Goal: Task Accomplishment & Management: Manage account settings

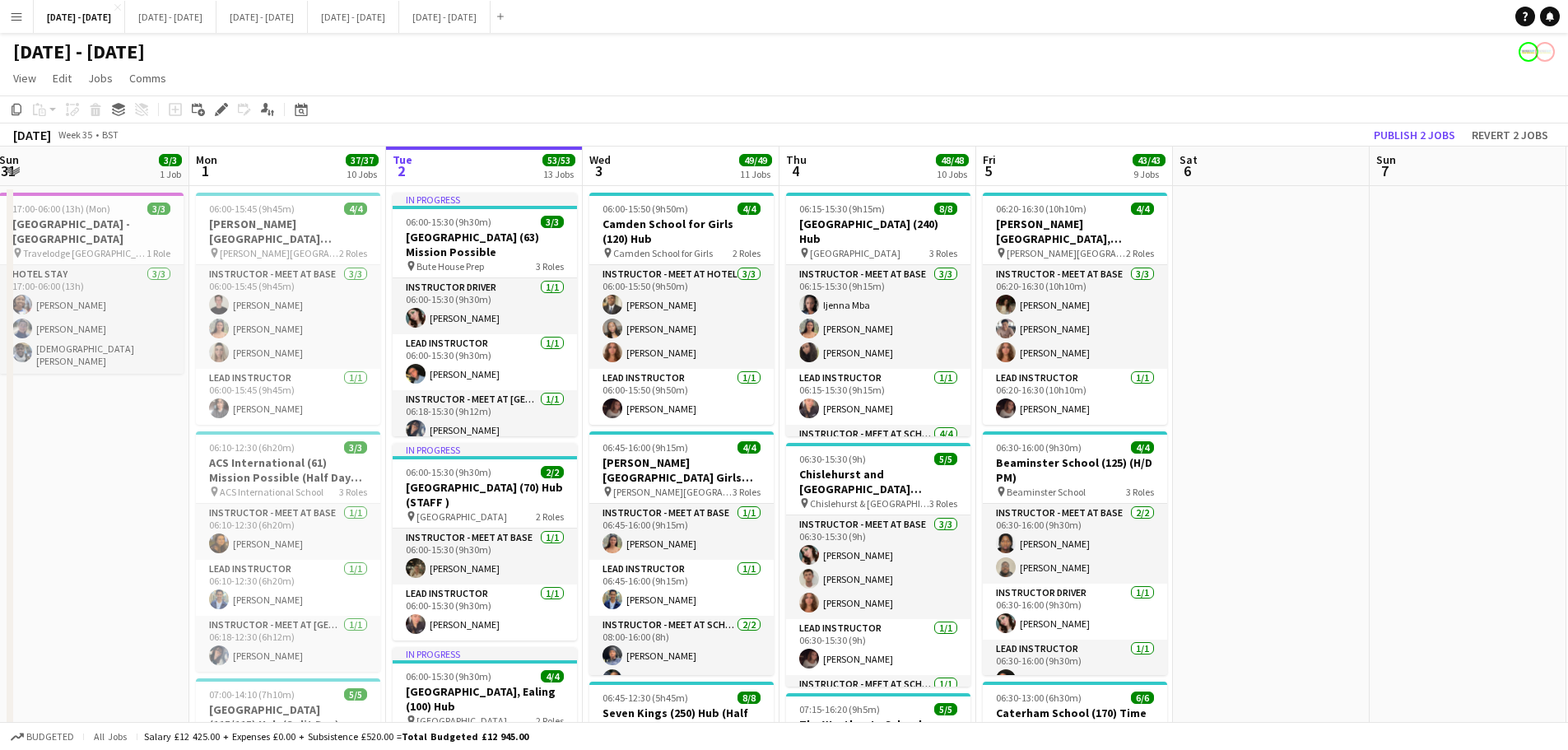
scroll to position [0, 507]
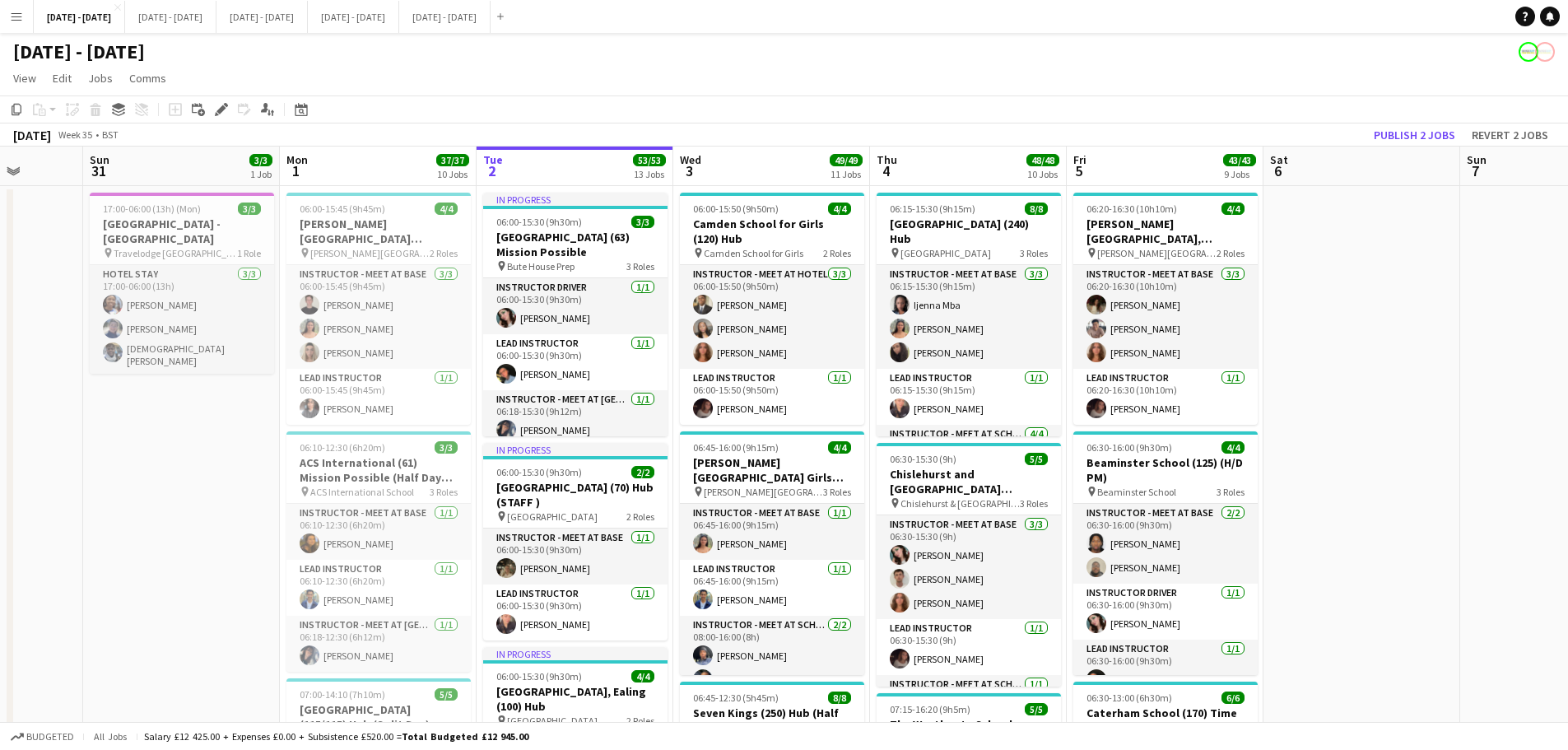
drag, startPoint x: 1313, startPoint y: 525, endPoint x: 1404, endPoint y: 521, distance: 91.1
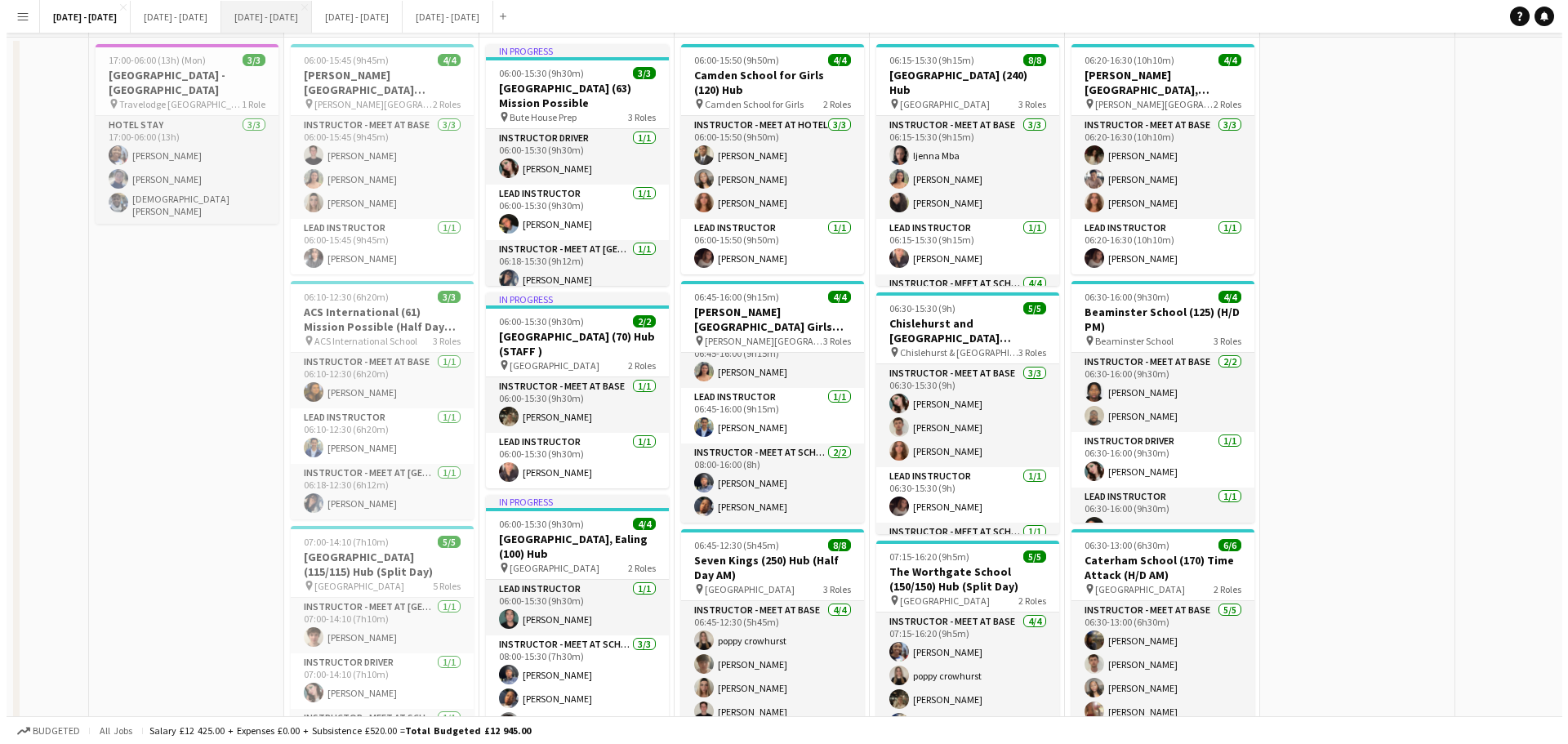
scroll to position [0, 0]
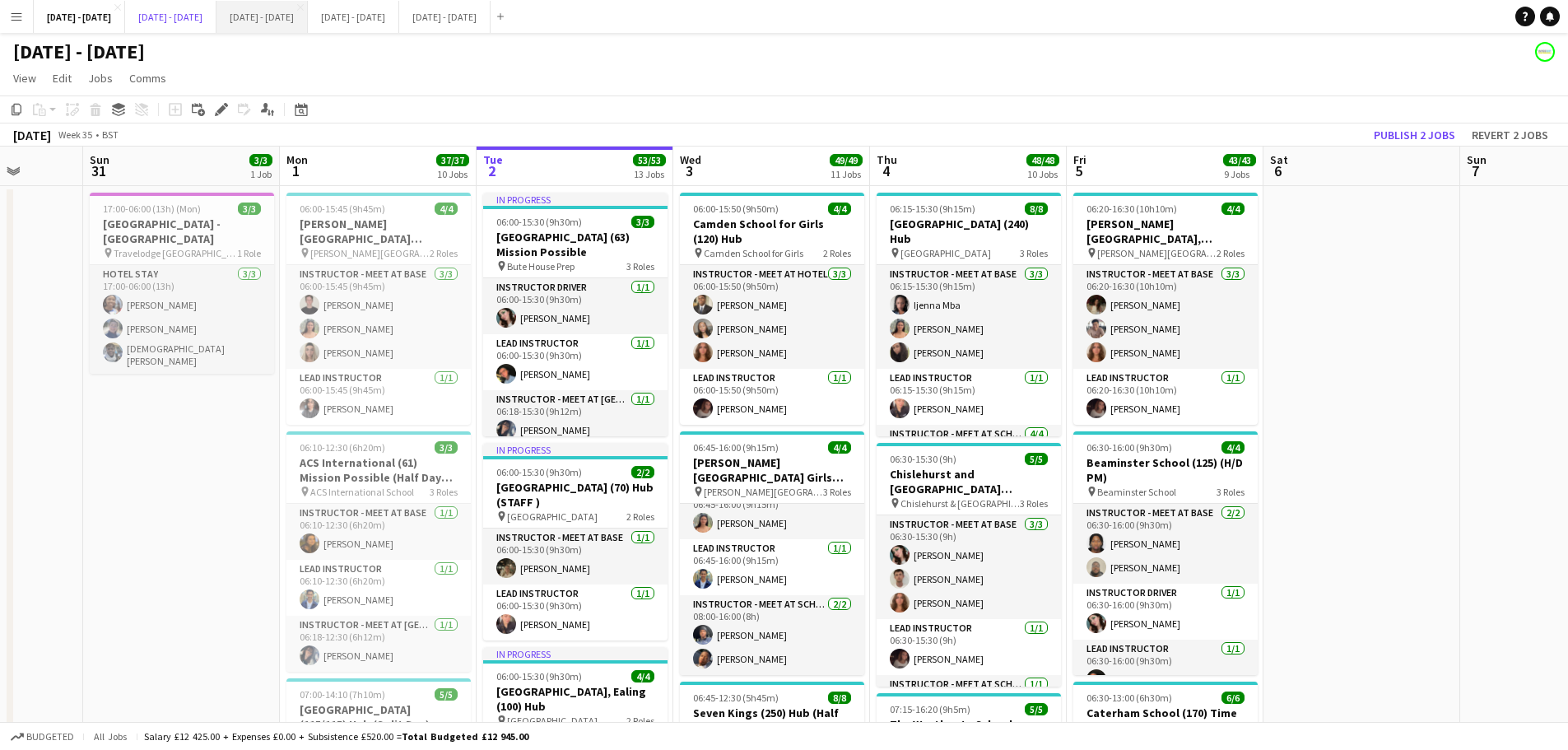
click at [156, 13] on button "[DATE] - [DATE] Close" at bounding box center [171, 17] width 92 height 32
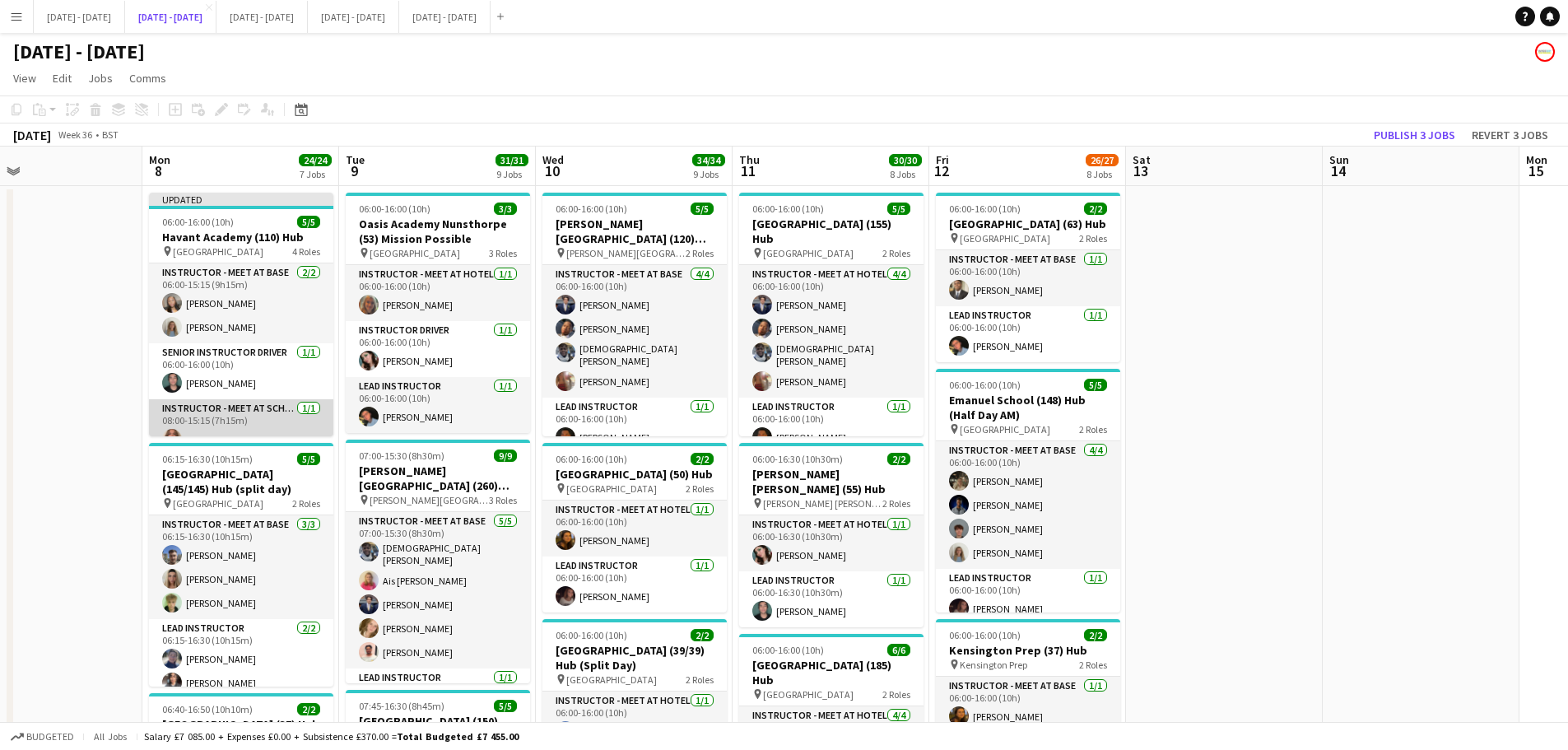
scroll to position [75, 0]
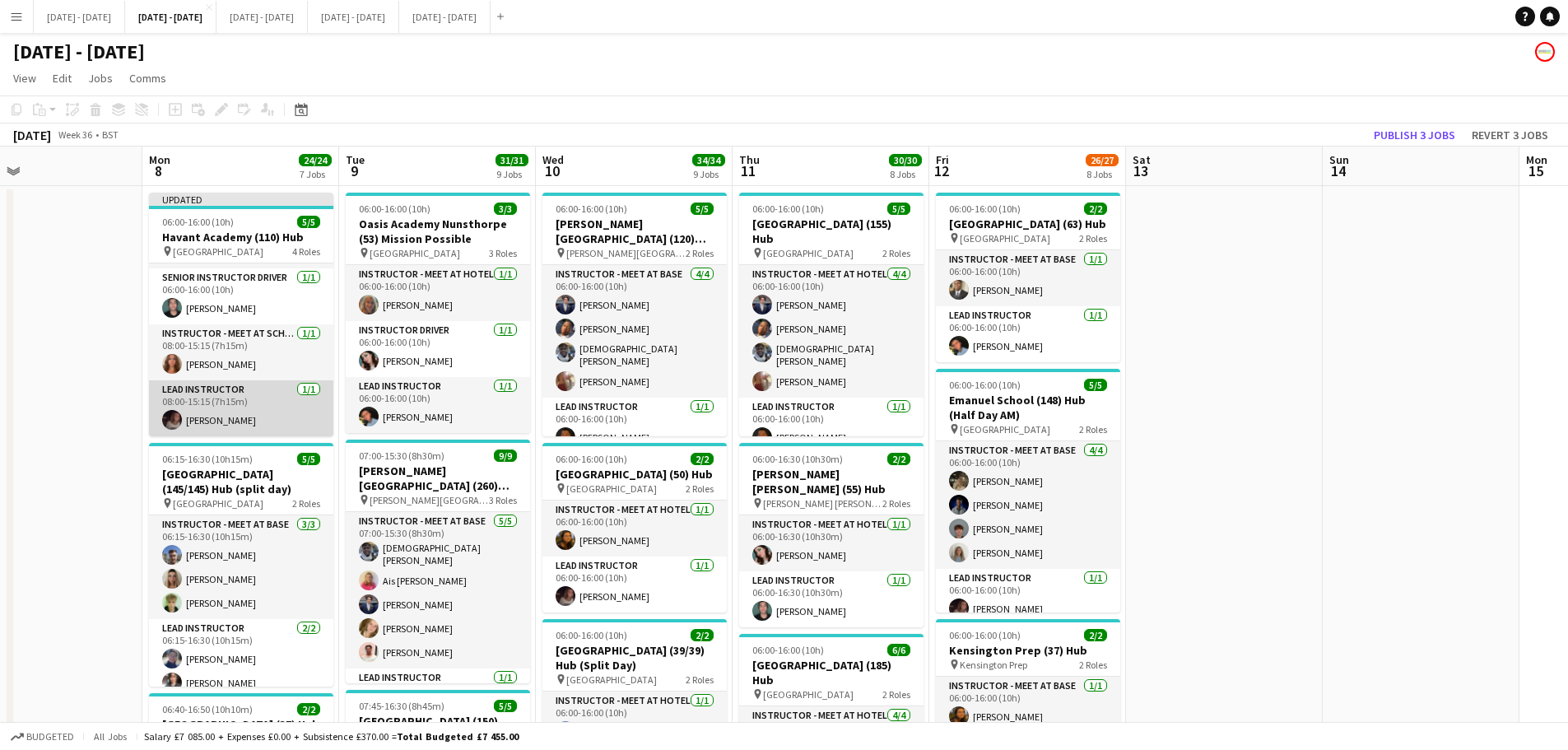
click at [260, 398] on app-card-role "Lead Instructor 1/1 08:00-15:15 (7h15m) Emily Rowe Smythe" at bounding box center [241, 408] width 184 height 56
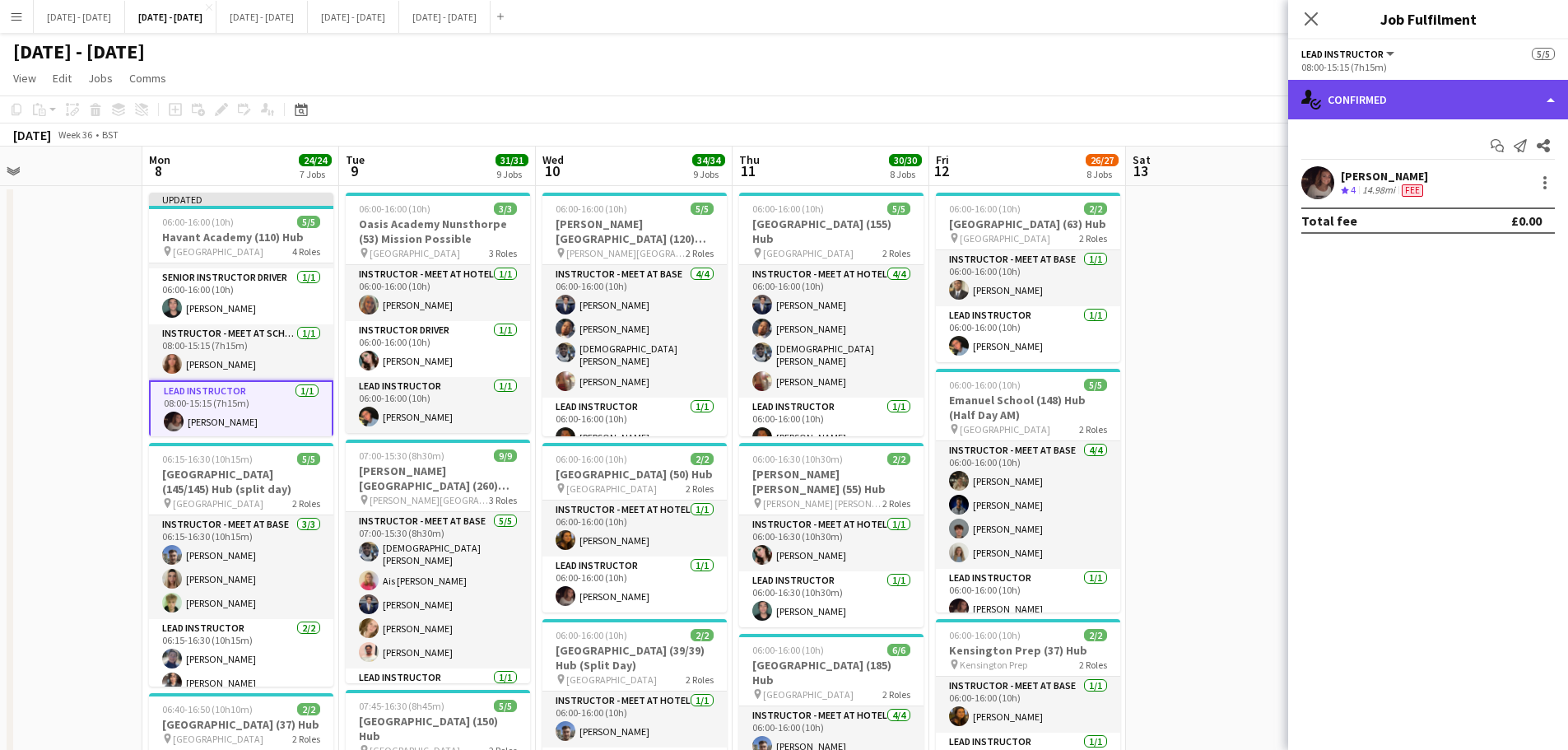
click at [1412, 92] on div "single-neutral-actions-check-2 Confirmed" at bounding box center [1428, 99] width 280 height 39
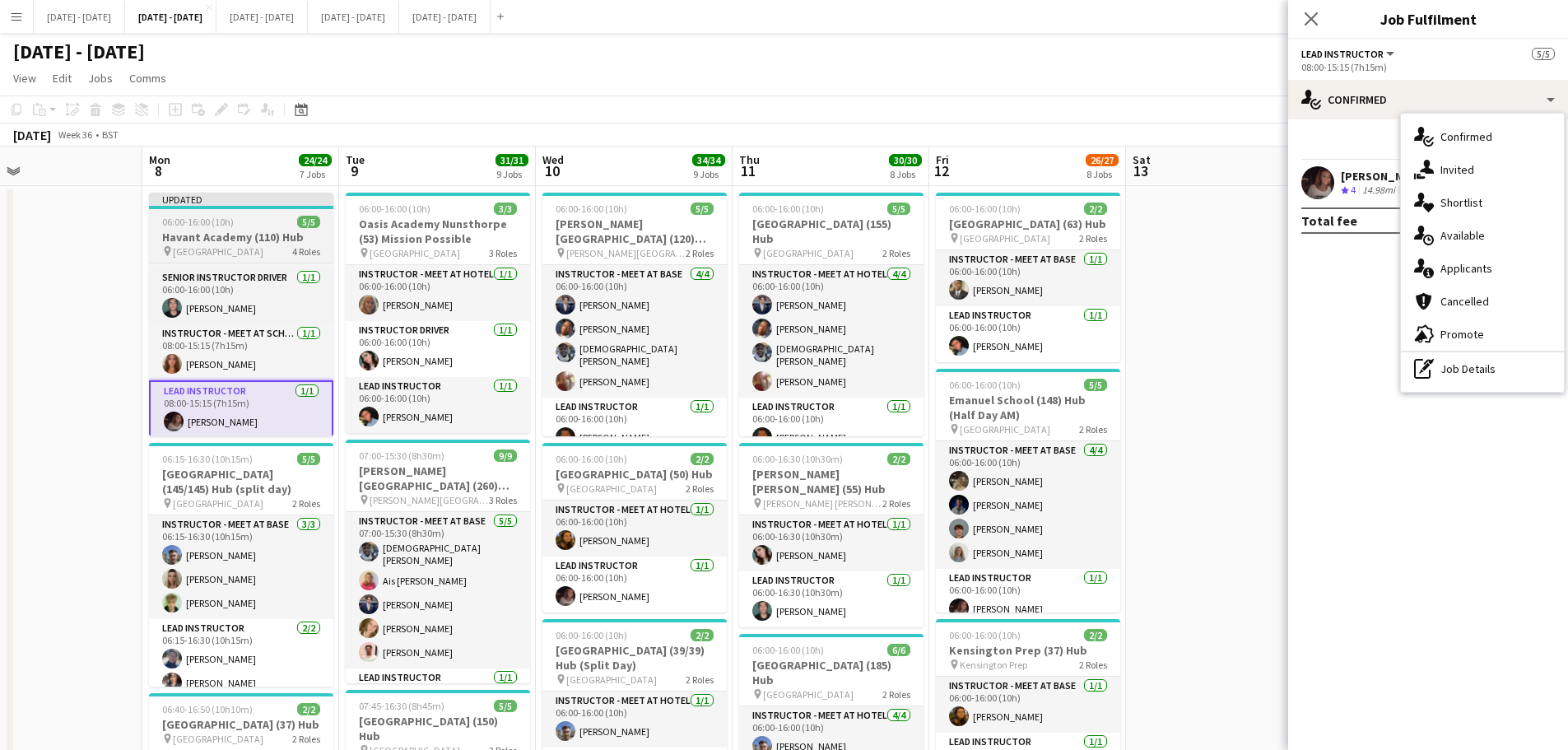
click at [234, 237] on h3 "Havant Academy (110) Hub" at bounding box center [241, 237] width 184 height 15
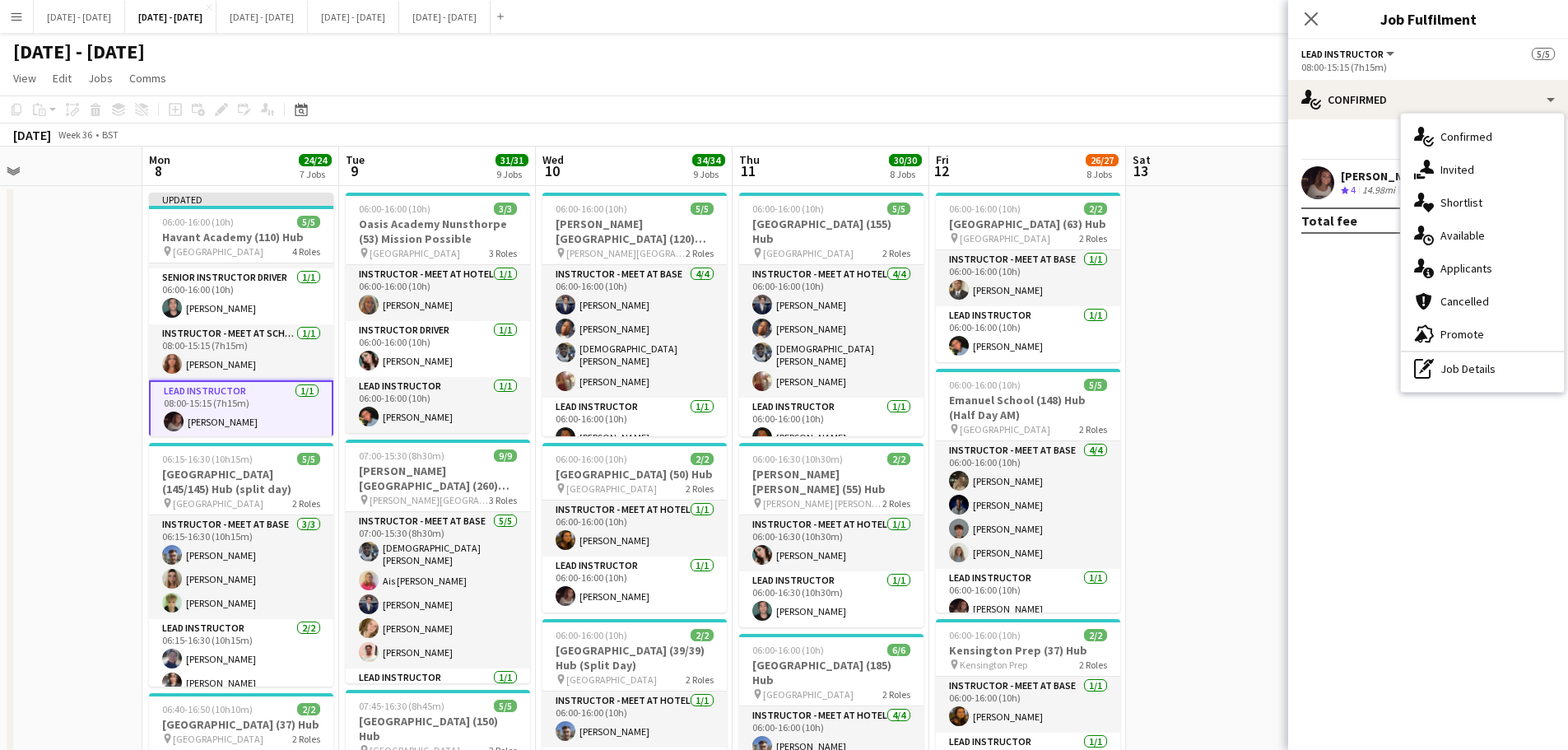
scroll to position [0, 447]
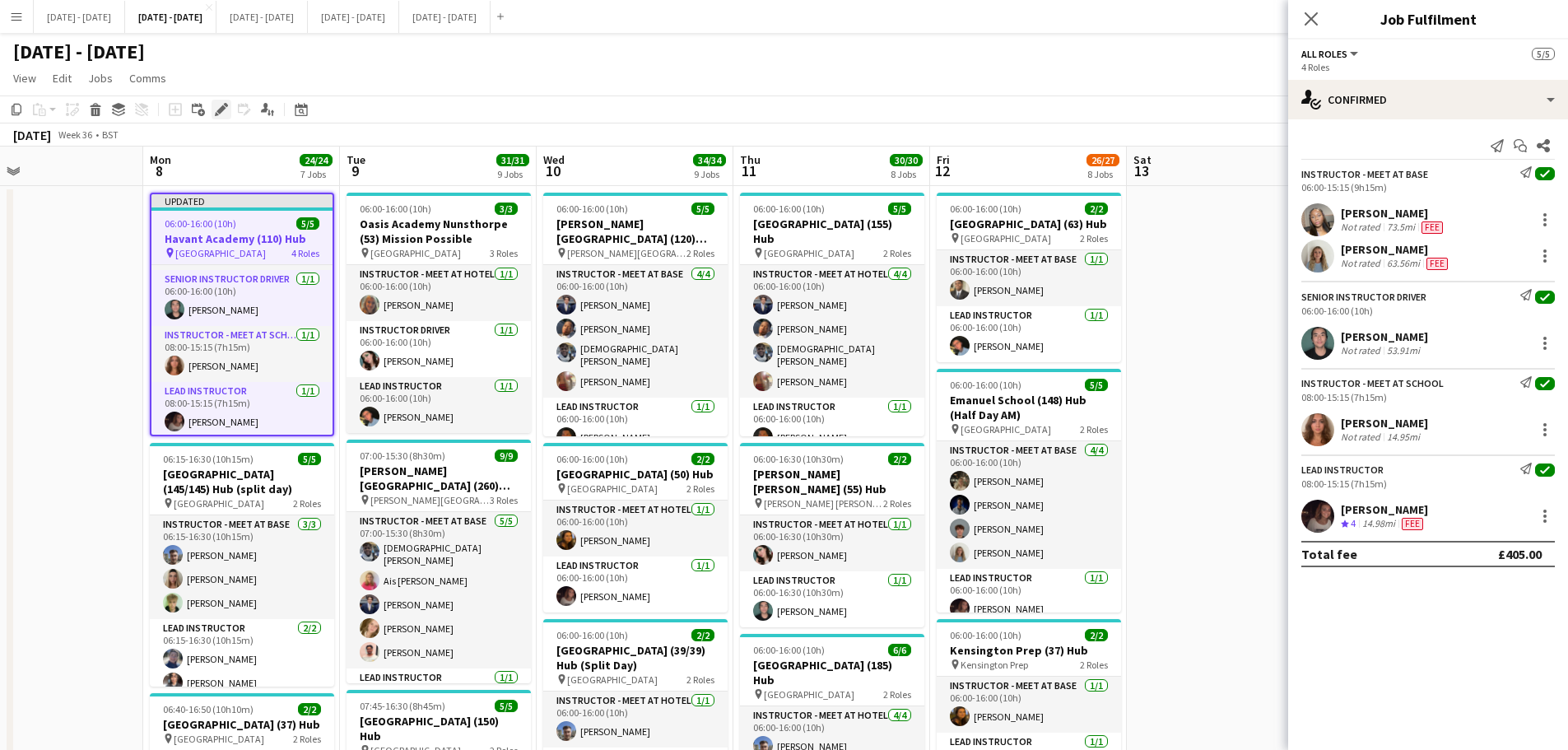
click at [222, 108] on icon at bounding box center [220, 109] width 9 height 9
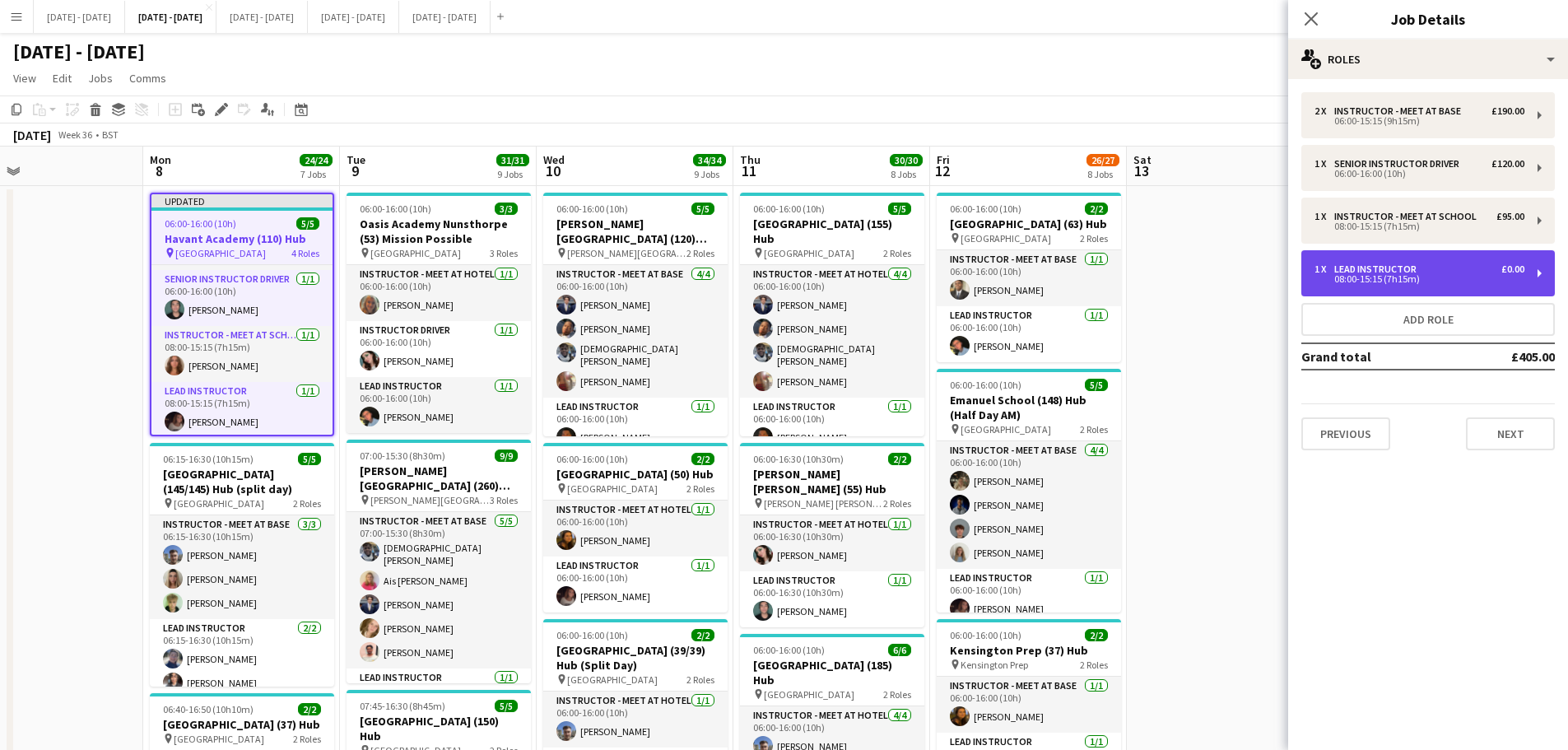
click at [1489, 267] on div "1 x Lead Instructor £0.00" at bounding box center [1420, 269] width 210 height 12
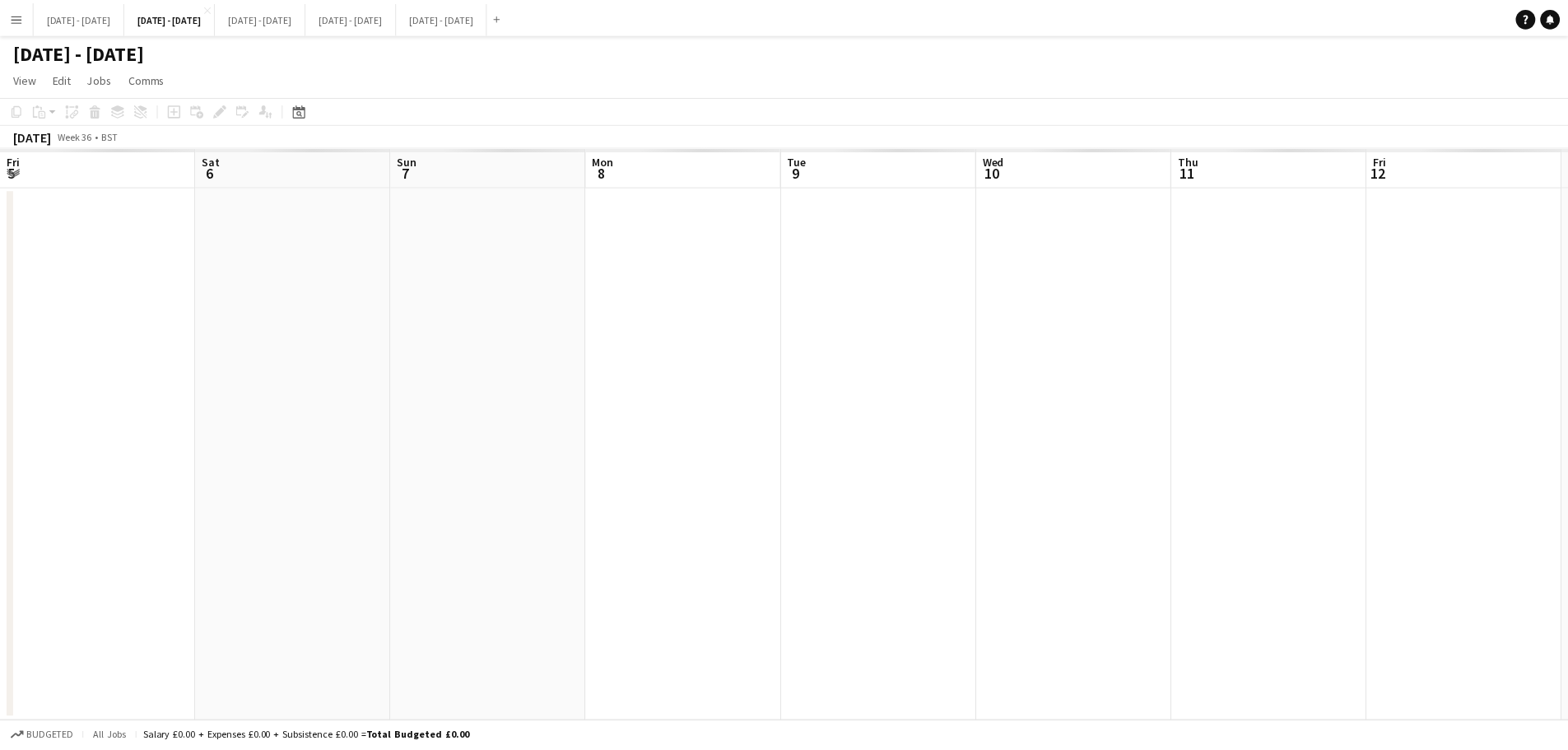
scroll to position [0, 447]
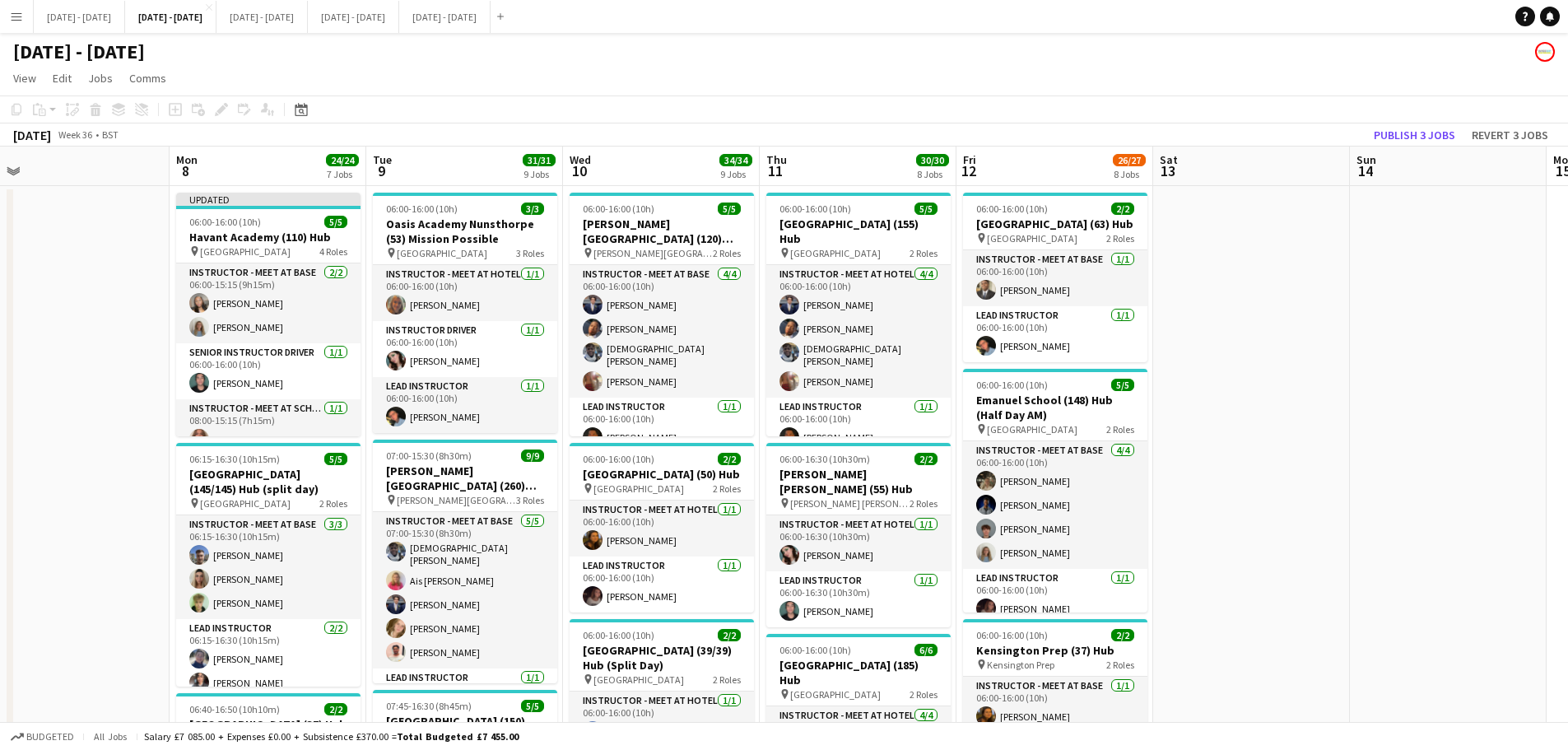
drag, startPoint x: 1278, startPoint y: 409, endPoint x: 1304, endPoint y: 406, distance: 26.2
click at [295, 232] on h3 "Havant Academy (110) Hub" at bounding box center [269, 237] width 184 height 15
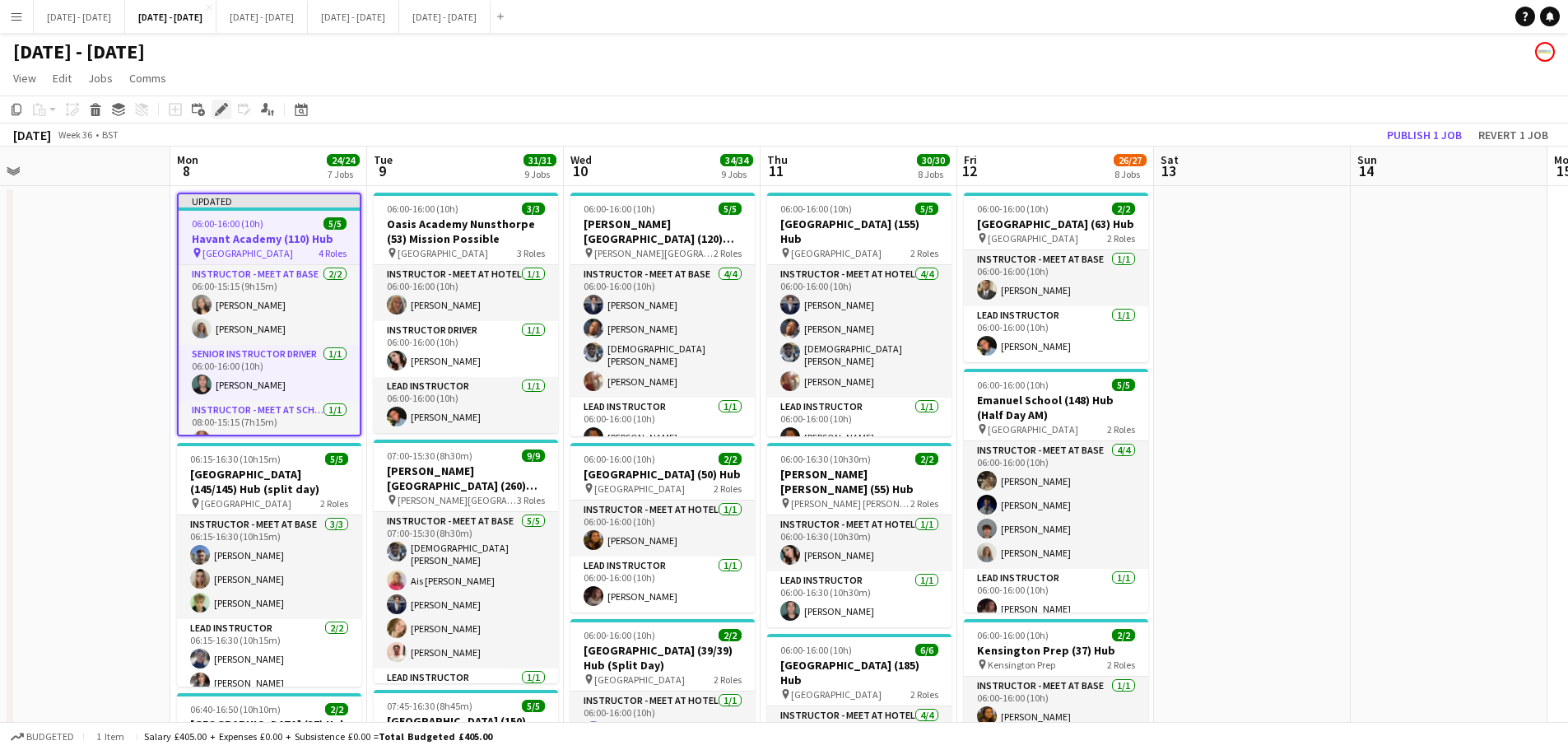
click at [216, 105] on icon "Edit" at bounding box center [222, 109] width 13 height 13
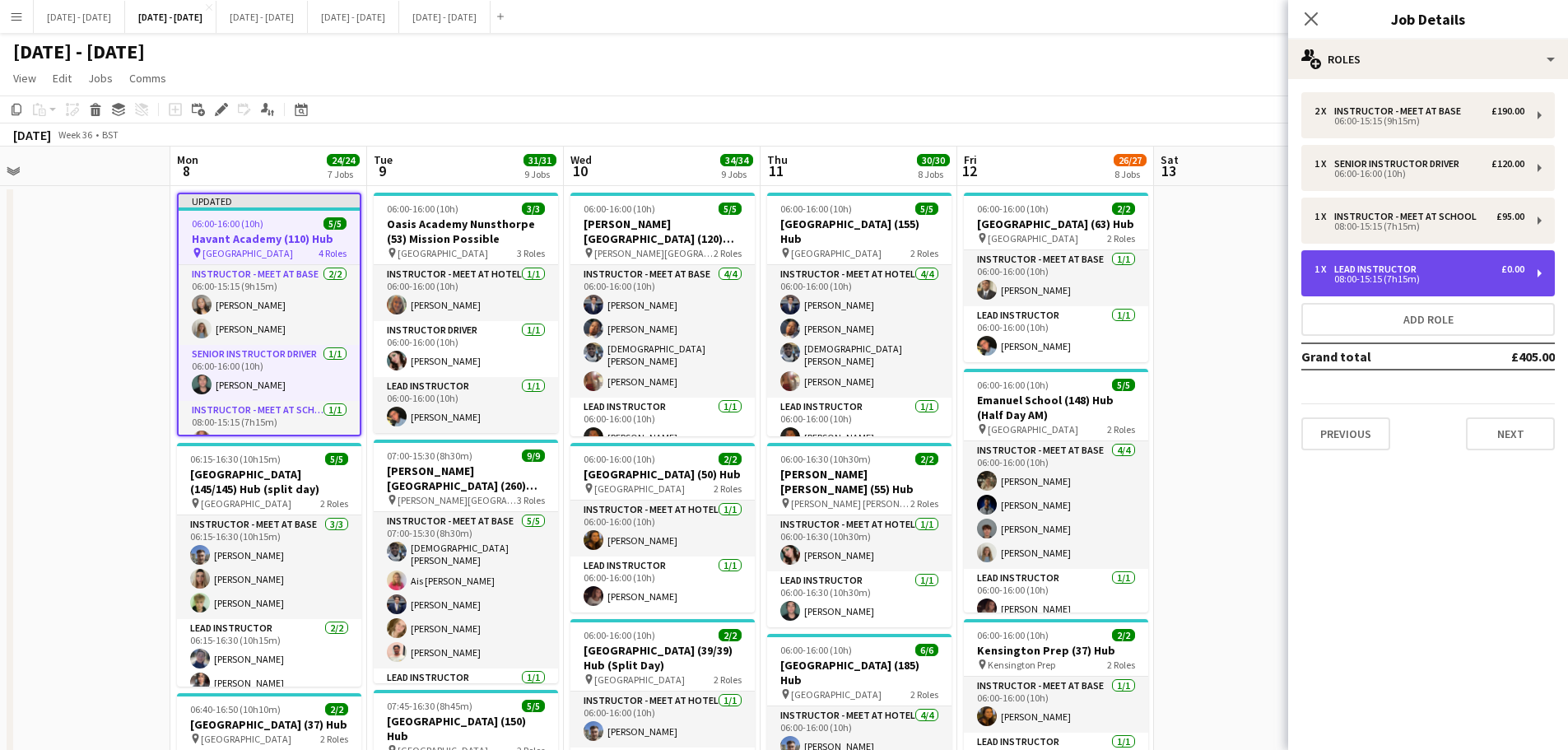
click at [1450, 265] on div "1 x Lead Instructor £0.00" at bounding box center [1420, 269] width 210 height 12
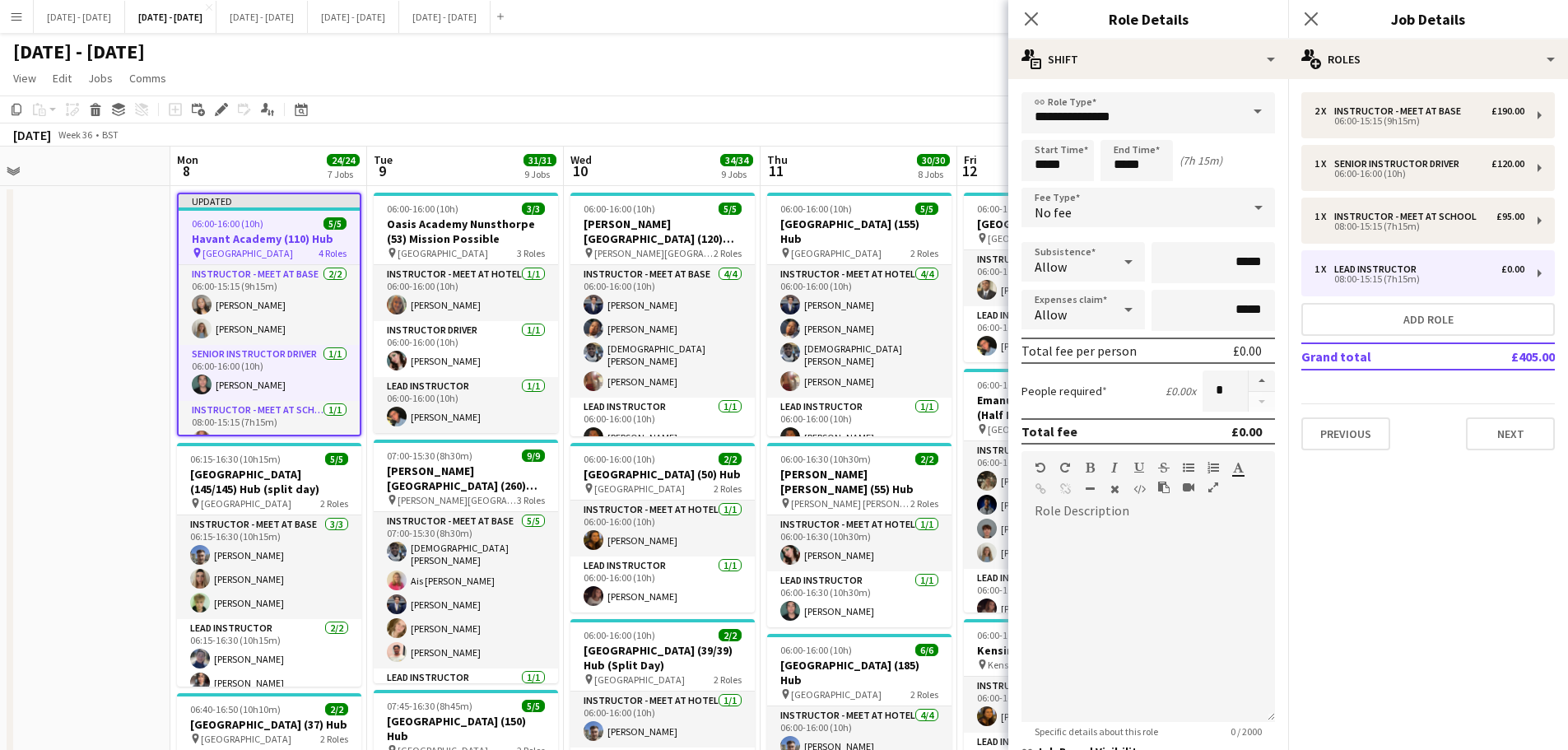
click at [1241, 111] on span at bounding box center [1258, 111] width 34 height 39
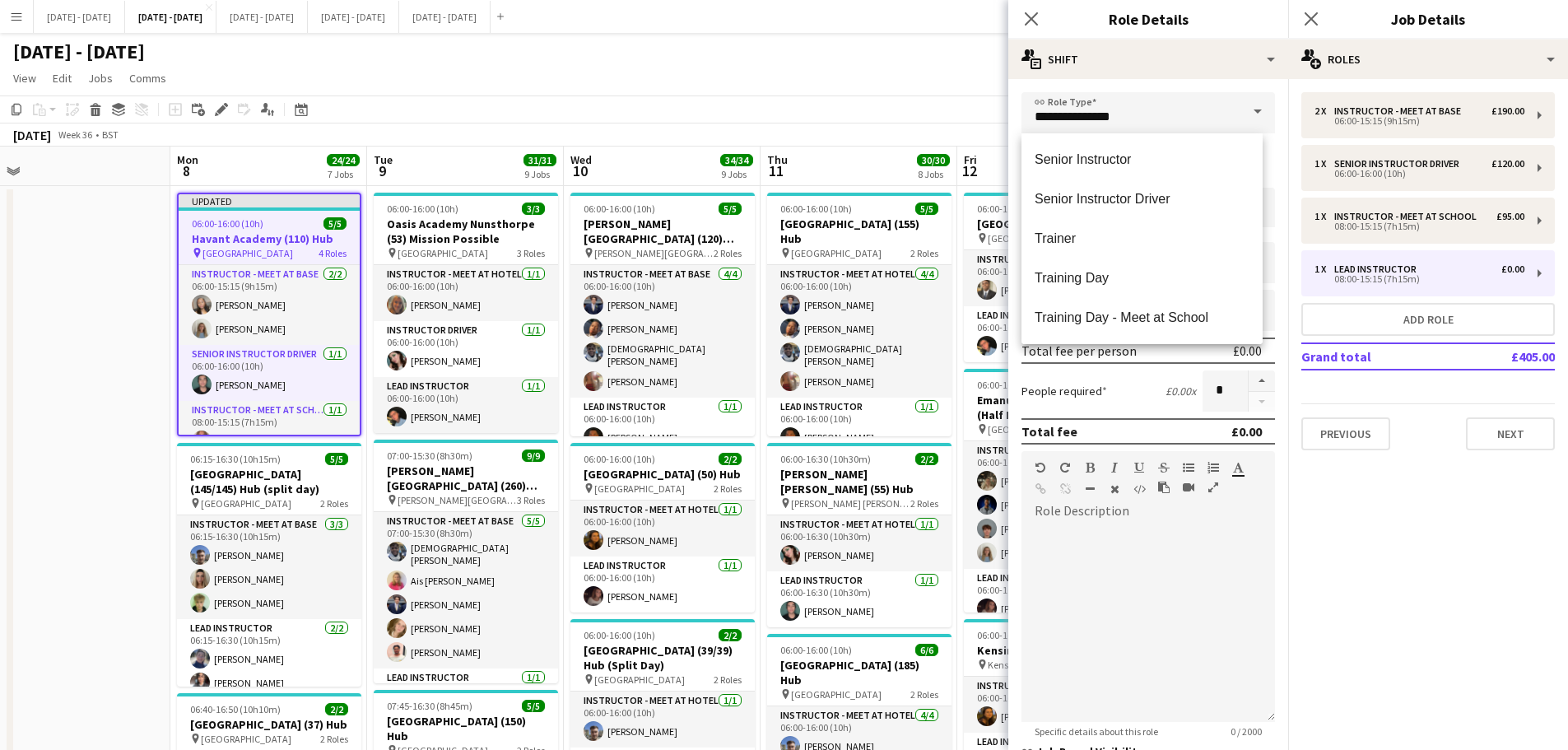
scroll to position [0, 0]
click at [1039, 21] on icon "Close pop-in" at bounding box center [1031, 18] width 16 height 16
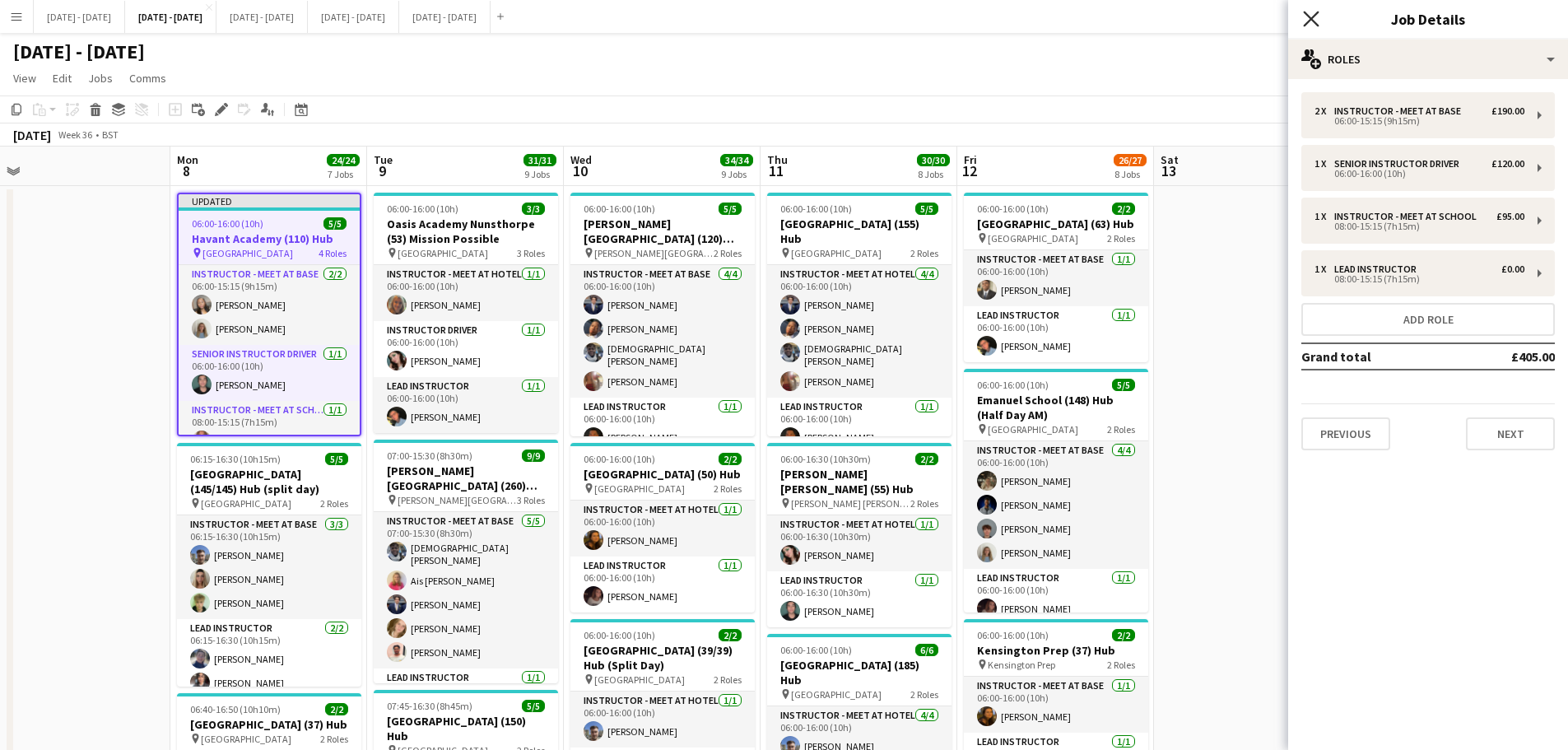
click at [1309, 19] on icon "Close pop-in" at bounding box center [1311, 18] width 16 height 16
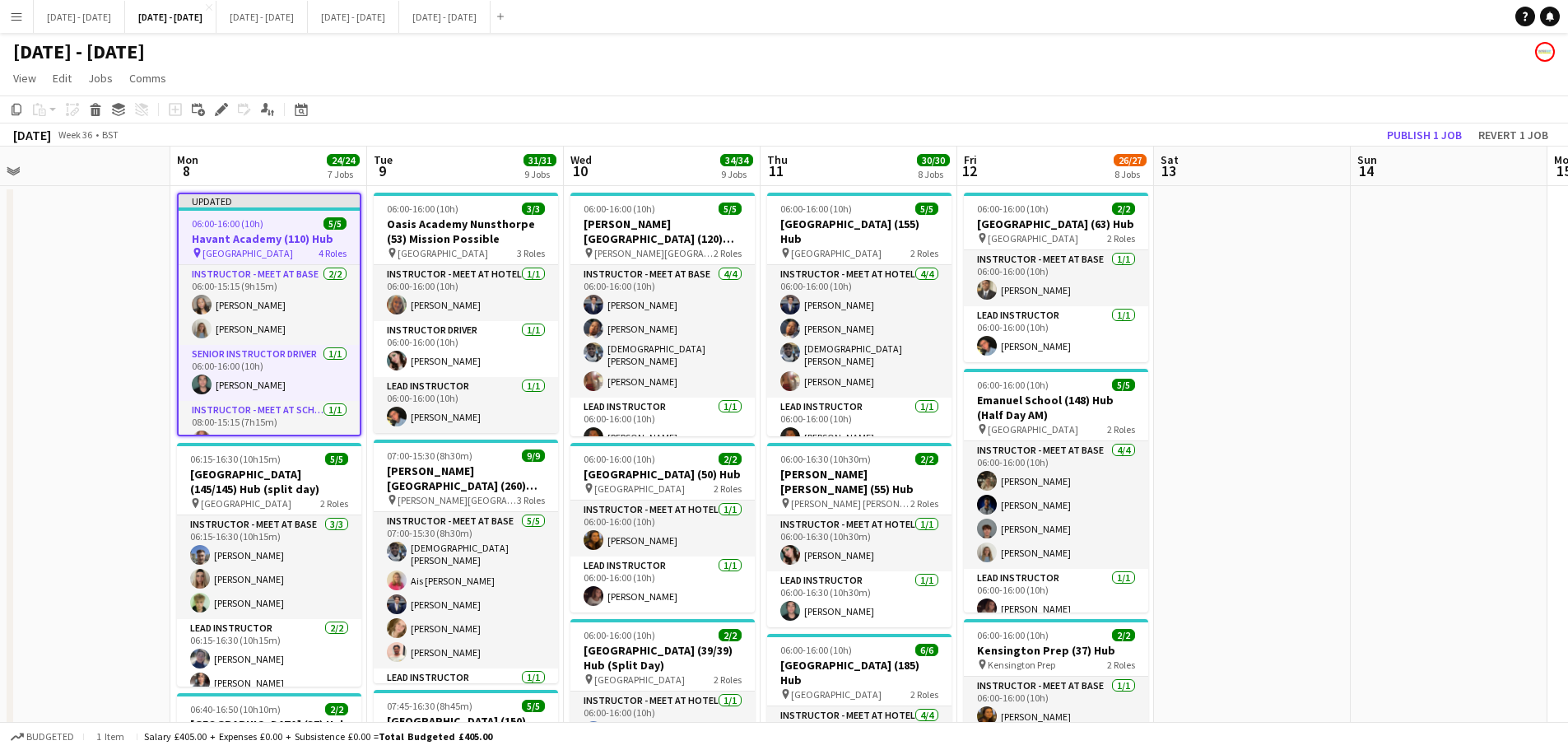
click at [17, 12] on app-icon "Menu" at bounding box center [17, 17] width 13 height 13
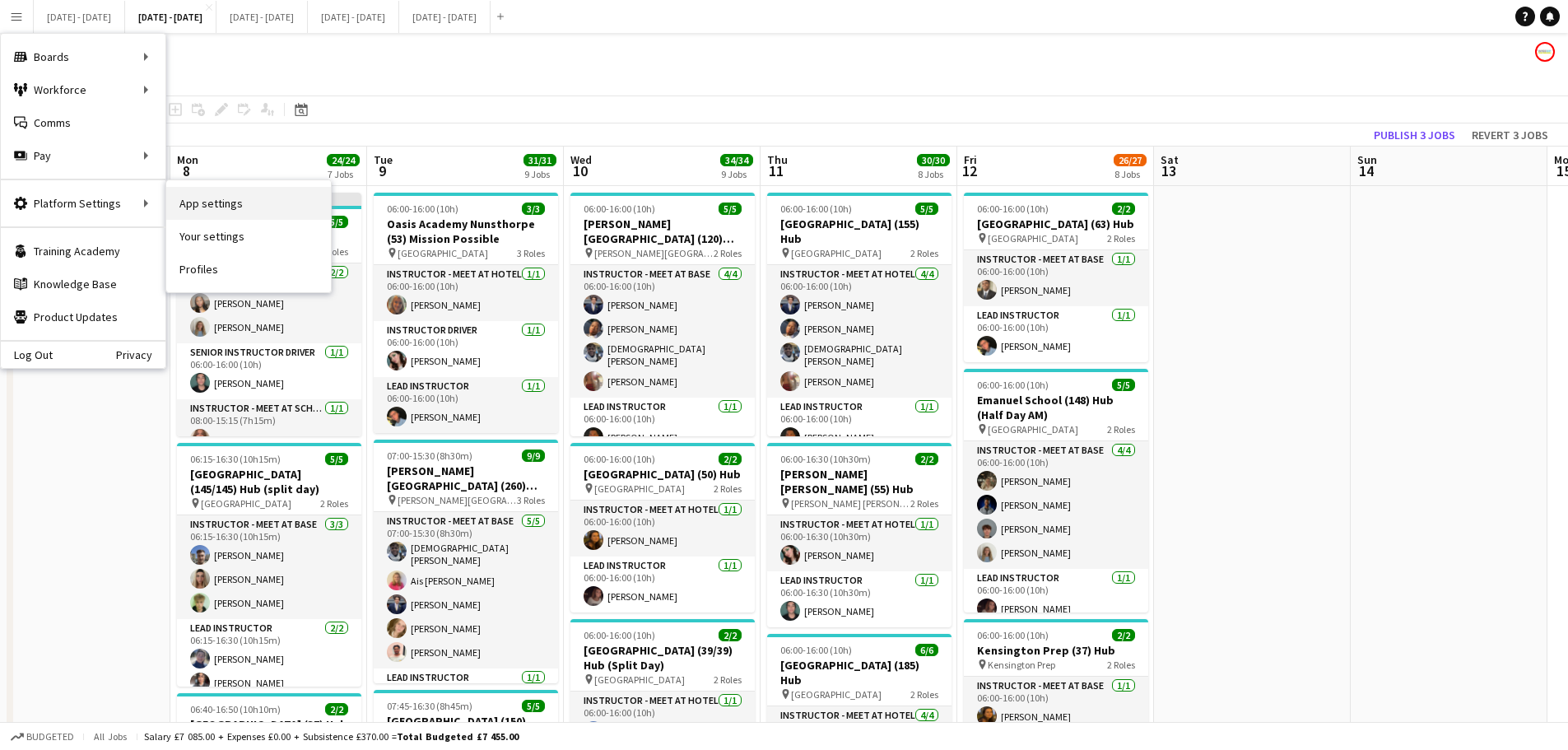
click at [213, 203] on link "App settings" at bounding box center [248, 203] width 164 height 33
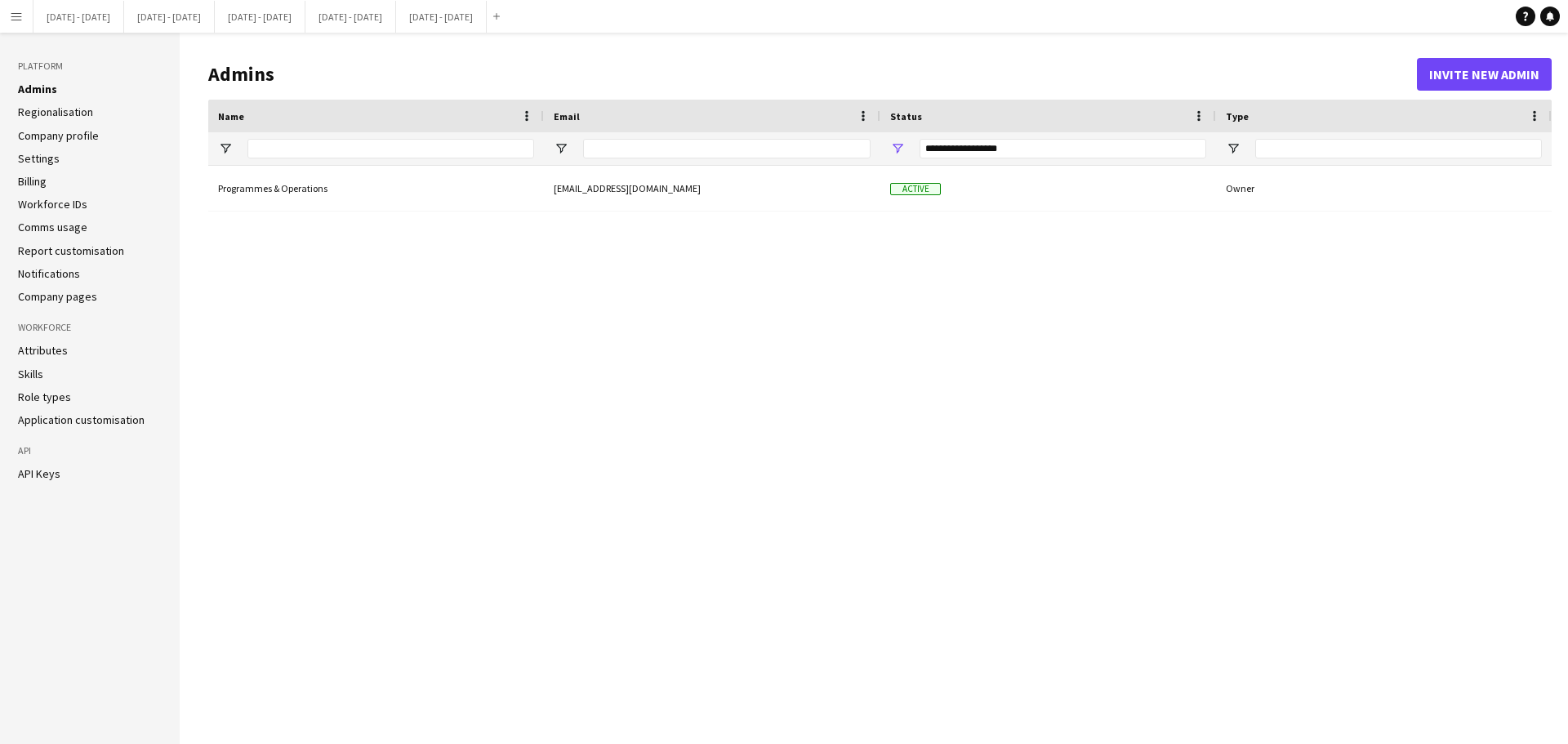
click at [54, 395] on link "Role types" at bounding box center [45, 397] width 53 height 15
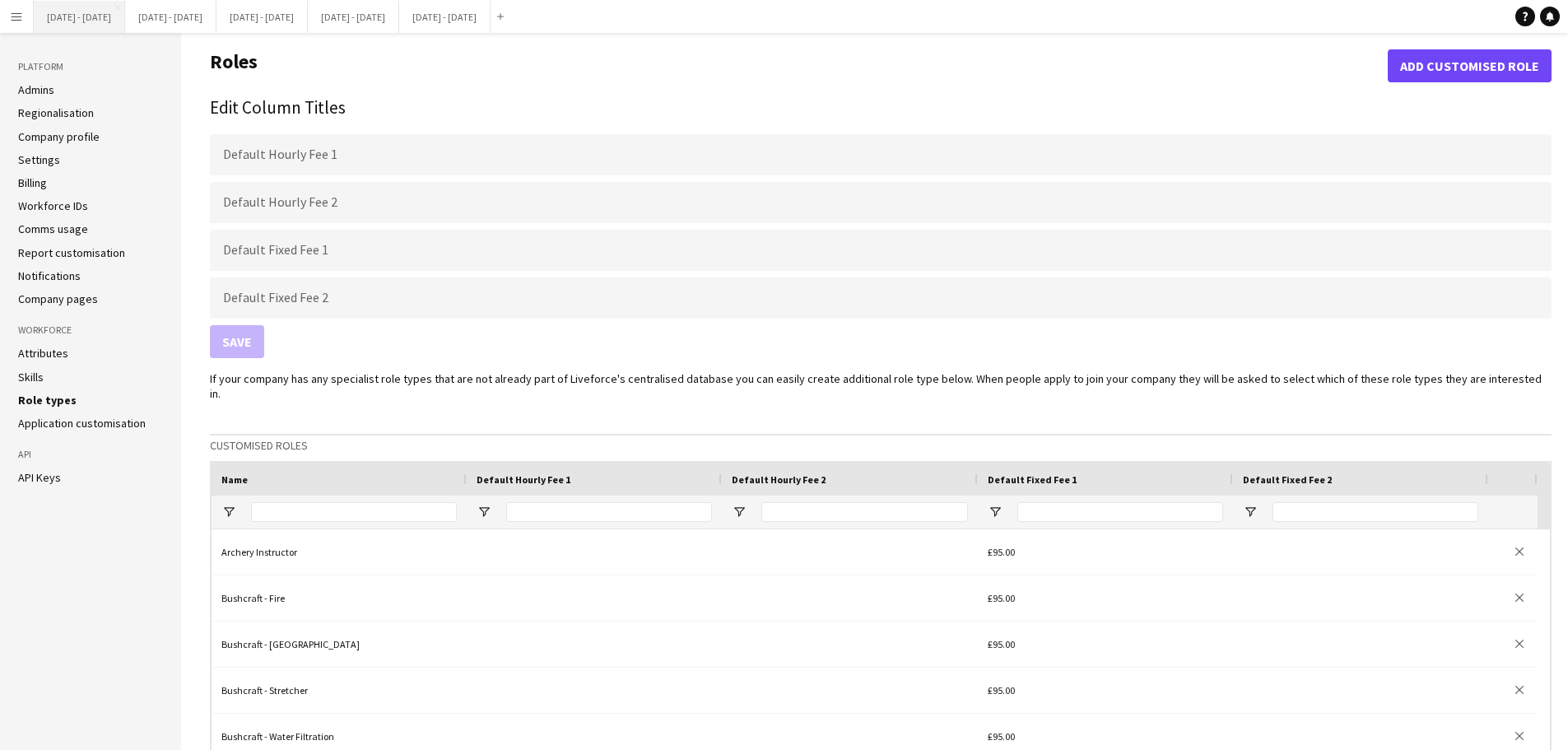
drag, startPoint x: 73, startPoint y: 7, endPoint x: 82, endPoint y: 30, distance: 24.7
click at [73, 7] on button "[DATE] - [DATE] Close" at bounding box center [79, 17] width 92 height 32
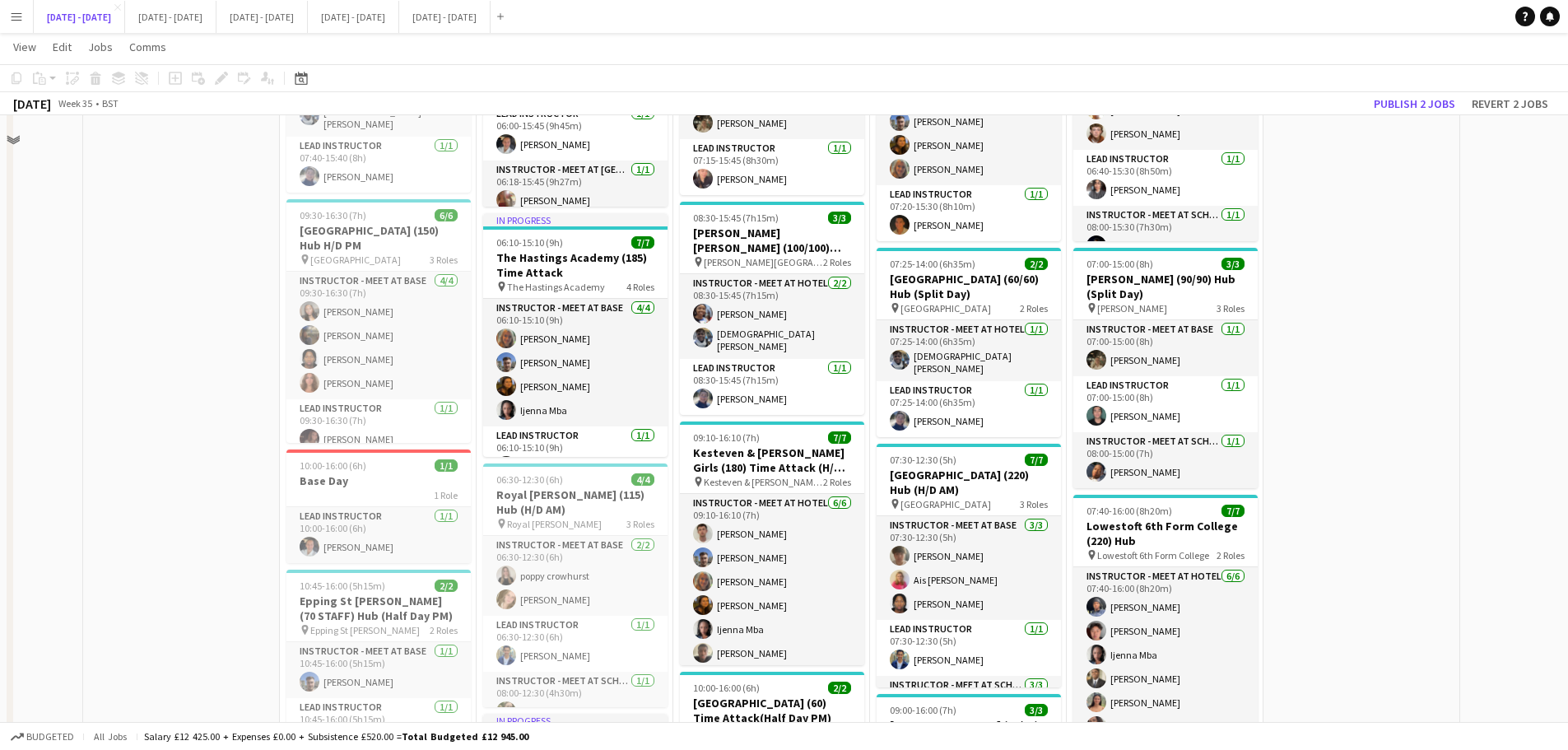
scroll to position [1070, 0]
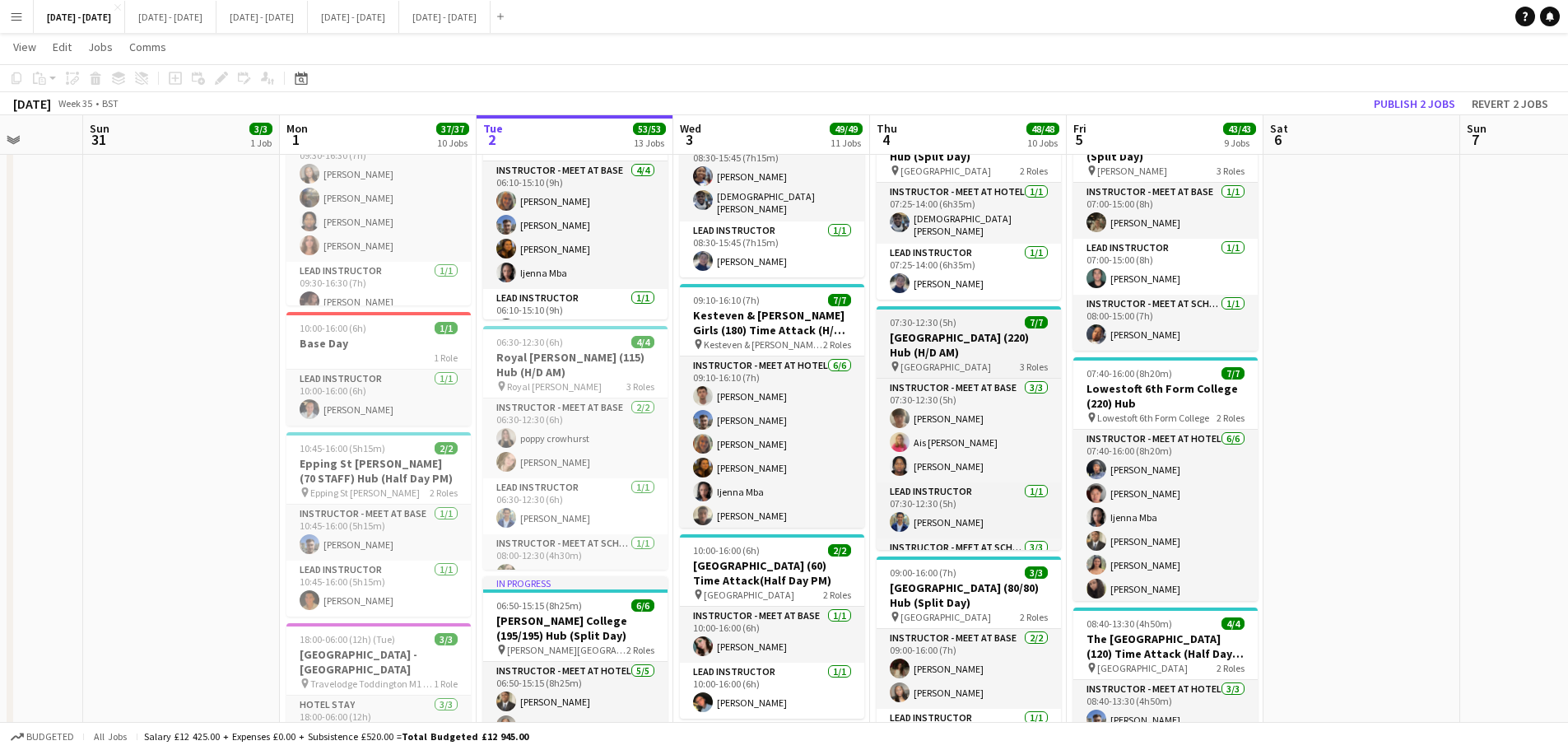
click at [931, 332] on h3 "[GEOGRAPHIC_DATA] (220) Hub (H/D AM)" at bounding box center [969, 345] width 184 height 30
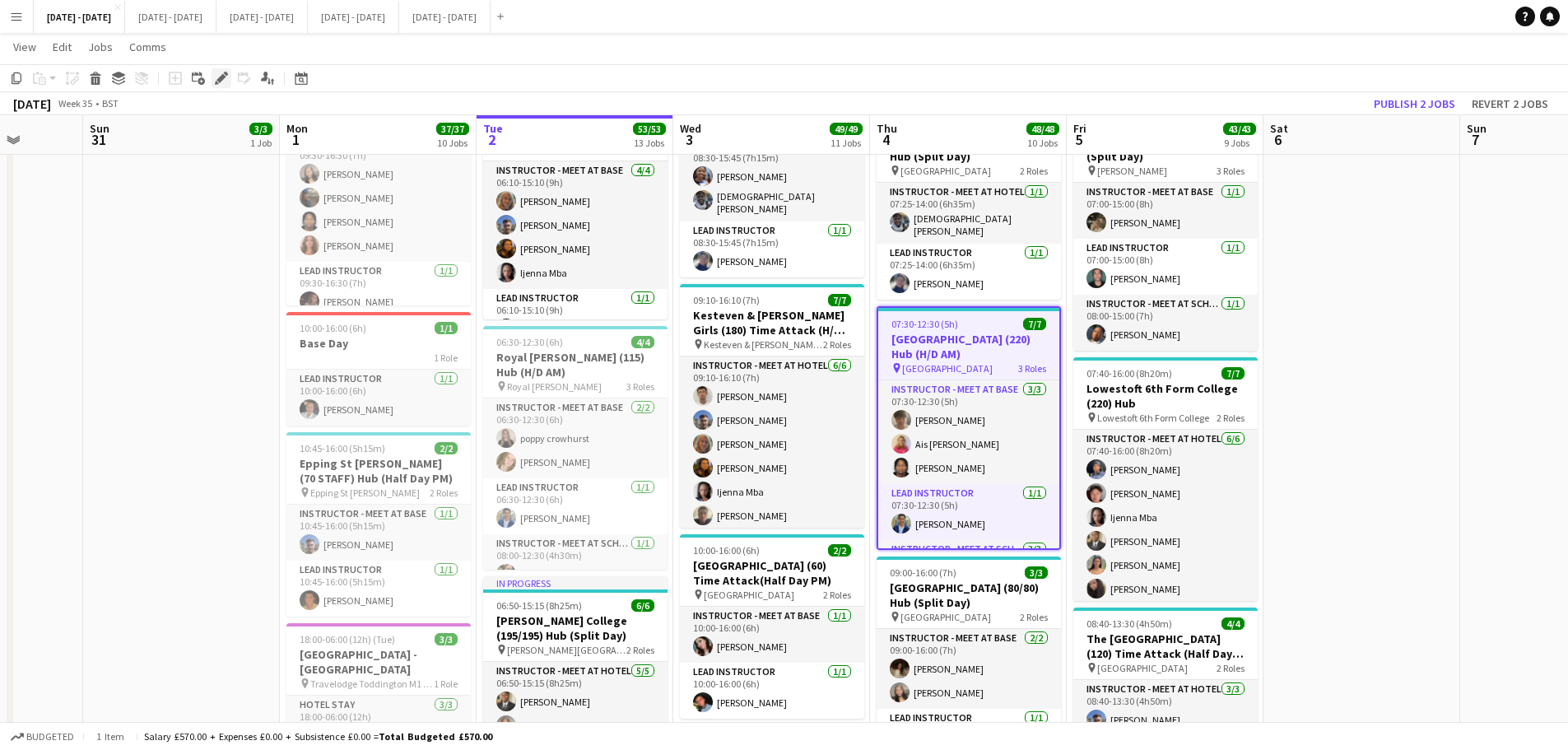
click at [216, 81] on icon "Edit" at bounding box center [222, 78] width 13 height 13
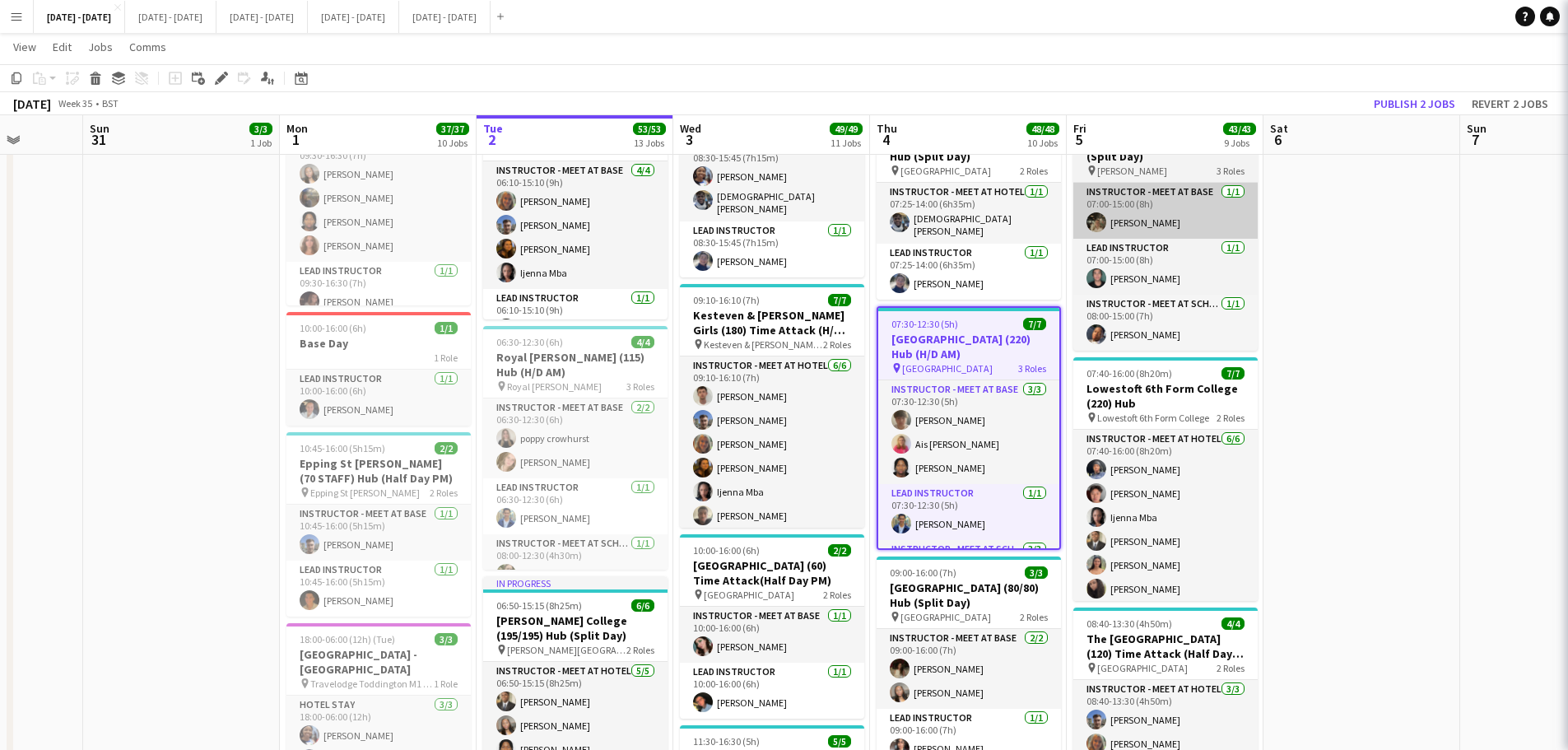
type input "**********"
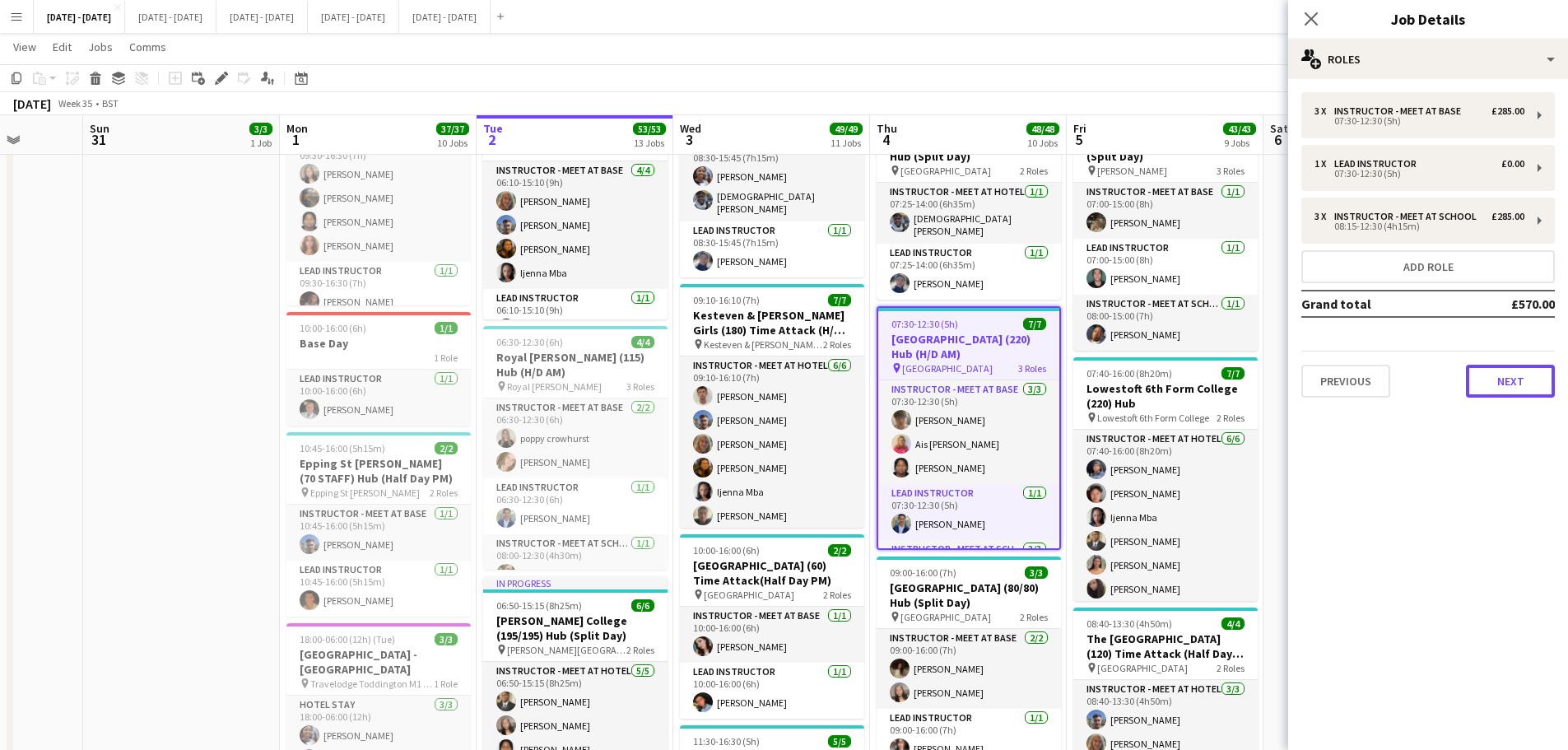
click at [1539, 380] on button "Next" at bounding box center [1510, 380] width 89 height 33
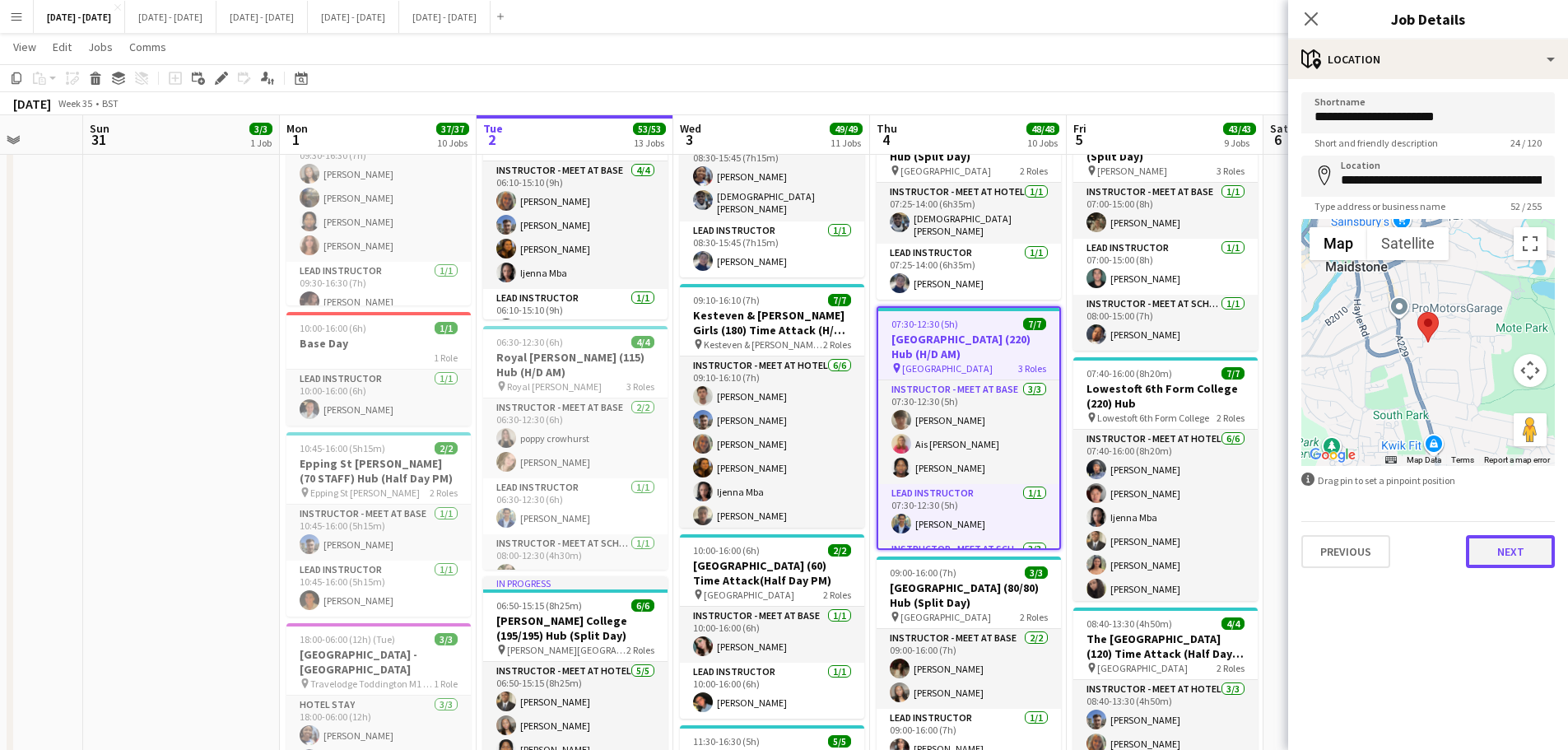
click at [1534, 561] on button "Next" at bounding box center [1510, 551] width 89 height 33
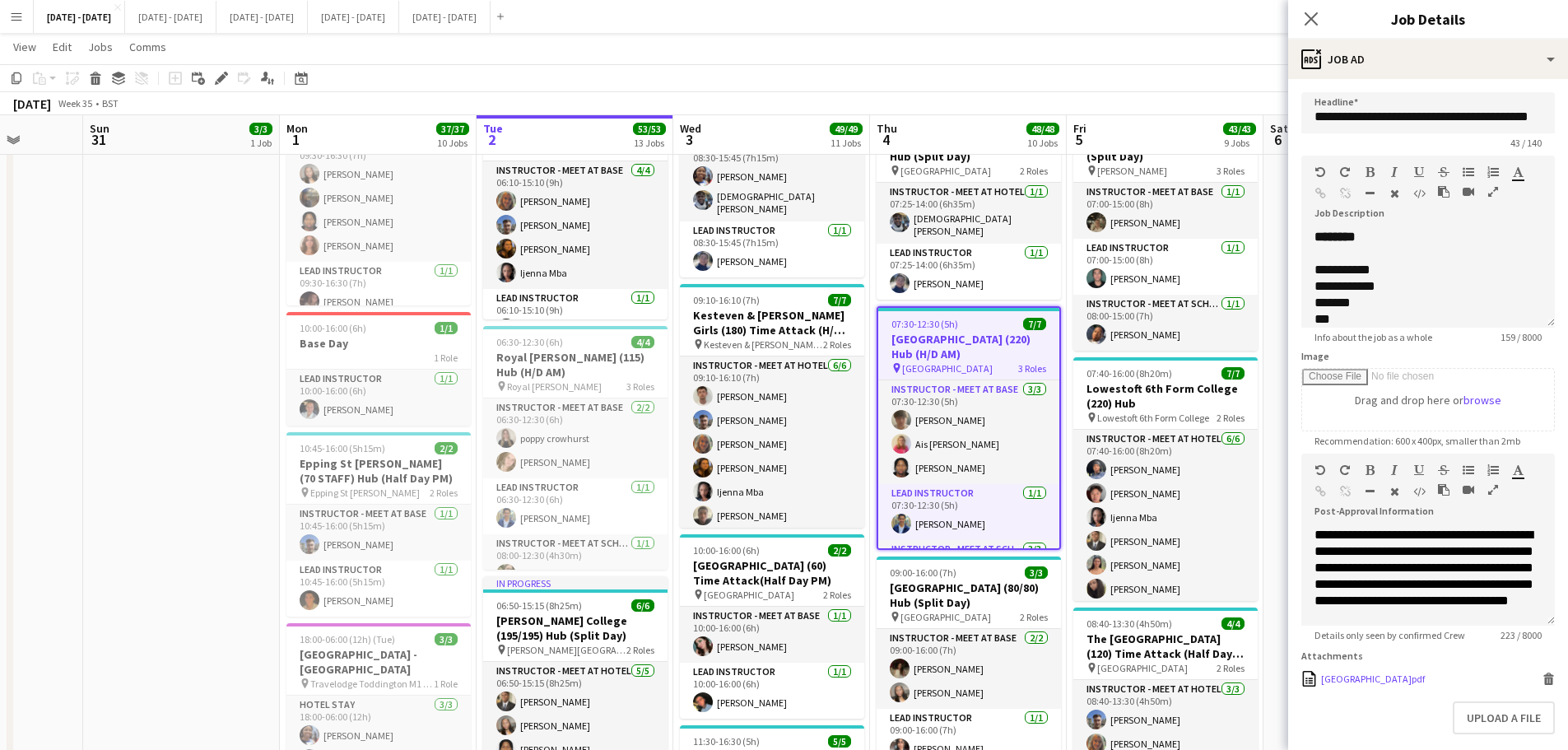
click at [1359, 685] on div "[GEOGRAPHIC_DATA]pdf" at bounding box center [1373, 678] width 103 height 13
click at [1310, 18] on icon "Close pop-in" at bounding box center [1311, 18] width 16 height 16
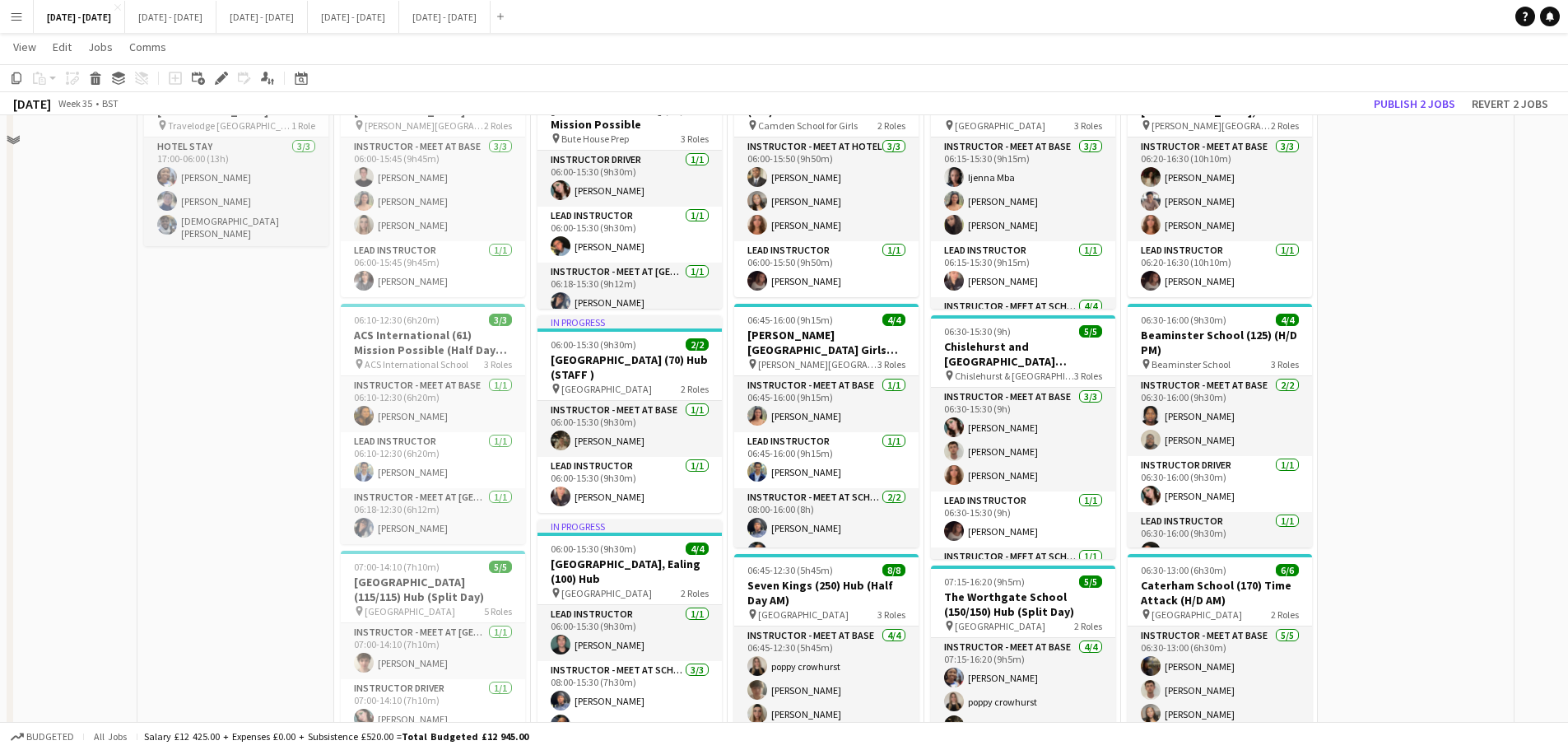
scroll to position [247, 0]
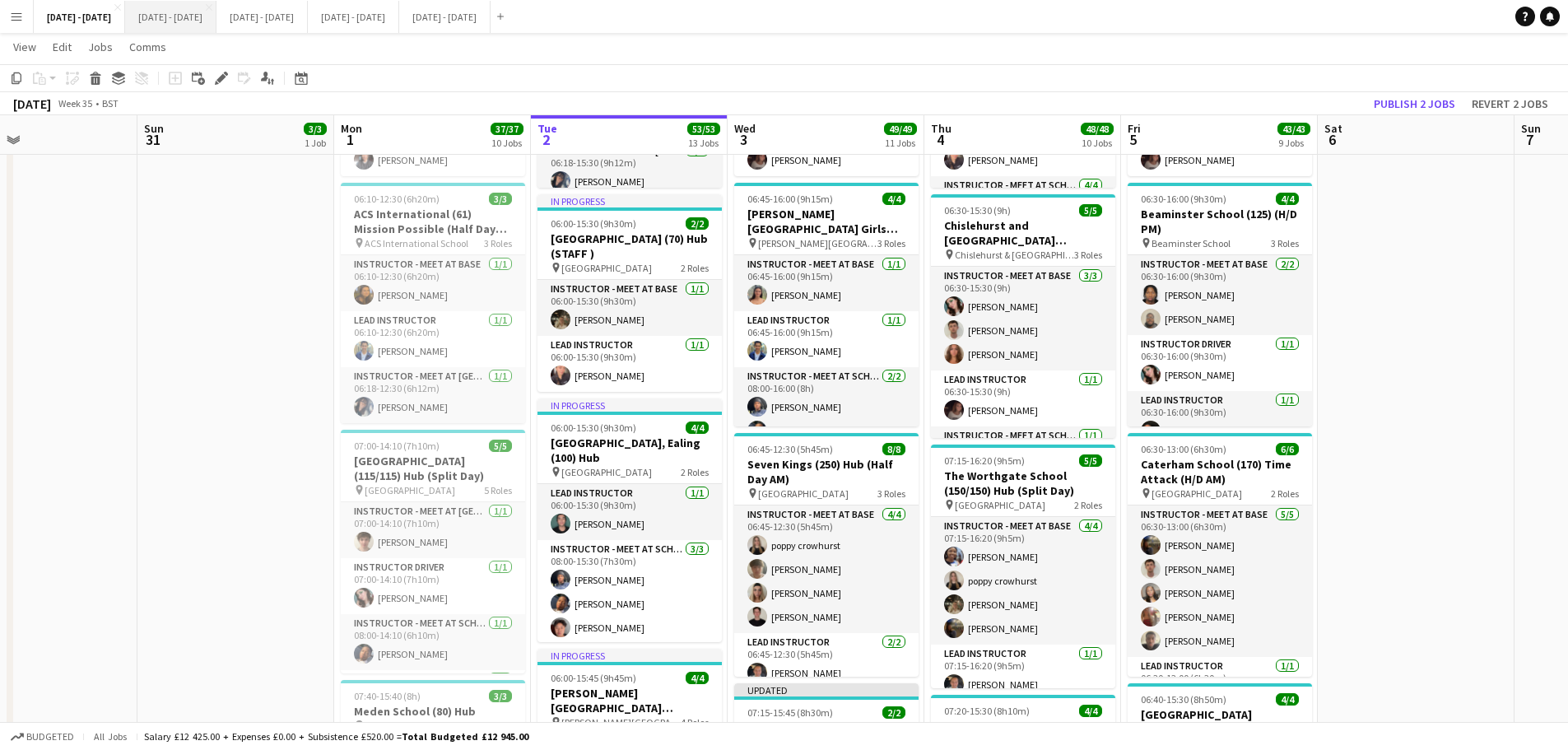
click at [197, 17] on button "[DATE] - [DATE] Close" at bounding box center [171, 17] width 92 height 32
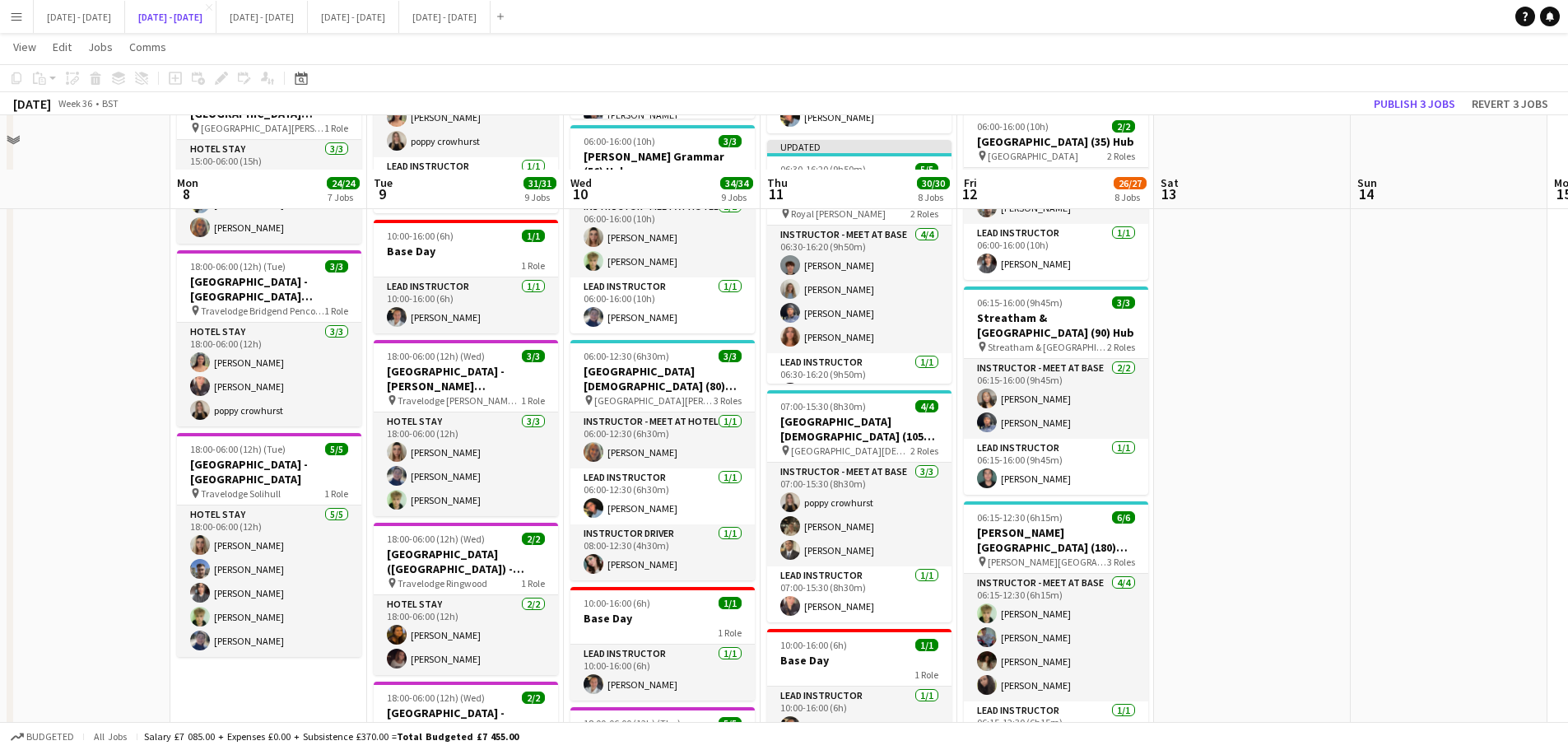
scroll to position [905, 0]
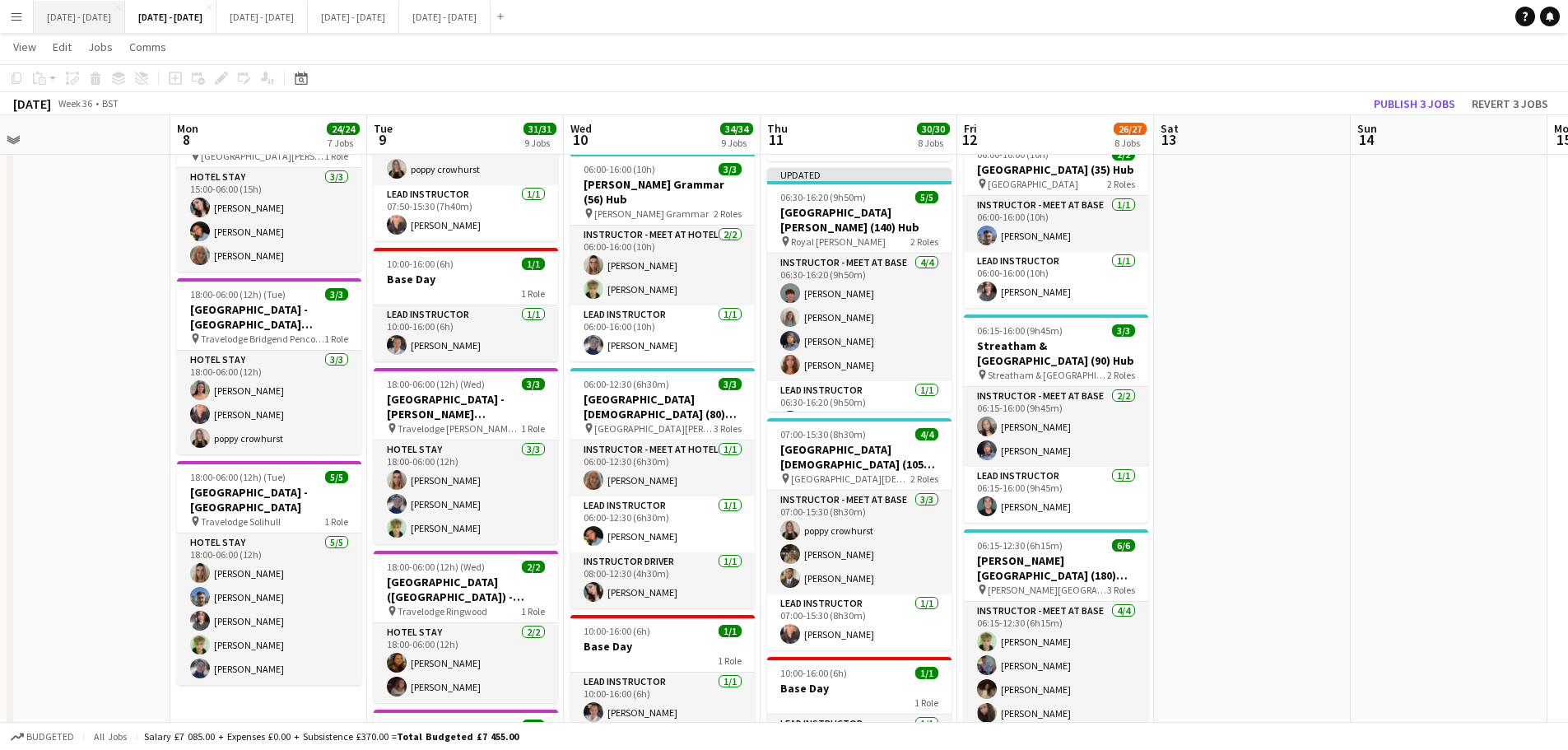
click at [71, 17] on button "[DATE] - [DATE] Close" at bounding box center [79, 17] width 92 height 32
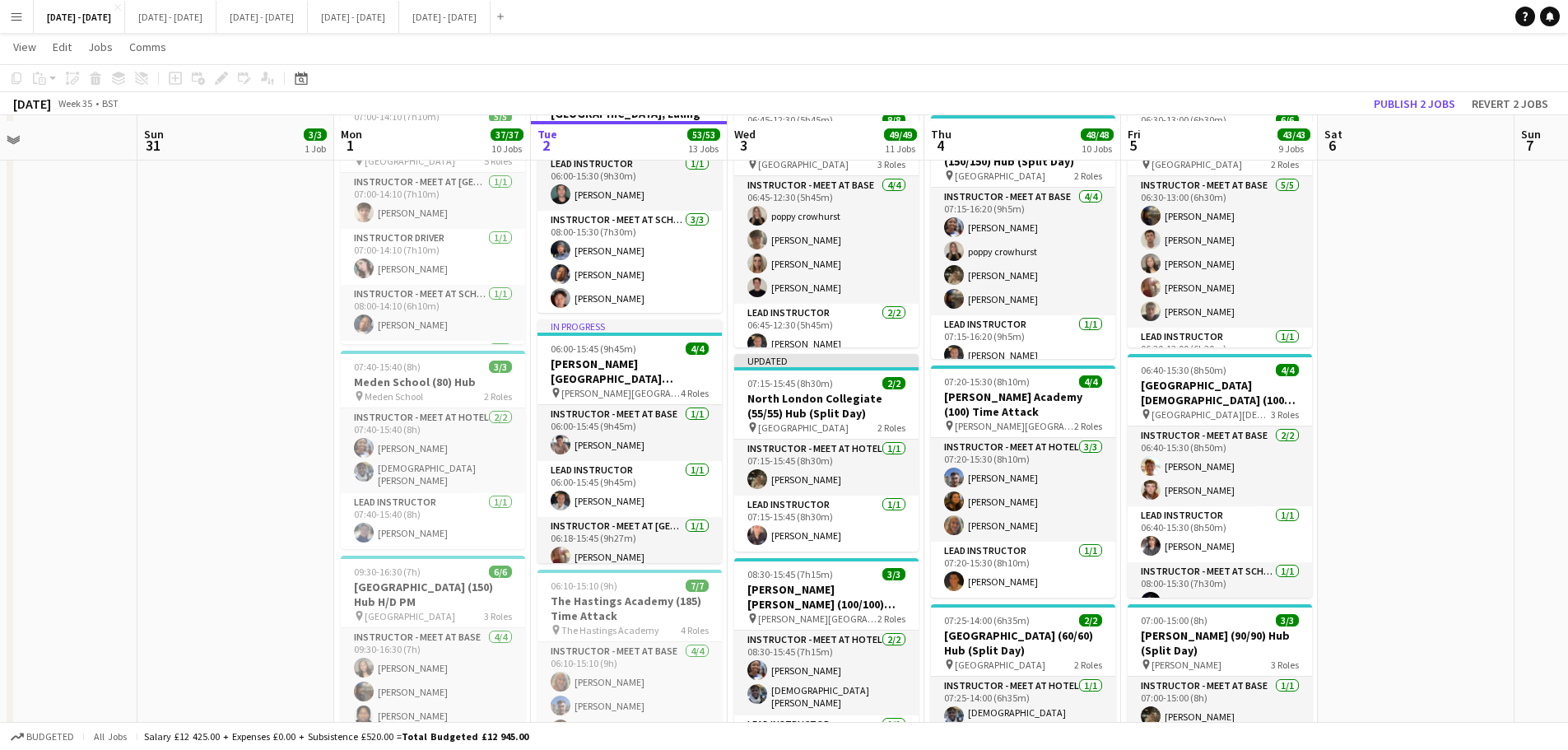
scroll to position [741, 0]
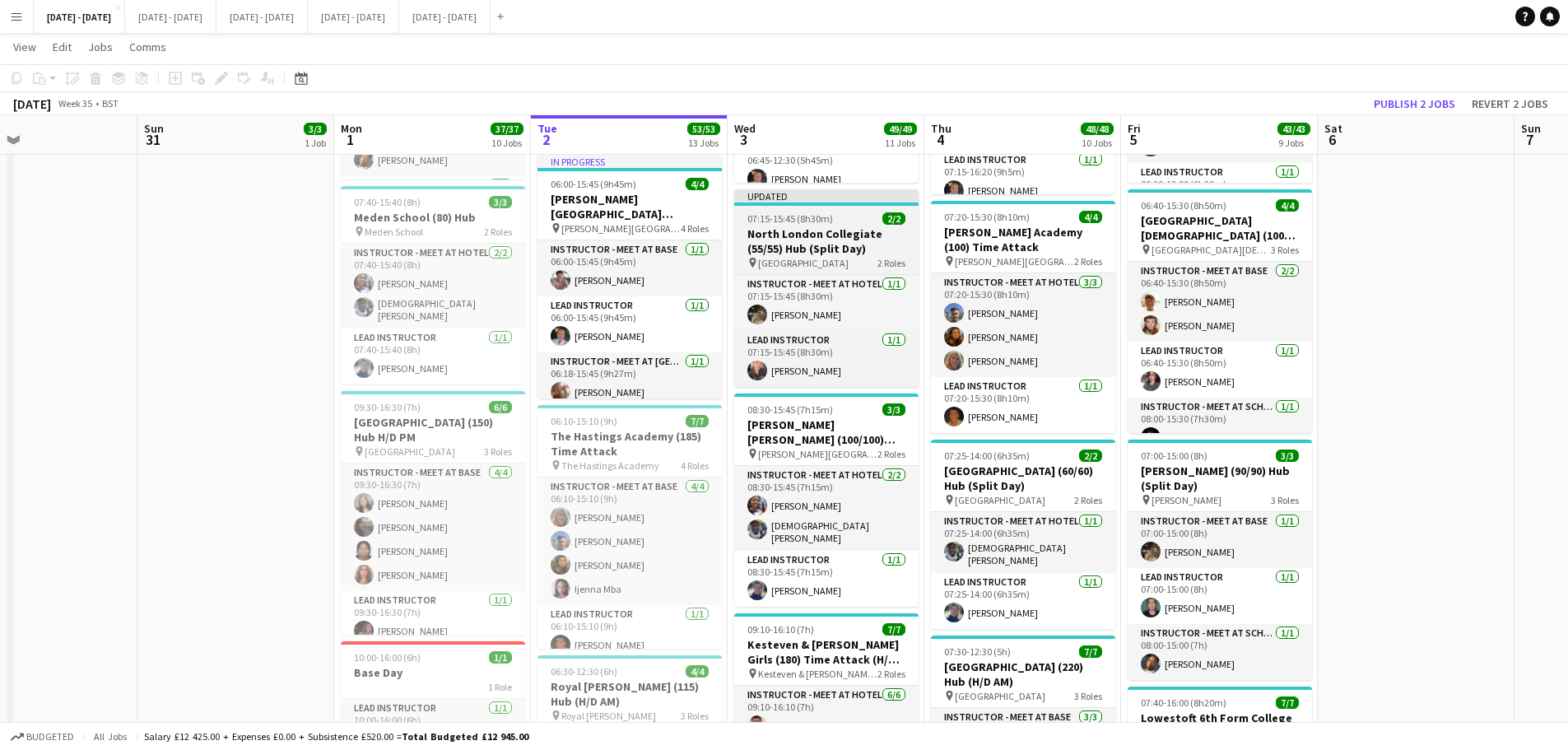
click at [813, 232] on h3 "North London Collegiate (55/55) Hub (Split Day)" at bounding box center [826, 241] width 184 height 30
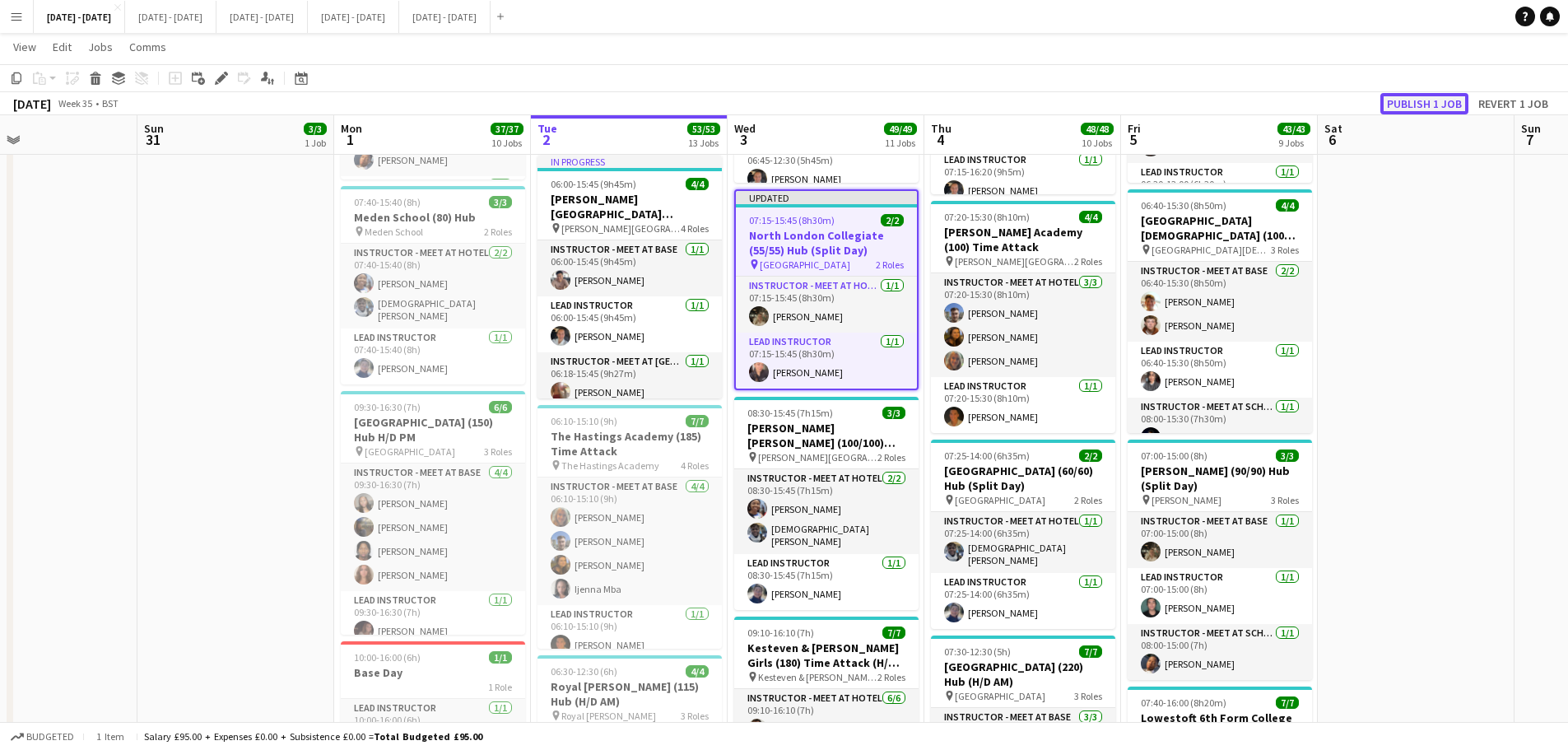
click at [1451, 103] on button "Publish 1 job" at bounding box center [1425, 103] width 88 height 22
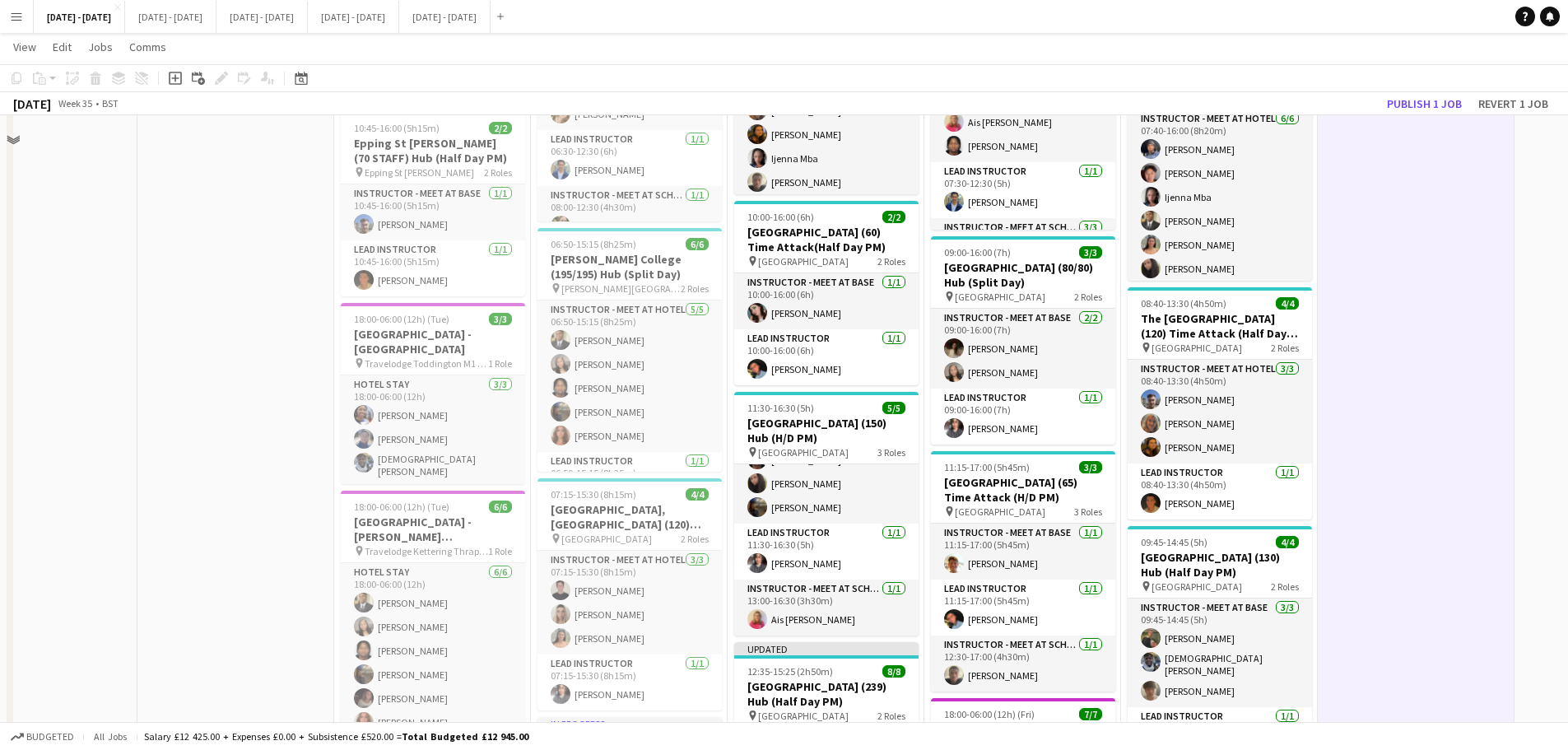
scroll to position [1549, 0]
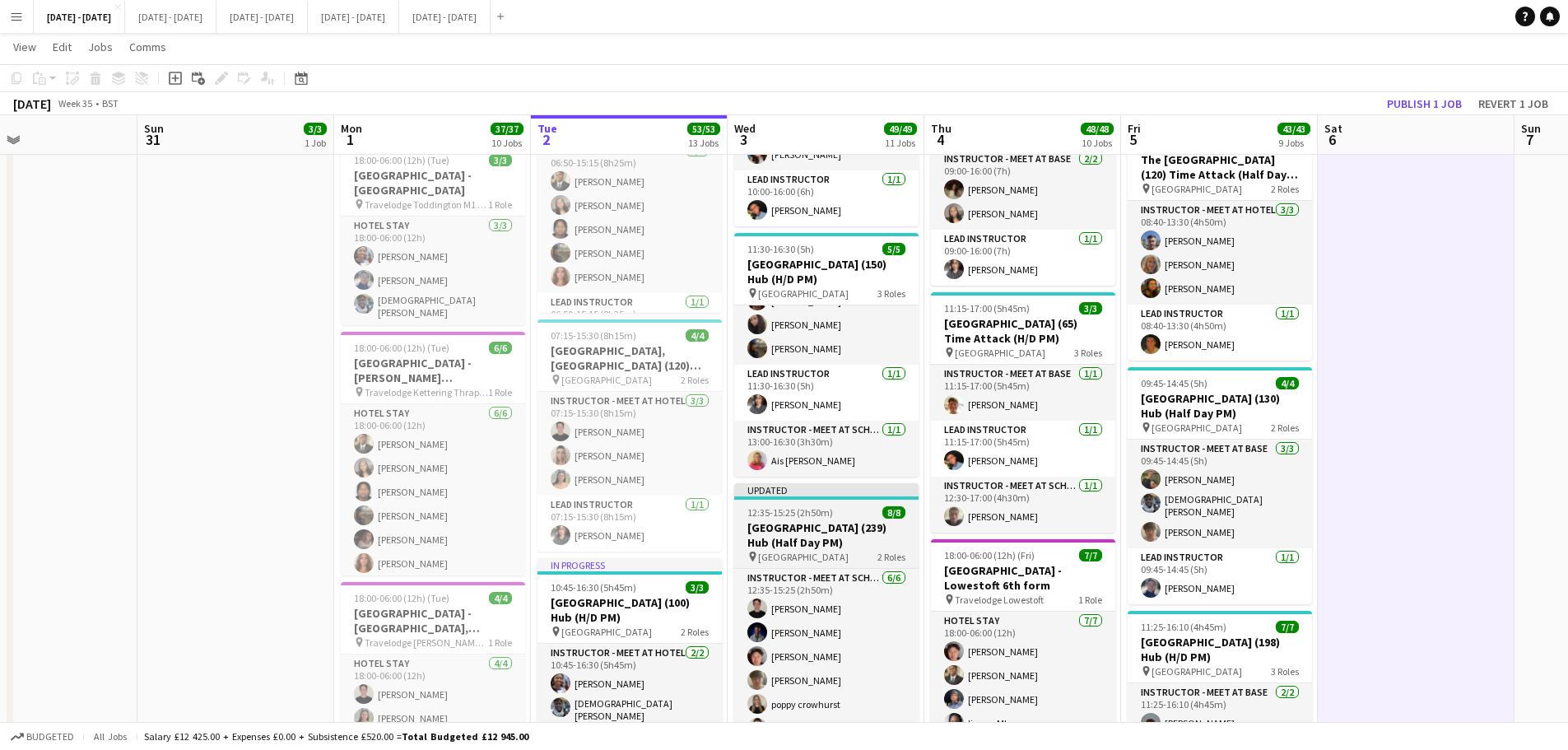
click at [766, 530] on h3 "[GEOGRAPHIC_DATA] (239) Hub (Half Day PM)" at bounding box center [826, 536] width 184 height 30
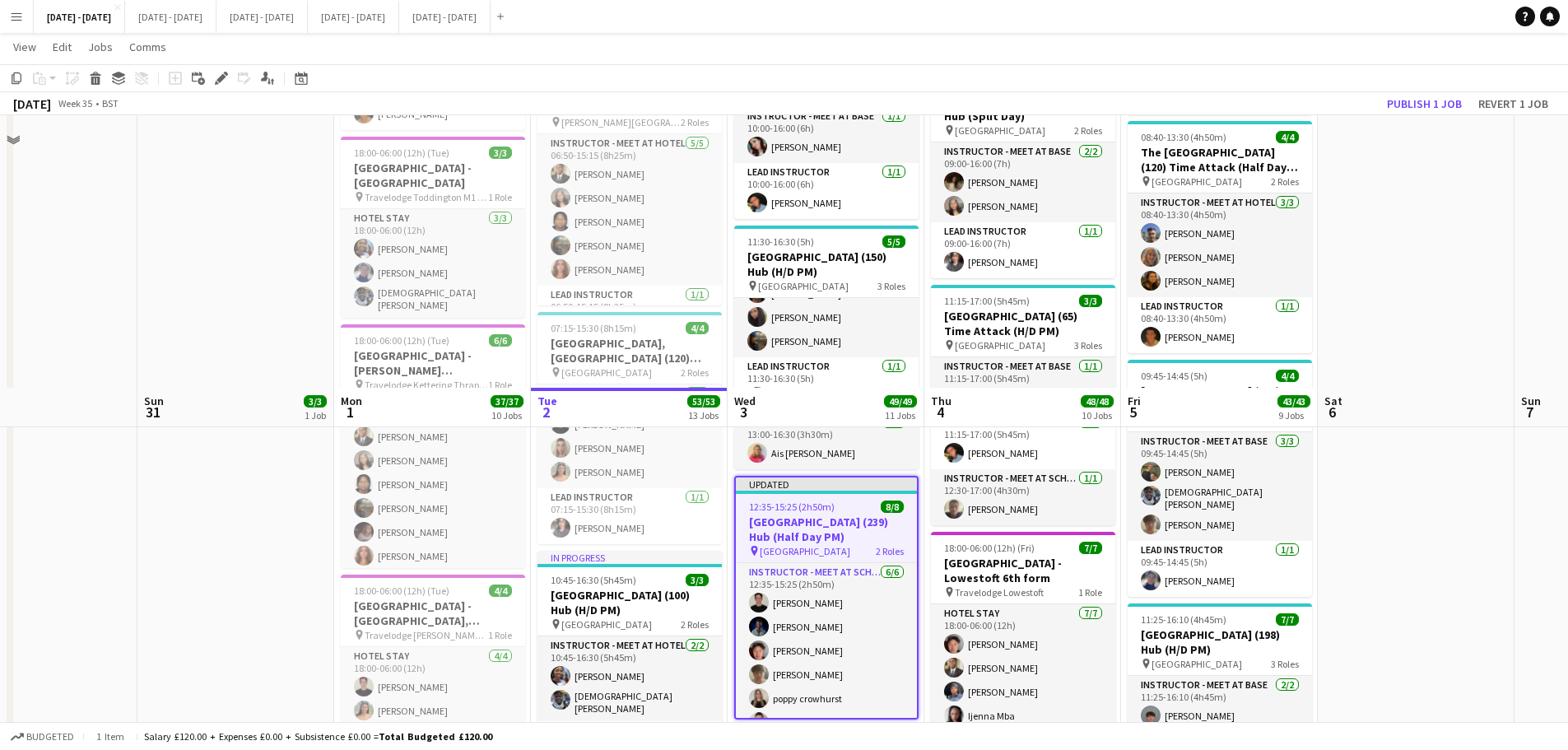
scroll to position [1482, 0]
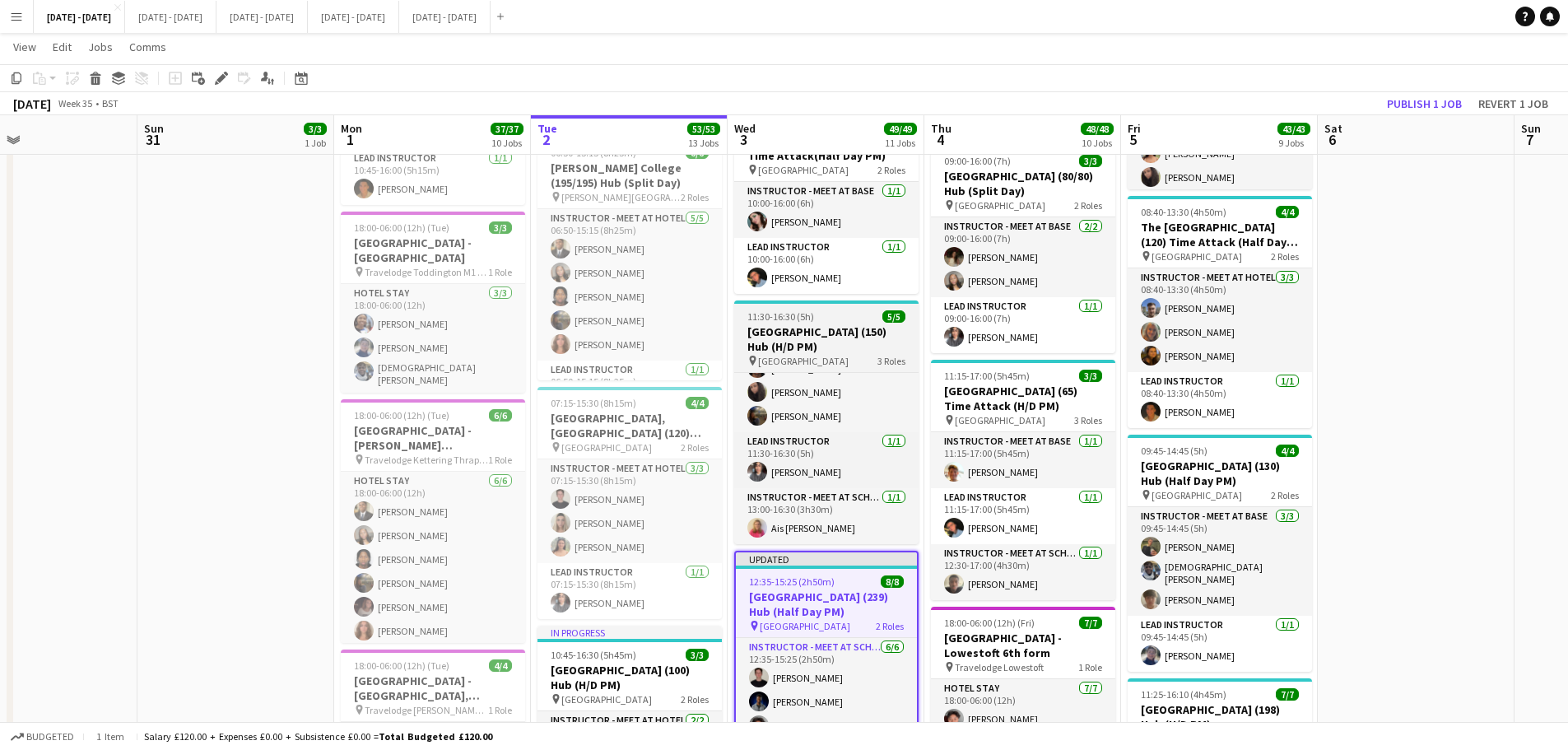
click at [785, 334] on h3 "[GEOGRAPHIC_DATA] (150) Hub (H/D PM)" at bounding box center [826, 340] width 184 height 30
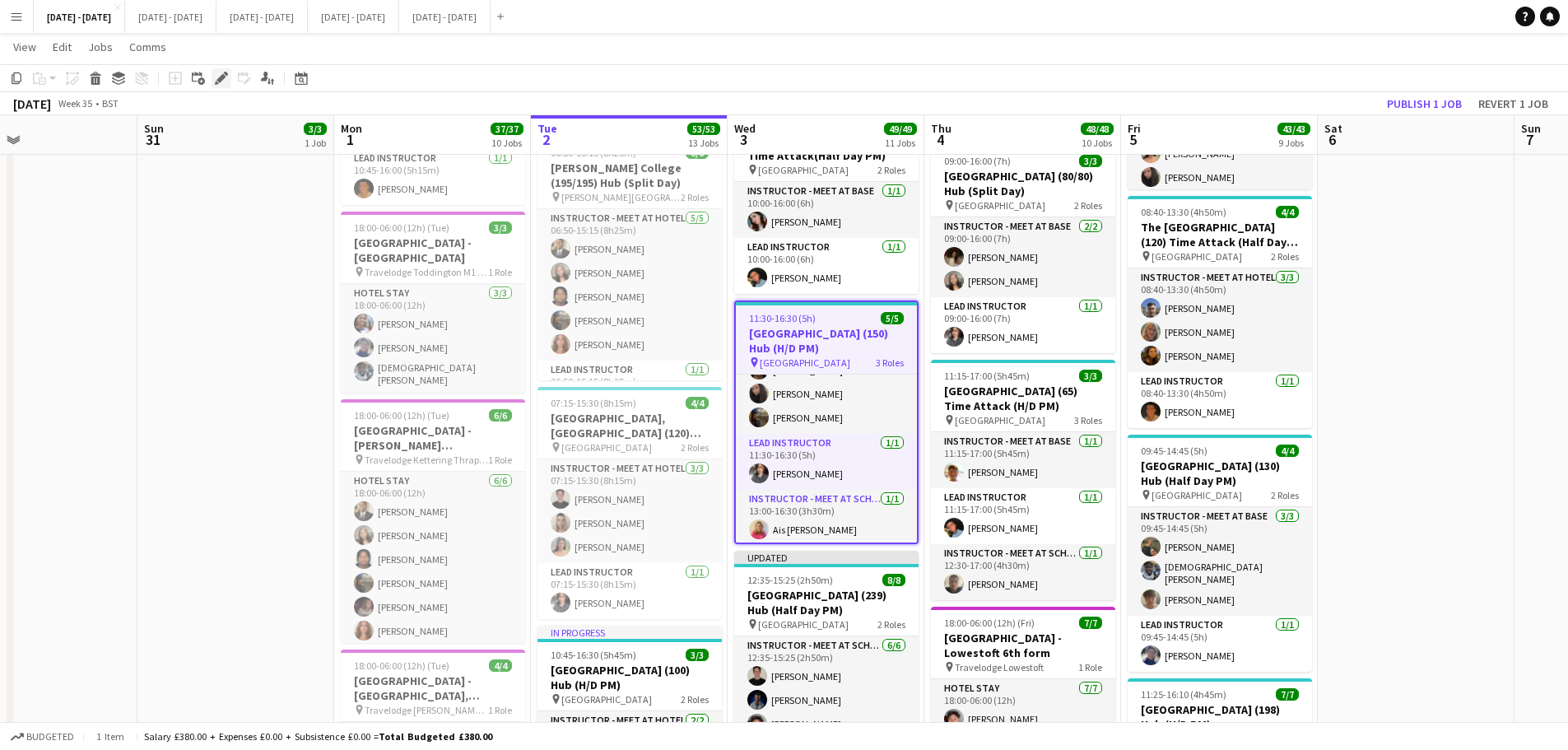
click at [217, 78] on icon "Edit" at bounding box center [222, 78] width 13 height 13
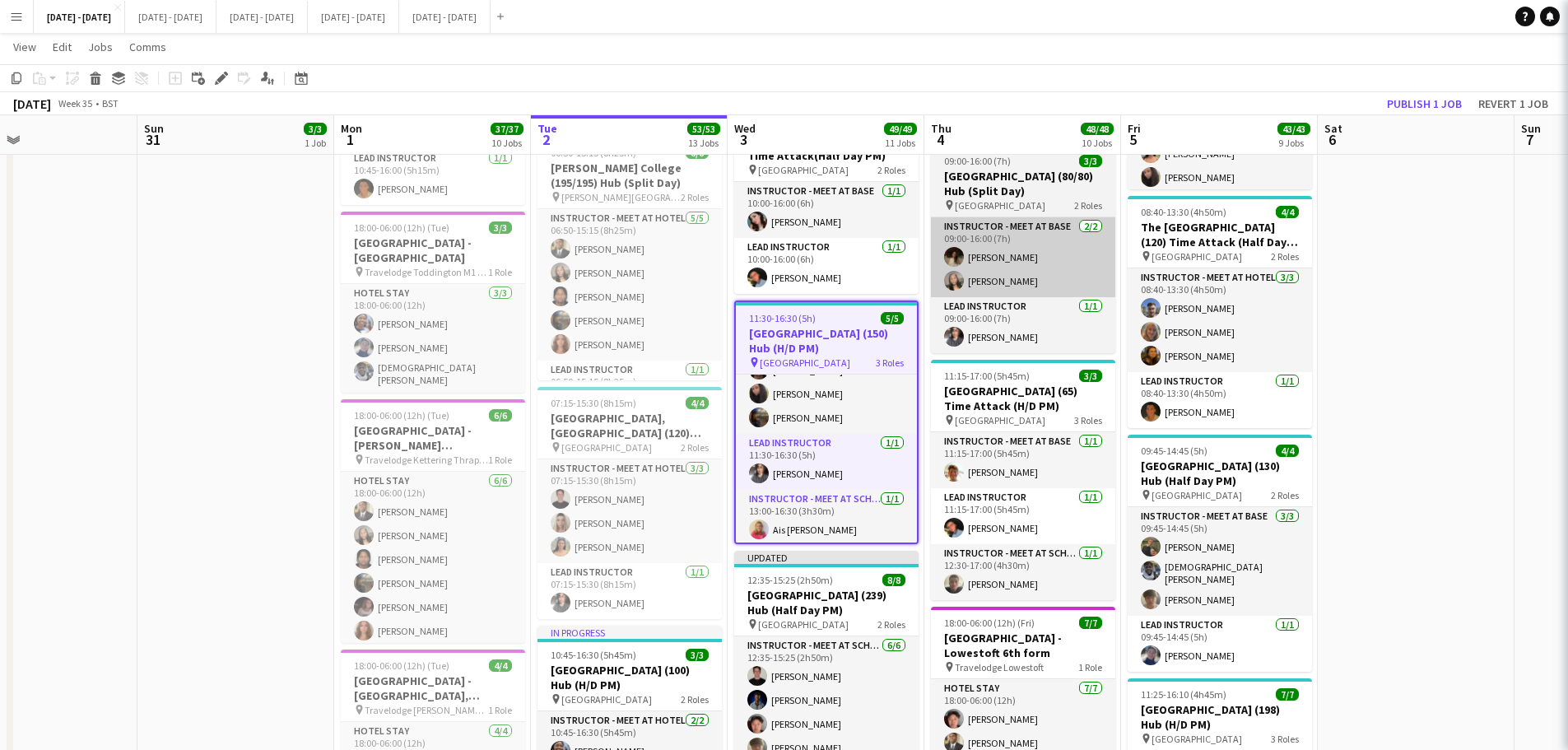
type input "**********"
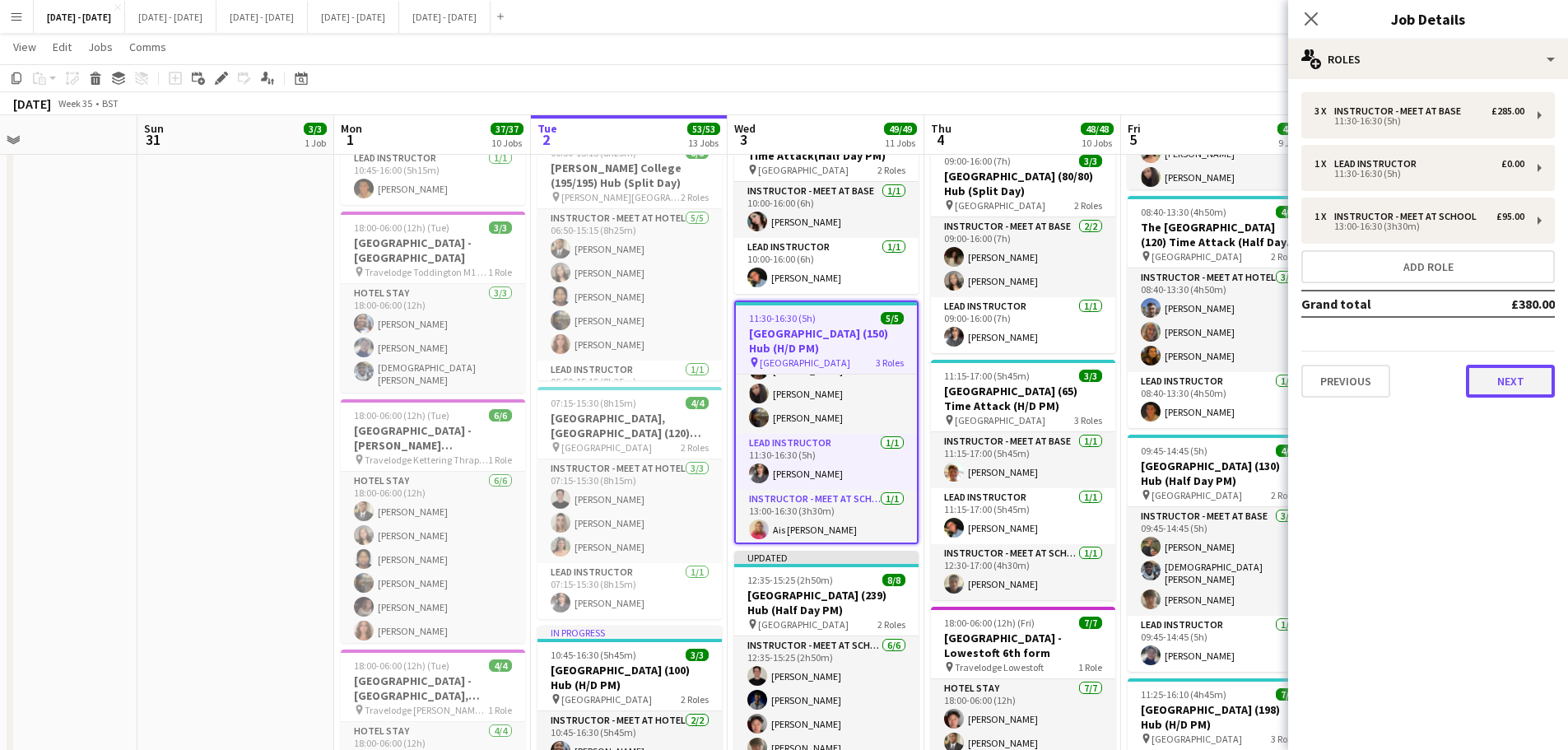
click at [1531, 370] on button "Next" at bounding box center [1510, 380] width 89 height 33
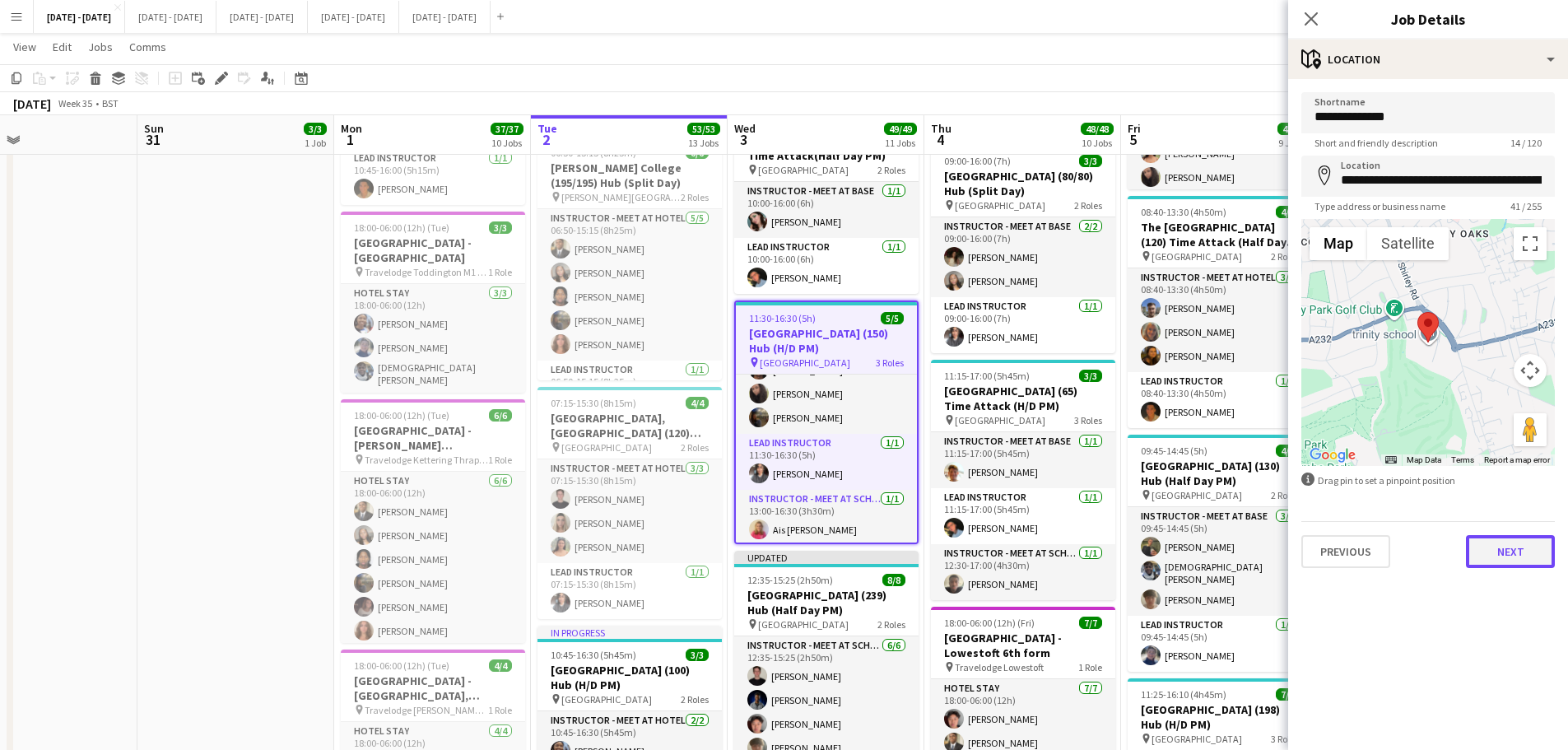
click at [1491, 557] on button "Next" at bounding box center [1510, 551] width 89 height 33
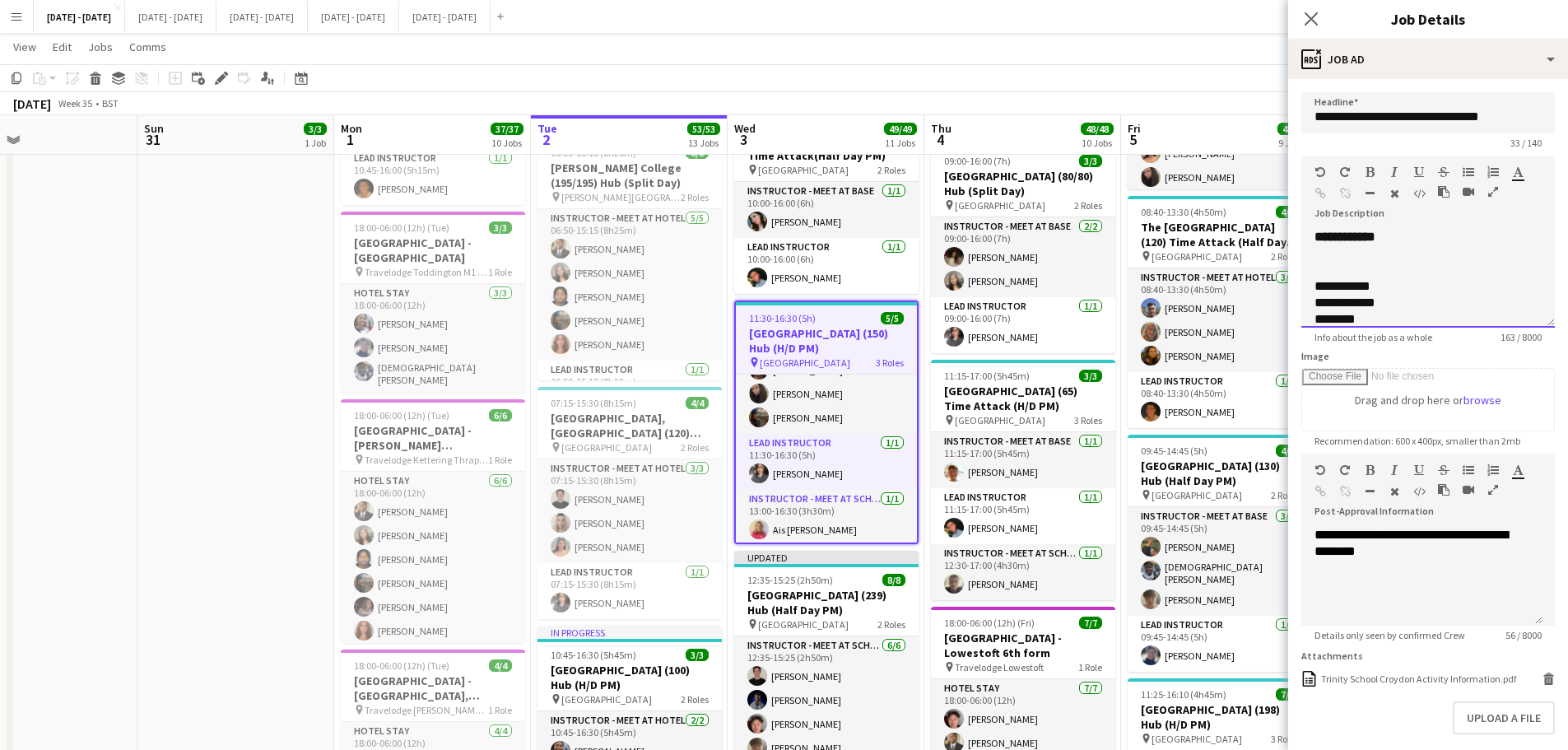
click at [1401, 242] on div "**********" at bounding box center [1429, 278] width 254 height 98
click at [1313, 19] on icon "Close pop-in" at bounding box center [1311, 18] width 16 height 16
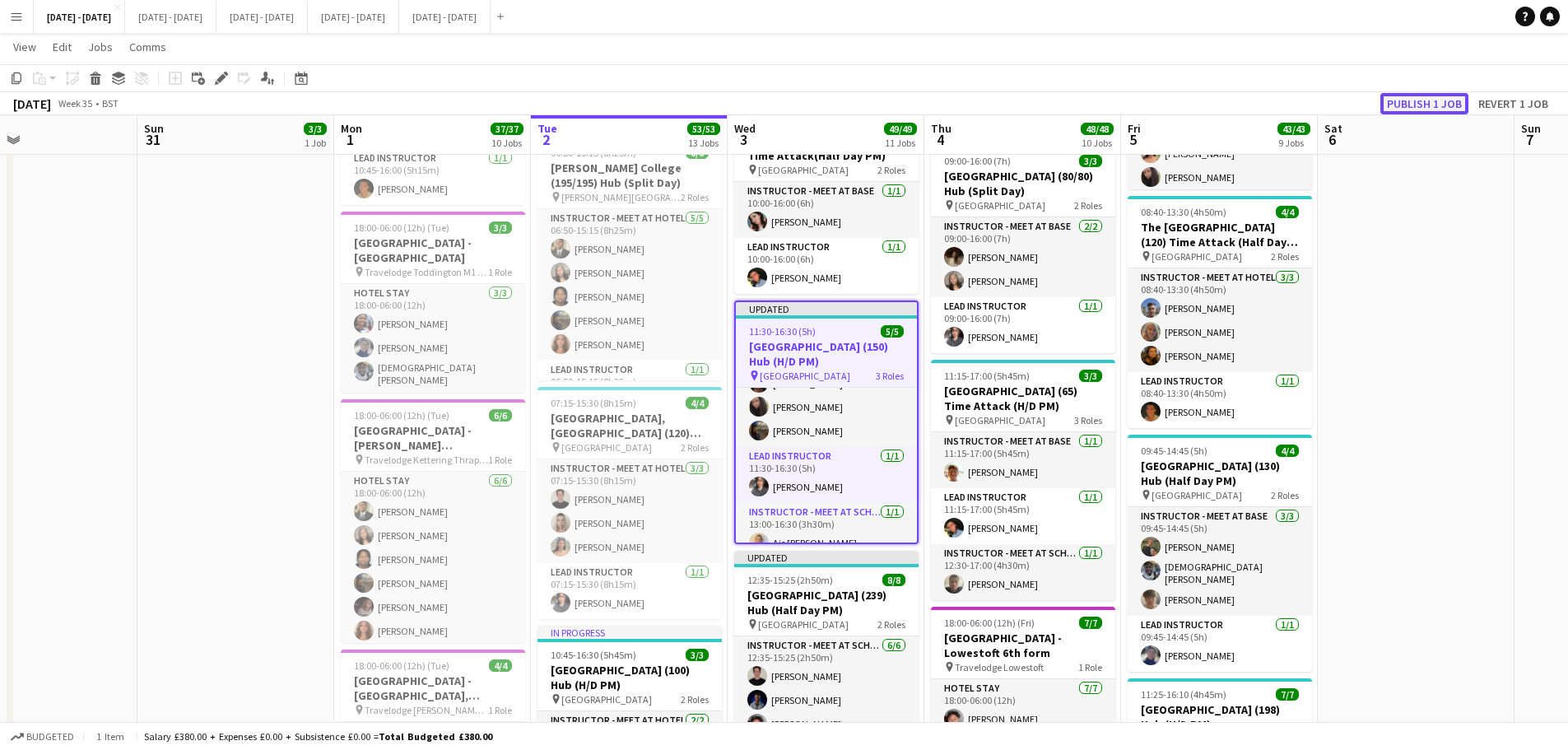
click at [1420, 103] on button "Publish 1 job" at bounding box center [1425, 103] width 88 height 22
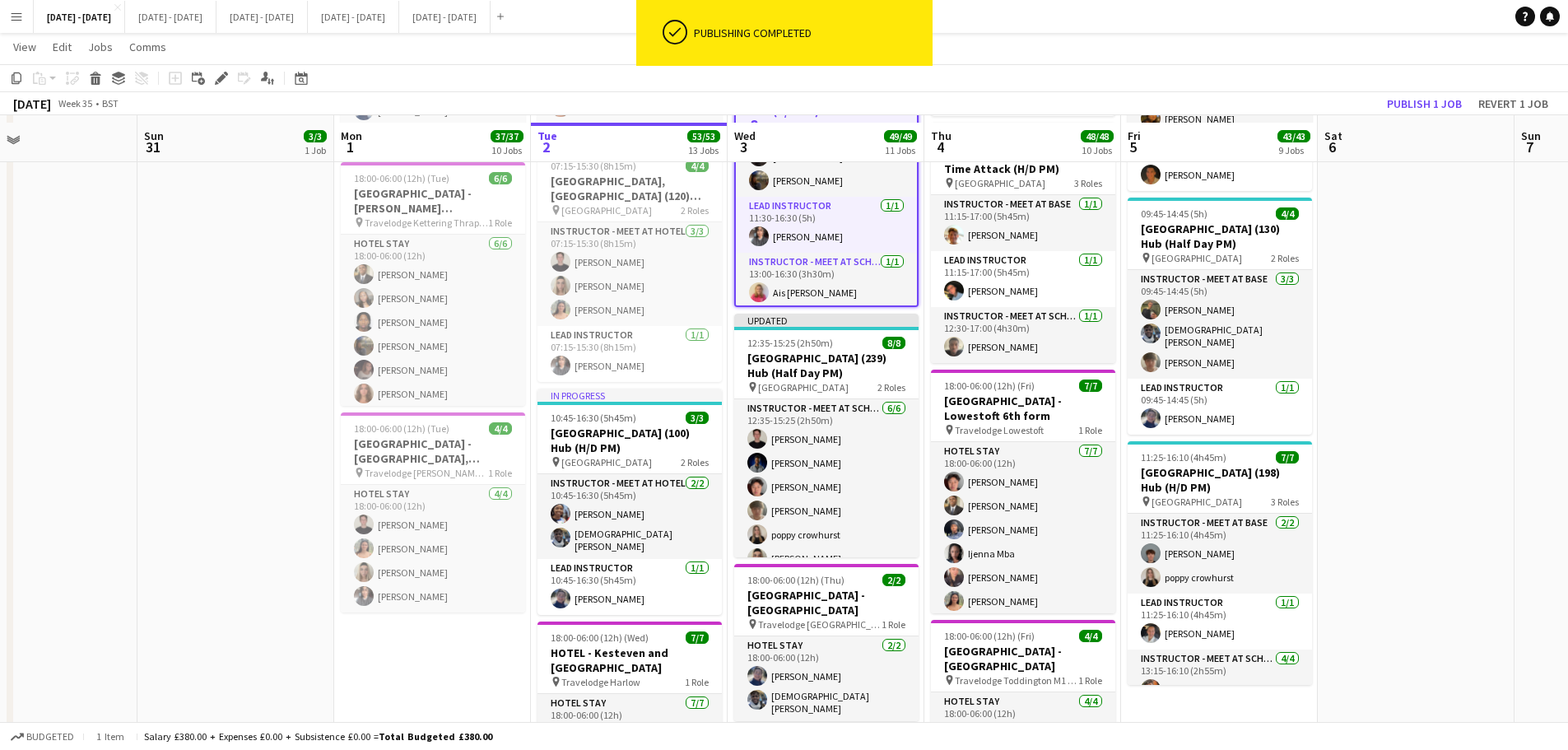
scroll to position [1729, 0]
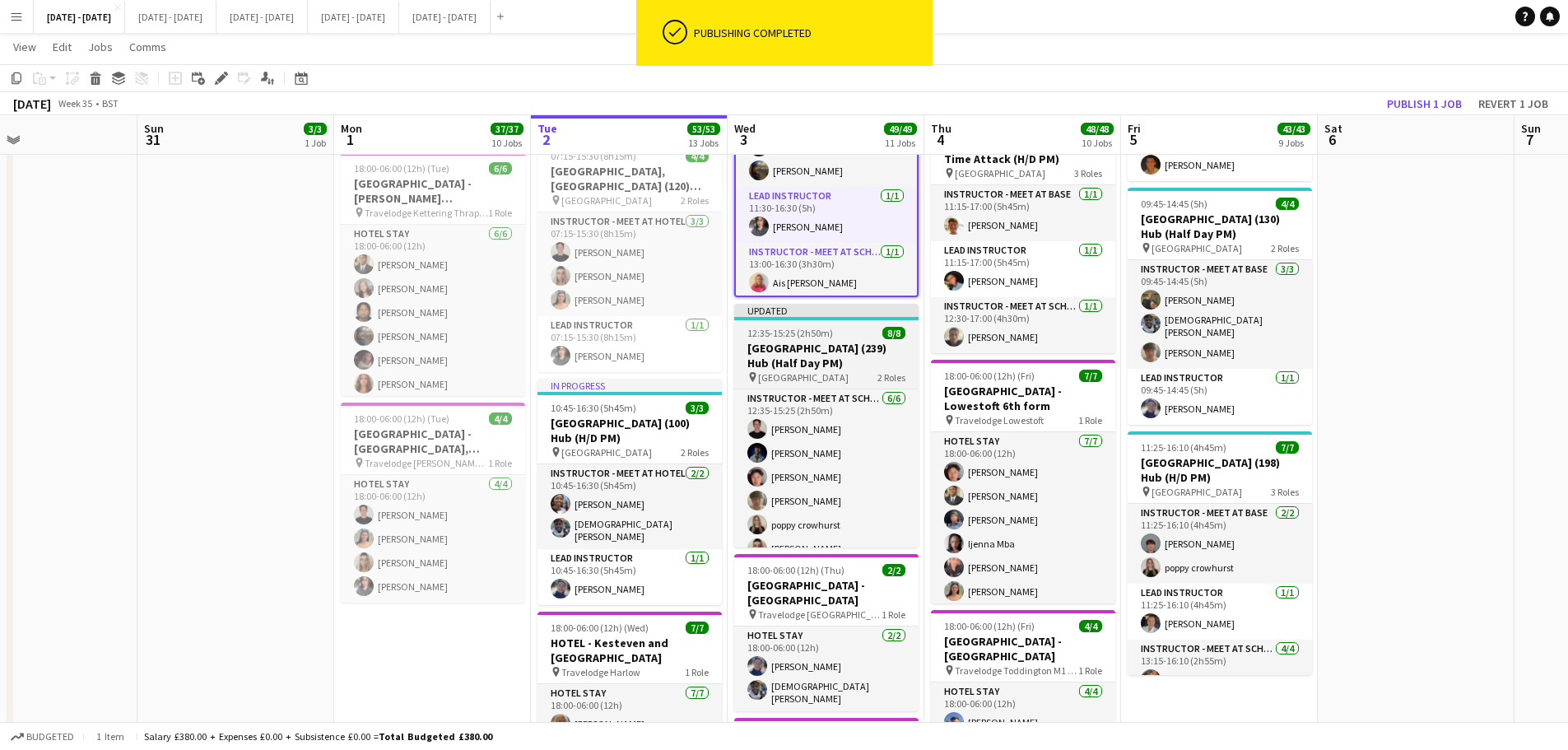
click at [788, 350] on h3 "[GEOGRAPHIC_DATA] (239) Hub (Half Day PM)" at bounding box center [826, 355] width 184 height 30
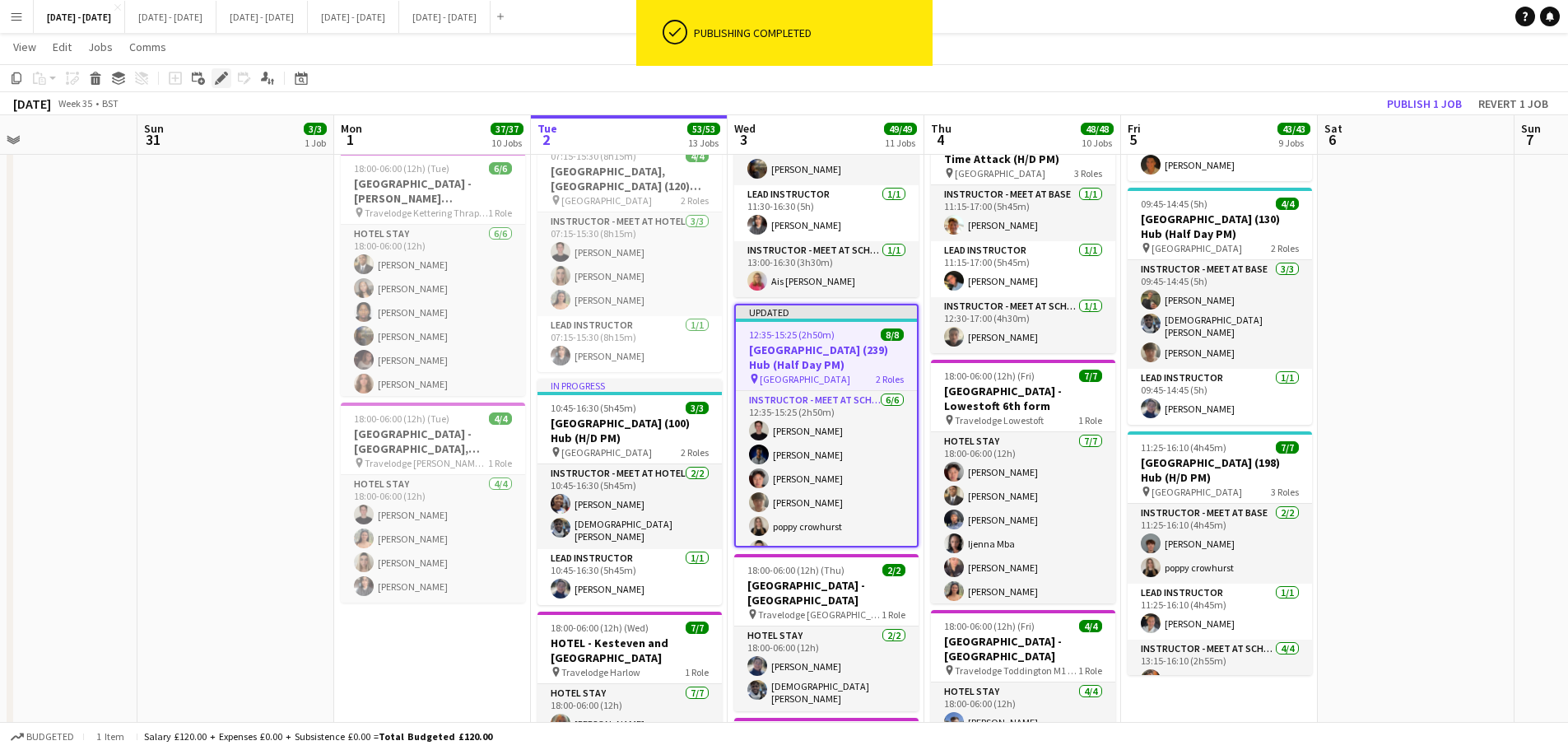
click at [223, 83] on icon "Edit" at bounding box center [222, 78] width 13 height 13
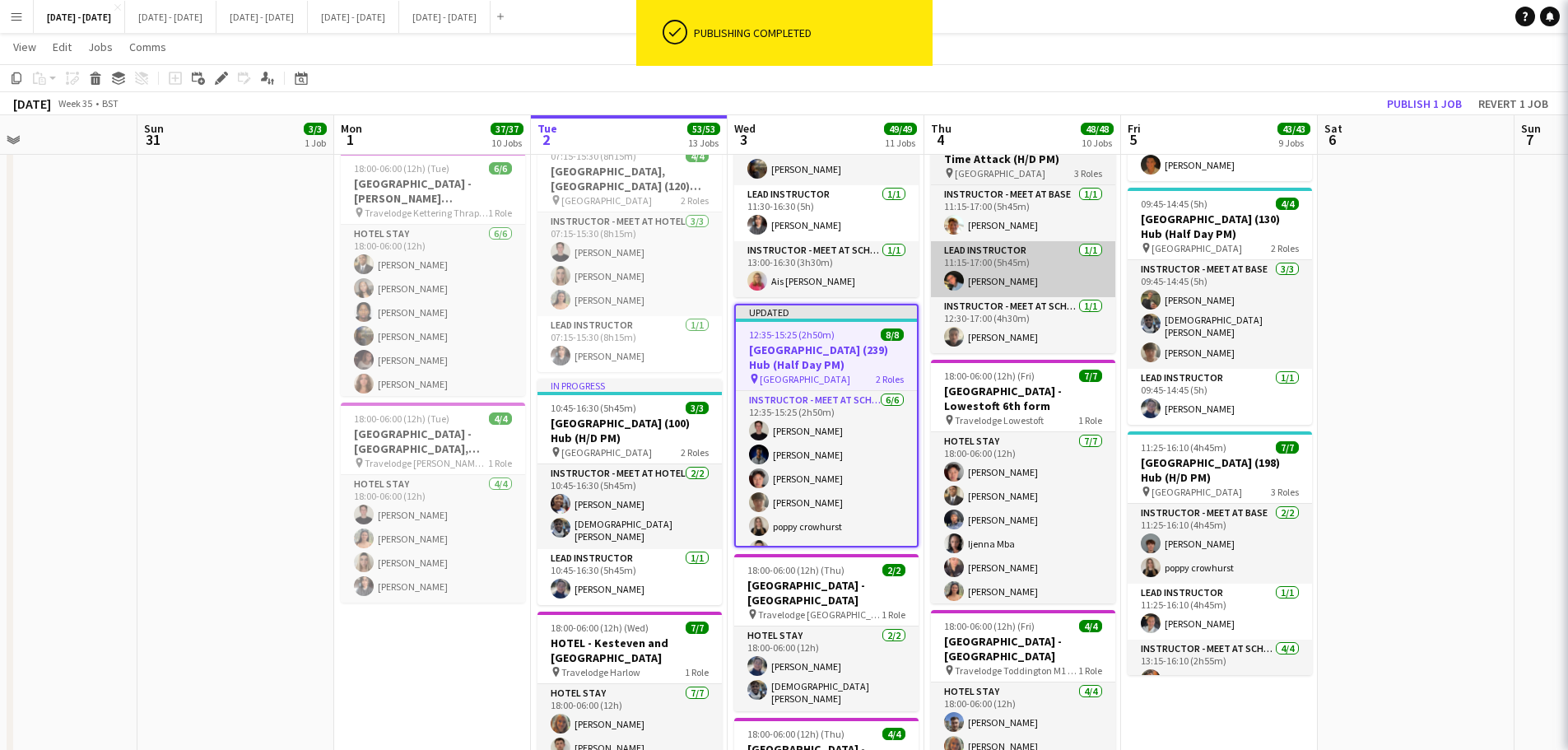
type input "**********"
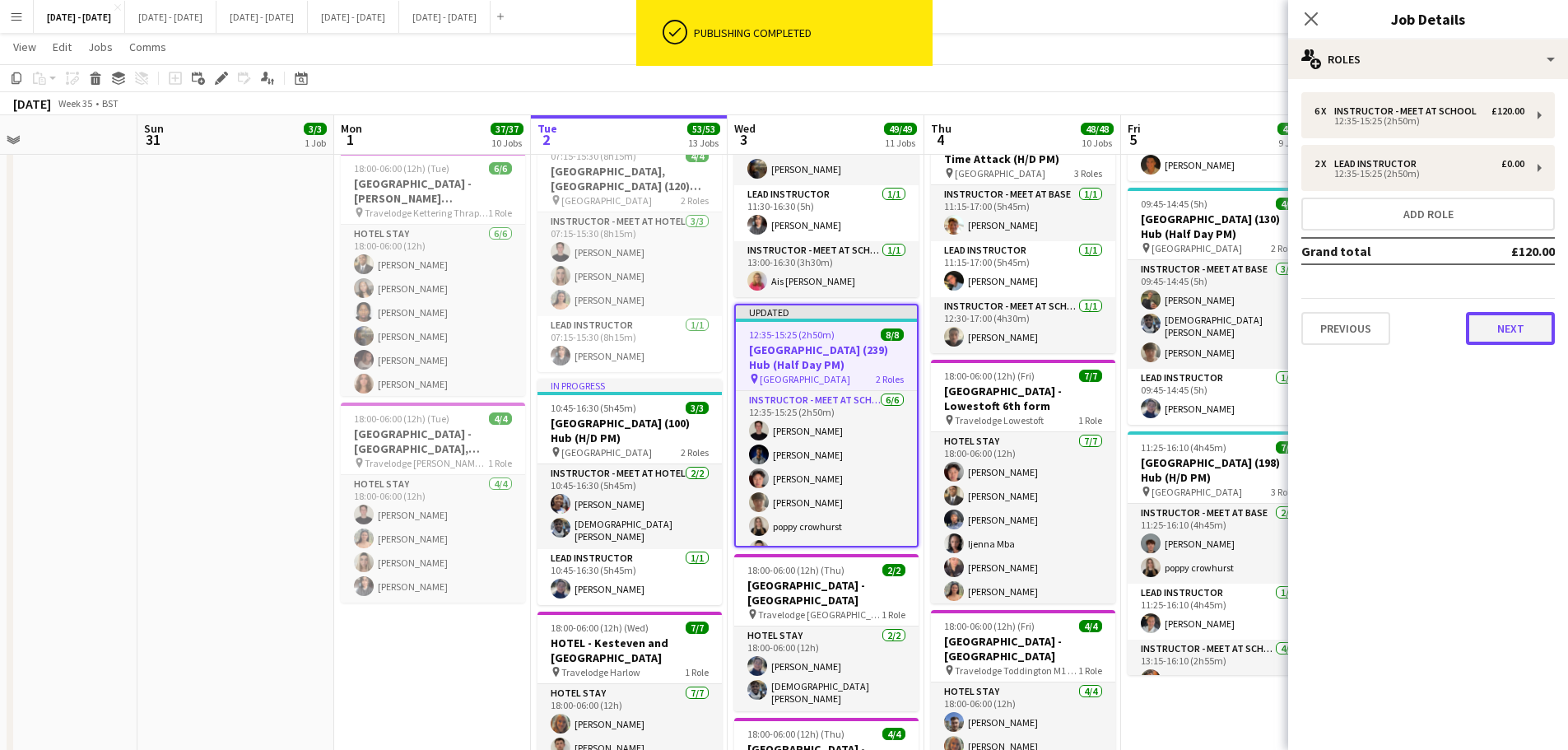
click at [1520, 328] on button "Next" at bounding box center [1510, 328] width 89 height 33
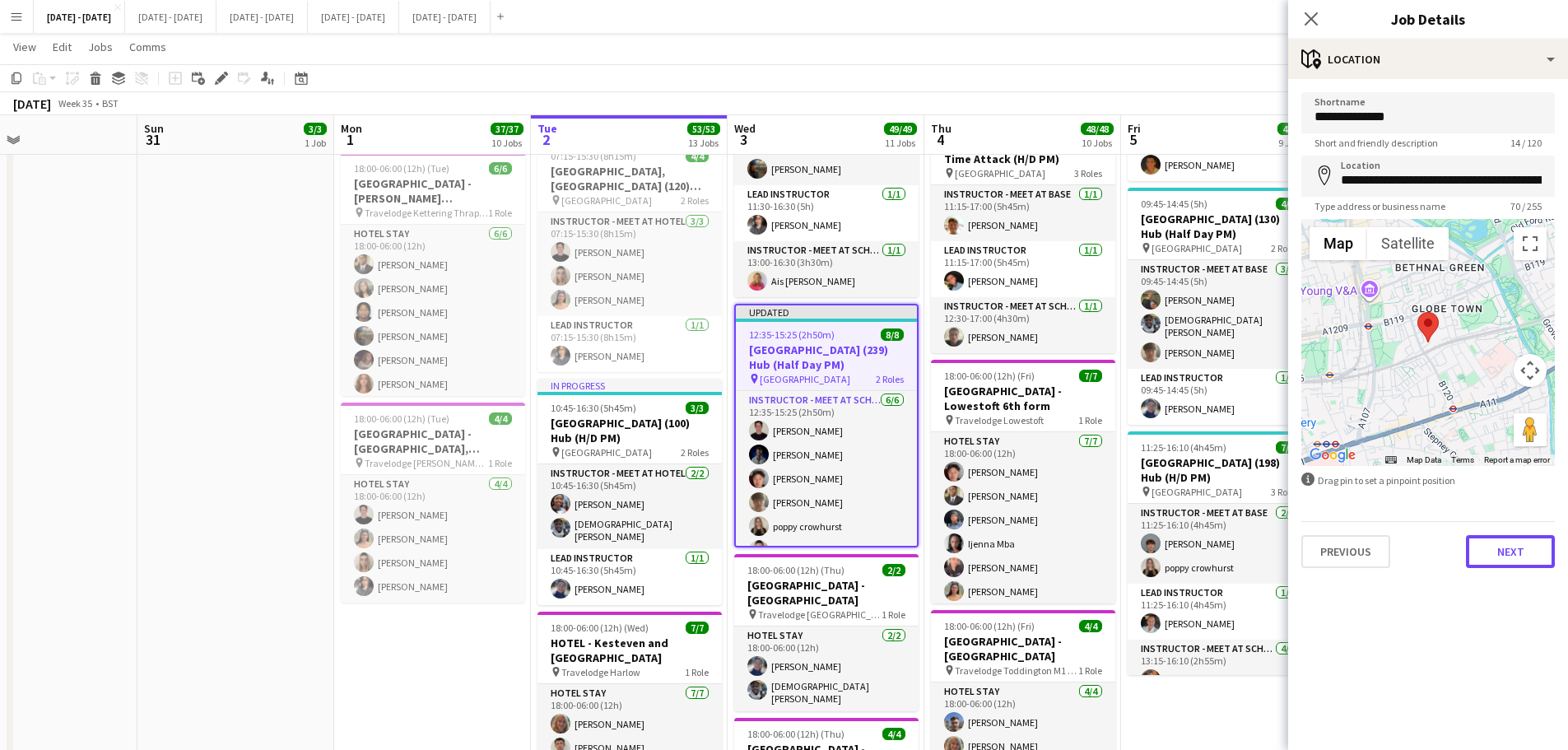
drag, startPoint x: 1496, startPoint y: 562, endPoint x: 1480, endPoint y: 535, distance: 31.4
click at [1497, 561] on button "Next" at bounding box center [1510, 551] width 89 height 33
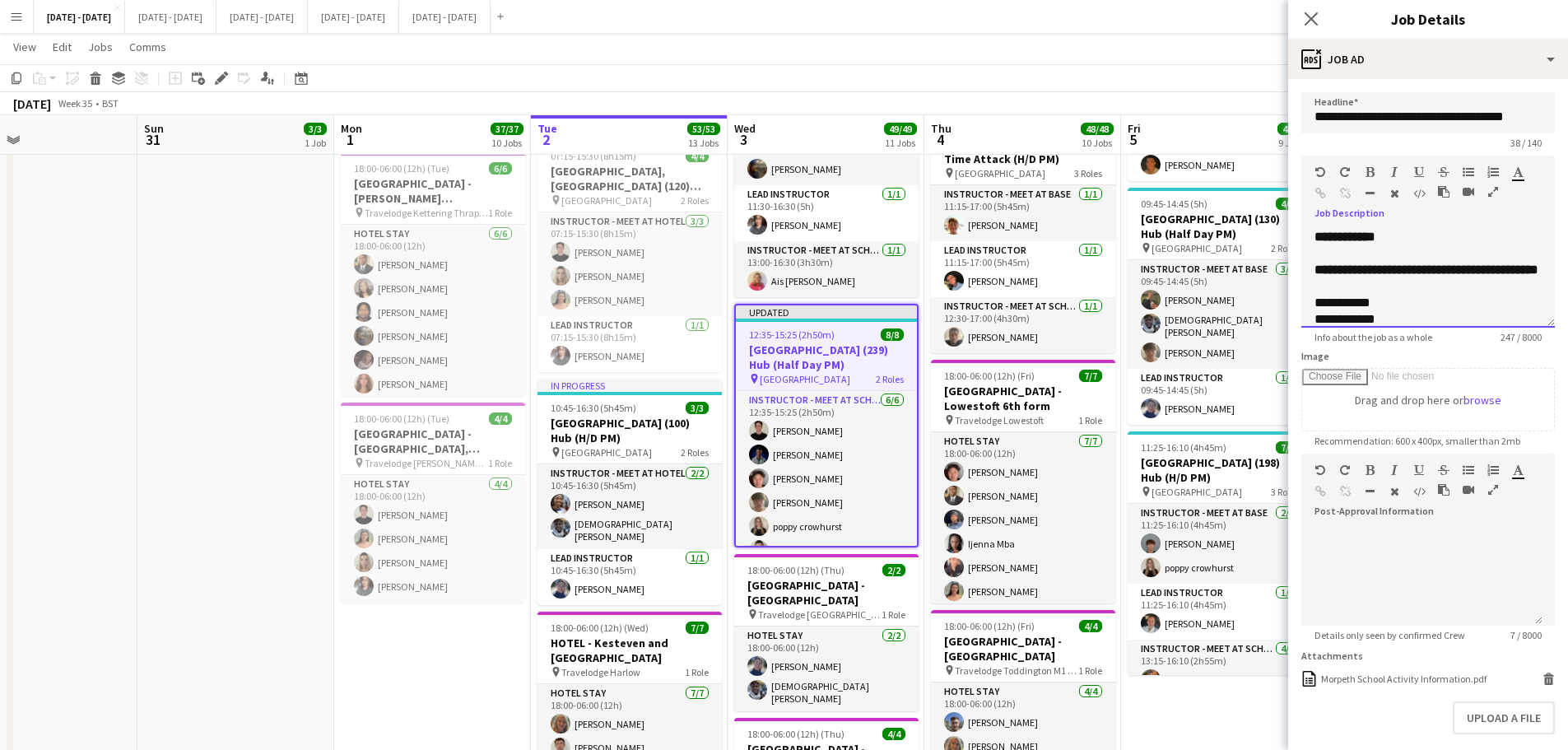
click at [1421, 235] on div "**********" at bounding box center [1429, 278] width 254 height 98
click at [1308, 19] on icon "Close pop-in" at bounding box center [1311, 18] width 16 height 16
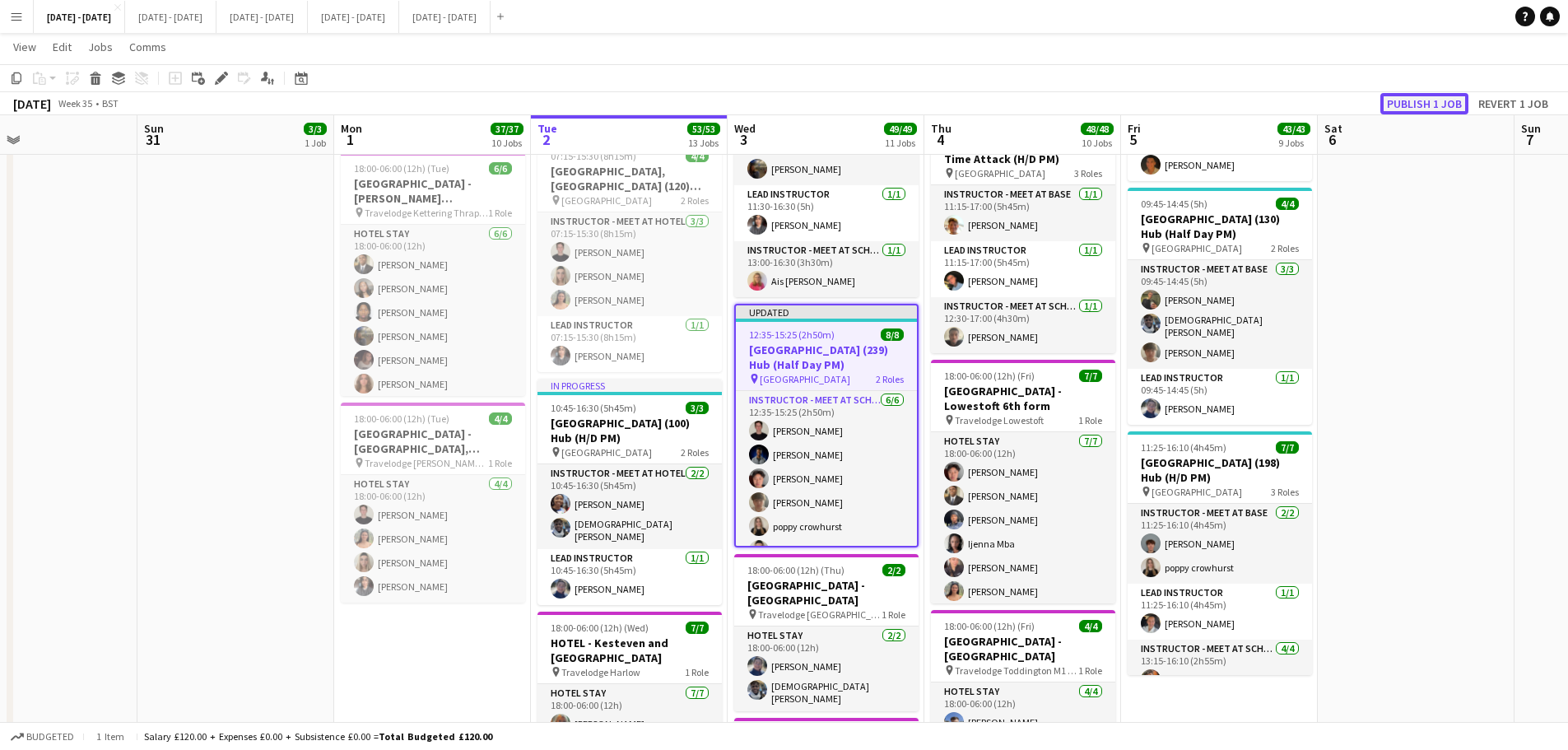
click at [1424, 103] on button "Publish 1 job" at bounding box center [1425, 103] width 88 height 22
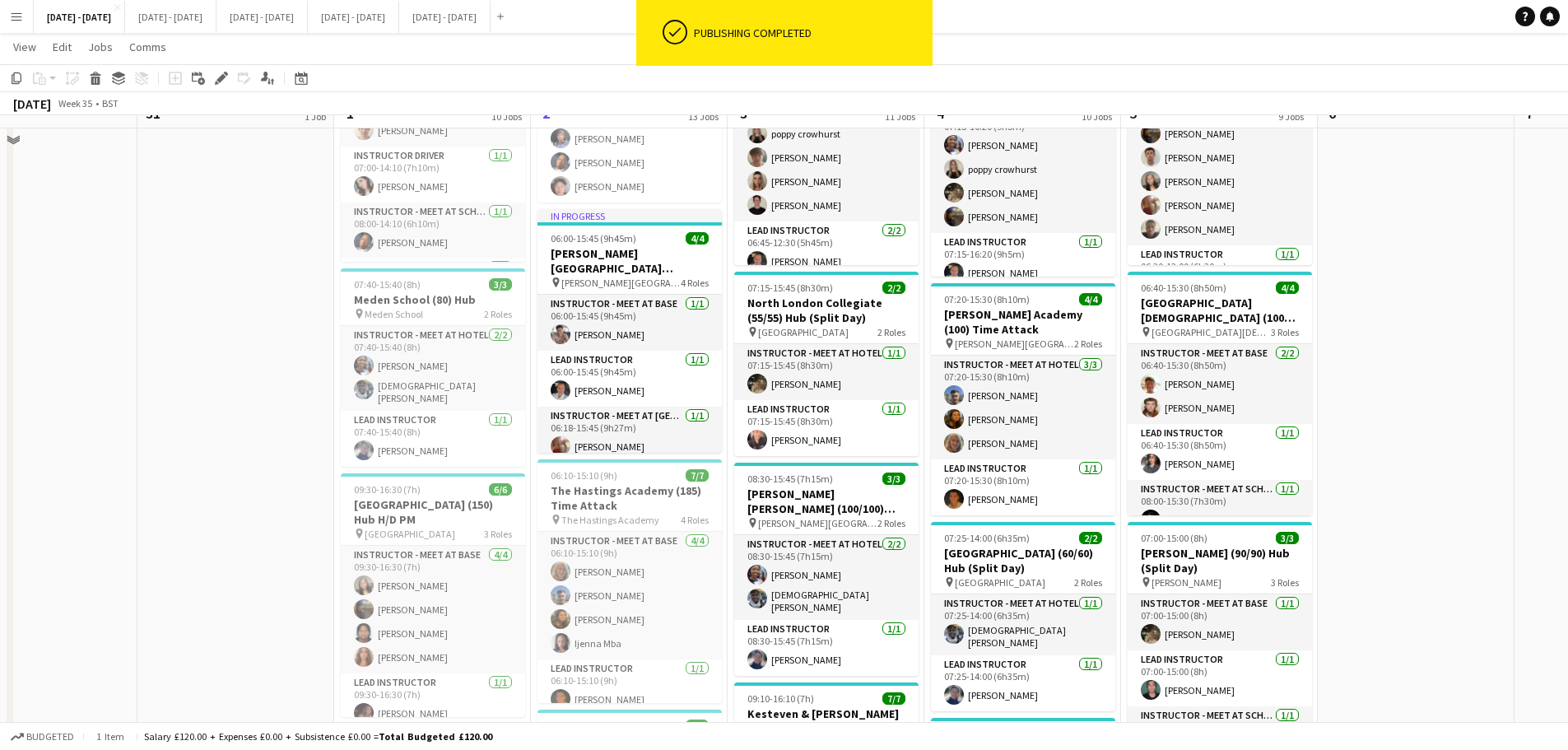
scroll to position [411, 0]
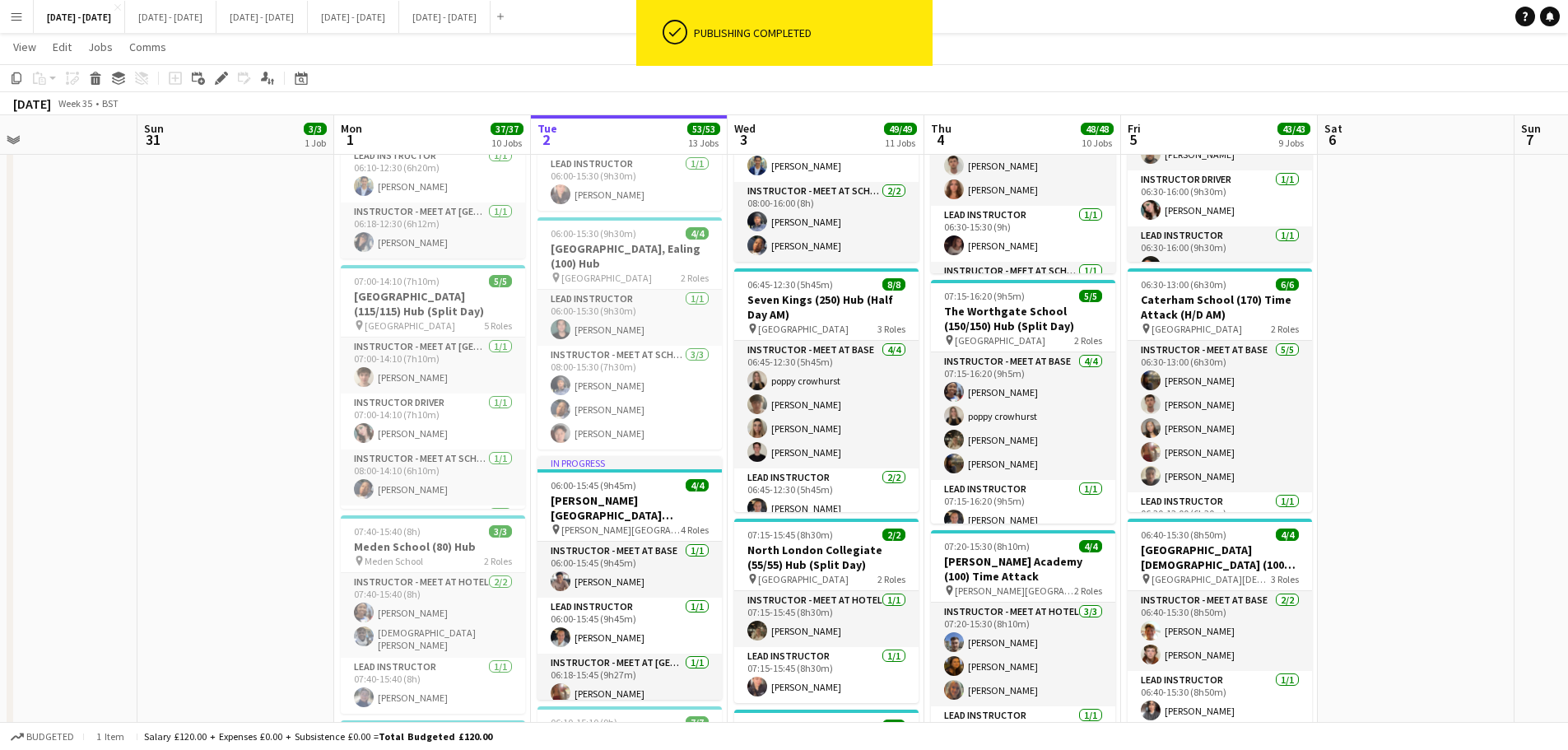
click at [868, 309] on h3 "Seven Kings (250) Hub (Half Day AM)" at bounding box center [826, 307] width 184 height 30
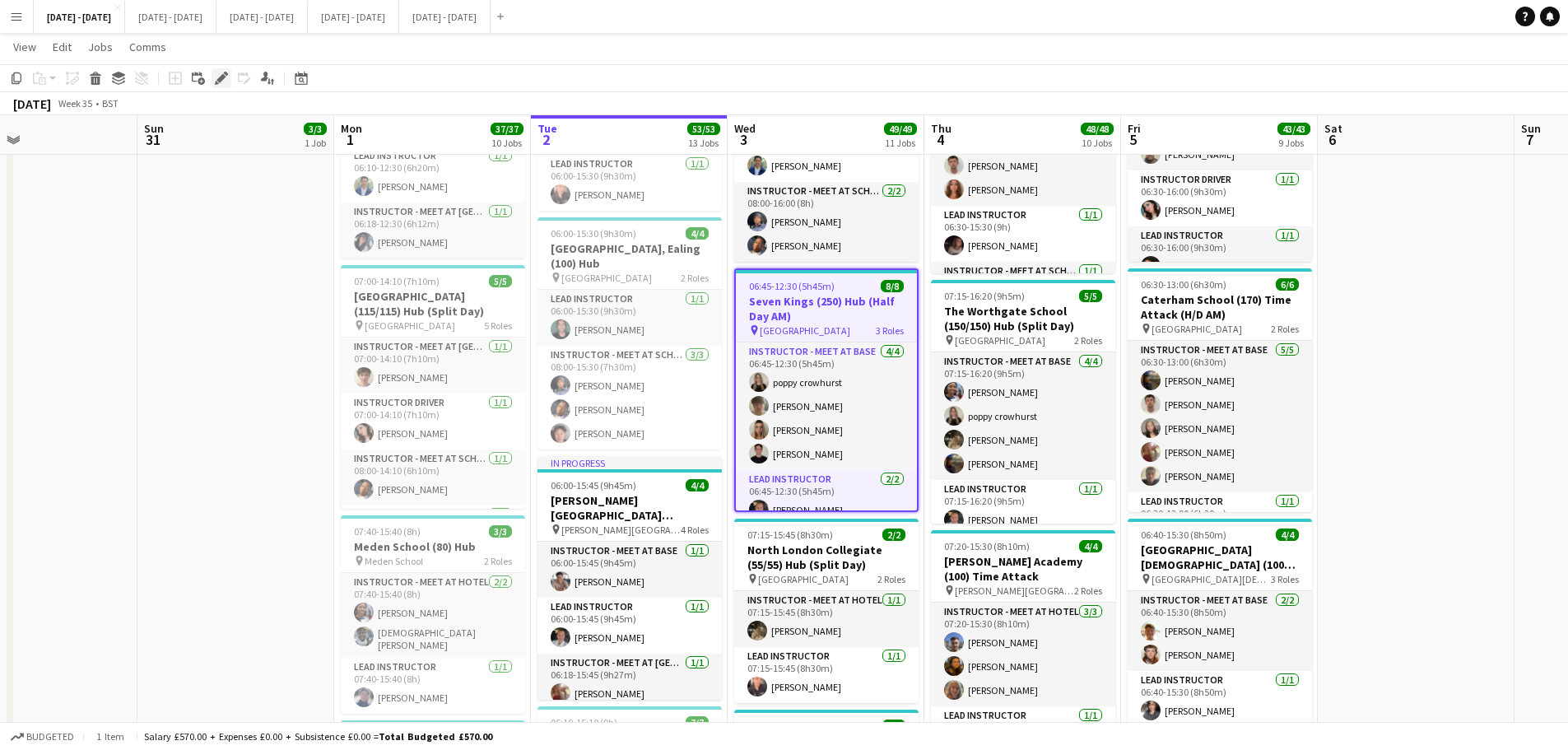
click at [225, 74] on icon at bounding box center [225, 73] width 4 height 4
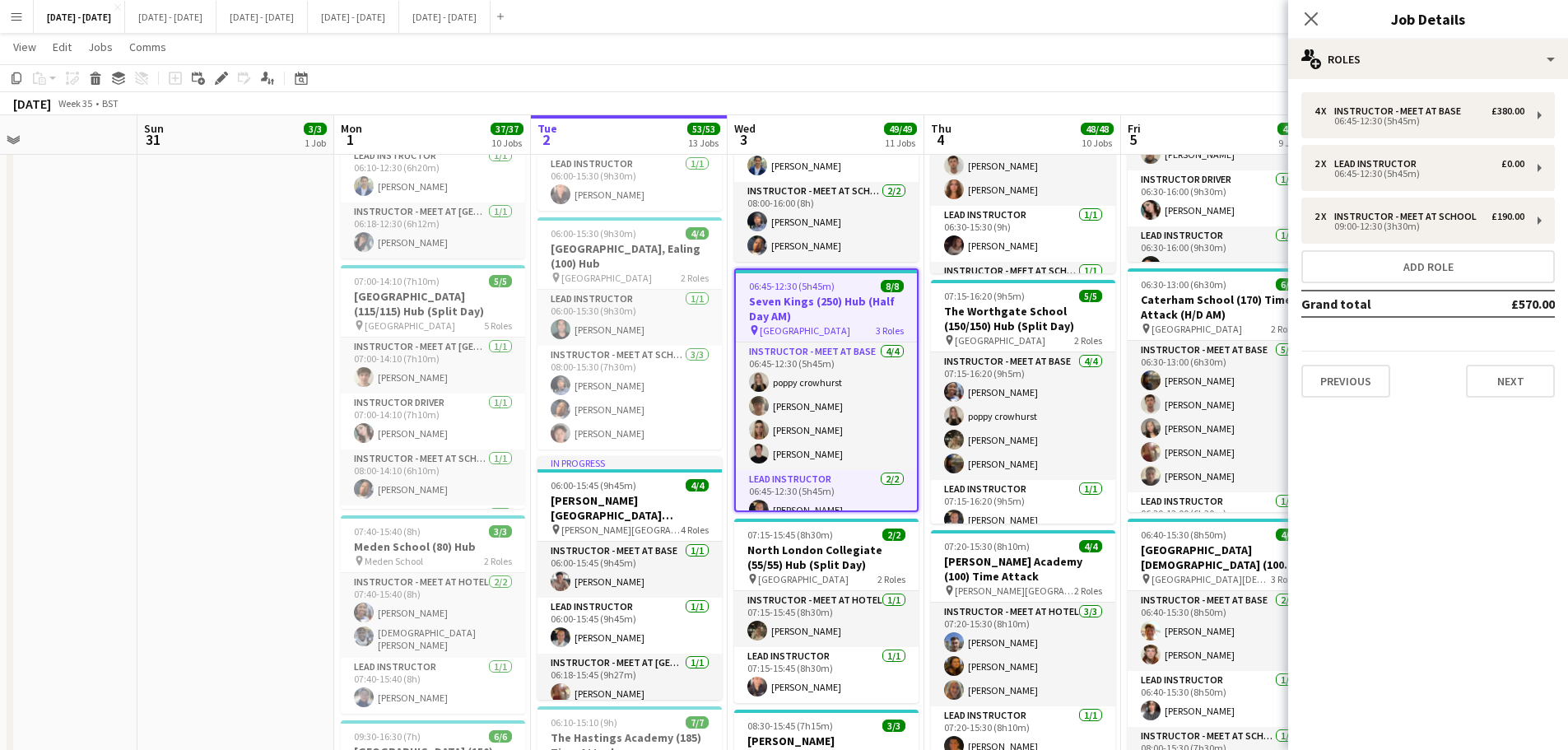
click at [1529, 405] on div "4 x Instructor - Meet at Base £380.00 06:45-12:30 (5h45m) 2 x Lead Instructor £…" at bounding box center [1428, 245] width 280 height 332
click at [1522, 385] on button "Next" at bounding box center [1510, 380] width 89 height 33
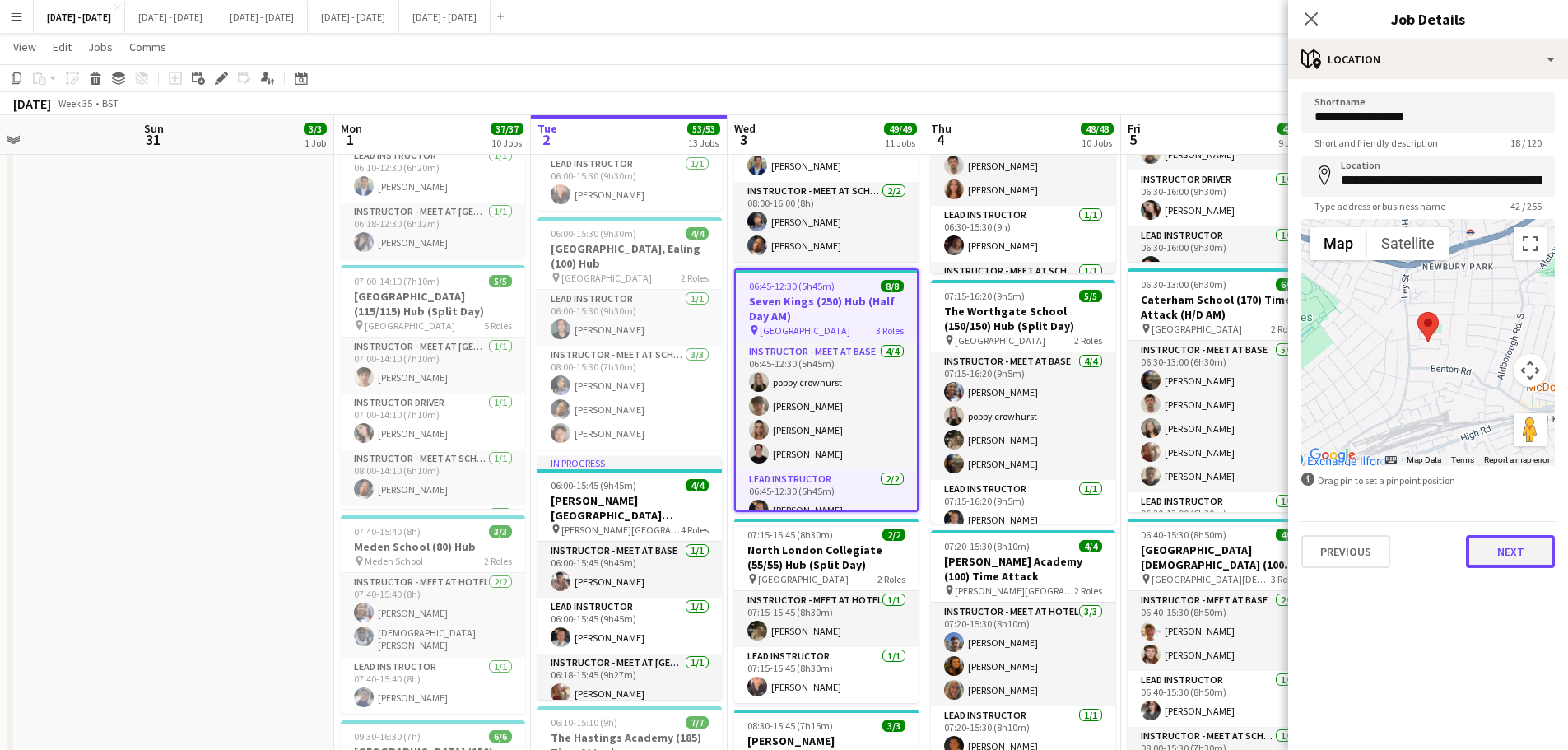
click at [1520, 552] on button "Next" at bounding box center [1510, 551] width 89 height 33
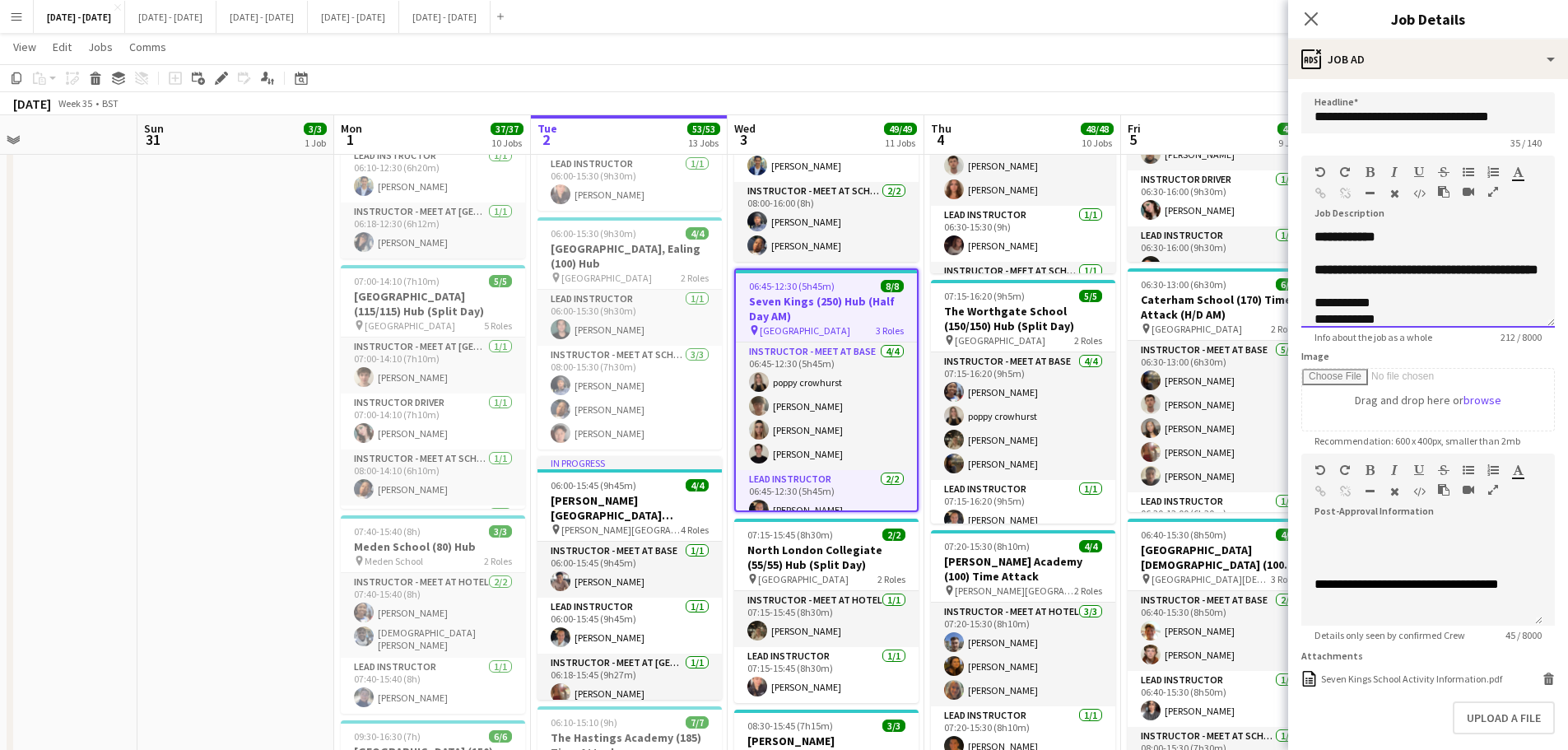
click at [1407, 232] on div "**********" at bounding box center [1429, 278] width 254 height 98
click at [1313, 22] on icon "Close pop-in" at bounding box center [1311, 18] width 16 height 16
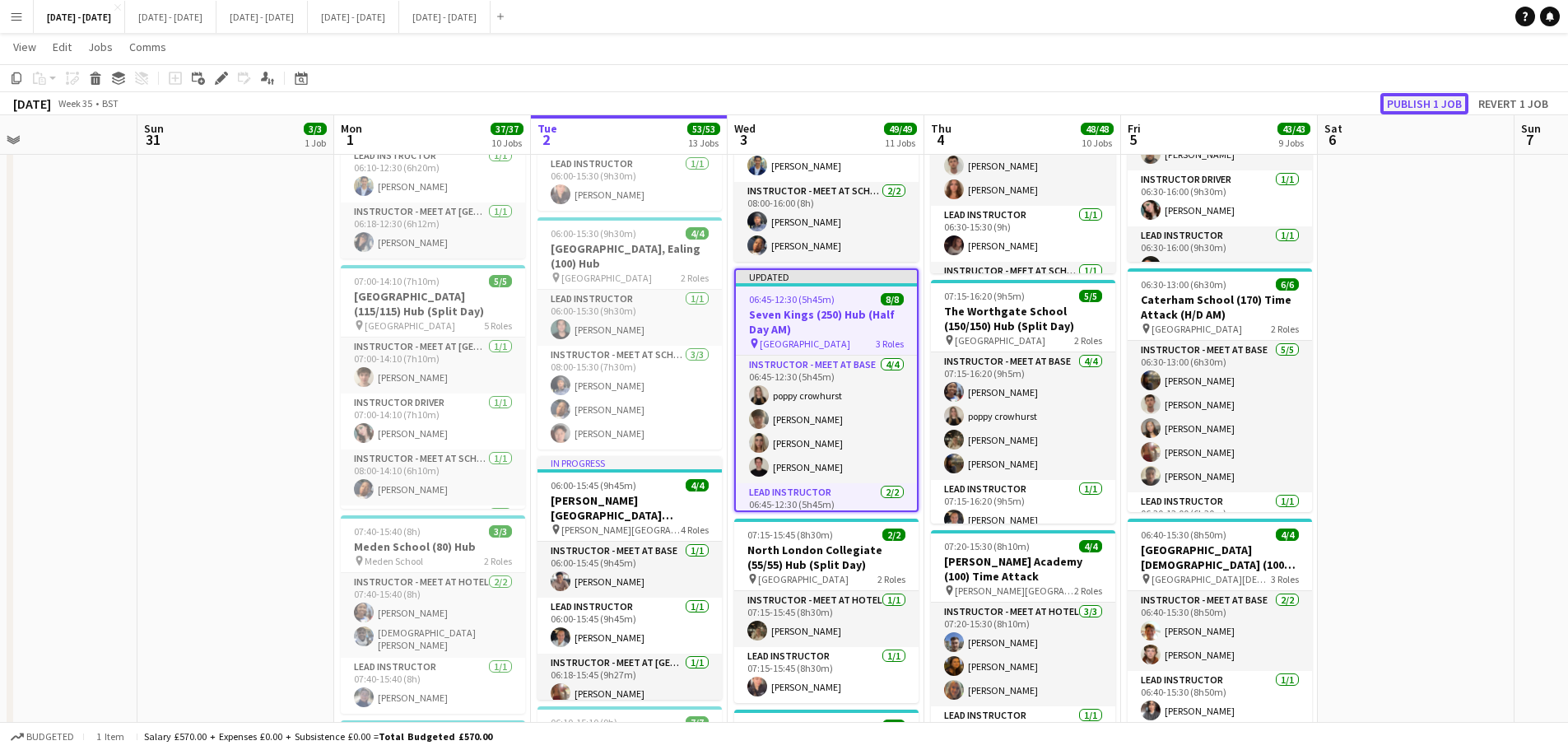
click at [1424, 98] on button "Publish 1 job" at bounding box center [1425, 103] width 88 height 22
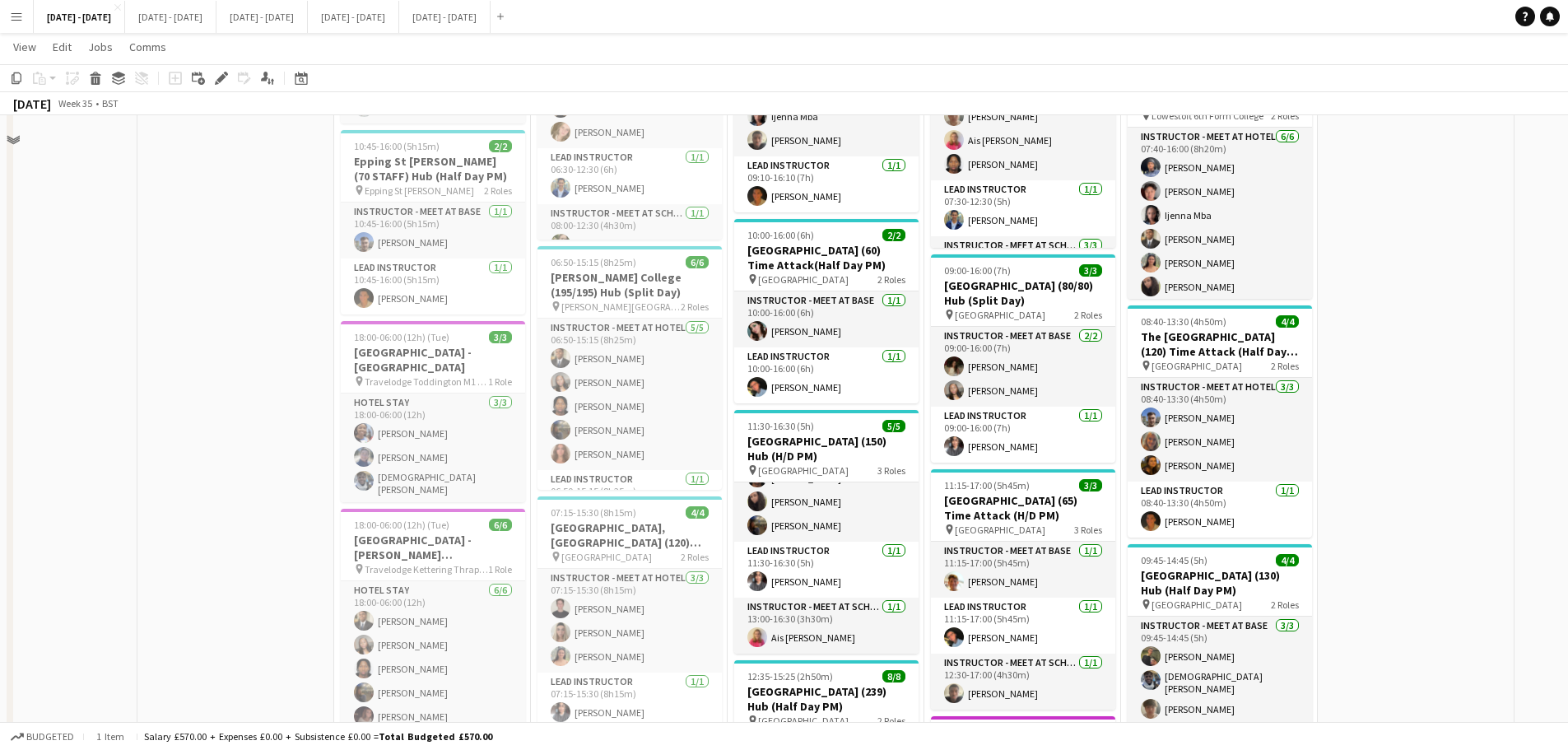
scroll to position [1399, 0]
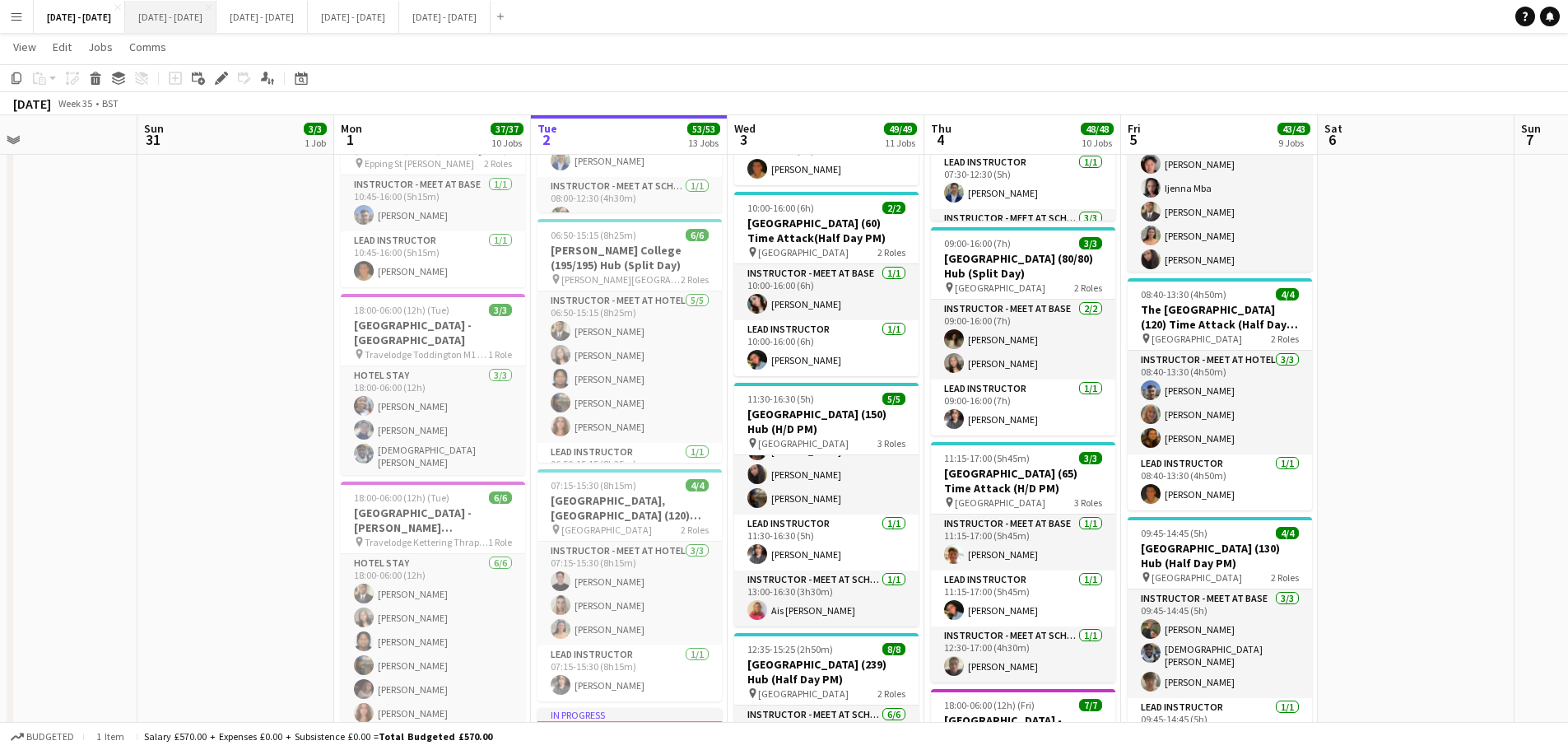
click at [198, 1] on button "[DATE] - [DATE] Close" at bounding box center [171, 17] width 92 height 32
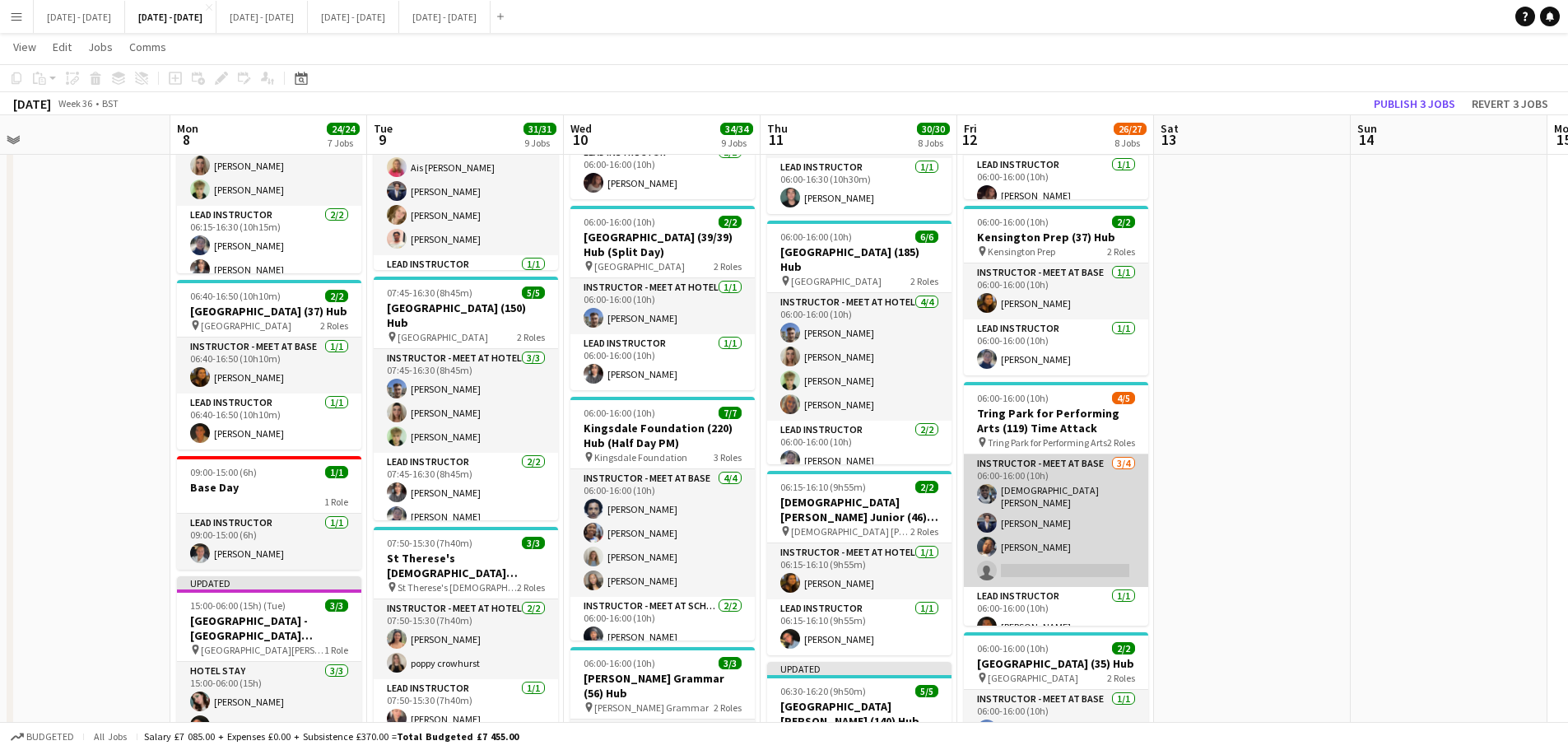
click at [1056, 579] on app-card-role "Instructor - Meet at Base [DATE] 06:00-16:00 (10h) [PERSON_NAME] [PERSON_NAME] …" at bounding box center [1056, 521] width 184 height 133
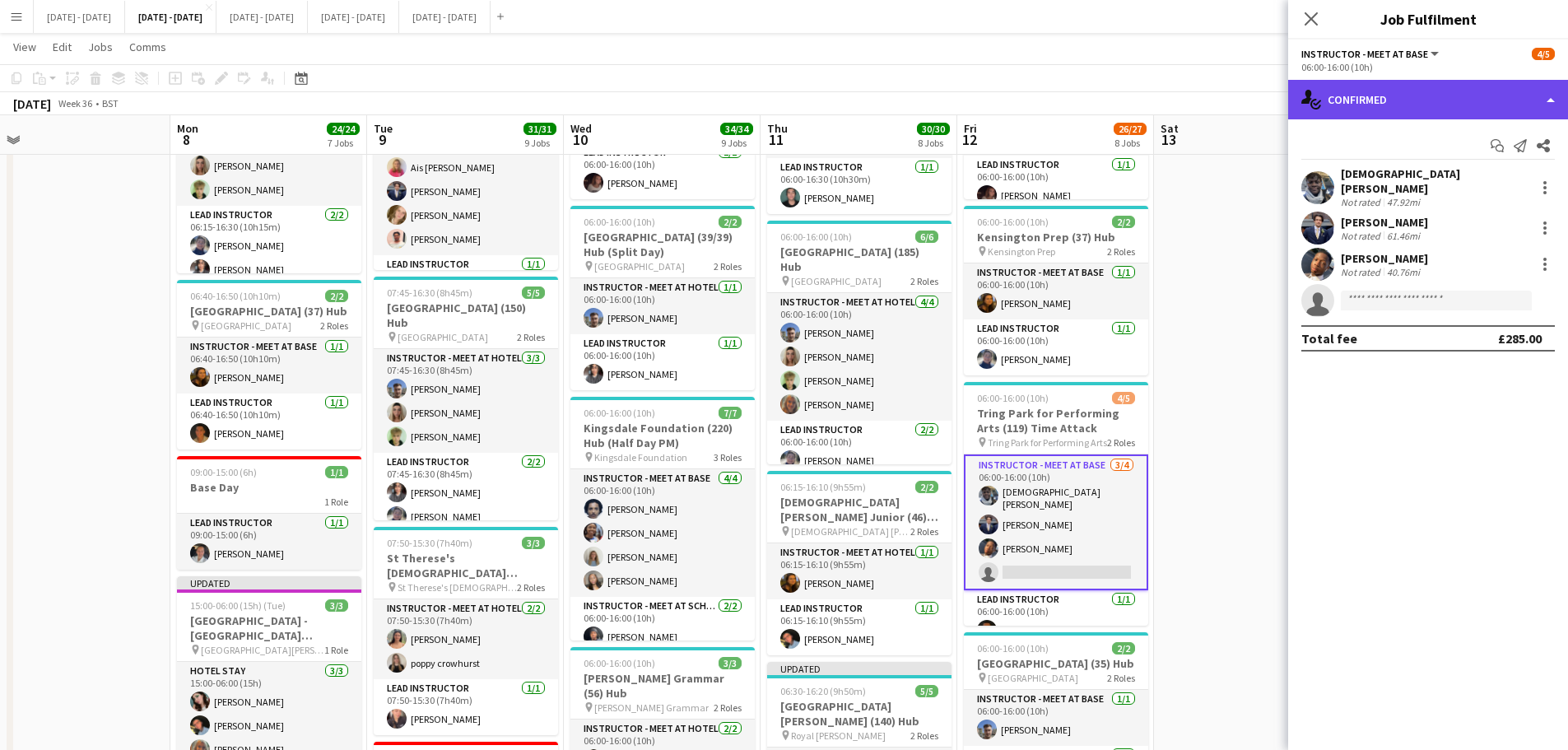
click at [1444, 105] on div "single-neutral-actions-check-2 Confirmed" at bounding box center [1428, 99] width 280 height 39
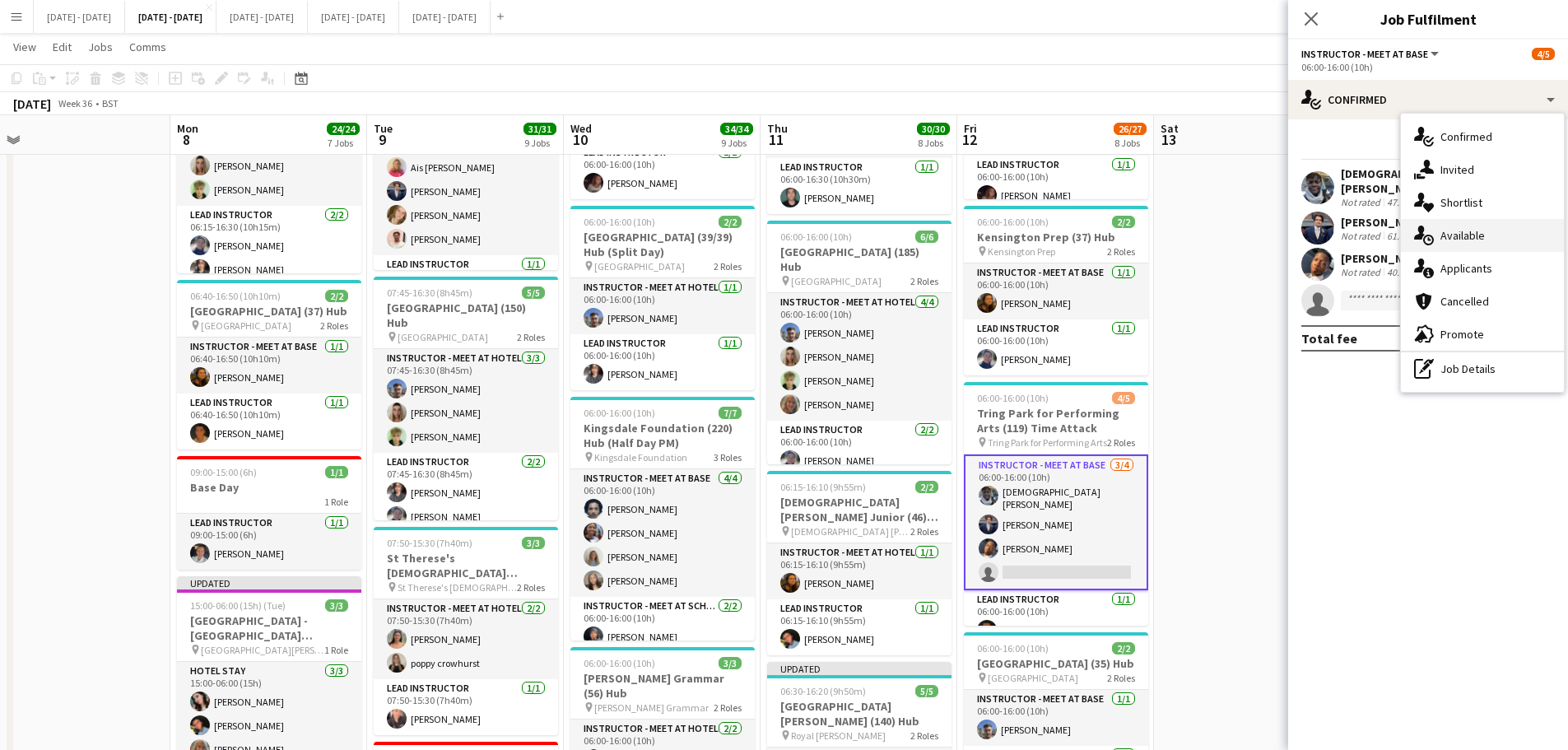
click at [1472, 227] on div "single-neutral-actions-upload Available" at bounding box center [1482, 234] width 163 height 33
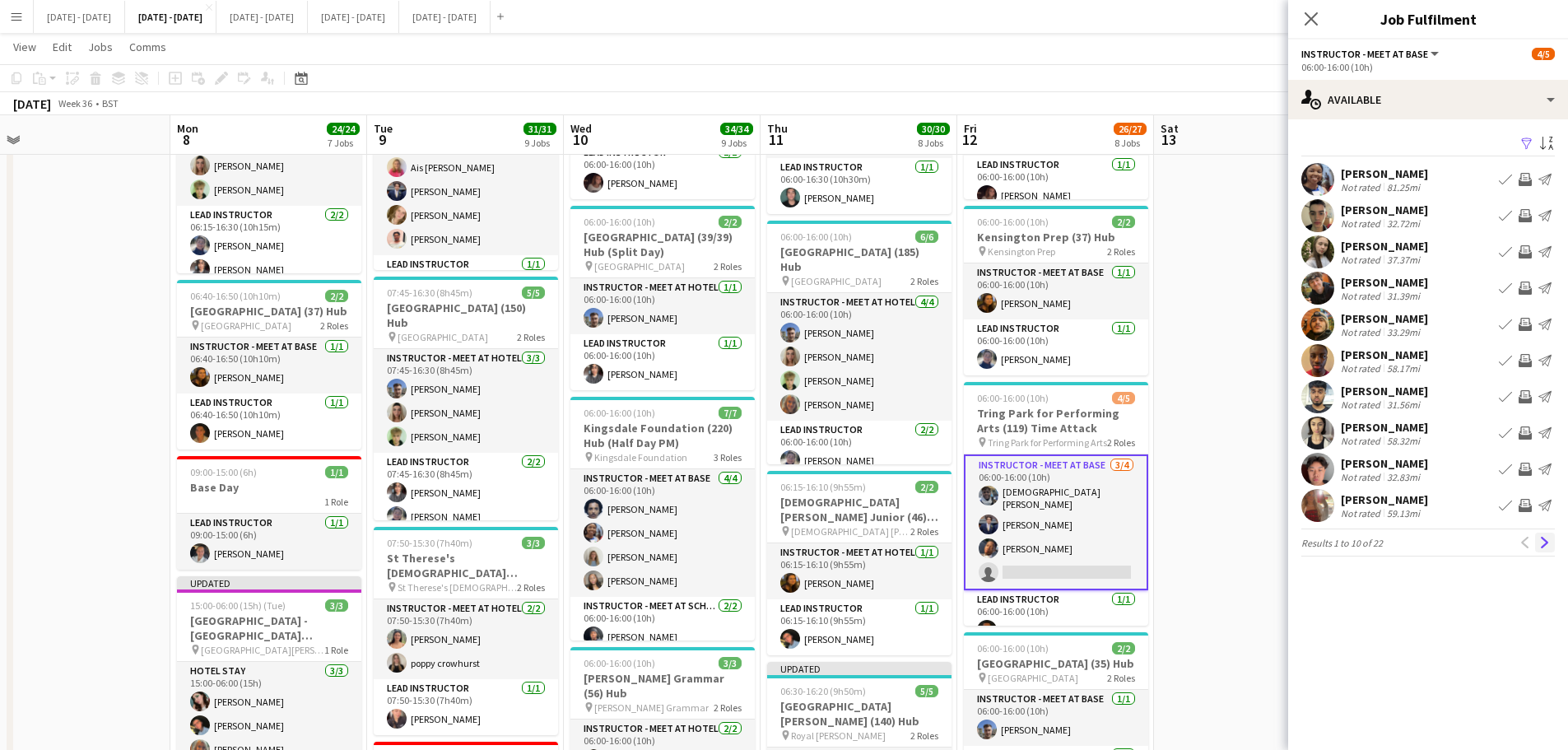
click at [1550, 541] on app-icon "Next" at bounding box center [1545, 542] width 12 height 12
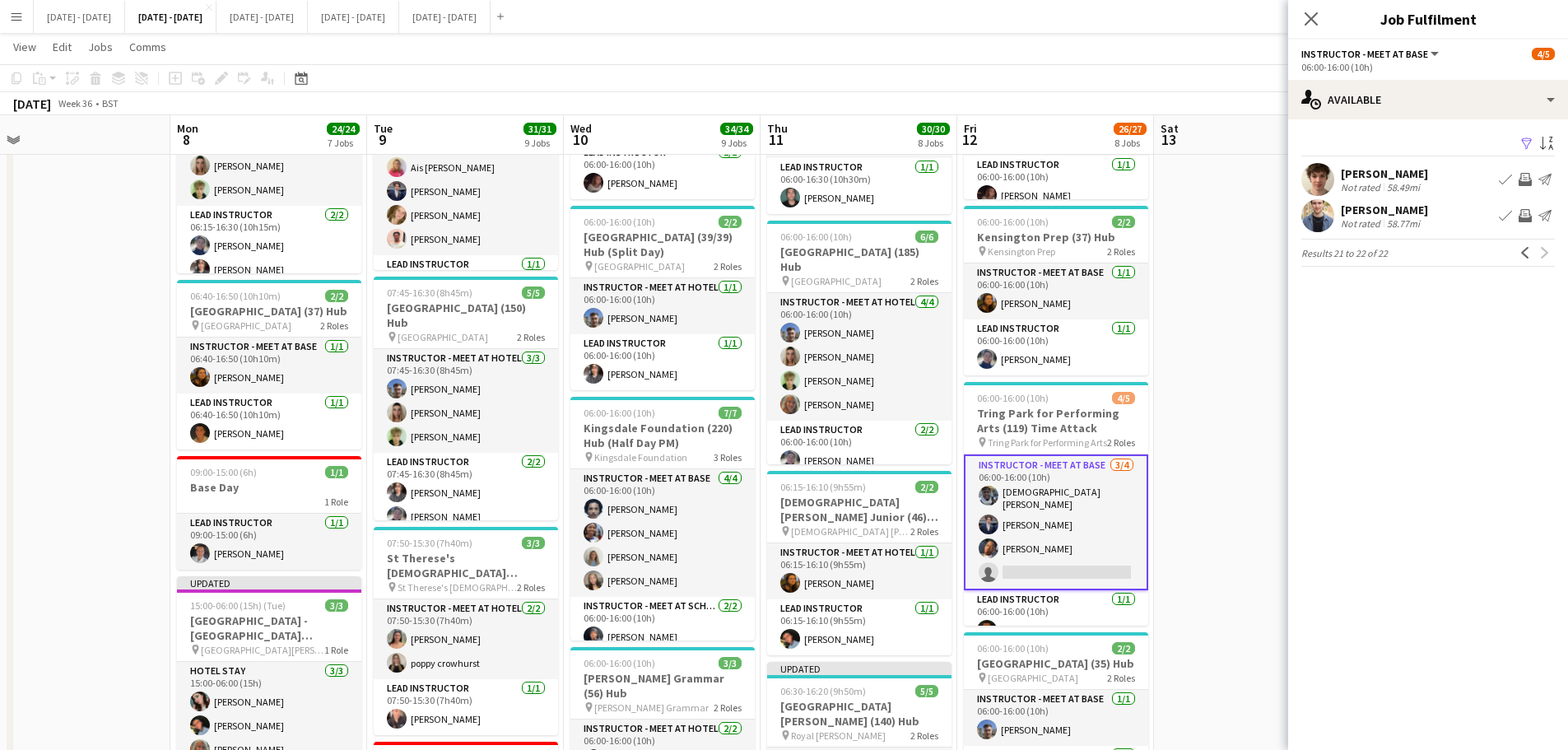
click at [1399, 215] on div "[PERSON_NAME]" at bounding box center [1384, 210] width 88 height 15
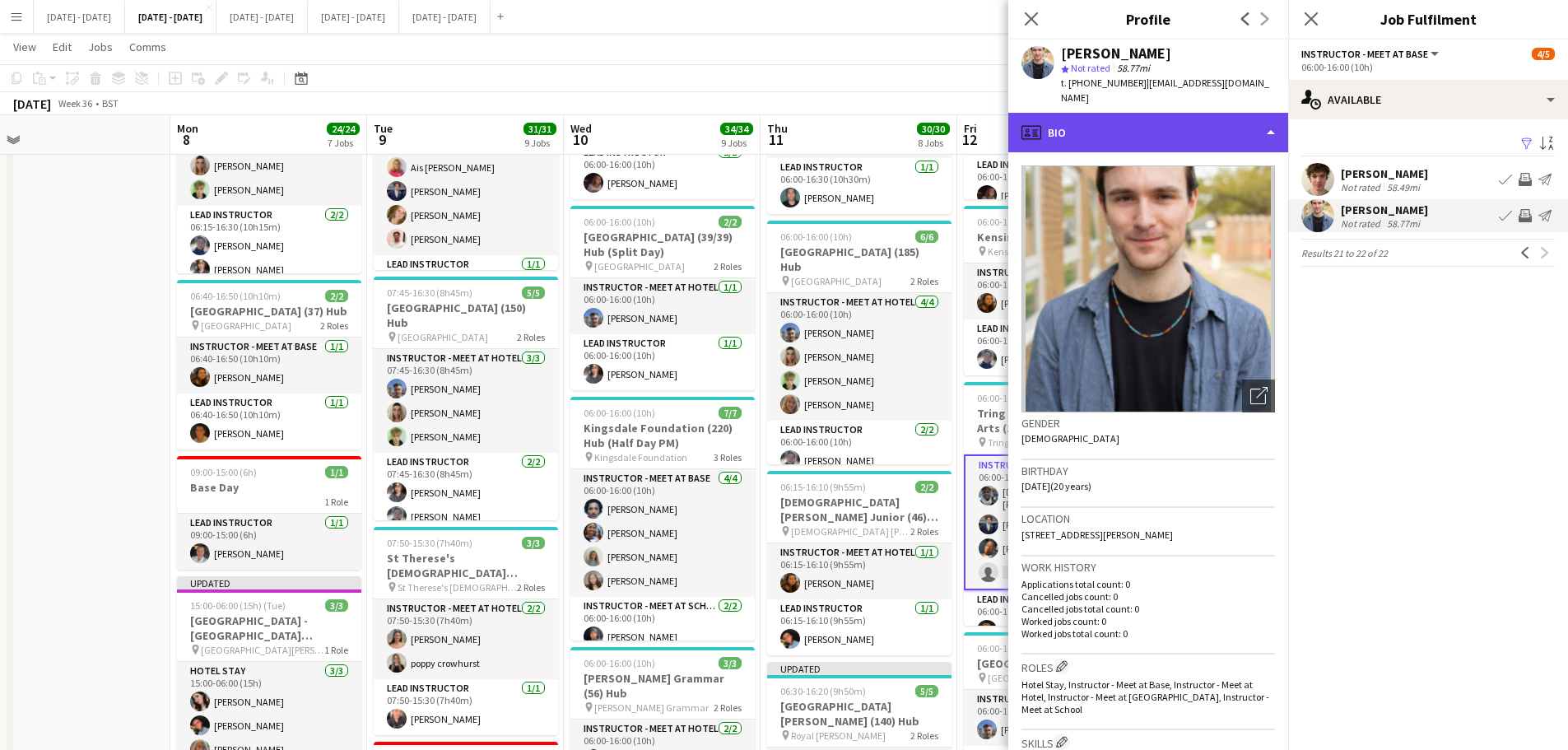
click at [1245, 122] on div "profile Bio" at bounding box center [1148, 132] width 280 height 39
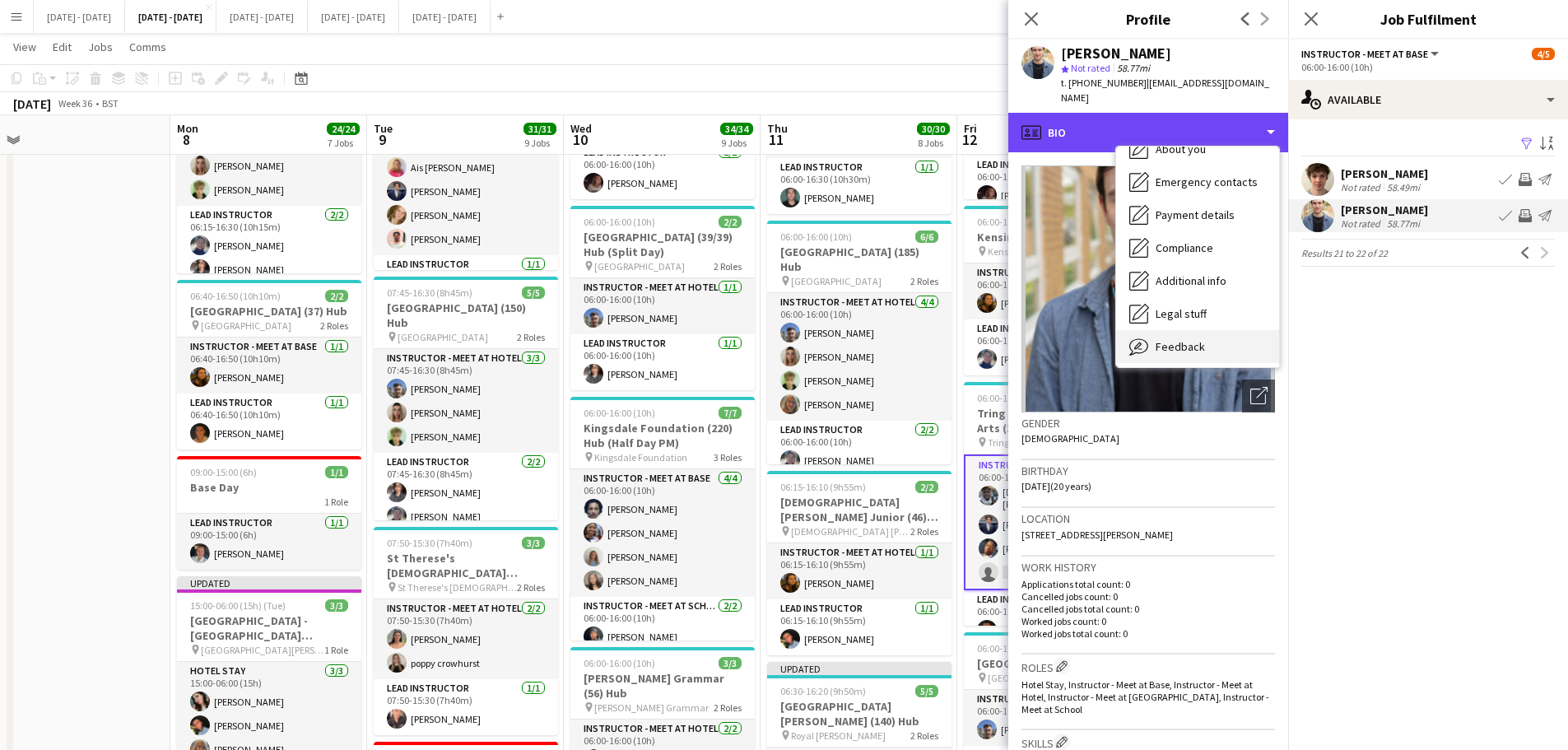
scroll to position [154, 0]
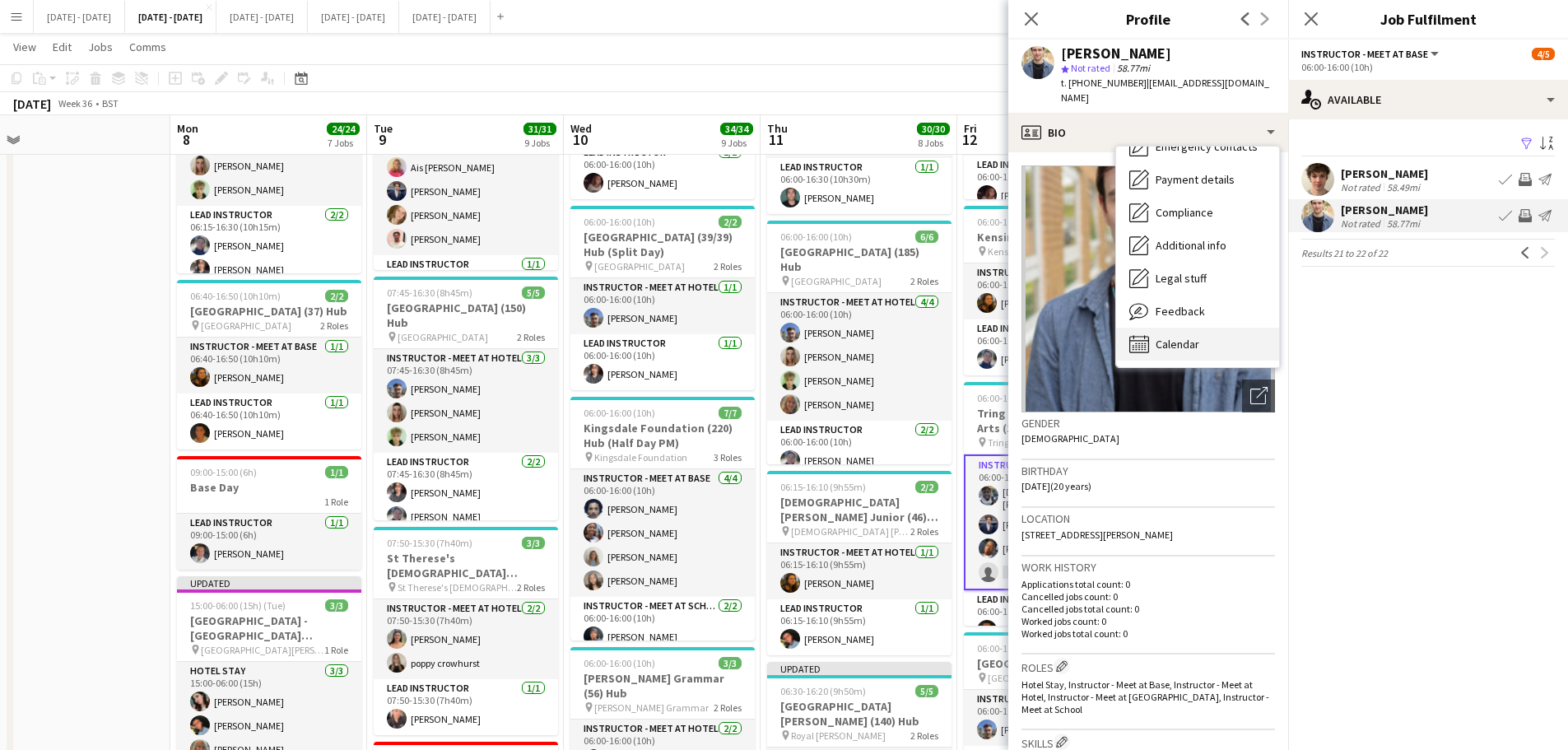
click at [1185, 328] on div "Calendar Calendar" at bounding box center [1197, 344] width 163 height 33
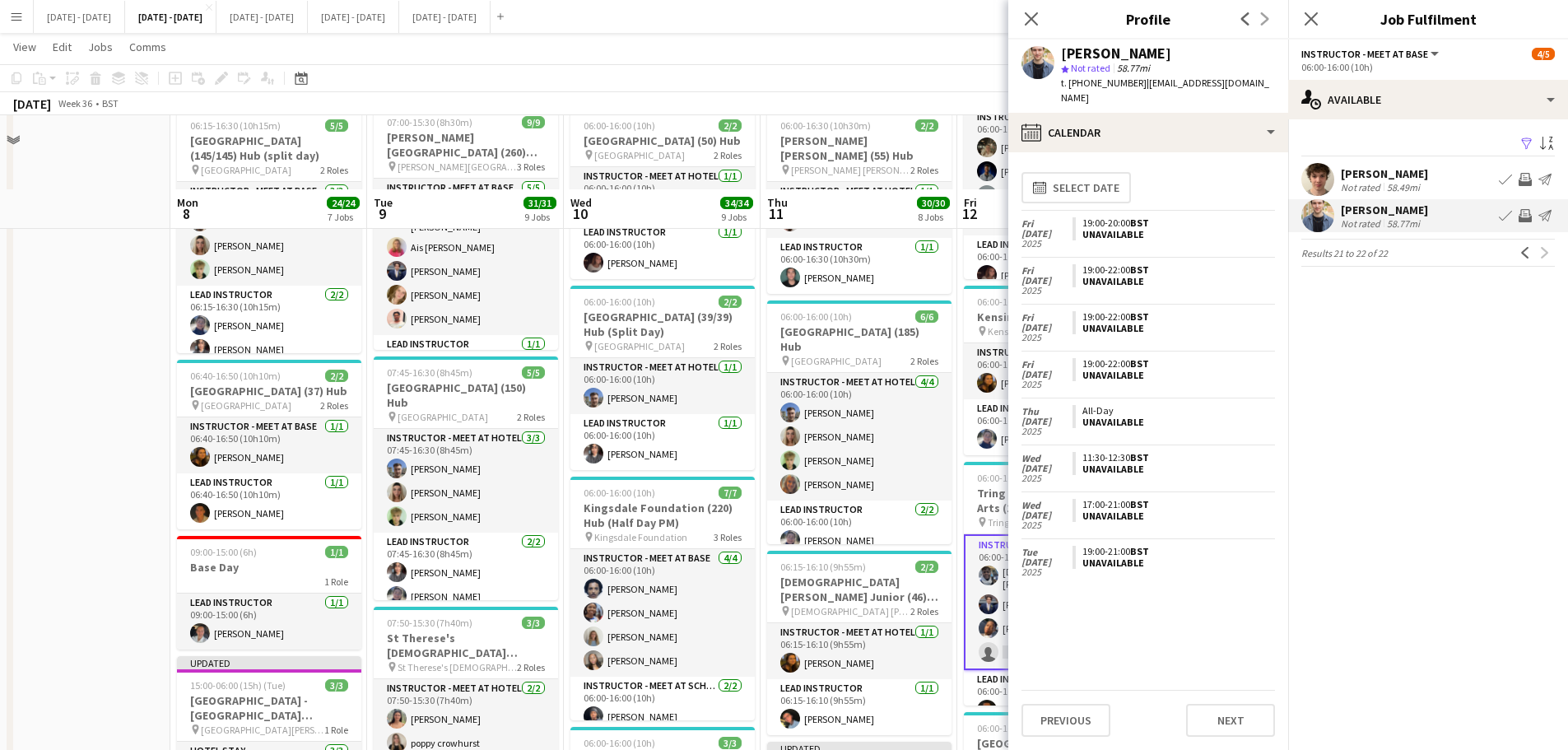
scroll to position [330, 0]
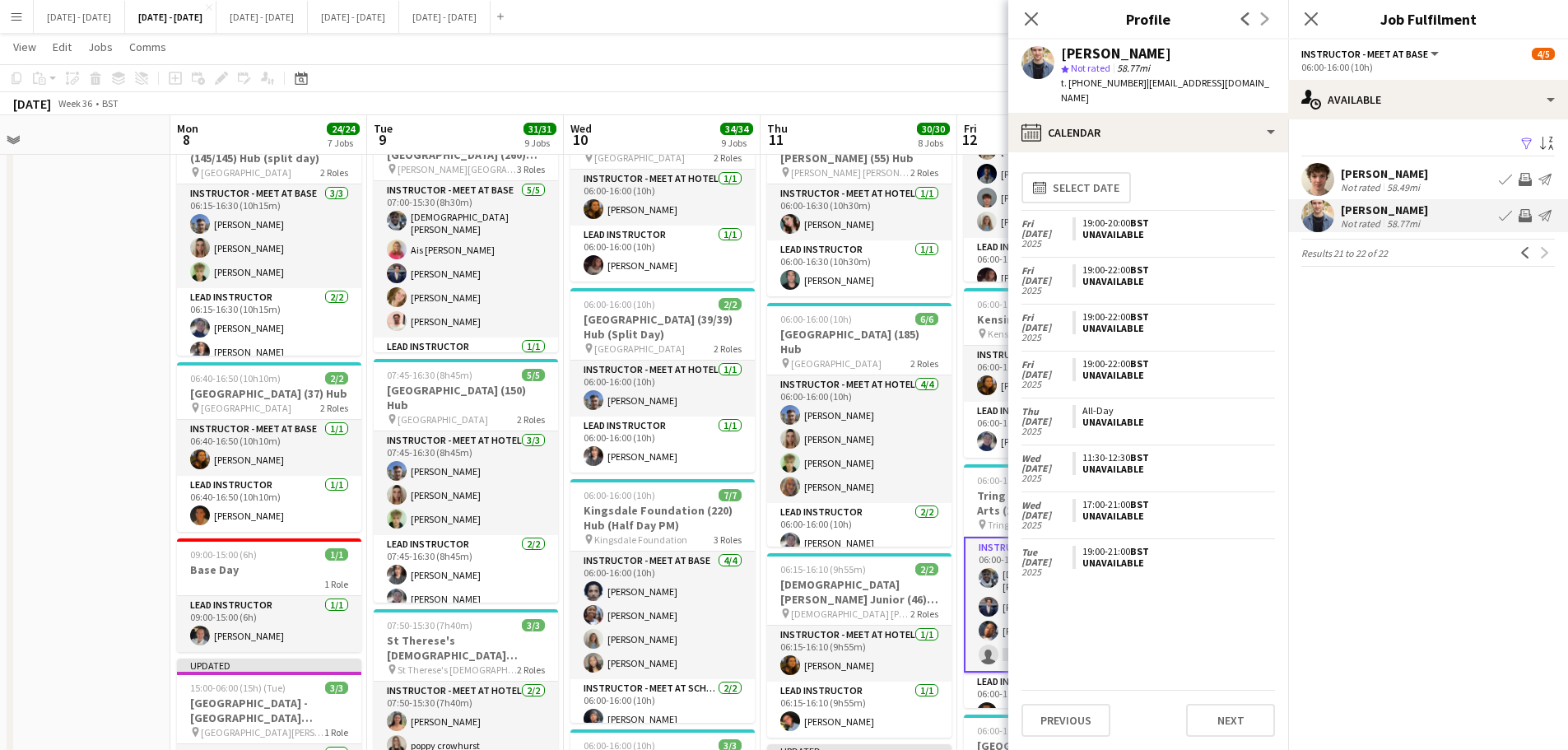
click at [1037, 8] on div "Close pop-in" at bounding box center [1031, 18] width 46 height 38
click at [1038, 14] on icon "Close pop-in" at bounding box center [1031, 18] width 16 height 16
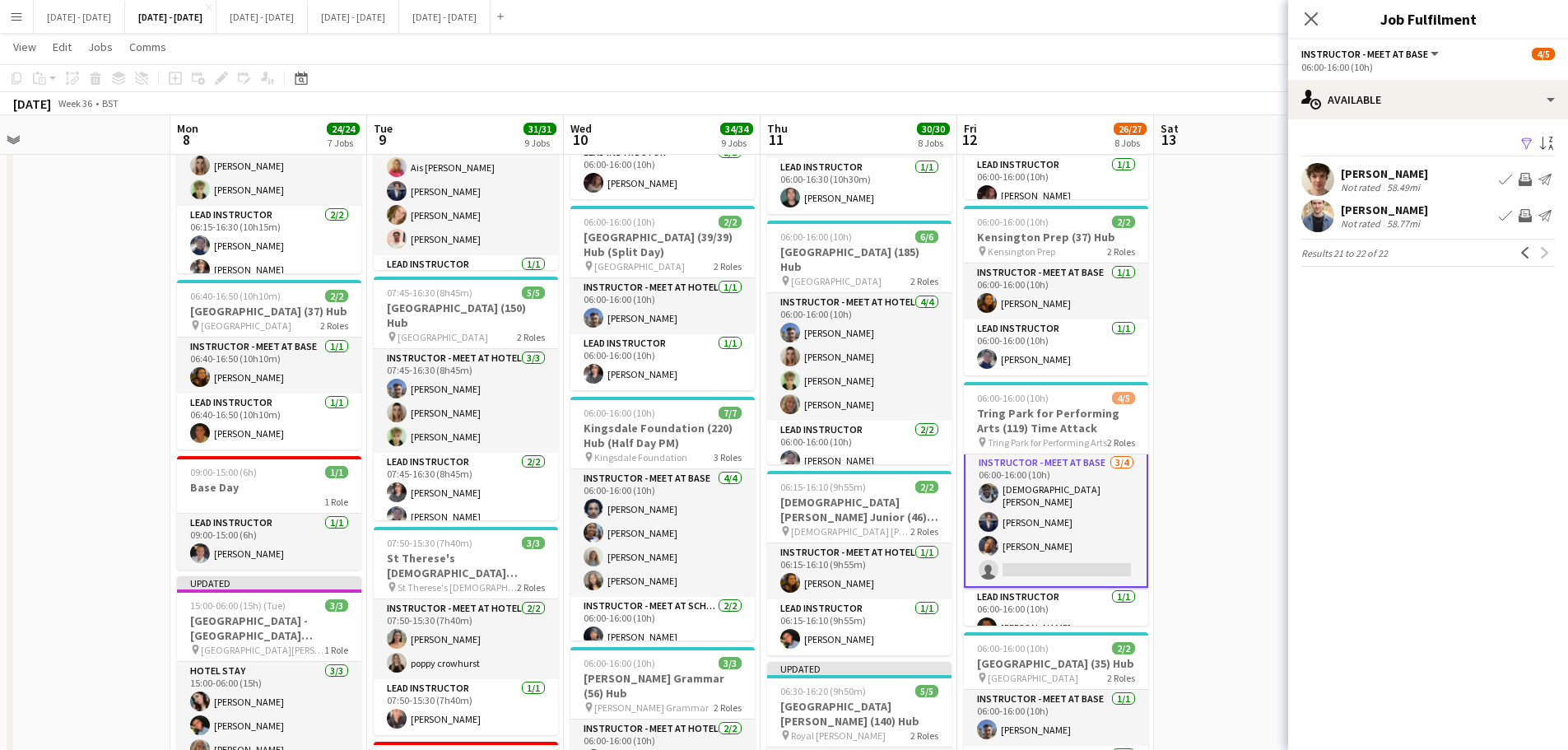
scroll to position [0, 0]
click at [1505, 214] on app-icon "Book crew" at bounding box center [1506, 216] width 13 height 13
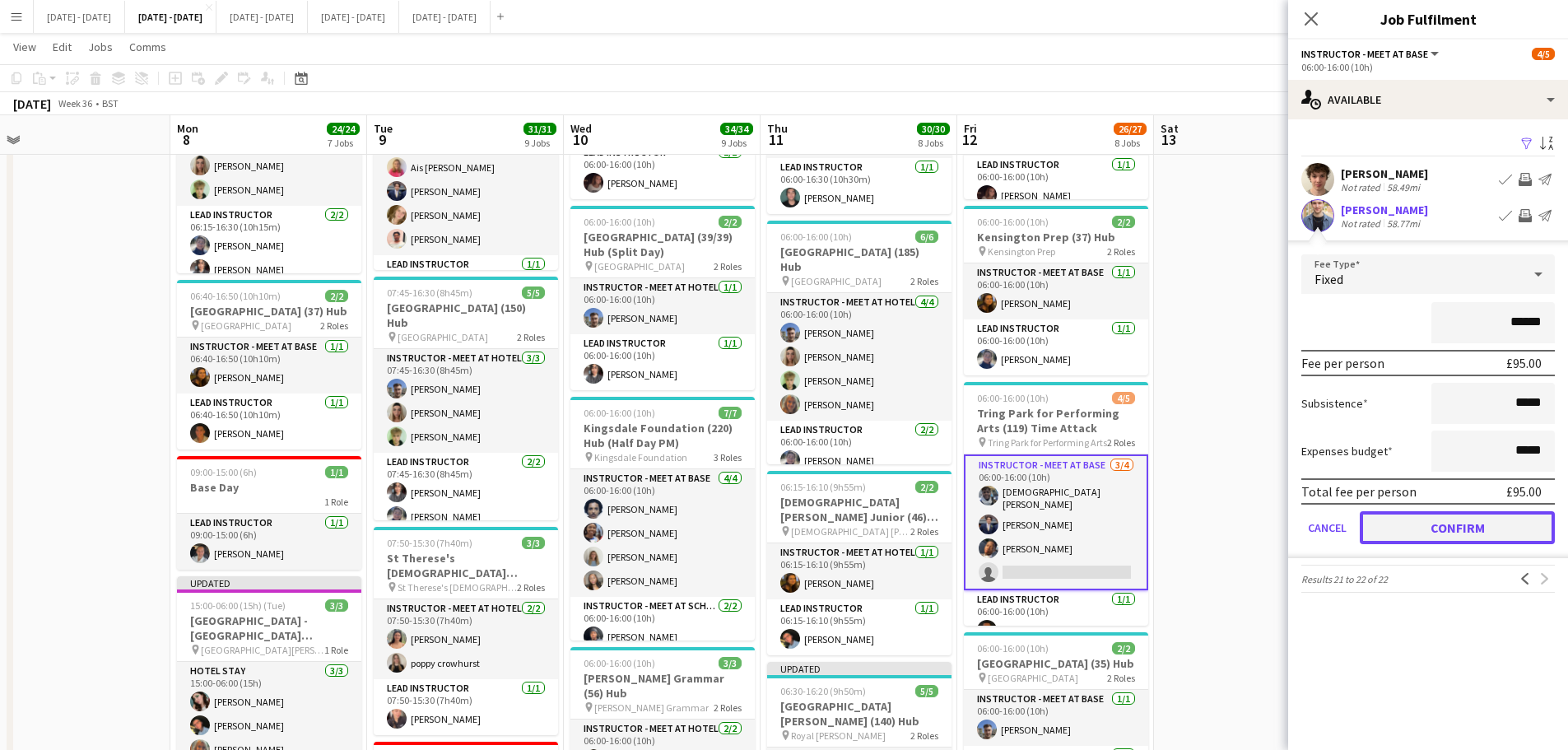
click at [1473, 528] on button "Confirm" at bounding box center [1458, 527] width 195 height 33
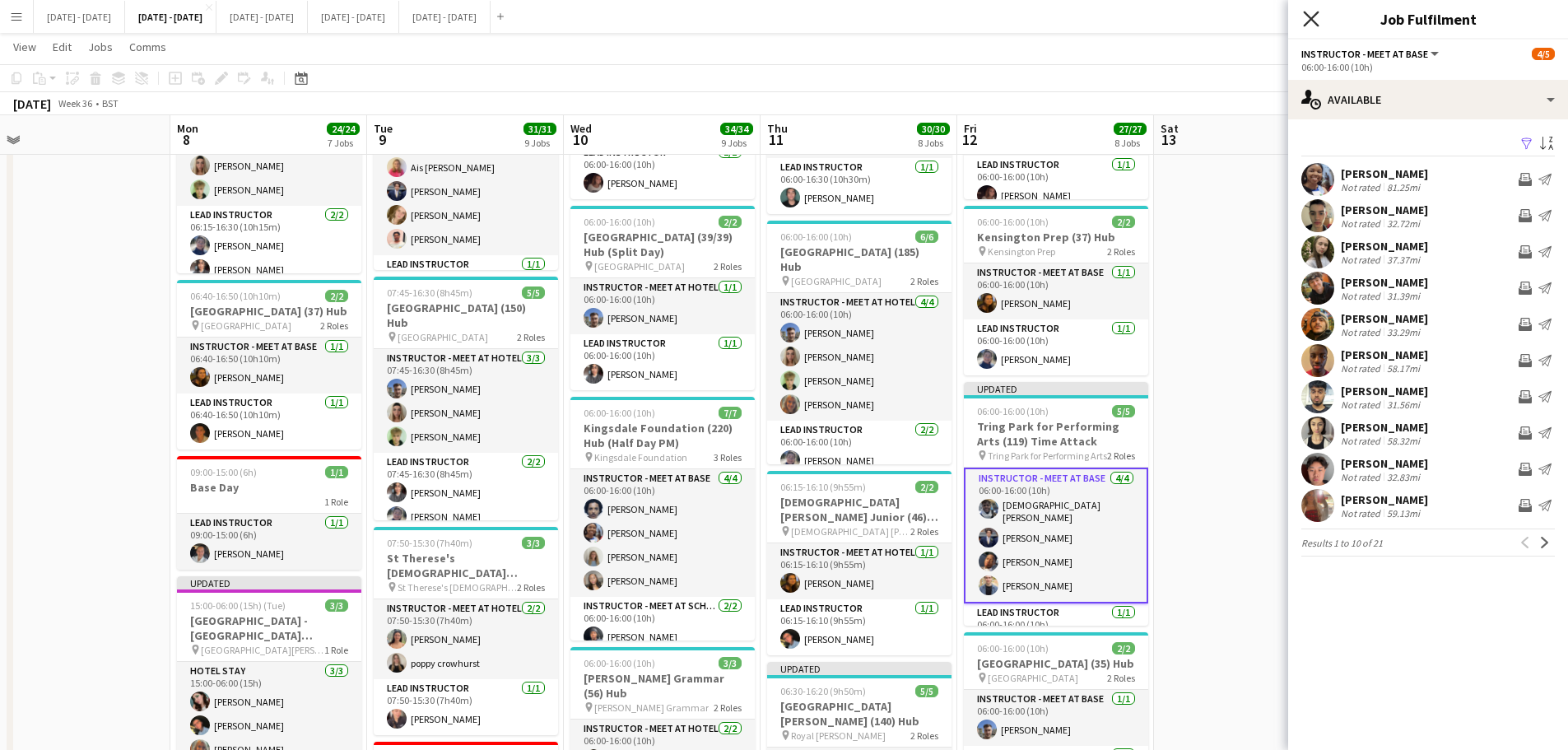
click at [1318, 16] on icon "Close pop-in" at bounding box center [1311, 18] width 16 height 16
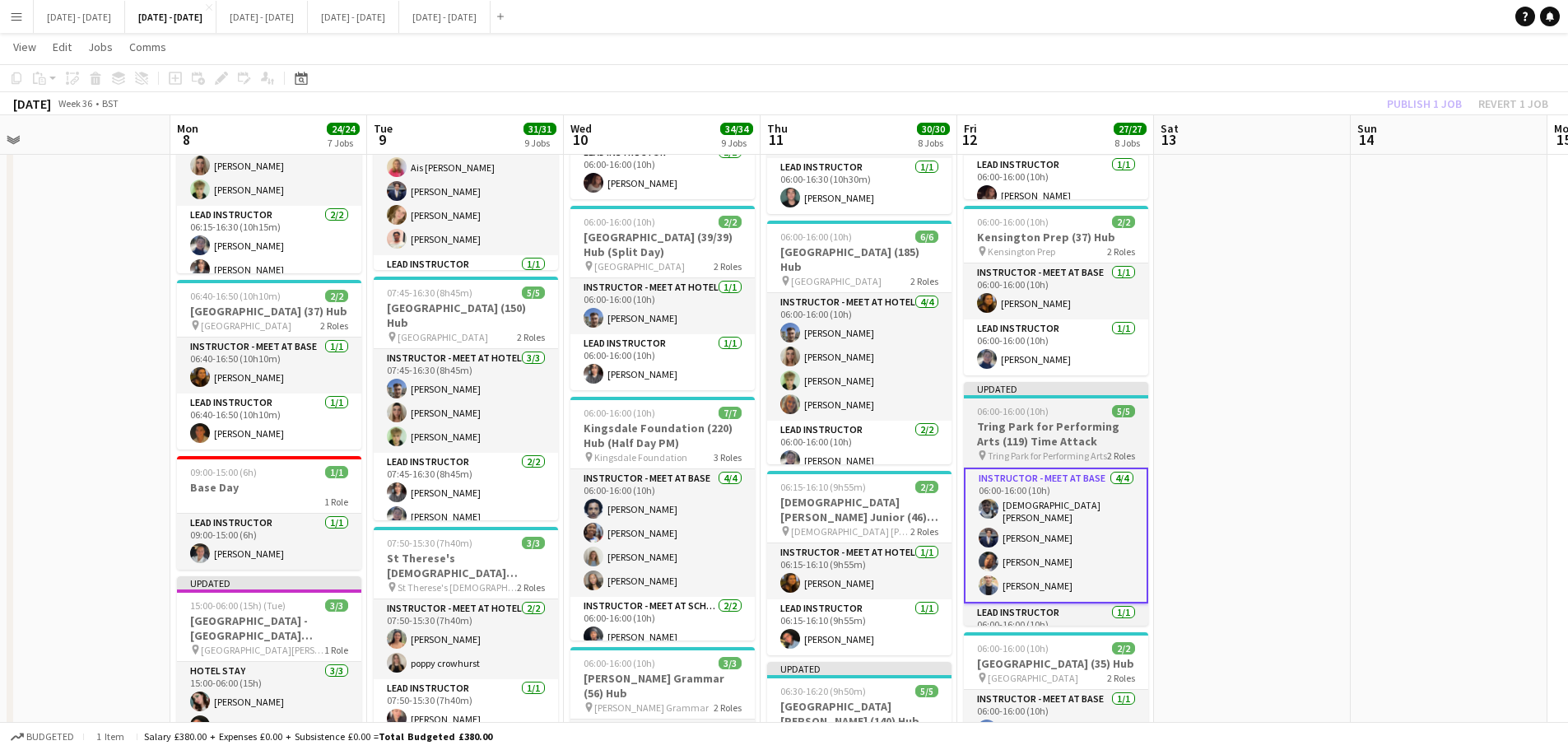
click at [1066, 418] on app-job-card "Updated 06:00-16:00 (10h) 5/5 Tring Park for Performing Arts (119) Time Attack …" at bounding box center [1056, 504] width 184 height 244
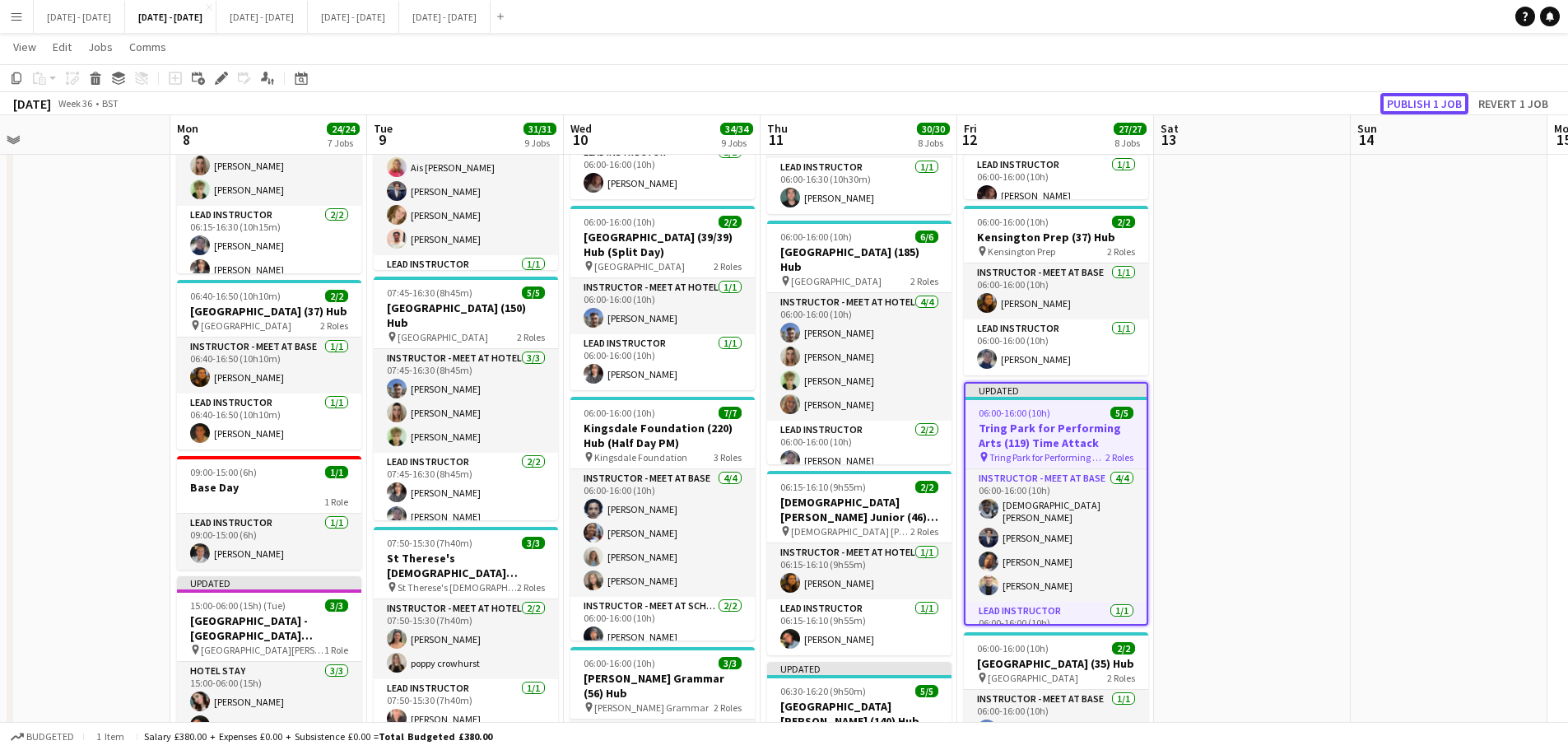
click at [1446, 93] on button "Publish 1 job" at bounding box center [1425, 103] width 88 height 22
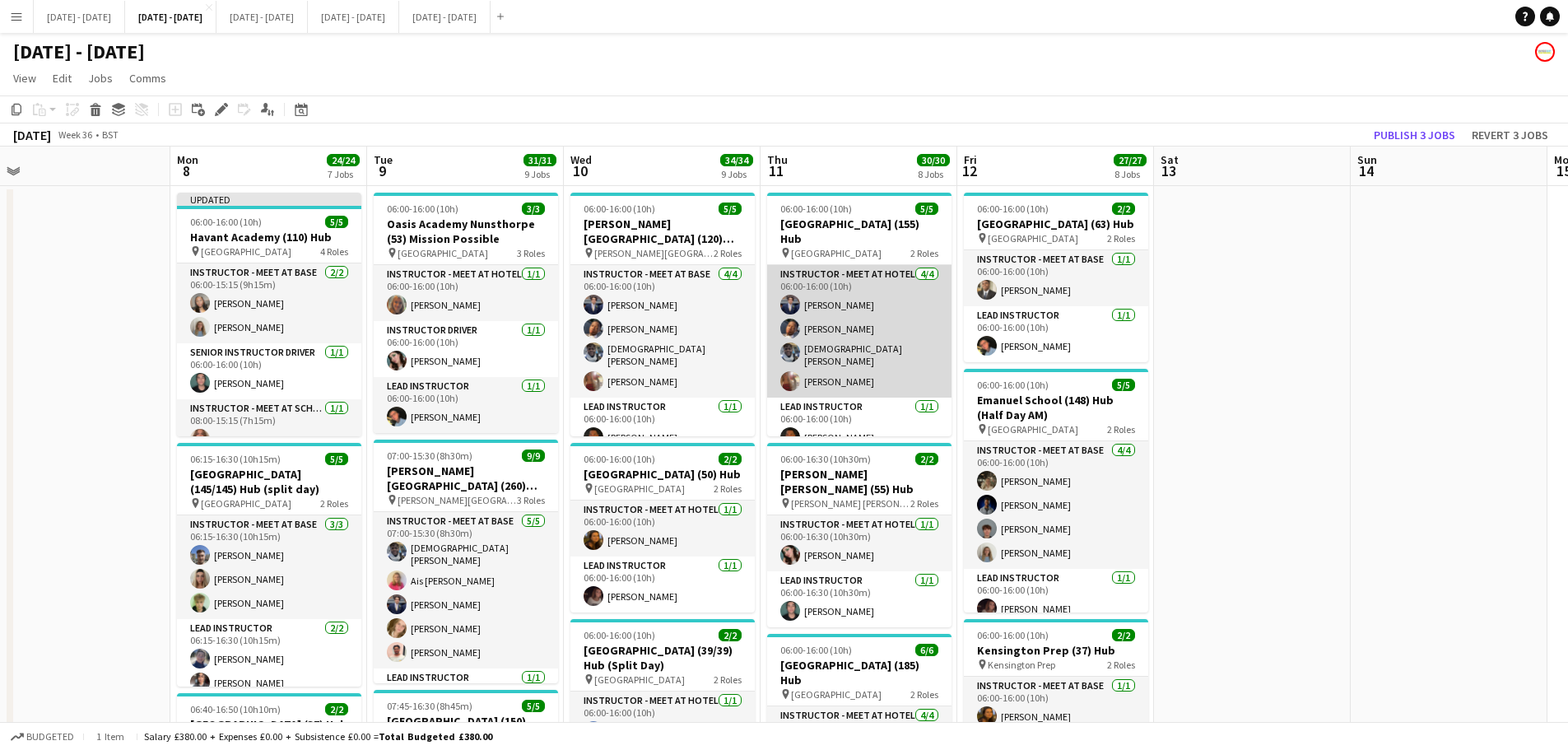
scroll to position [13, 0]
click at [875, 363] on app-card-role "Instructor - Meet at Hotel [DATE] 06:00-16:00 (10h) [PERSON_NAME] [PERSON_NAME]…" at bounding box center [860, 319] width 184 height 133
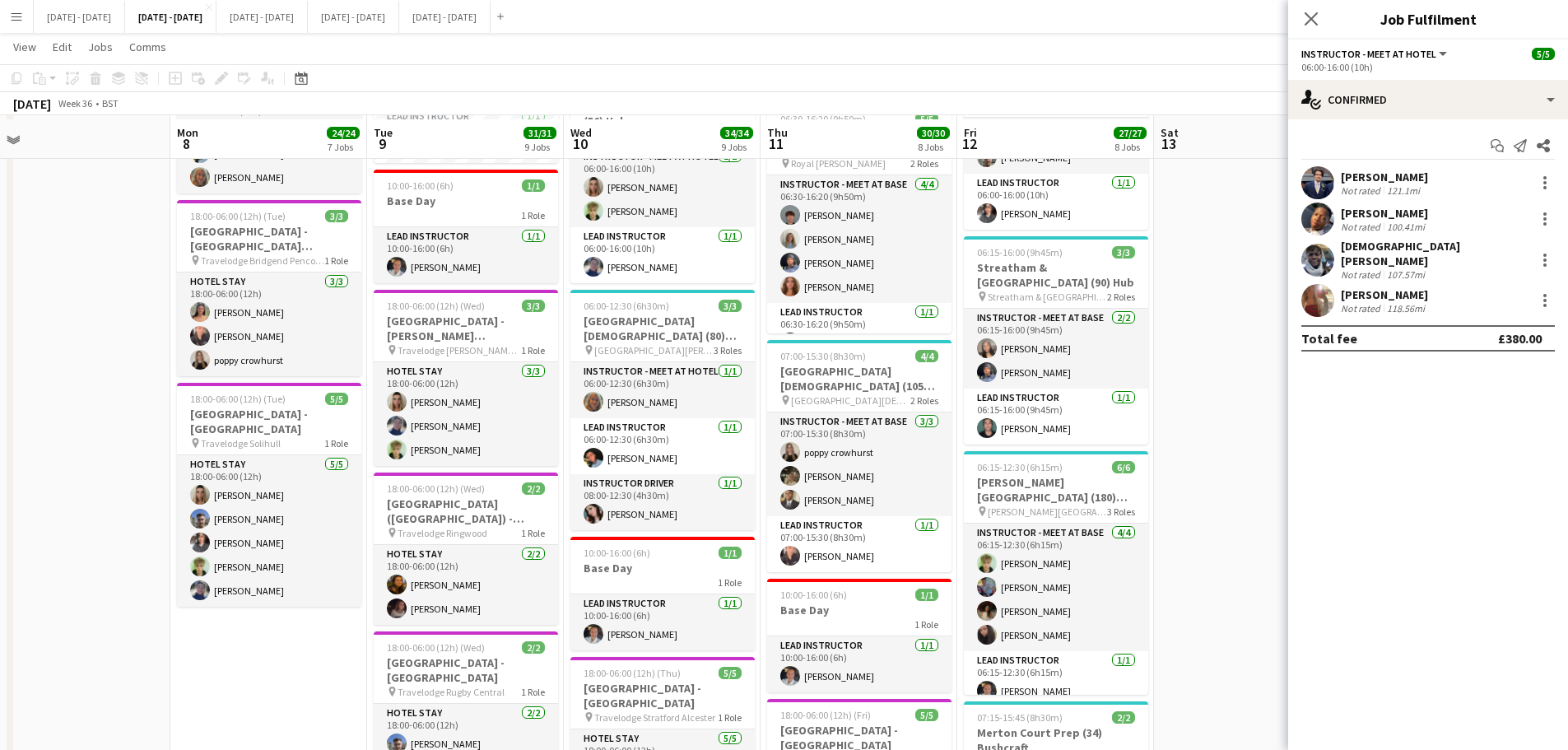
scroll to position [988, 0]
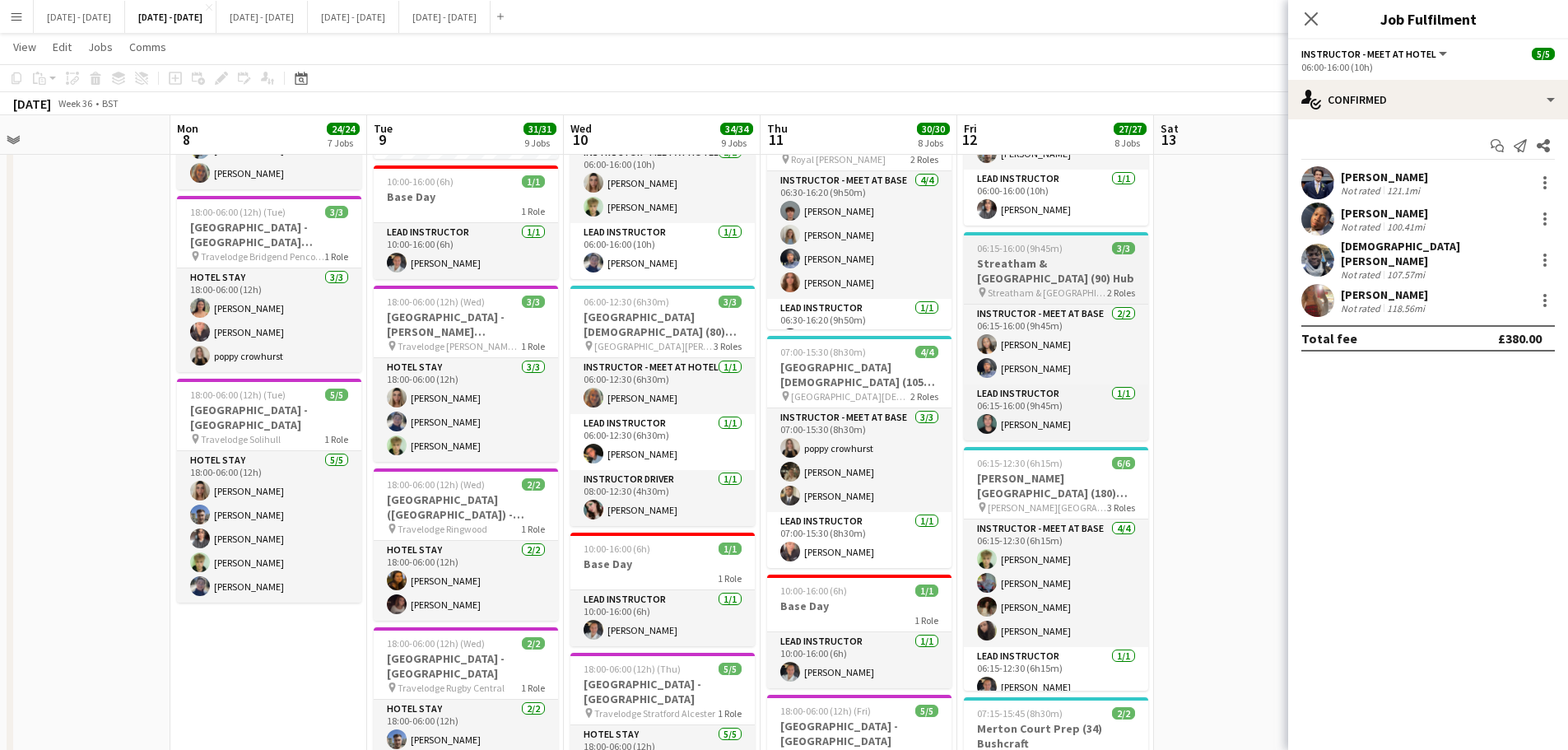
click at [1021, 254] on span "06:15-16:00 (9h45m)" at bounding box center [1020, 248] width 86 height 13
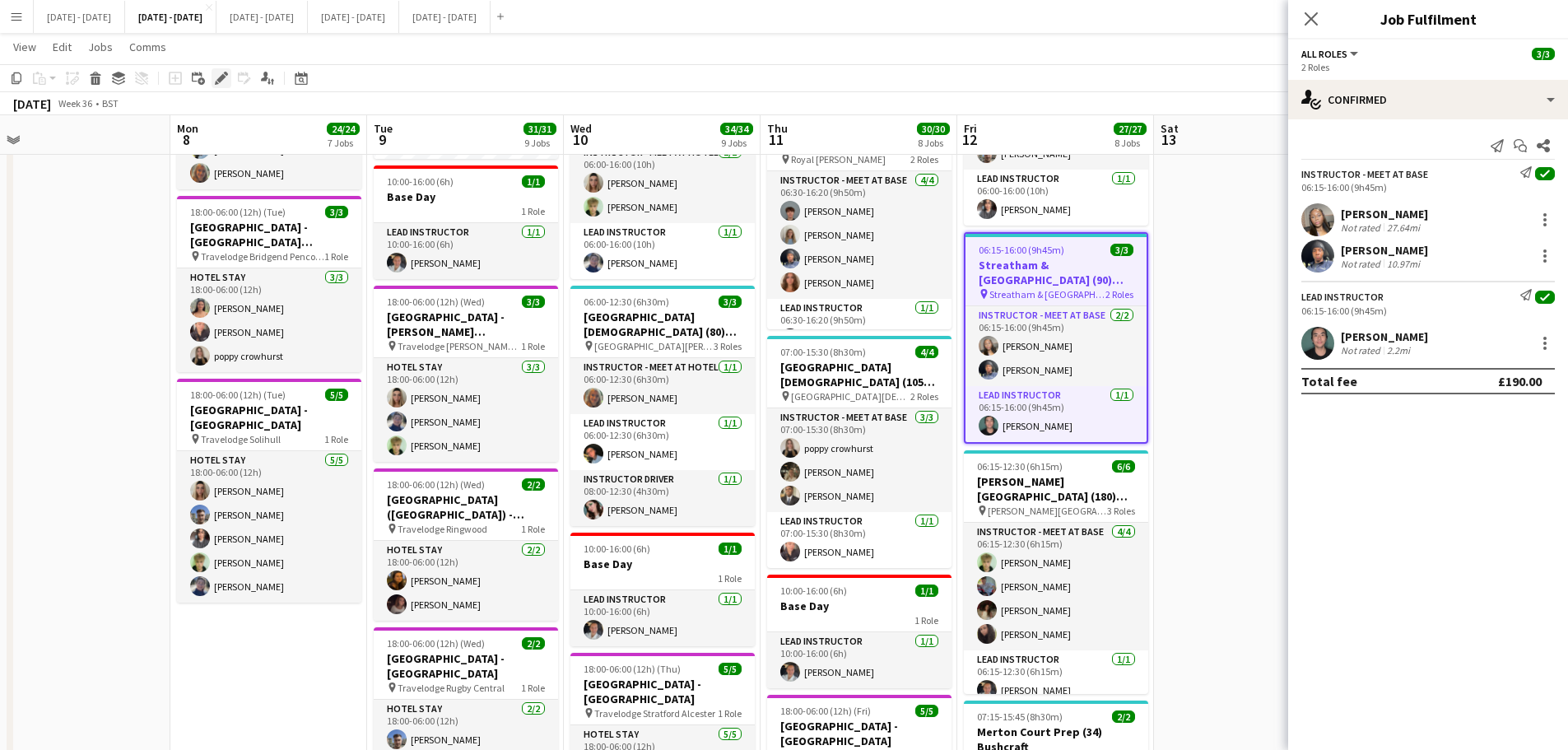
click at [219, 80] on icon at bounding box center [220, 78] width 9 height 9
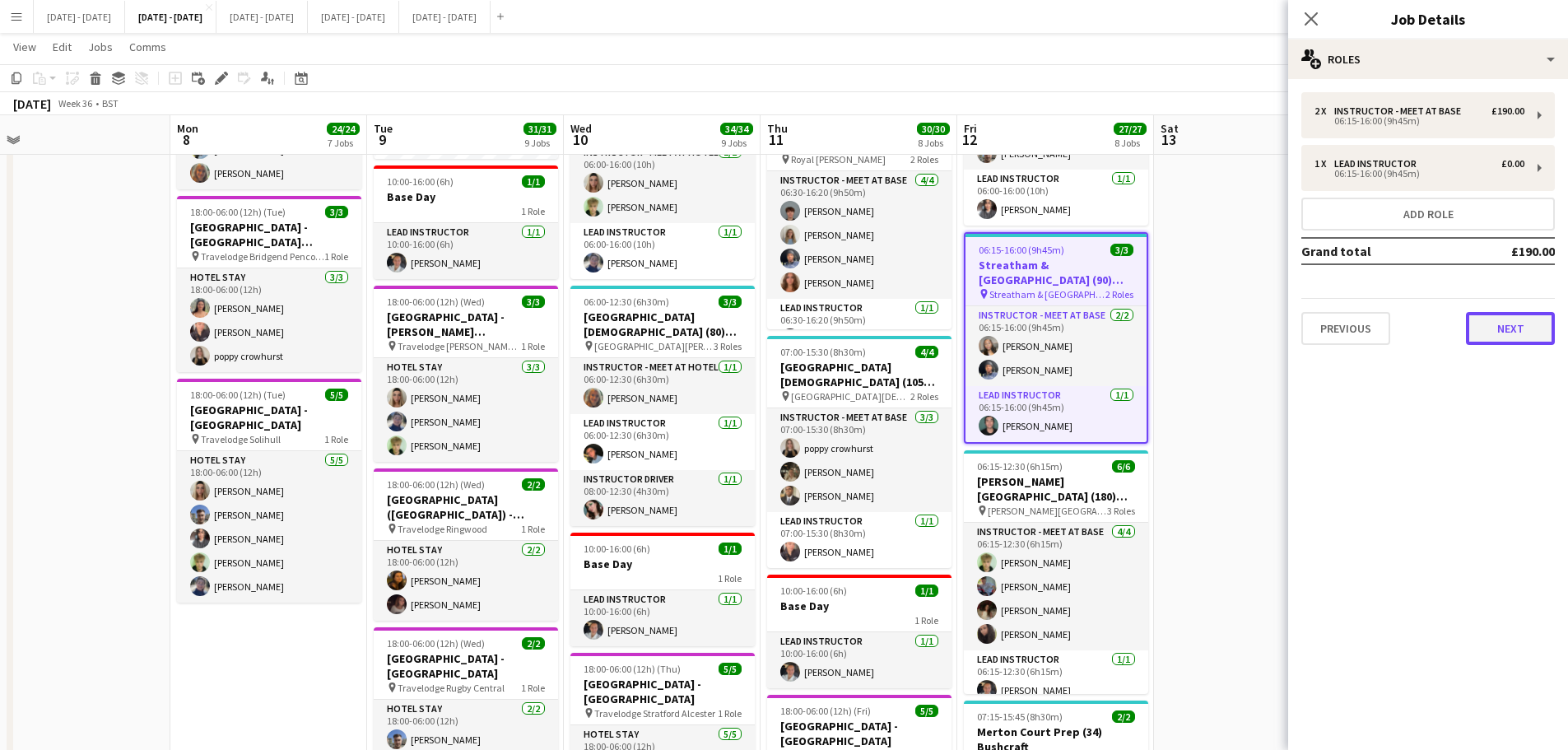
click at [1513, 333] on button "Next" at bounding box center [1510, 328] width 89 height 33
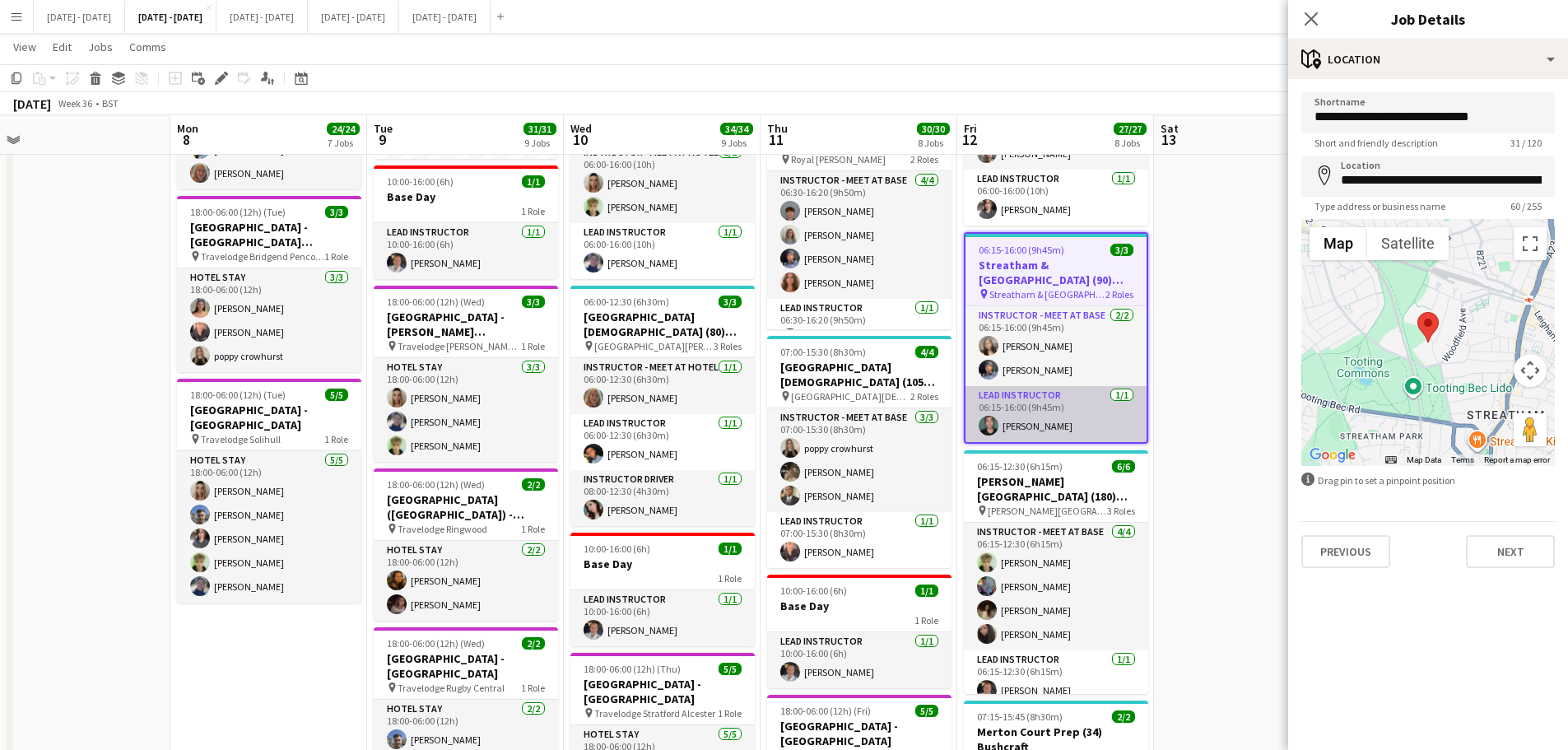
click at [1036, 442] on app-card-role "Lead Instructor [DATE] 06:15-16:00 (9h45m) [PERSON_NAME]" at bounding box center [1056, 414] width 181 height 56
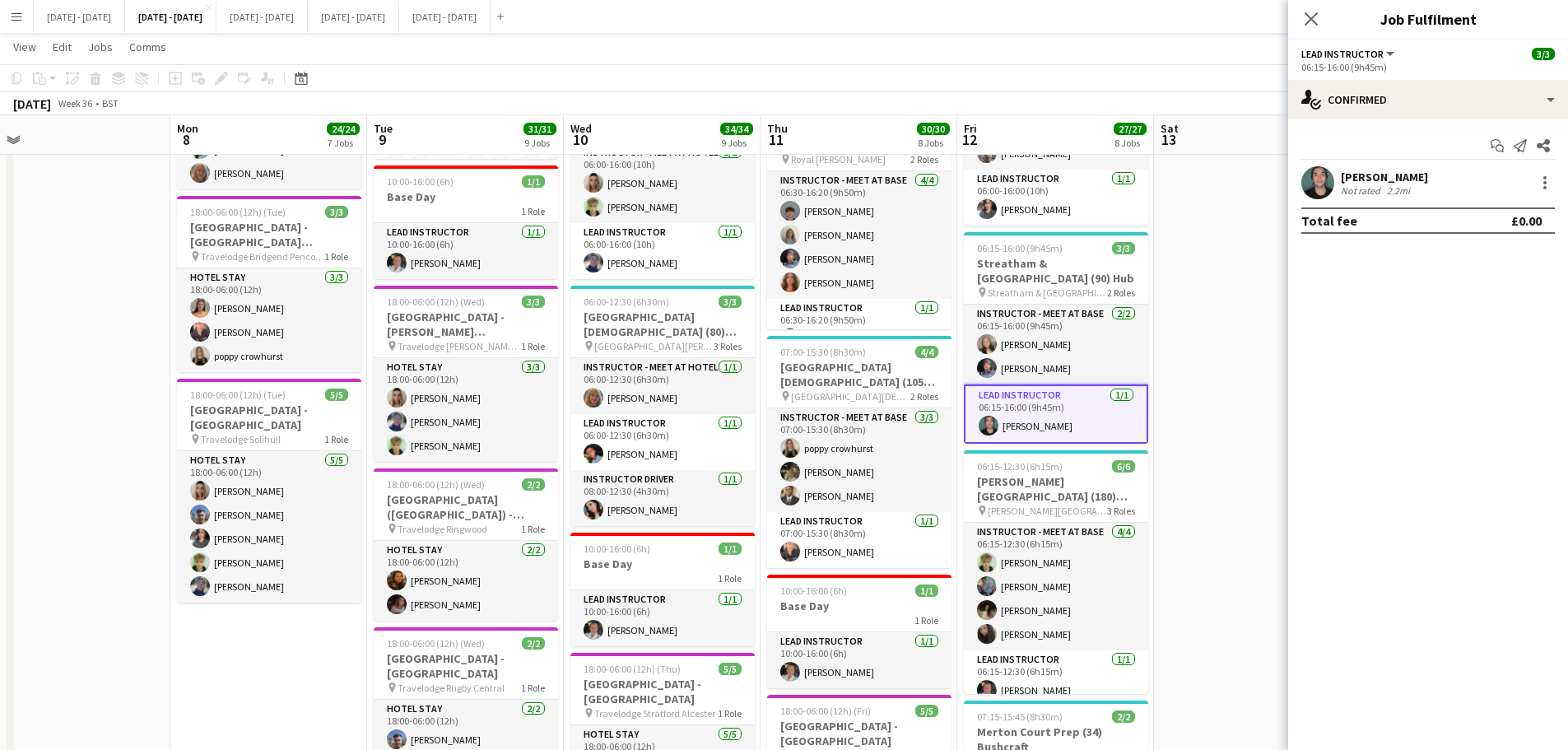
click at [1352, 170] on div "[PERSON_NAME]" at bounding box center [1384, 177] width 88 height 15
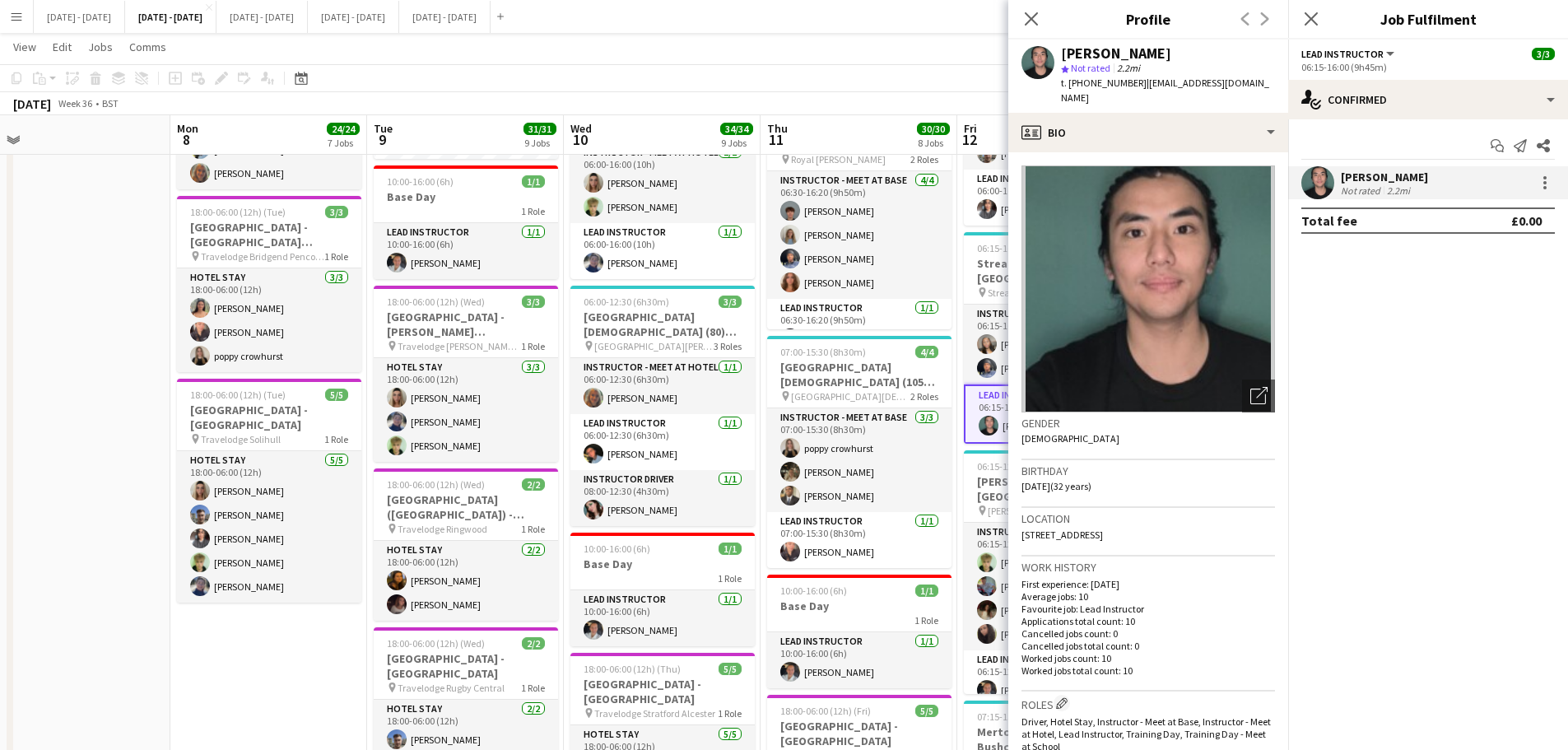
drag, startPoint x: 1182, startPoint y: 518, endPoint x: 1144, endPoint y: 521, distance: 38.1
click at [1144, 521] on div "Location [STREET_ADDRESS]" at bounding box center [1148, 531] width 254 height 48
copy span "SE19 1JE"
click at [1223, 615] on p "Applications total count: 10" at bounding box center [1148, 621] width 254 height 13
click at [1039, 13] on icon at bounding box center [1031, 18] width 16 height 16
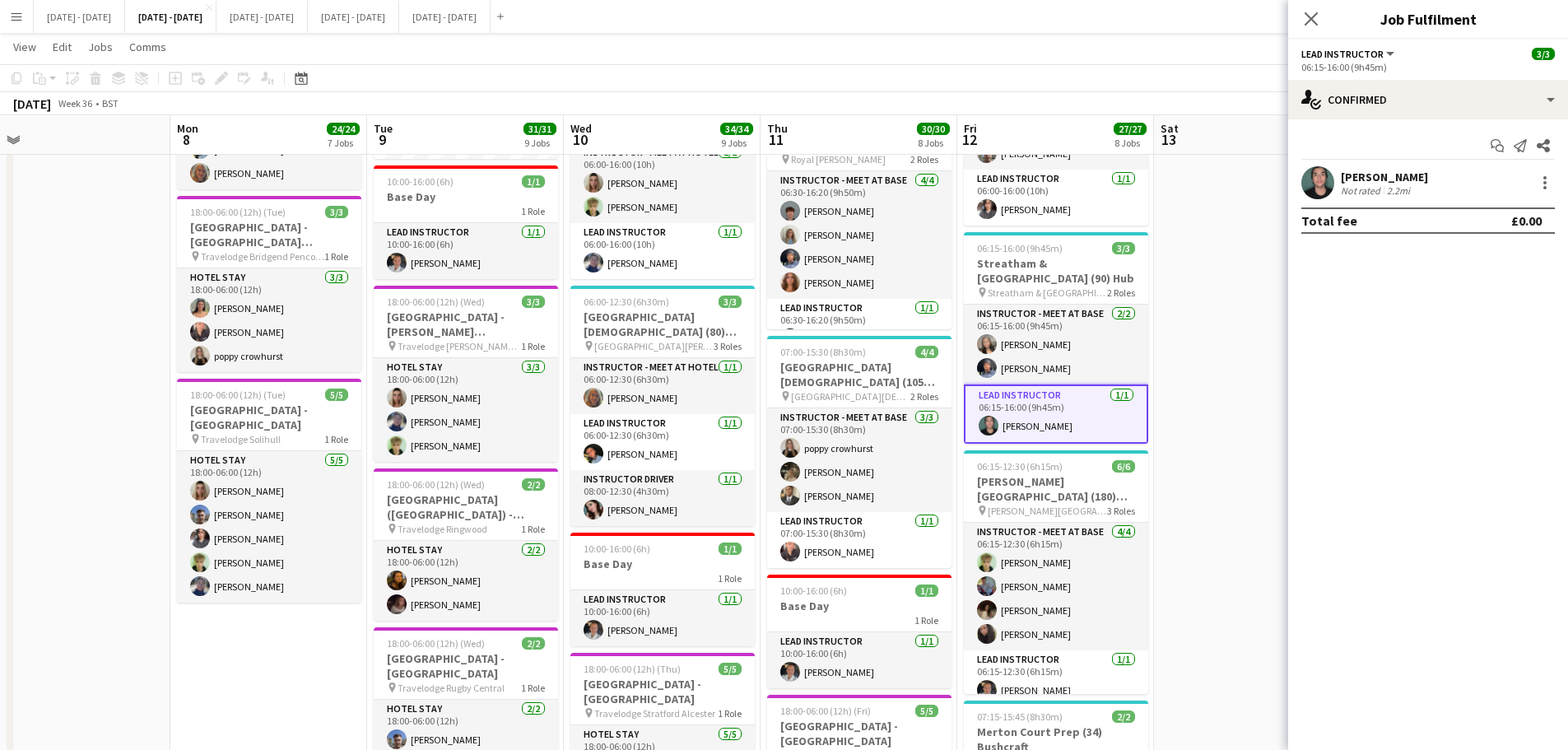
click at [1305, 13] on icon "Close pop-in" at bounding box center [1312, 19] width 13 height 13
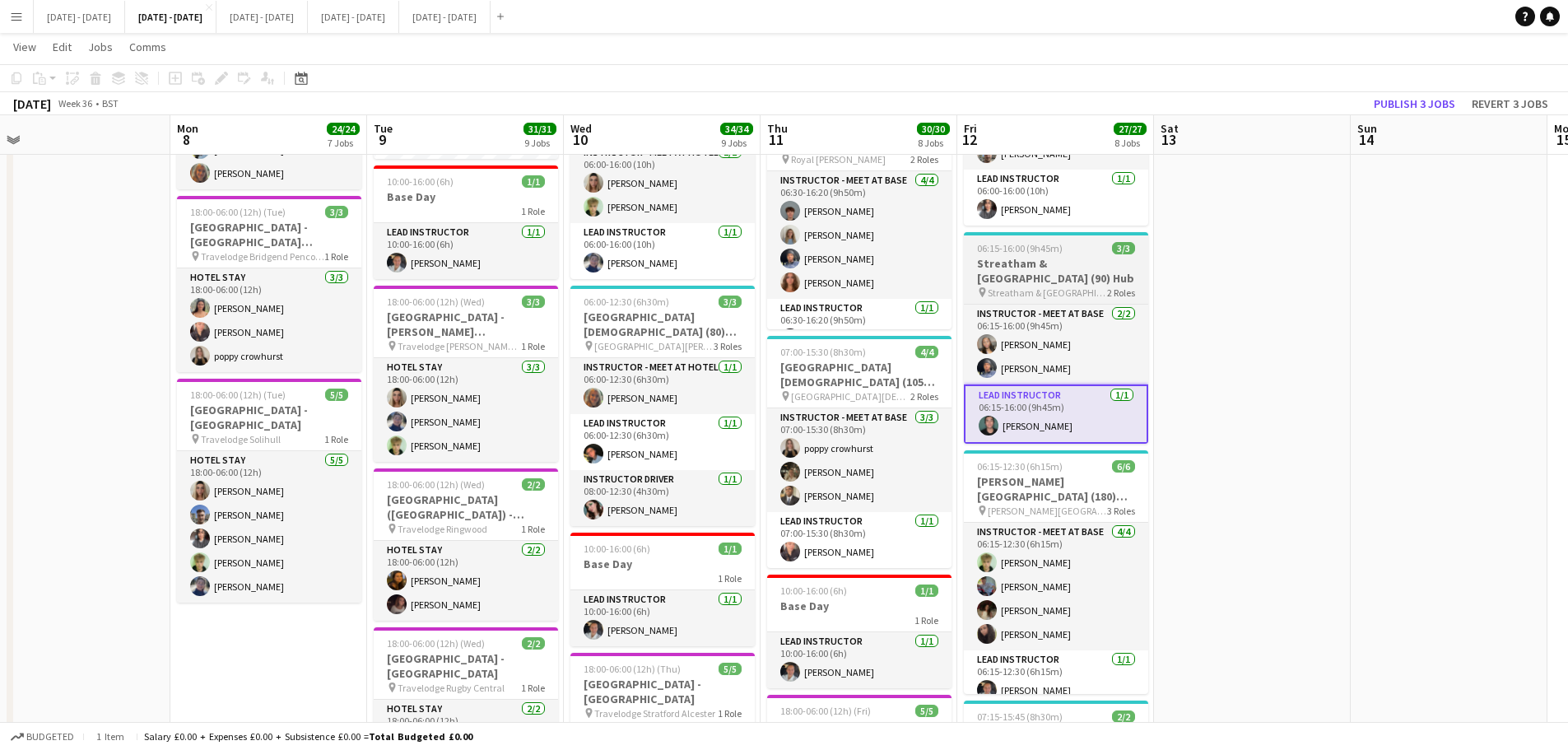
click at [1010, 279] on h3 "Streatham & [GEOGRAPHIC_DATA] (90) Hub" at bounding box center [1056, 271] width 184 height 30
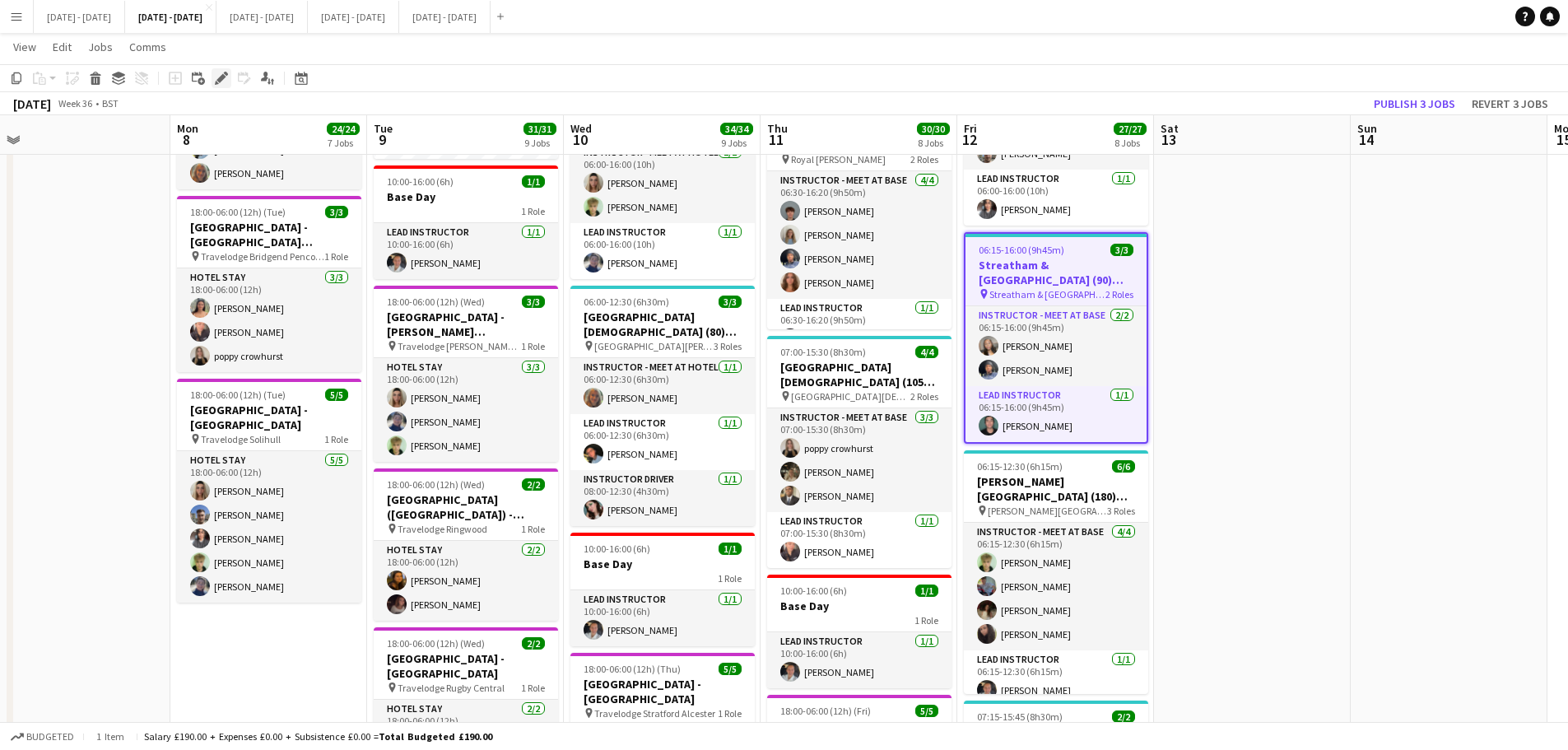
click at [215, 76] on icon "Edit" at bounding box center [222, 78] width 13 height 13
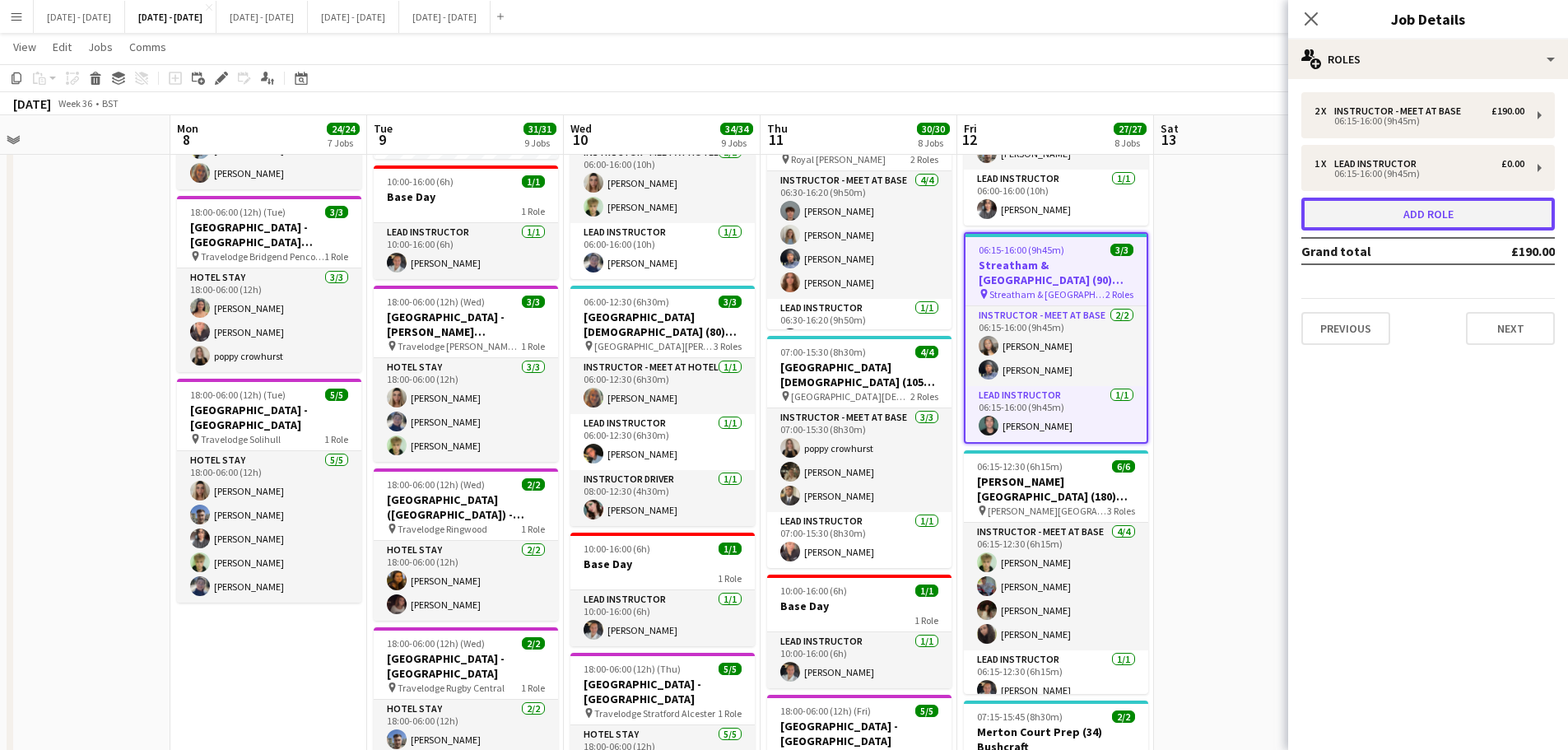
click at [1445, 212] on button "Add role" at bounding box center [1429, 214] width 254 height 33
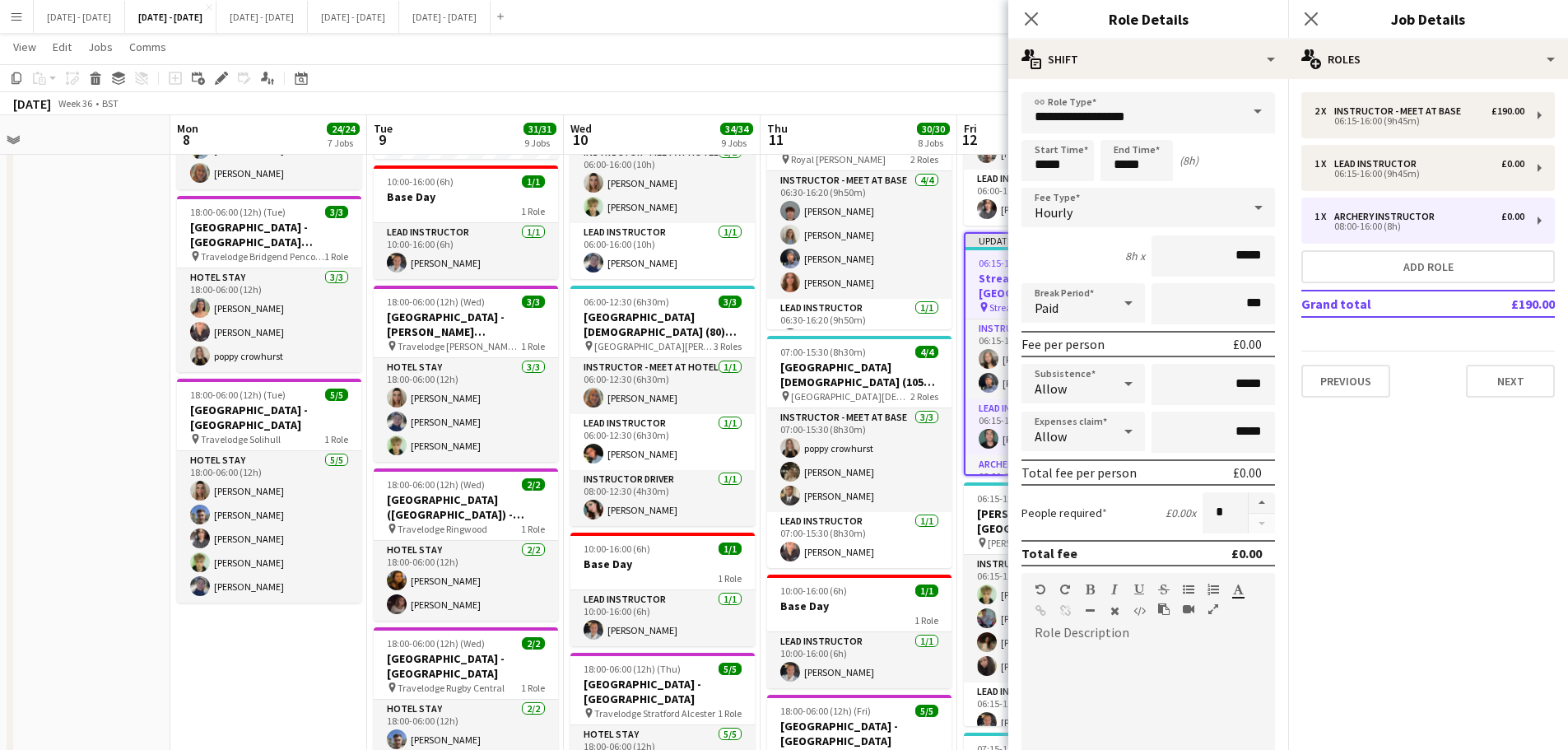
click at [1241, 110] on span at bounding box center [1258, 111] width 34 height 39
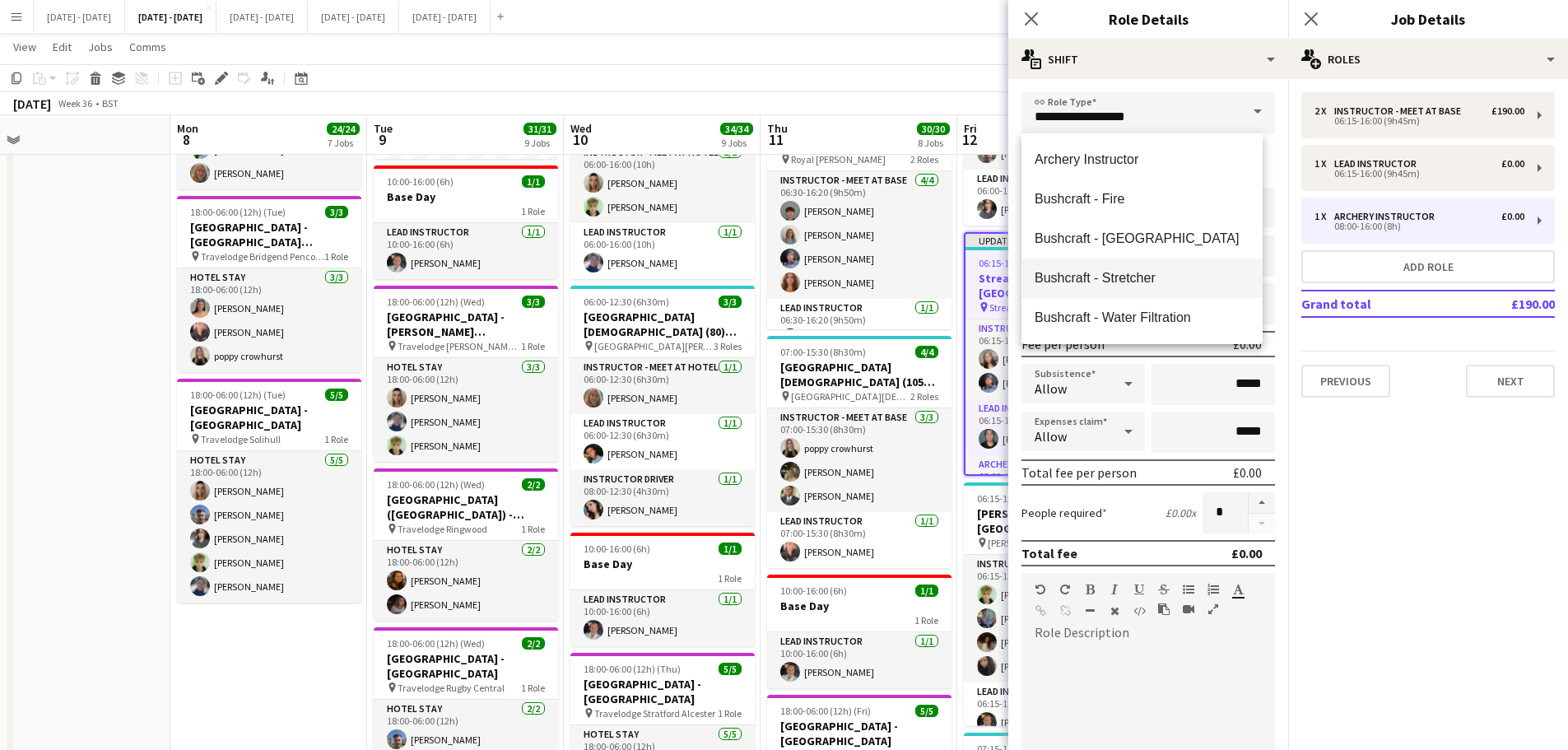
scroll to position [330, 0]
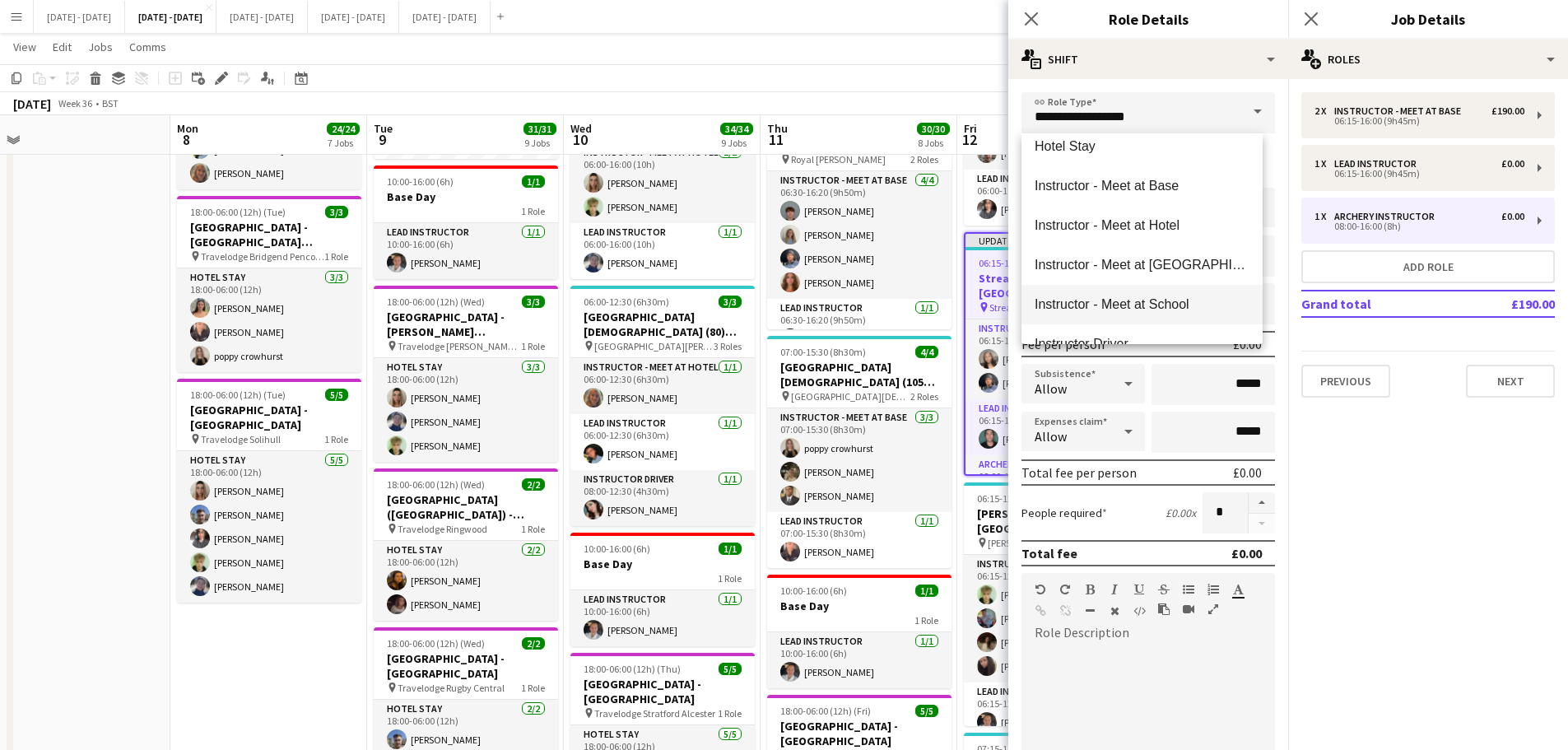
click at [1184, 298] on span "Instructor - Meet at School" at bounding box center [1142, 304] width 215 height 16
type input "**********"
type input "******"
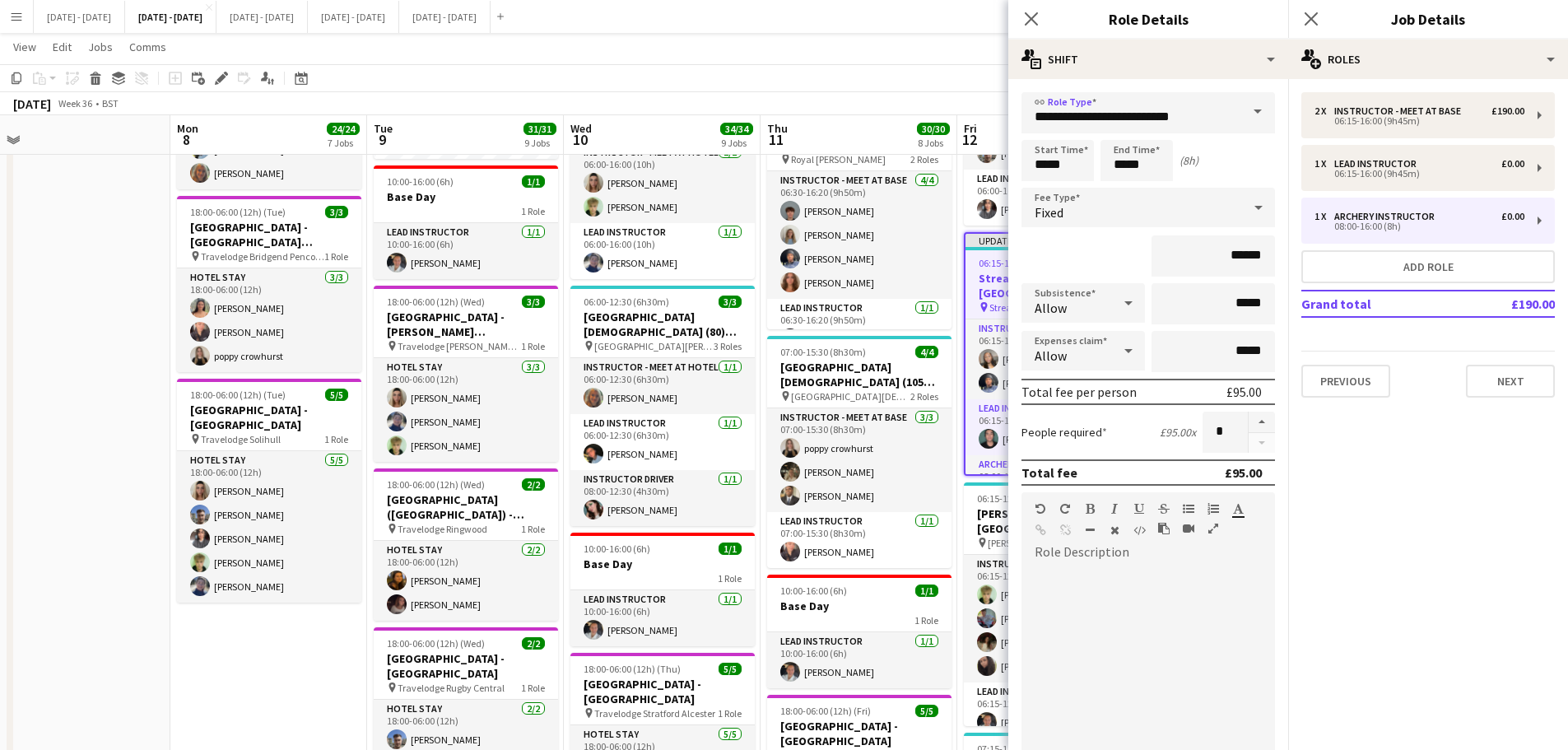
click at [1147, 214] on div "Fixed" at bounding box center [1132, 207] width 220 height 39
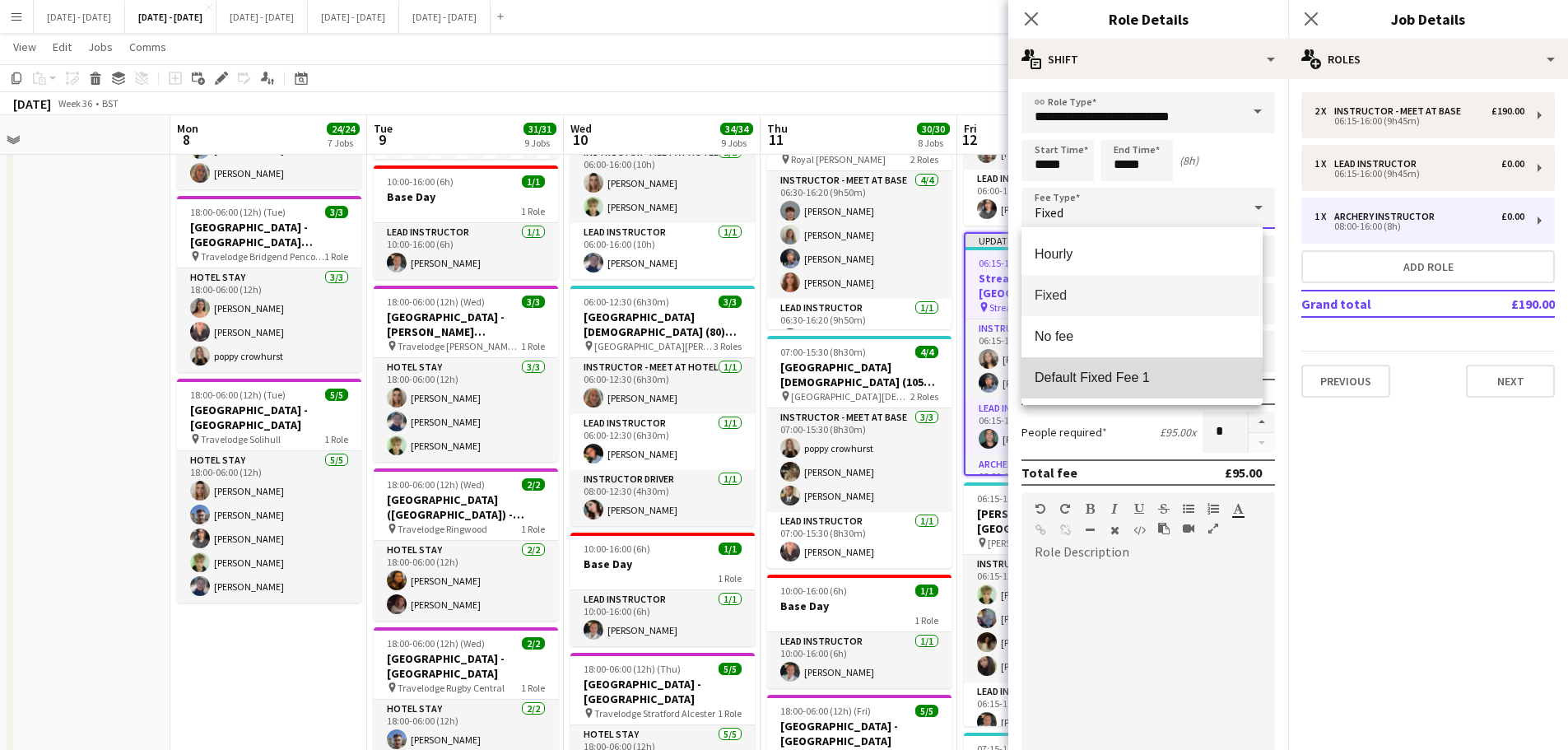
click at [1114, 365] on mat-option "Default Fixed Fee 1" at bounding box center [1142, 377] width 241 height 41
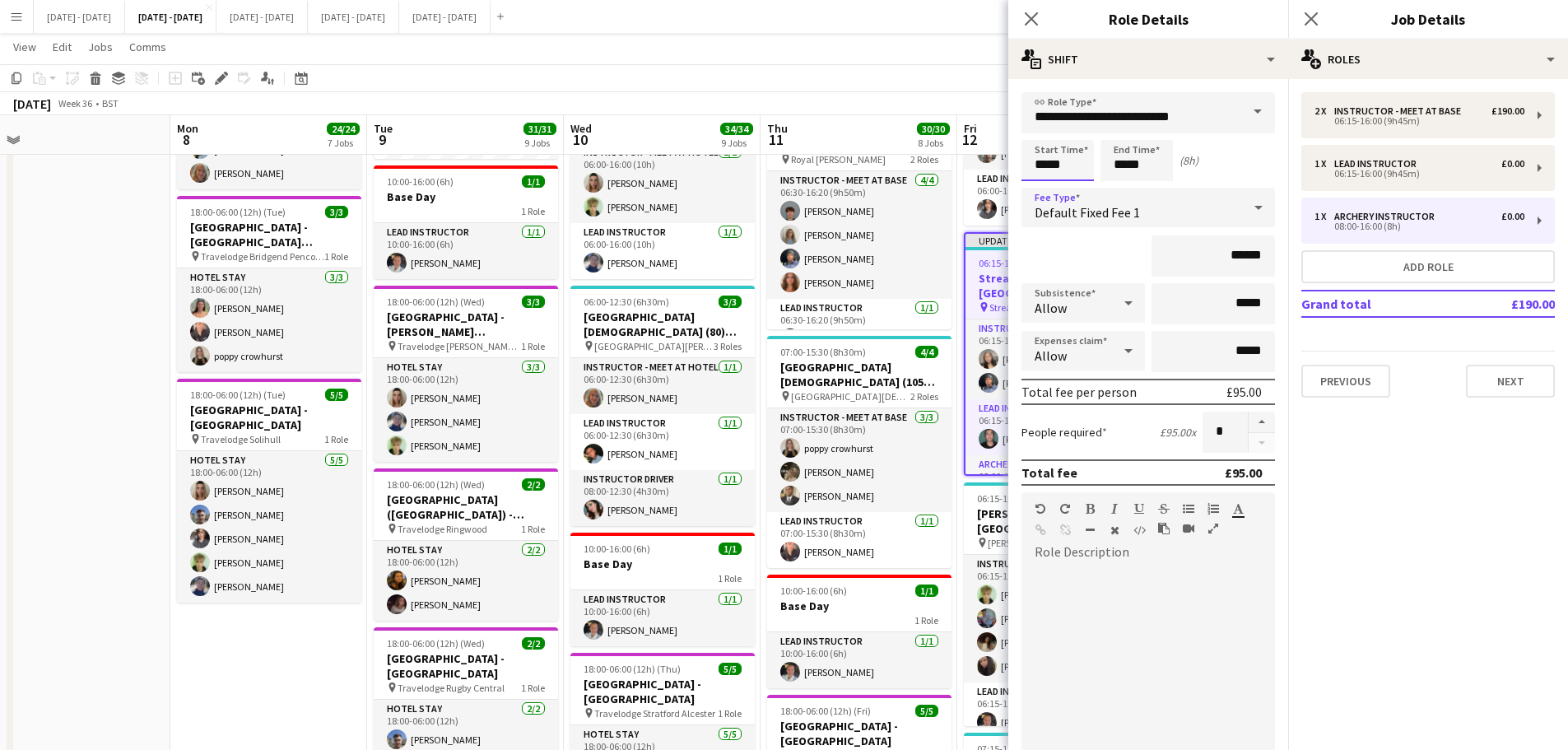
click at [1064, 169] on input "*****" at bounding box center [1057, 160] width 73 height 41
click at [1511, 389] on button "Next" at bounding box center [1510, 380] width 89 height 33
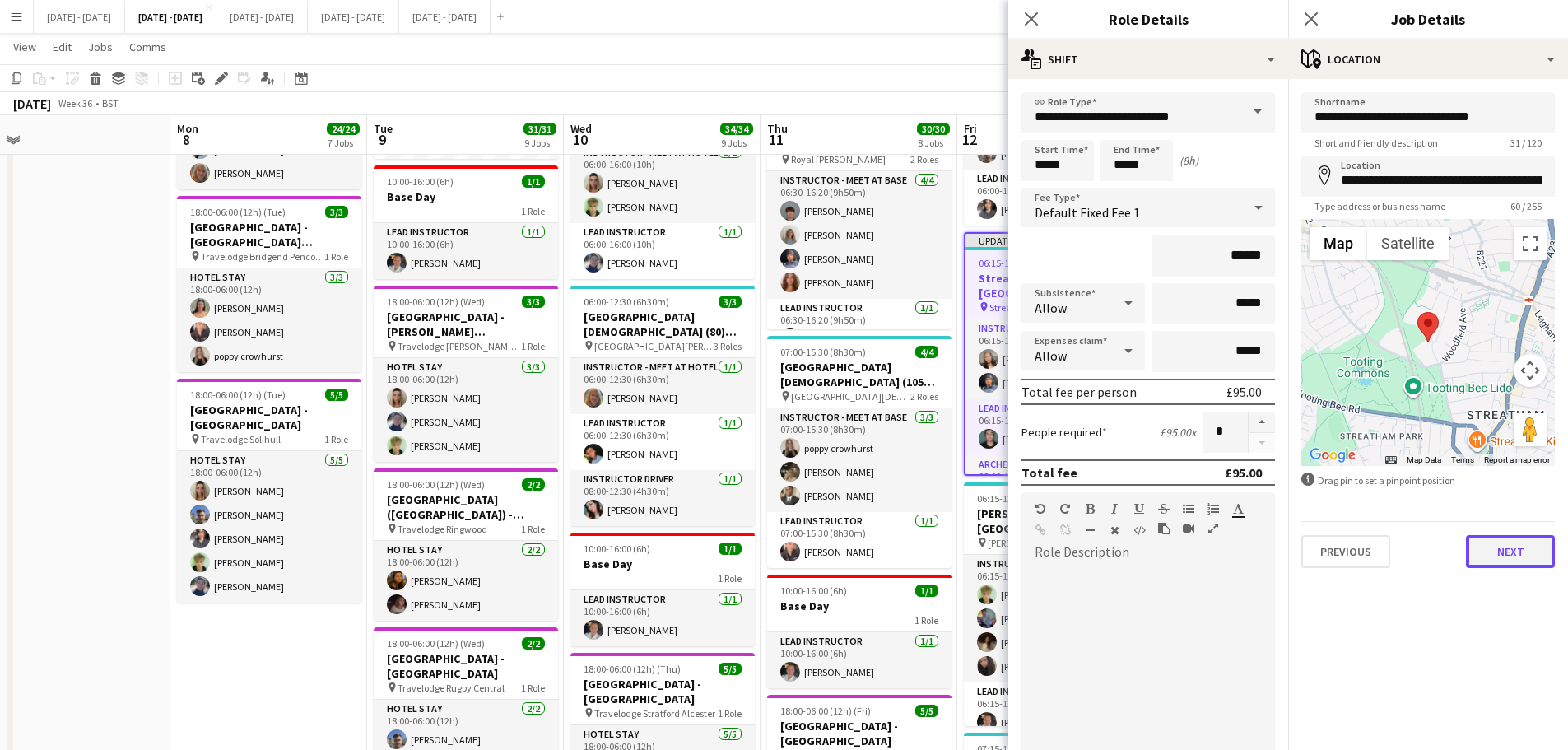
click at [1500, 545] on button "Next" at bounding box center [1510, 551] width 89 height 33
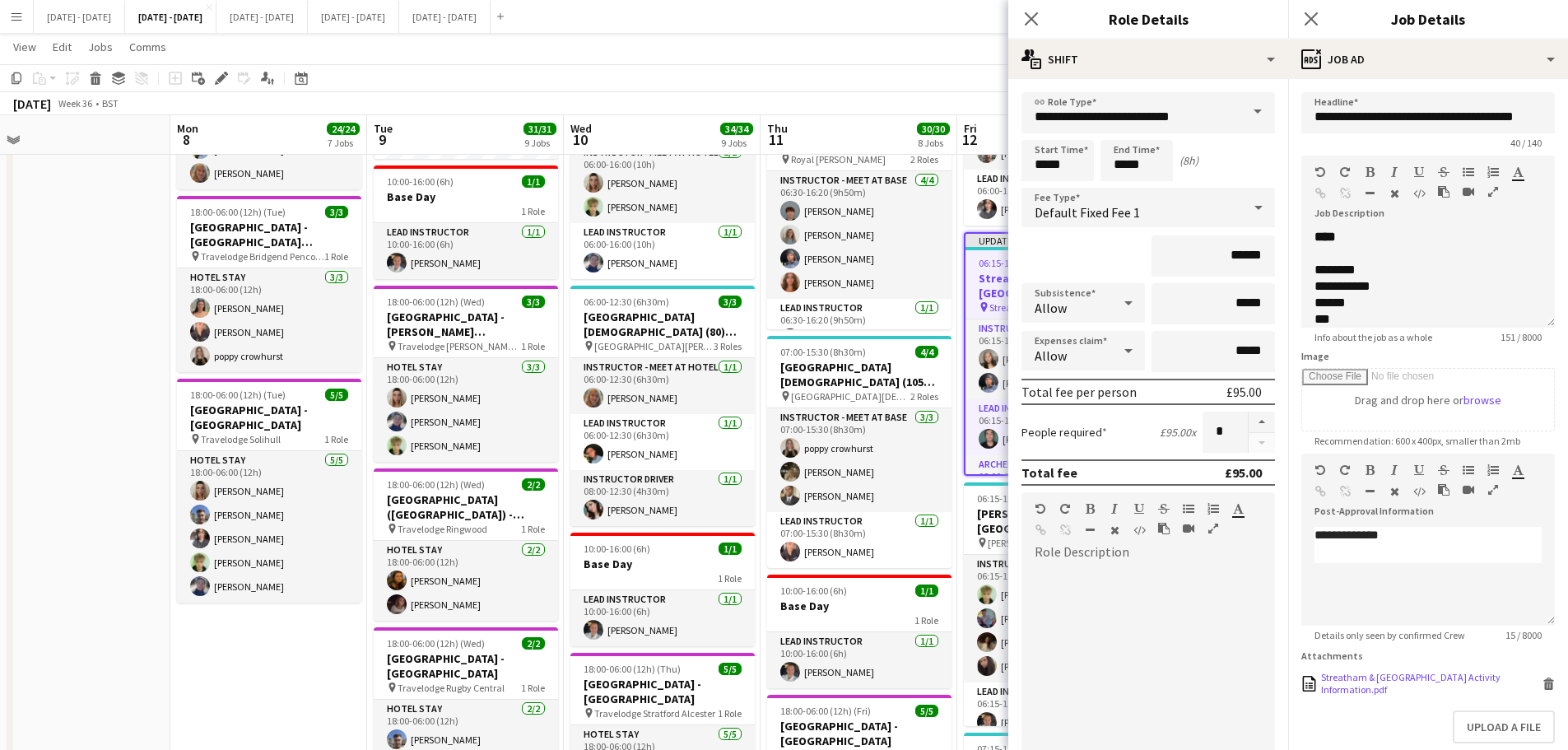
scroll to position [52, 0]
click at [1379, 681] on div "Streatham & [GEOGRAPHIC_DATA] Activity Information.pdf" at bounding box center [1429, 683] width 217 height 25
click at [1034, 17] on icon at bounding box center [1031, 18] width 16 height 16
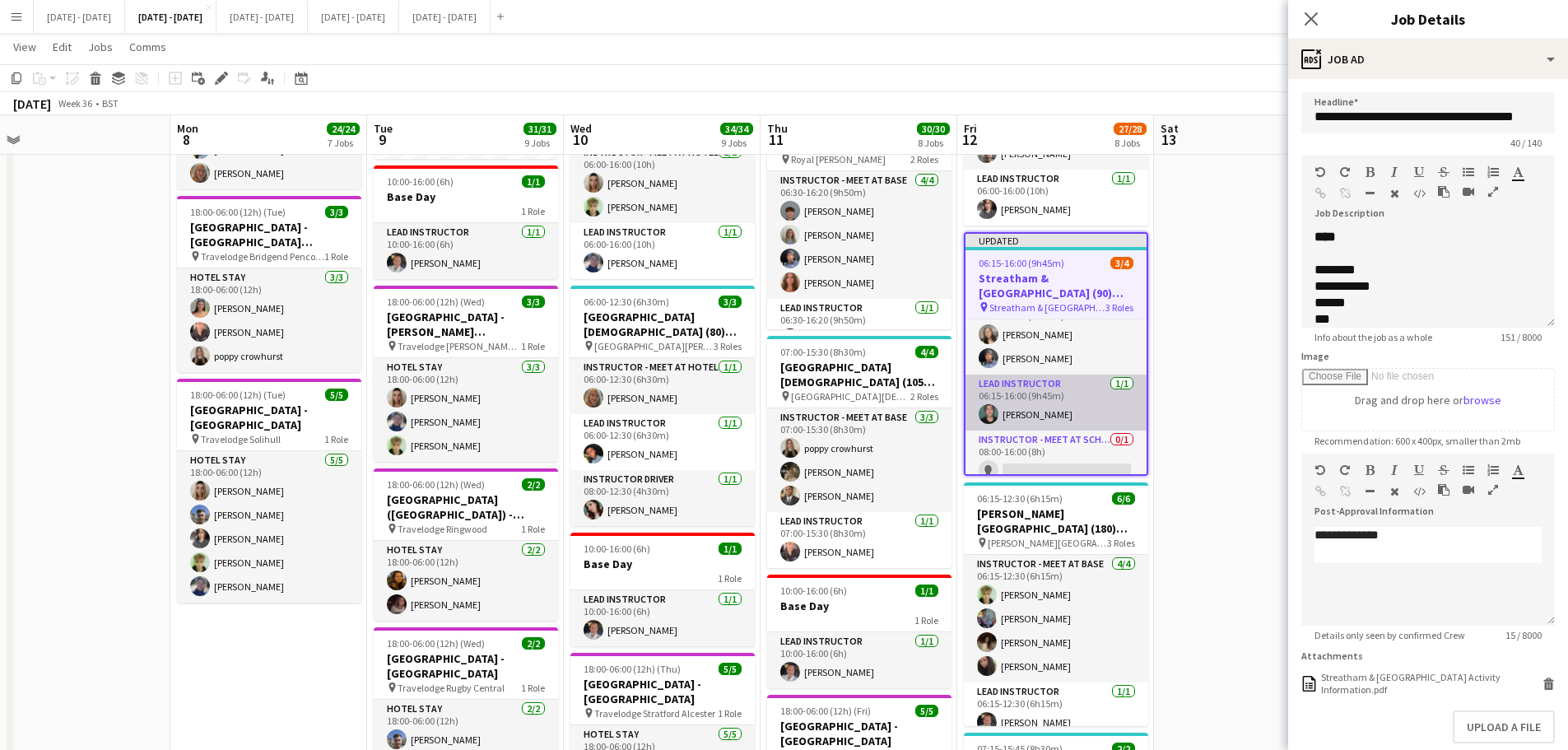
scroll to position [37, 0]
click at [1037, 293] on h3 "Streatham & [GEOGRAPHIC_DATA] (90) Hub" at bounding box center [1056, 286] width 181 height 30
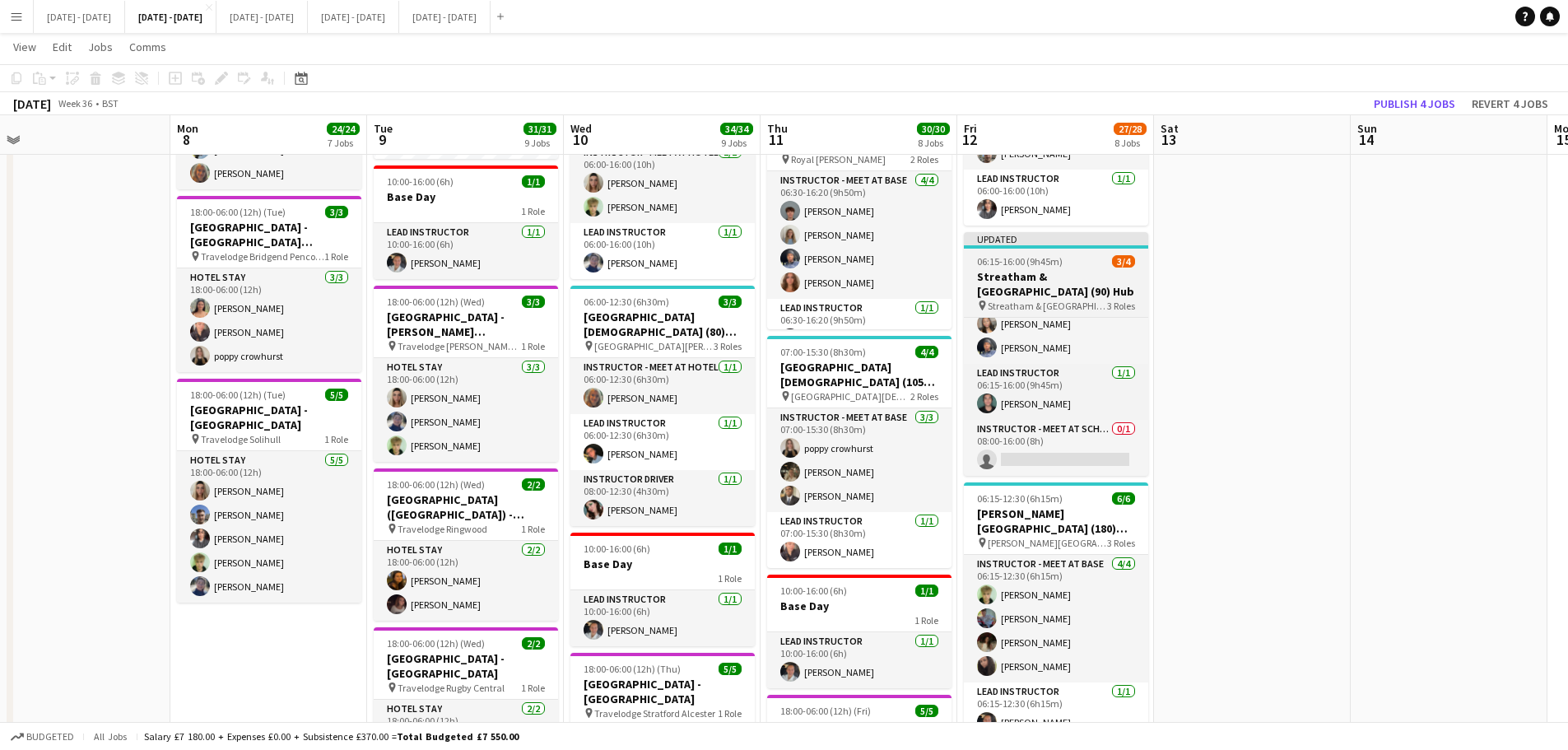
click at [1039, 292] on h3 "Streatham & [GEOGRAPHIC_DATA] (90) Hub" at bounding box center [1056, 284] width 184 height 30
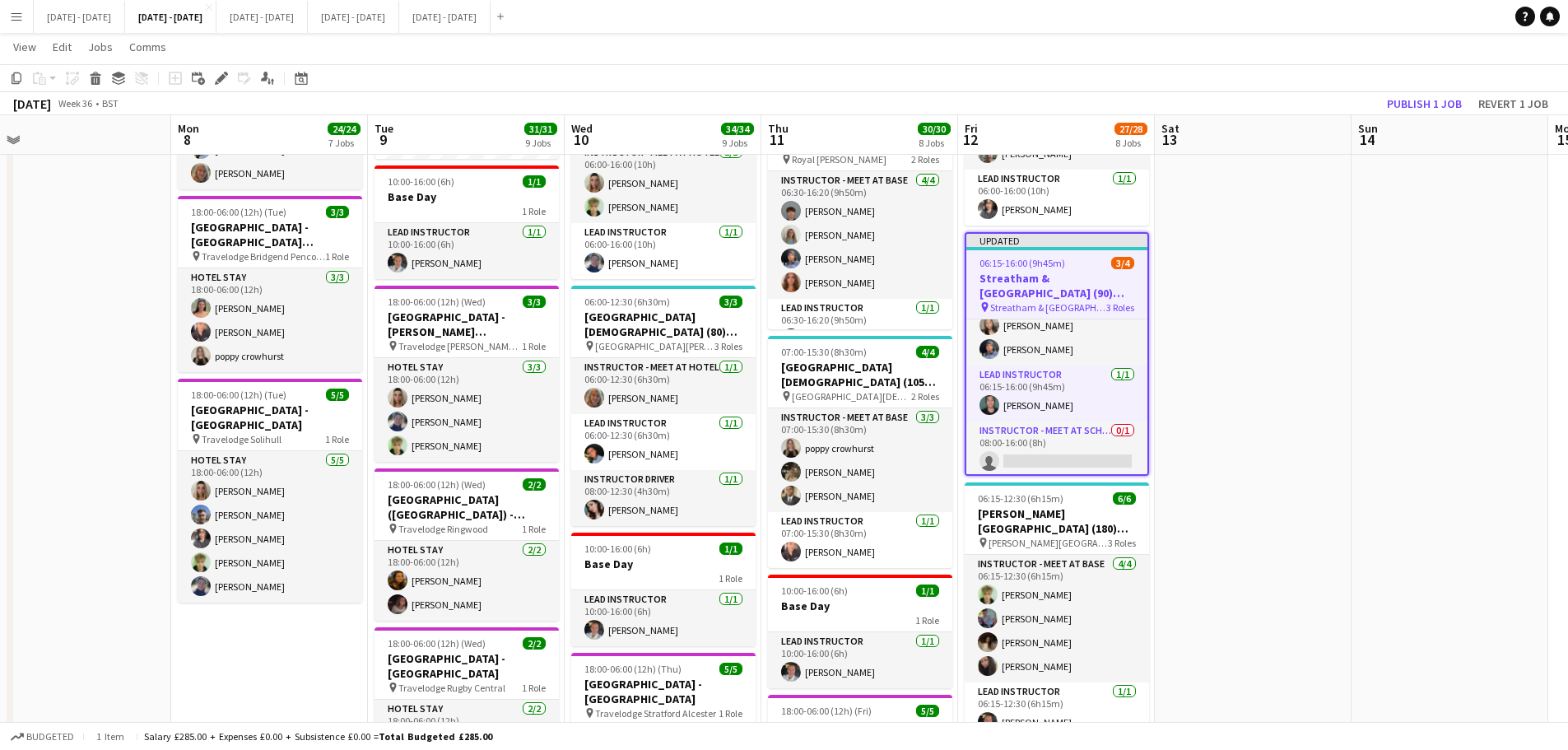
scroll to position [37, 0]
click at [214, 82] on div "Edit" at bounding box center [222, 78] width 20 height 20
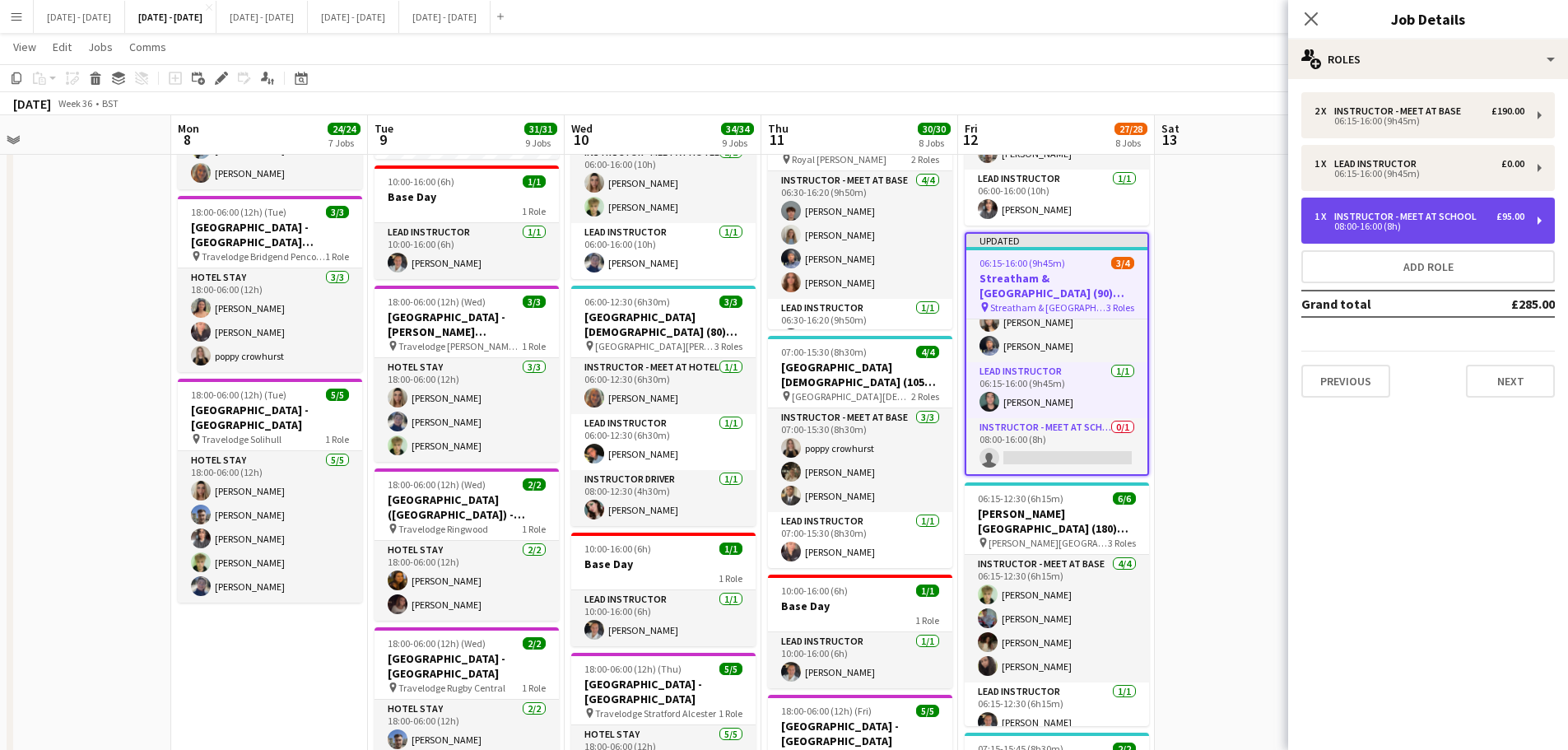
click at [1487, 229] on div "08:00-16:00 (8h)" at bounding box center [1420, 226] width 210 height 8
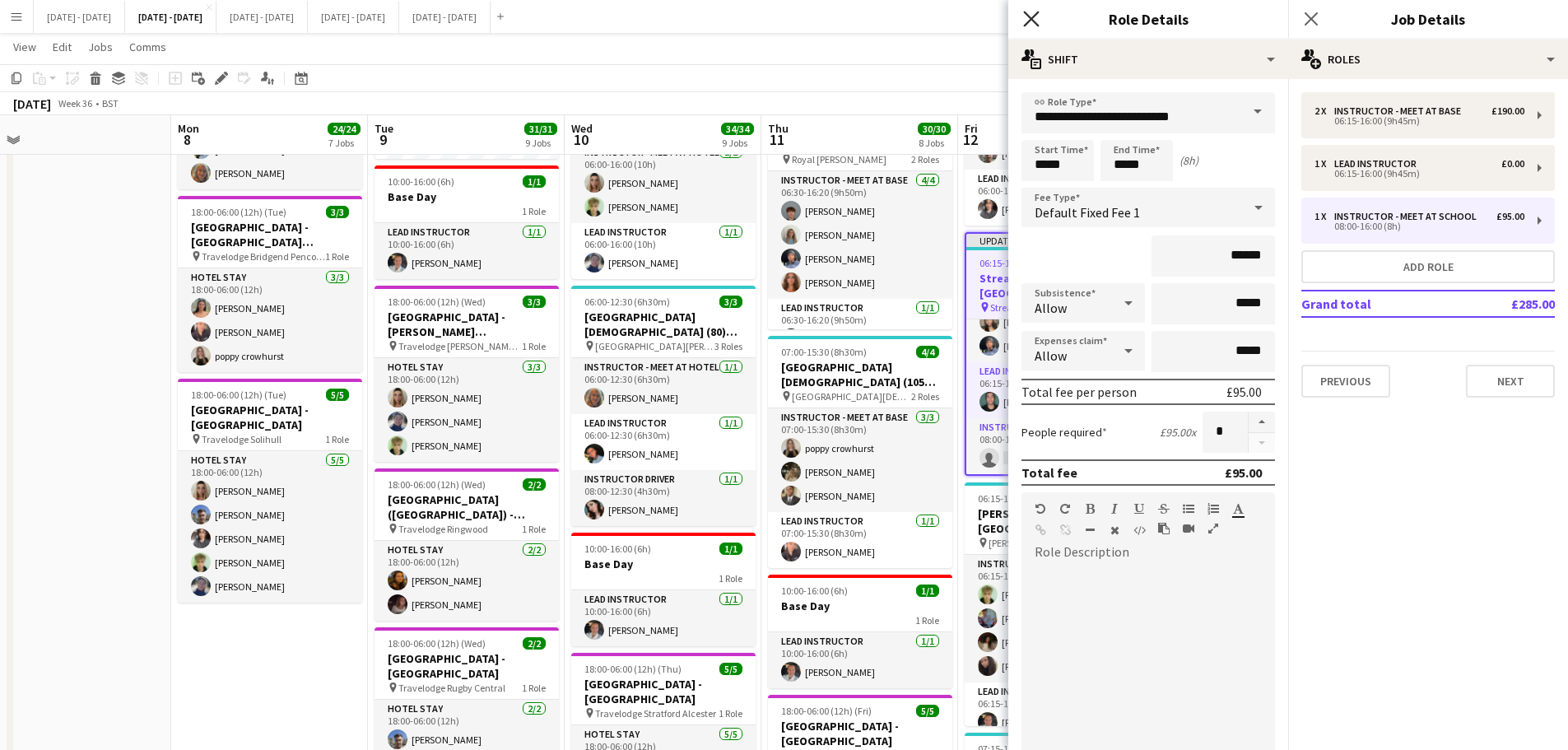
drag, startPoint x: 1036, startPoint y: 17, endPoint x: 1028, endPoint y: 23, distance: 10.0
click at [1033, 17] on icon "Close pop-in" at bounding box center [1031, 18] width 16 height 16
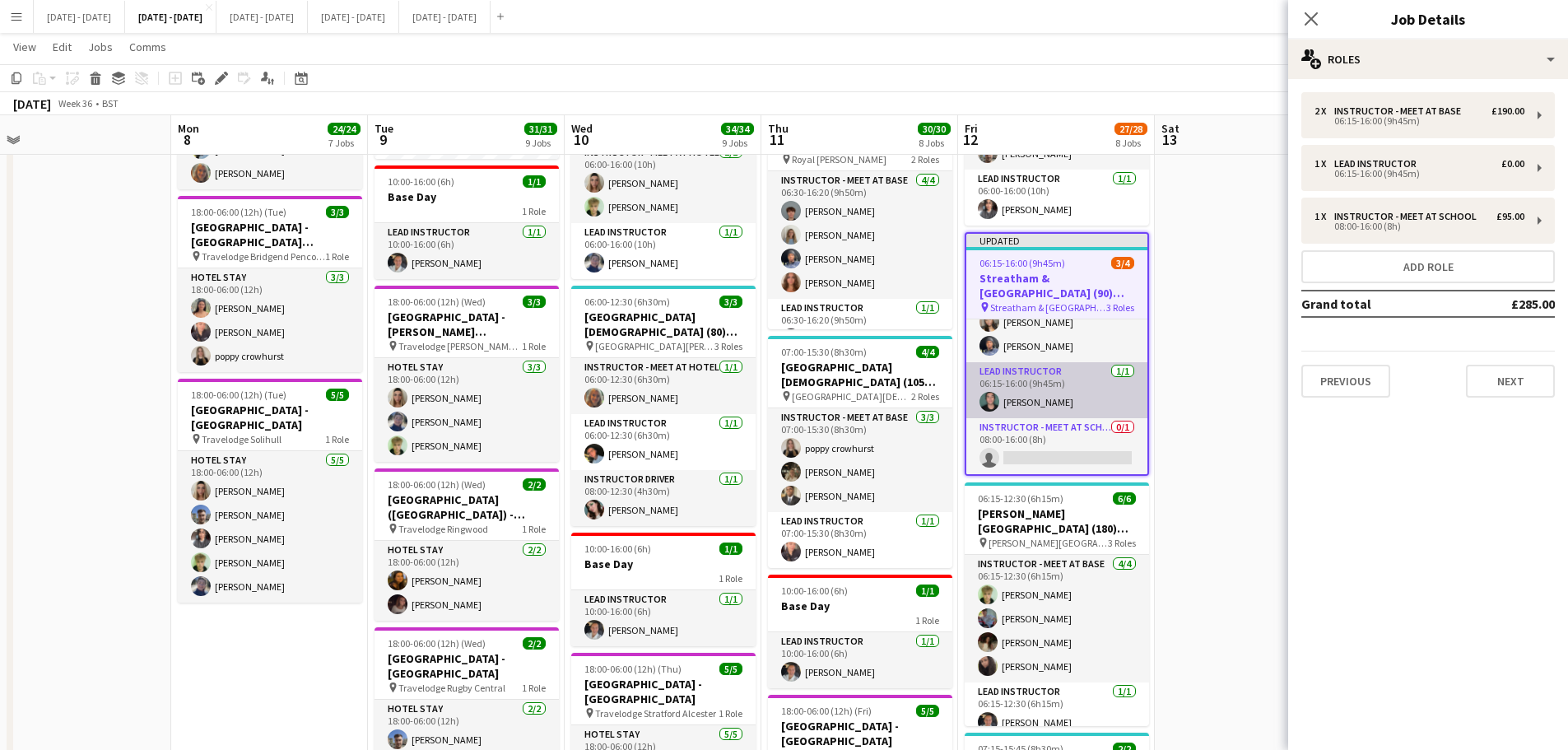
scroll to position [0, 0]
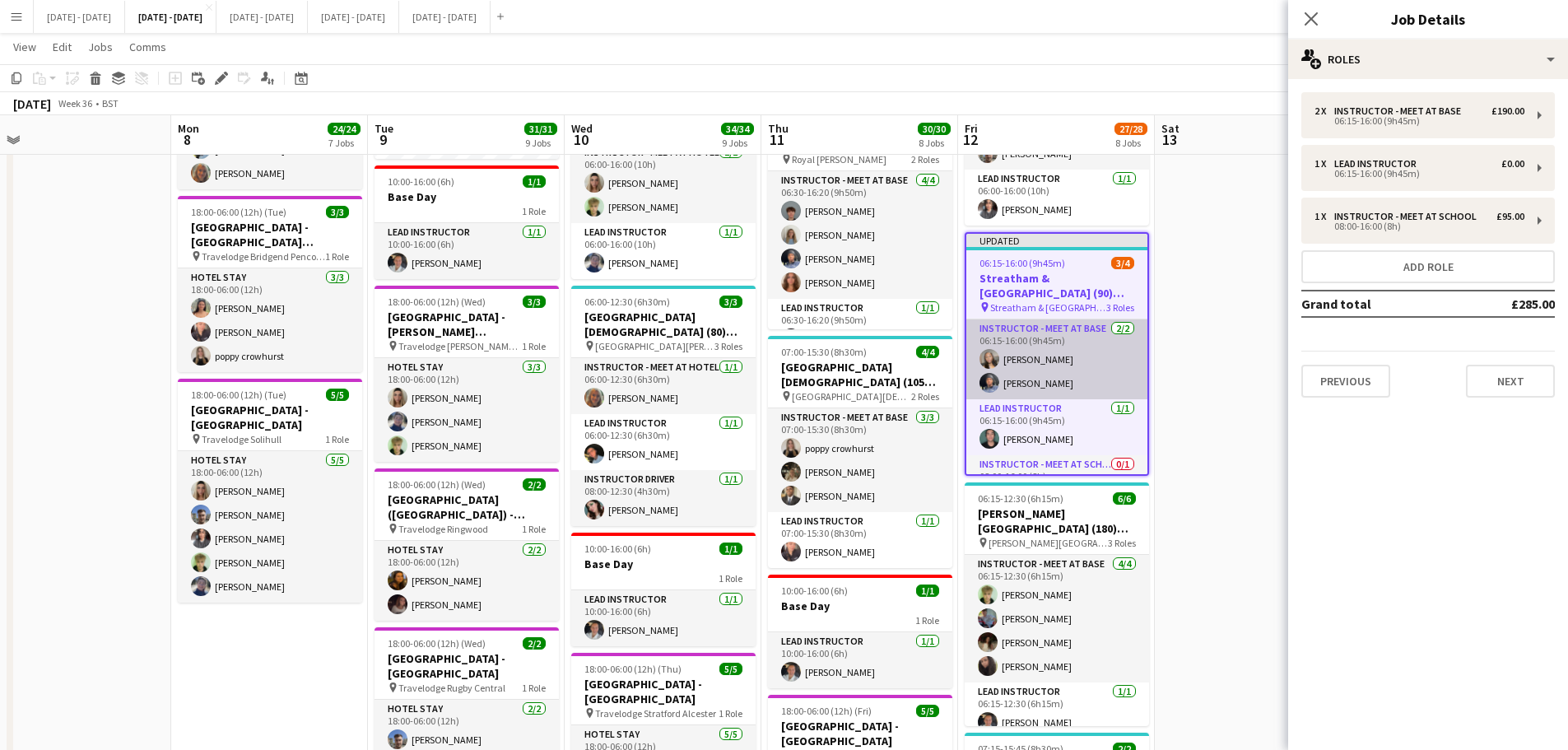
click at [1071, 386] on app-card-role "Instructor - Meet at Base [DATE] 06:15-16:00 (9h45m) [PERSON_NAME] [PERSON_NAME]" at bounding box center [1056, 360] width 181 height 80
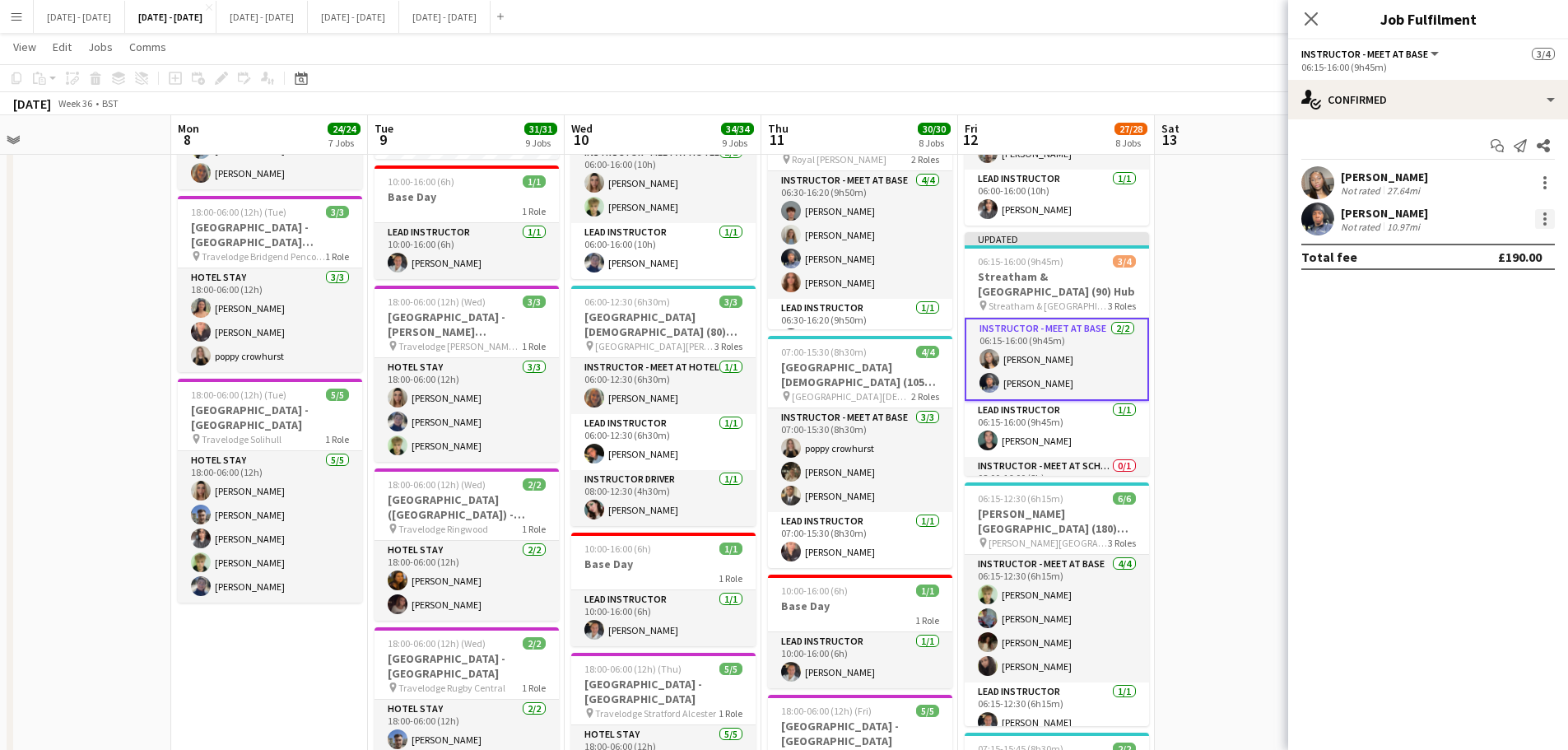
click at [1551, 219] on div at bounding box center [1545, 219] width 20 height 20
click at [1488, 283] on span "Switch crew" at bounding box center [1475, 288] width 70 height 14
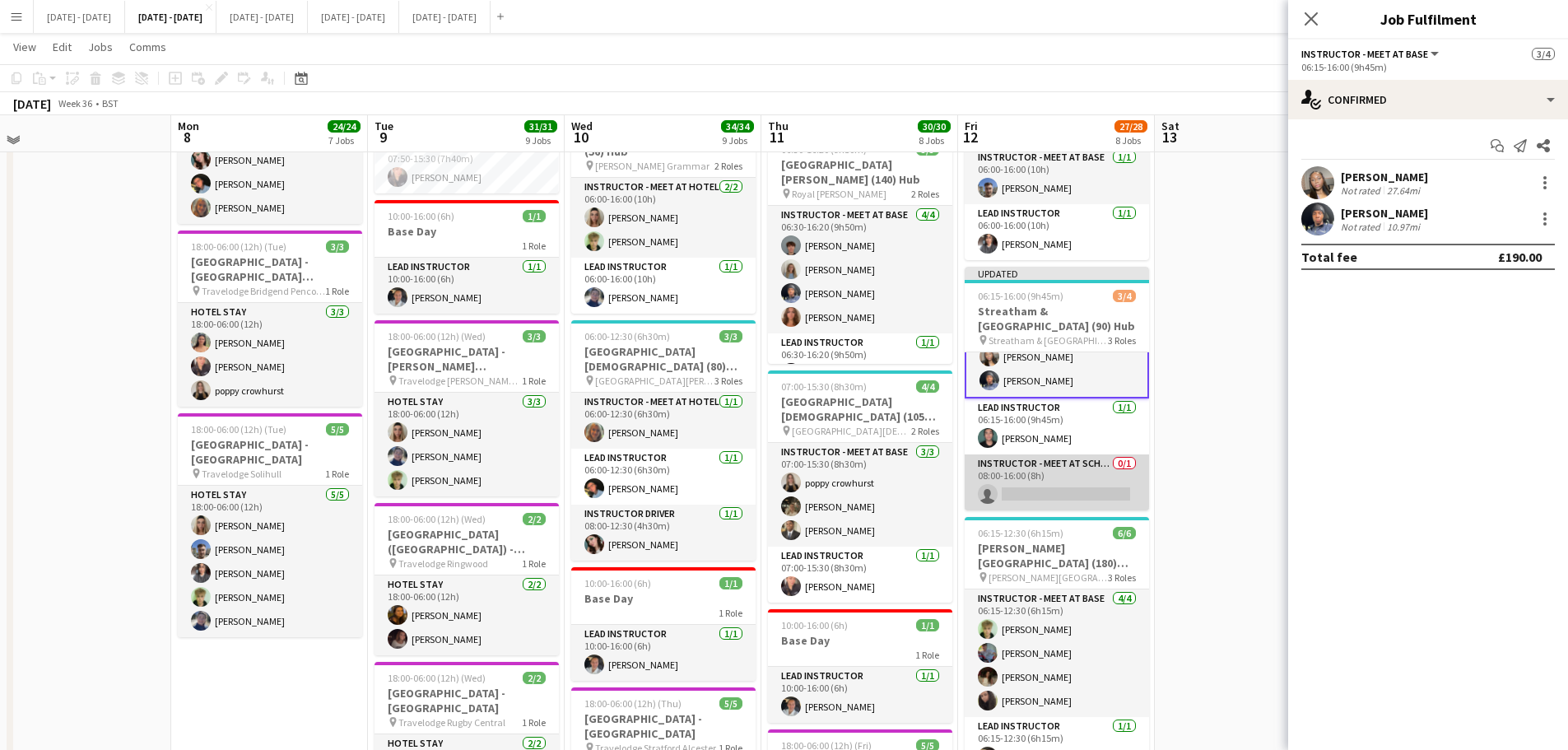
click at [1053, 510] on app-card-role "Instructor - Meet at School 0/1 08:00-16:00 (8h) single-neutral-actions" at bounding box center [1056, 482] width 184 height 56
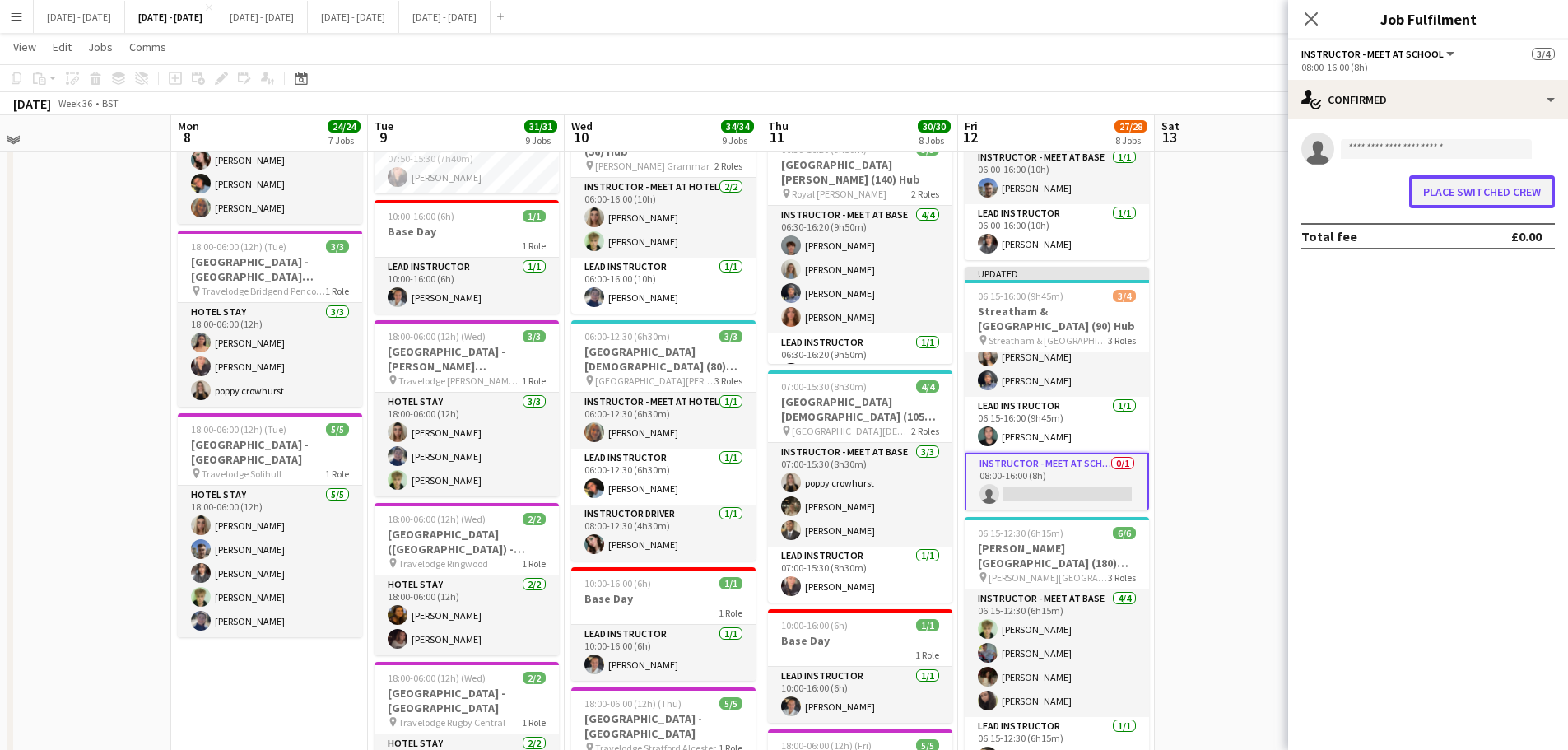
click at [1479, 190] on button "Place switched crew" at bounding box center [1482, 191] width 146 height 33
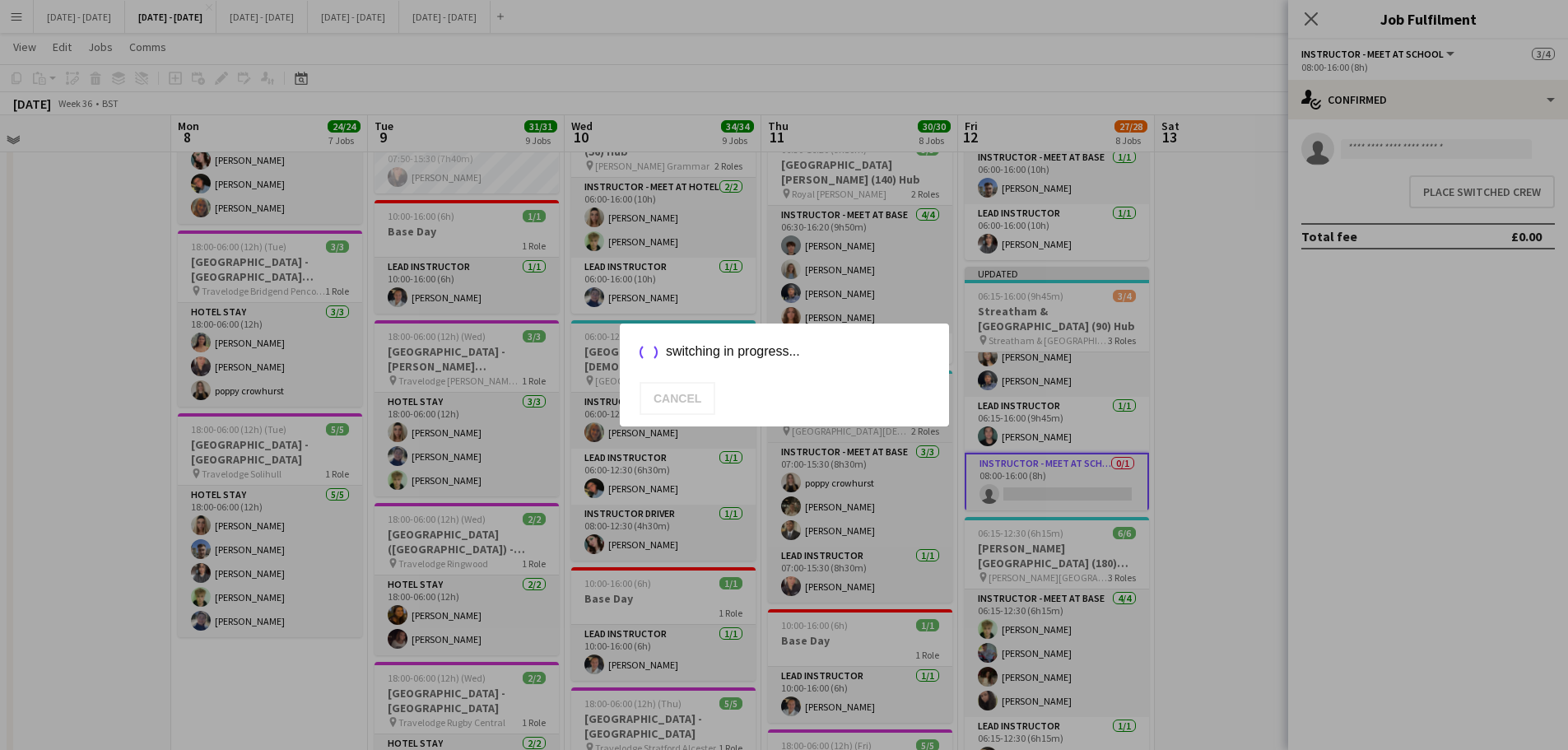
scroll to position [988, 0]
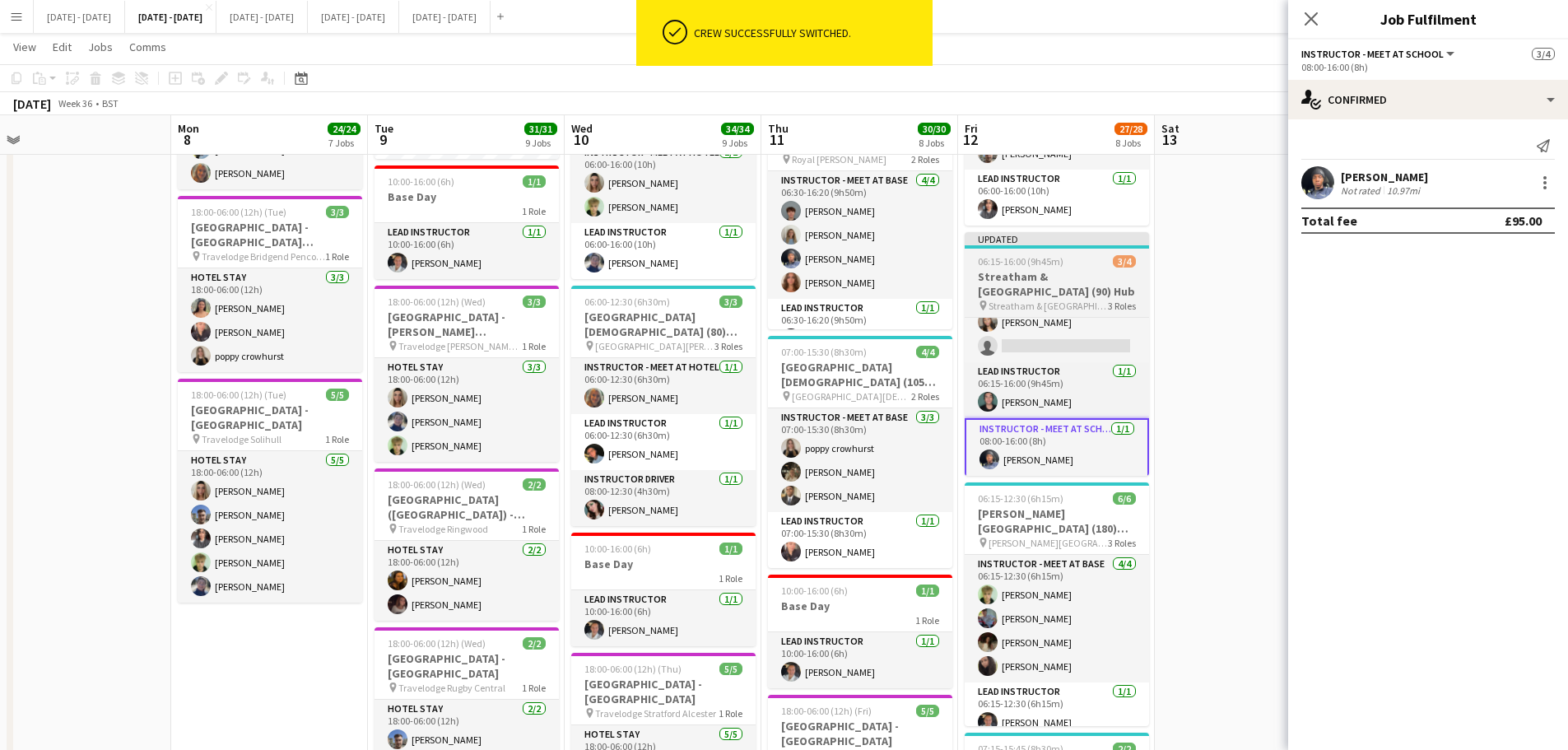
click at [1001, 268] on span "06:15-16:00 (9h45m)" at bounding box center [1021, 261] width 86 height 13
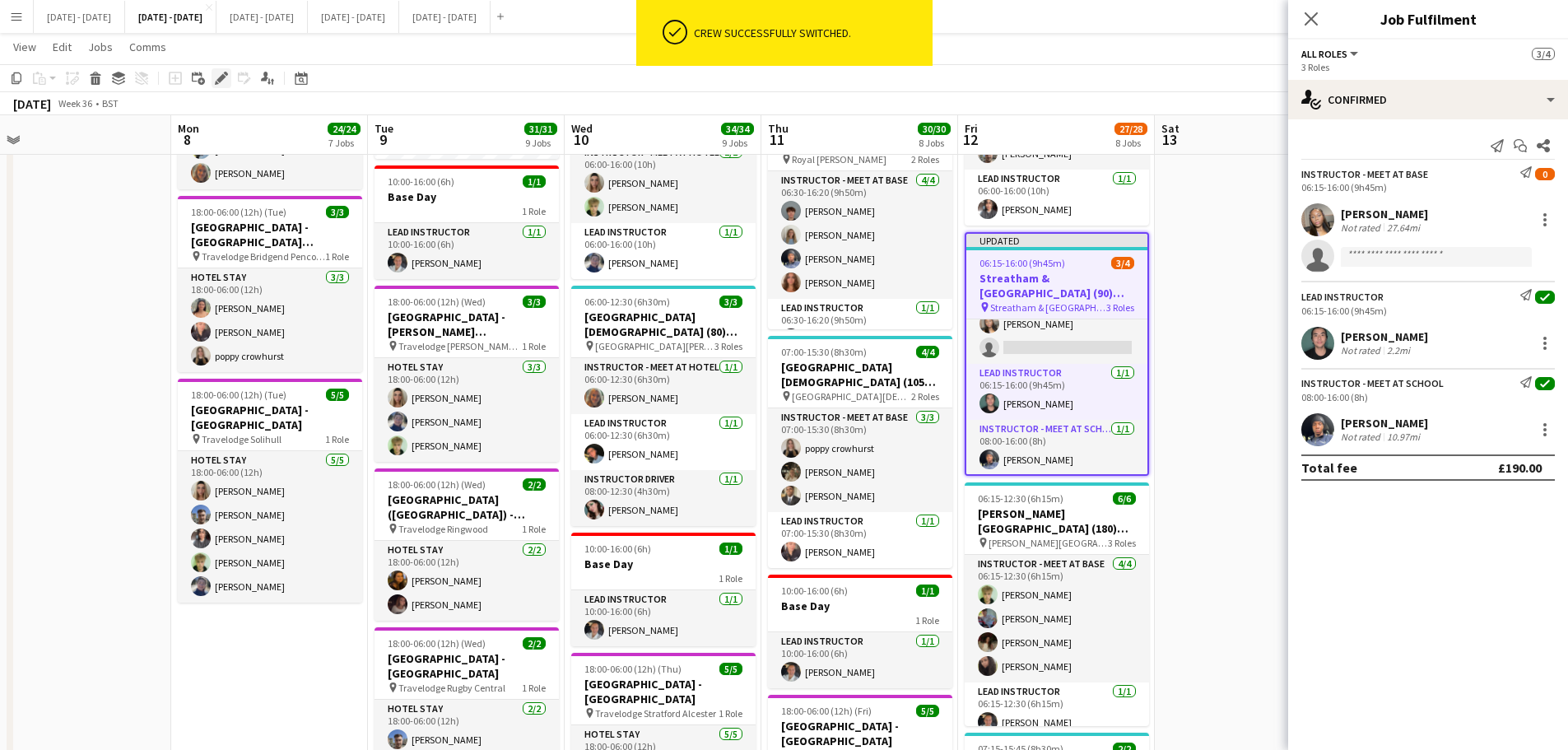
click at [221, 78] on icon at bounding box center [220, 78] width 9 height 9
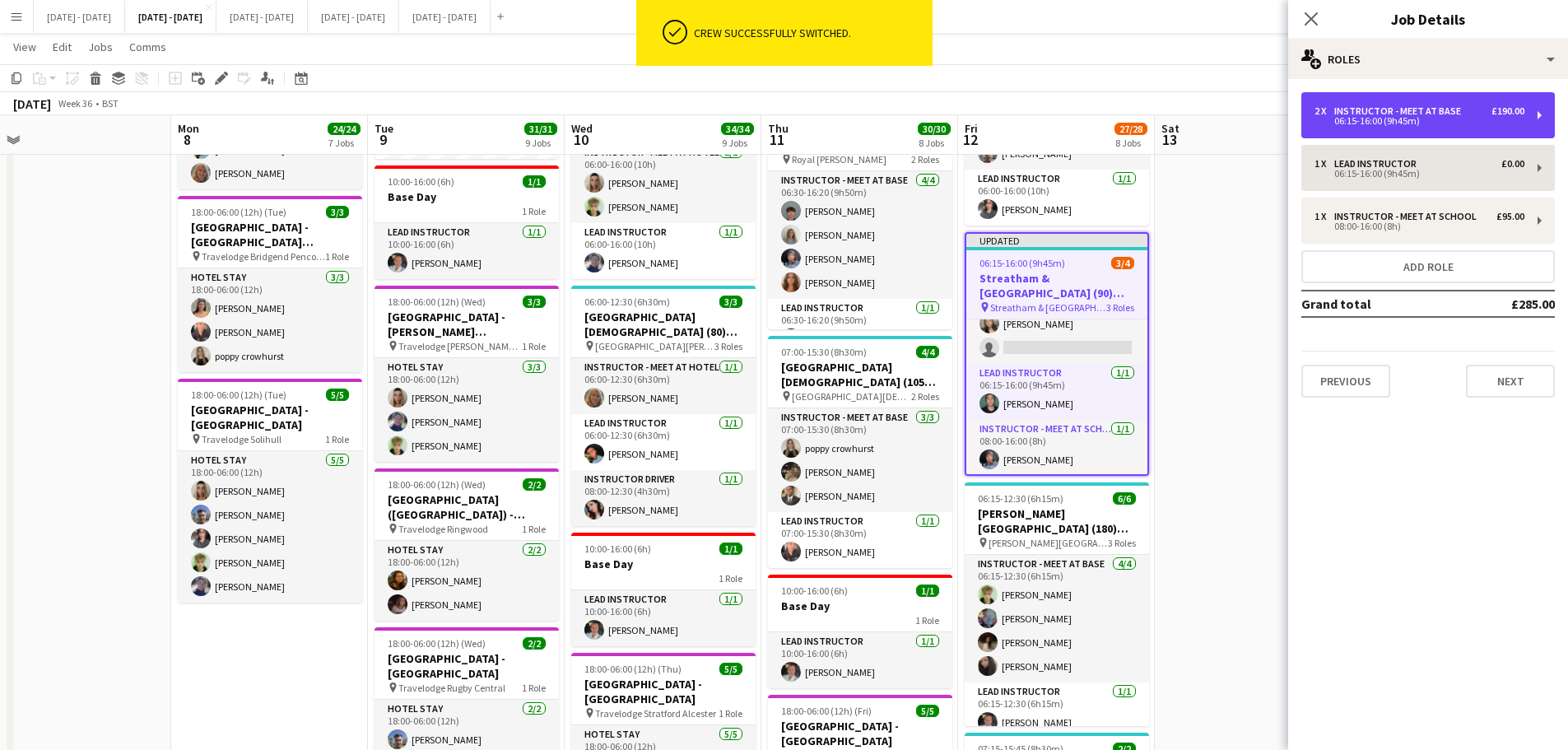
drag, startPoint x: 1509, startPoint y: 103, endPoint x: 1477, endPoint y: 189, distance: 91.8
click at [1508, 103] on div "2 x Instructor - Meet at Base £190.00 06:15-16:00 (9h45m)" at bounding box center [1429, 114] width 254 height 46
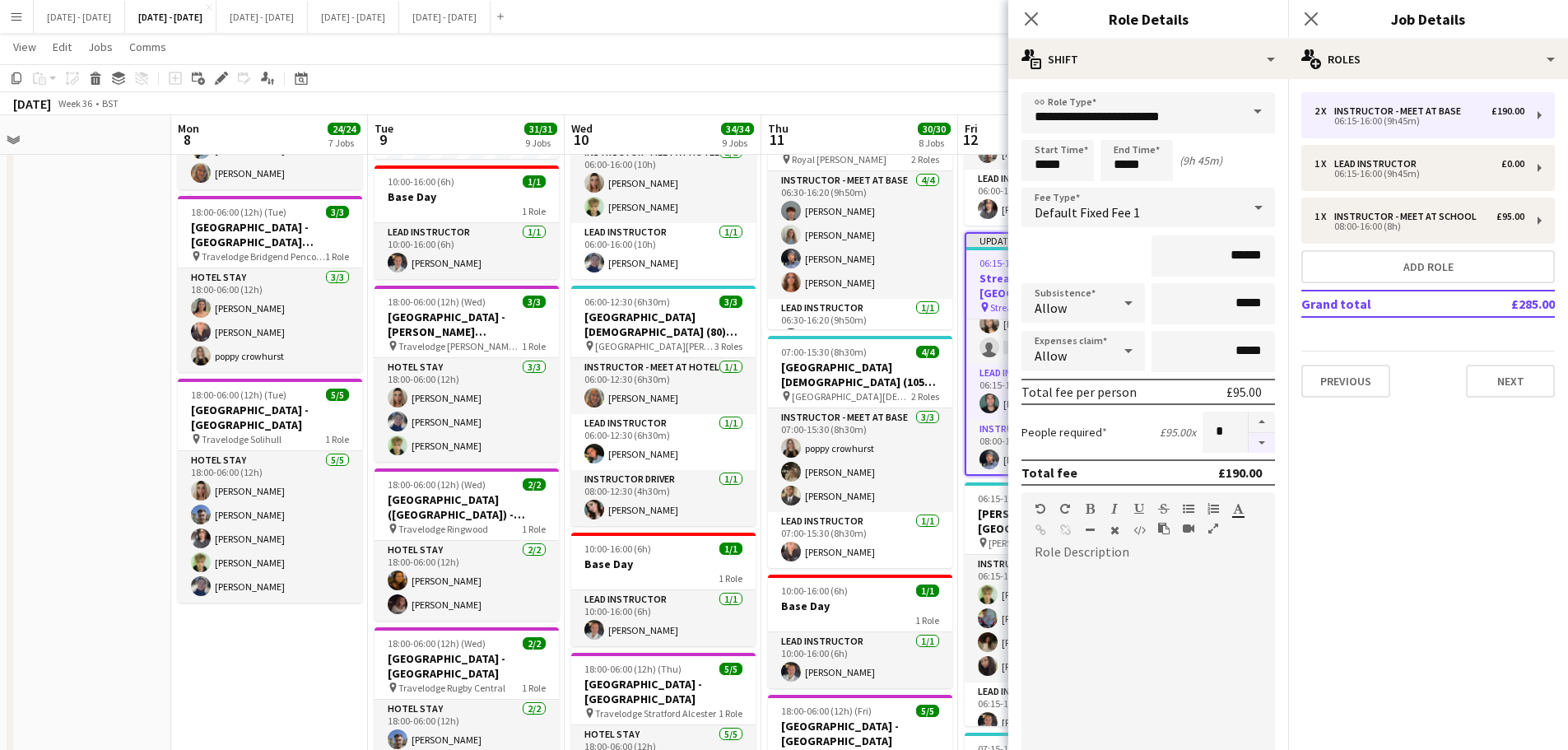
click at [1249, 445] on button "button" at bounding box center [1263, 443] width 27 height 21
type input "*"
click at [1032, 16] on icon "Close pop-in" at bounding box center [1031, 18] width 16 height 16
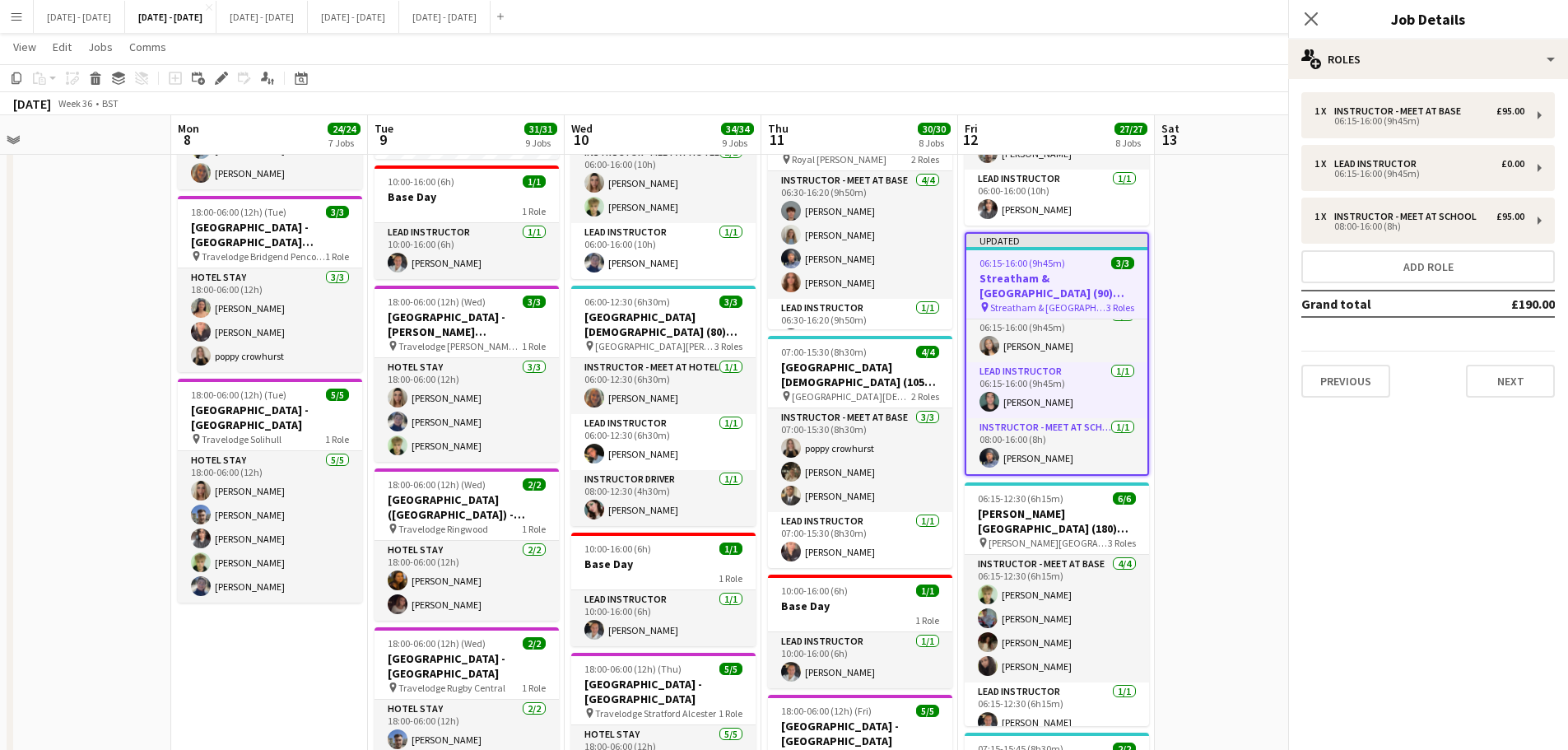
scroll to position [13, 0]
drag, startPoint x: 1314, startPoint y: 10, endPoint x: 1277, endPoint y: 83, distance: 81.8
click at [1313, 10] on app-icon "Close pop-in" at bounding box center [1312, 19] width 20 height 20
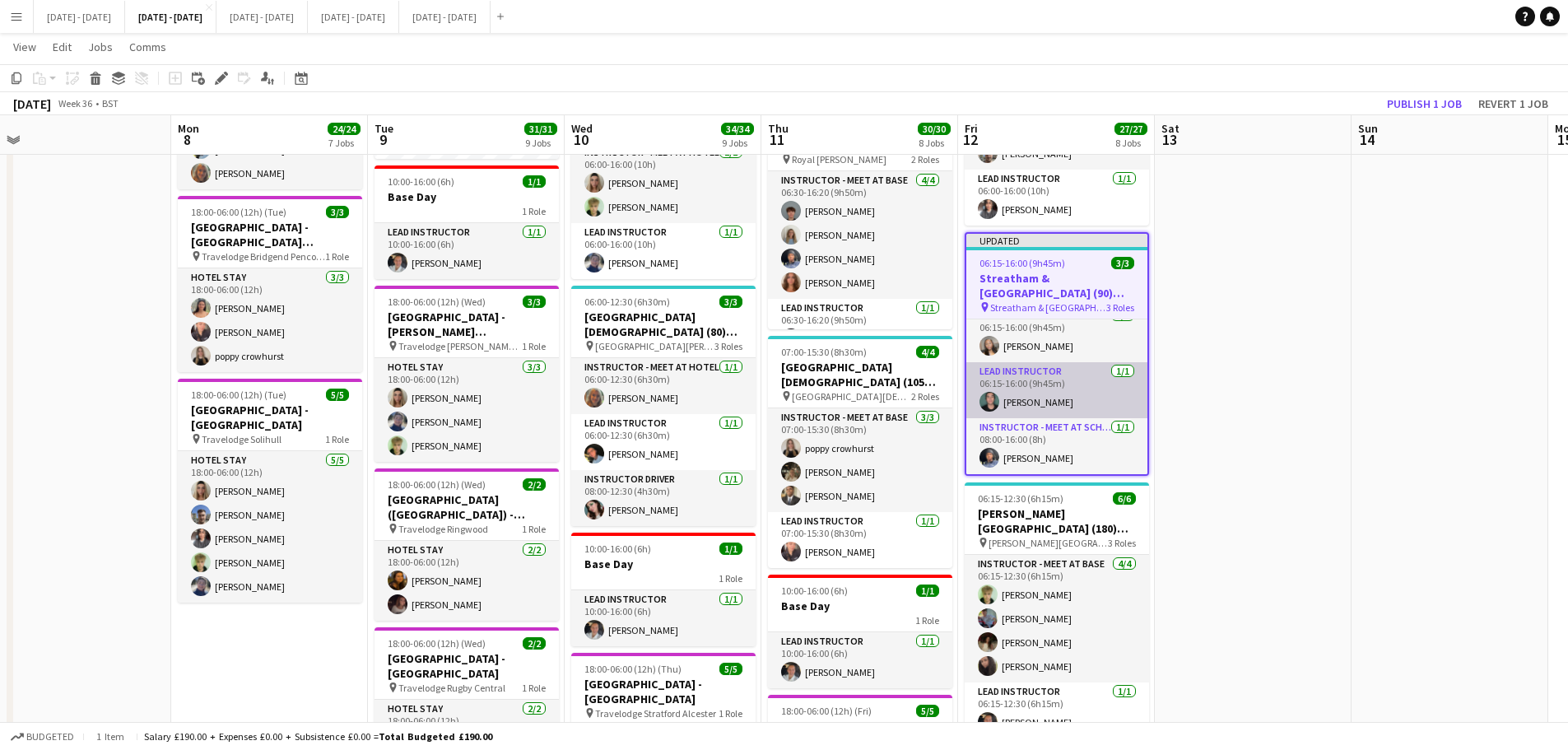
click at [1081, 410] on app-card-role "Lead Instructor [DATE] 06:15-16:00 (9h45m) [PERSON_NAME]" at bounding box center [1056, 390] width 181 height 56
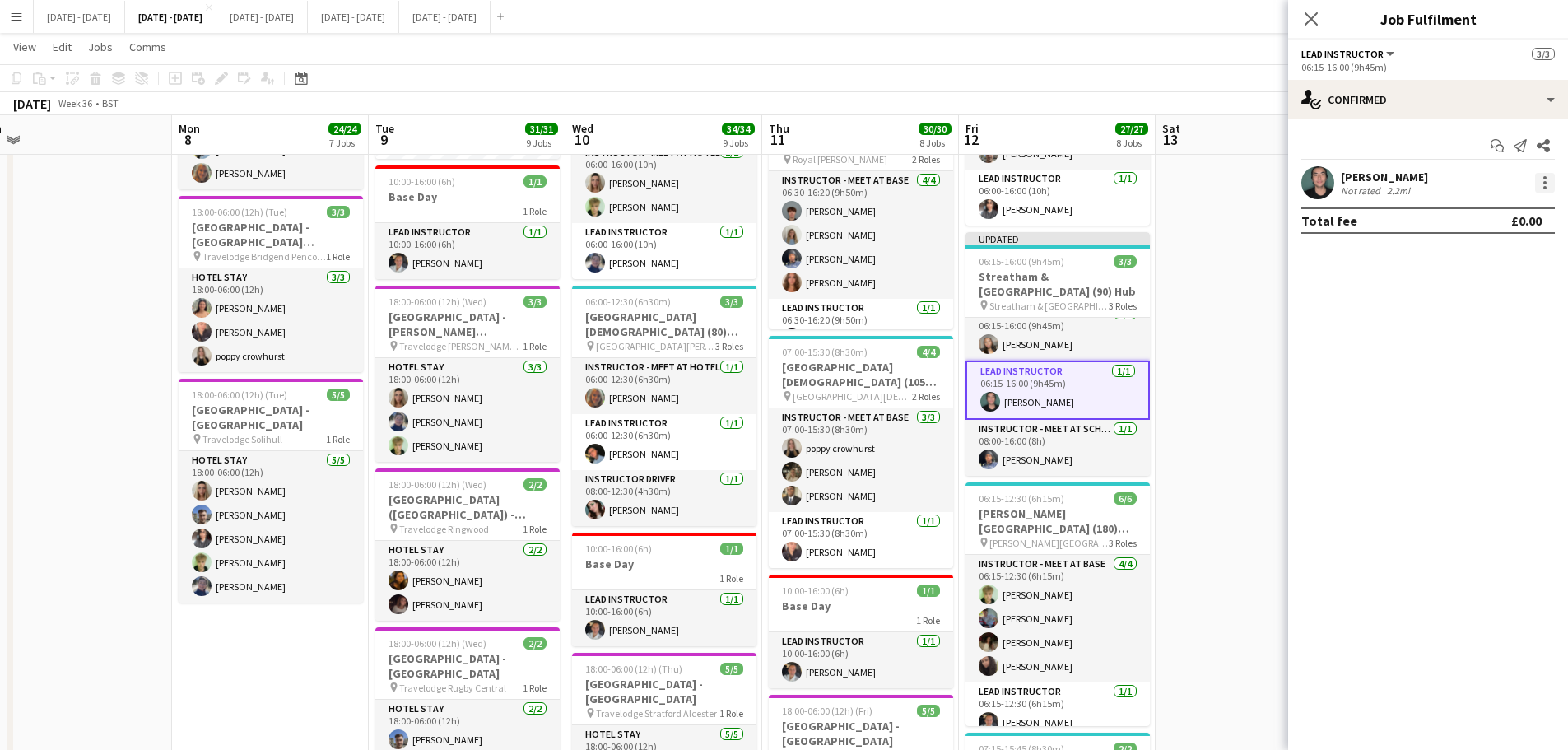
click at [1549, 189] on div at bounding box center [1545, 183] width 20 height 20
click at [1506, 218] on span "Edit fee" at bounding box center [1491, 214] width 102 height 15
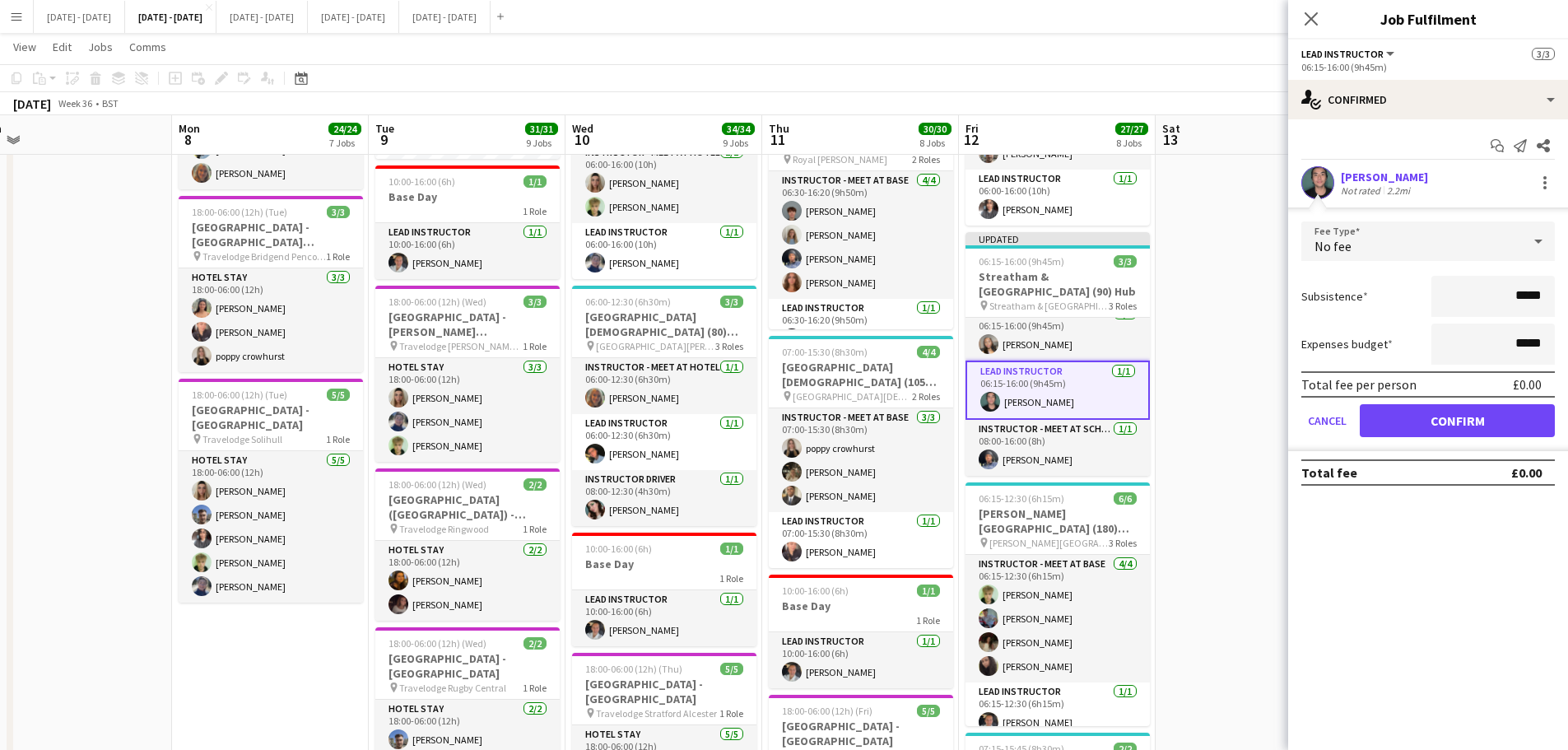
click at [1518, 304] on input "*****" at bounding box center [1494, 296] width 124 height 41
type input "*******"
click at [1474, 418] on button "Confirm" at bounding box center [1458, 420] width 195 height 33
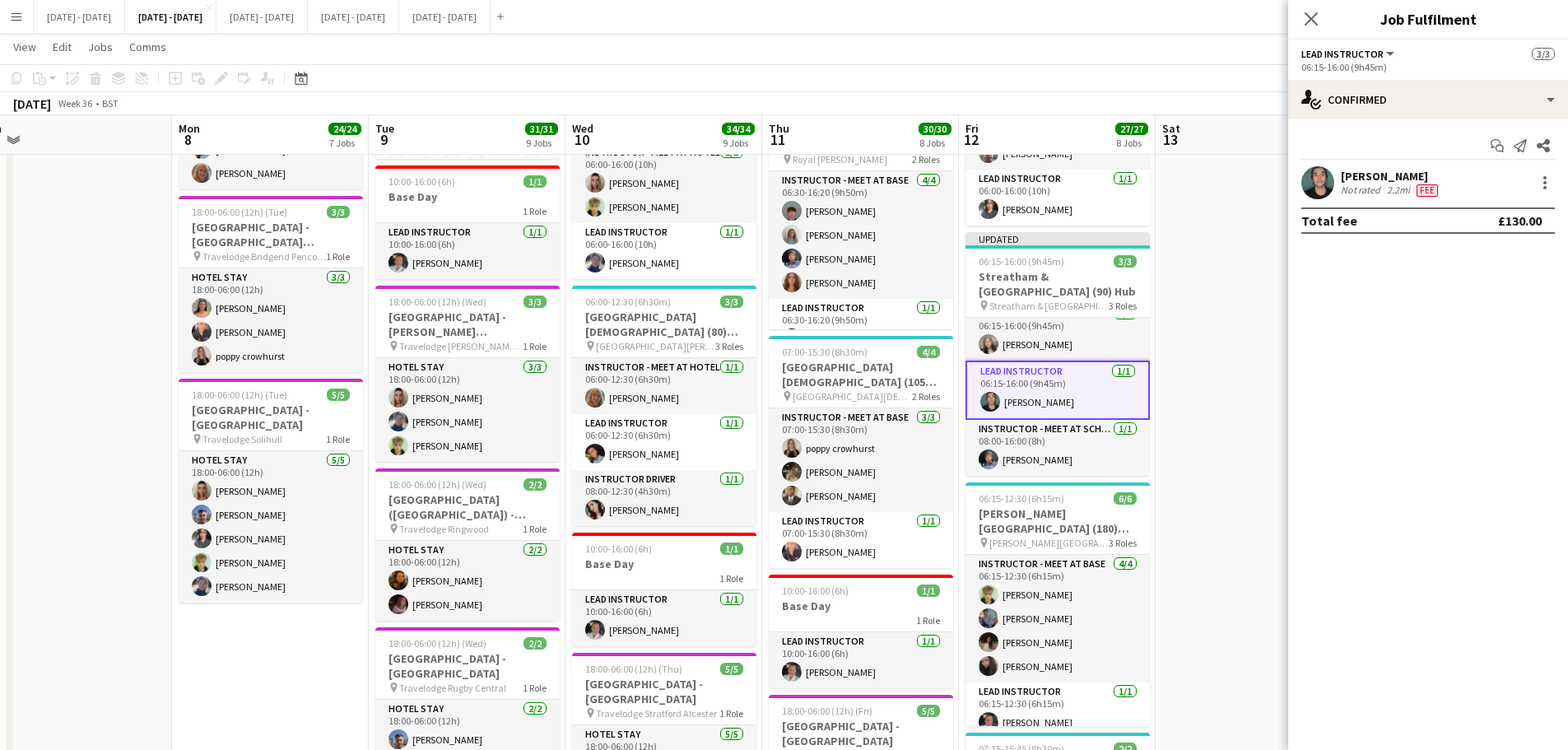
click at [1314, 17] on icon at bounding box center [1312, 19] width 13 height 13
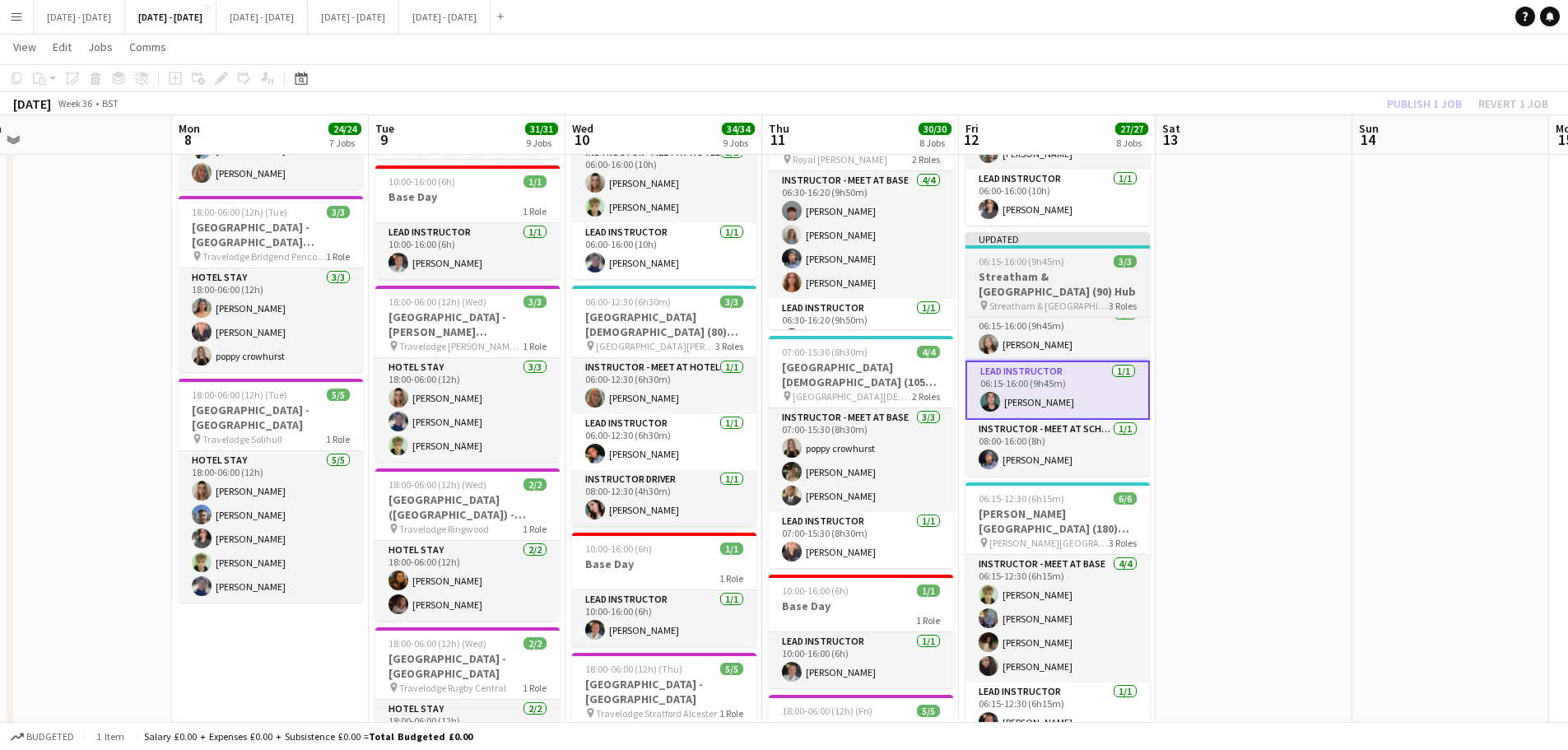
click at [1105, 268] on div "06:15-16:00 (9h45m) 3/3" at bounding box center [1057, 261] width 184 height 13
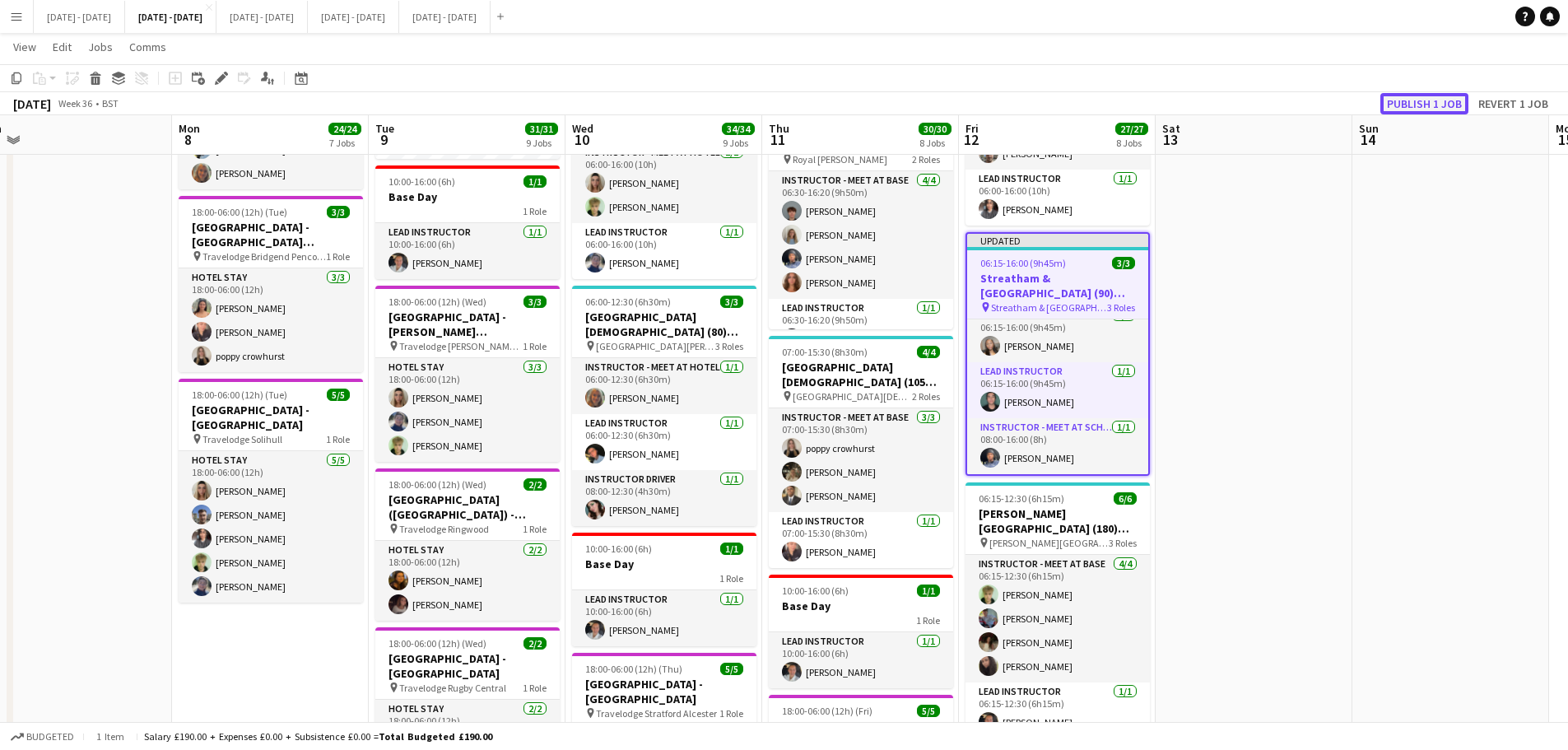
click at [1444, 98] on button "Publish 1 job" at bounding box center [1425, 103] width 88 height 22
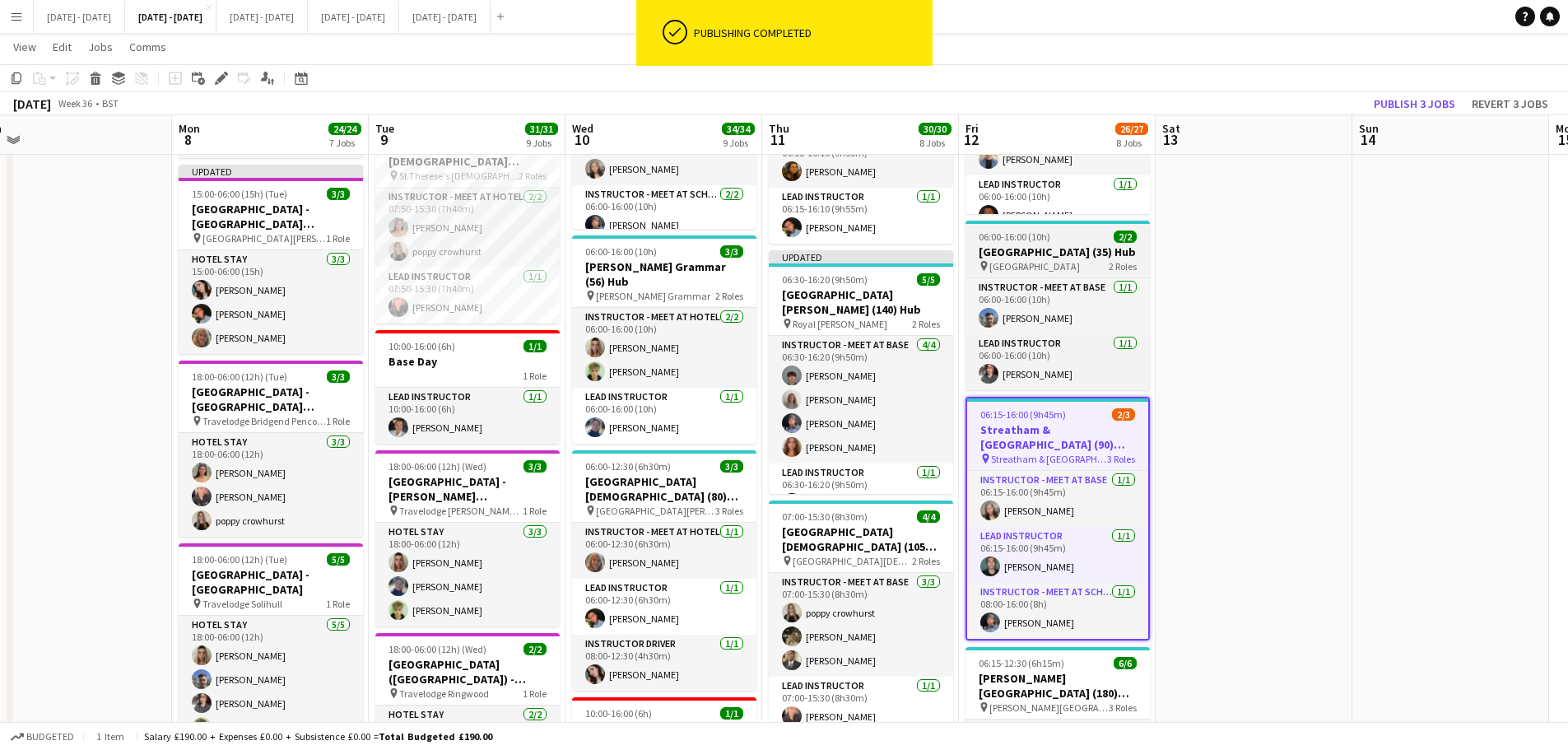
scroll to position [0, 0]
click at [1036, 452] on h3 "Streatham & [GEOGRAPHIC_DATA] (90) Hub" at bounding box center [1057, 437] width 181 height 30
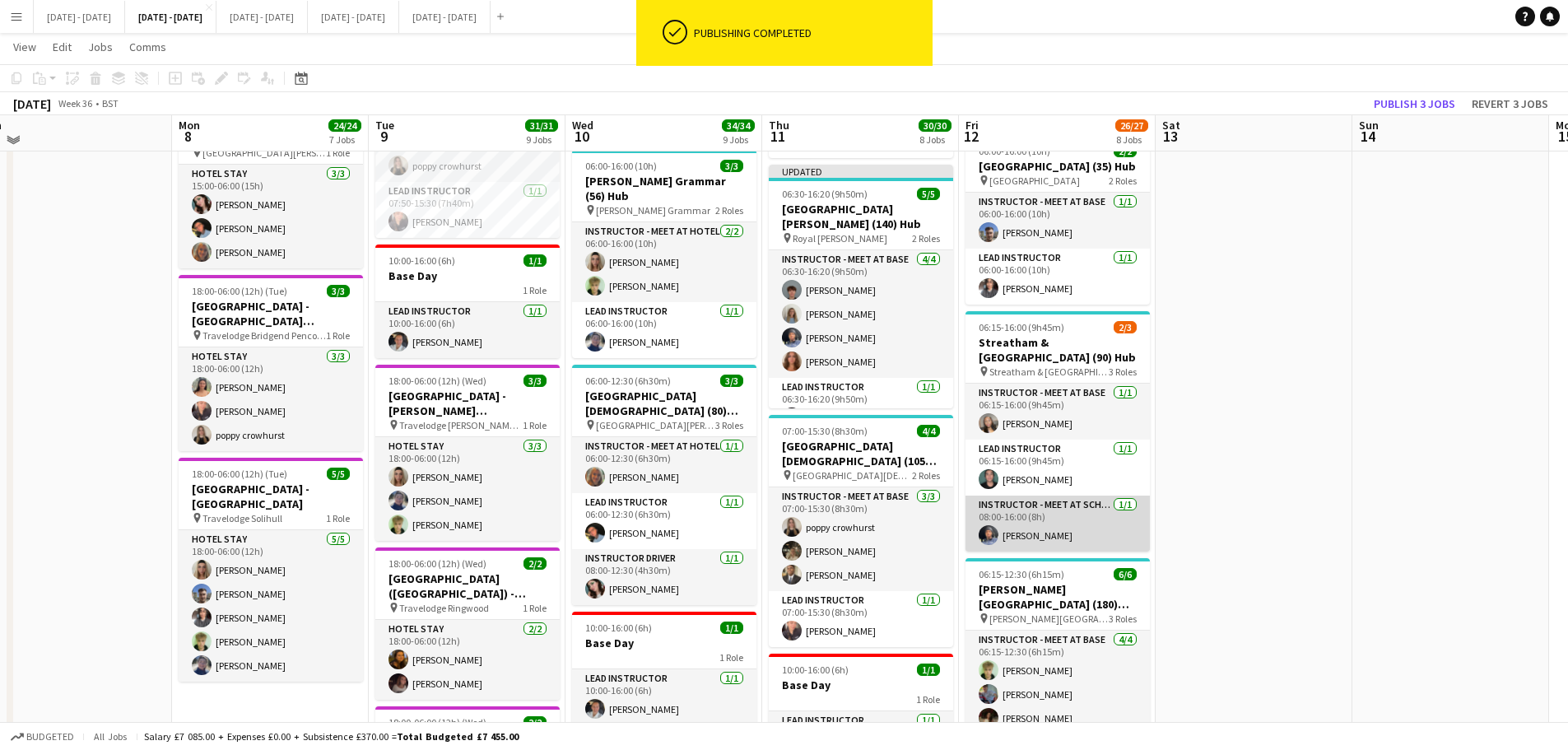
scroll to position [905, 0]
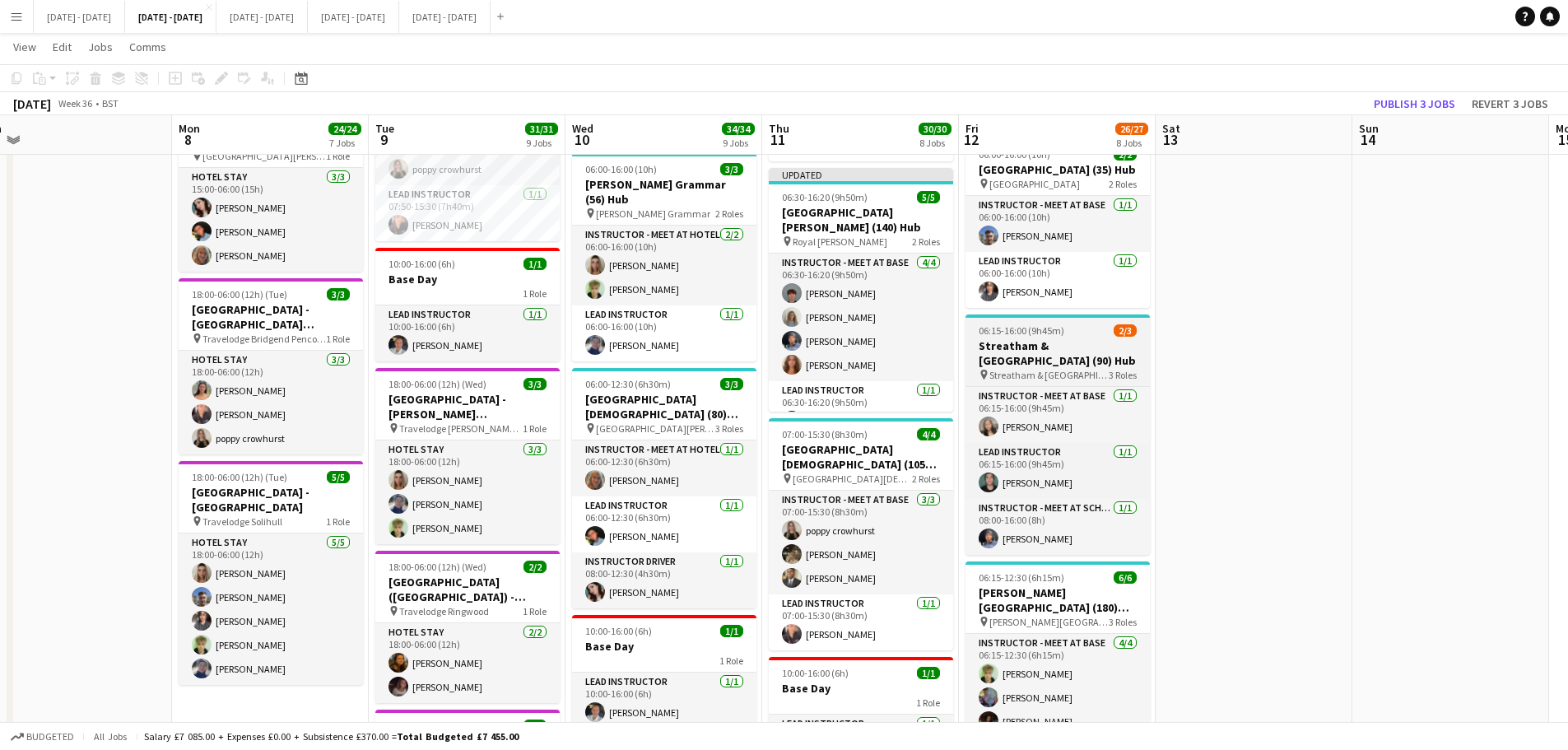
click at [1046, 381] on span "Streatham & [GEOGRAPHIC_DATA]" at bounding box center [1049, 375] width 119 height 13
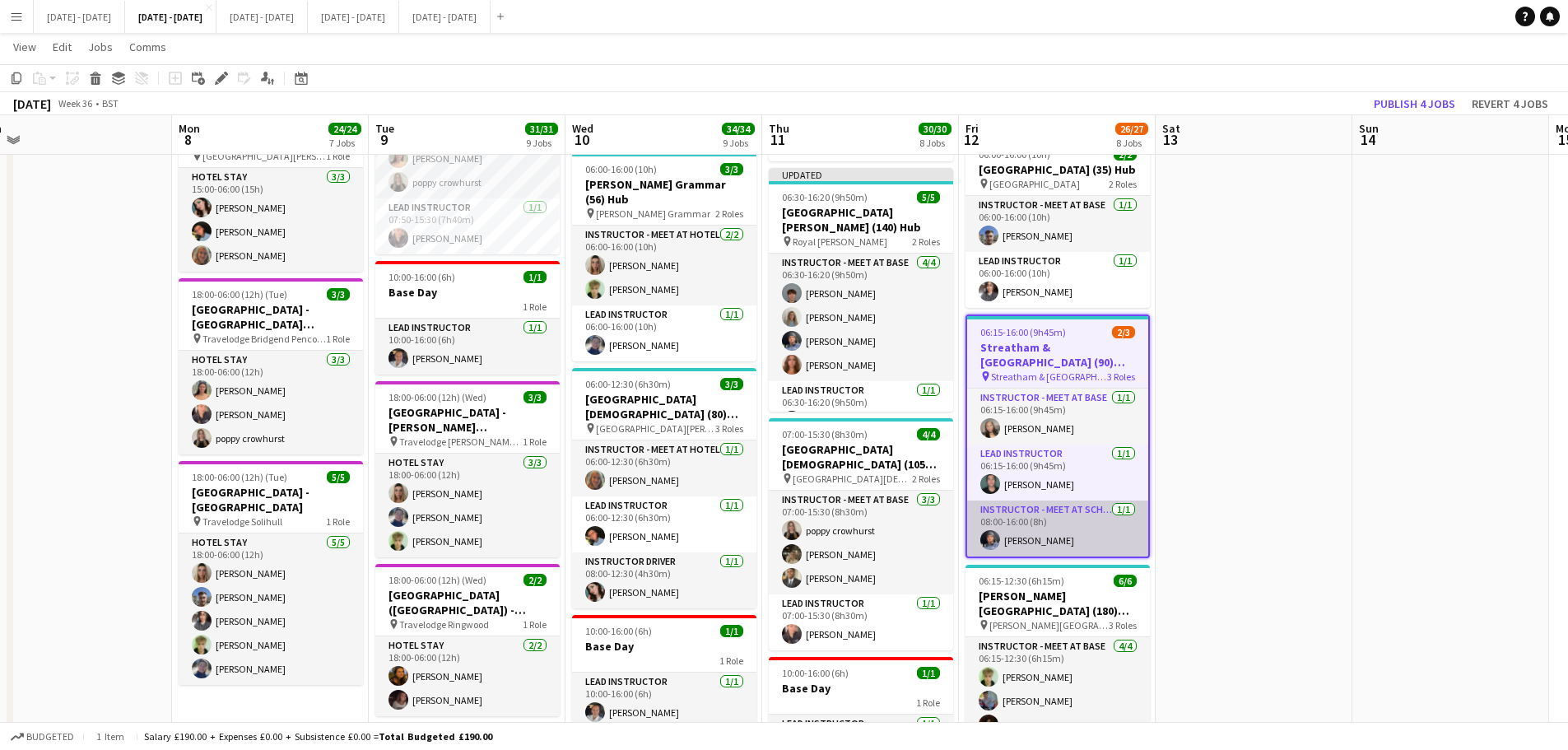
scroll to position [823, 0]
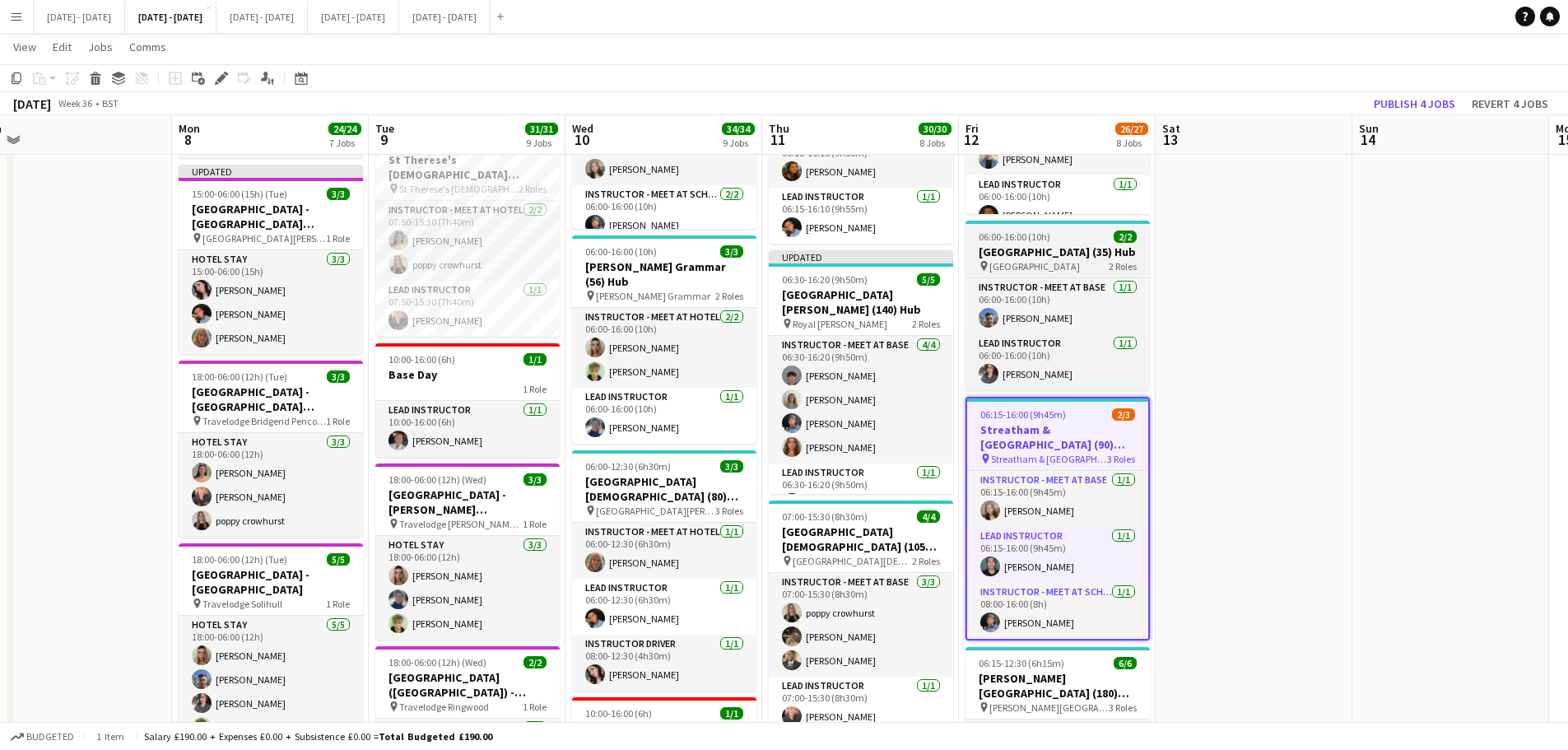
click at [1044, 259] on h3 "[GEOGRAPHIC_DATA] (35) Hub" at bounding box center [1057, 252] width 184 height 15
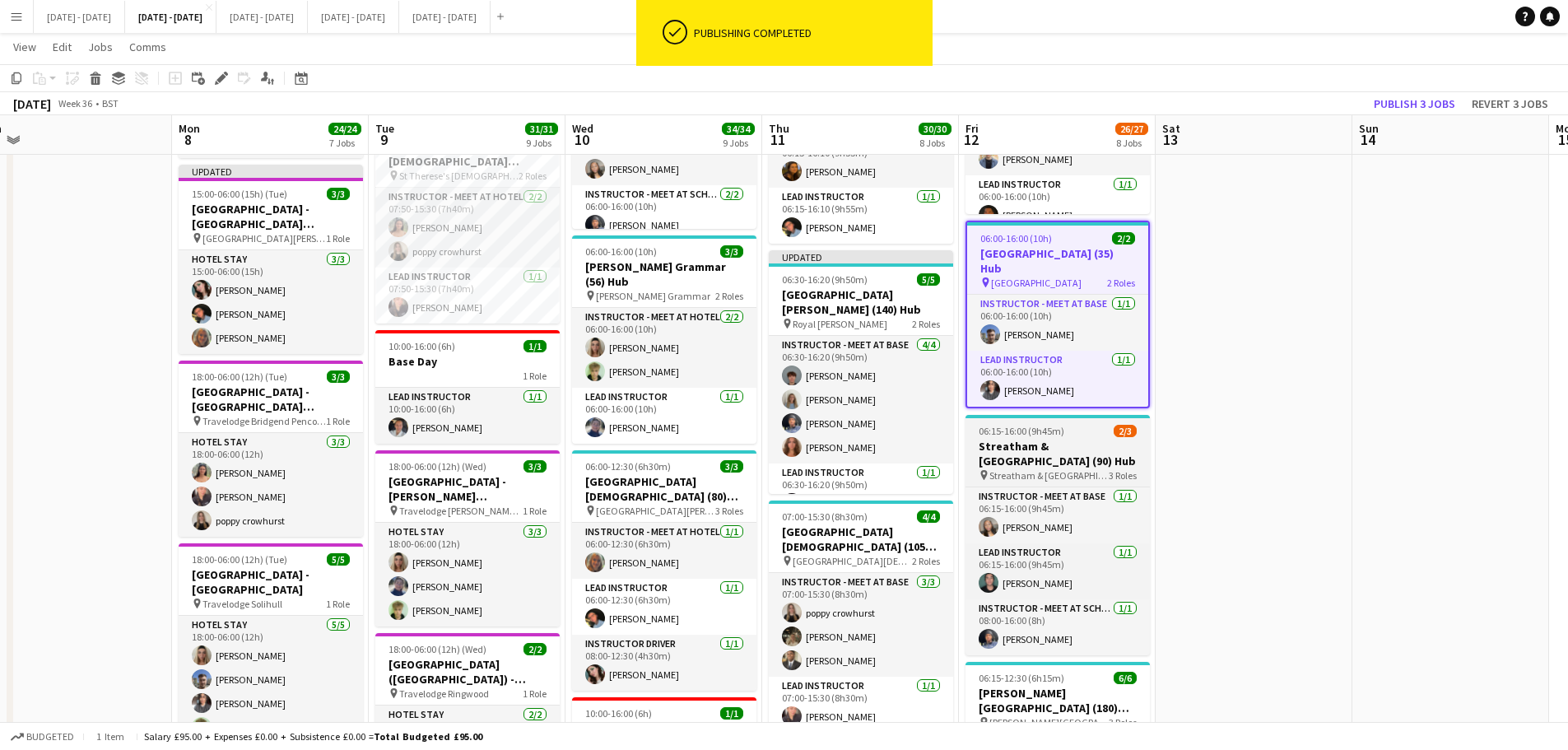
click at [1010, 434] on span "06:15-16:00 (9h45m)" at bounding box center [1021, 430] width 86 height 13
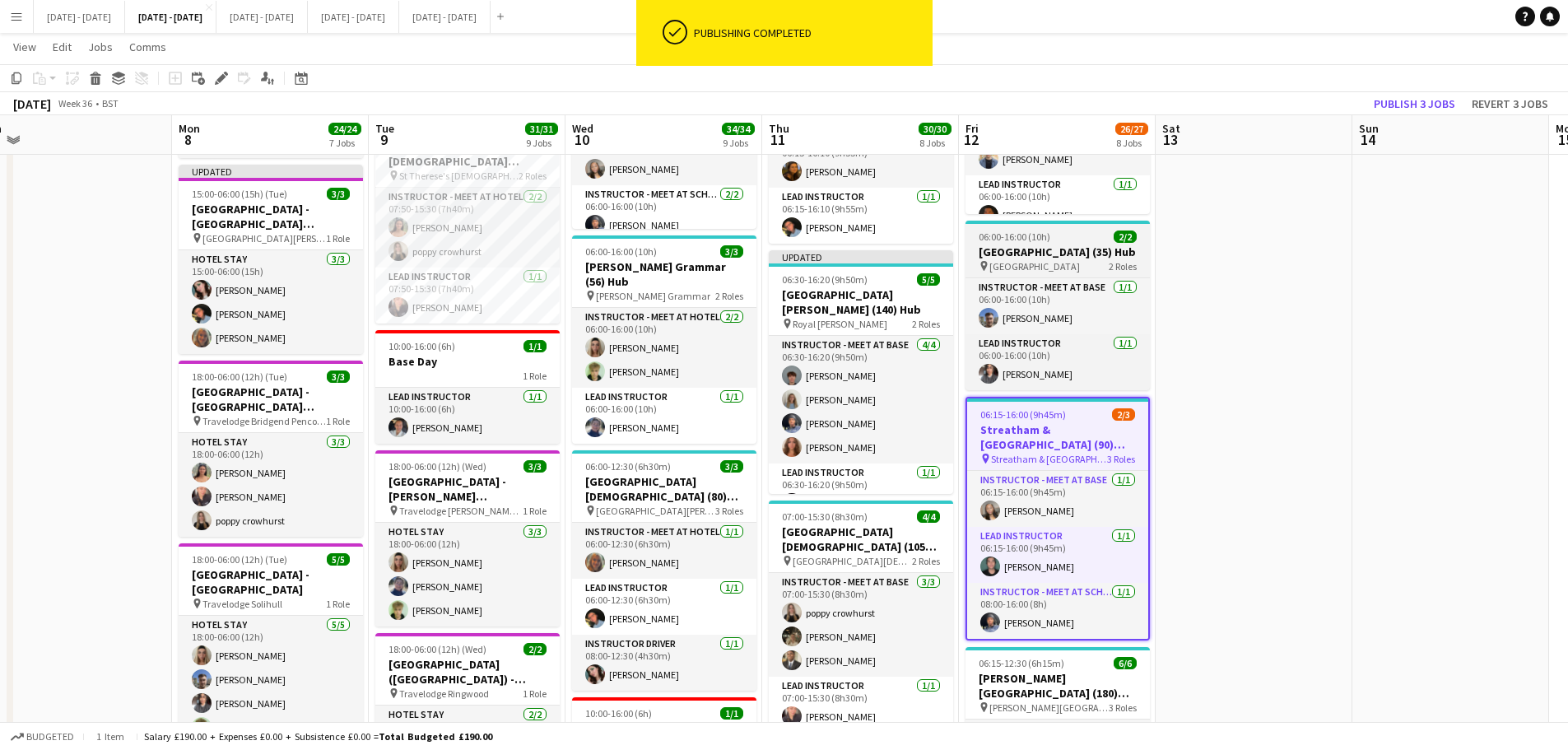
click at [987, 243] on span "06:00-16:00 (10h)" at bounding box center [1015, 236] width 72 height 13
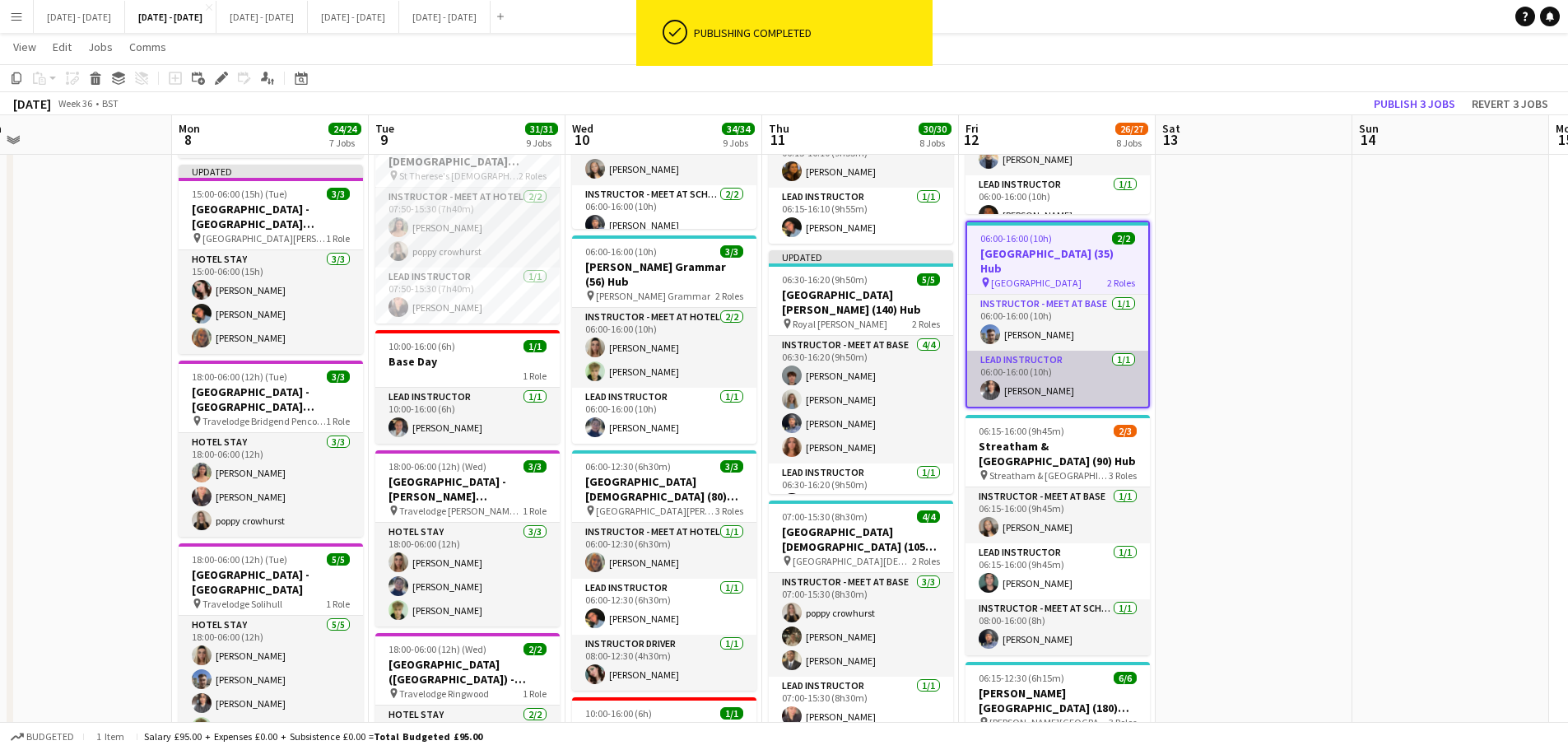
click at [1048, 392] on app-card-role "Lead Instructor [DATE] 06:00-16:00 (10h) [PERSON_NAME]" at bounding box center [1057, 378] width 181 height 56
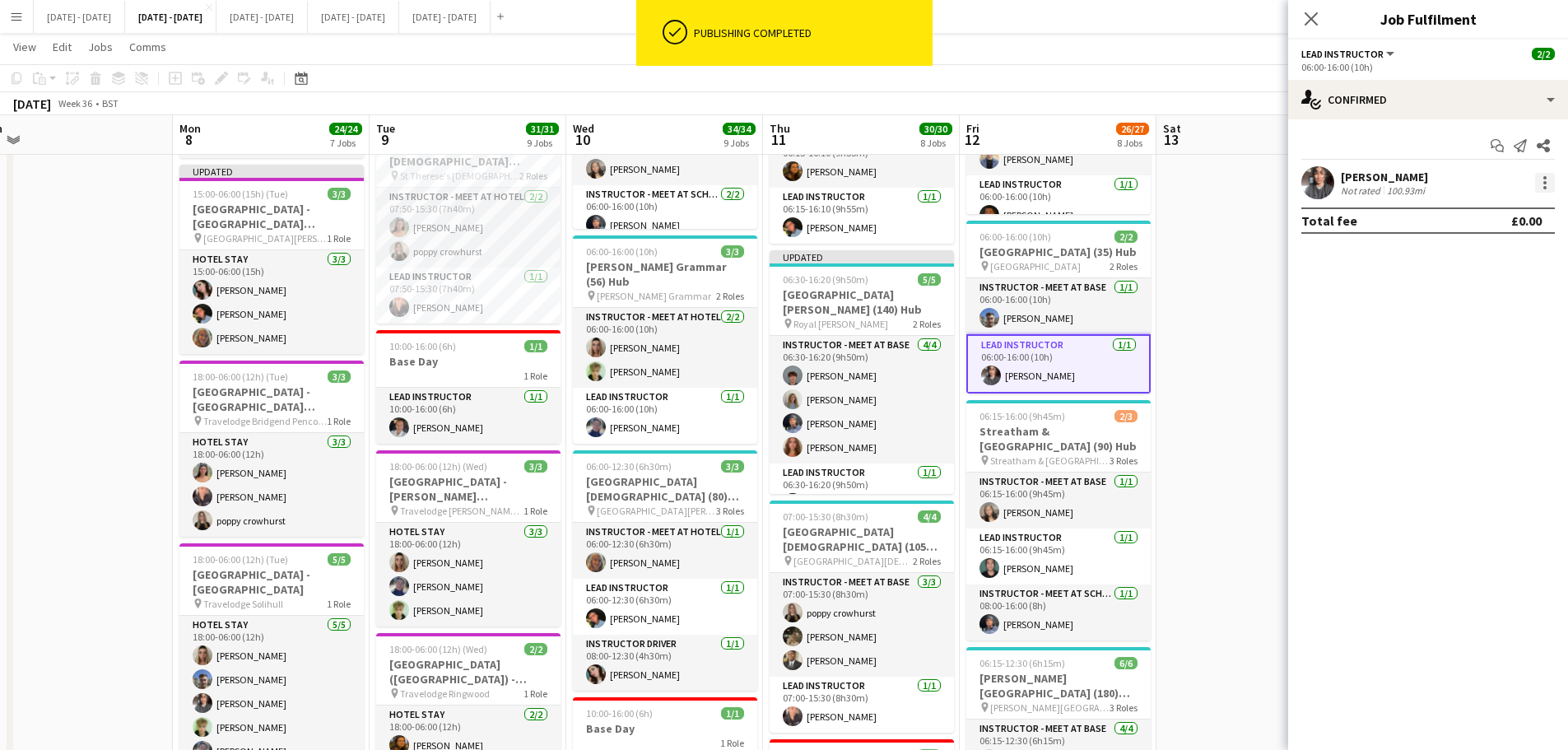
click at [1545, 179] on div at bounding box center [1545, 183] width 20 height 20
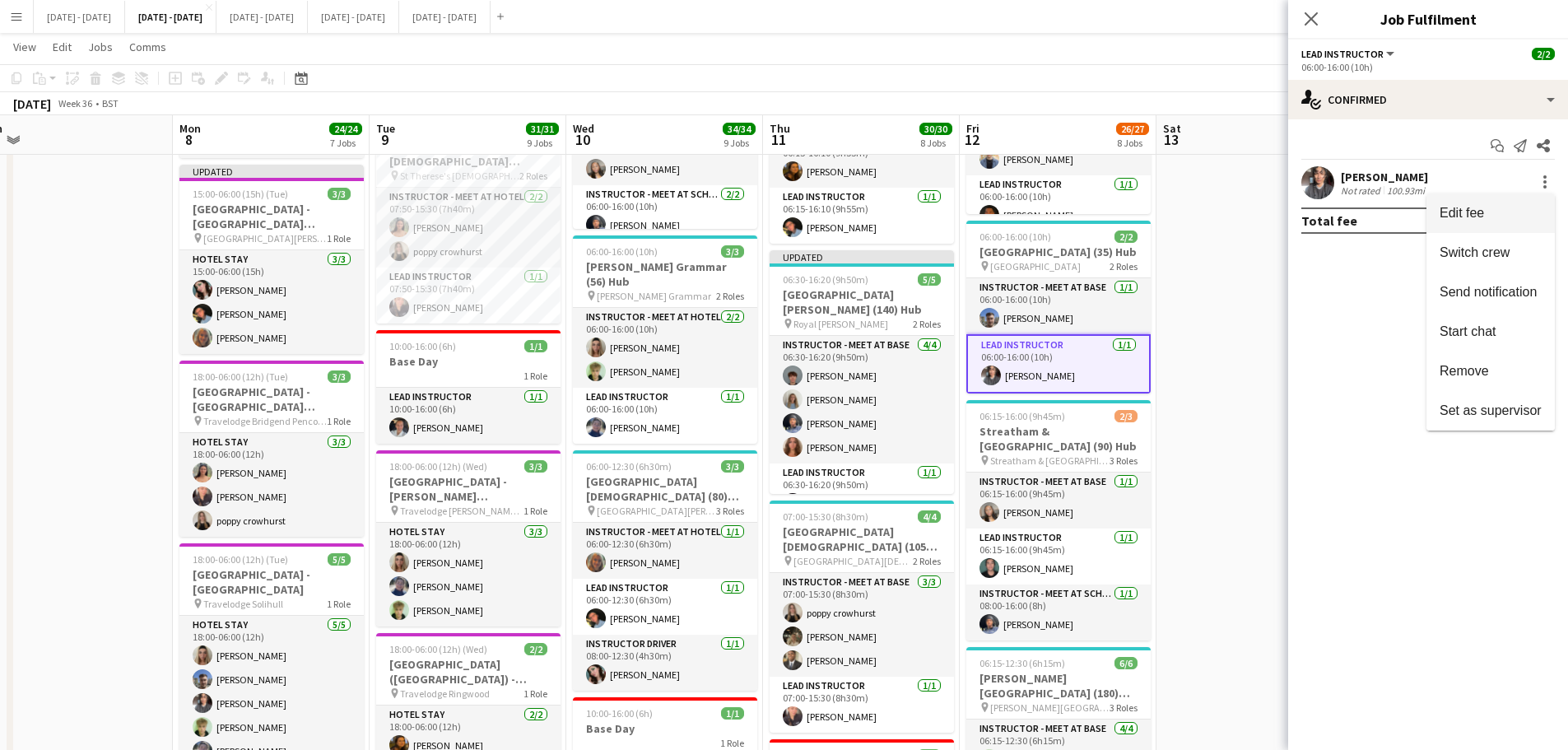
click at [1499, 223] on button "Edit fee" at bounding box center [1491, 213] width 129 height 39
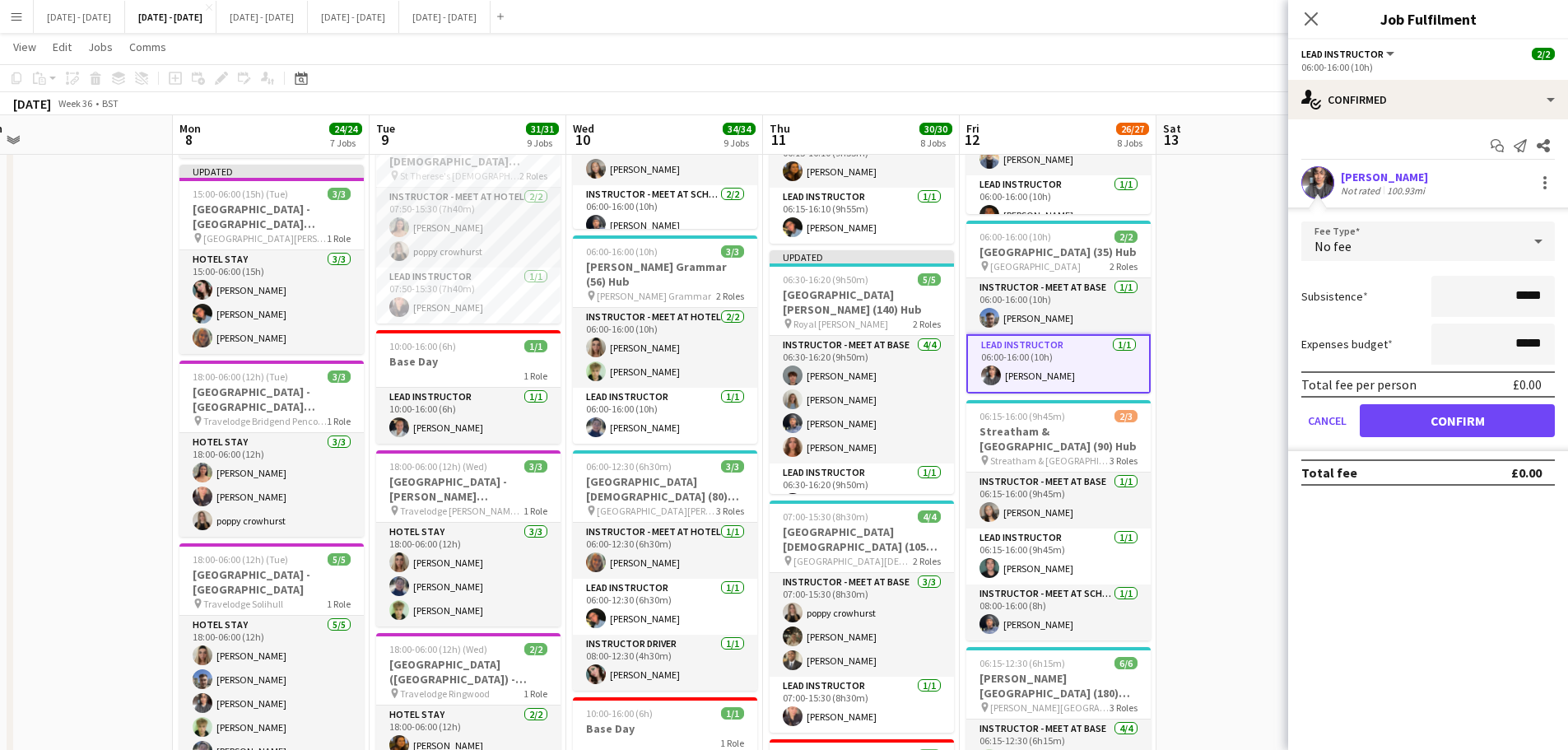
click at [1516, 301] on input "*****" at bounding box center [1494, 296] width 124 height 41
click at [1445, 242] on div "No fee" at bounding box center [1412, 240] width 220 height 39
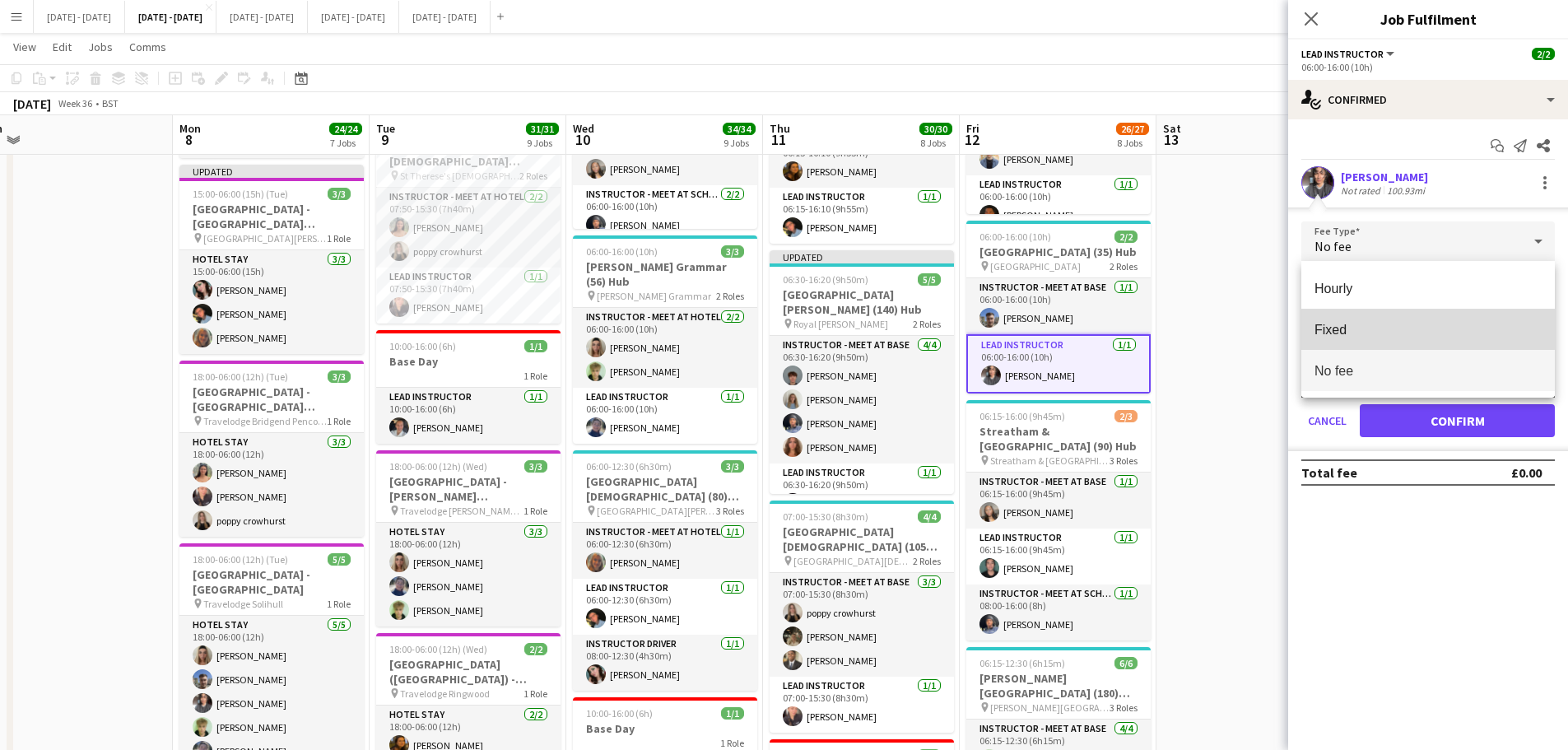
click at [1394, 317] on mat-option "Fixed" at bounding box center [1429, 329] width 254 height 41
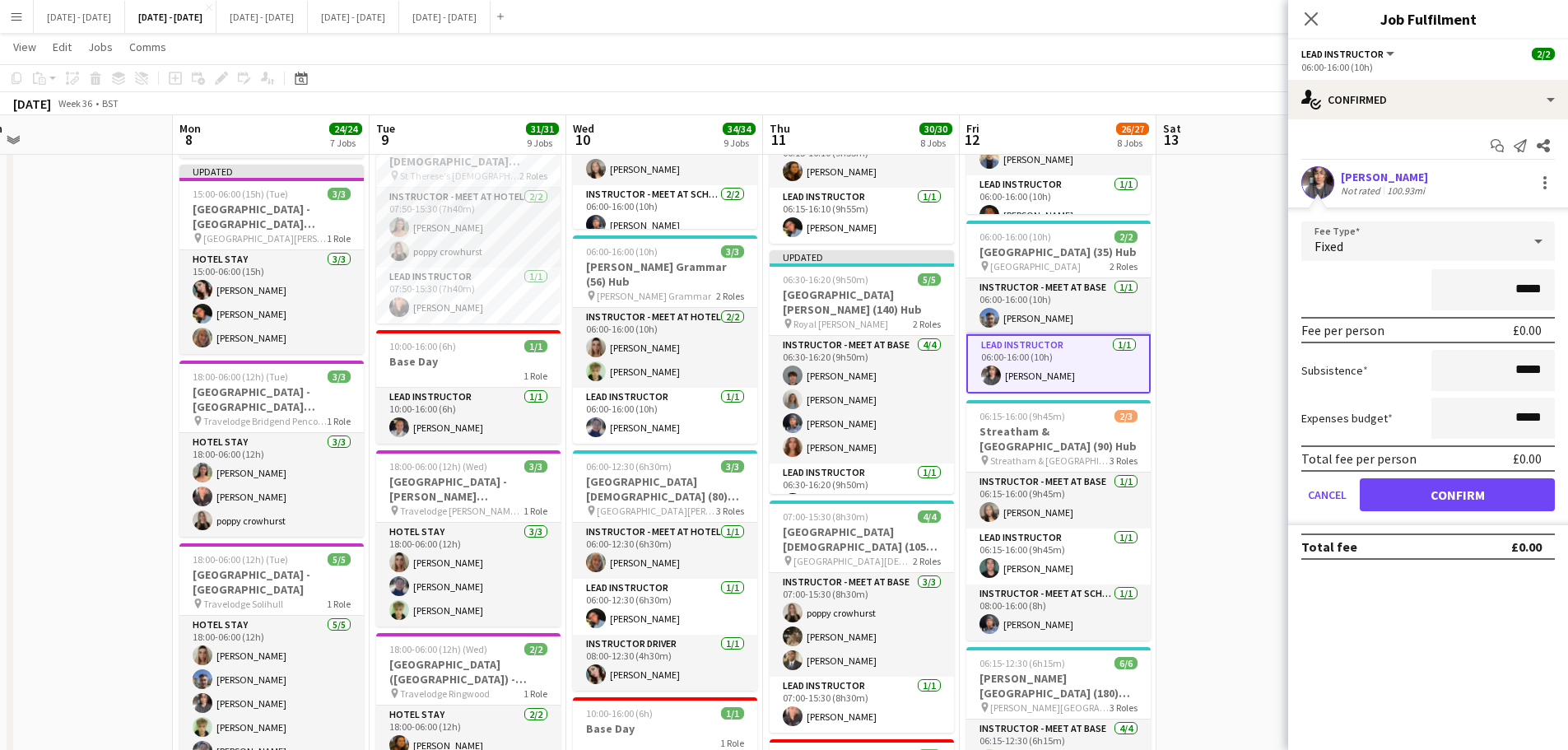
click at [1518, 296] on input "*****" at bounding box center [1494, 289] width 124 height 41
type input "*******"
click at [1456, 496] on button "Confirm" at bounding box center [1458, 494] width 195 height 33
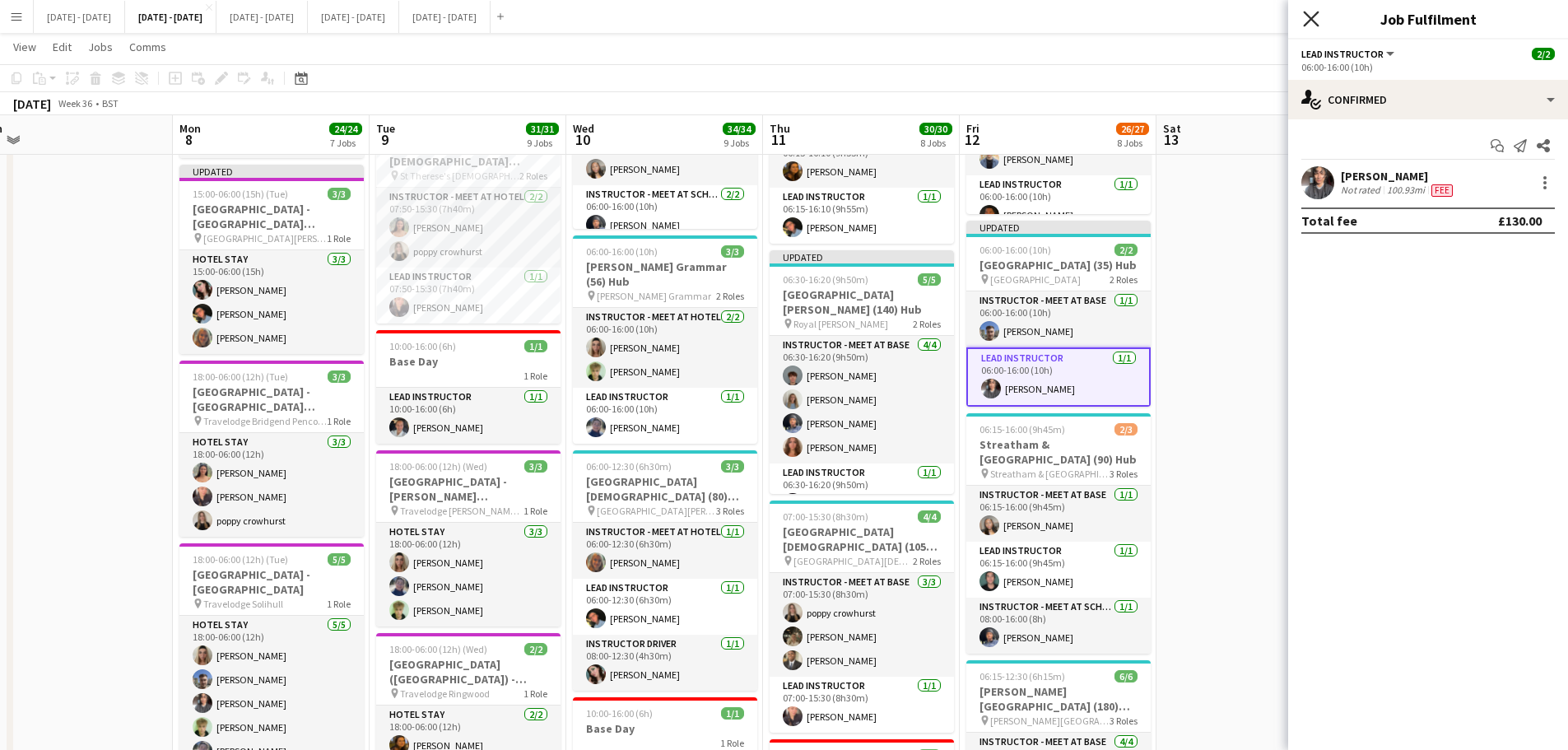
click at [1310, 14] on icon "Close pop-in" at bounding box center [1311, 18] width 16 height 16
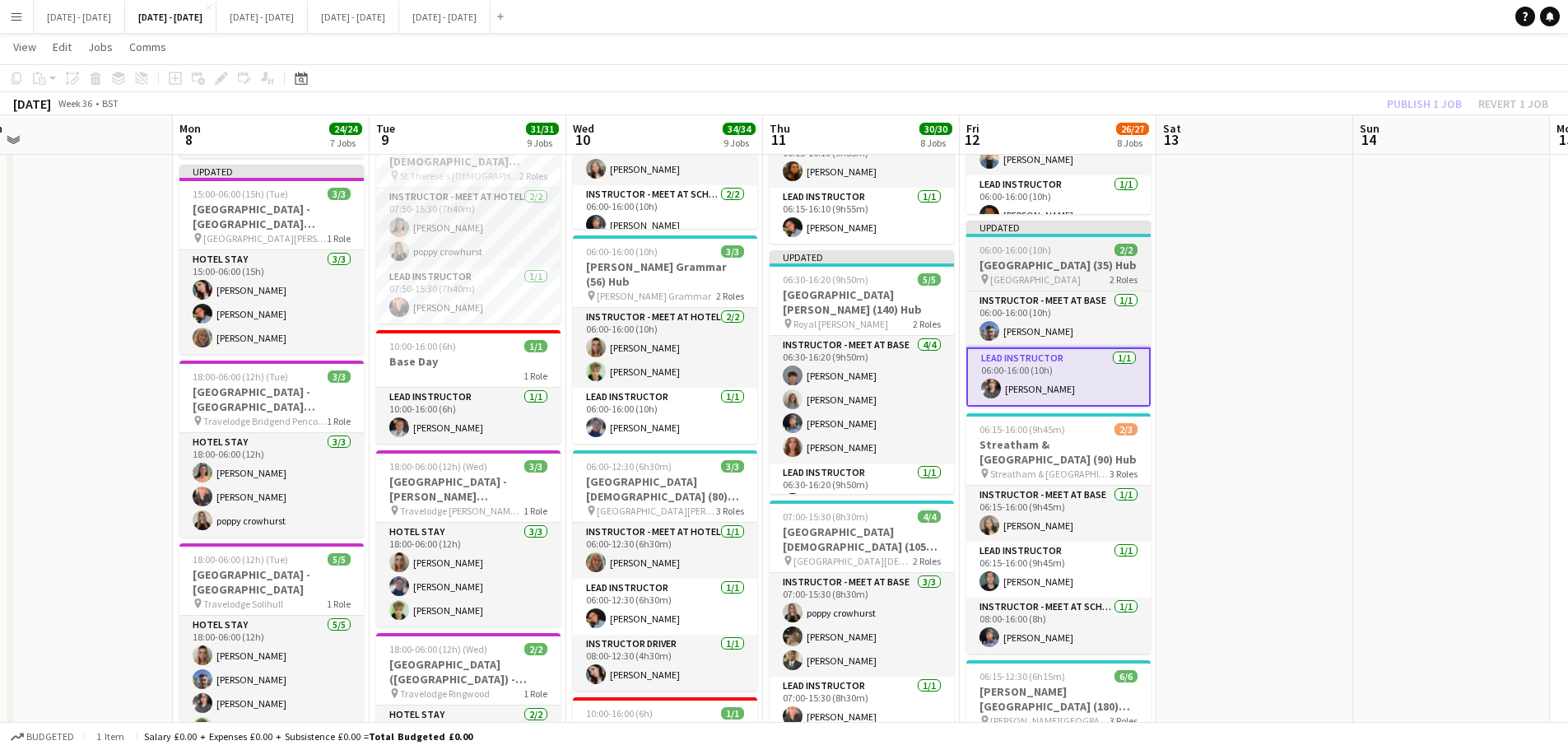
click at [1076, 273] on h3 "[GEOGRAPHIC_DATA] (35) Hub" at bounding box center [1058, 265] width 184 height 15
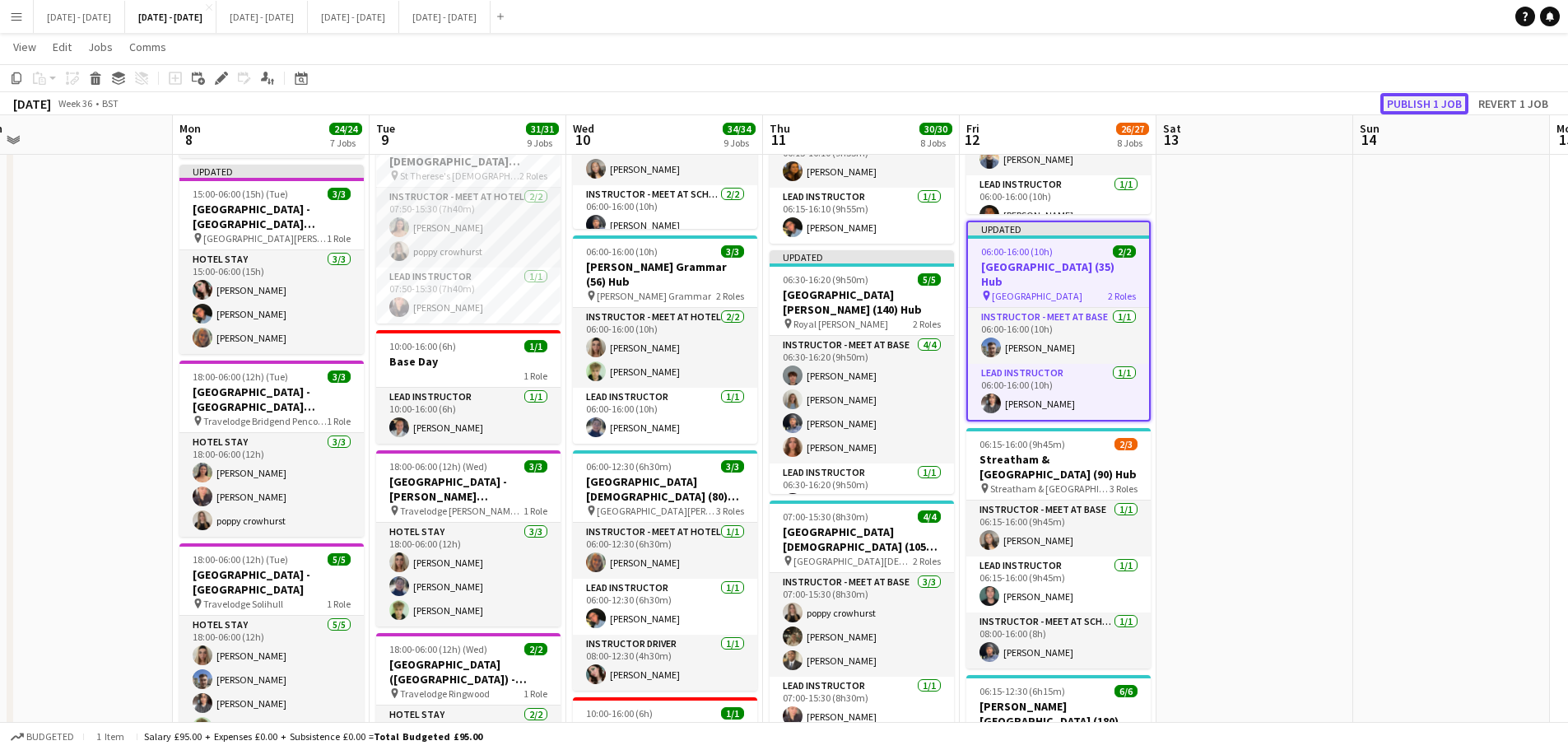
click at [1451, 102] on button "Publish 1 job" at bounding box center [1425, 103] width 88 height 22
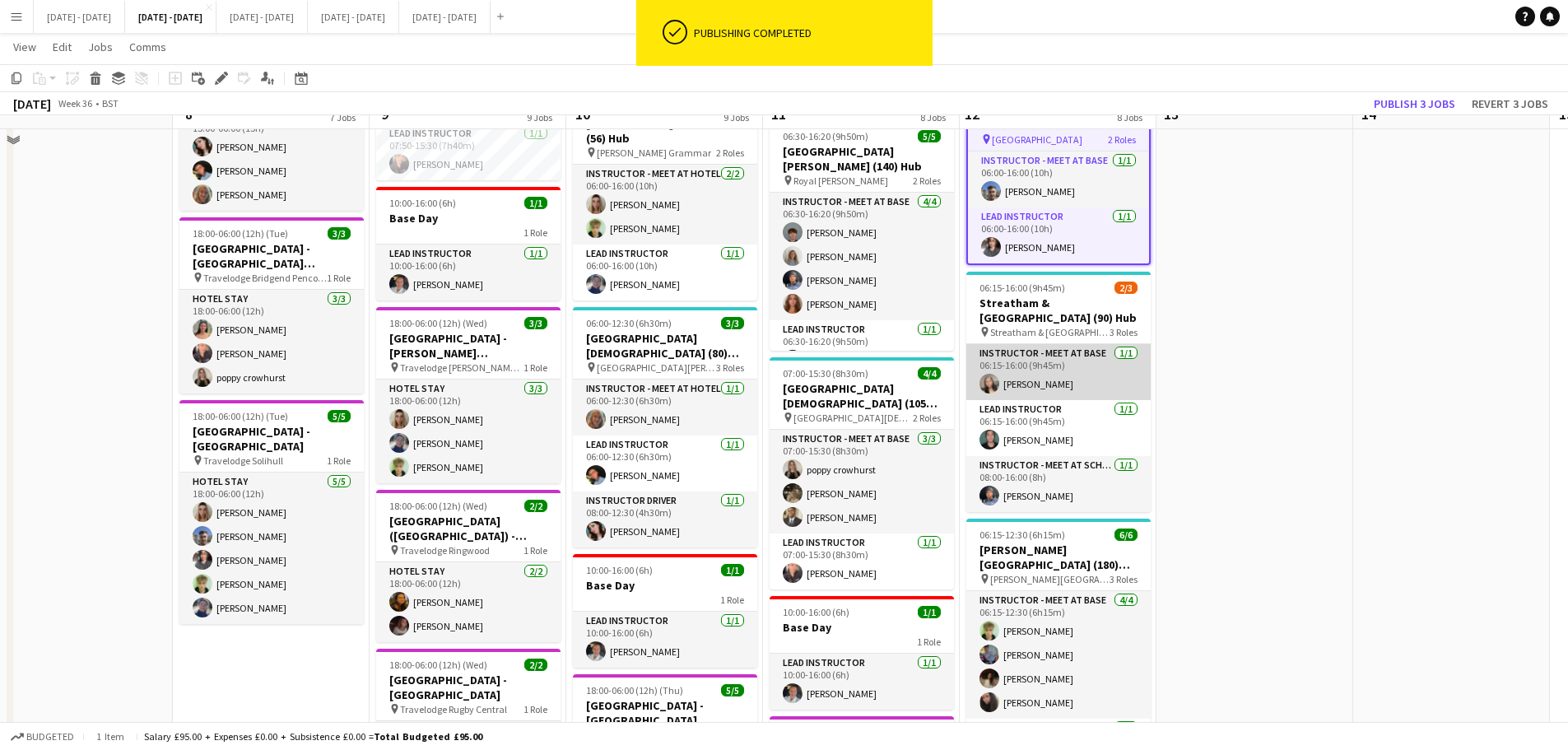
scroll to position [988, 0]
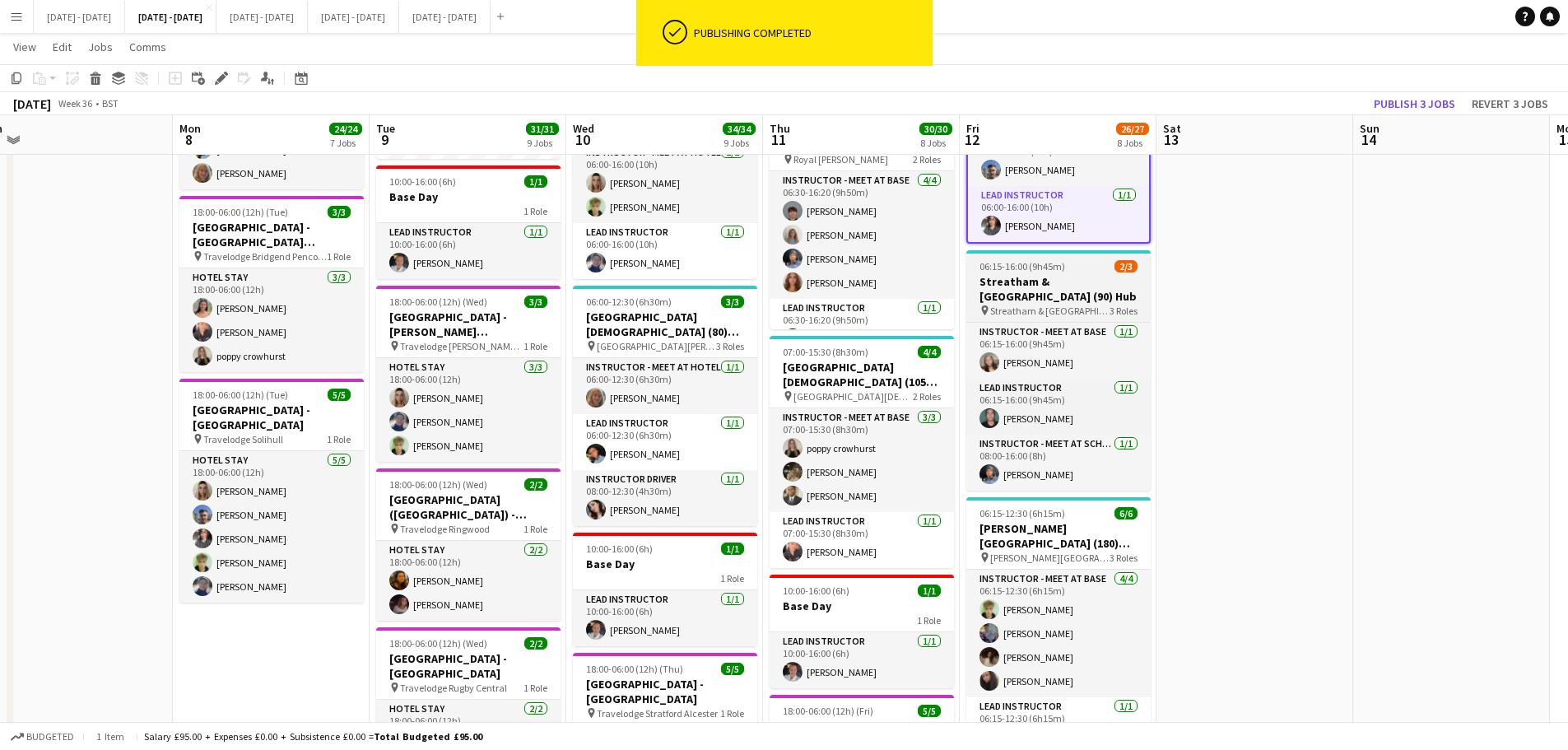
click at [1041, 298] on h3 "Streatham & [GEOGRAPHIC_DATA] (90) Hub" at bounding box center [1058, 289] width 184 height 30
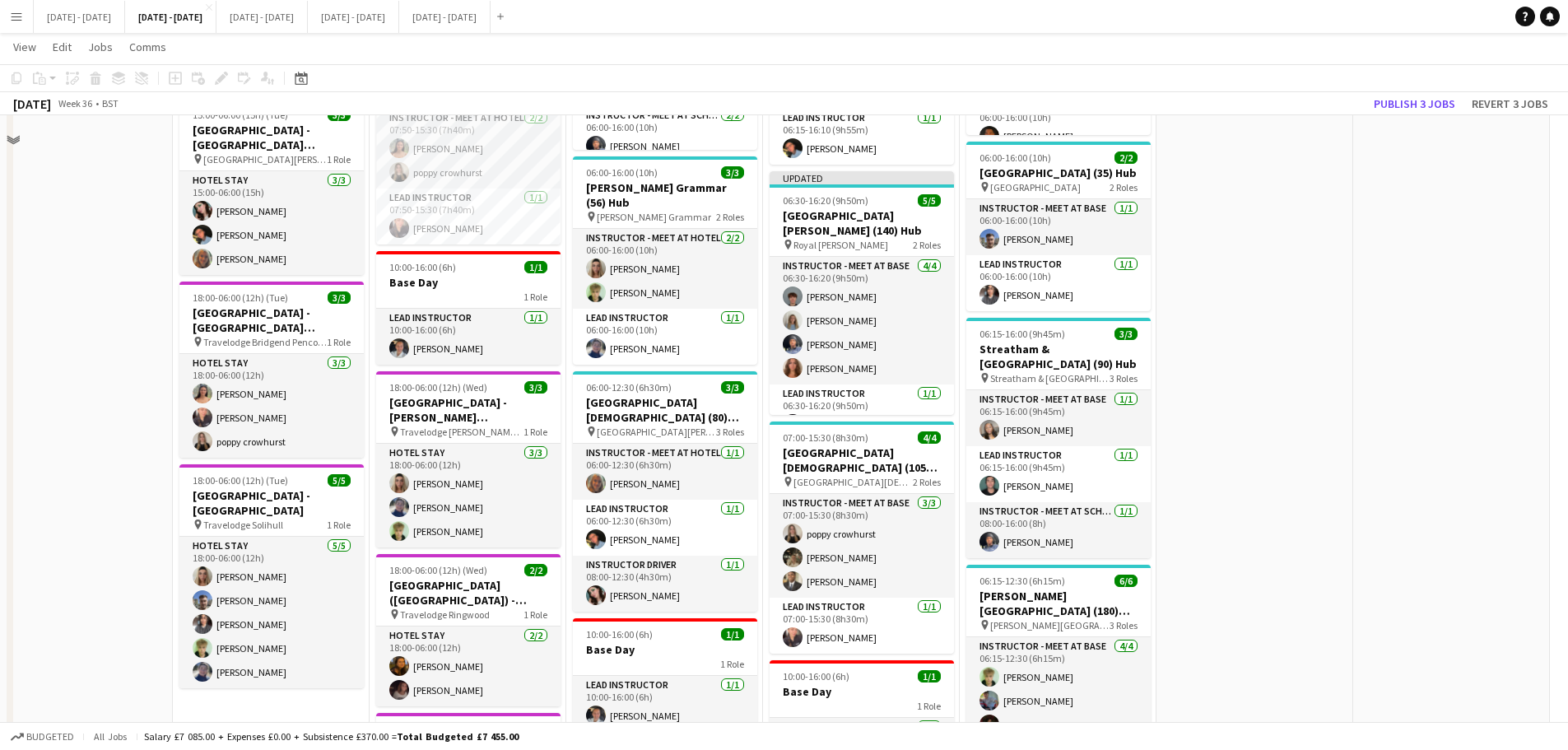
scroll to position [988, 0]
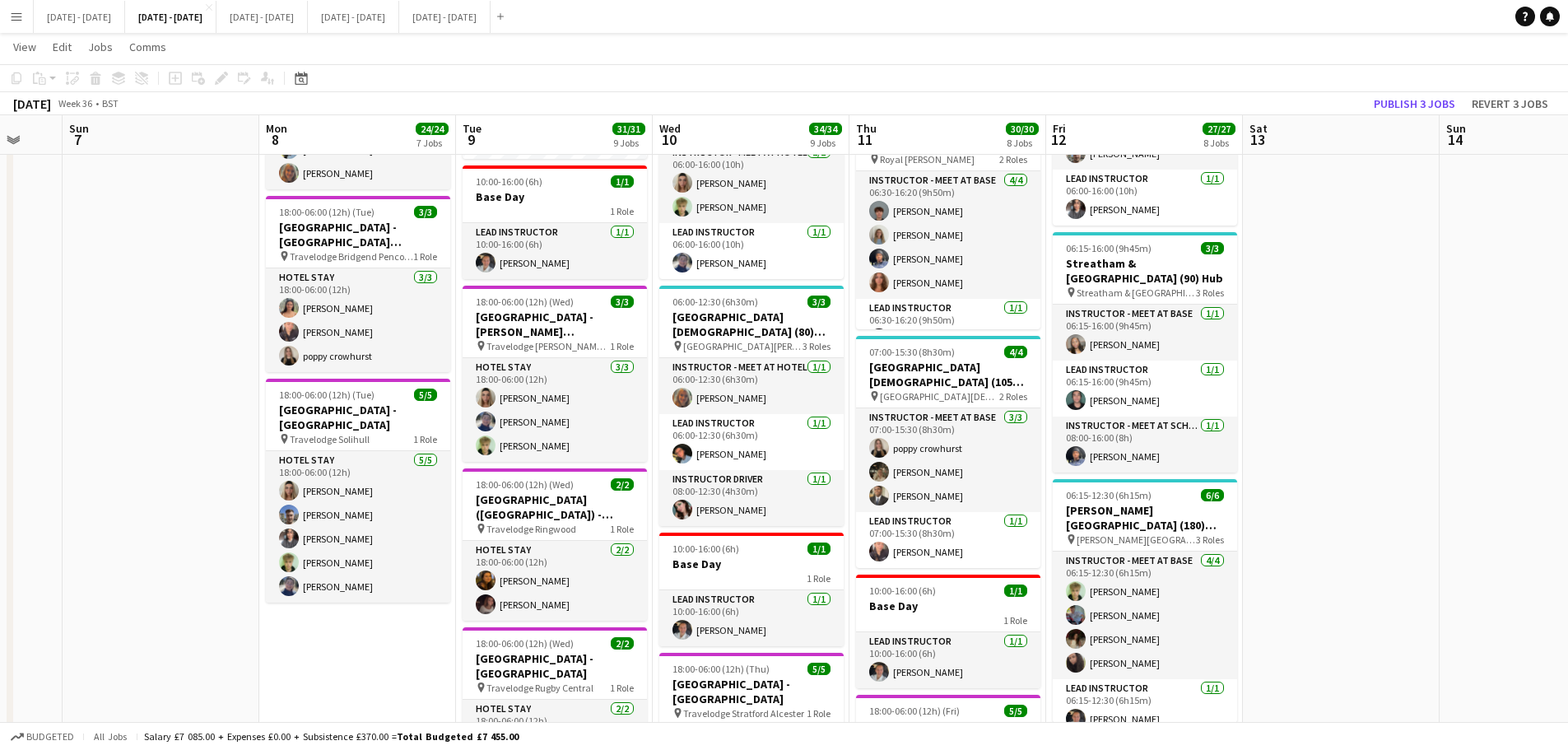
drag, startPoint x: 1350, startPoint y: 490, endPoint x: 1325, endPoint y: 511, distance: 32.6
click at [1326, 511] on app-calendar-viewport "Thu 4 Fri 5 Sat 6 Sun 7 Mon 8 24/24 7 Jobs Tue 9 31/31 9 Jobs Wed 10 34/34 9 Jo…" at bounding box center [784, 204] width 1568 height 2257
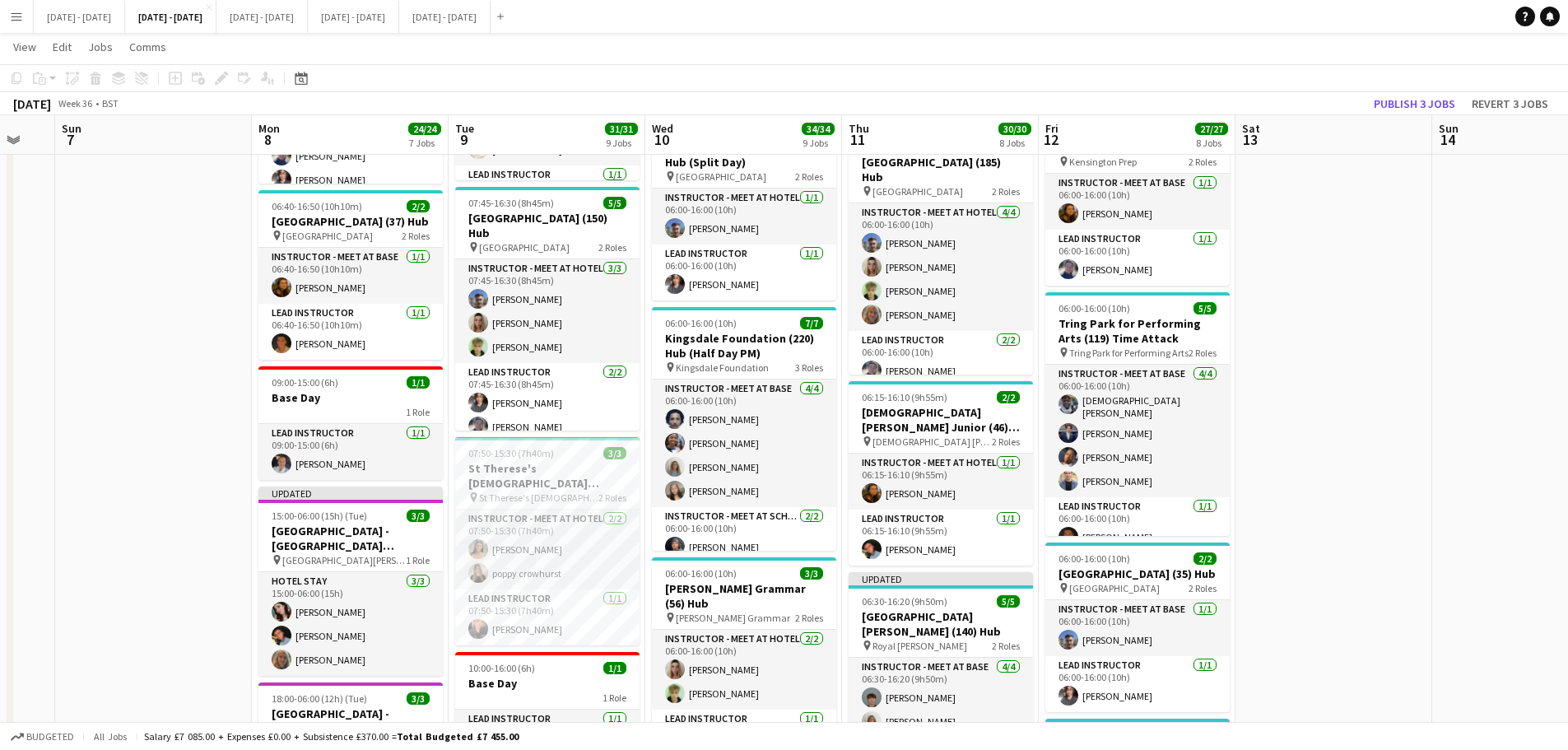
scroll to position [576, 0]
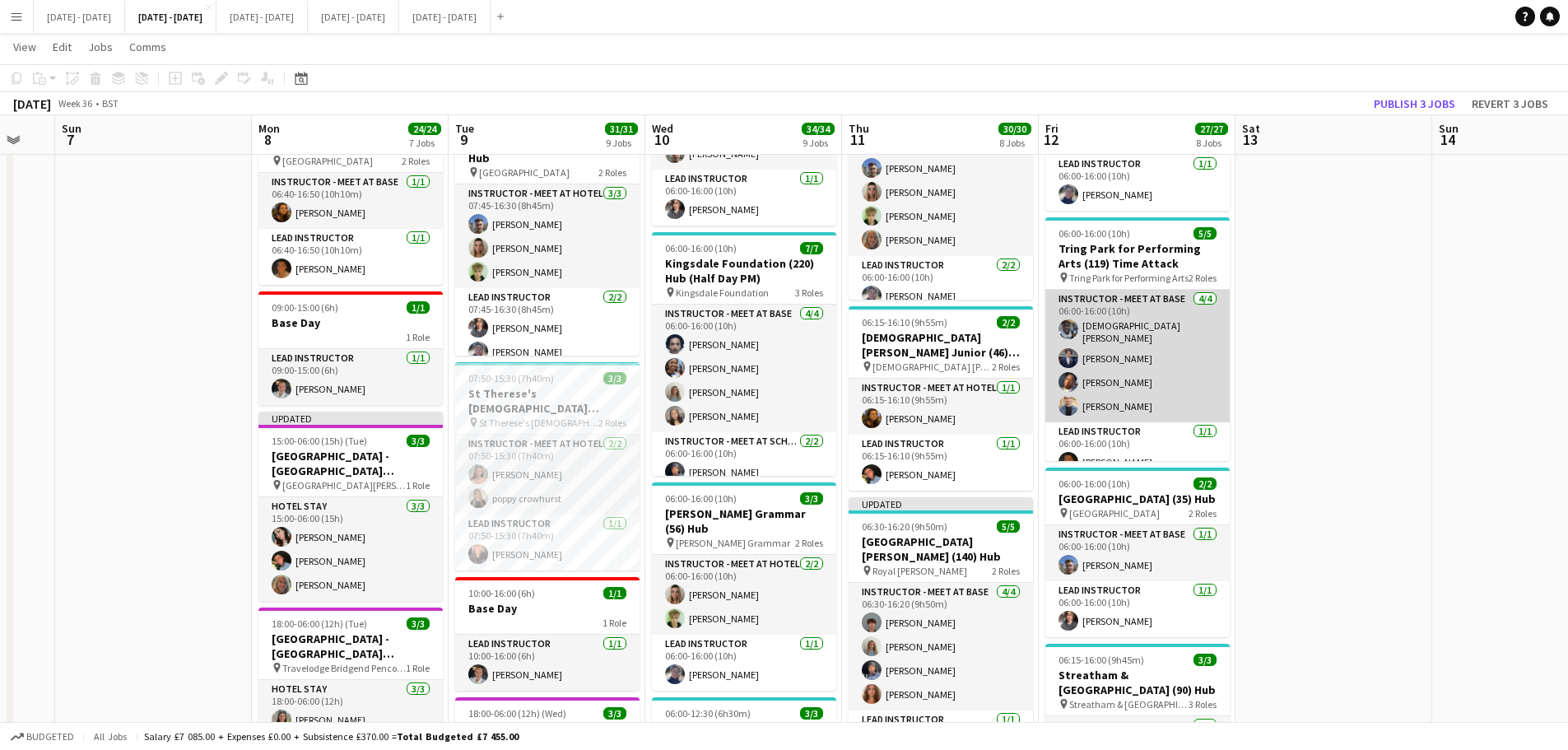
click at [1120, 417] on app-card-role "Instructor - Meet at Base 4/4 06:00-16:00 (10h) Adesua Odidison Drew Shelley-Wi…" at bounding box center [1137, 355] width 184 height 133
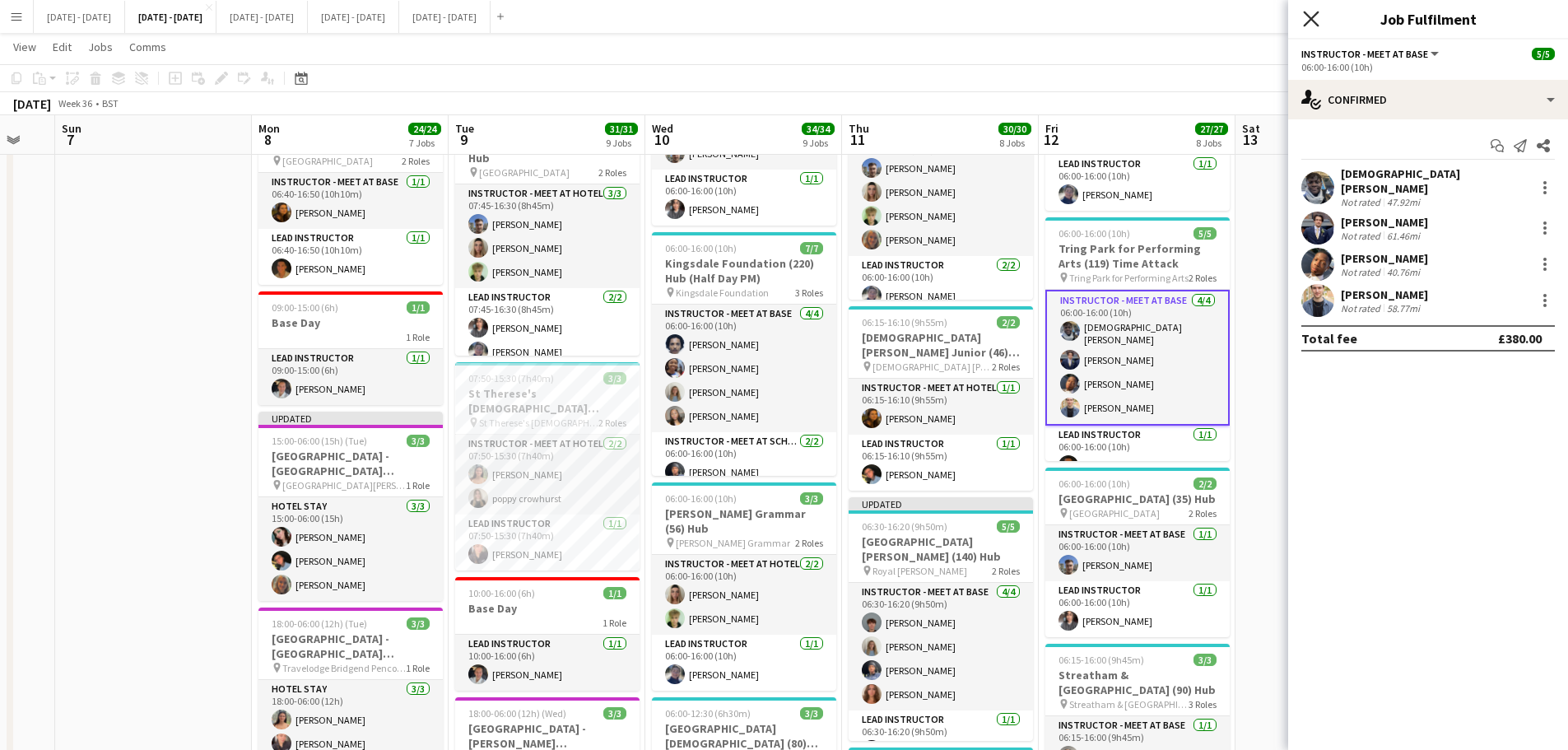
click at [1308, 13] on icon "Close pop-in" at bounding box center [1311, 18] width 16 height 16
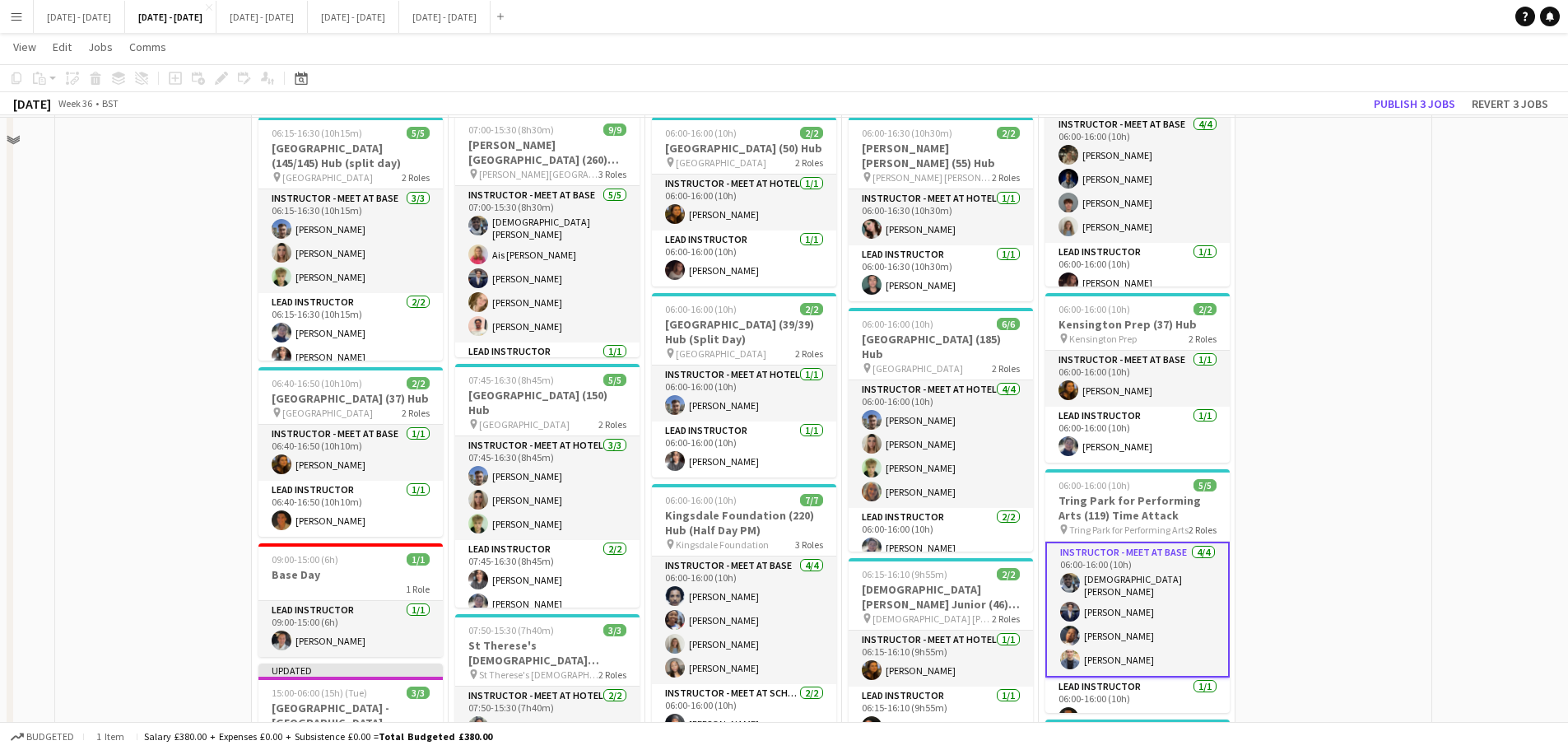
scroll to position [330, 0]
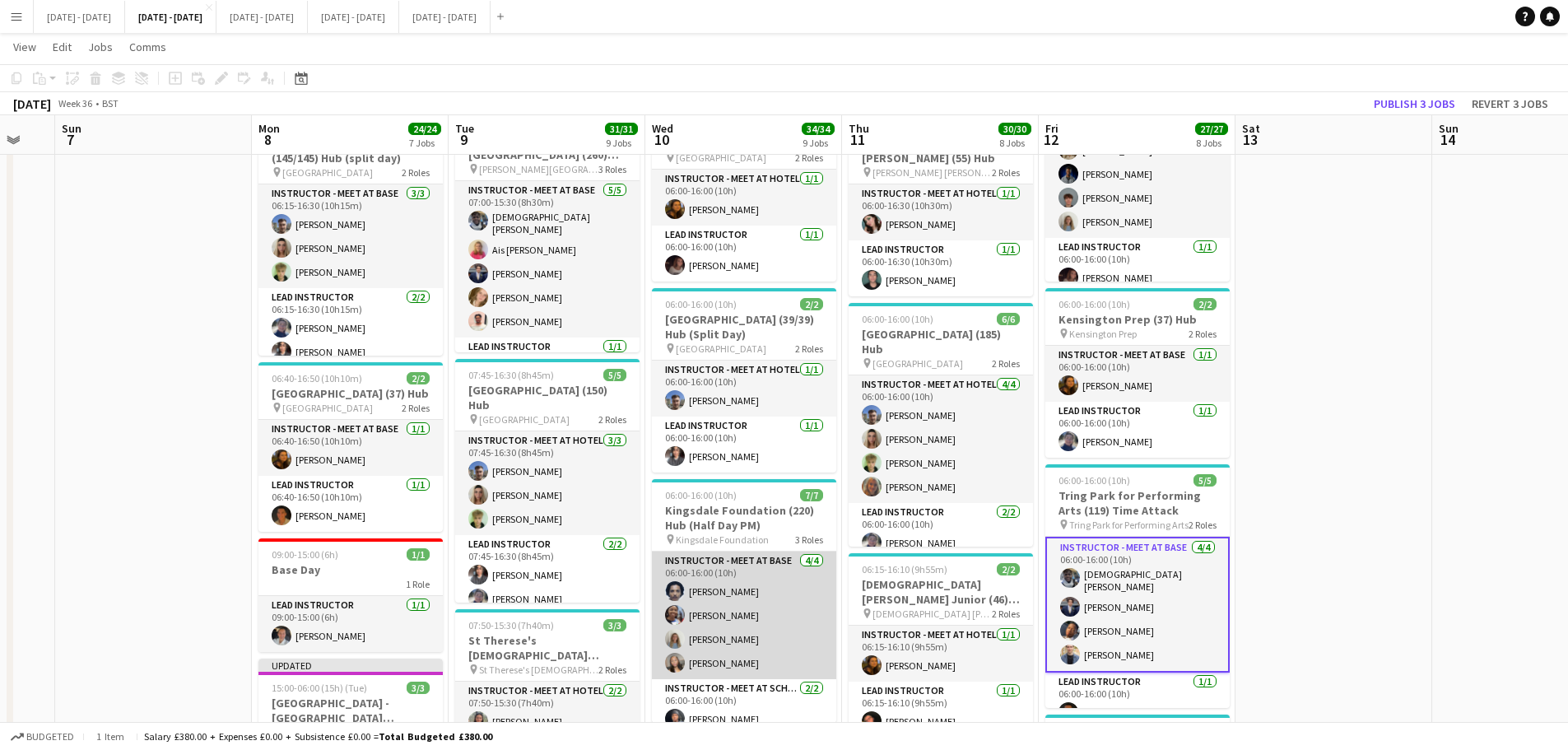
click at [708, 635] on app-card-role "Instructor - Meet at Base 4/4 06:00-16:00 (10h) Levi Edwards Ogechukwu Ohakwe L…" at bounding box center [744, 615] width 184 height 128
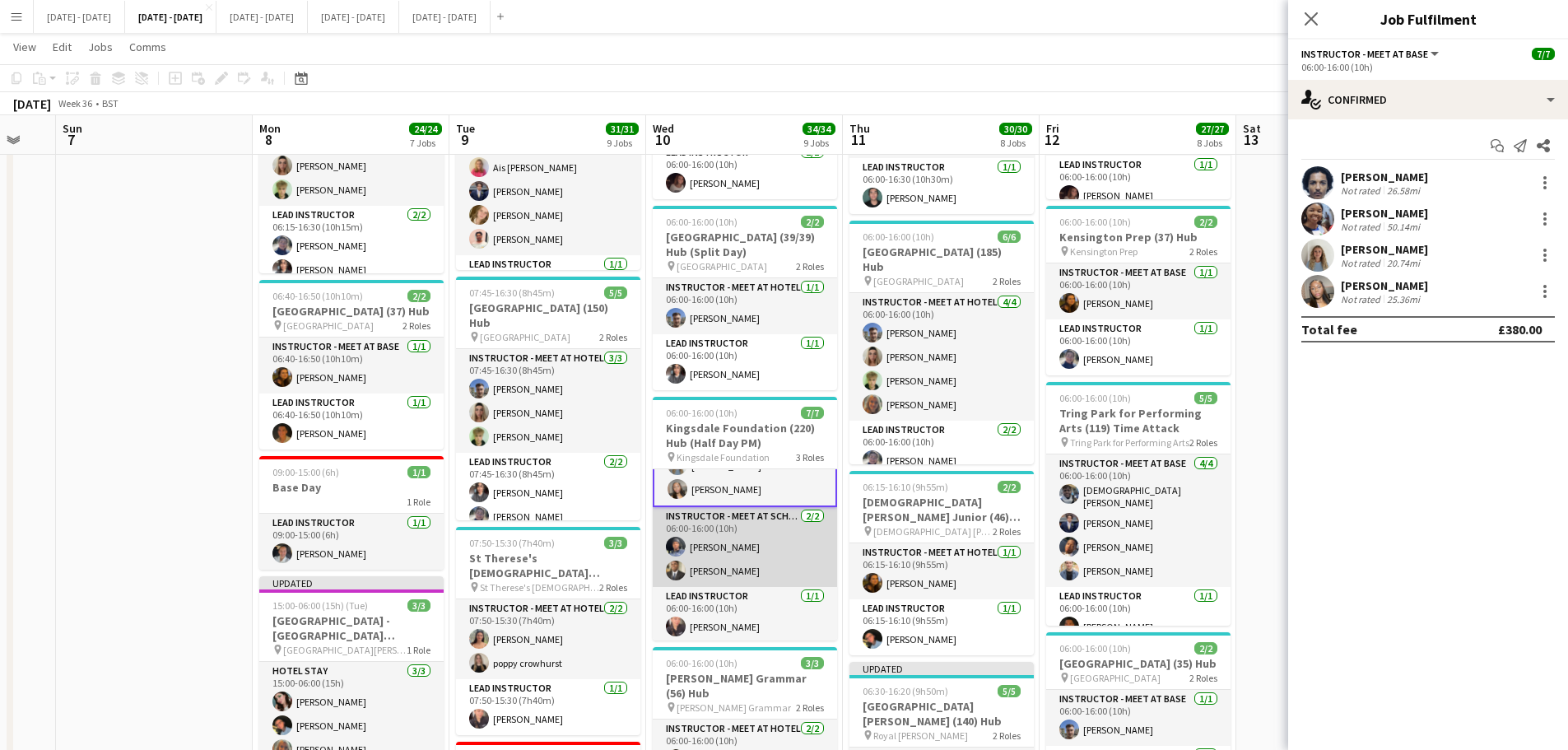
scroll to position [95, 0]
click at [1364, 254] on div "[PERSON_NAME]" at bounding box center [1384, 249] width 88 height 15
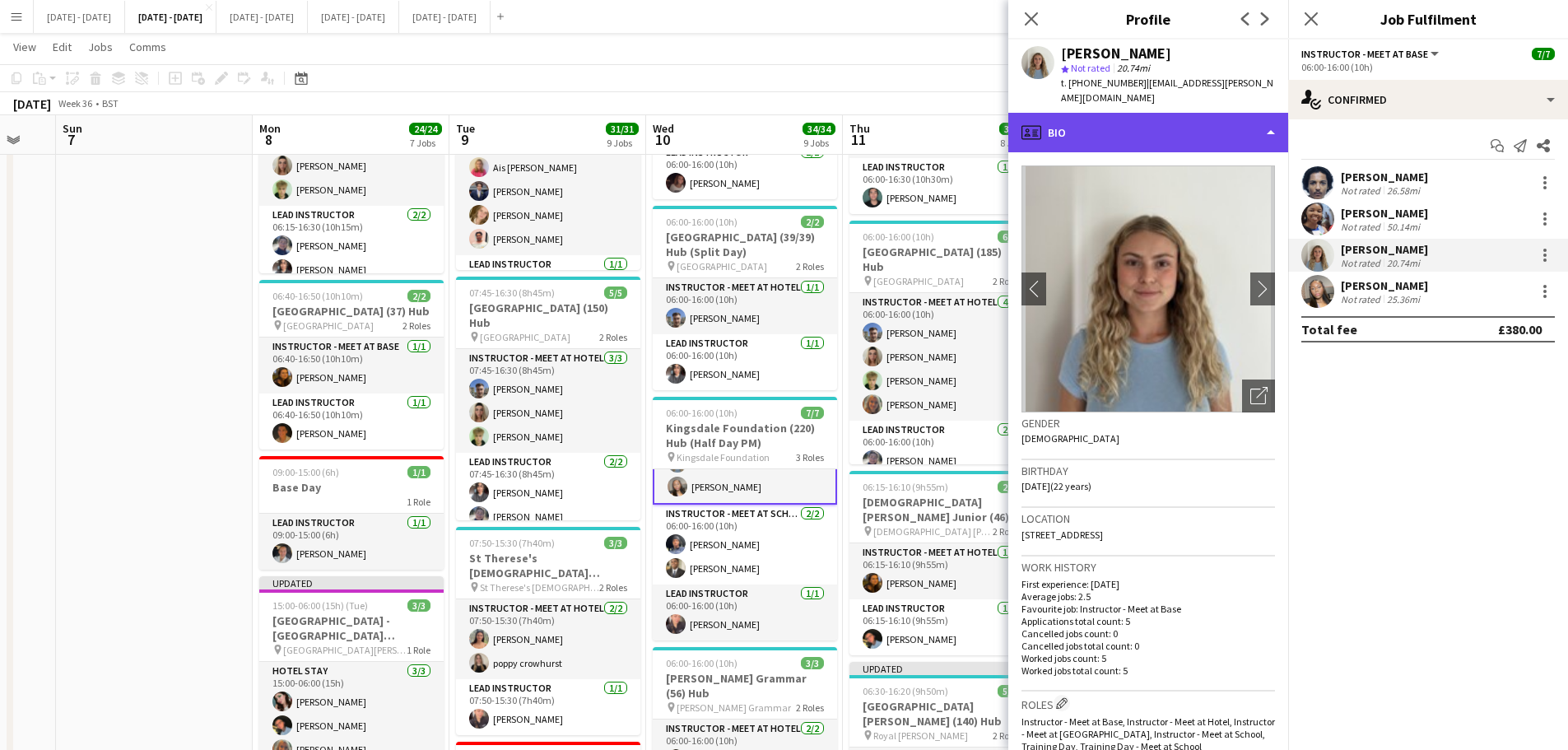
click at [1147, 114] on div "profile Bio" at bounding box center [1148, 132] width 280 height 39
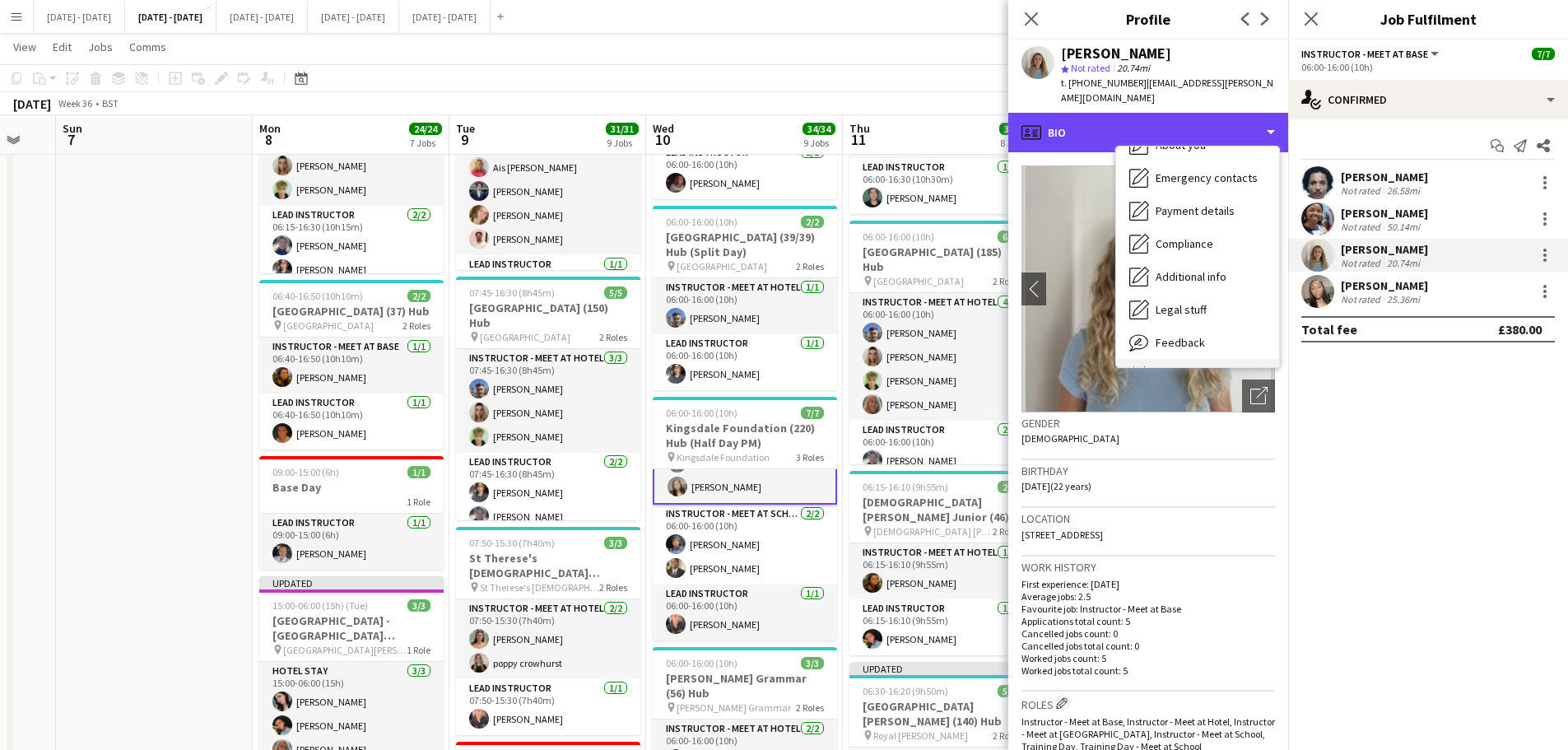
scroll to position [154, 0]
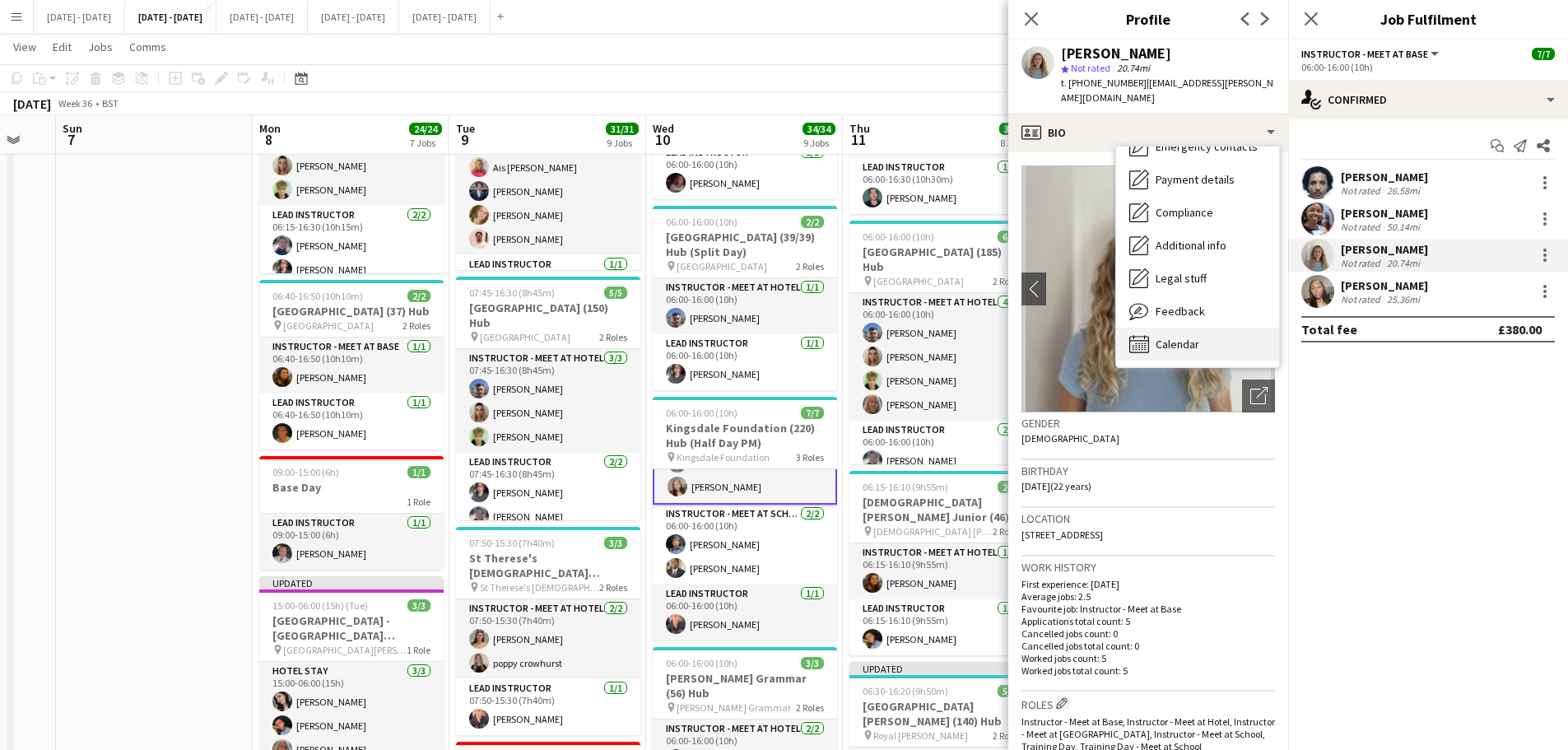
click at [1198, 328] on div "Calendar Calendar" at bounding box center [1197, 344] width 163 height 33
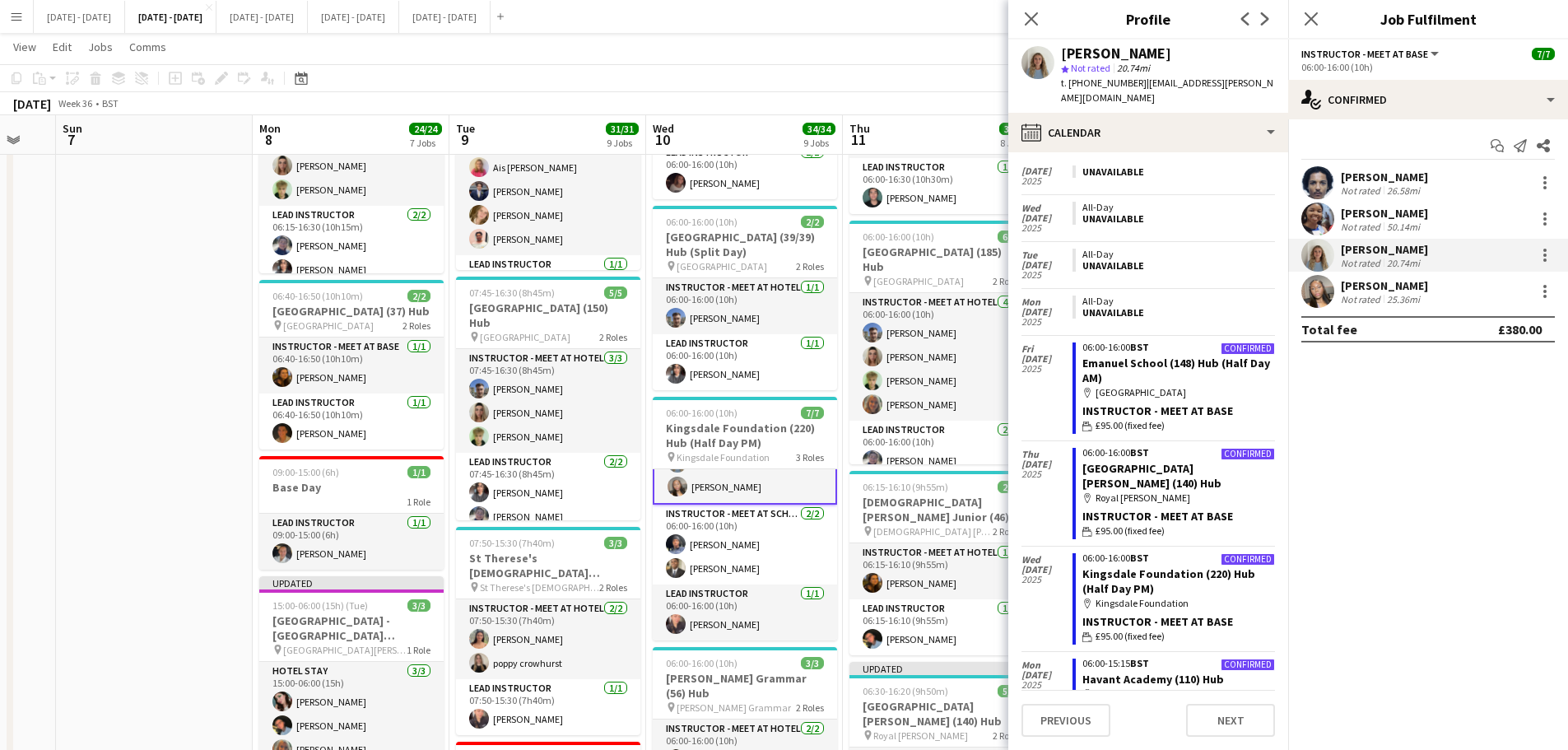
scroll to position [83, 0]
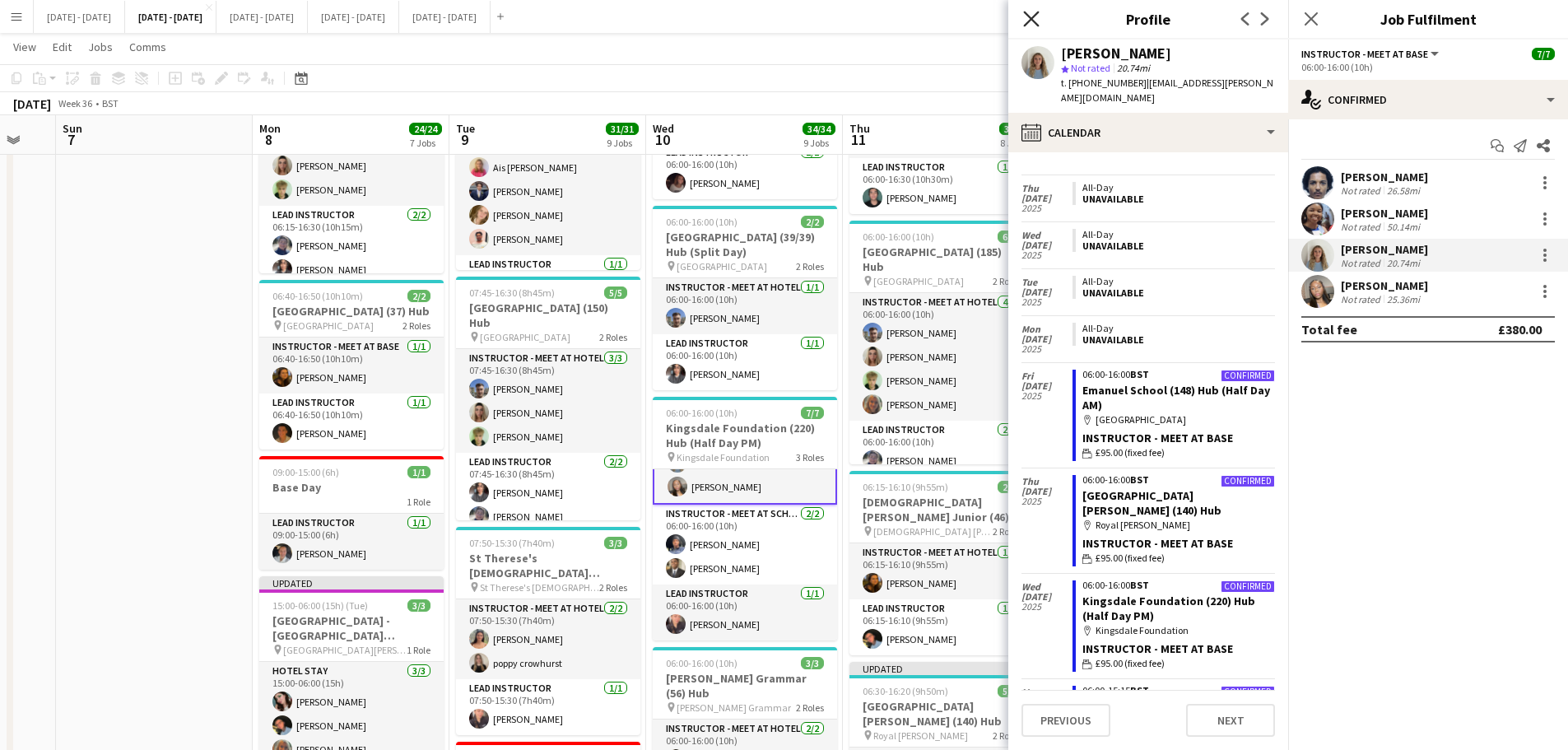
click at [1029, 18] on icon at bounding box center [1031, 18] width 16 height 16
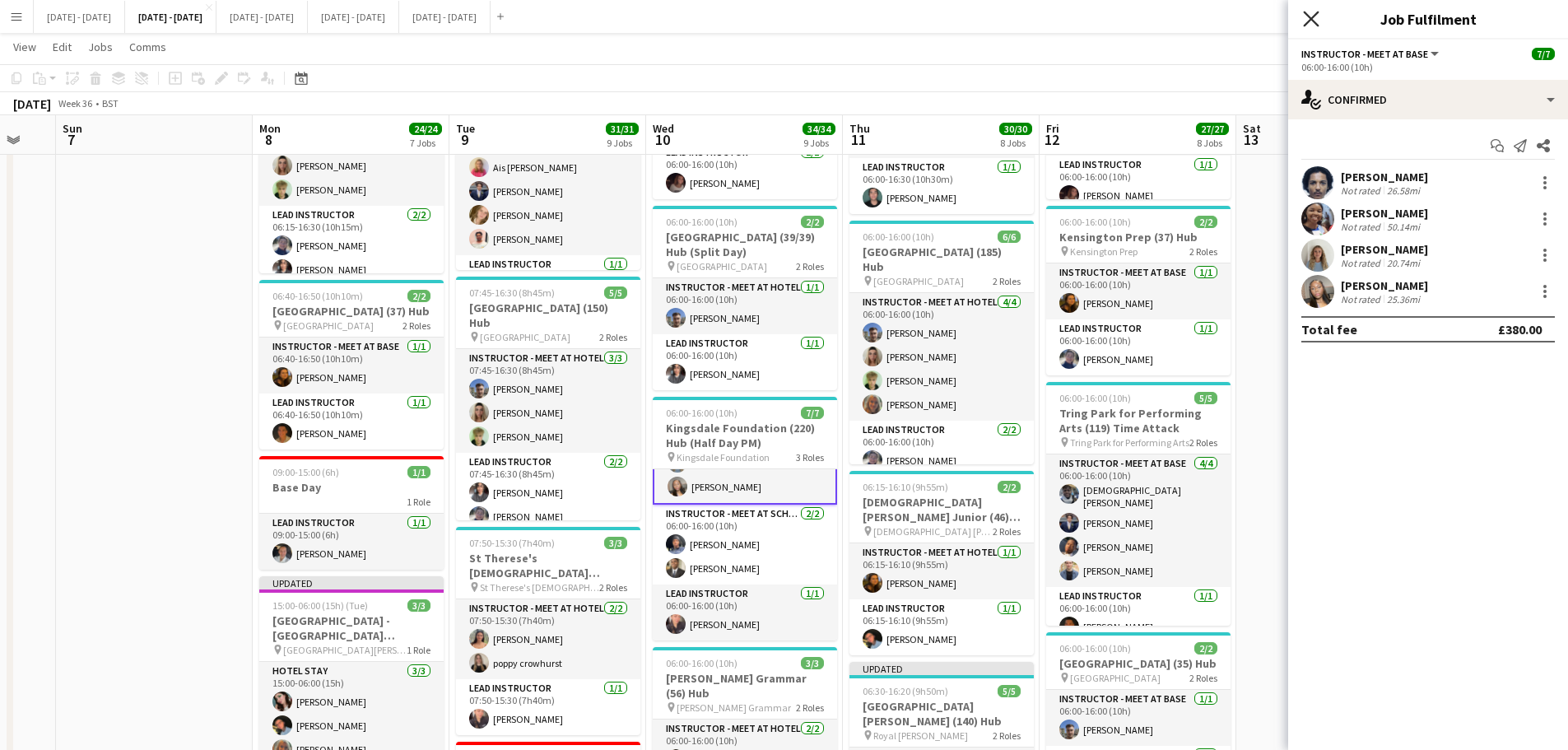
click at [1308, 20] on icon "Close pop-in" at bounding box center [1311, 18] width 16 height 16
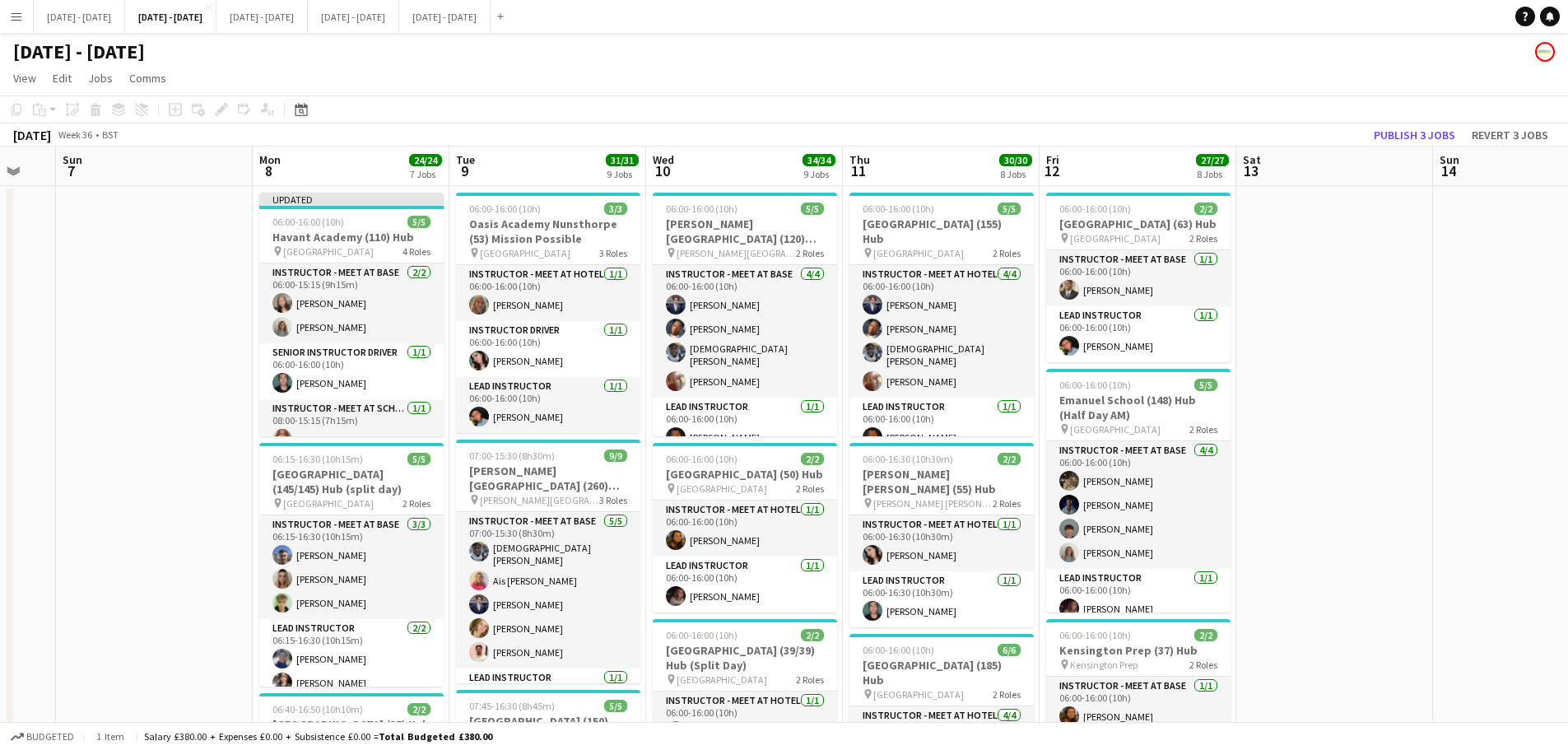
scroll to position [330, 0]
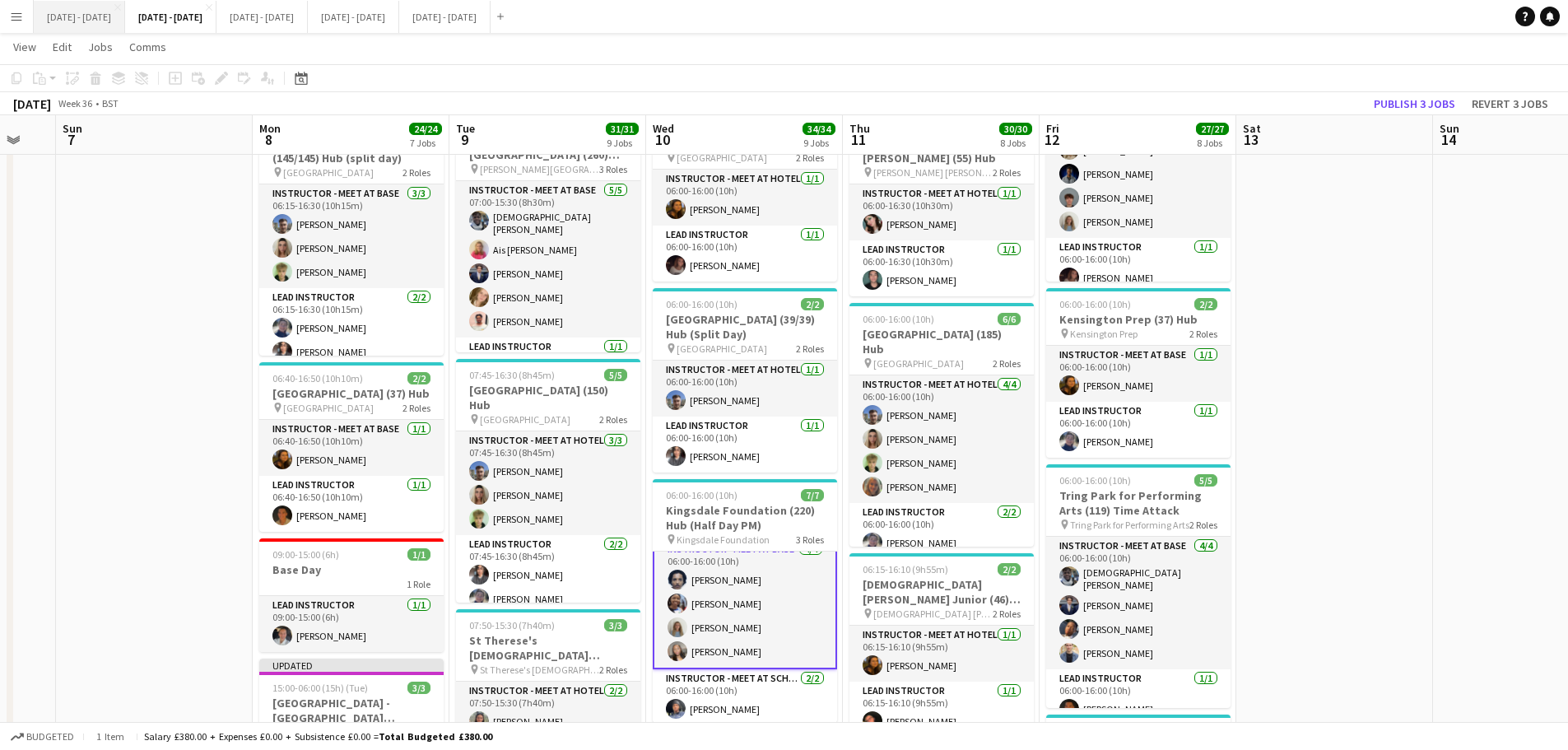
click at [64, 15] on button "[DATE] - [DATE] Close" at bounding box center [79, 17] width 92 height 32
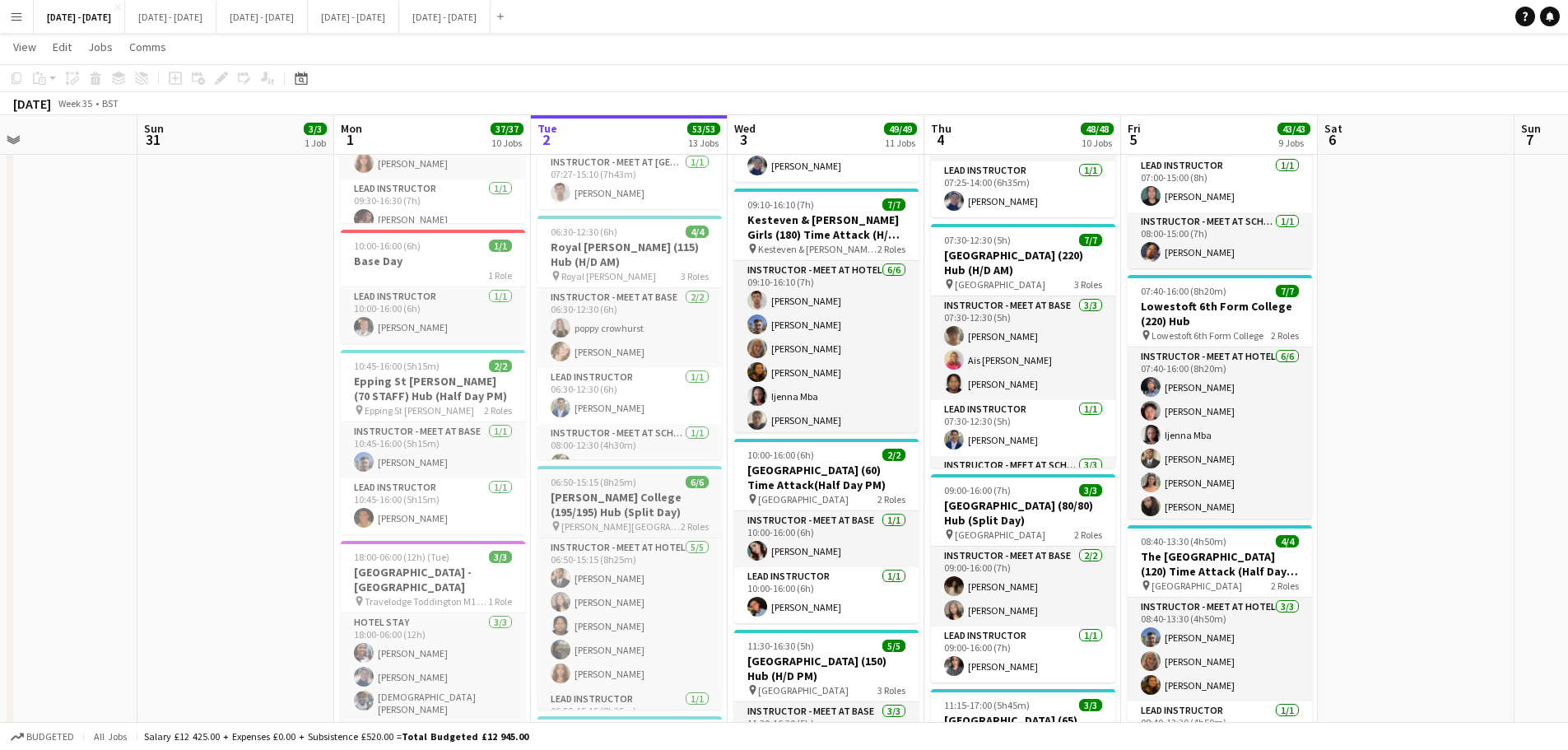
scroll to position [0, 452]
click at [639, 502] on h3 "[PERSON_NAME] College (195/195) Hub (Split Day)" at bounding box center [630, 505] width 184 height 30
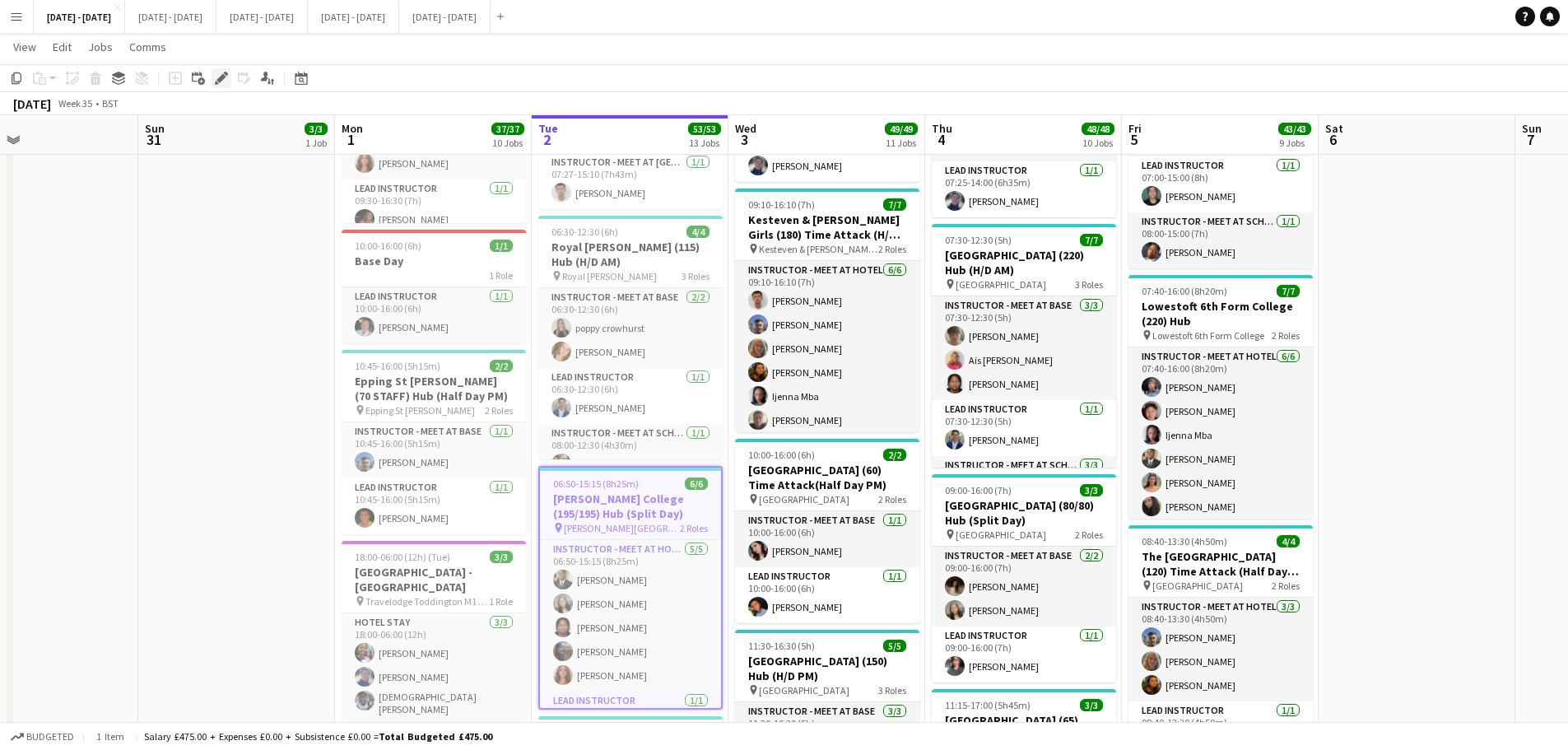
click at [225, 84] on icon "Edit" at bounding box center [222, 78] width 13 height 13
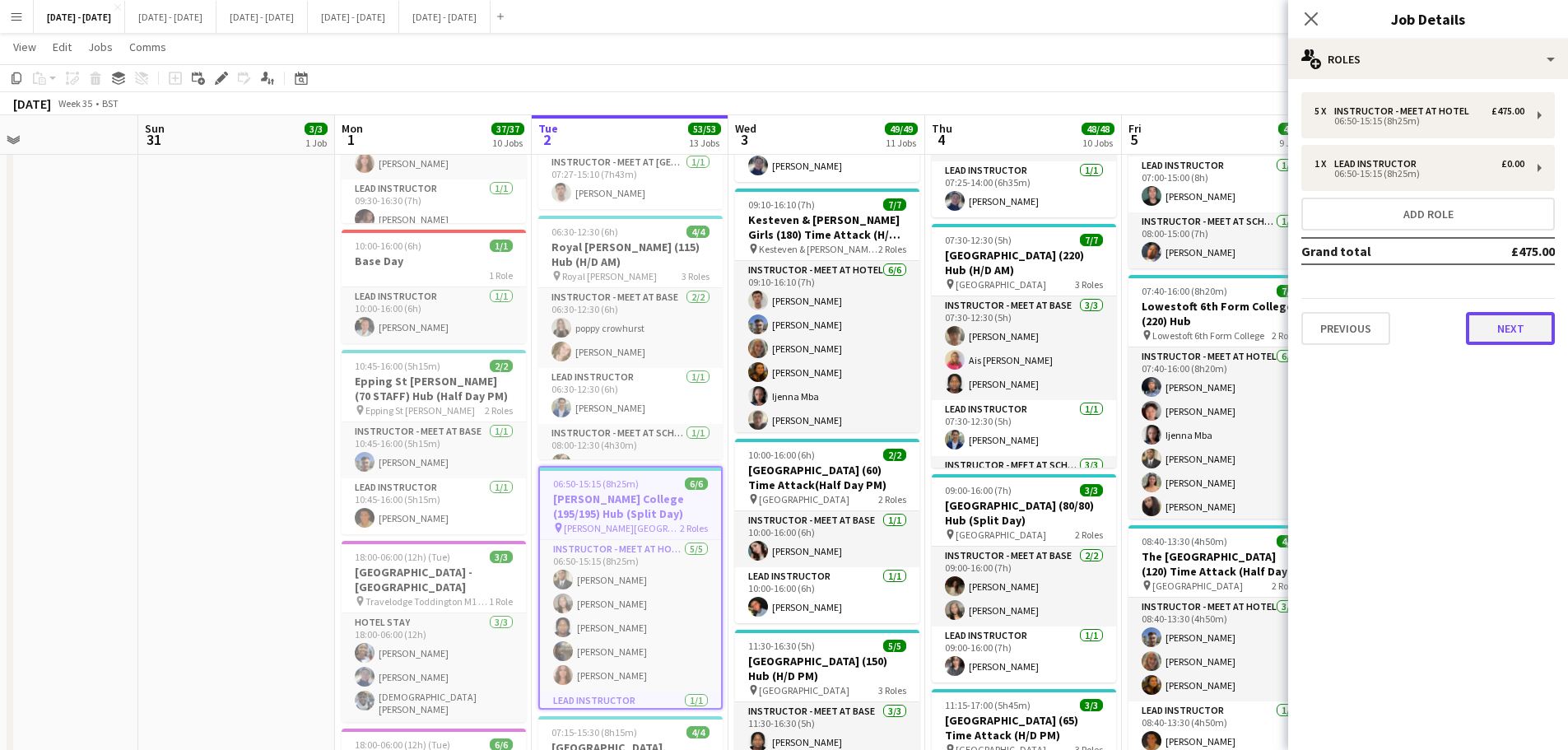
click at [1522, 320] on button "Next" at bounding box center [1510, 328] width 89 height 33
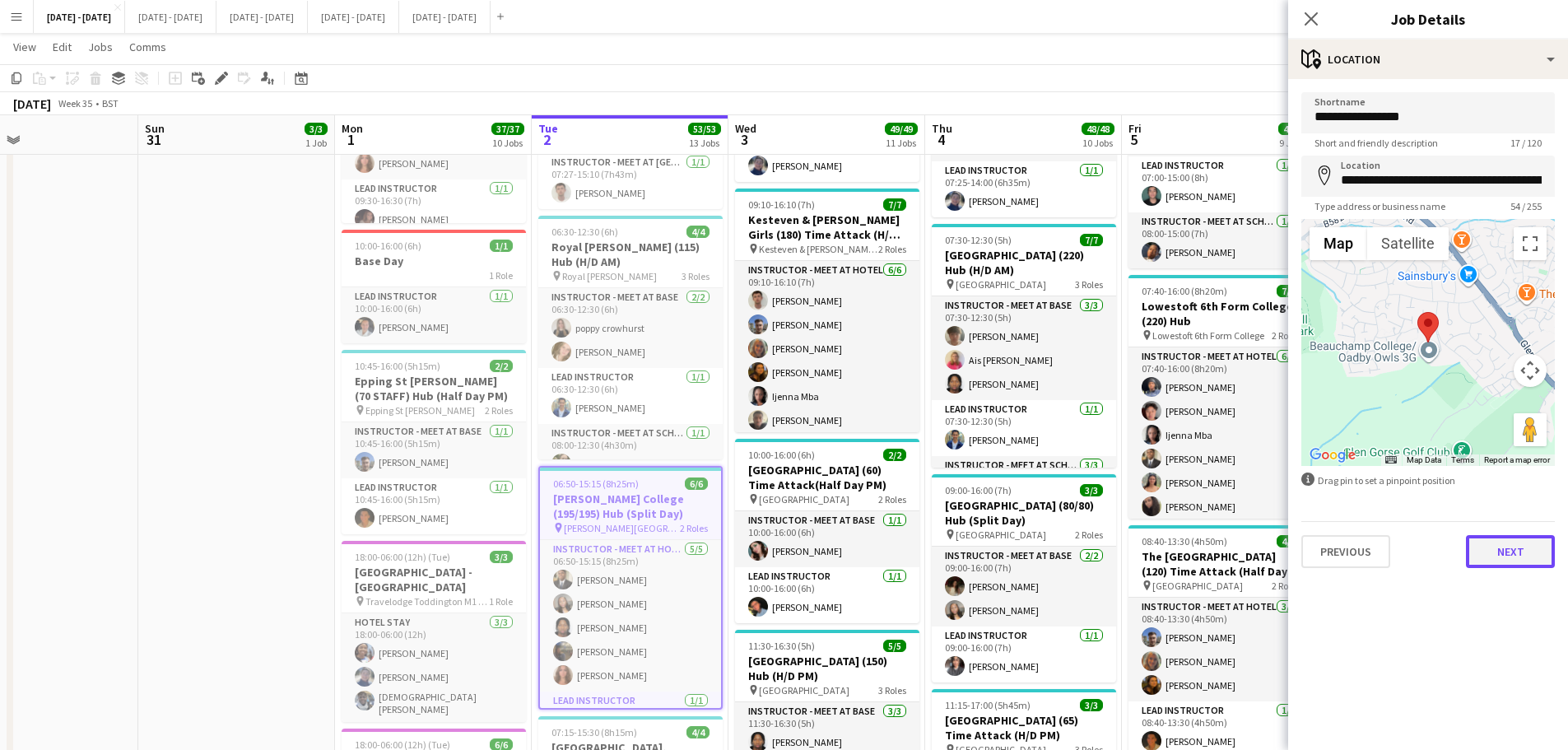
click at [1503, 538] on button "Next" at bounding box center [1510, 551] width 89 height 33
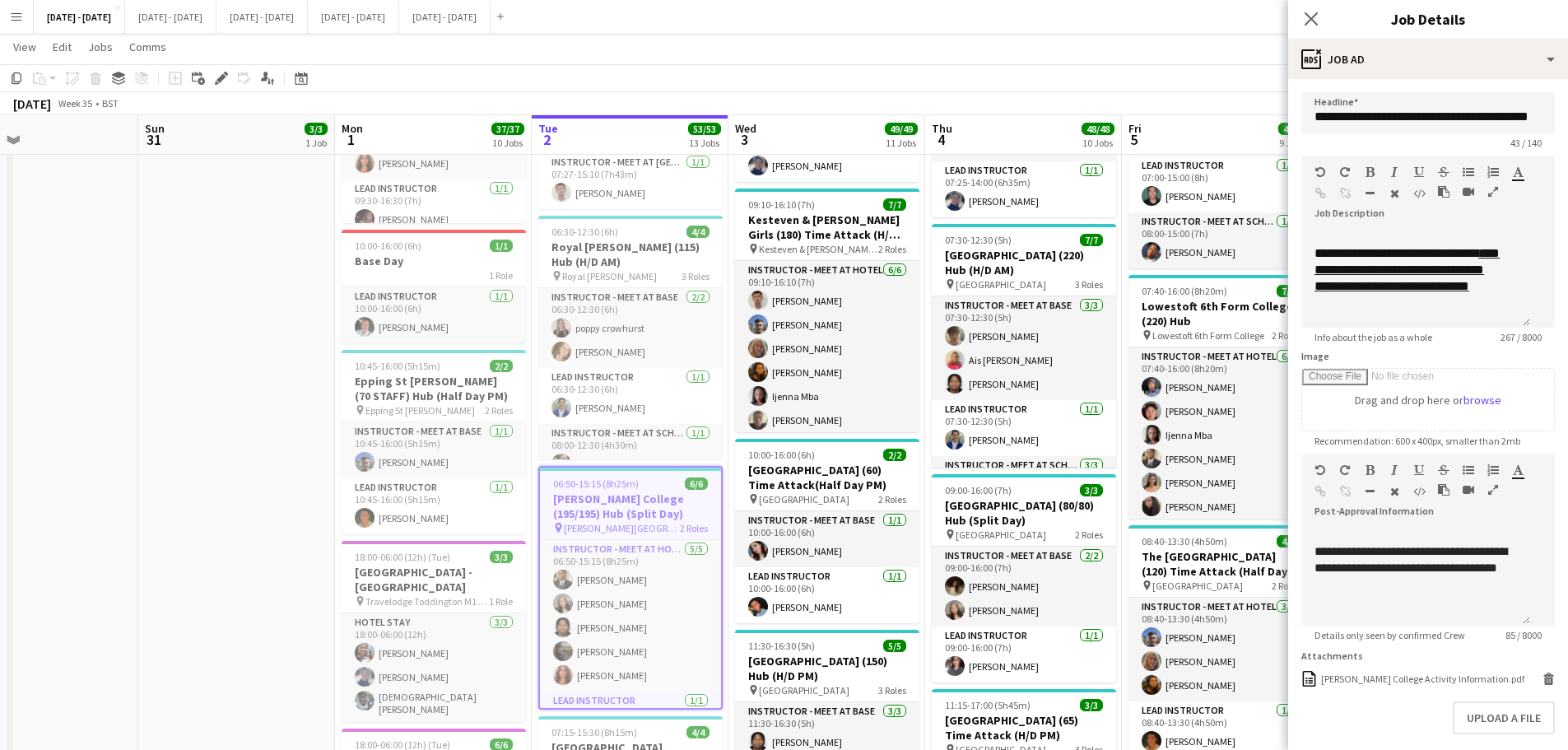
scroll to position [83, 0]
click at [1315, 18] on icon "Close pop-in" at bounding box center [1311, 18] width 16 height 16
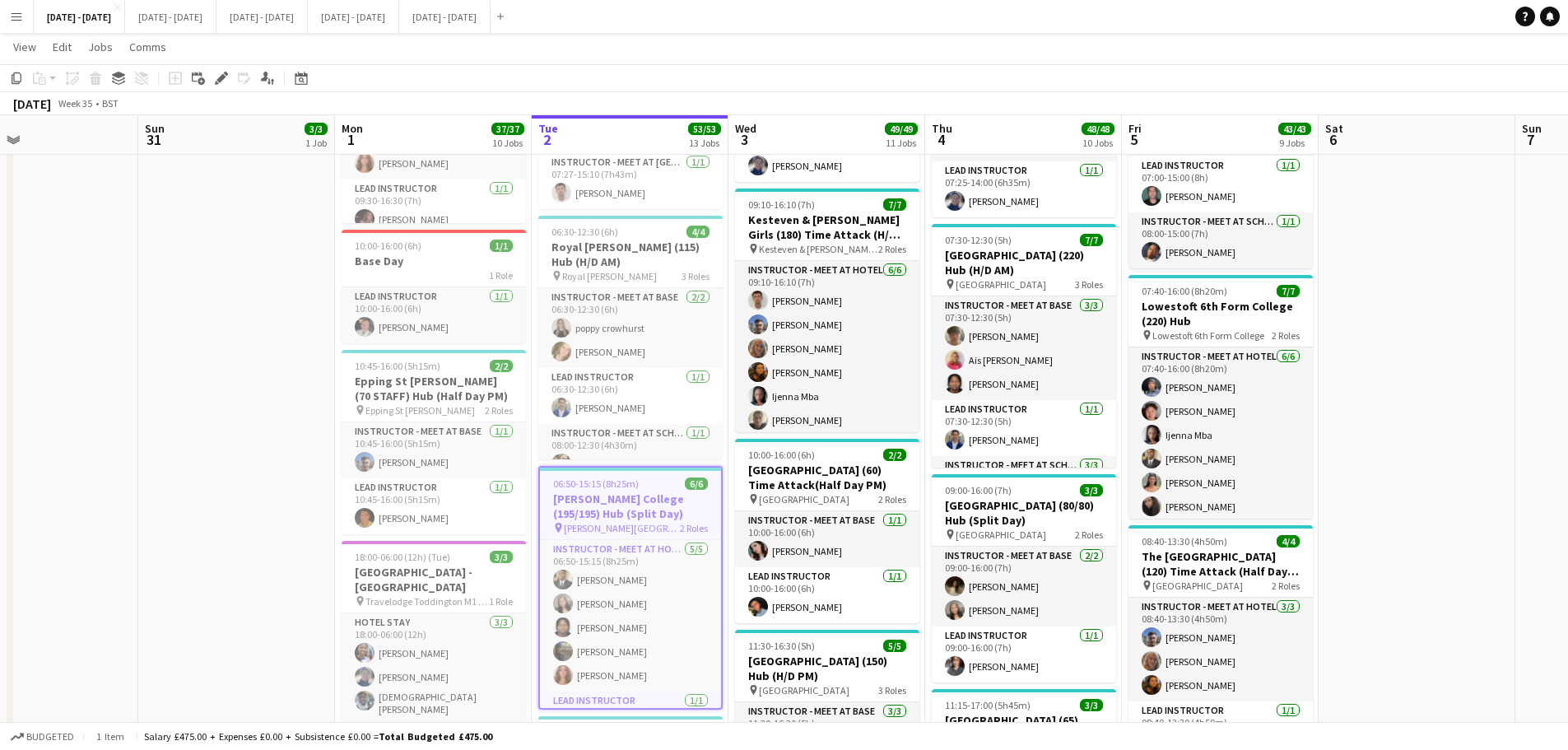
click at [1443, 390] on app-date-cell at bounding box center [1418, 525] width 197 height 2985
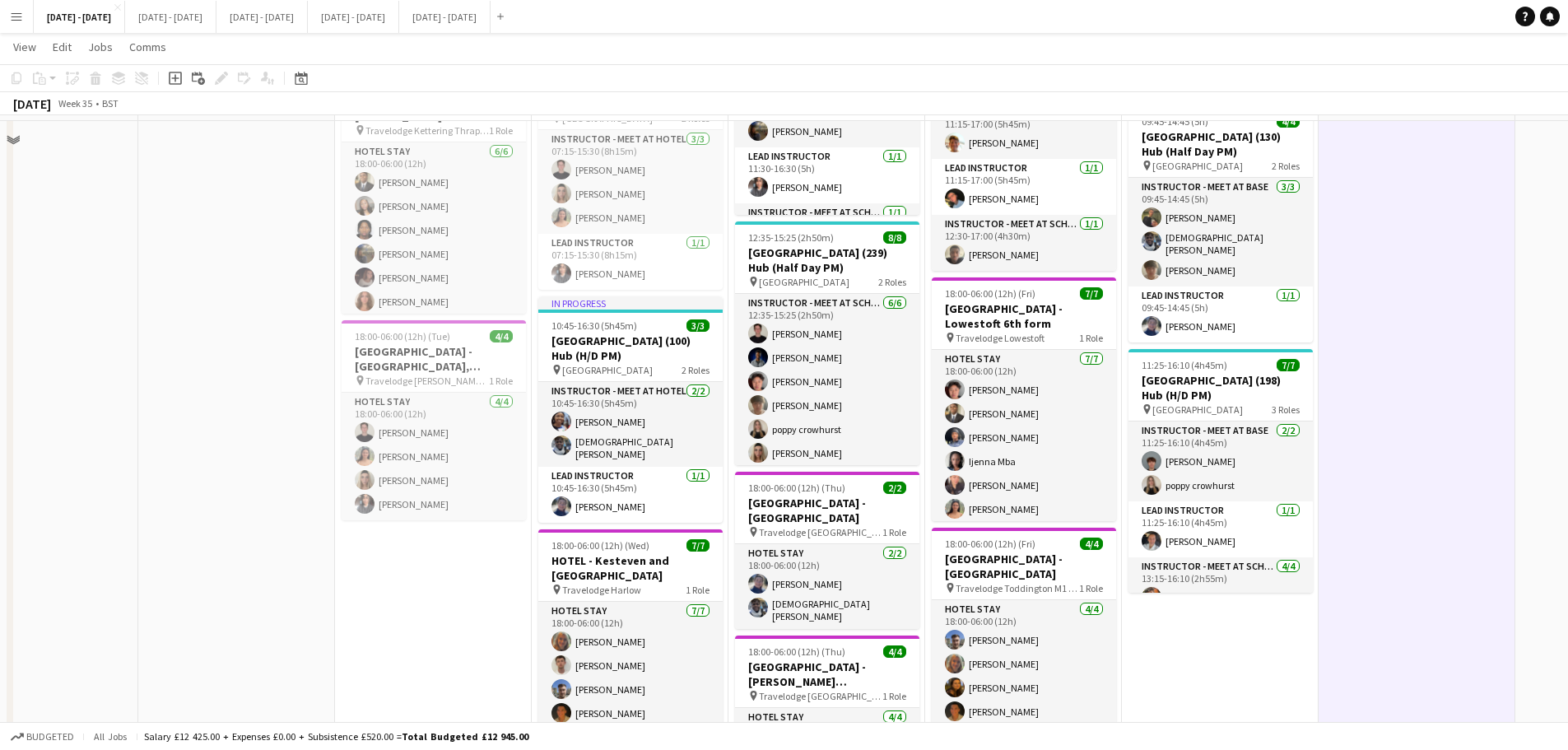
scroll to position [1482, 0]
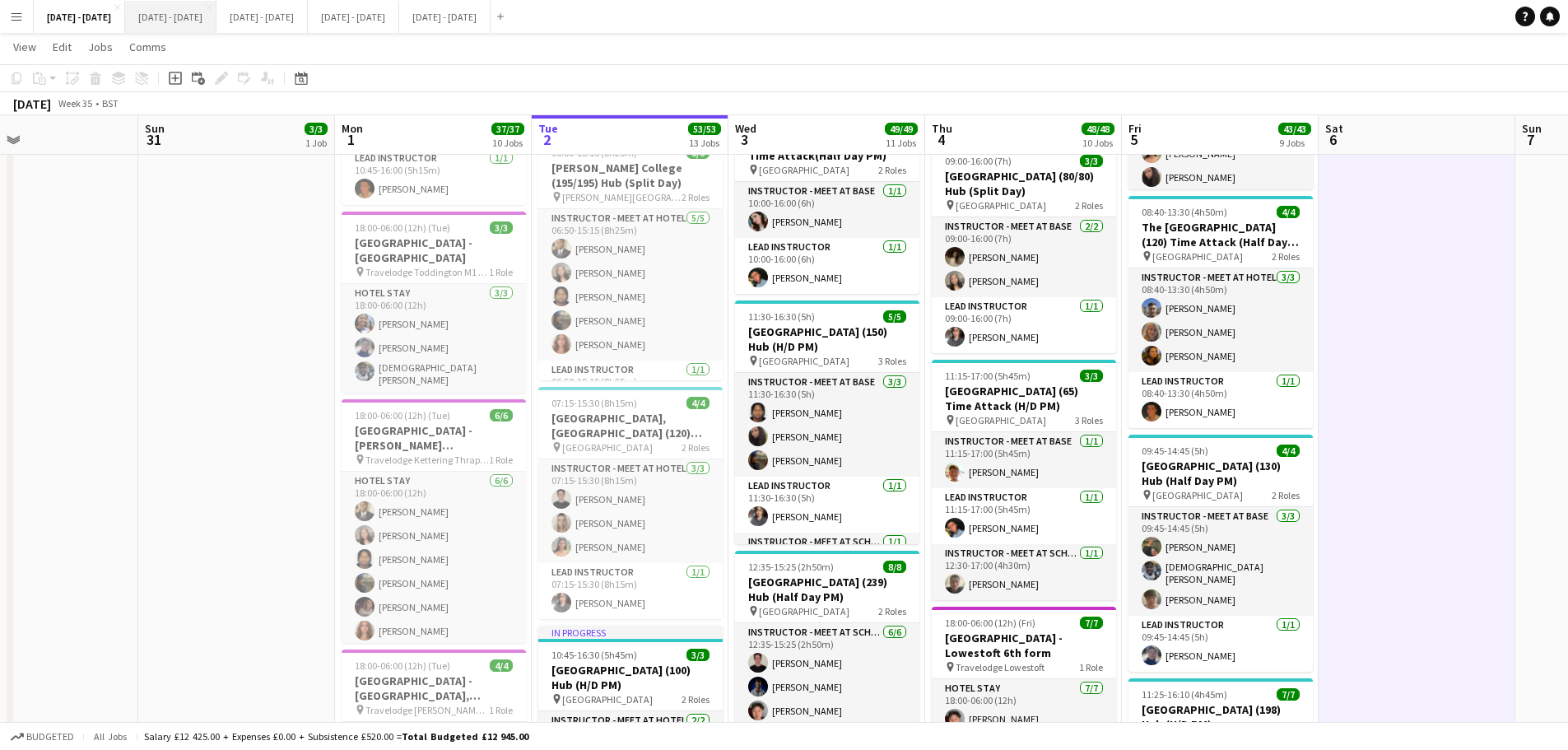
click at [196, 19] on button "[DATE] - [DATE] Close" at bounding box center [171, 17] width 92 height 32
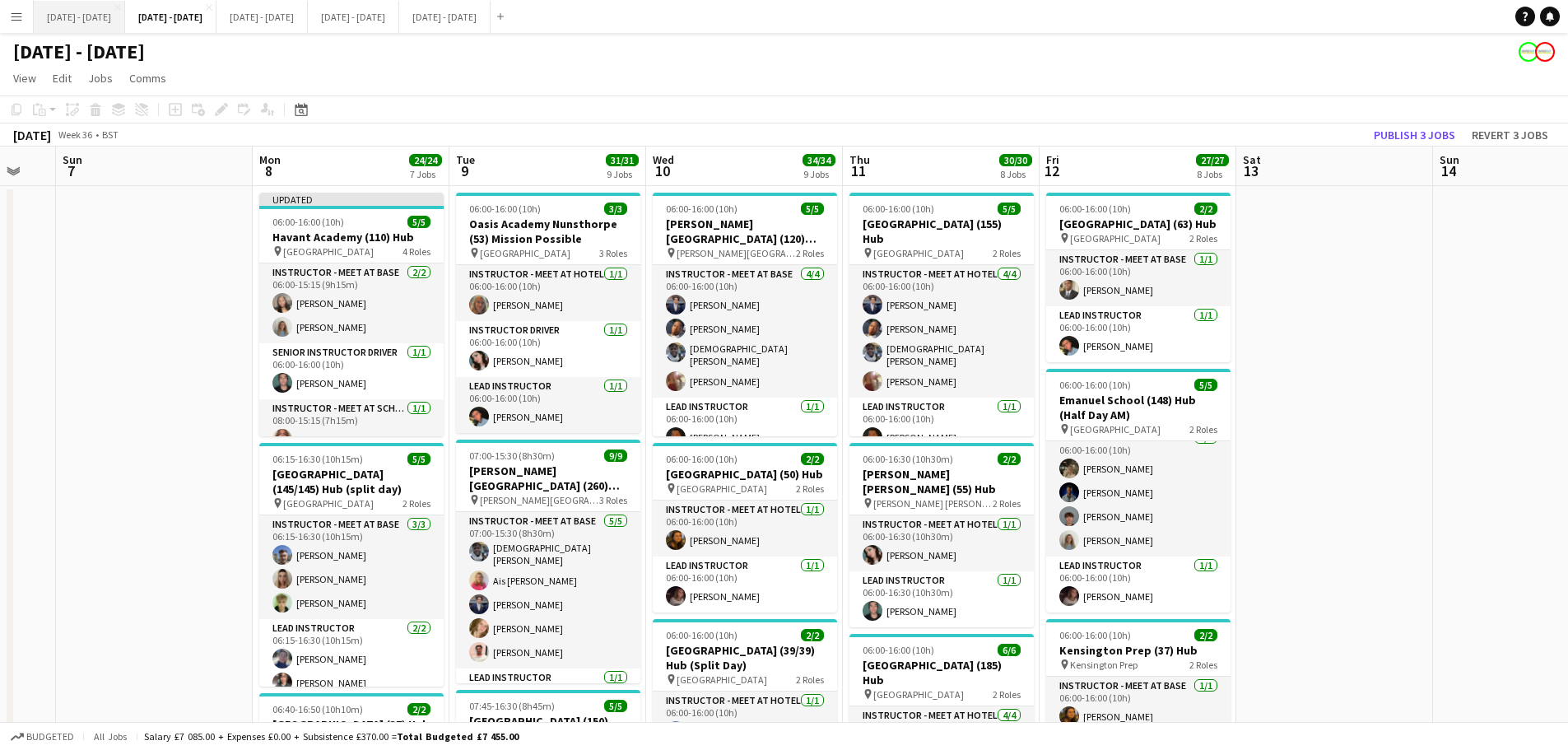
click at [60, 17] on button "[DATE] - [DATE] Close" at bounding box center [79, 17] width 92 height 32
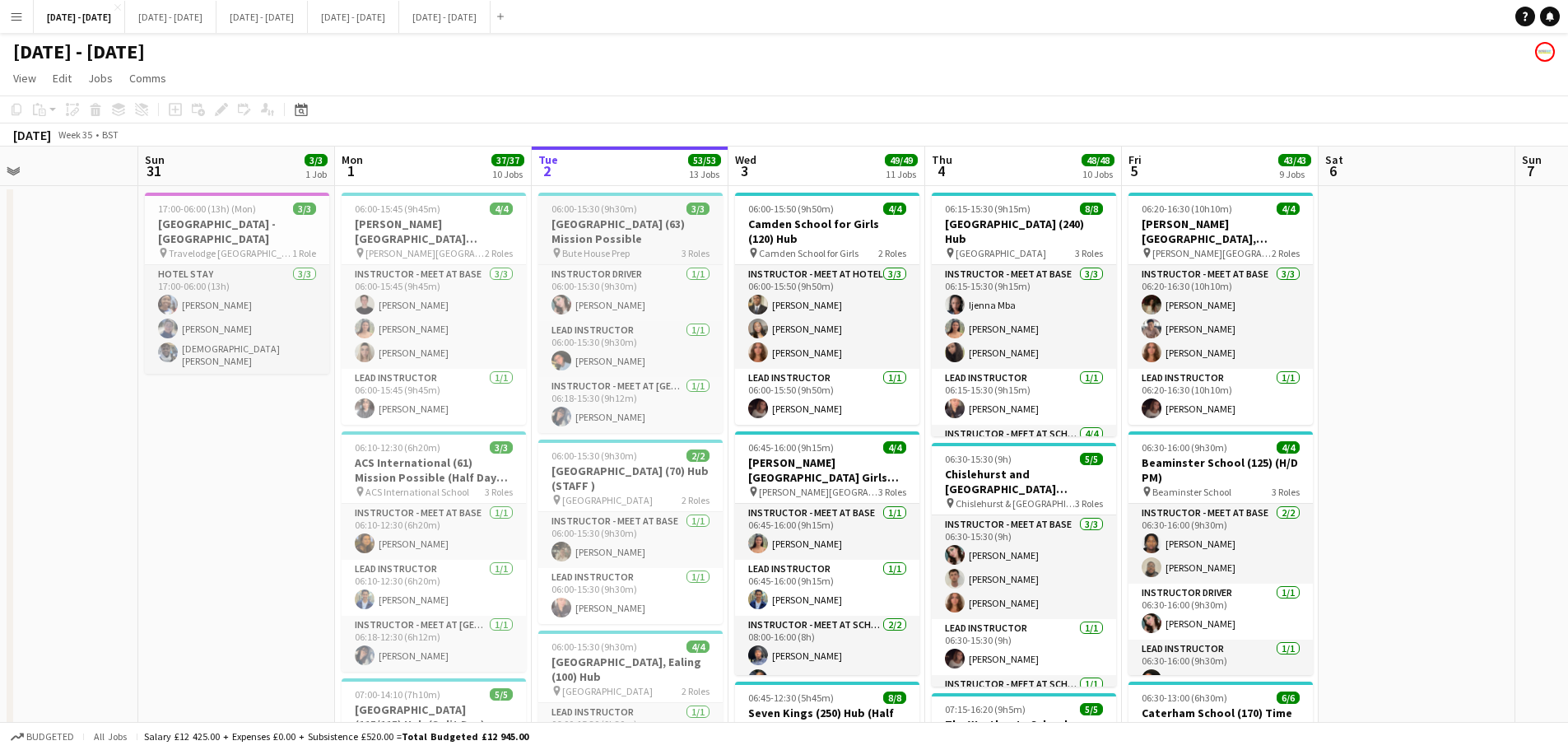
click at [609, 211] on span "06:00-15:30 (9h30m)" at bounding box center [594, 209] width 86 height 13
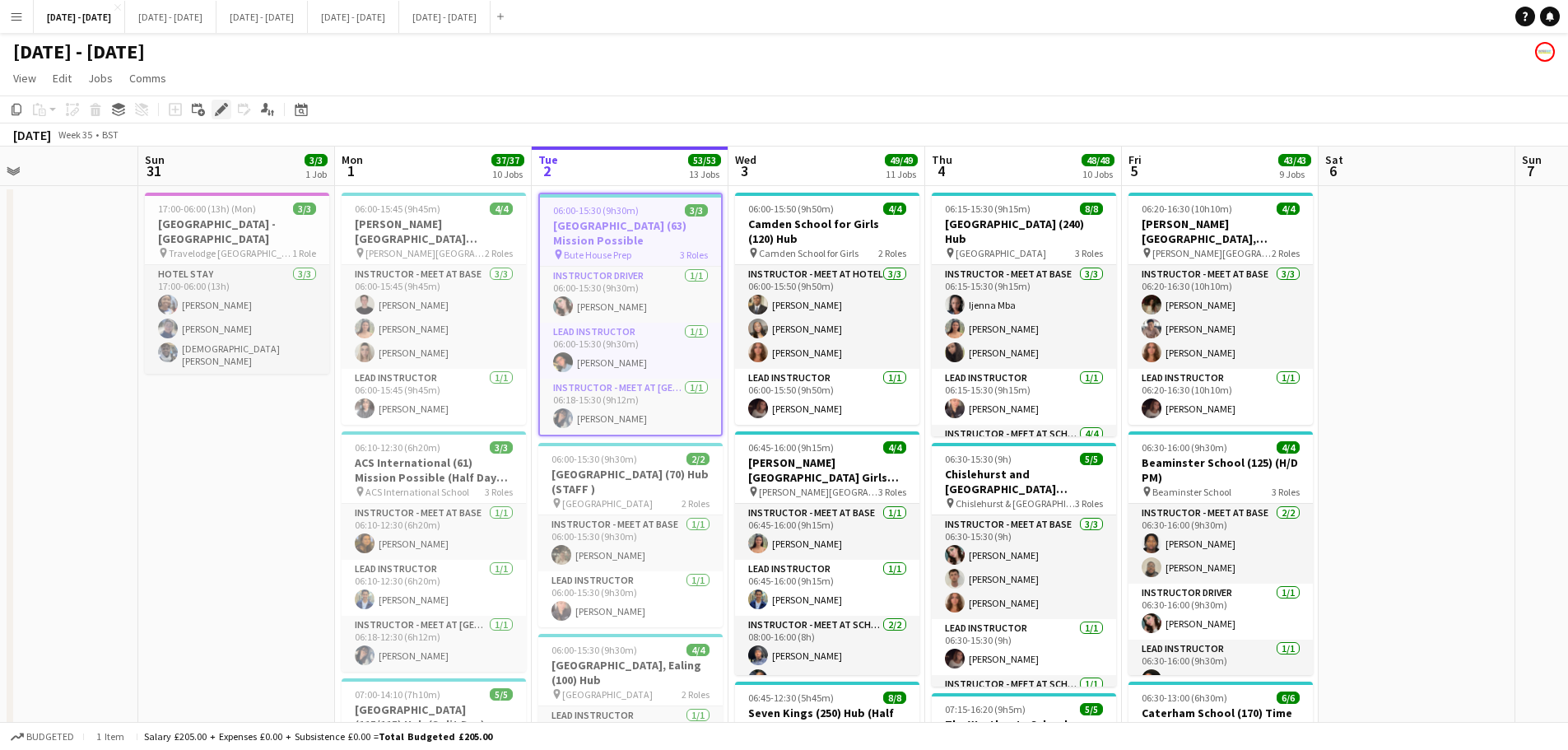
click at [215, 111] on icon "Edit" at bounding box center [222, 109] width 13 height 13
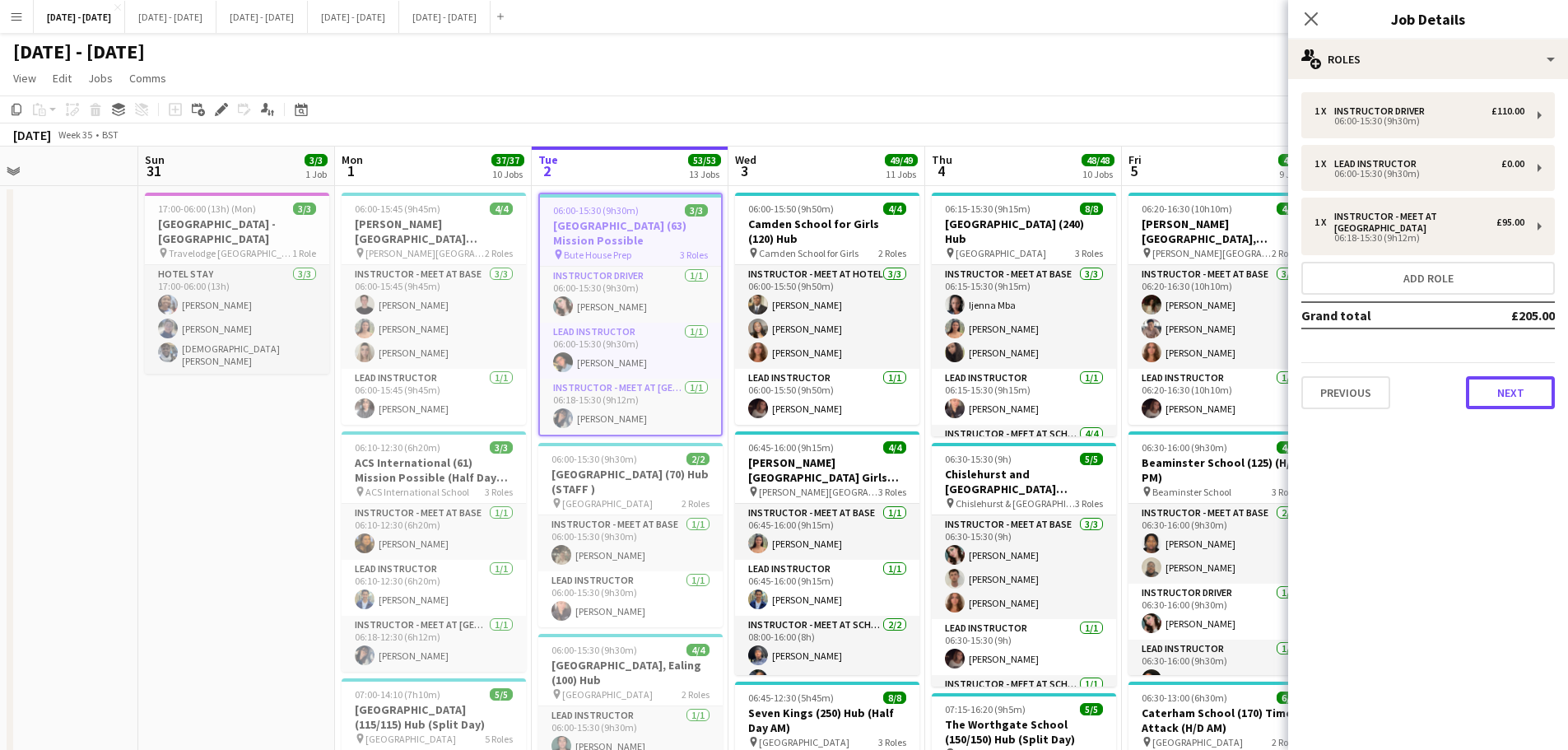
drag, startPoint x: 1529, startPoint y: 395, endPoint x: 1534, endPoint y: 415, distance: 20.6
click at [1528, 394] on button "Next" at bounding box center [1510, 392] width 89 height 33
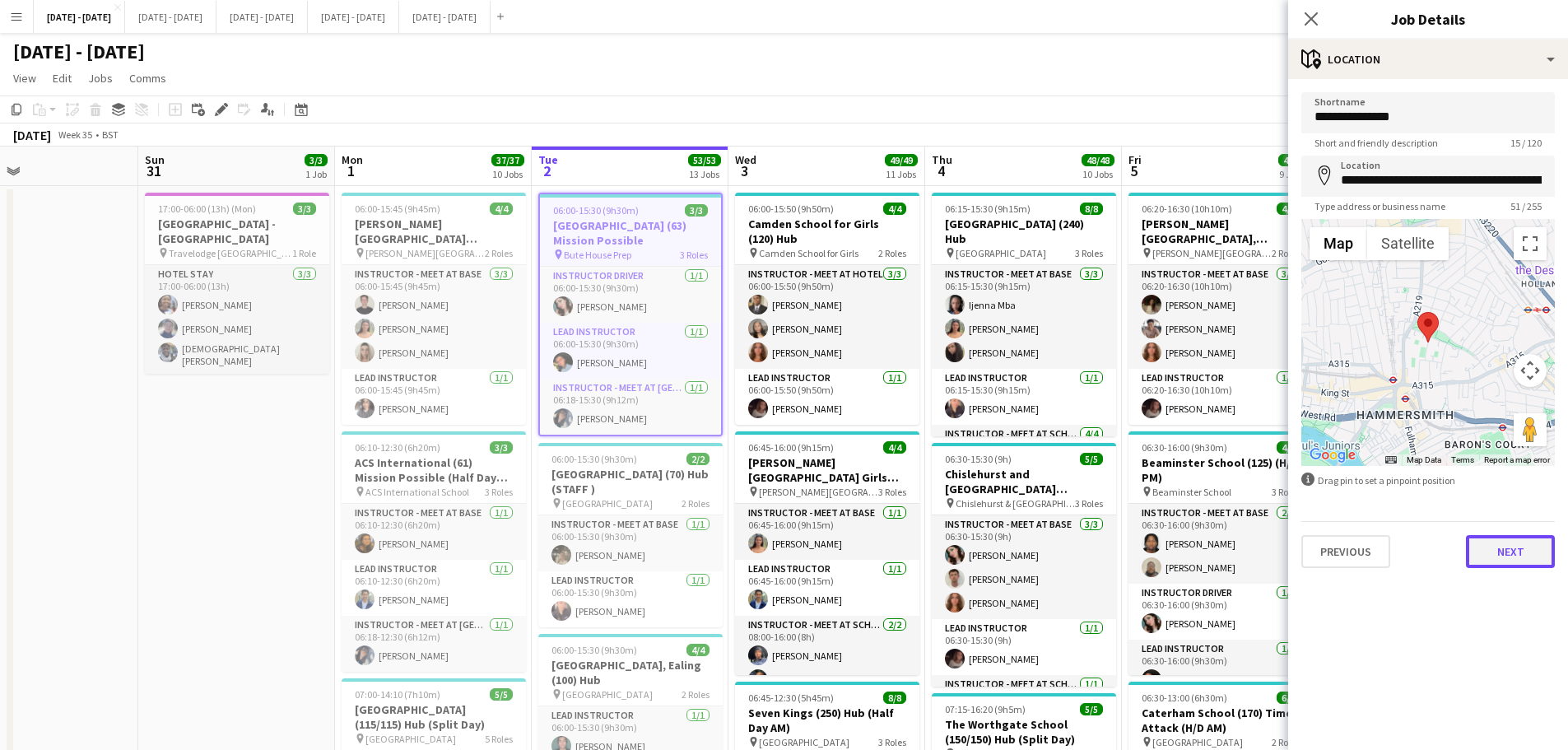
click at [1516, 547] on button "Next" at bounding box center [1510, 551] width 89 height 33
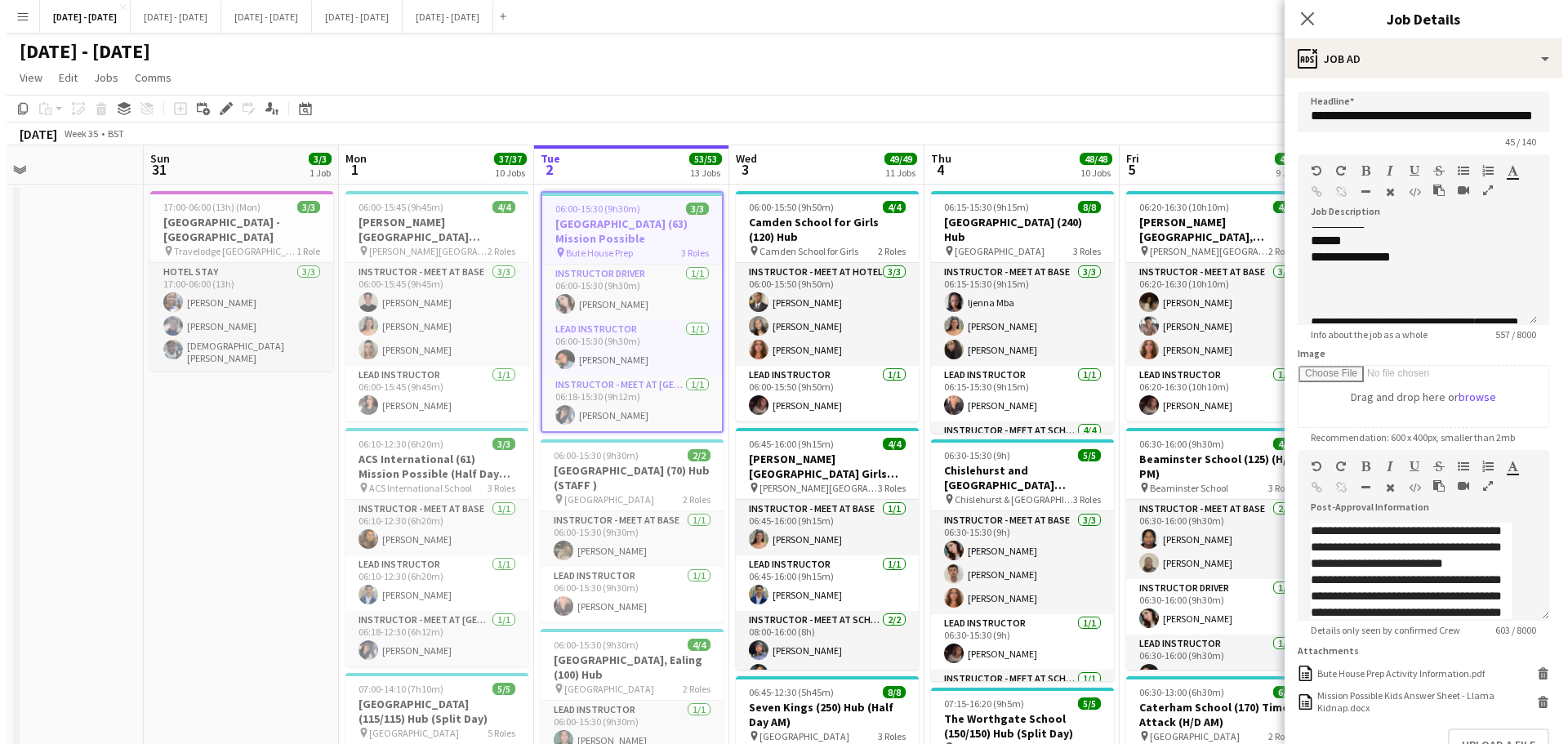
scroll to position [245, 0]
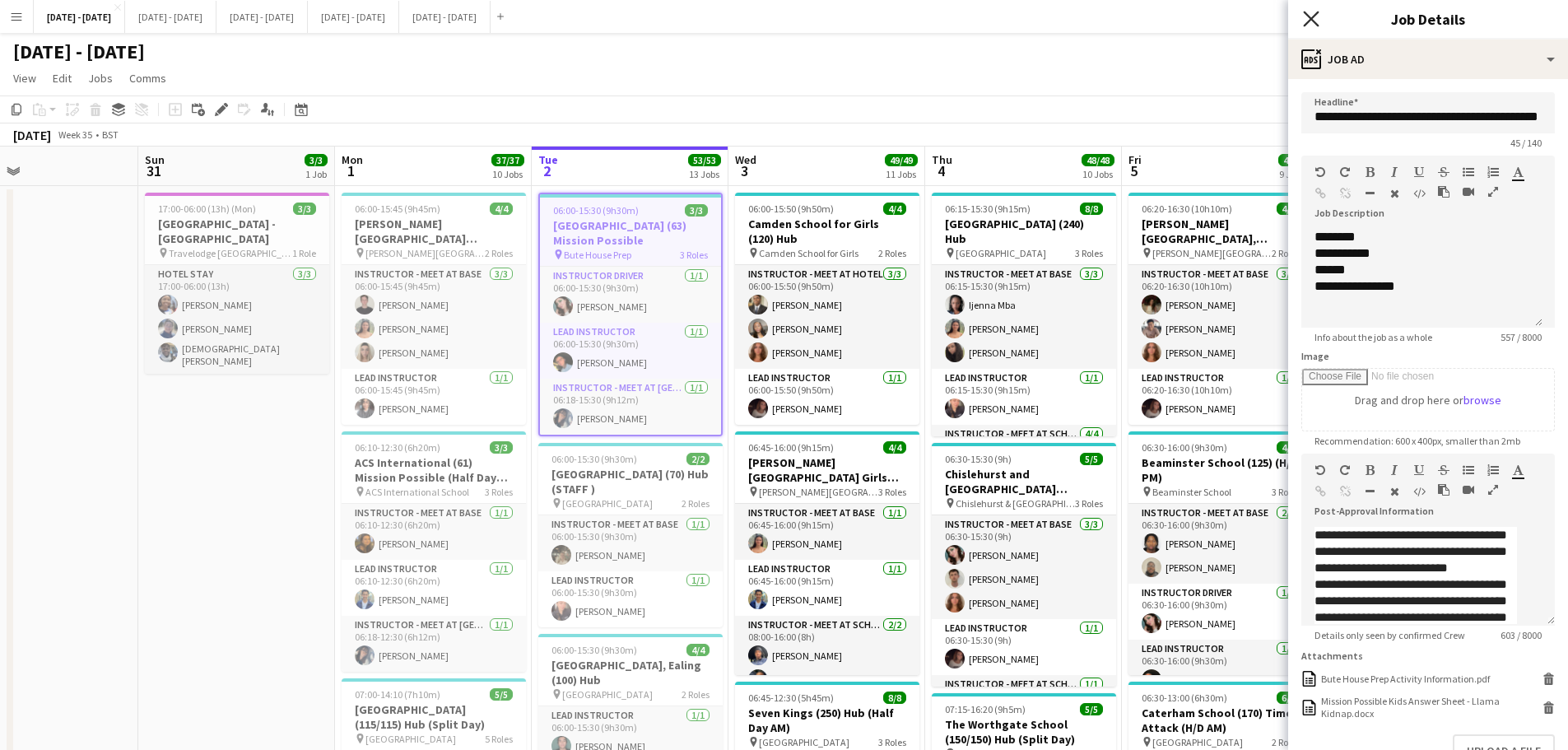
click at [1318, 16] on icon "Close pop-in" at bounding box center [1311, 18] width 16 height 16
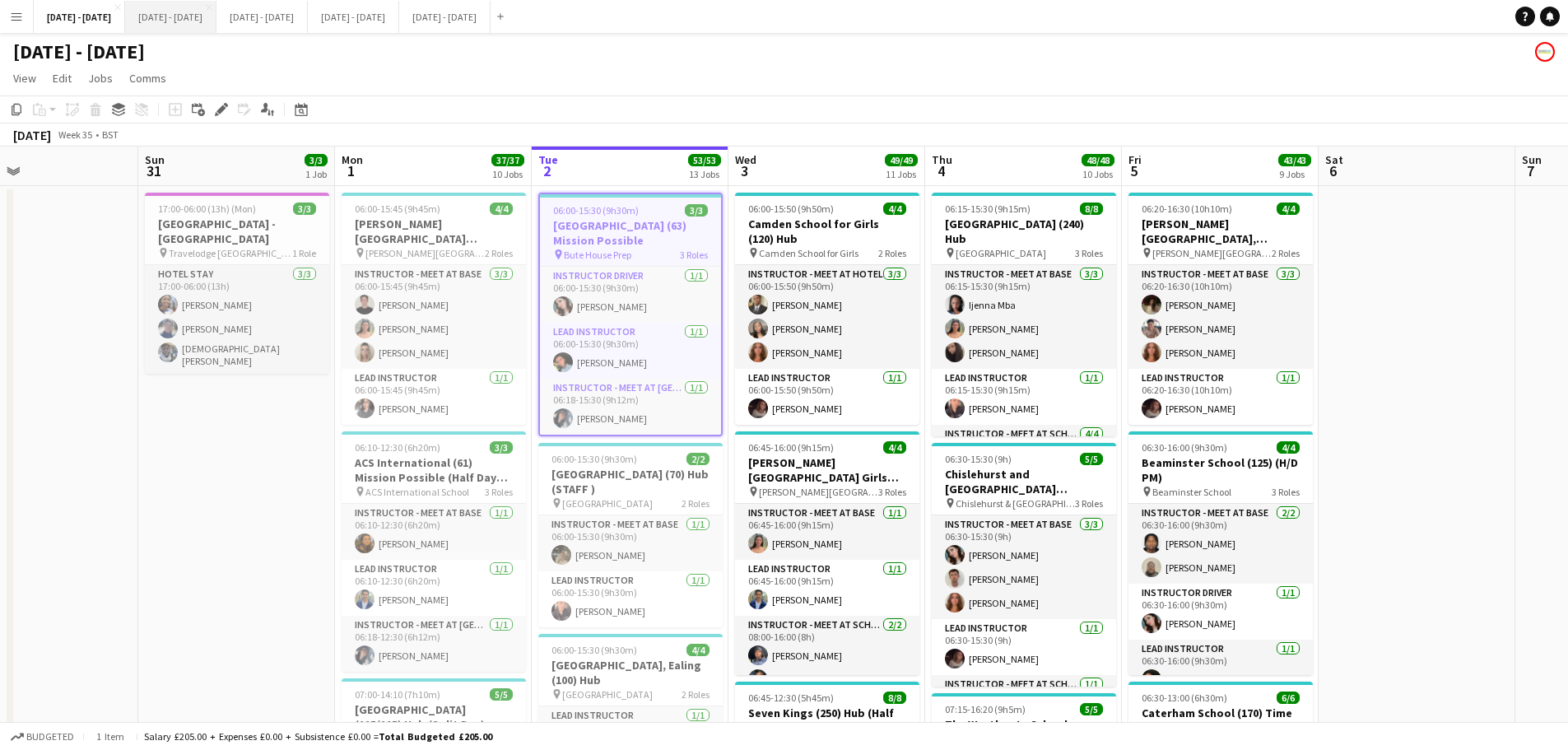
click at [200, 22] on button "[DATE] - [DATE] Close" at bounding box center [171, 17] width 92 height 32
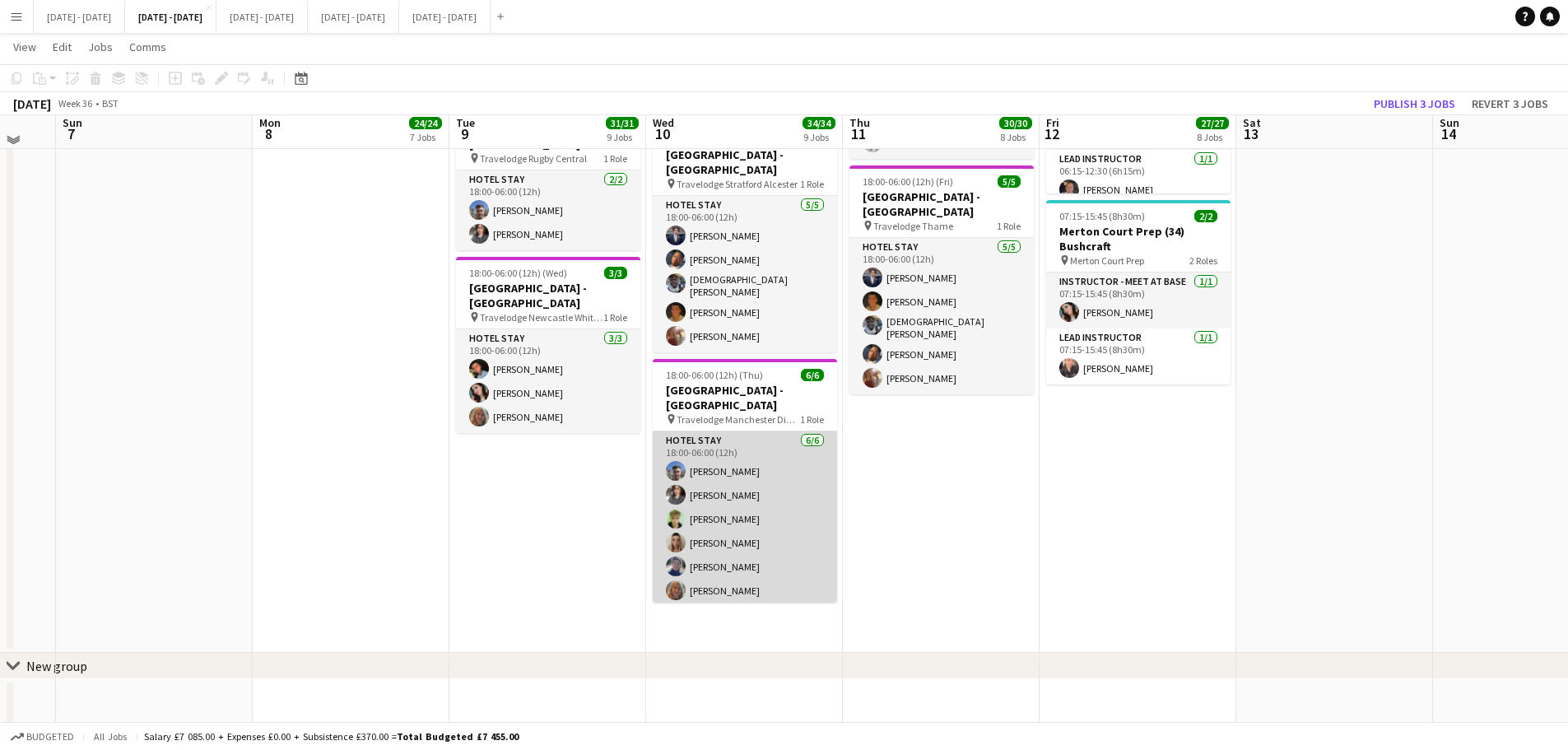
scroll to position [1435, 0]
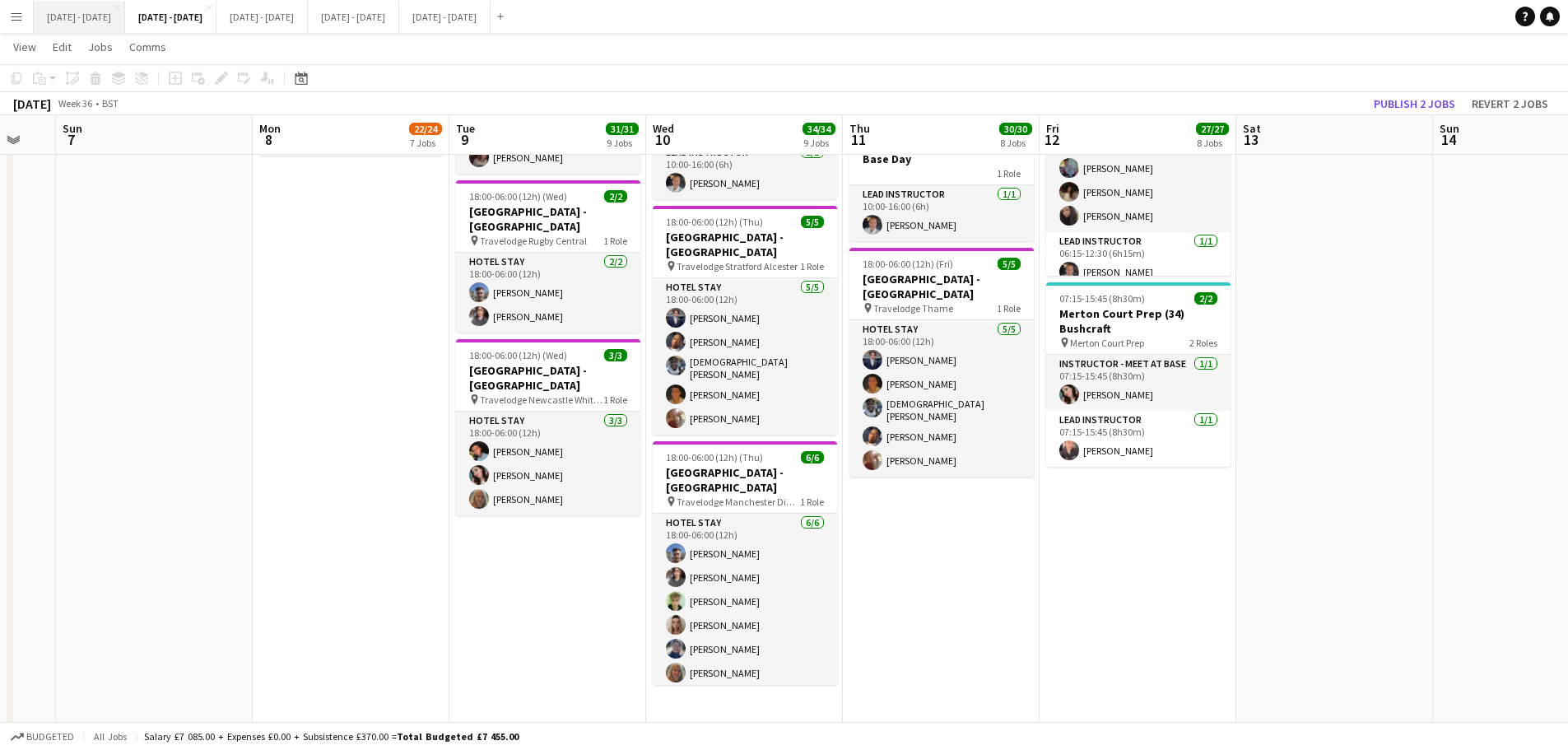
click at [78, 27] on button "[DATE] - [DATE] Close" at bounding box center [79, 17] width 92 height 32
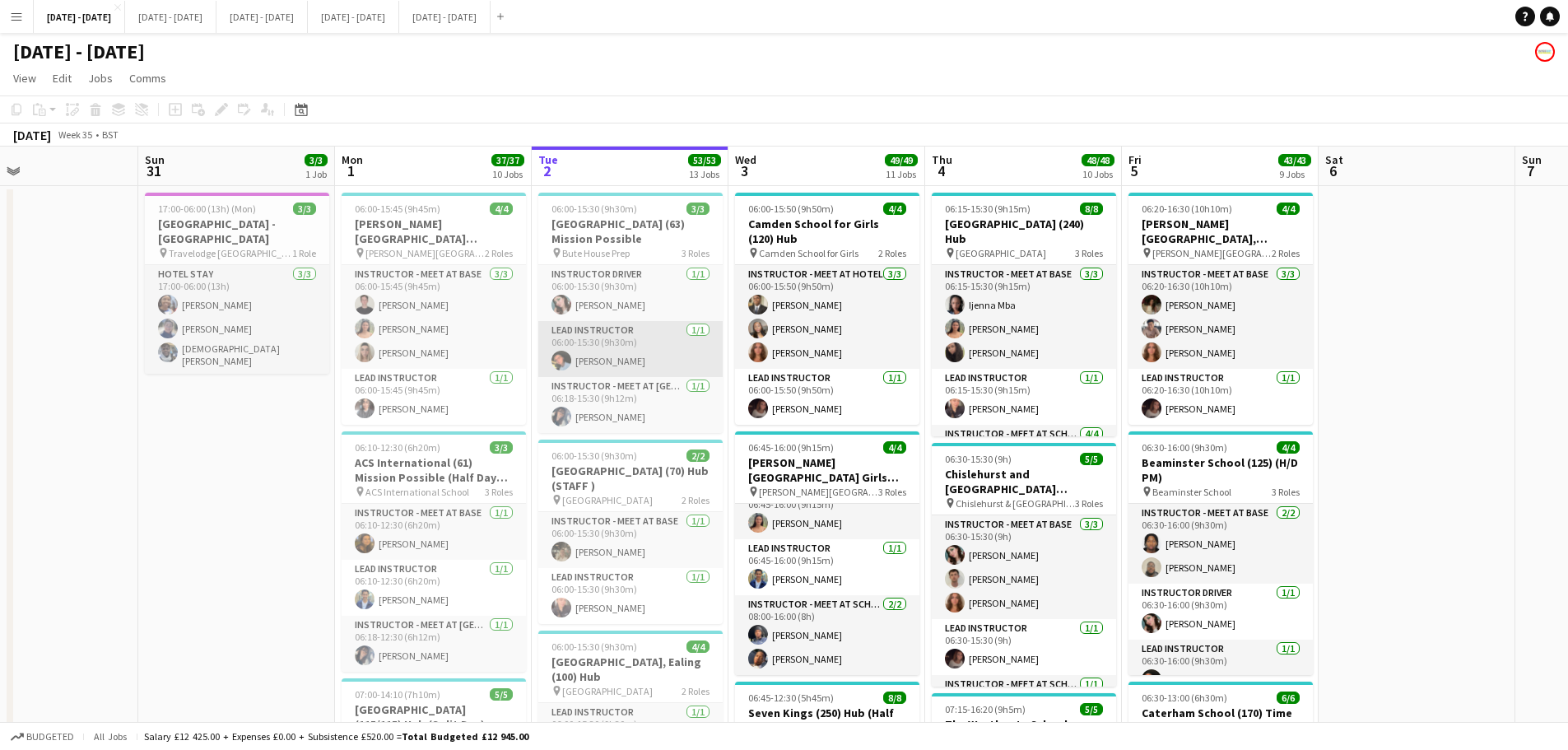
click at [624, 347] on app-card-role "Lead Instructor 1/1 06:00-15:30 (9h30m) Eloise Cook" at bounding box center [630, 349] width 184 height 56
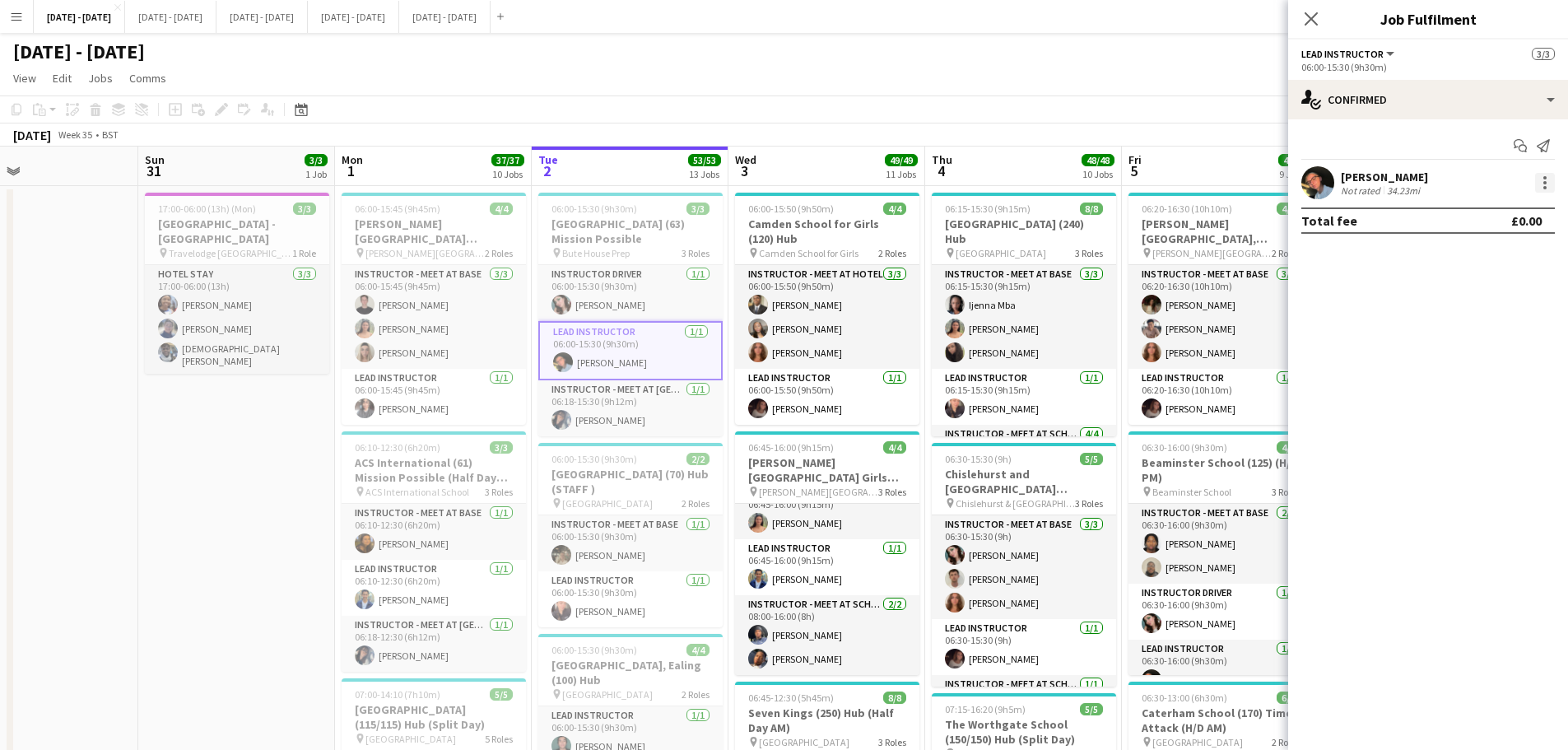
click at [1549, 187] on div at bounding box center [1545, 183] width 20 height 20
click at [1502, 216] on span "Edit fee" at bounding box center [1491, 214] width 102 height 15
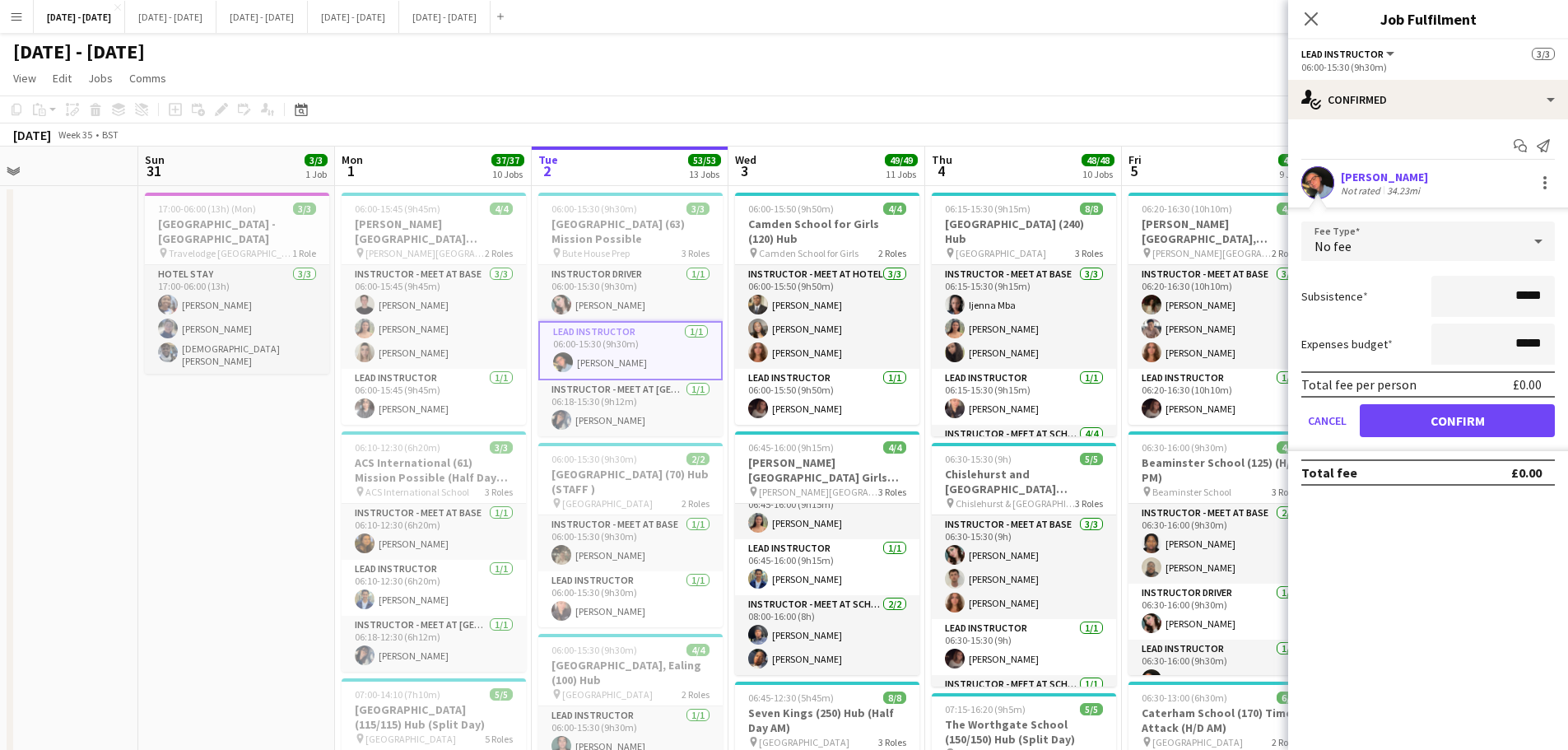
click at [1414, 240] on div "No fee" at bounding box center [1412, 240] width 220 height 39
click at [1412, 225] on div at bounding box center [784, 375] width 1568 height 750
click at [1394, 248] on div "No fee" at bounding box center [1412, 240] width 220 height 39
click at [1372, 335] on span "Fixed" at bounding box center [1429, 330] width 227 height 16
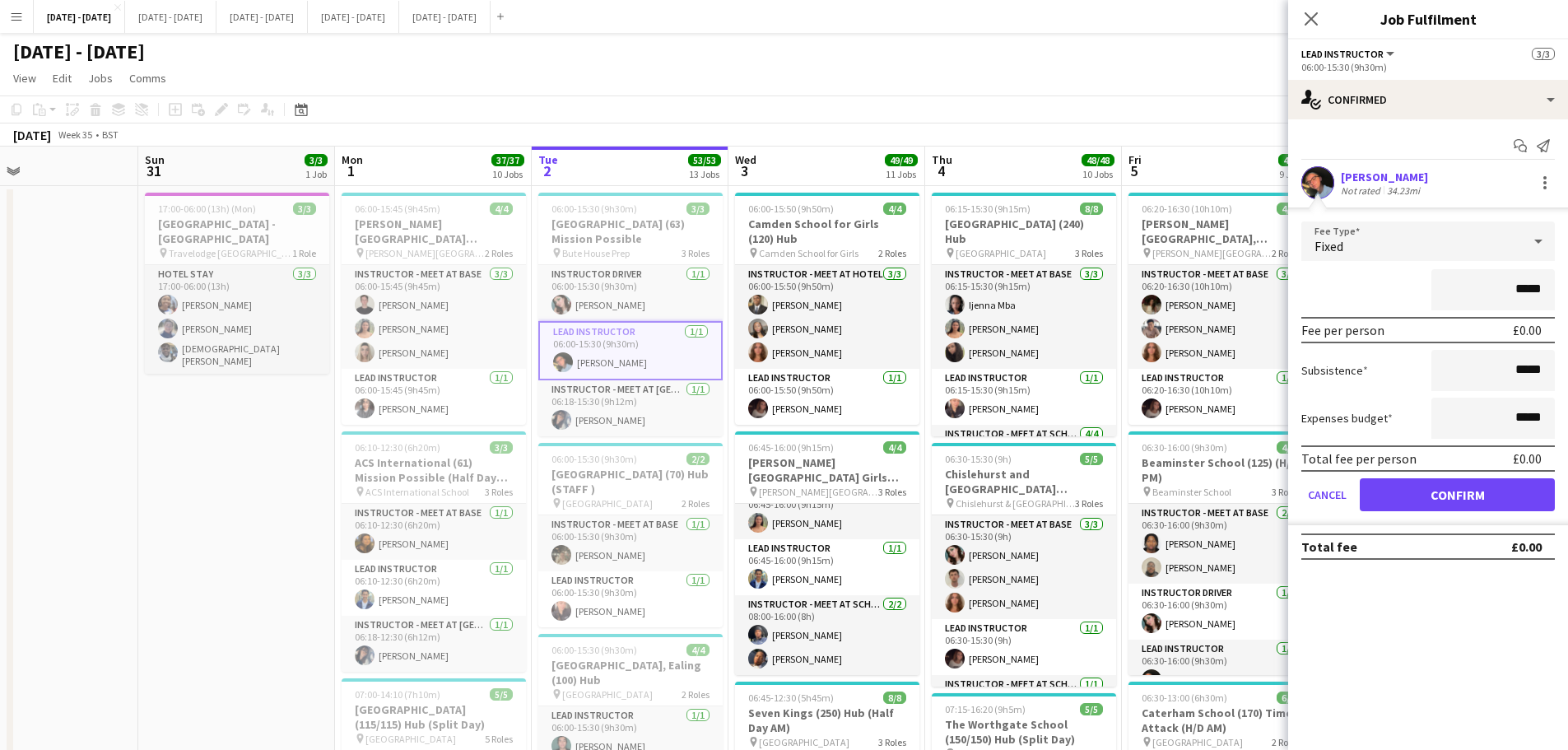
click at [1519, 288] on input "*****" at bounding box center [1494, 289] width 124 height 41
type input "**"
type input "*******"
click at [1454, 486] on button "Confirm" at bounding box center [1458, 494] width 195 height 33
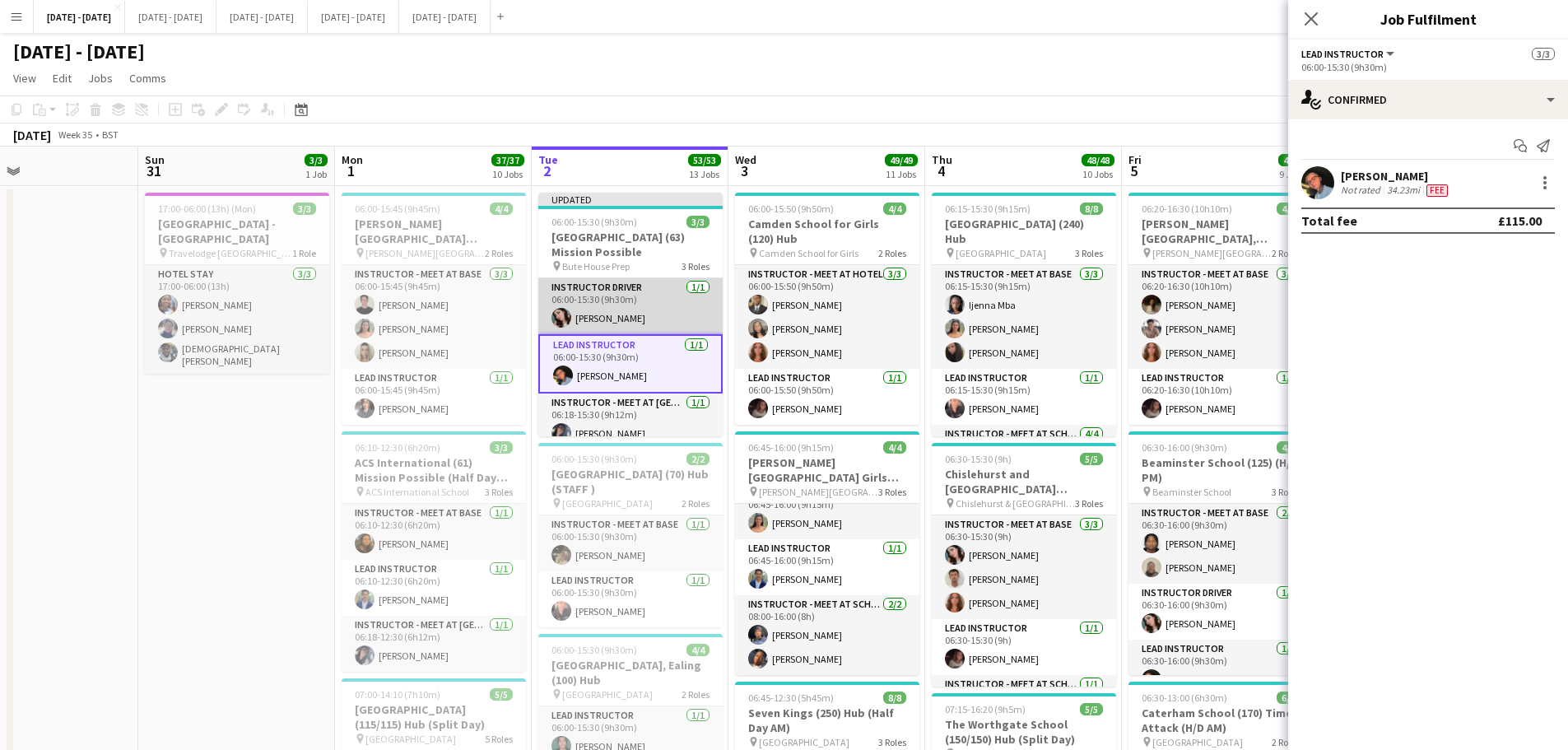
click at [633, 297] on app-card-role "Instructor Driver 1/1 06:00-15:30 (9h30m) Lucy Cork" at bounding box center [630, 305] width 184 height 56
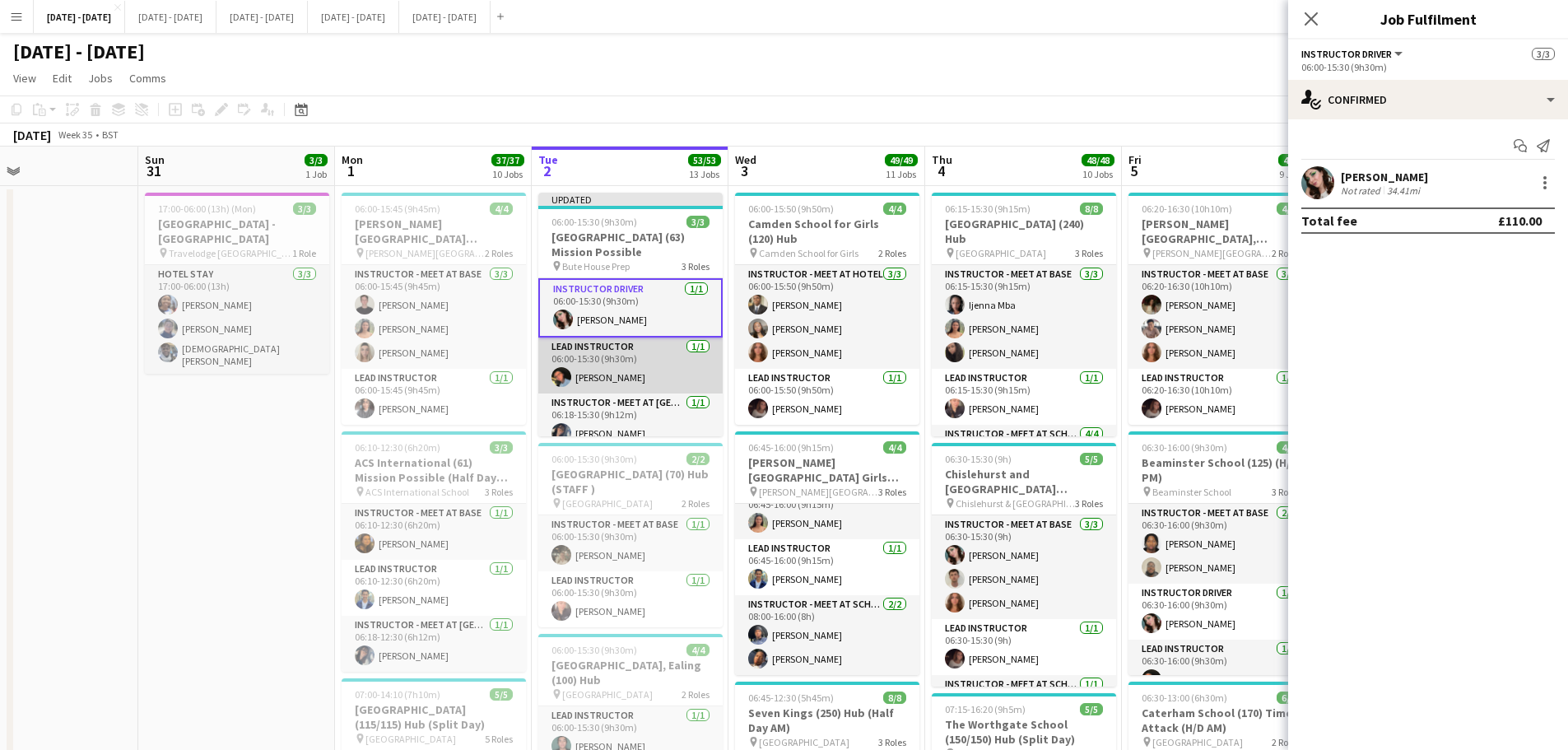
click at [643, 365] on app-card-role "Lead Instructor 1/1 06:00-15:30 (9h30m) Eloise Cook" at bounding box center [630, 365] width 184 height 56
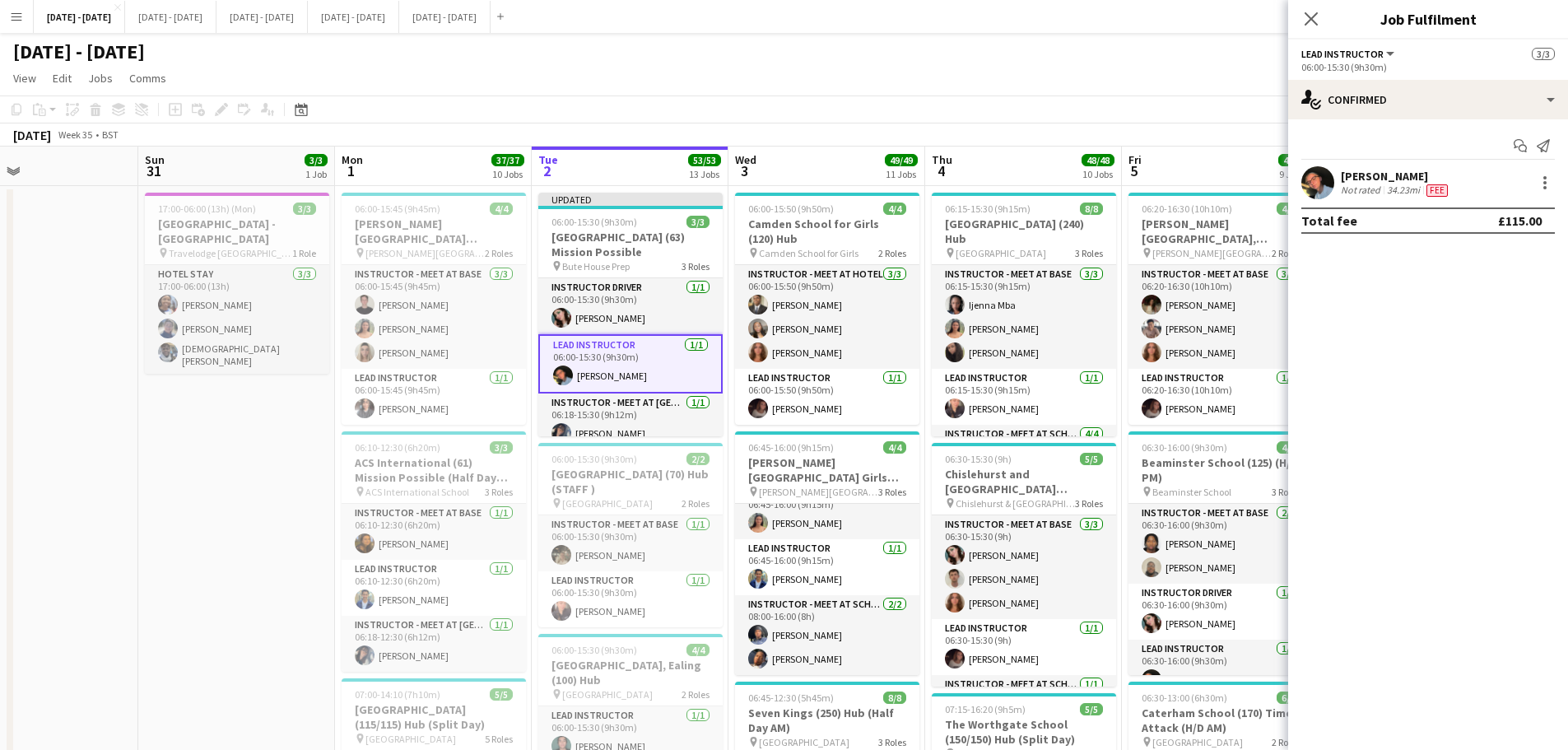
click at [1323, 9] on div "Close pop-in" at bounding box center [1311, 18] width 46 height 38
click at [1306, 13] on icon at bounding box center [1311, 18] width 16 height 16
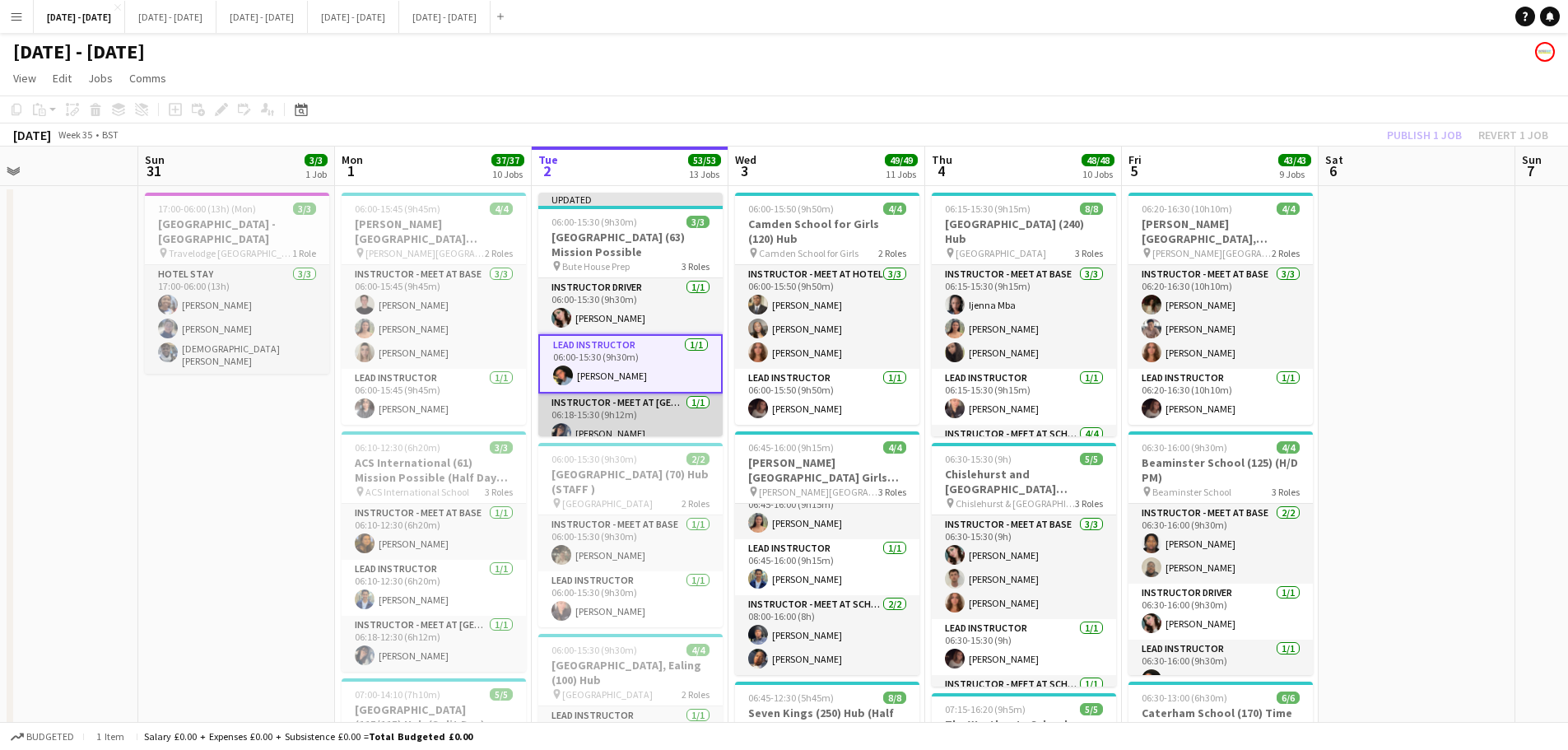
click at [645, 420] on app-card-role "Instructor - Meet at Pick Up Point 1/1 06:18-15:30 (9h12m) Martyna Kowalska" at bounding box center [630, 421] width 184 height 56
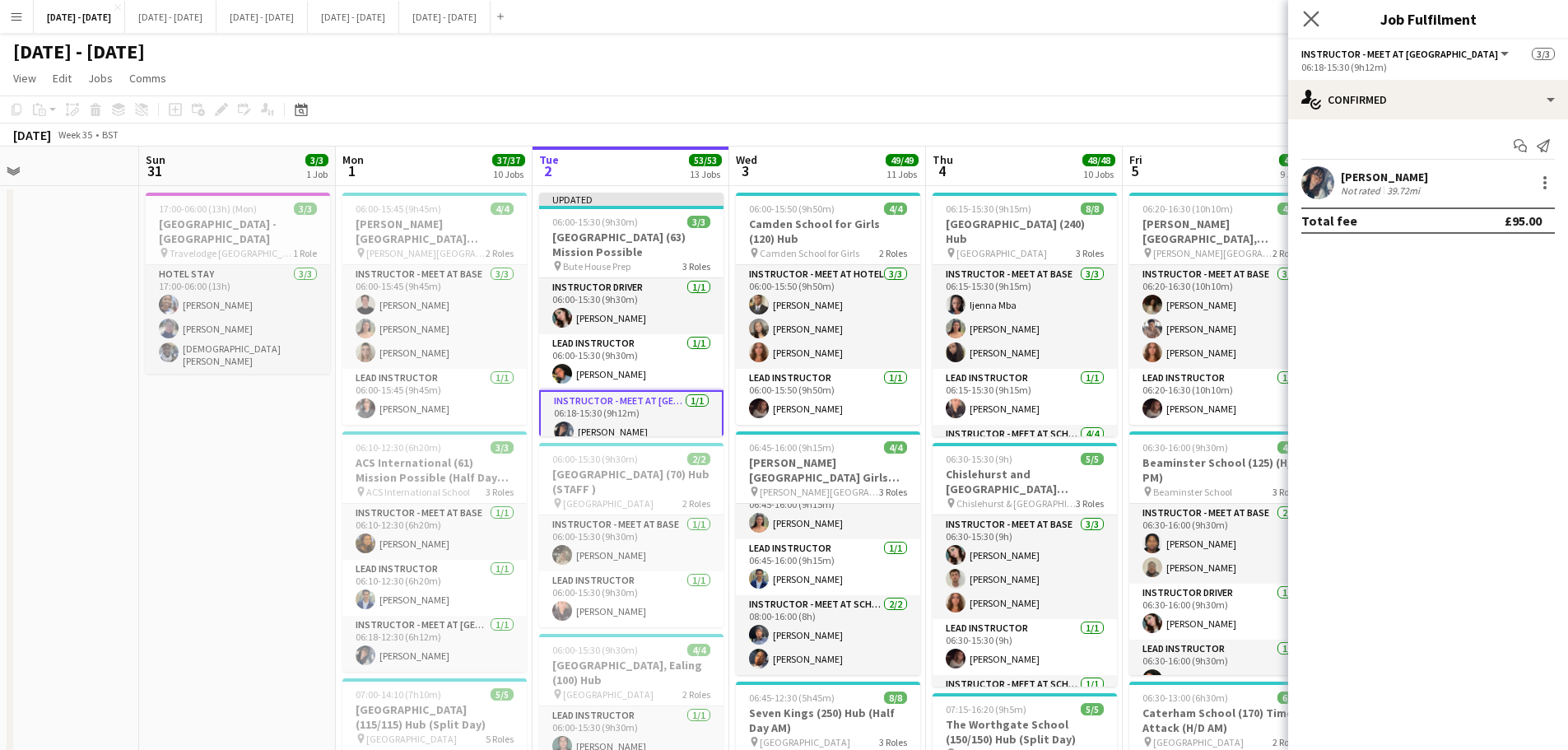
drag, startPoint x: 1320, startPoint y: 26, endPoint x: 1308, endPoint y: 26, distance: 12.0
click at [1319, 26] on app-icon "Close pop-in" at bounding box center [1312, 19] width 24 height 24
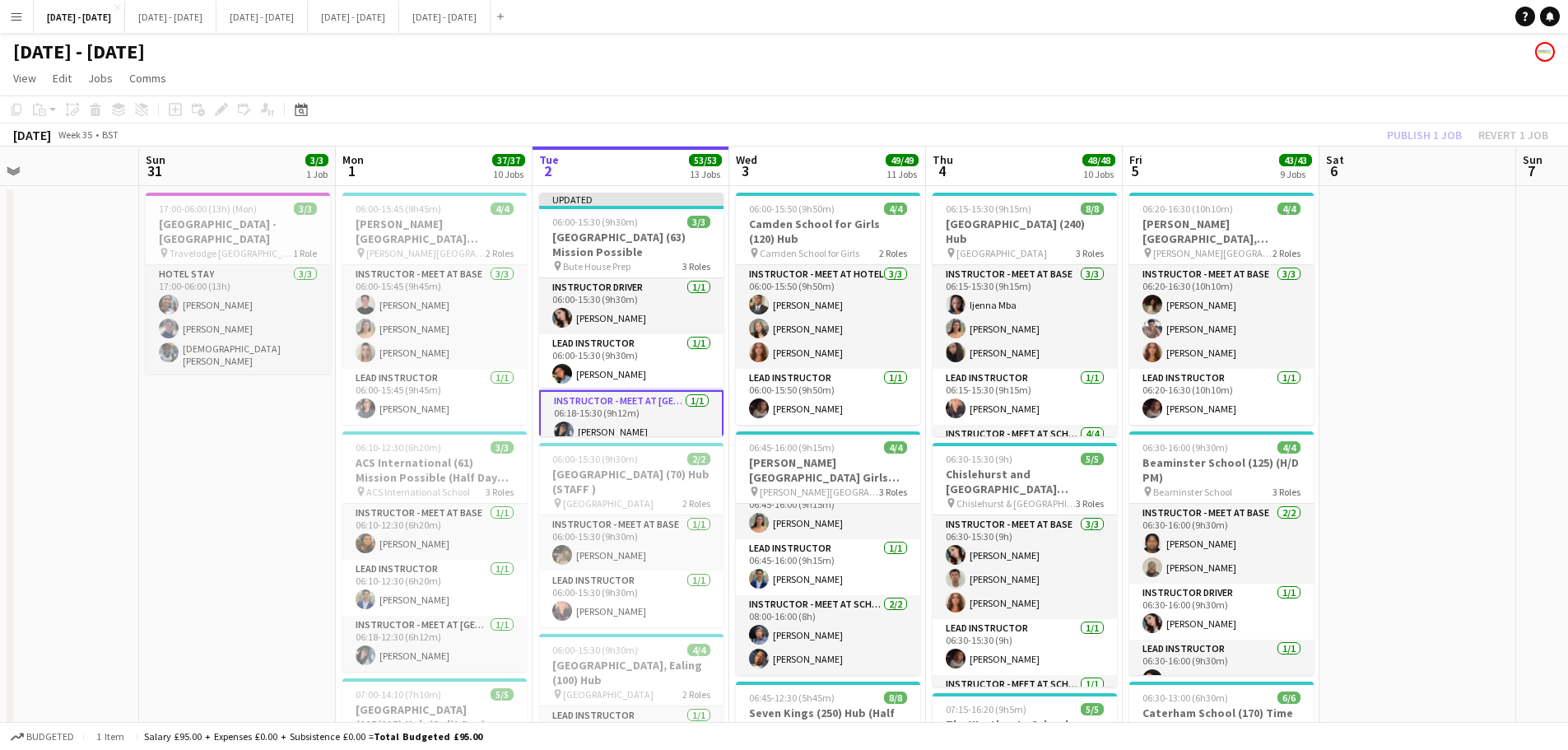
drag, startPoint x: 630, startPoint y: 247, endPoint x: 1037, endPoint y: 161, distance: 416.0
click at [631, 247] on h3 "[GEOGRAPHIC_DATA] (63) Mission Possible" at bounding box center [631, 244] width 184 height 30
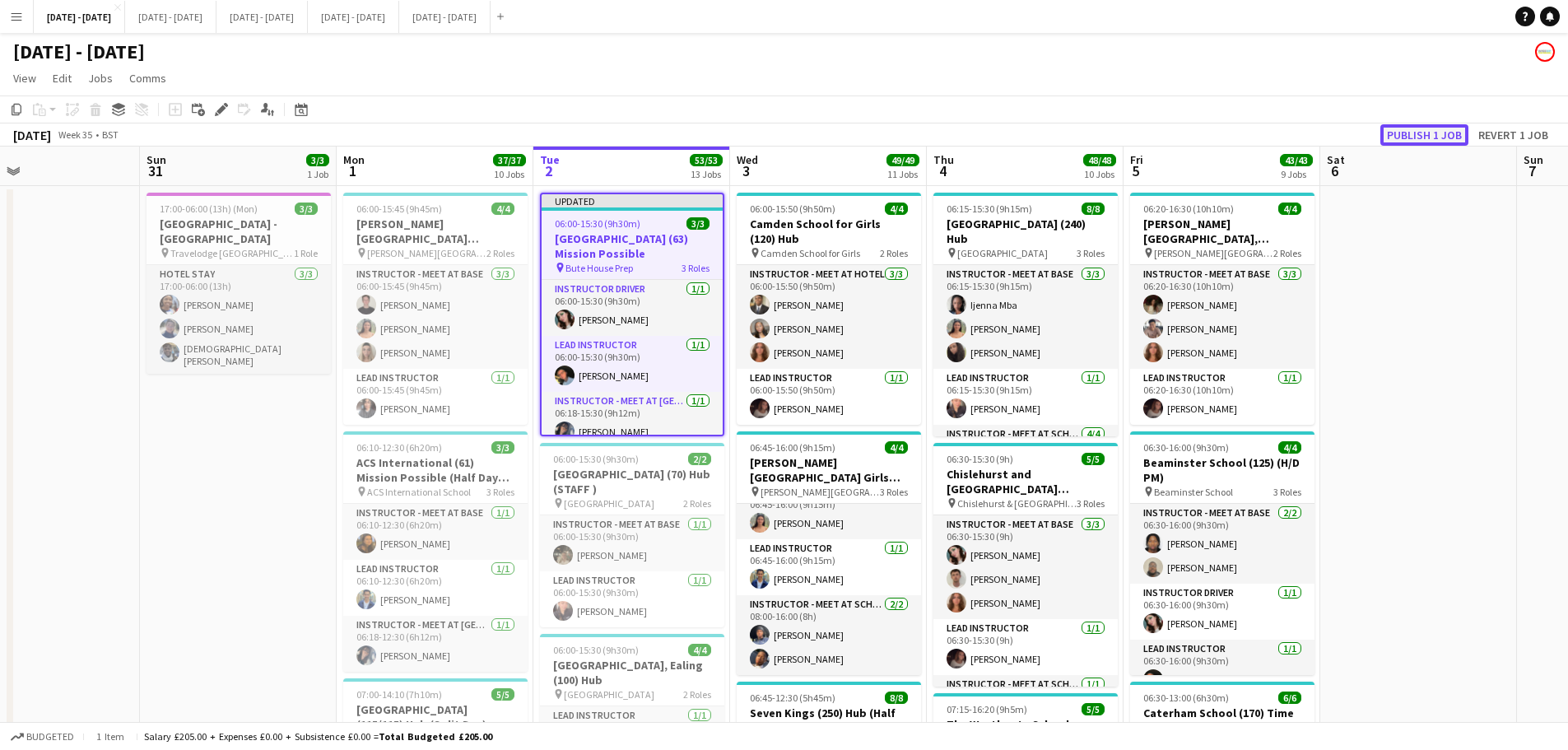
click at [1421, 142] on button "Publish 1 job" at bounding box center [1425, 135] width 88 height 22
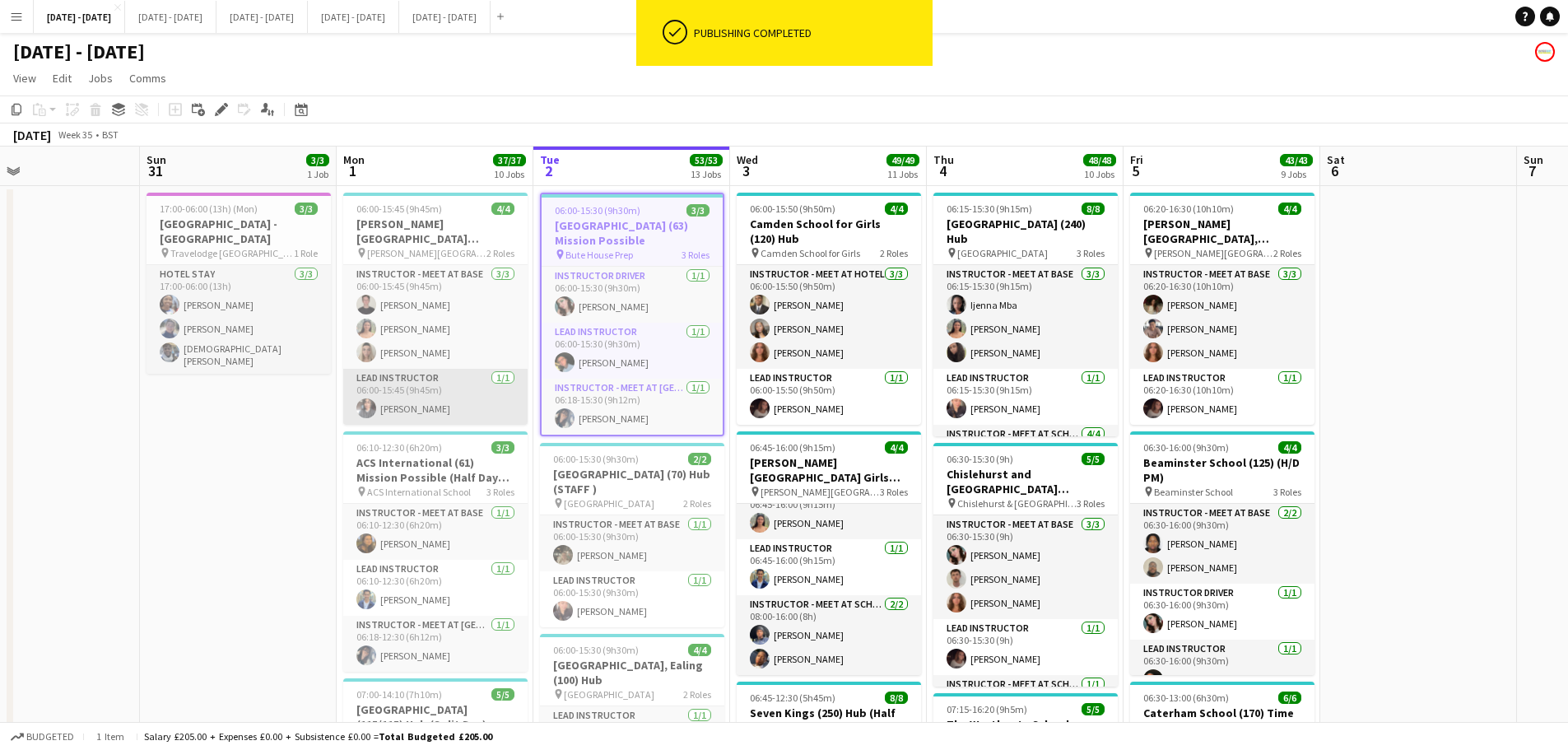
click at [404, 394] on app-card-role "Lead Instructor 1/1 06:00-15:45 (9h45m) Shusanta Rai" at bounding box center [435, 396] width 184 height 56
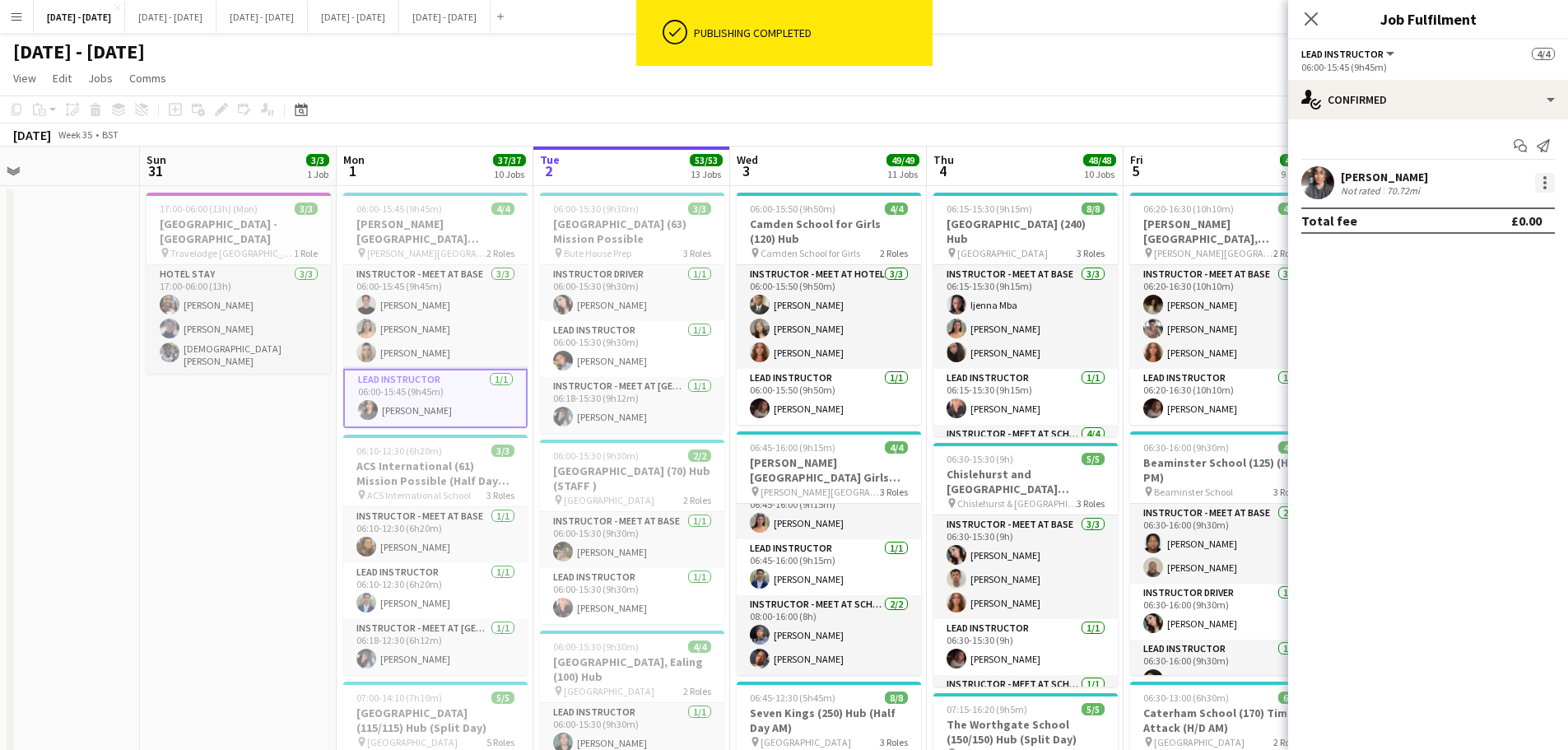
click at [1545, 181] on div at bounding box center [1545, 183] width 3 height 3
click at [1506, 216] on span "Edit fee" at bounding box center [1491, 214] width 102 height 15
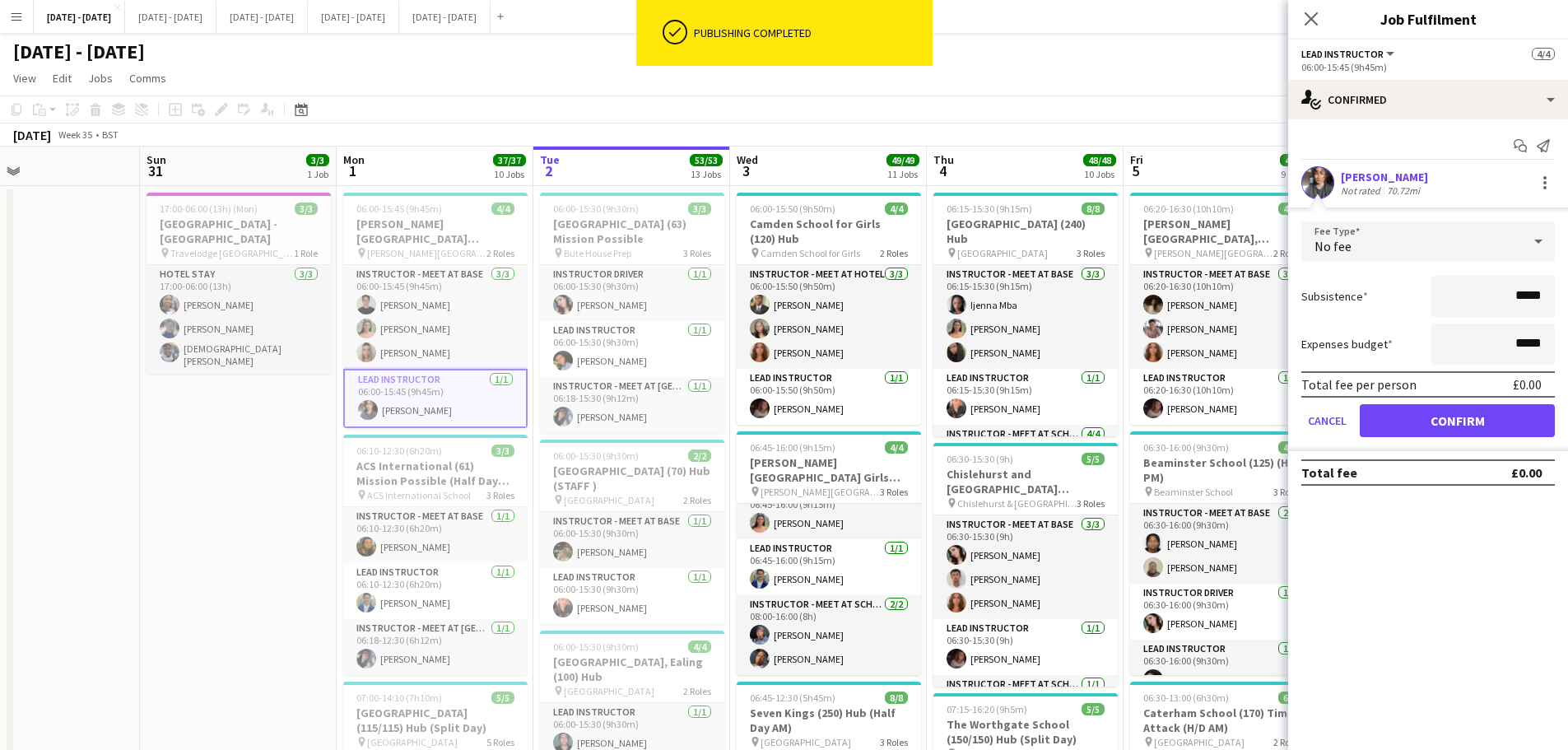
click at [1482, 248] on div "No fee" at bounding box center [1412, 240] width 220 height 39
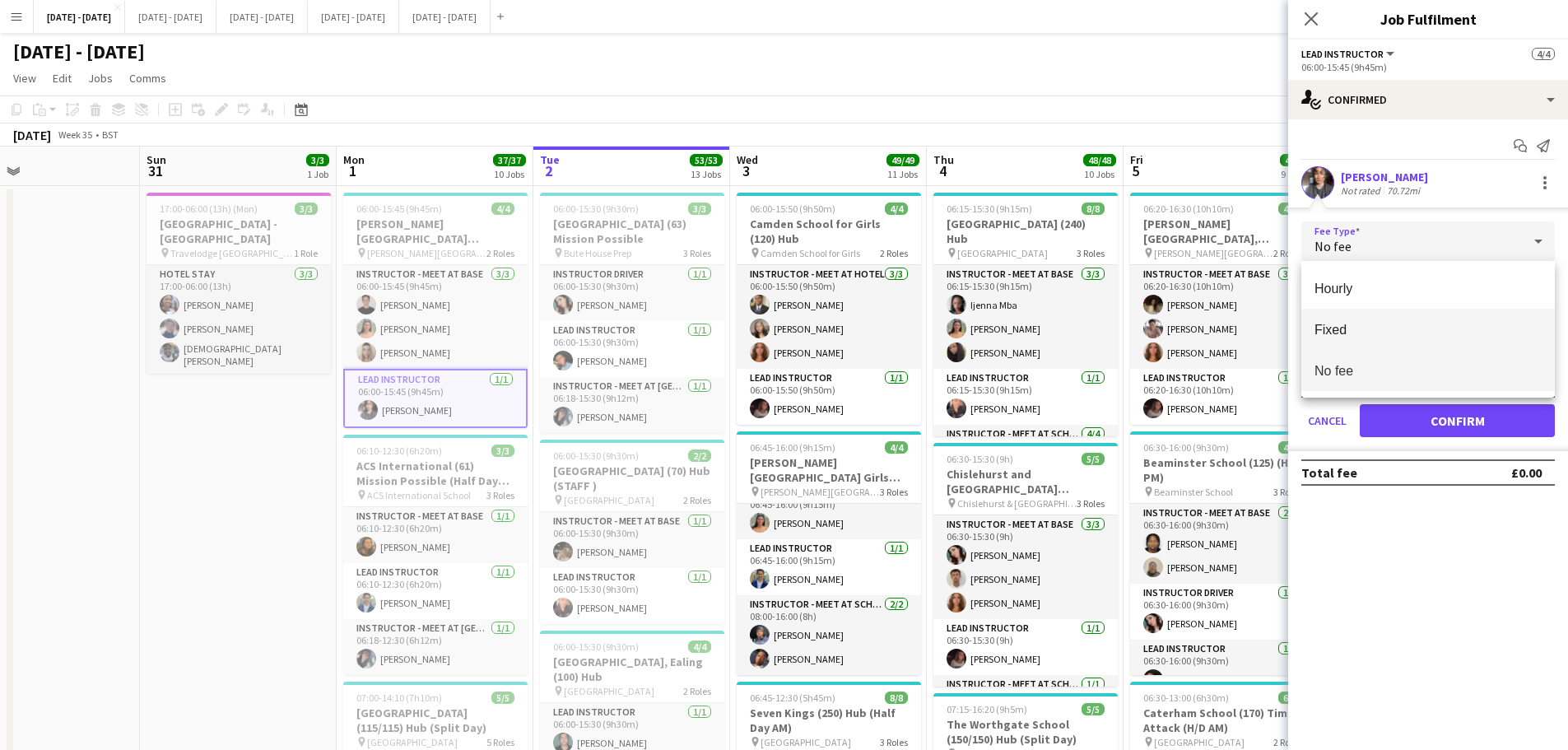
click at [1349, 329] on span "Fixed" at bounding box center [1429, 330] width 227 height 16
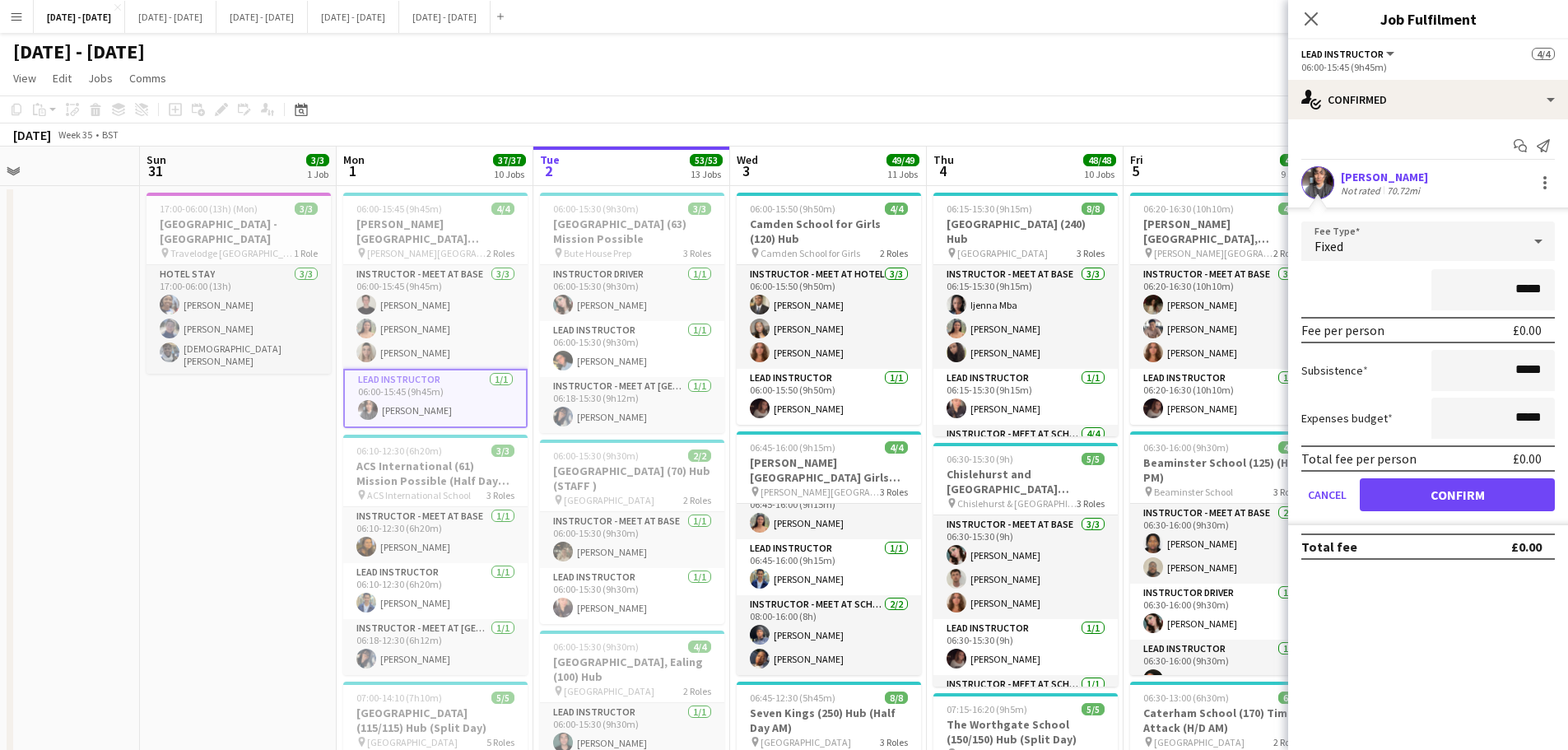
click at [1517, 290] on input "*****" at bounding box center [1494, 289] width 124 height 41
type input "*******"
click at [1460, 497] on button "Confirm" at bounding box center [1458, 494] width 195 height 33
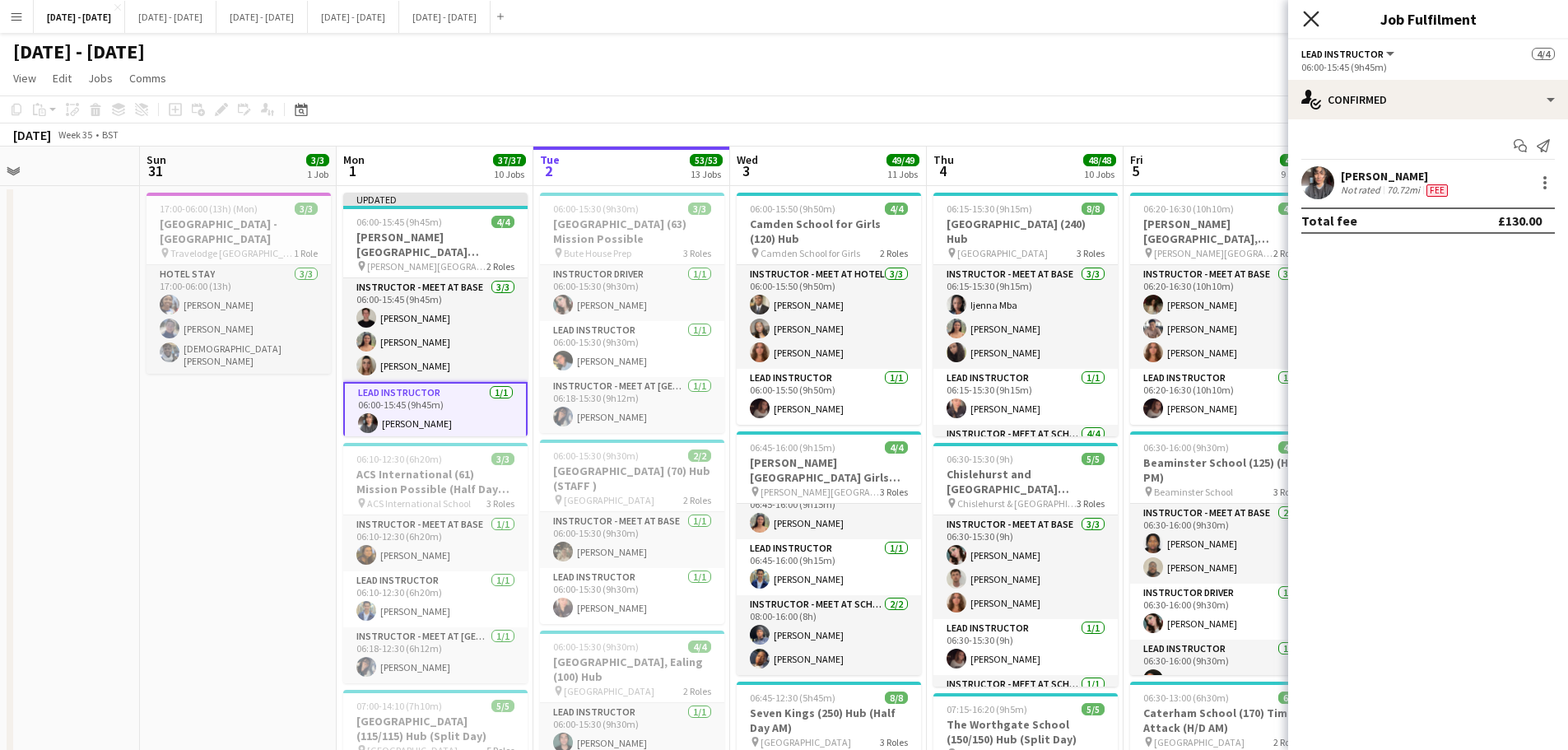
click at [1311, 19] on icon "Close pop-in" at bounding box center [1311, 18] width 16 height 16
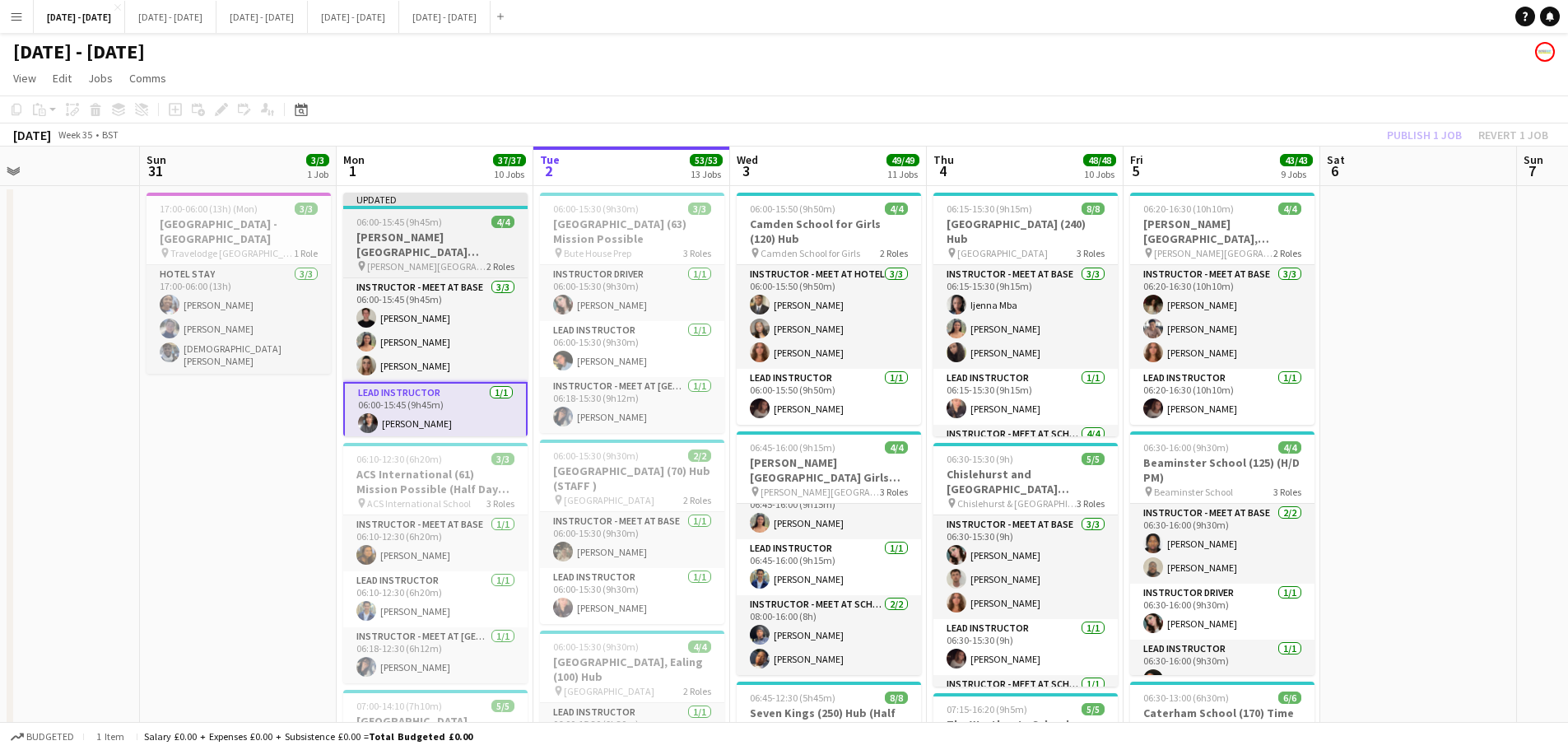
click at [376, 242] on h3 "[PERSON_NAME][GEOGRAPHIC_DATA][PERSON_NAME] (100) Hub" at bounding box center [435, 244] width 184 height 30
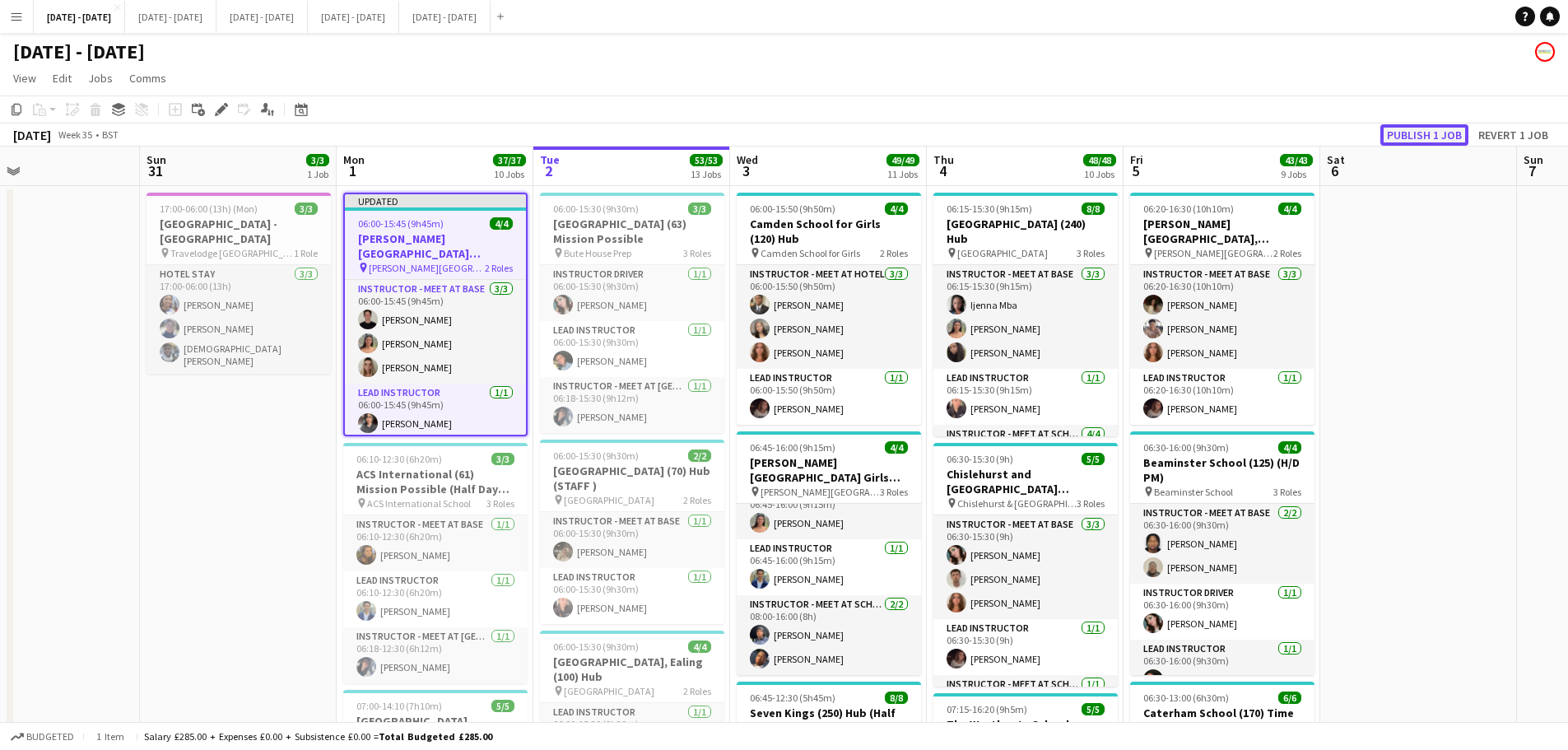
click at [1404, 134] on button "Publish 1 job" at bounding box center [1425, 135] width 88 height 22
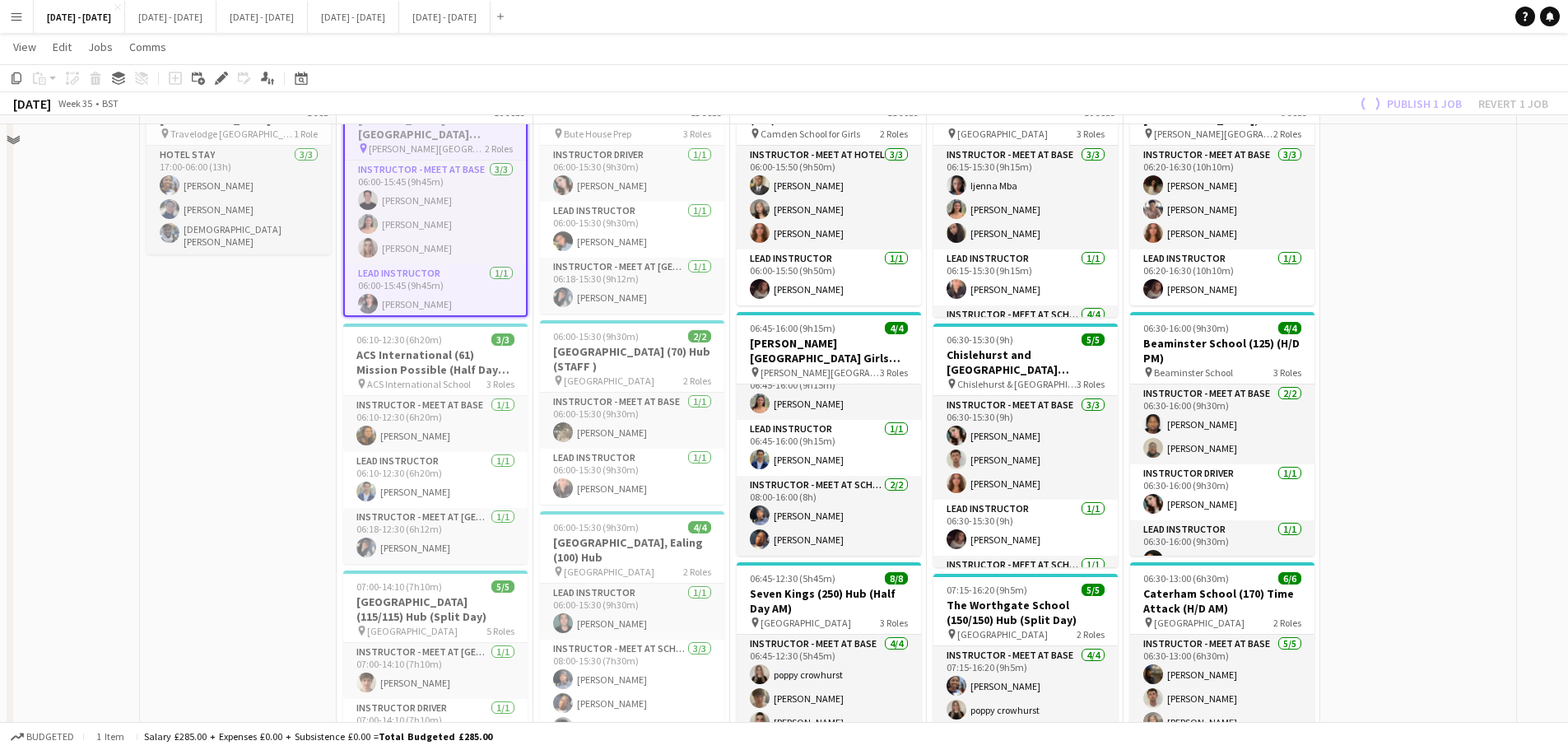
scroll to position [164, 0]
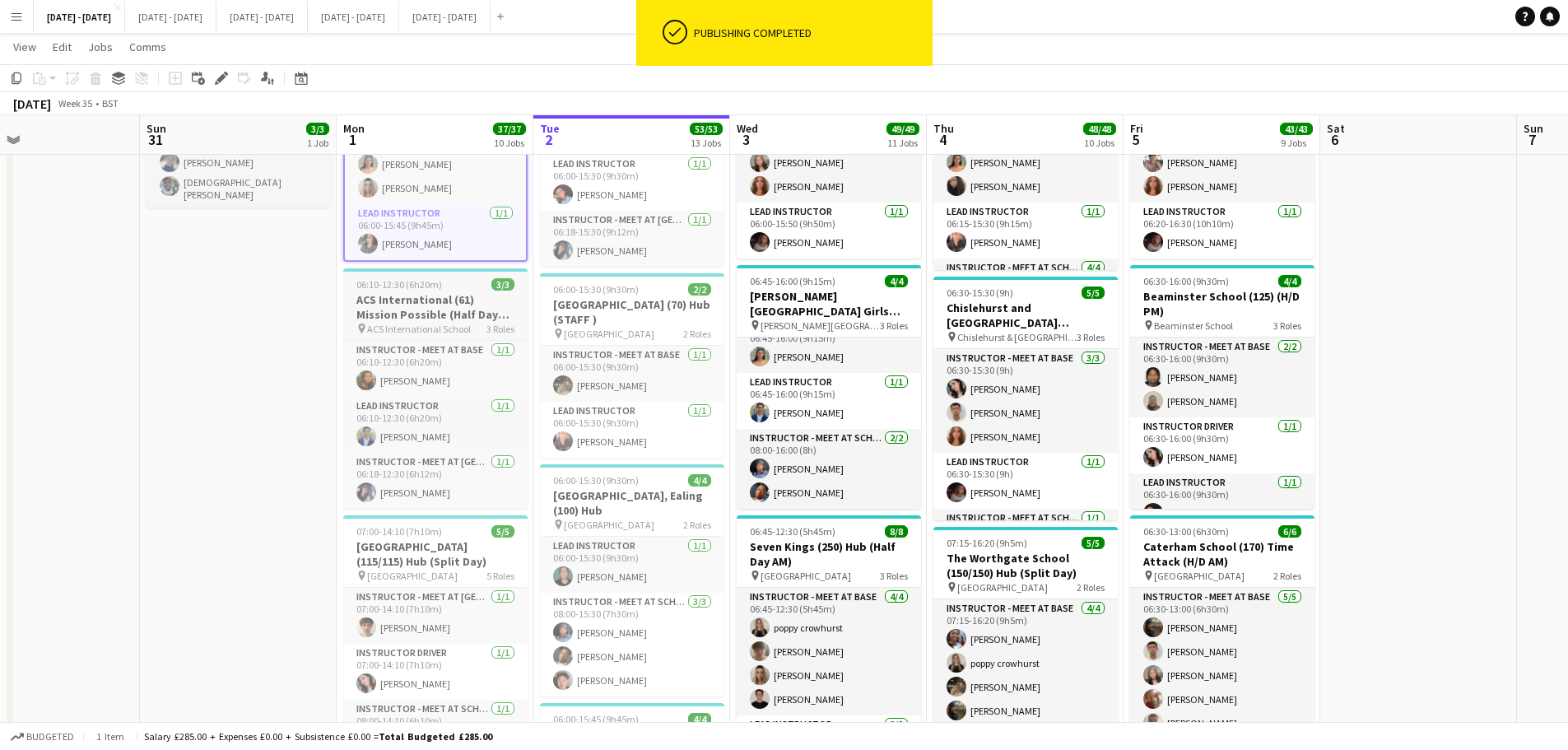
click at [426, 292] on h3 "ACS International (61) Mission Possible (Half Day AM)" at bounding box center [435, 307] width 184 height 30
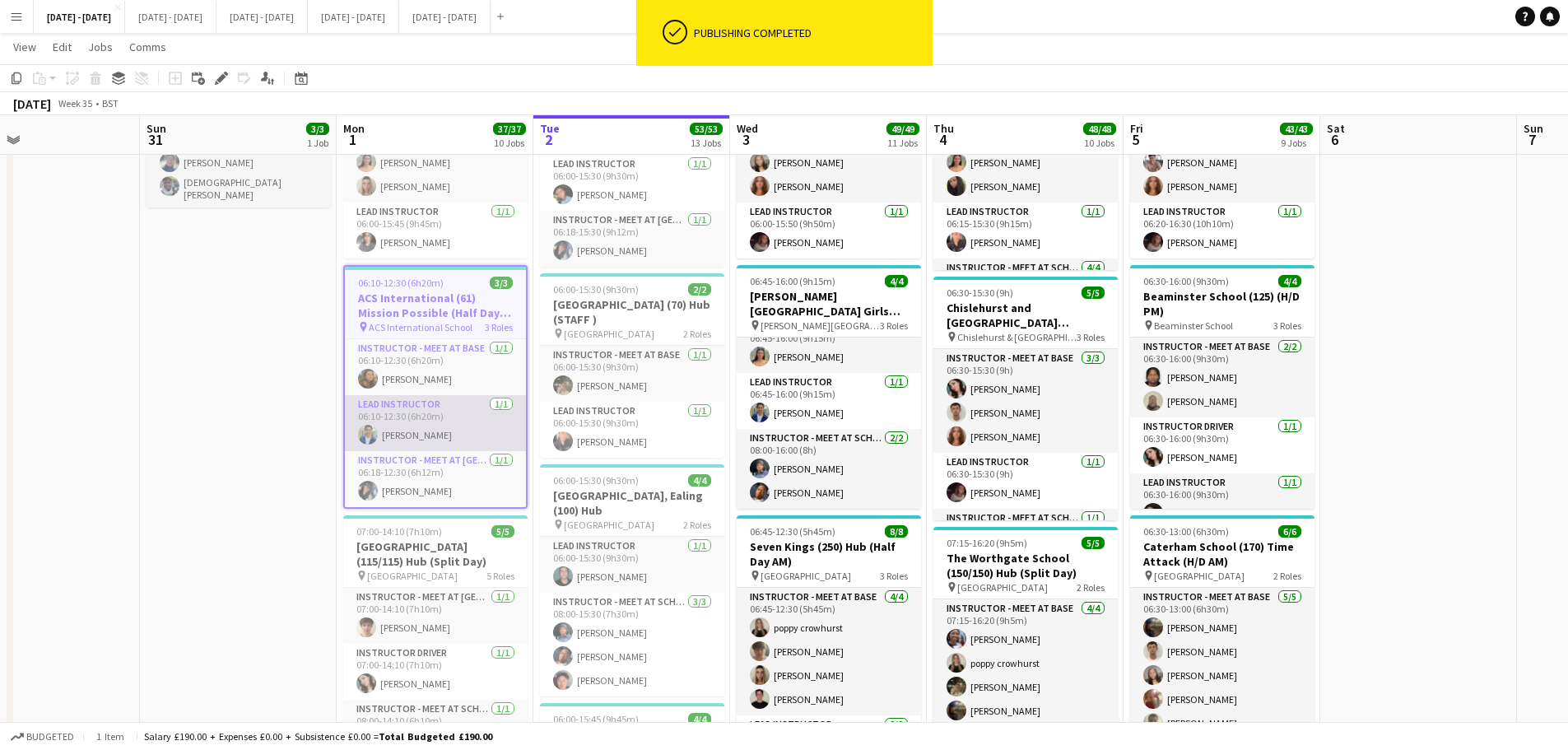
click at [419, 412] on app-card-role "Lead Instructor 1/1 06:10-12:30 (6h20m) Omar Al Khina" at bounding box center [435, 423] width 181 height 56
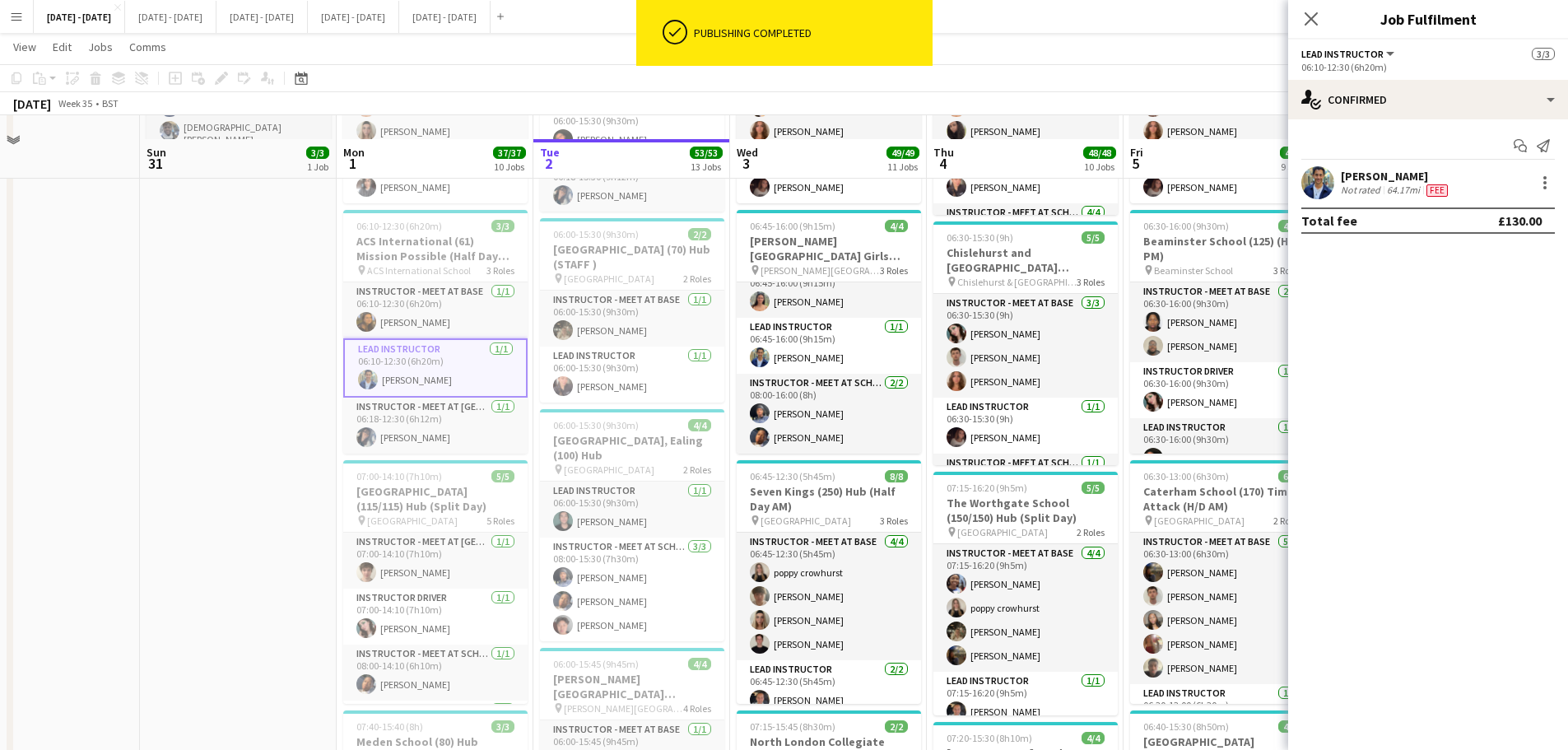
scroll to position [247, 0]
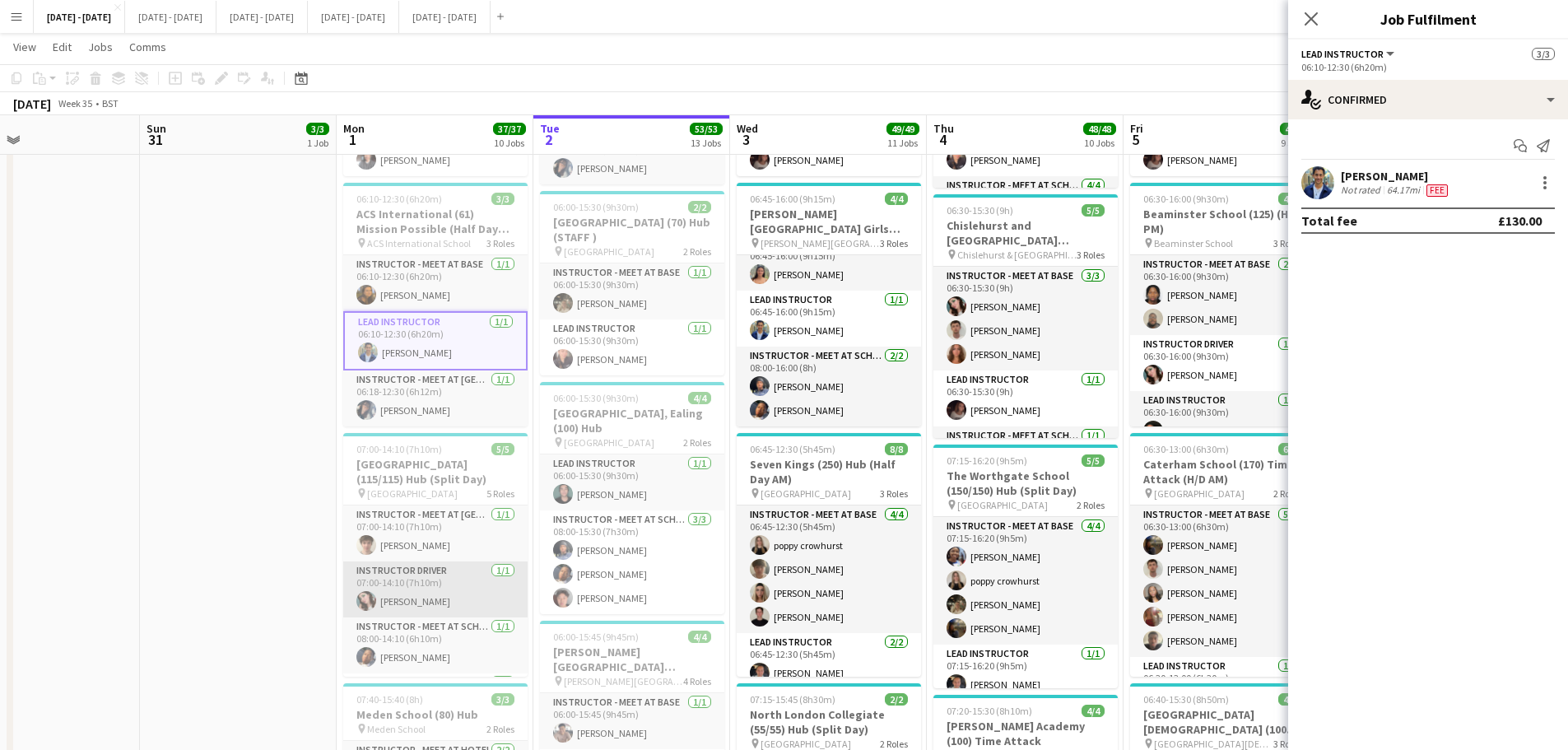
click at [425, 564] on app-card-role "Instructor Driver 1/1 07:00-14:10 (7h10m) Lucy Cork" at bounding box center [435, 589] width 184 height 56
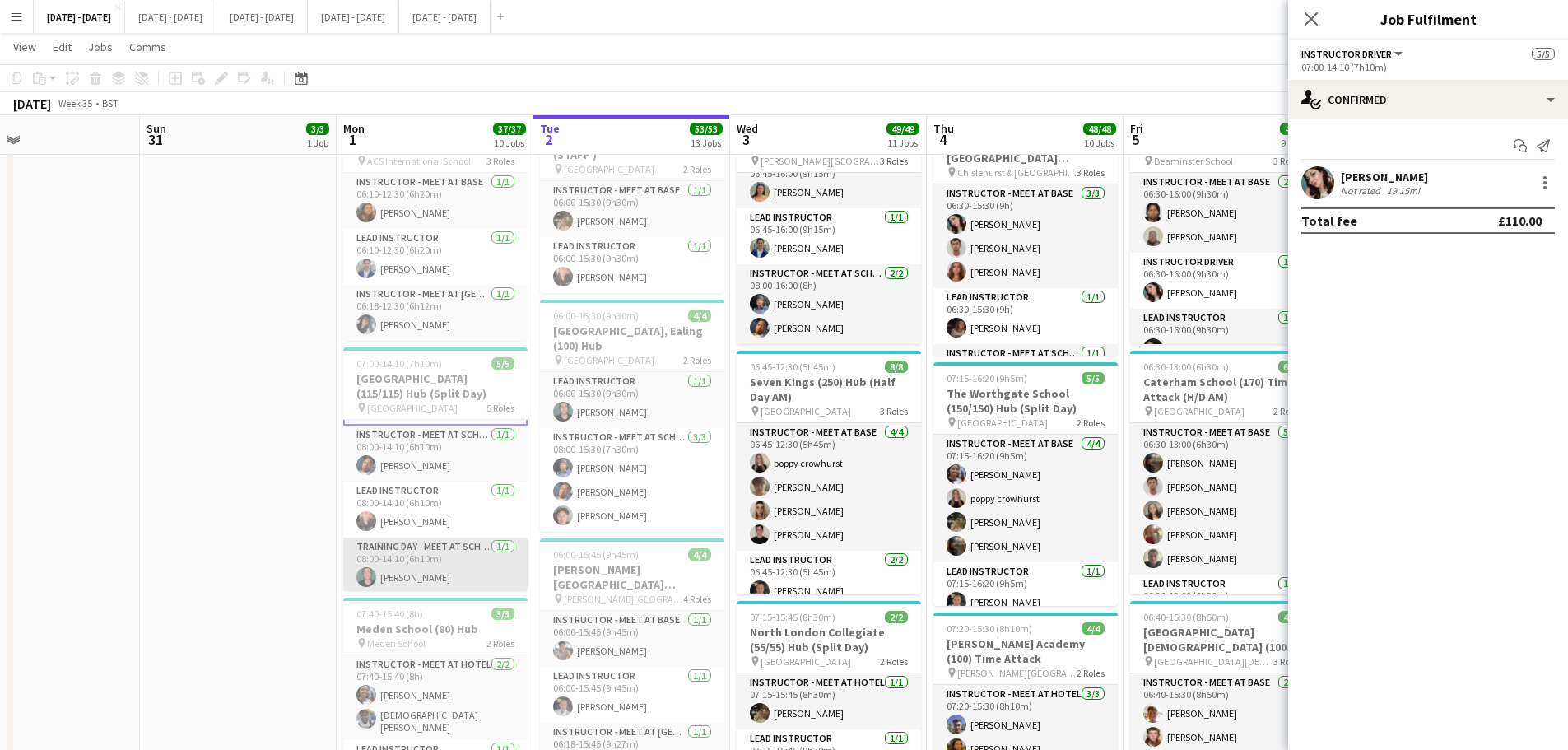
scroll to position [112, 0]
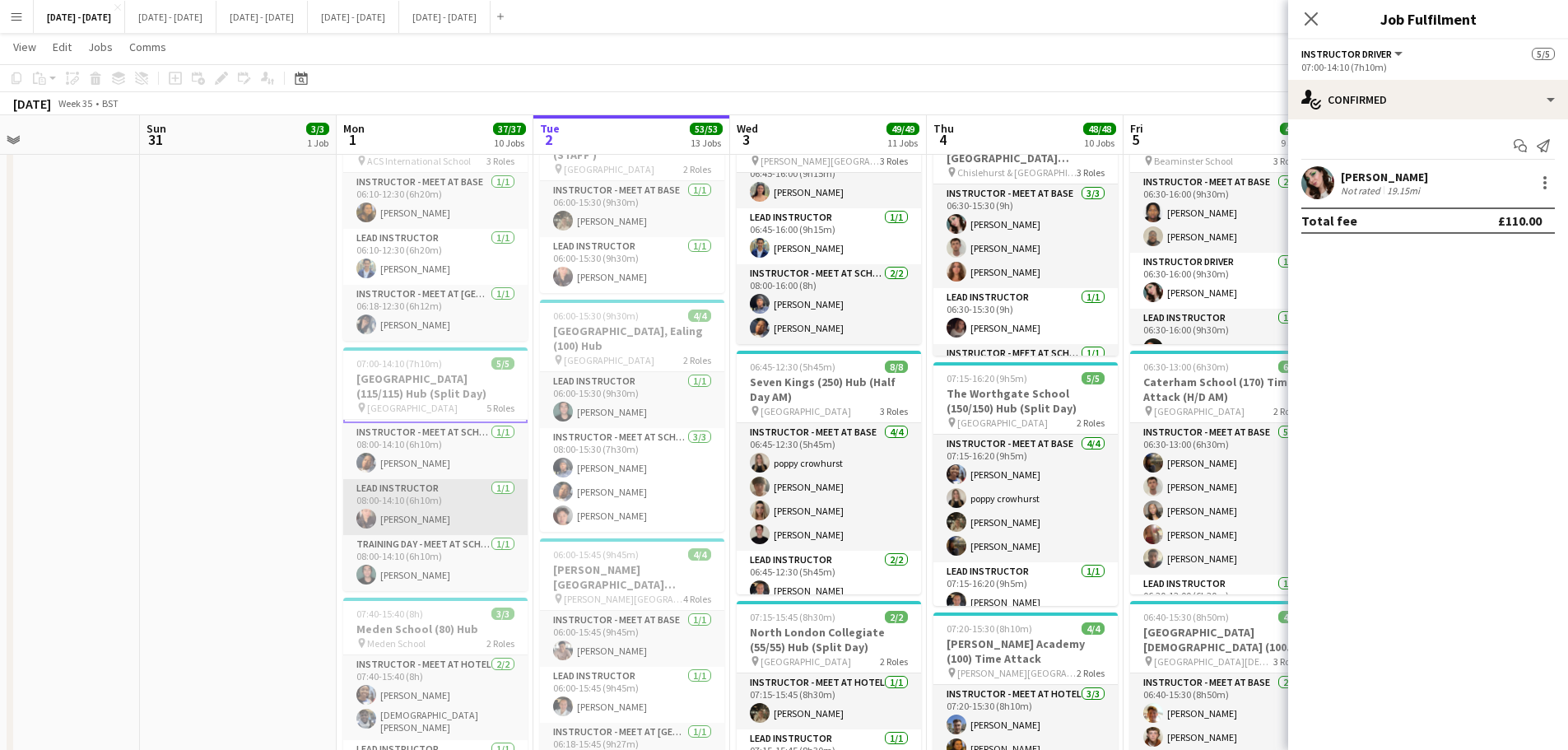
click at [428, 496] on app-card-role "Lead Instructor 1/1 08:00-14:10 (6h10m) Ellie-Marie Mankelow" at bounding box center [435, 506] width 184 height 56
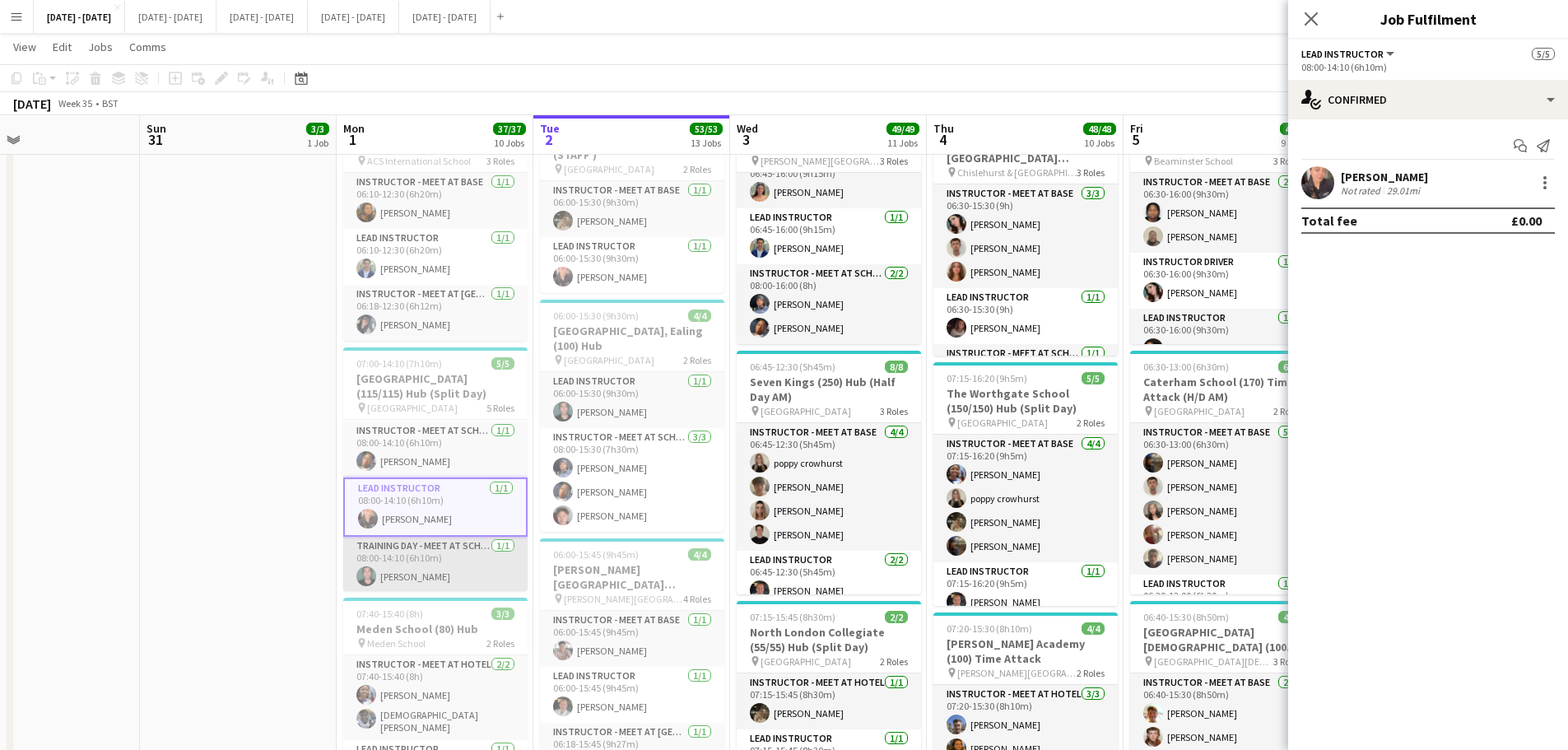
click at [426, 550] on app-card-role "Training Day - Meet at School 1/1 08:00-14:10 (6h10m) Bin Quan" at bounding box center [435, 564] width 184 height 56
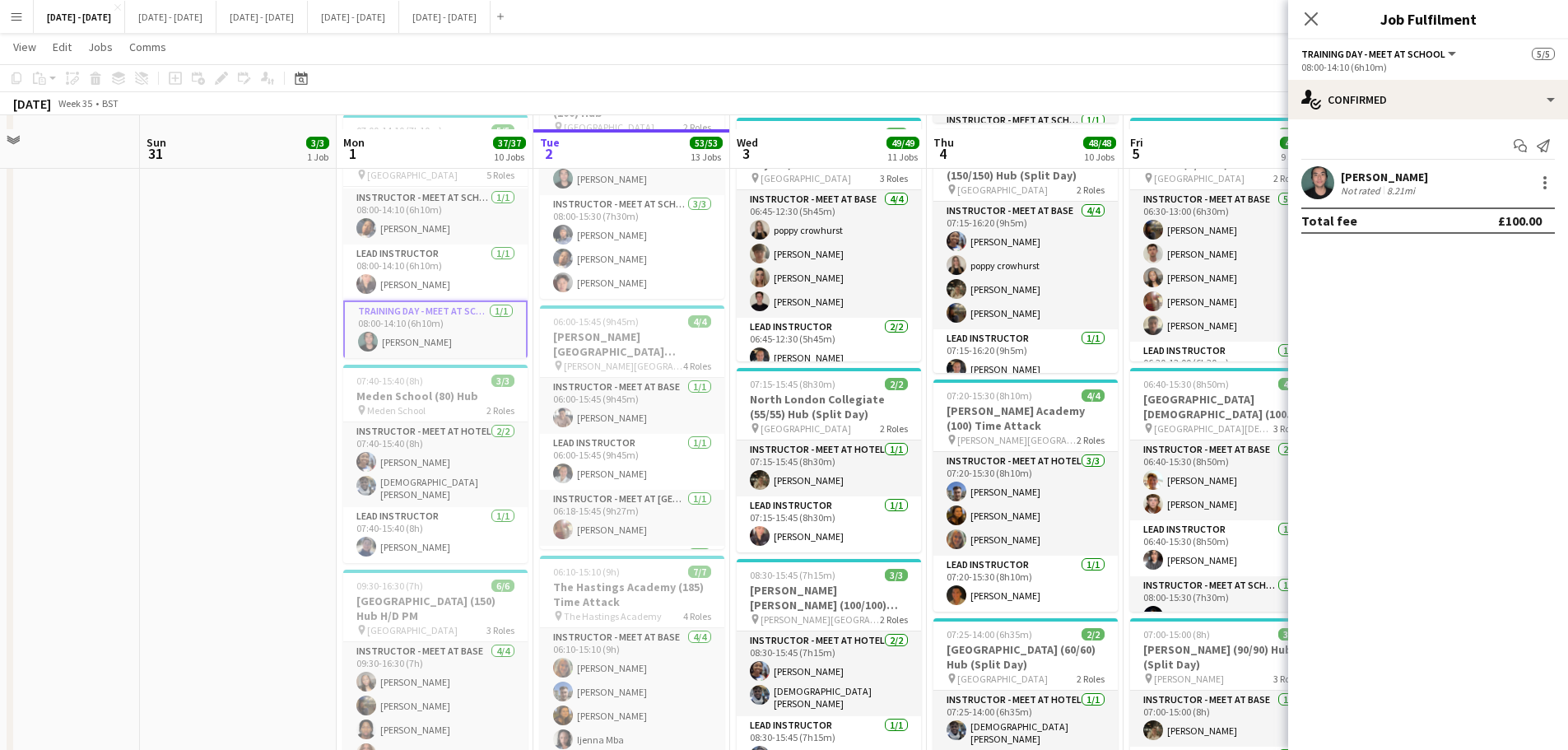
scroll to position [576, 0]
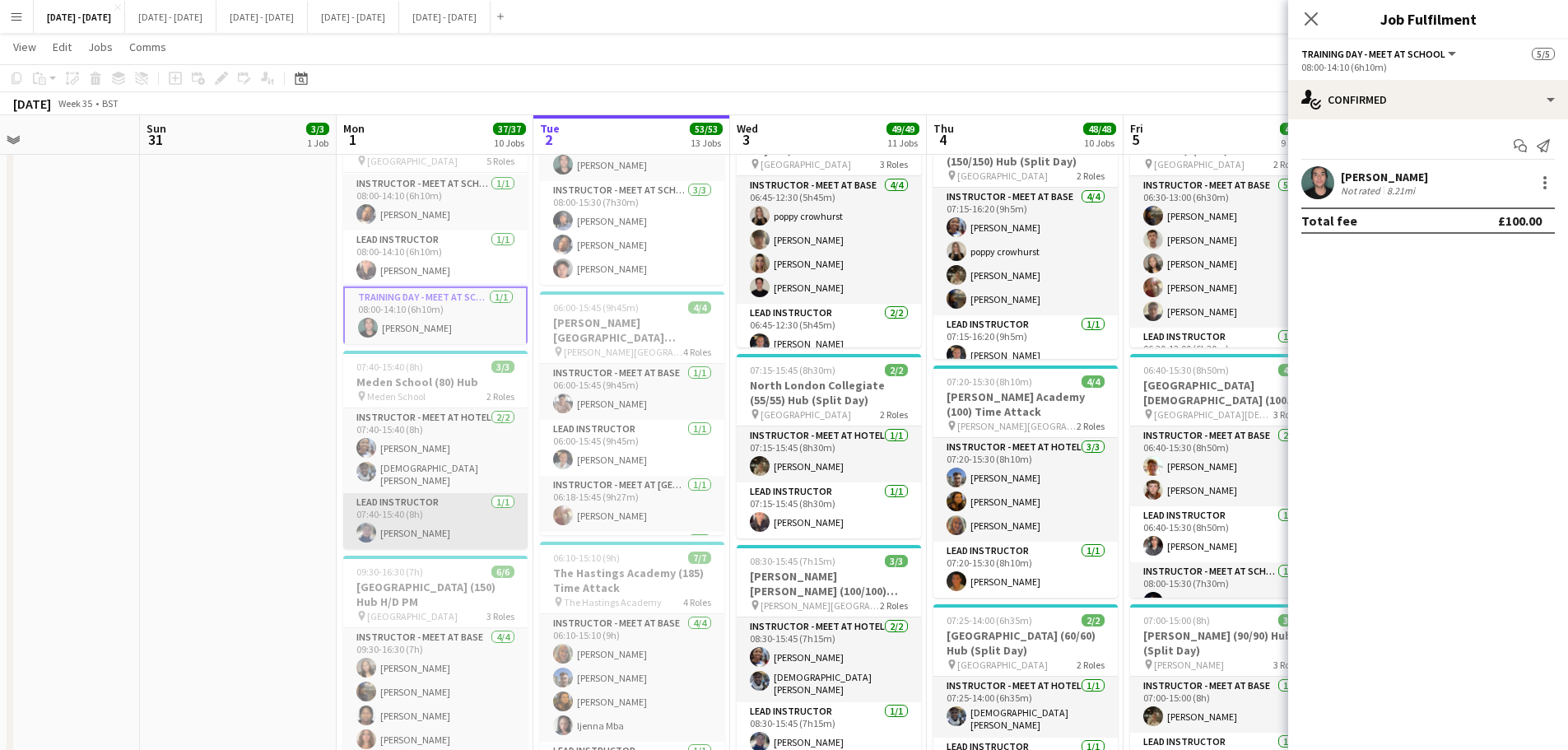
click at [454, 496] on app-card-role "Lead Instructor 1/1 07:40-15:40 (8h) Hannah Taylor" at bounding box center [435, 521] width 184 height 56
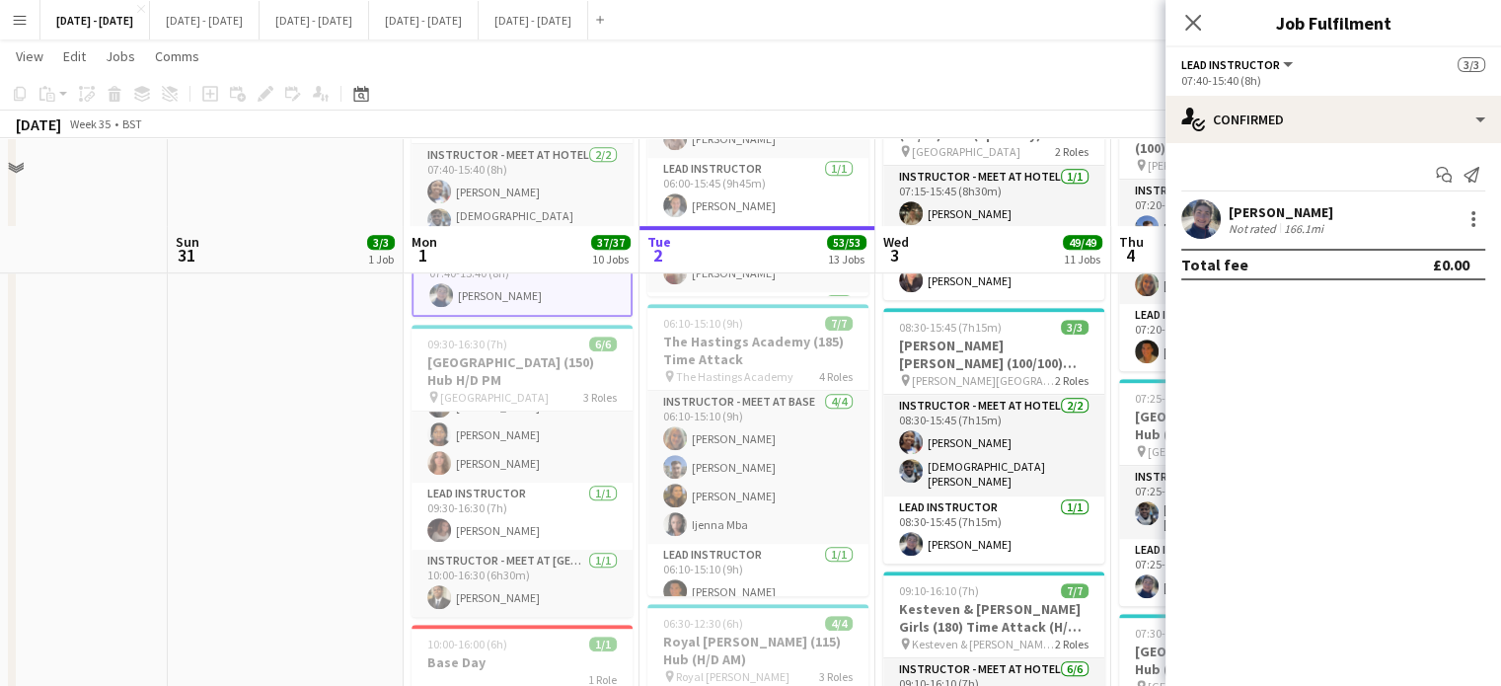
scroll to position [1184, 0]
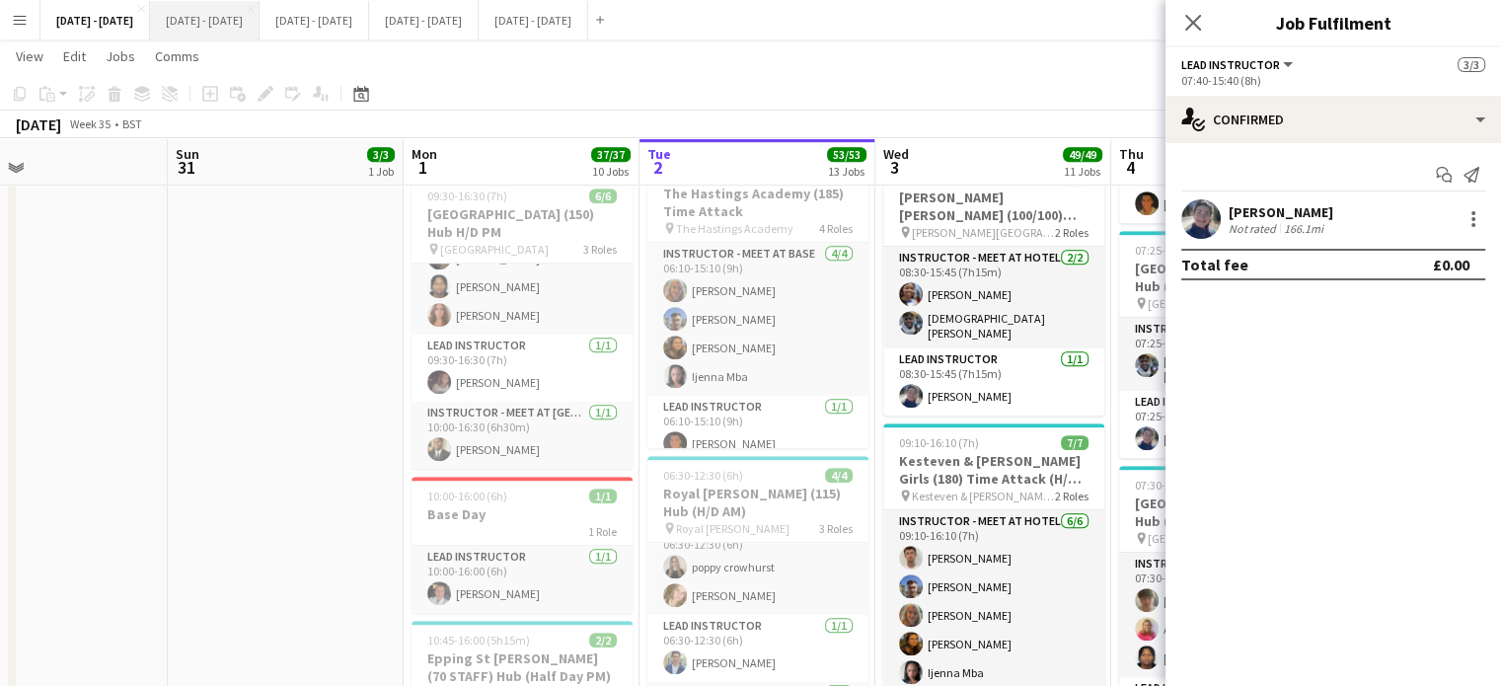
click at [224, 19] on button "[DATE] - [DATE] Close" at bounding box center [205, 20] width 110 height 38
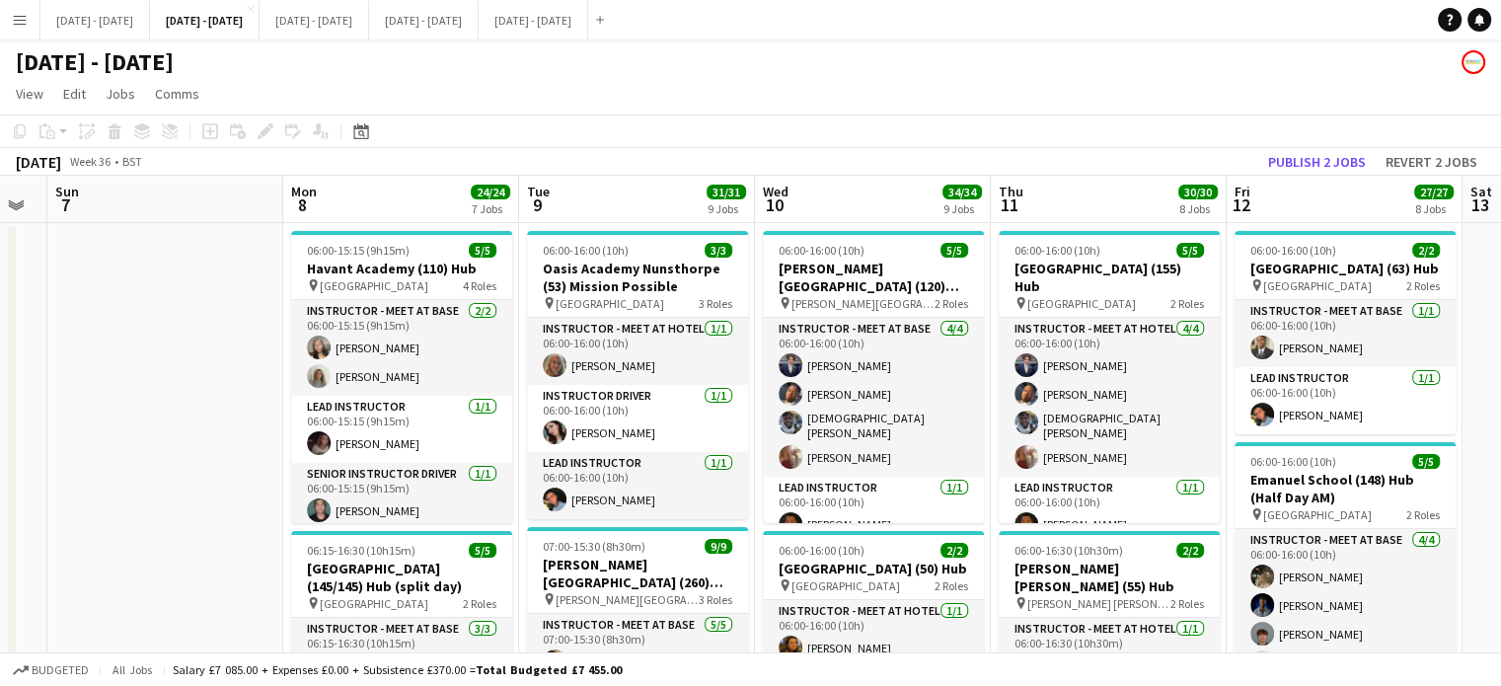
drag, startPoint x: 258, startPoint y: 428, endPoint x: 238, endPoint y: 432, distance: 20.1
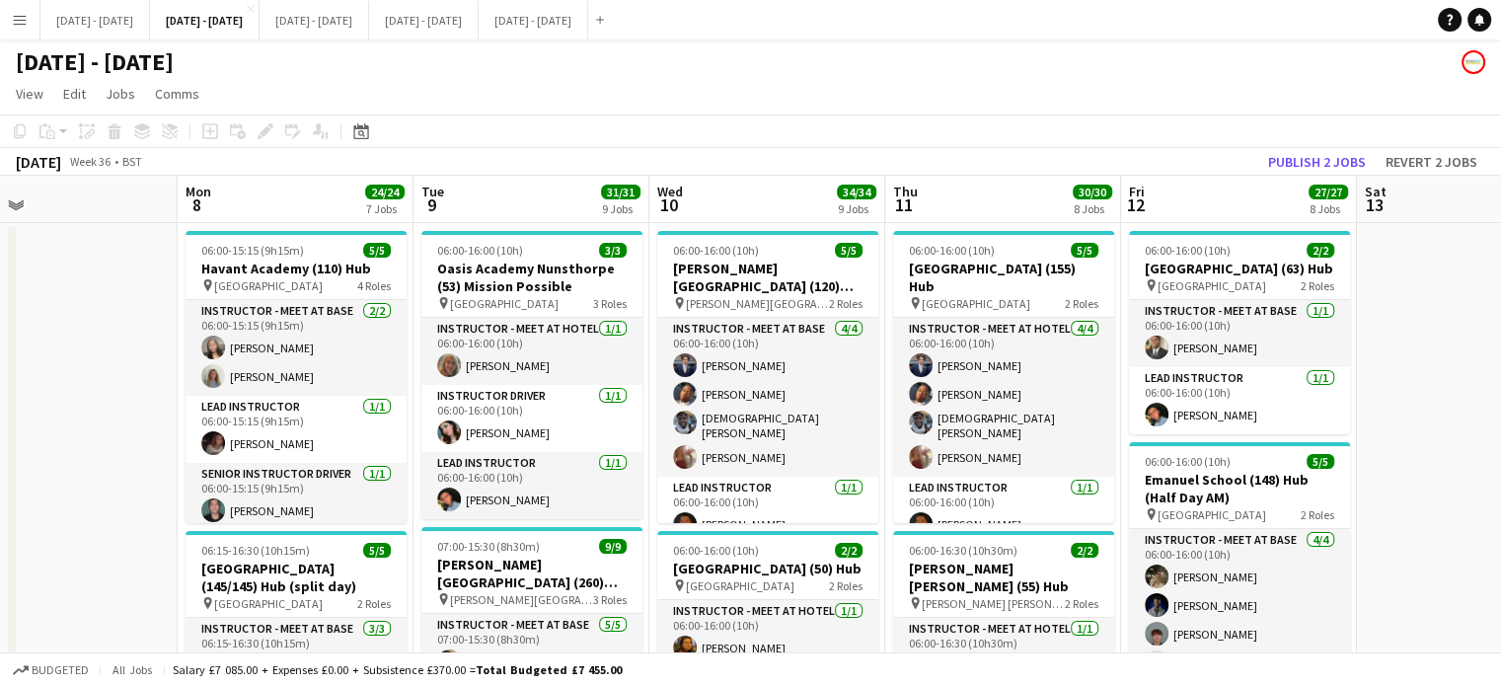
drag, startPoint x: 239, startPoint y: 375, endPoint x: 133, endPoint y: 370, distance: 105.7
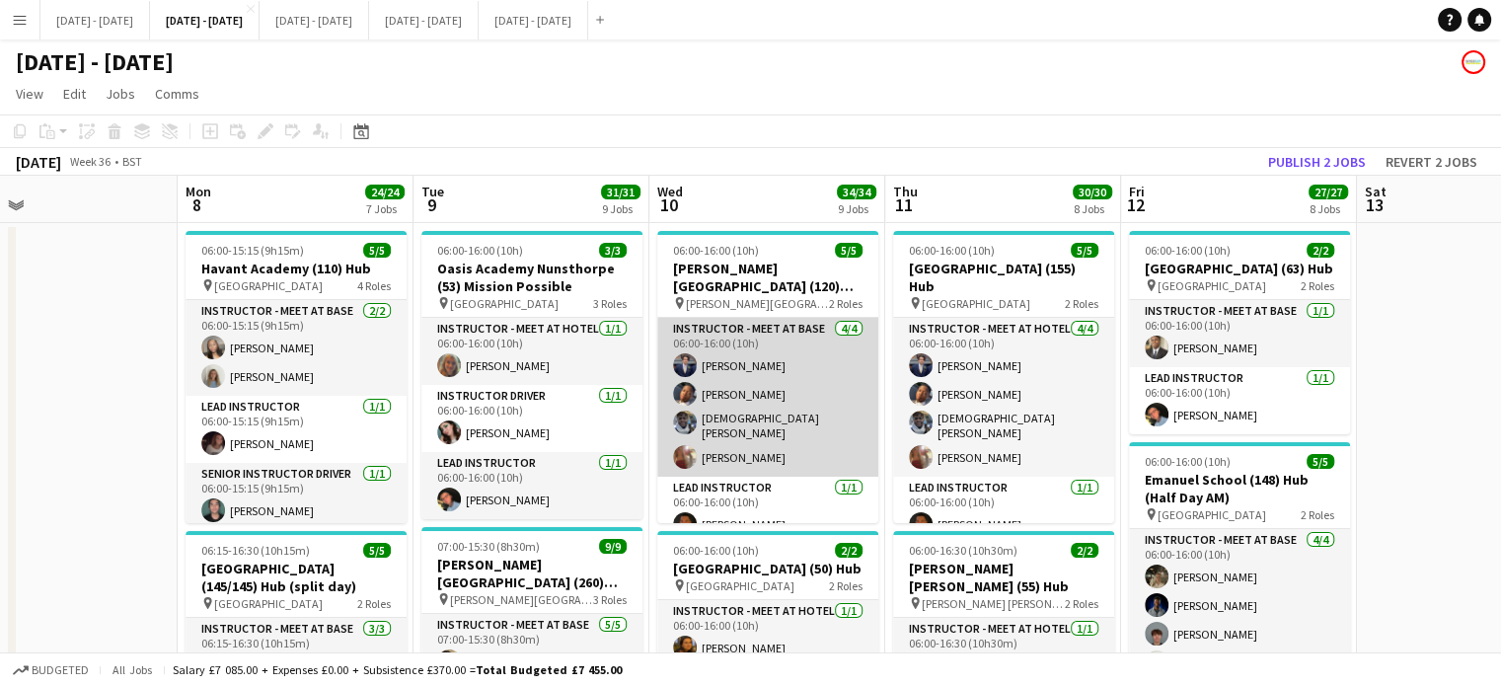
click at [778, 453] on app-card-role "Instructor - Meet at Base 4/4 06:00-16:00 (10h) Drew Shelley-Winfield Oluwapelu…" at bounding box center [767, 397] width 221 height 159
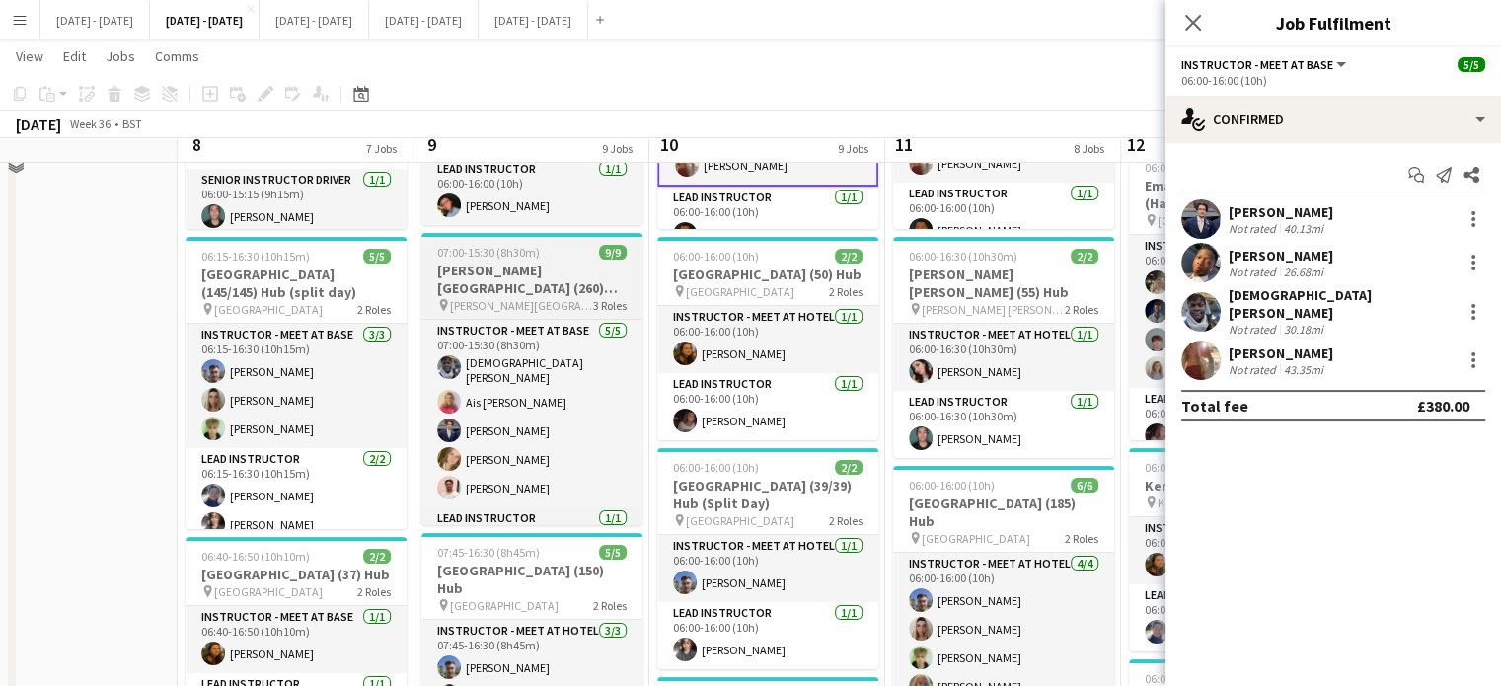
scroll to position [296, 0]
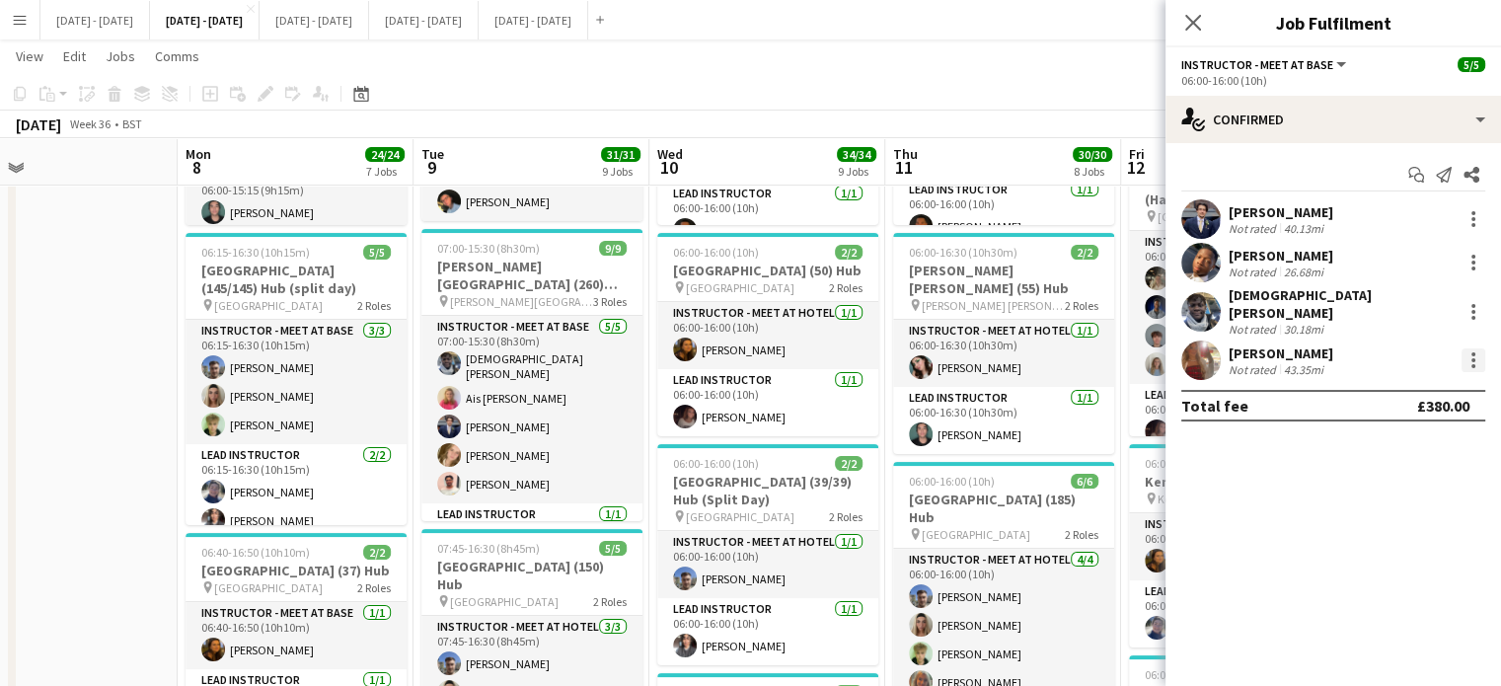
click at [1468, 350] on div at bounding box center [1473, 360] width 24 height 24
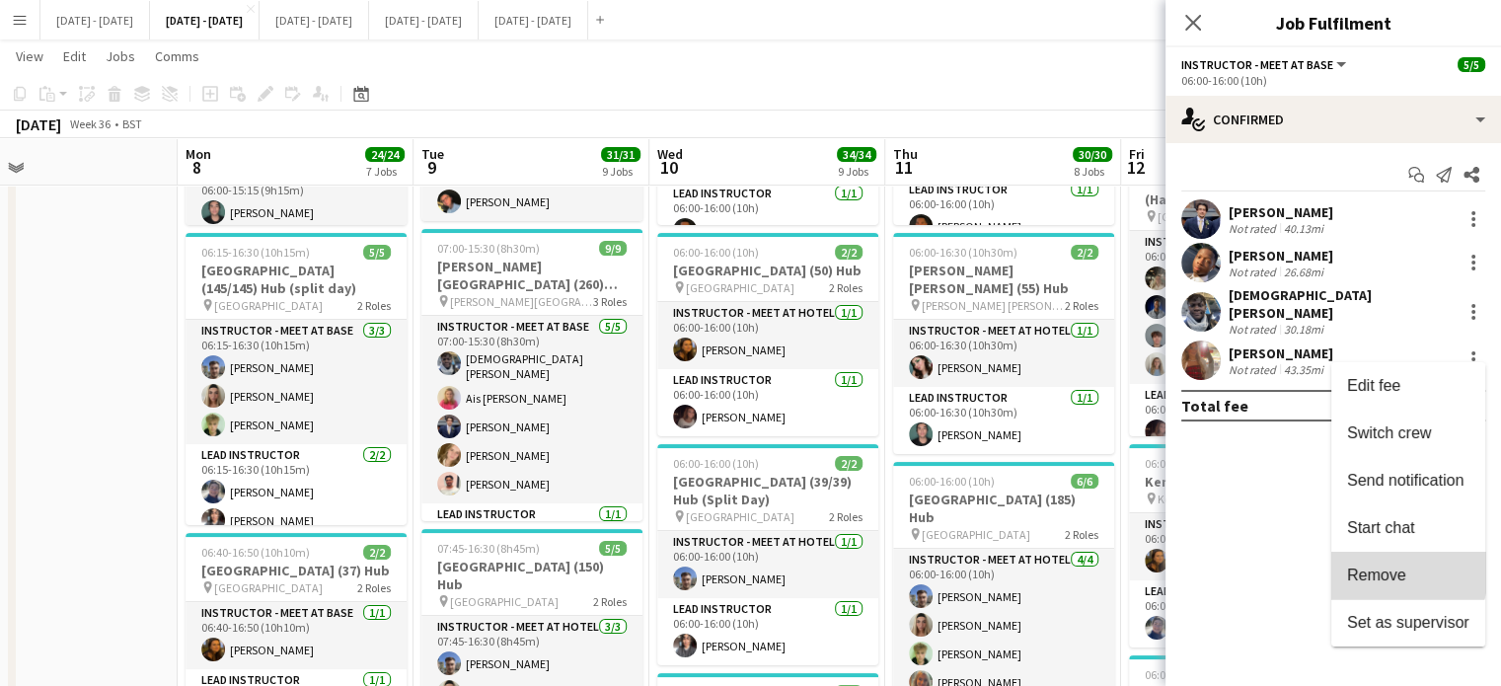
click at [1375, 567] on span "Remove" at bounding box center [1376, 574] width 59 height 17
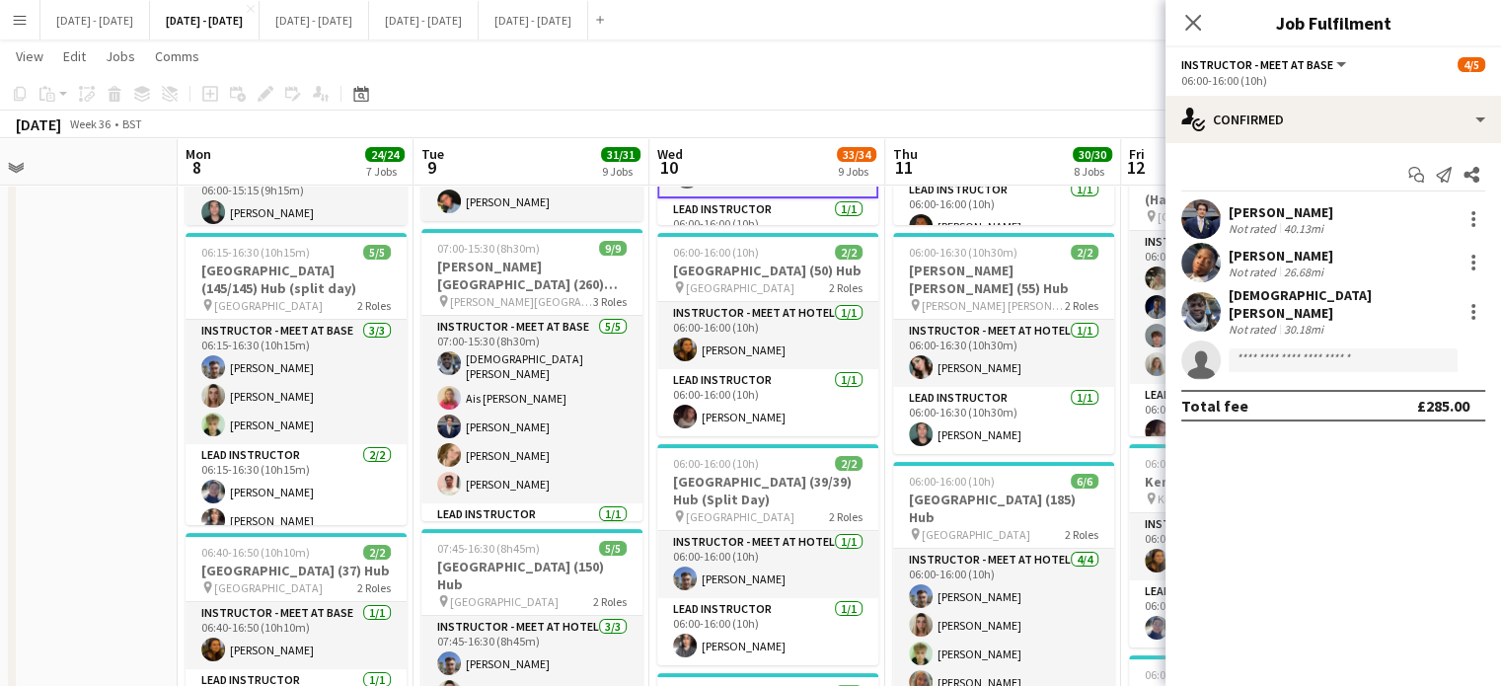
click at [1189, 11] on app-icon "Close pop-in" at bounding box center [1193, 23] width 24 height 24
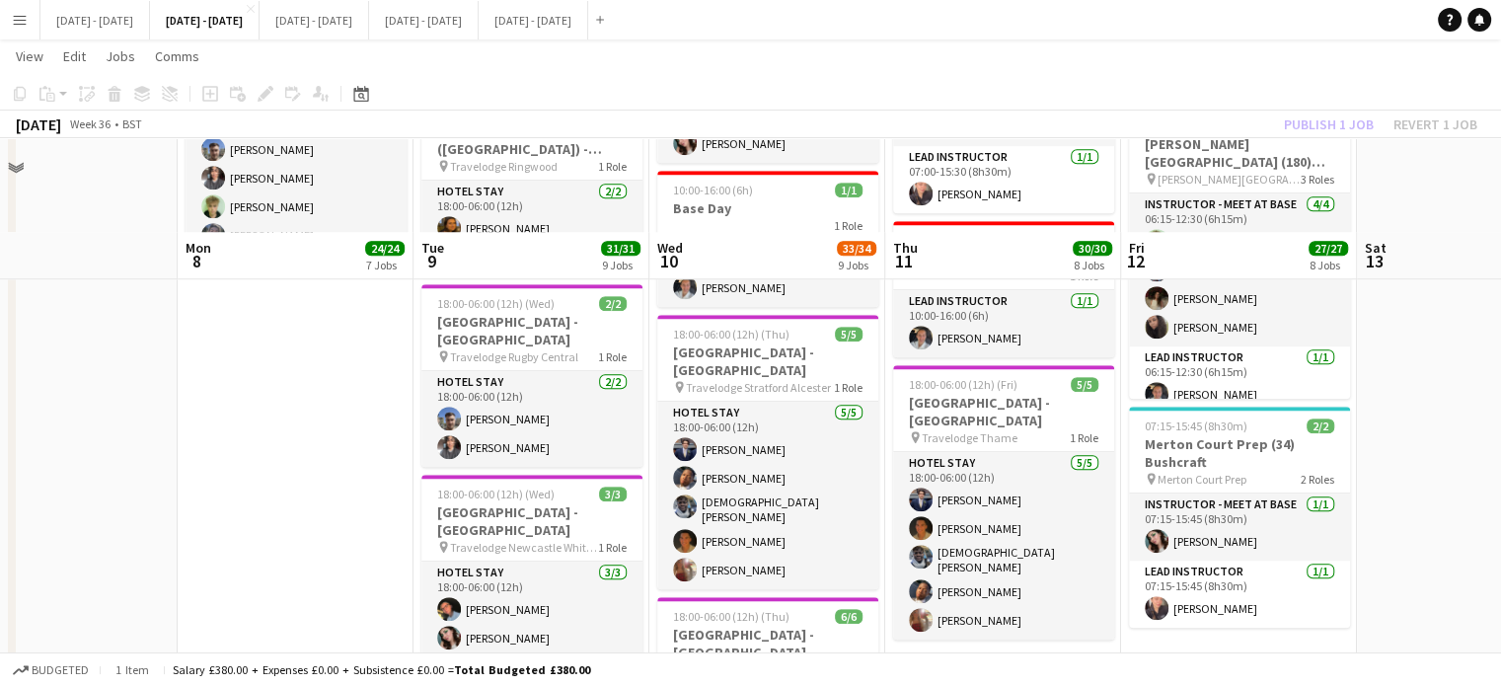
scroll to position [1776, 0]
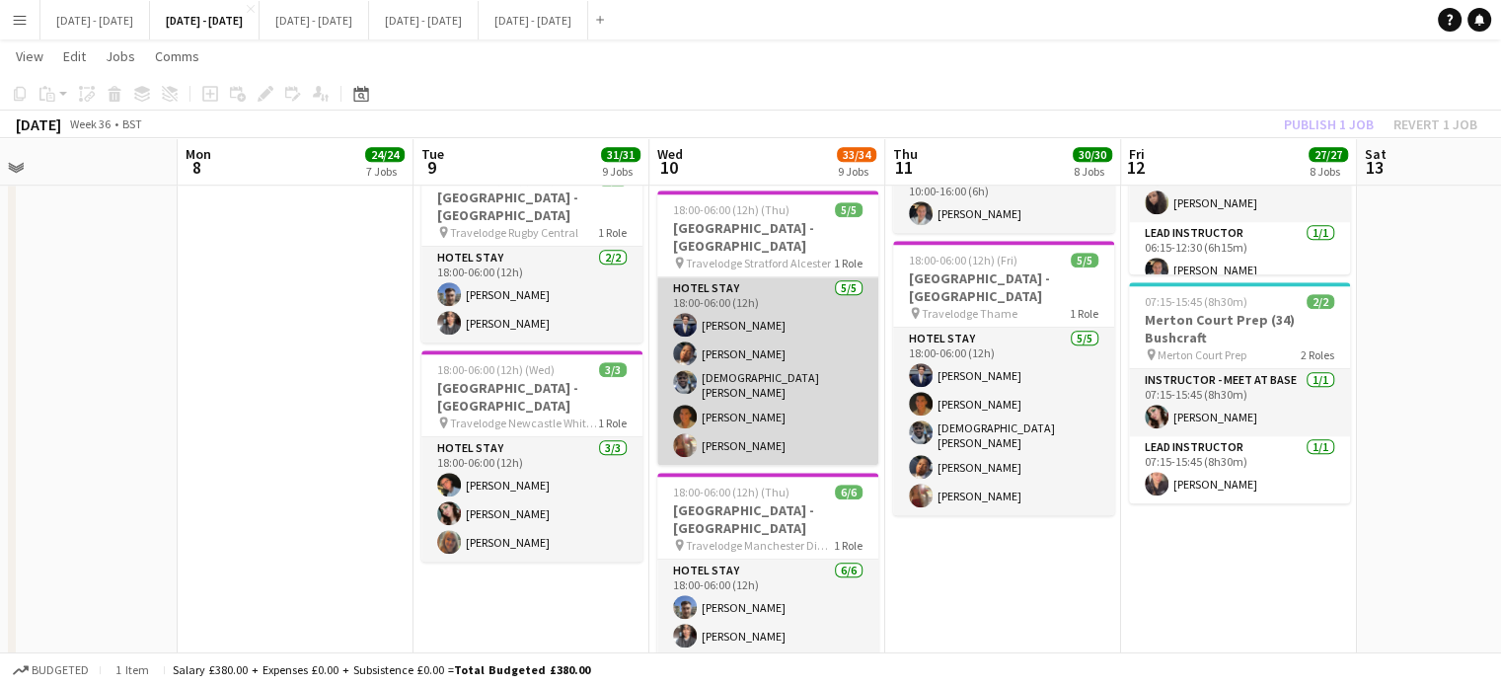
click at [770, 437] on app-card-role "Hotel Stay 5/5 18:00-06:00 (12h) Drew Shelley-Winfield Oluwapelumi Oguntunde Ad…" at bounding box center [767, 370] width 221 height 187
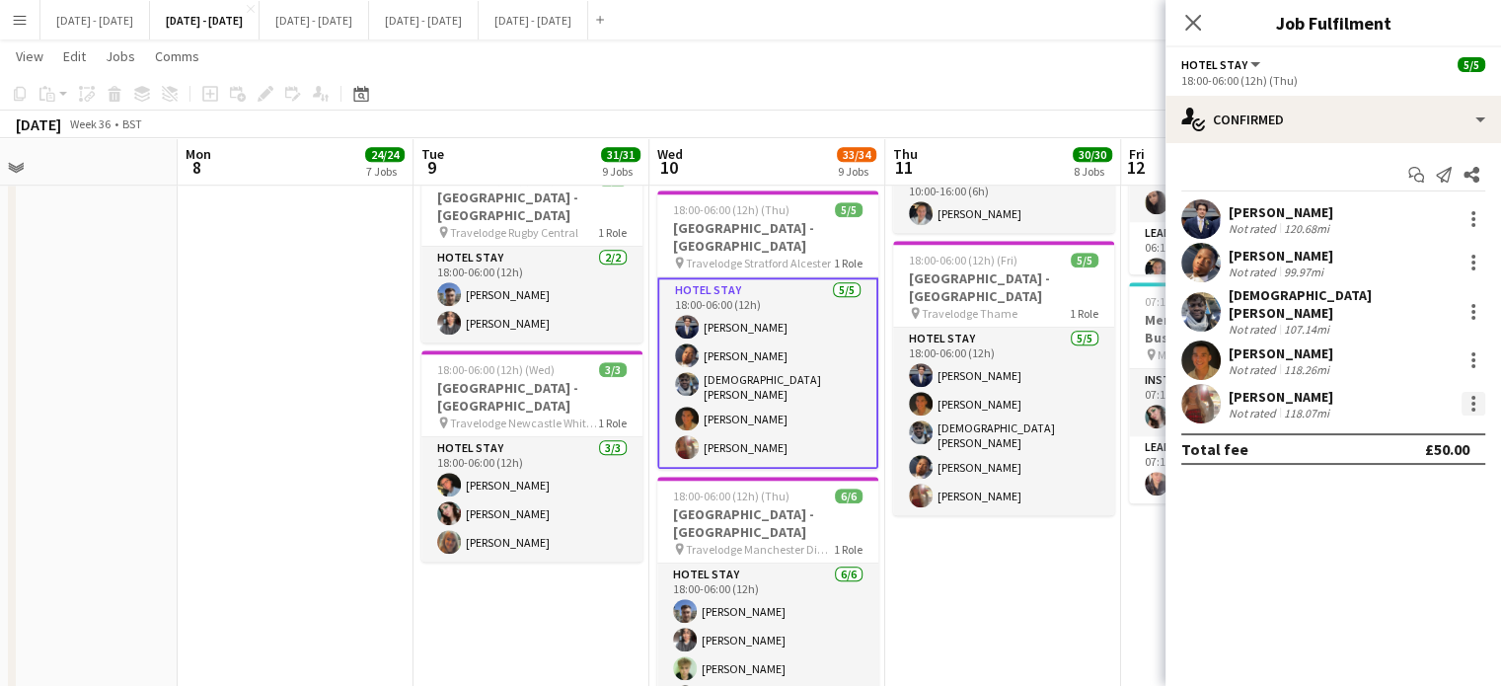
click at [1464, 398] on div at bounding box center [1473, 404] width 24 height 24
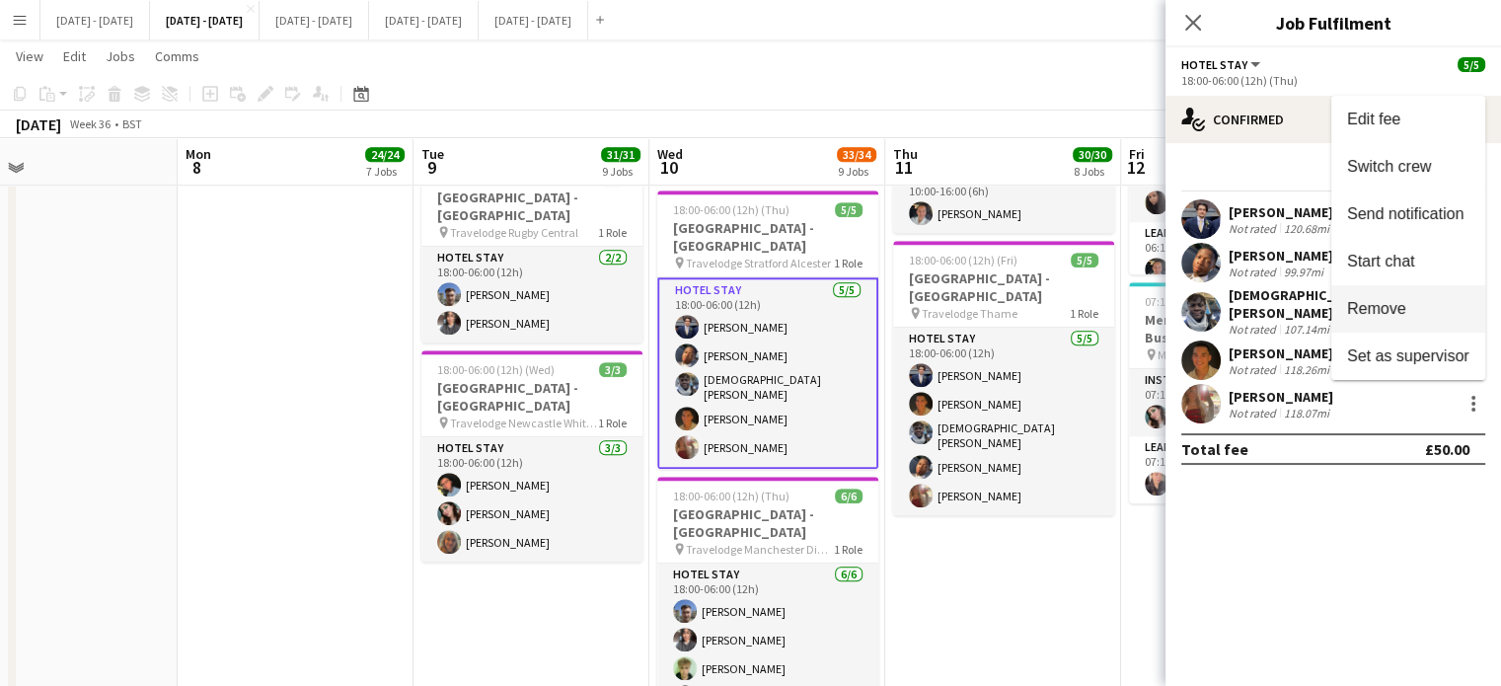
click at [1417, 300] on span "Remove" at bounding box center [1408, 309] width 122 height 18
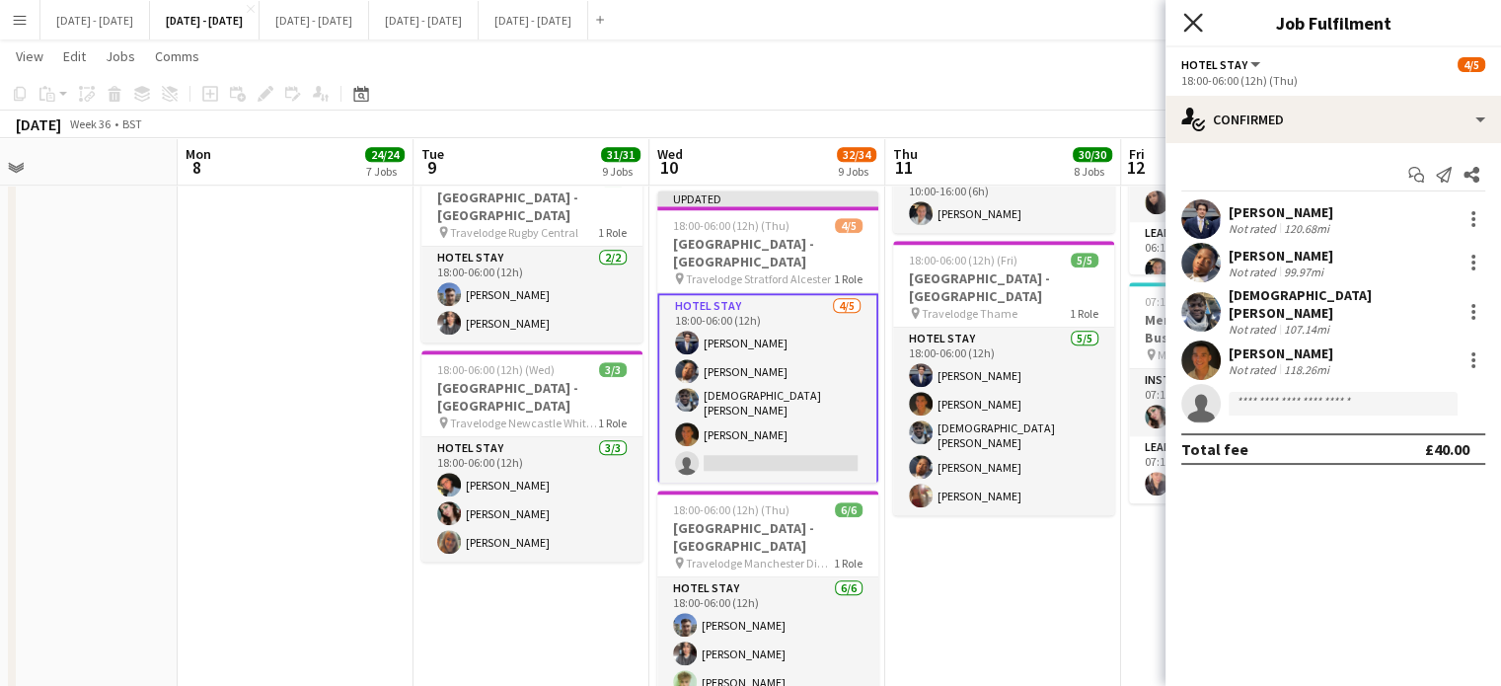
click at [1196, 19] on icon at bounding box center [1192, 22] width 19 height 19
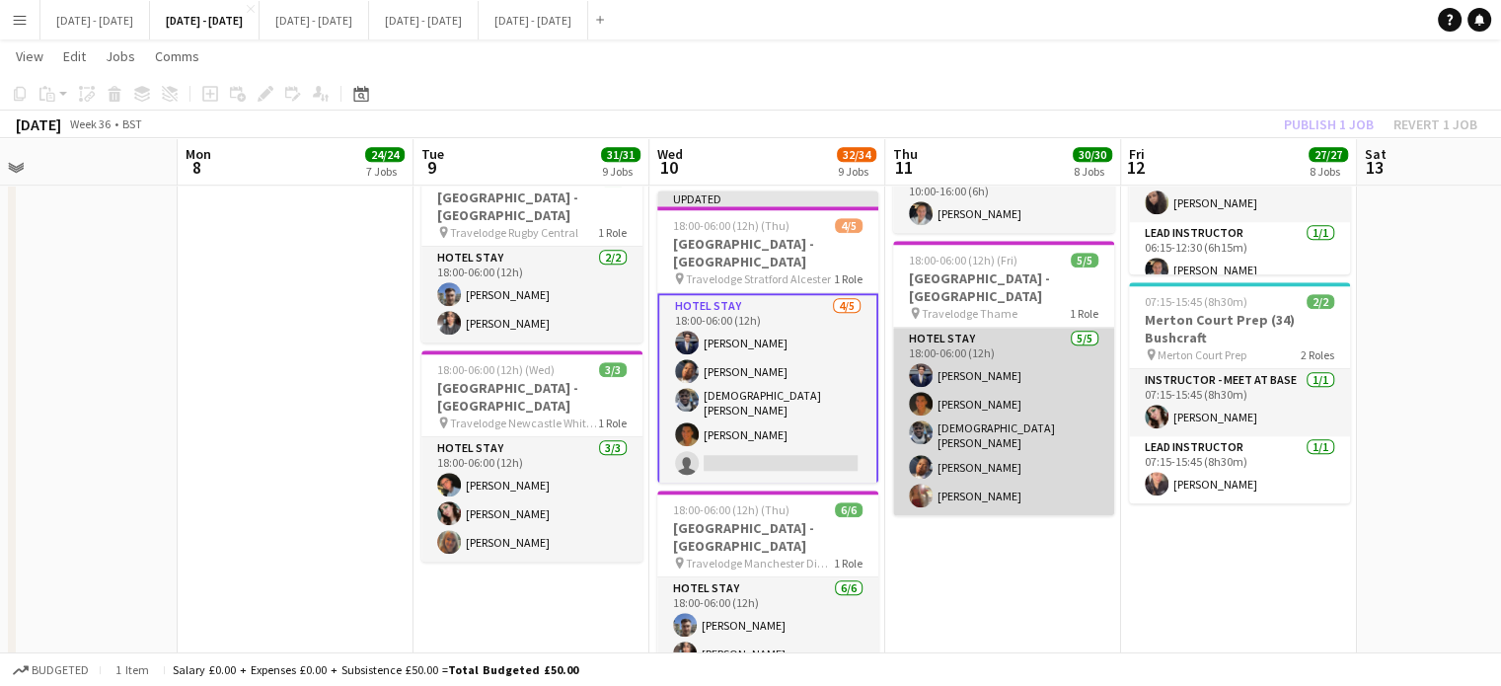
click at [1014, 494] on app-card-role "Hotel Stay 5/5 18:00-06:00 (12h) Drew Shelley-Winfield Matthew Penollar Adesua …" at bounding box center [1003, 421] width 221 height 187
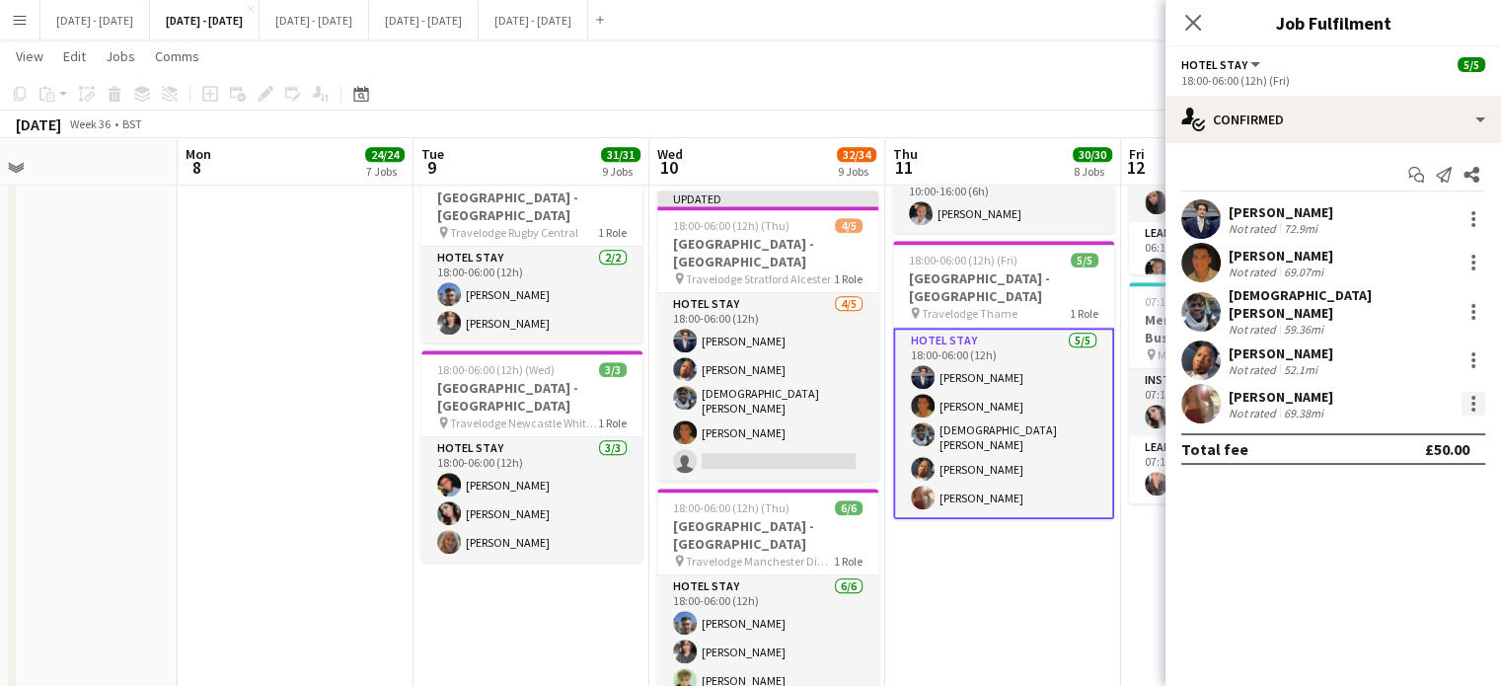
click at [1479, 394] on div at bounding box center [1473, 404] width 24 height 24
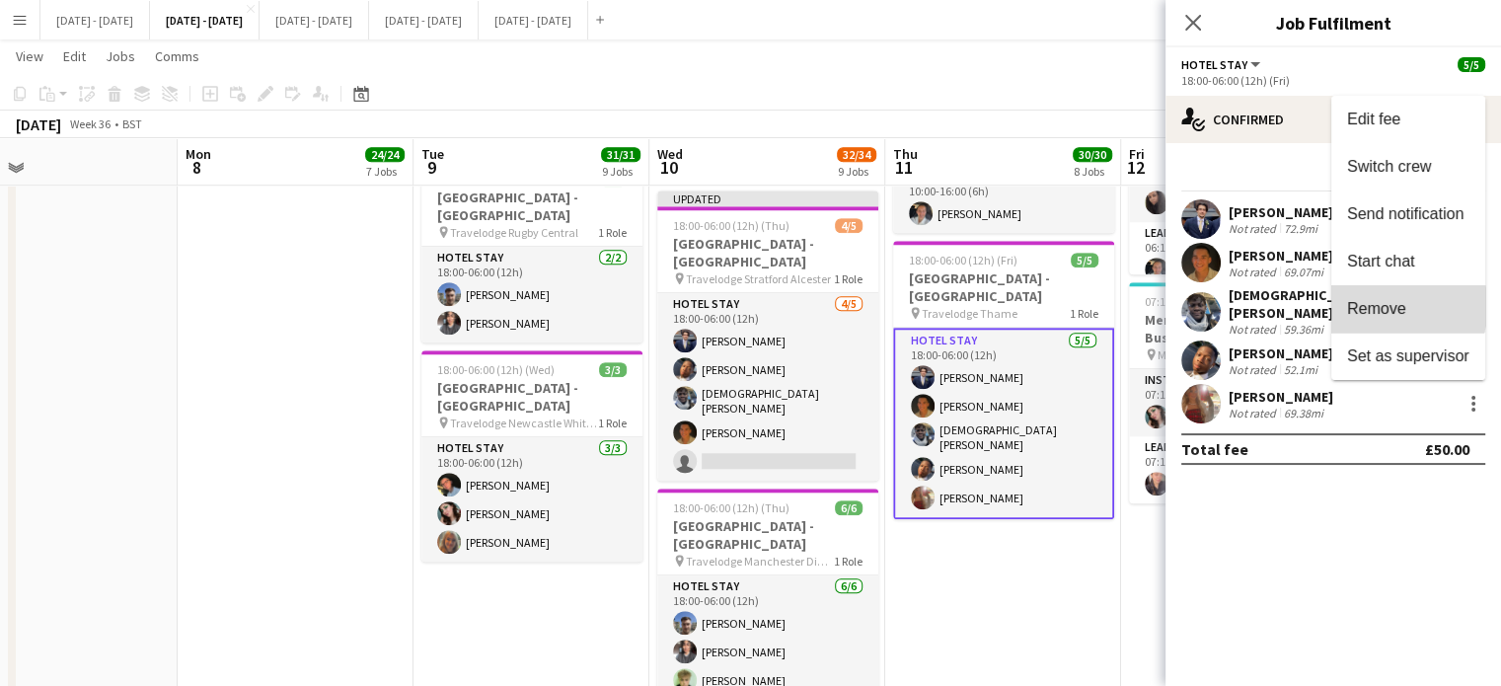
click at [1396, 307] on span "Remove" at bounding box center [1376, 308] width 59 height 17
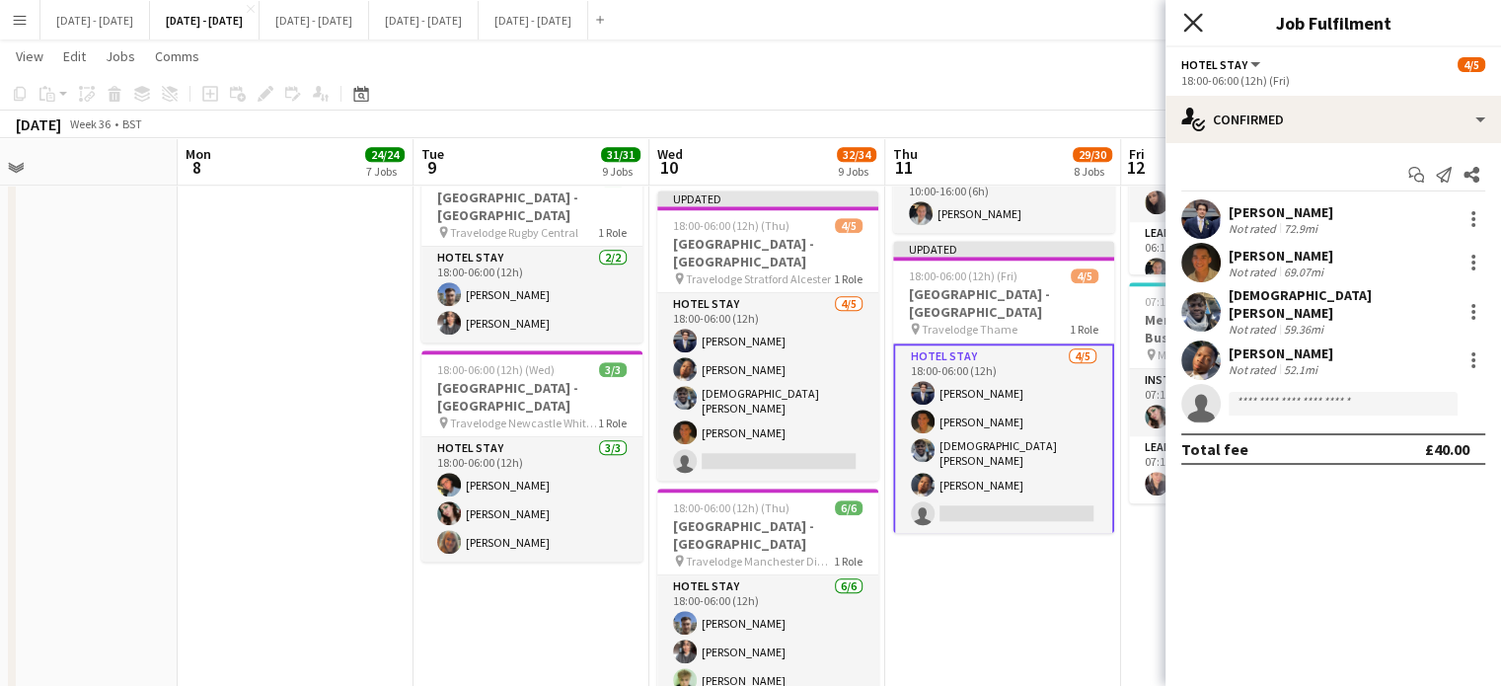
click at [1188, 30] on icon "Close pop-in" at bounding box center [1192, 22] width 19 height 19
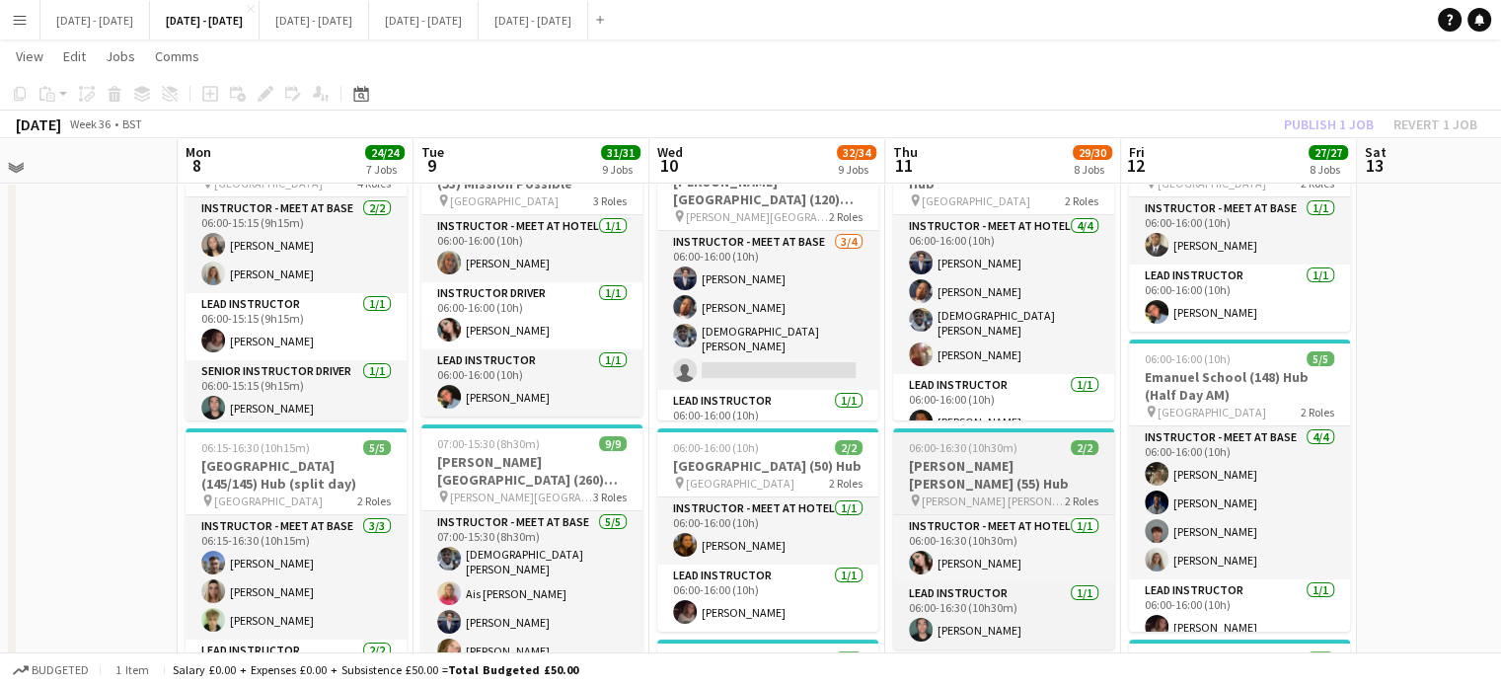
scroll to position [99, 0]
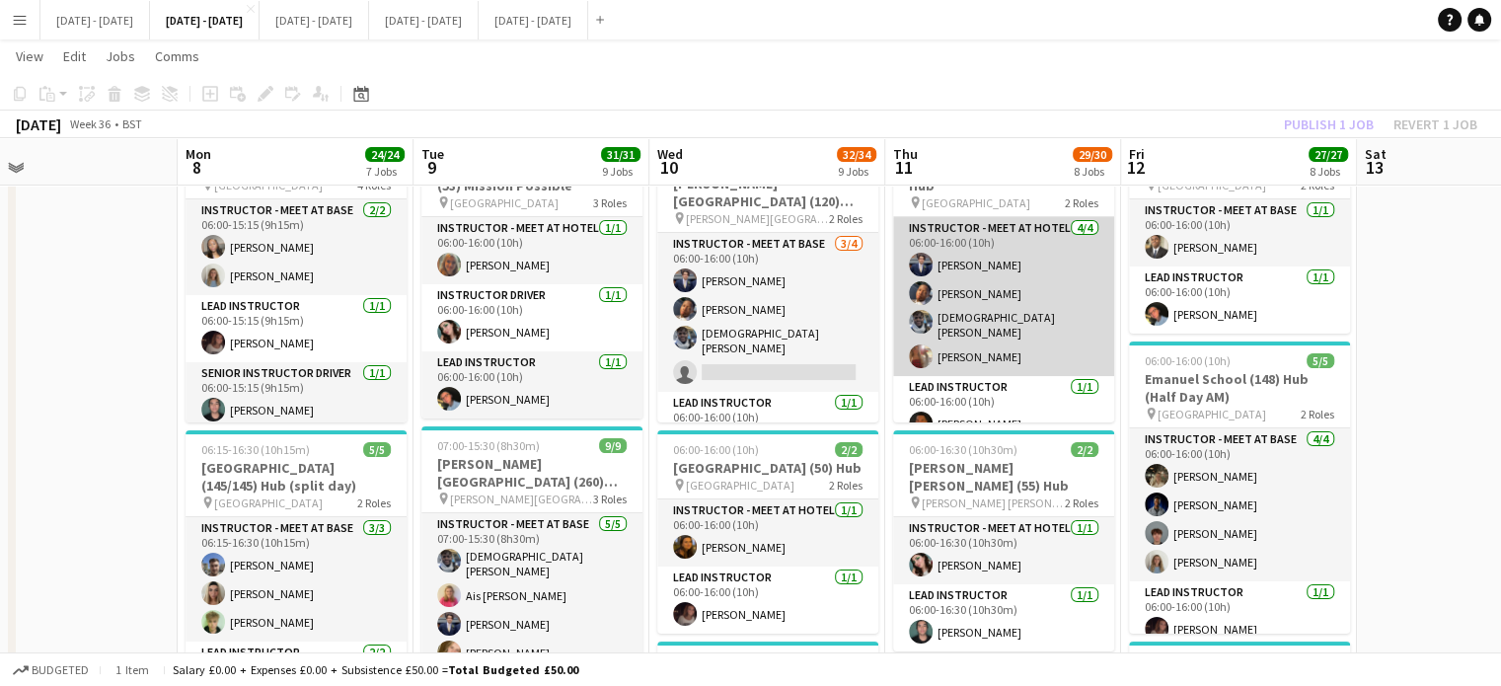
click at [1012, 351] on app-card-role "Instructor - Meet at Hotel [DATE] 06:00-16:00 (10h) [PERSON_NAME] [PERSON_NAME]…" at bounding box center [1003, 296] width 221 height 159
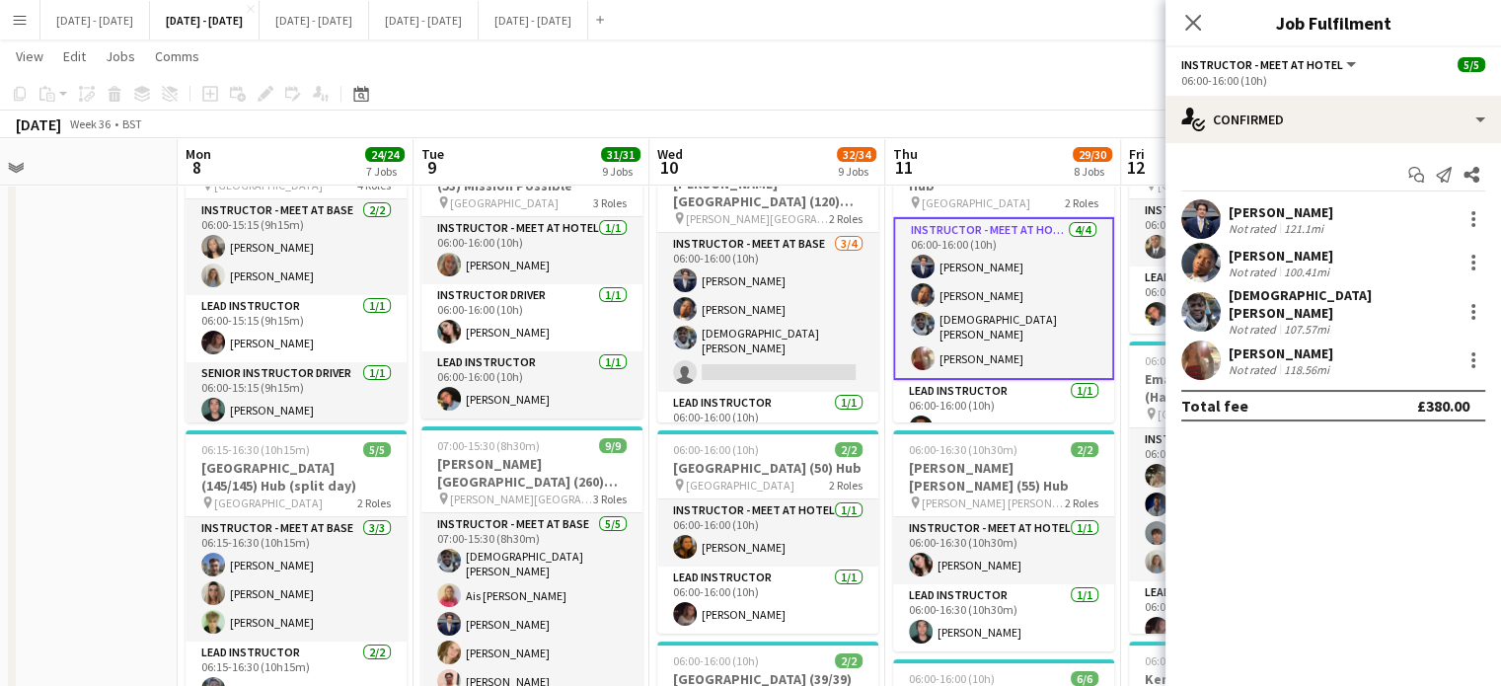
click at [1487, 349] on div "Olivia Etherington Not rated 118.56mi" at bounding box center [1332, 359] width 335 height 39
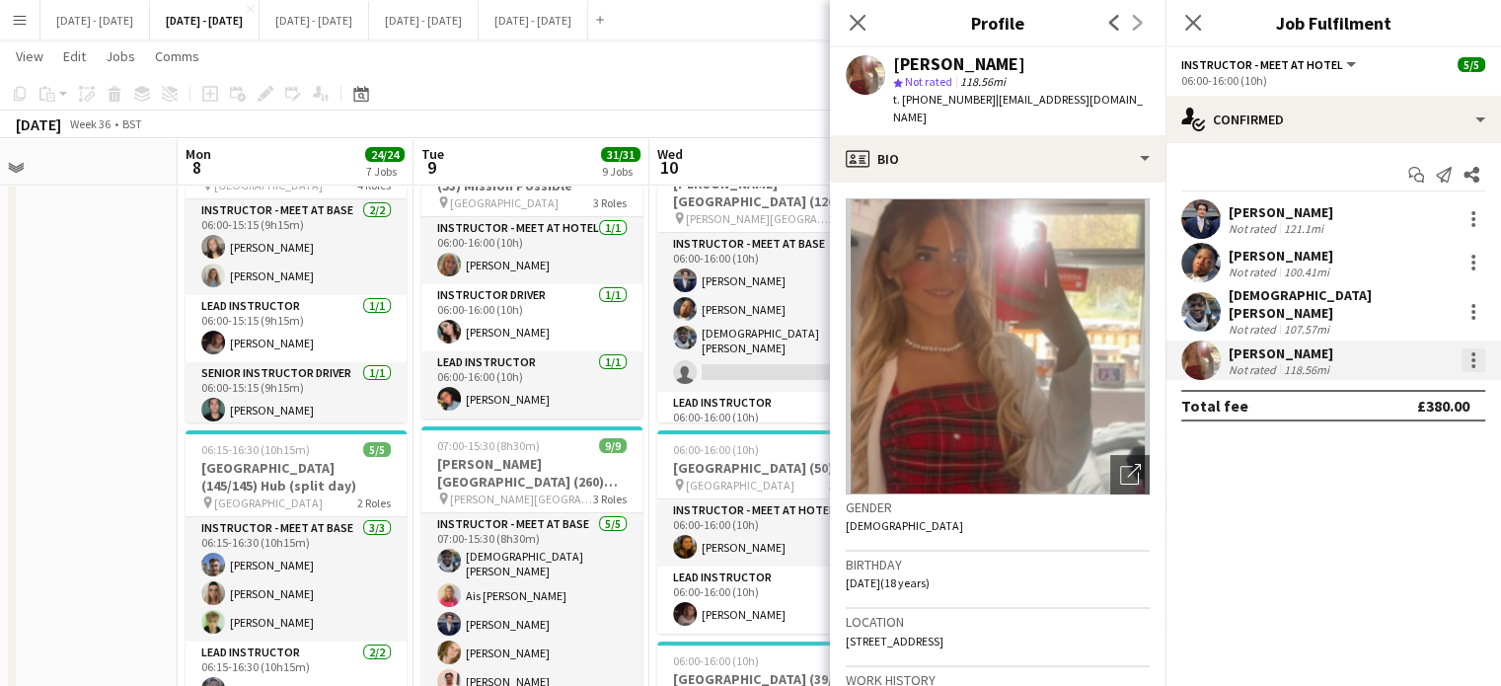
click at [1478, 352] on div at bounding box center [1473, 360] width 24 height 24
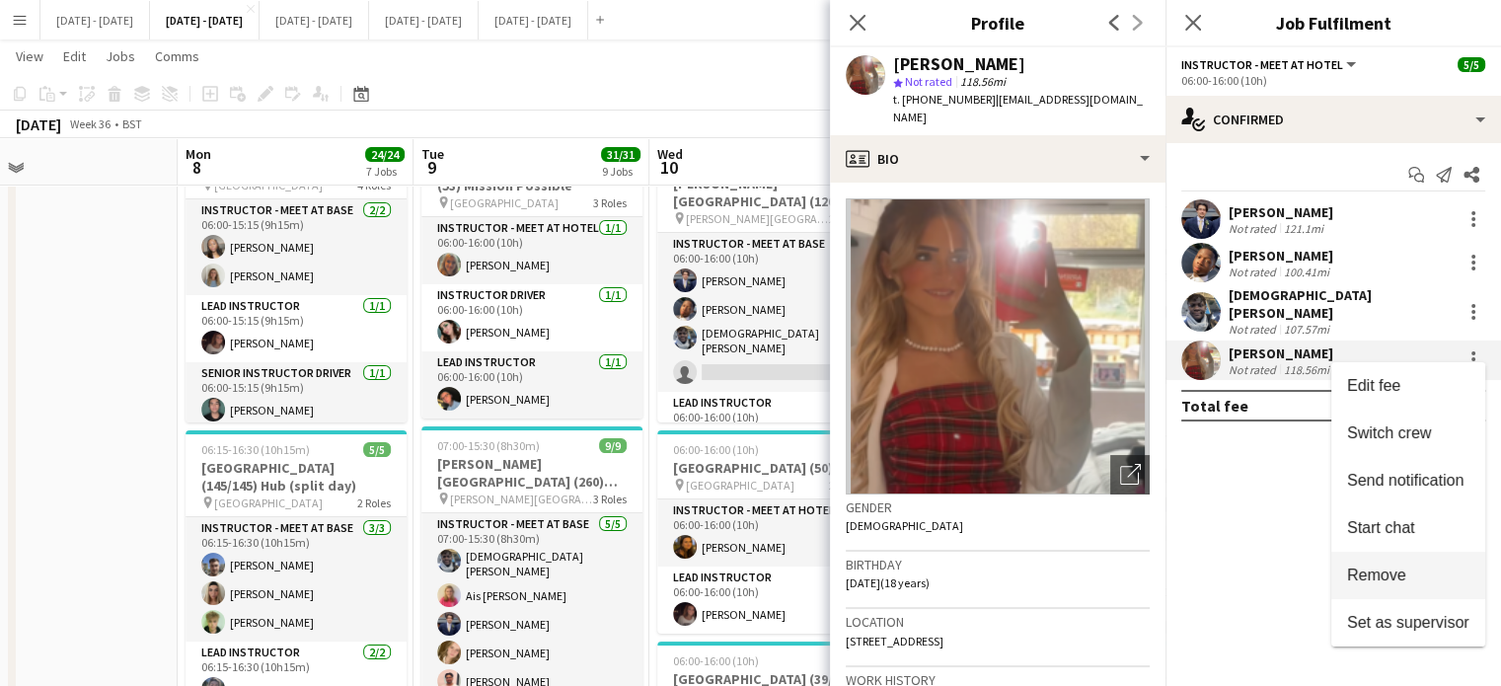
click at [1413, 575] on span "Remove" at bounding box center [1408, 575] width 122 height 18
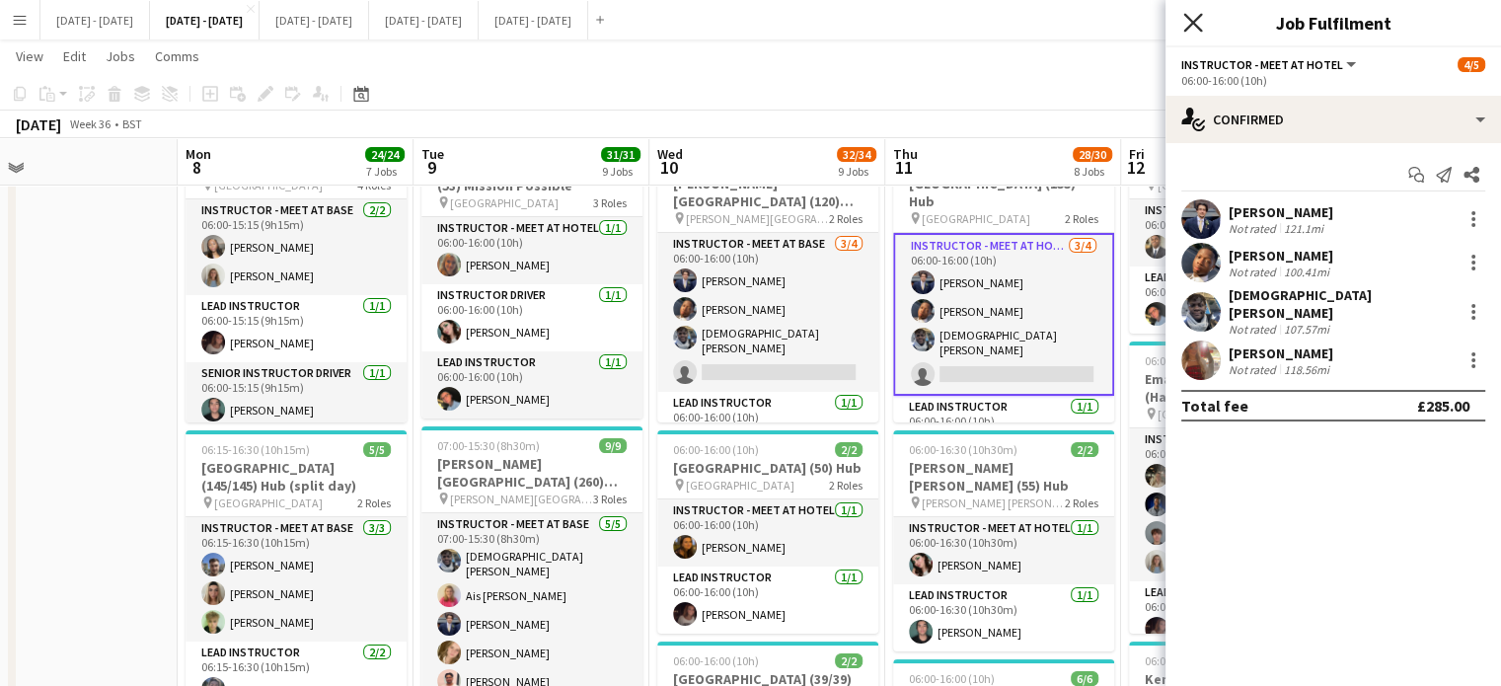
click at [1197, 26] on icon "Close pop-in" at bounding box center [1192, 22] width 19 height 19
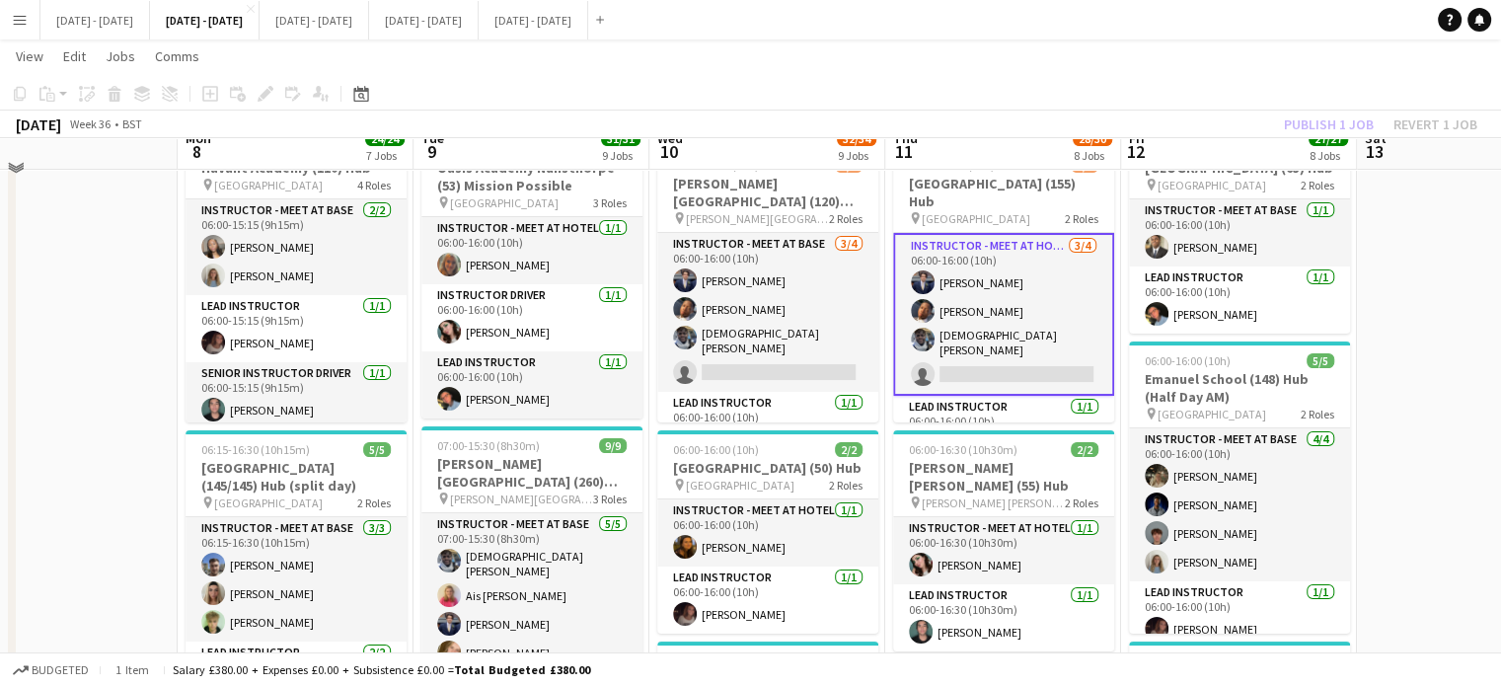
scroll to position [0, 0]
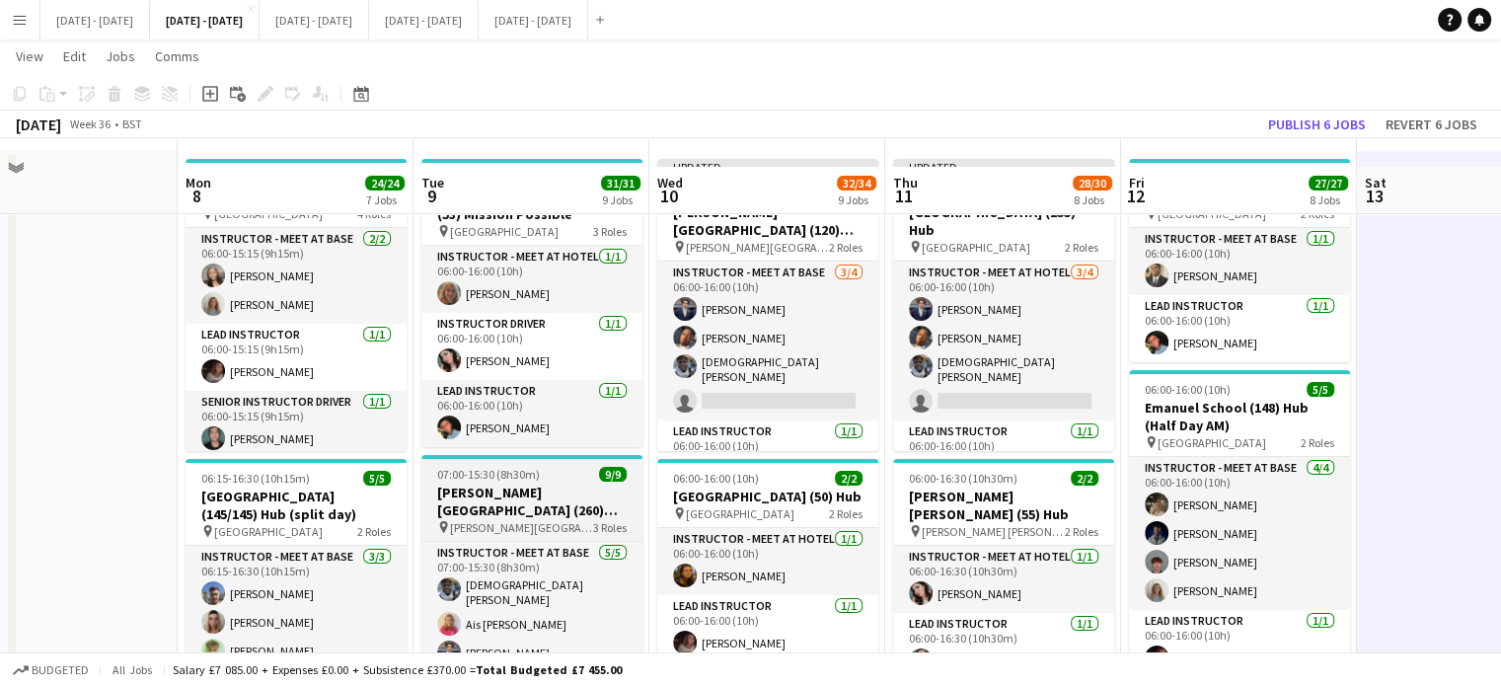
scroll to position [99, 0]
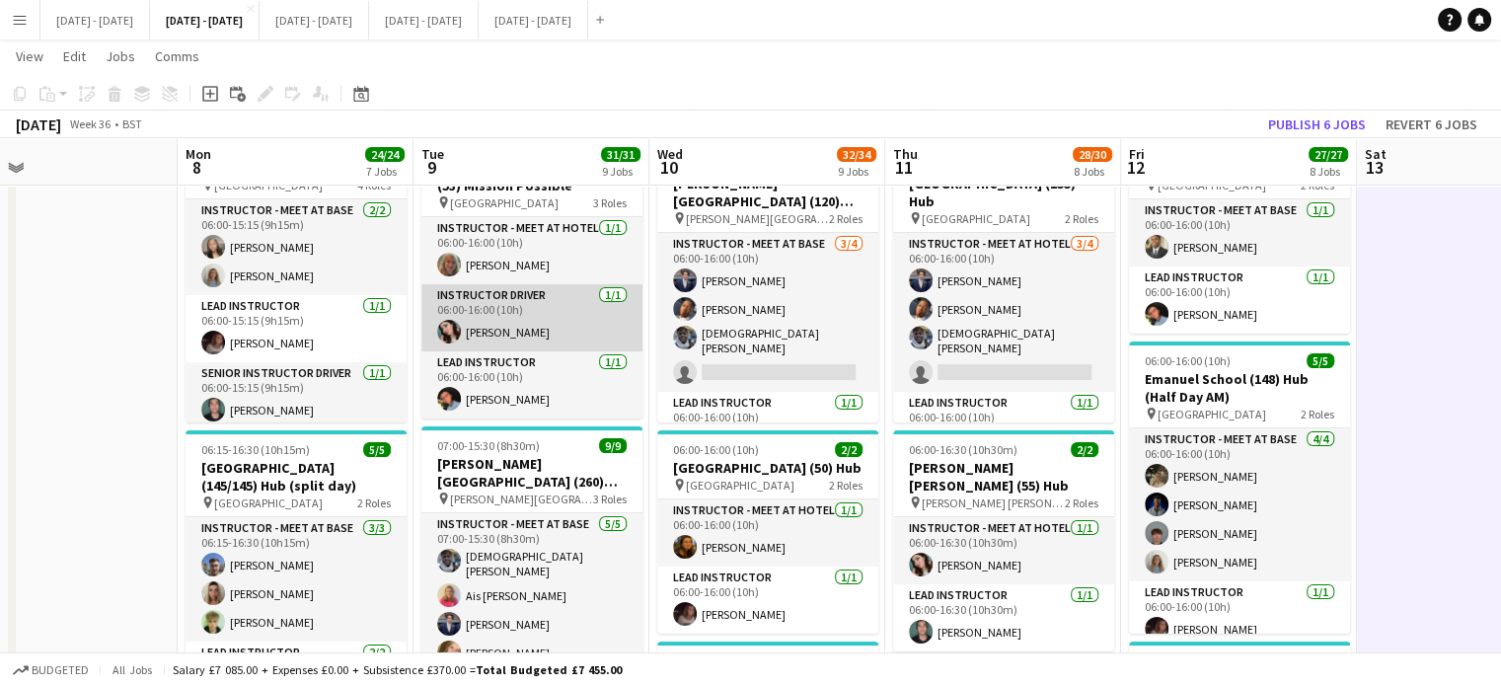
click at [549, 332] on app-card-role "Instructor Driver 1/1 06:00-16:00 (10h) Lucy Cork" at bounding box center [531, 317] width 221 height 67
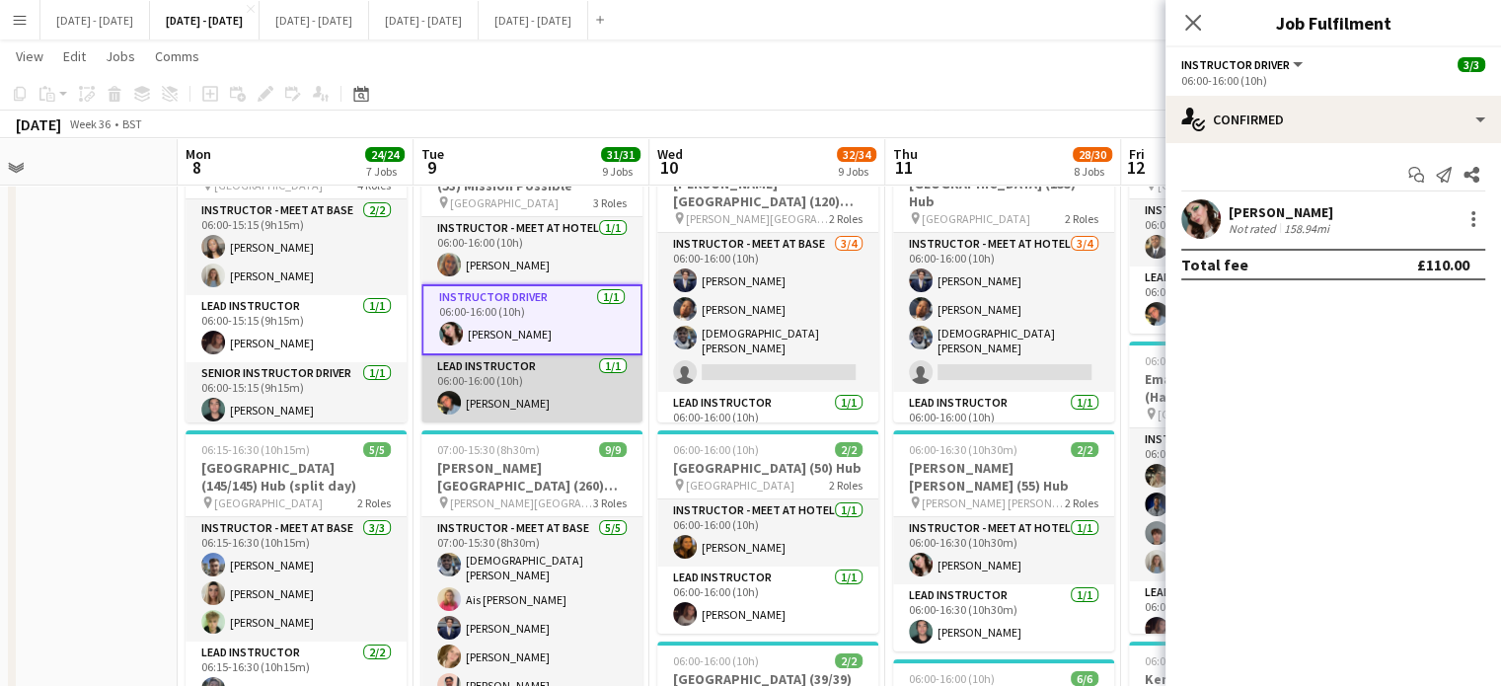
click at [531, 382] on app-card-role "Lead Instructor 1/1 06:00-16:00 (10h) Eloise Cook" at bounding box center [531, 388] width 221 height 67
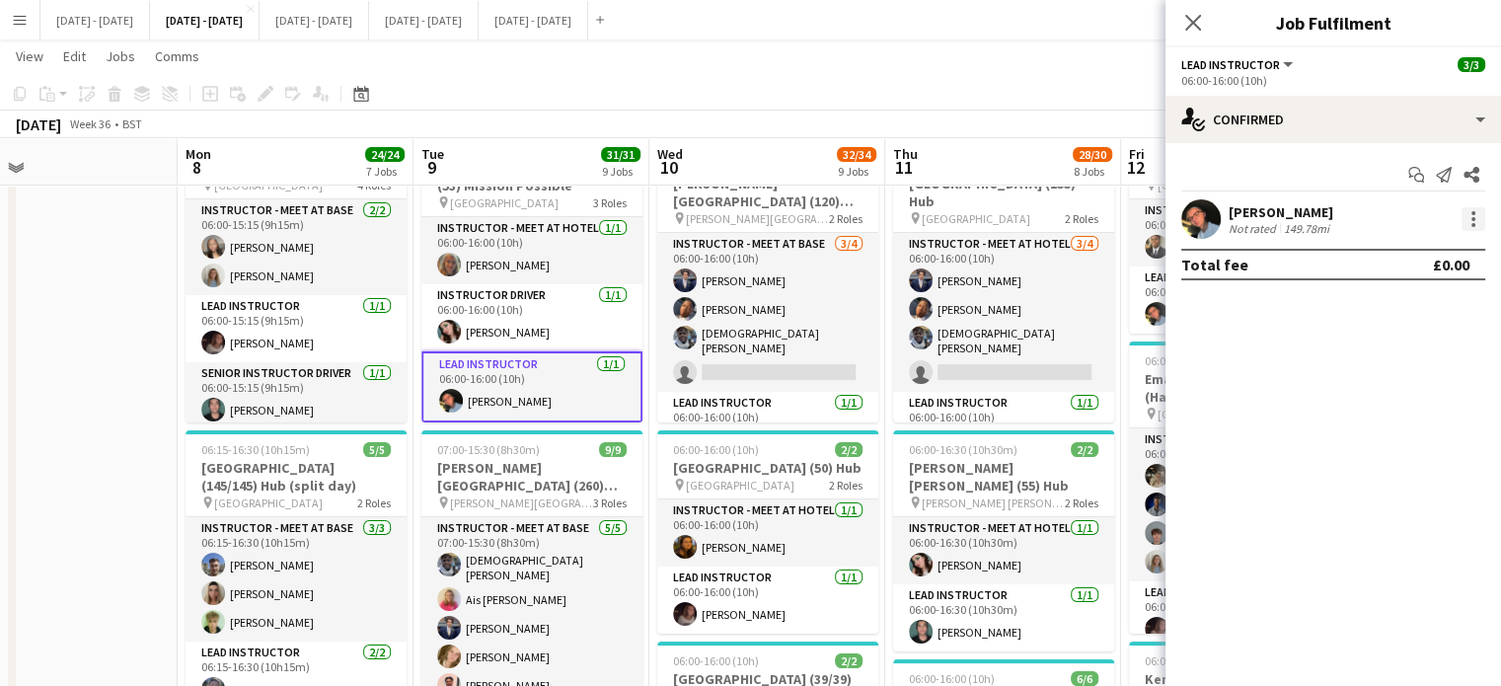
click at [1468, 219] on div at bounding box center [1473, 219] width 24 height 24
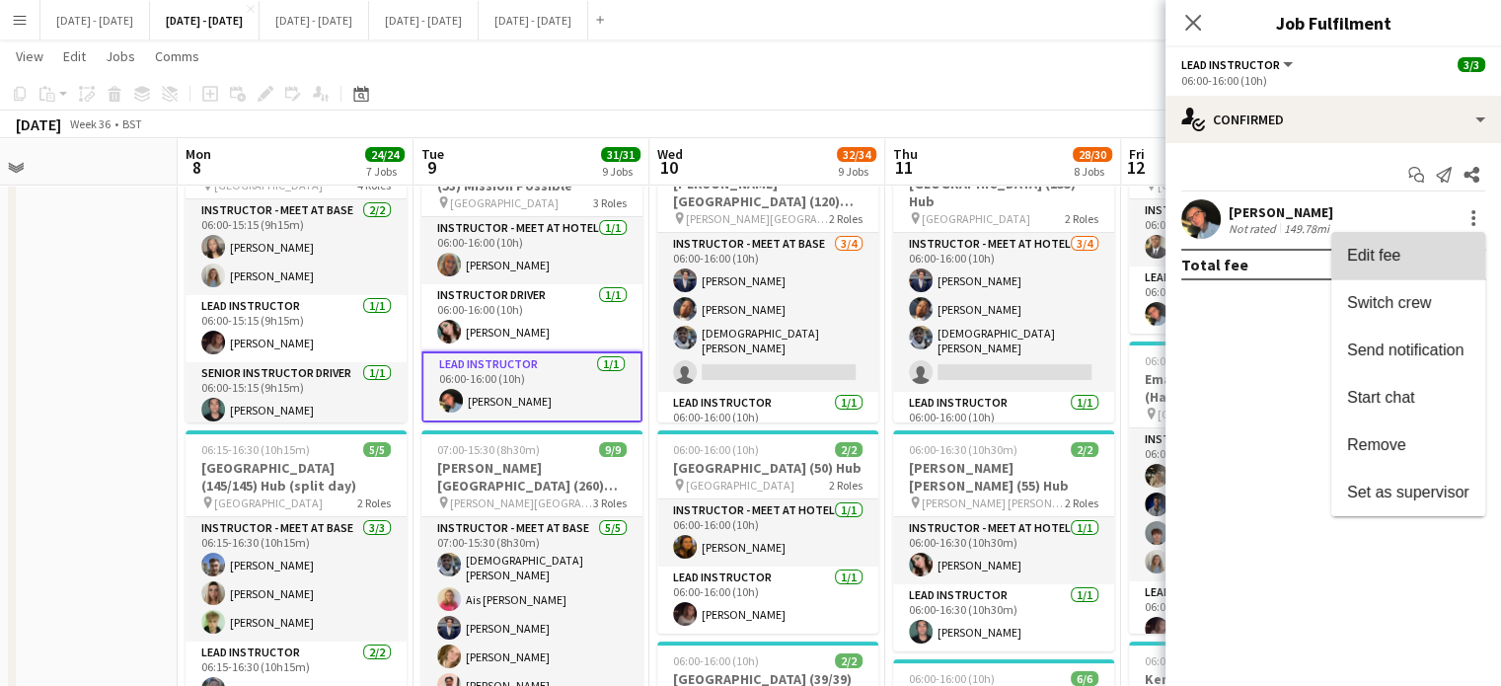
click at [1418, 257] on span "Edit fee" at bounding box center [1408, 256] width 122 height 18
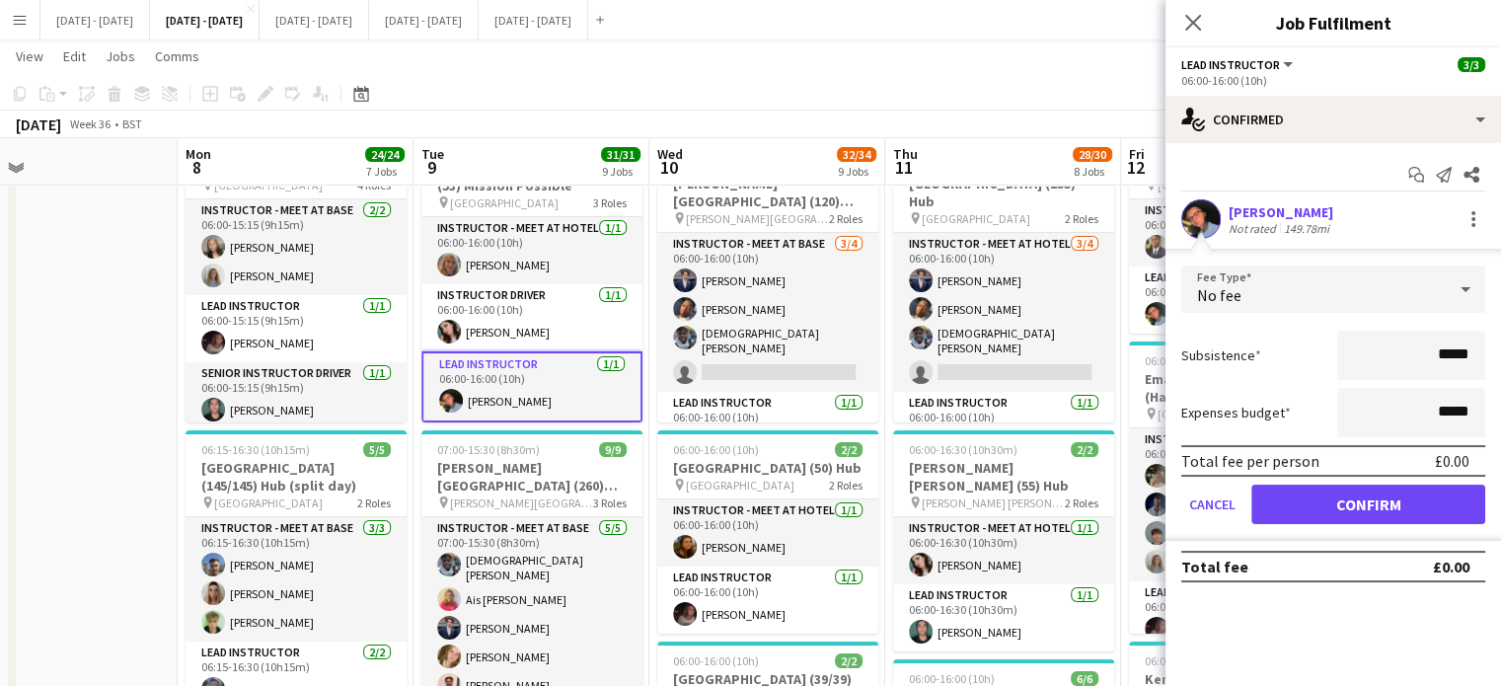
click at [1445, 287] on div at bounding box center [1464, 288] width 39 height 39
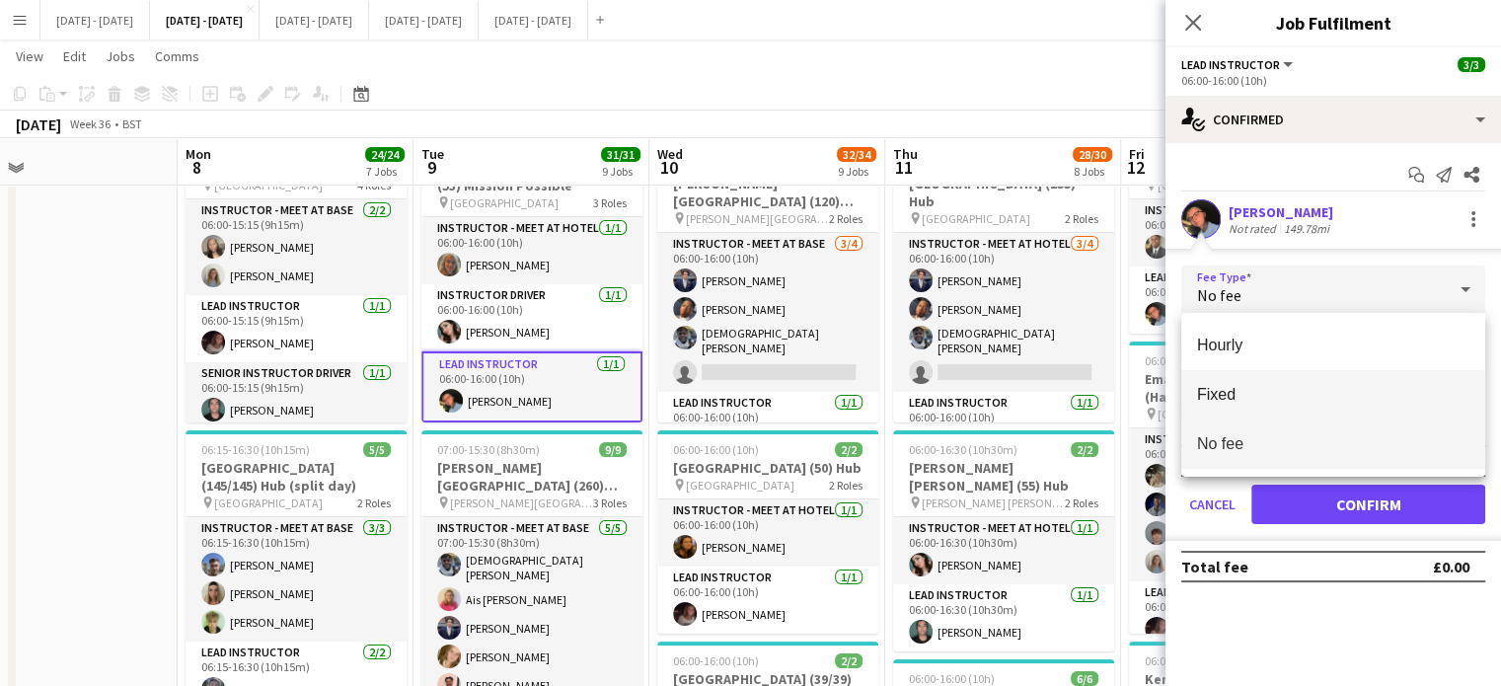
click at [1268, 390] on span "Fixed" at bounding box center [1333, 394] width 272 height 19
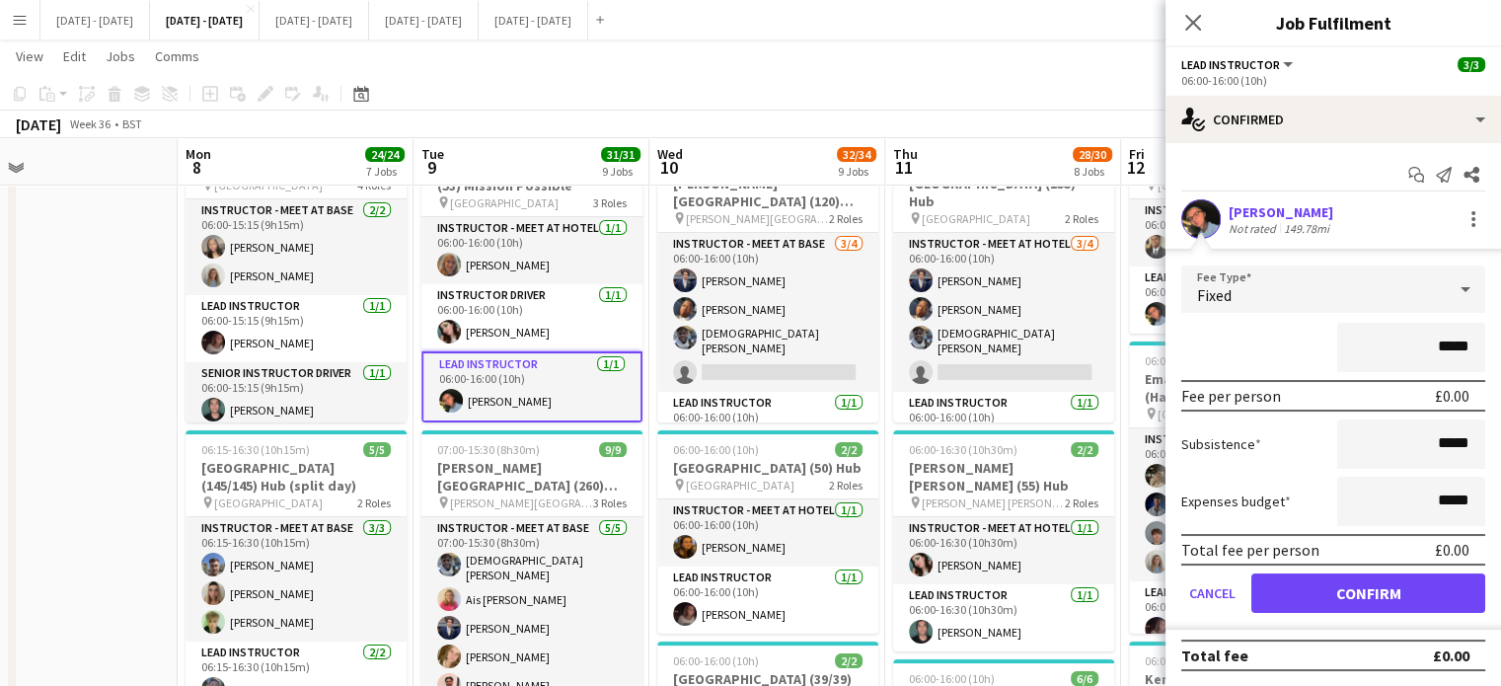
click at [1438, 352] on input "*****" at bounding box center [1411, 347] width 148 height 49
type input "*******"
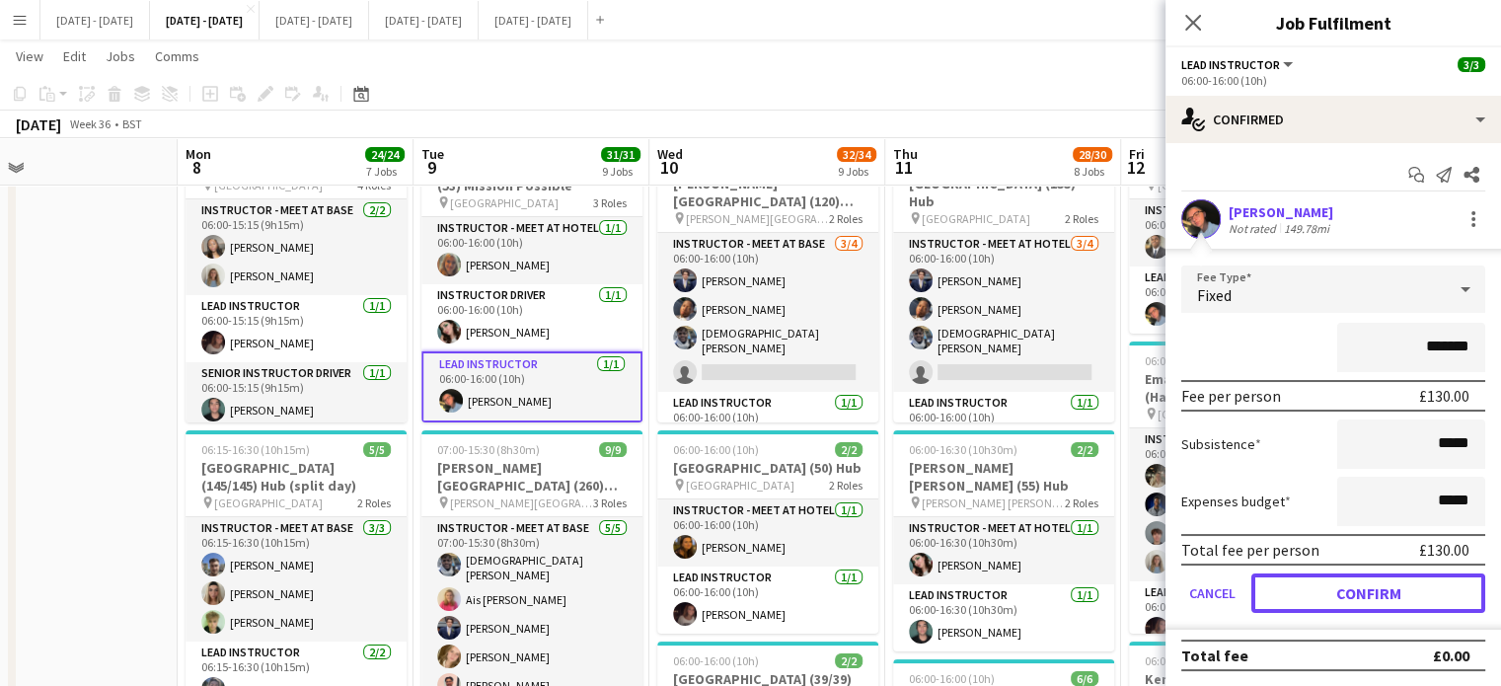
click at [1386, 589] on button "Confirm" at bounding box center [1368, 592] width 234 height 39
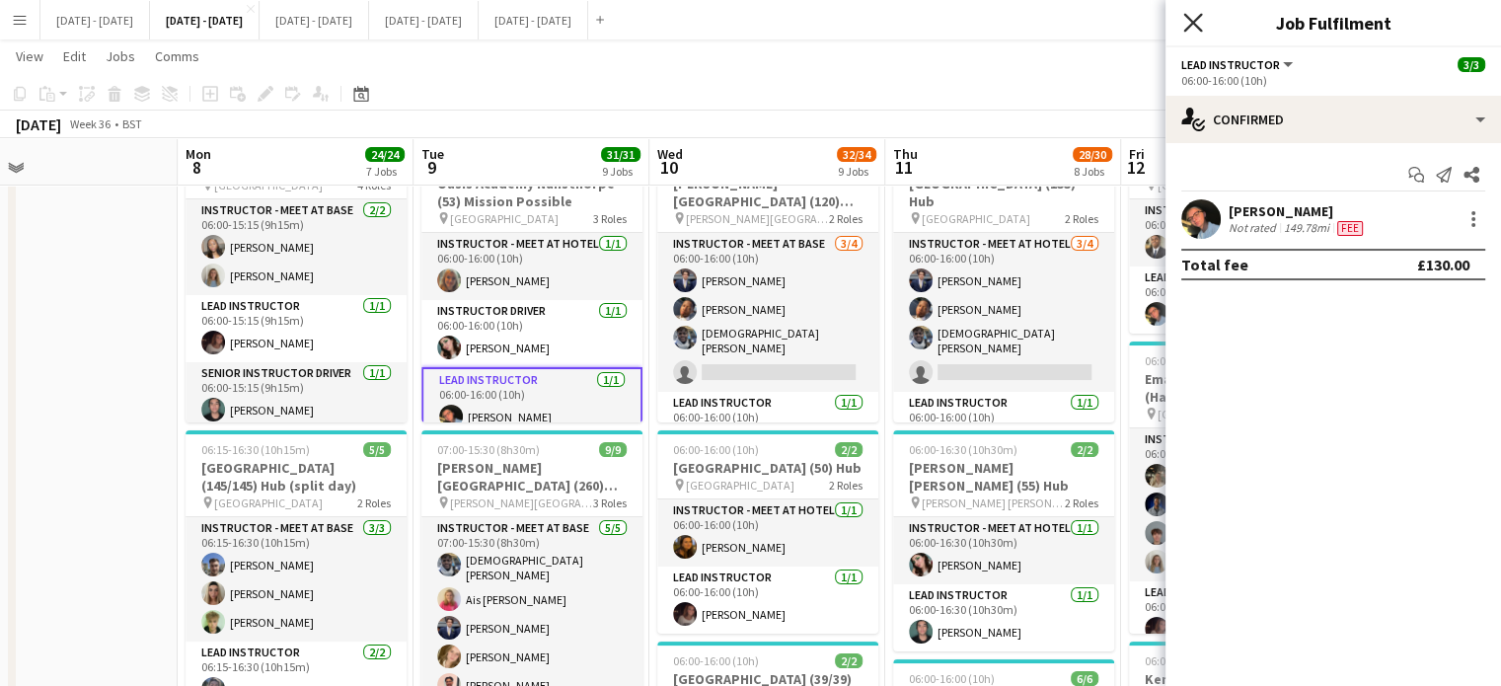
click at [1192, 31] on icon "Close pop-in" at bounding box center [1192, 22] width 19 height 19
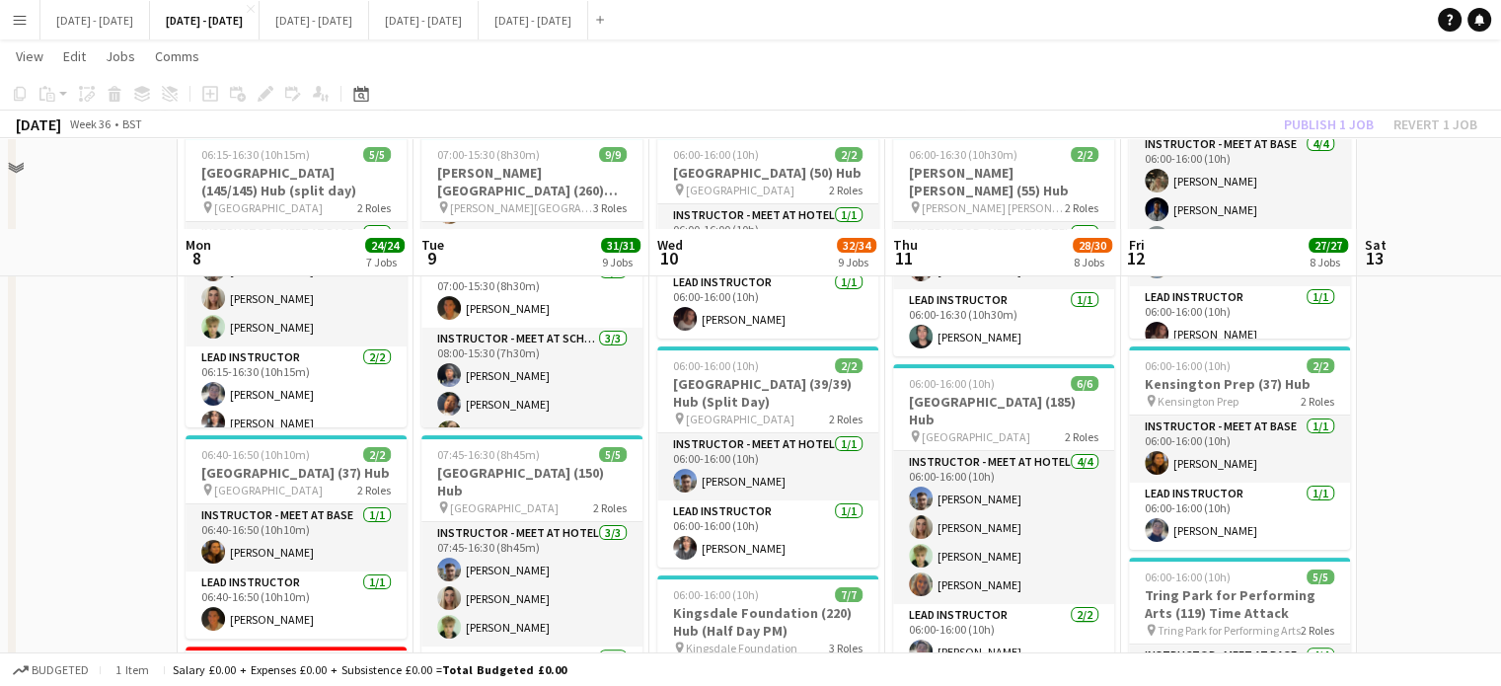
scroll to position [493, 0]
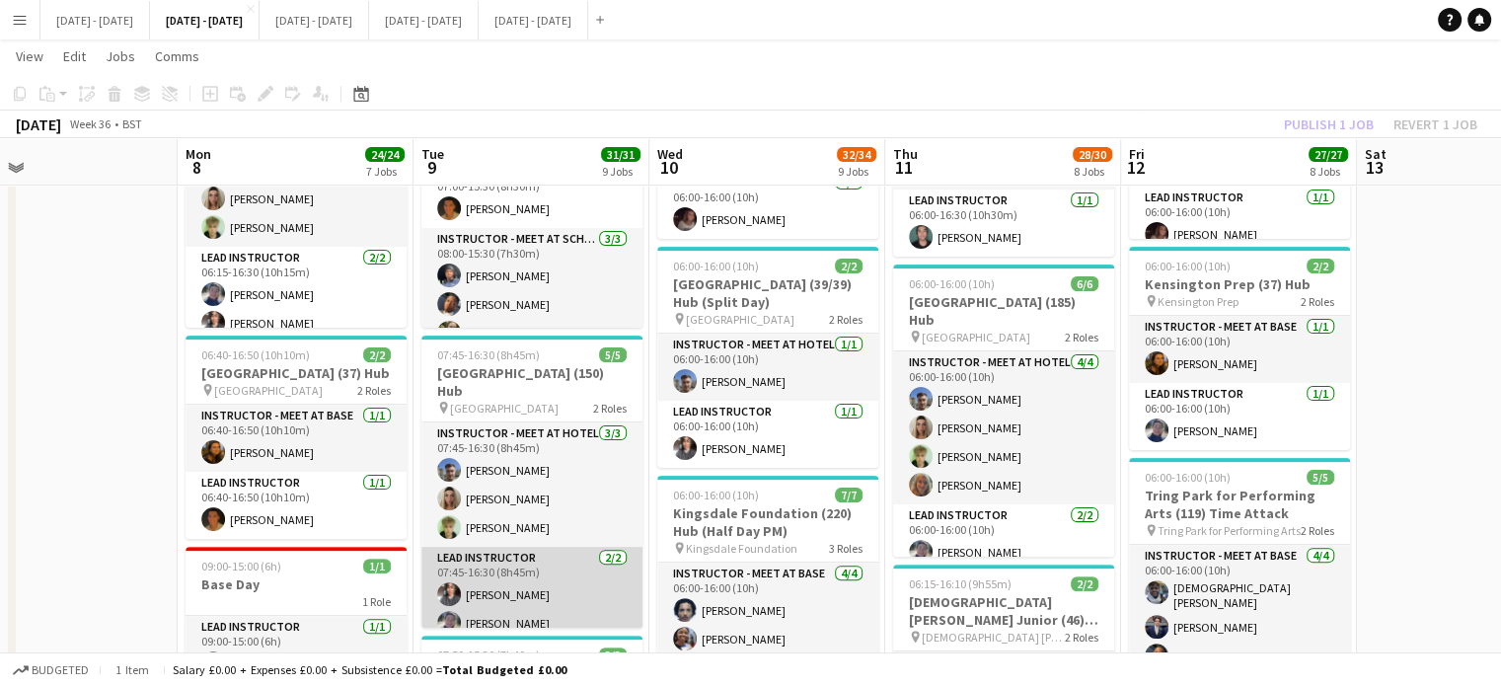
click at [524, 569] on app-card-role "Lead Instructor 2/2 07:45-16:30 (8h45m) Shusanta Rai Hannah Taylor" at bounding box center [531, 595] width 221 height 96
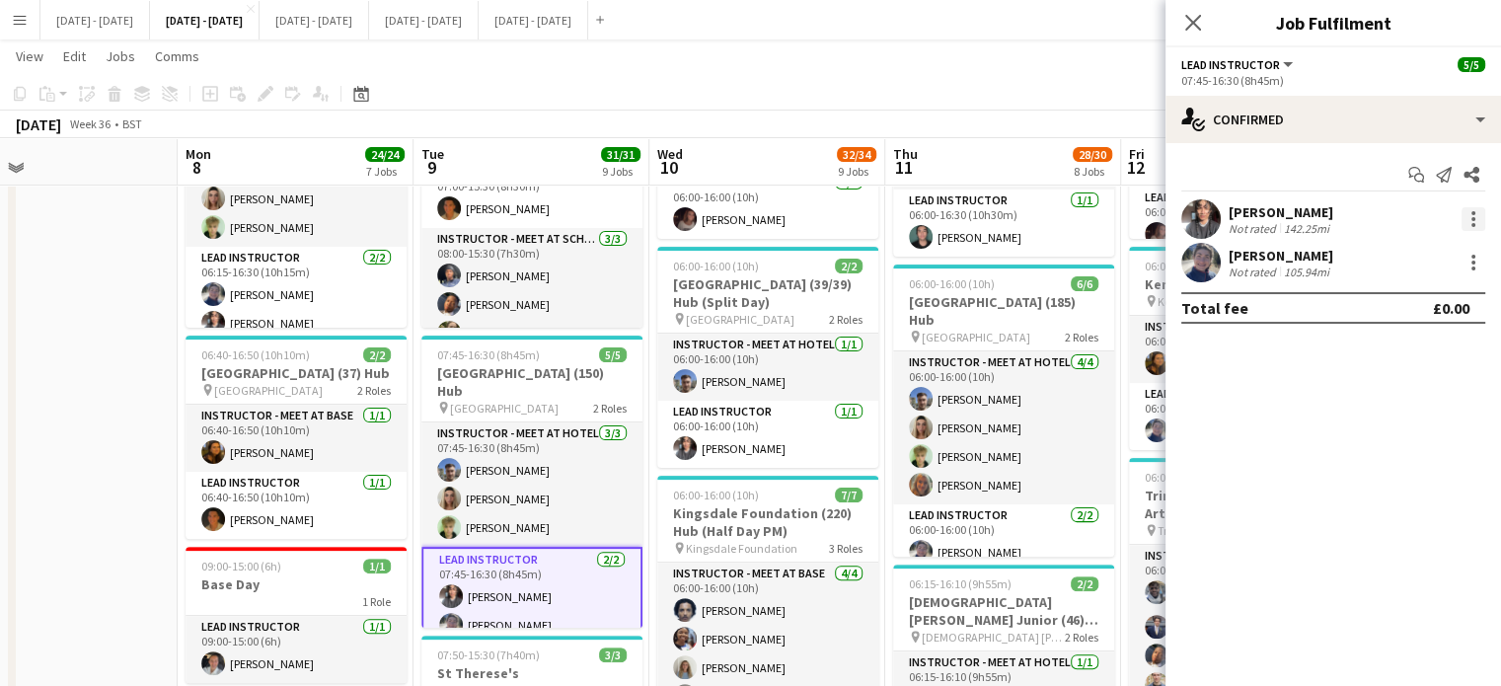
click at [1474, 220] on div at bounding box center [1473, 219] width 4 height 4
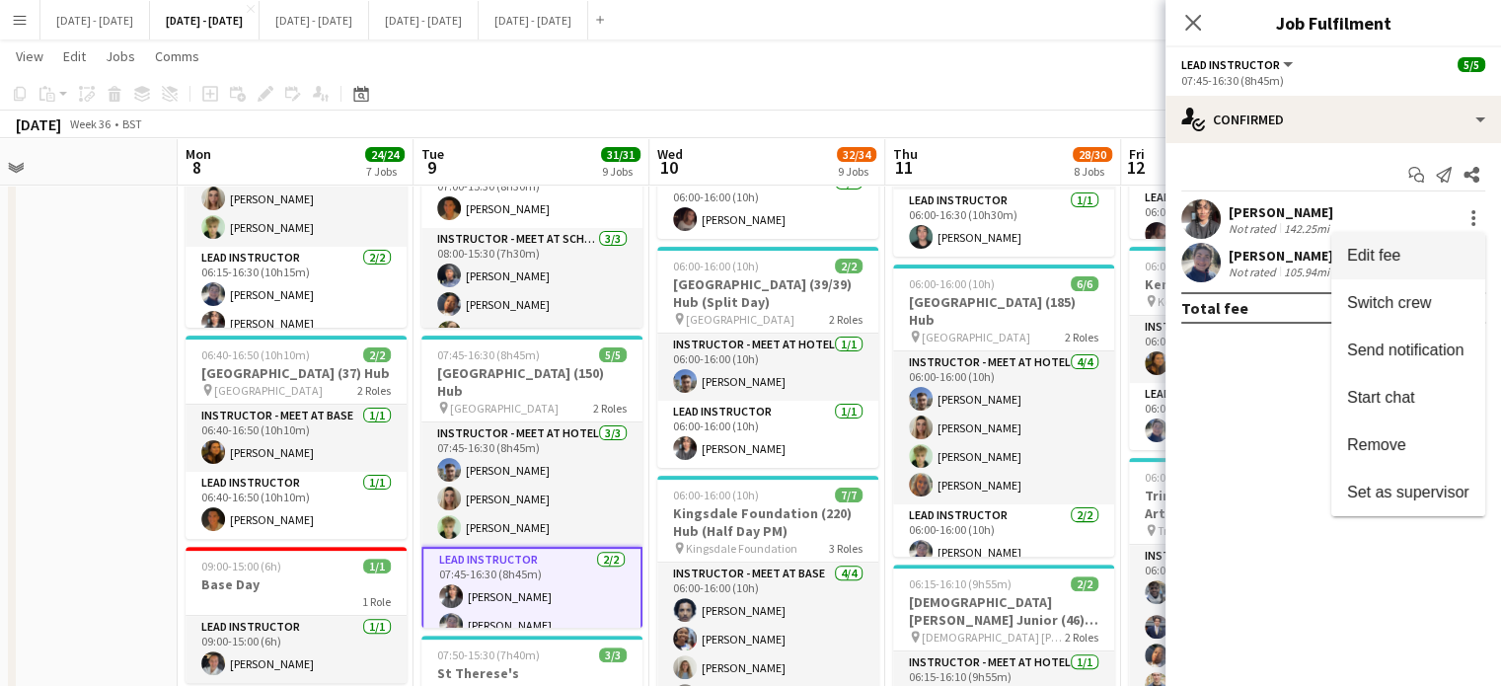
click at [1409, 243] on button "Edit fee" at bounding box center [1408, 255] width 154 height 47
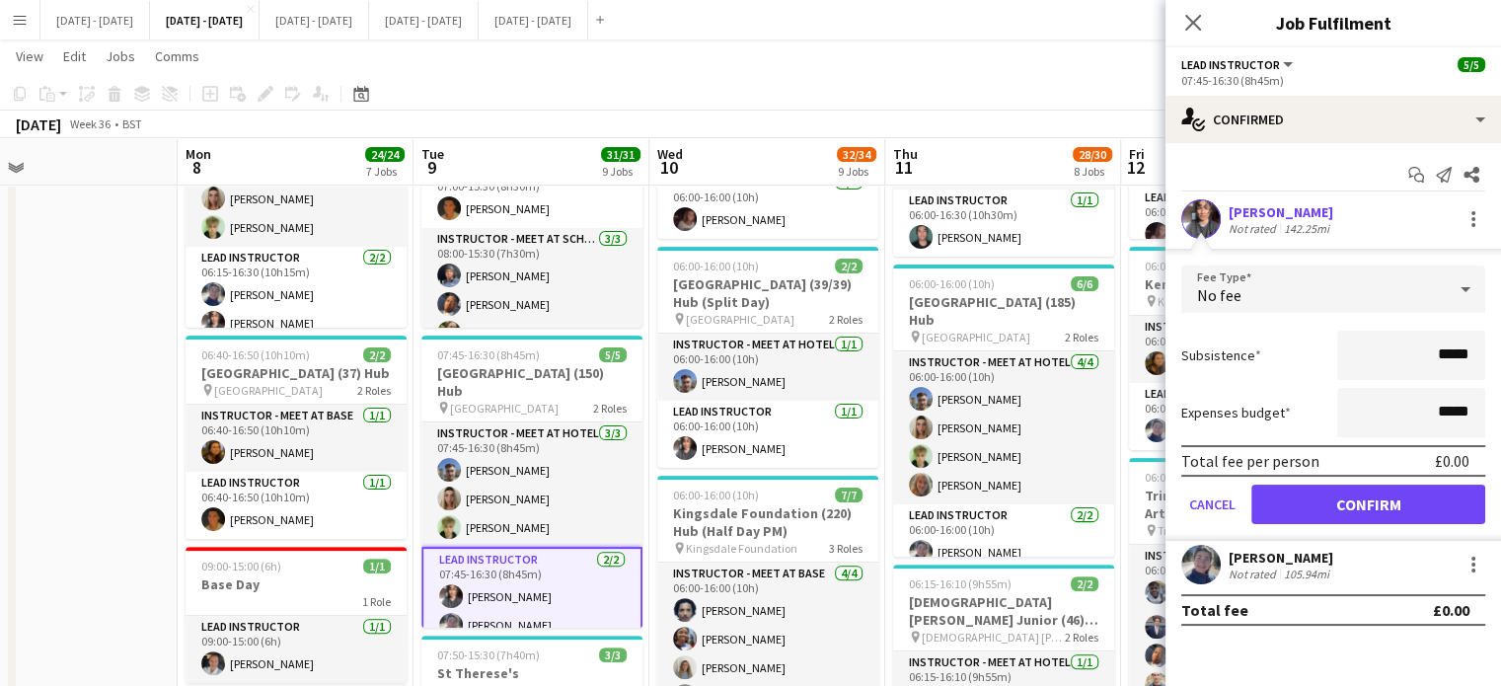
click at [1362, 281] on div "No fee" at bounding box center [1313, 288] width 264 height 47
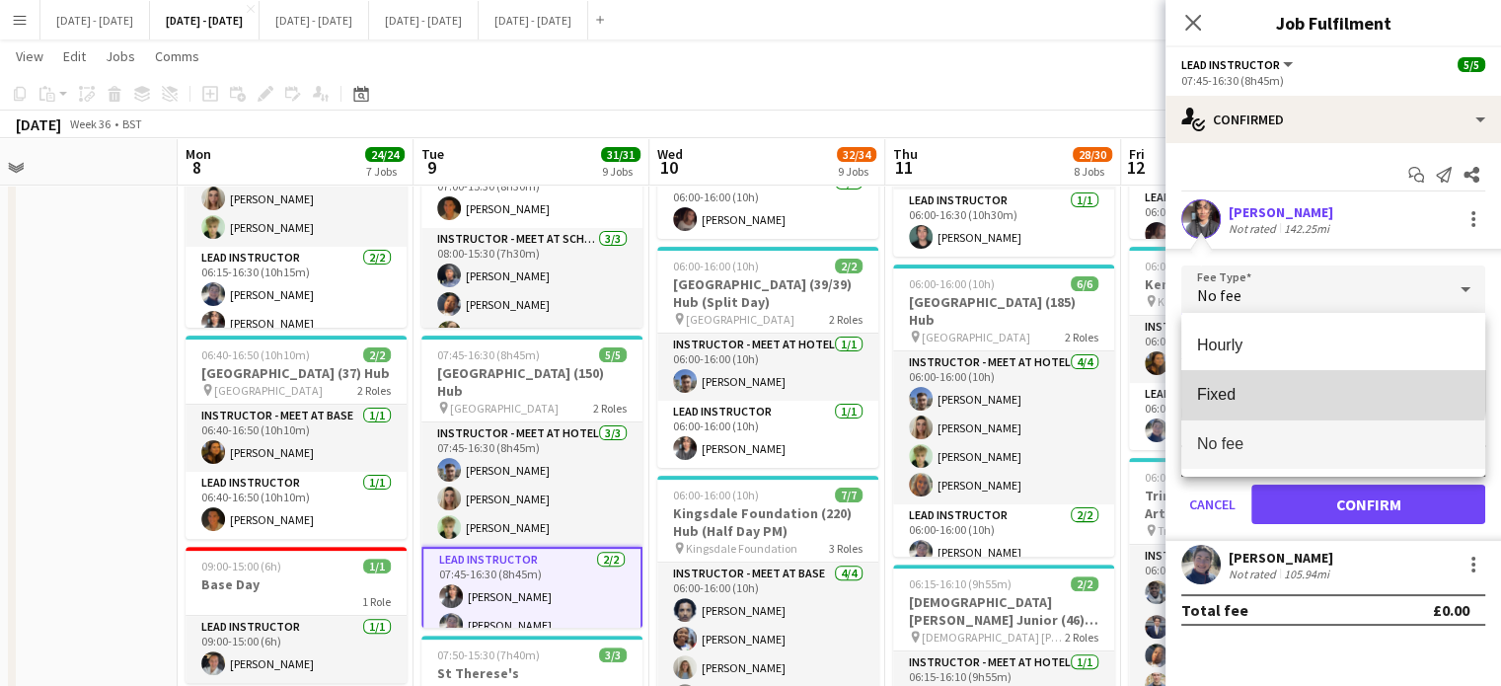
click at [1293, 382] on mat-option "Fixed" at bounding box center [1333, 394] width 304 height 49
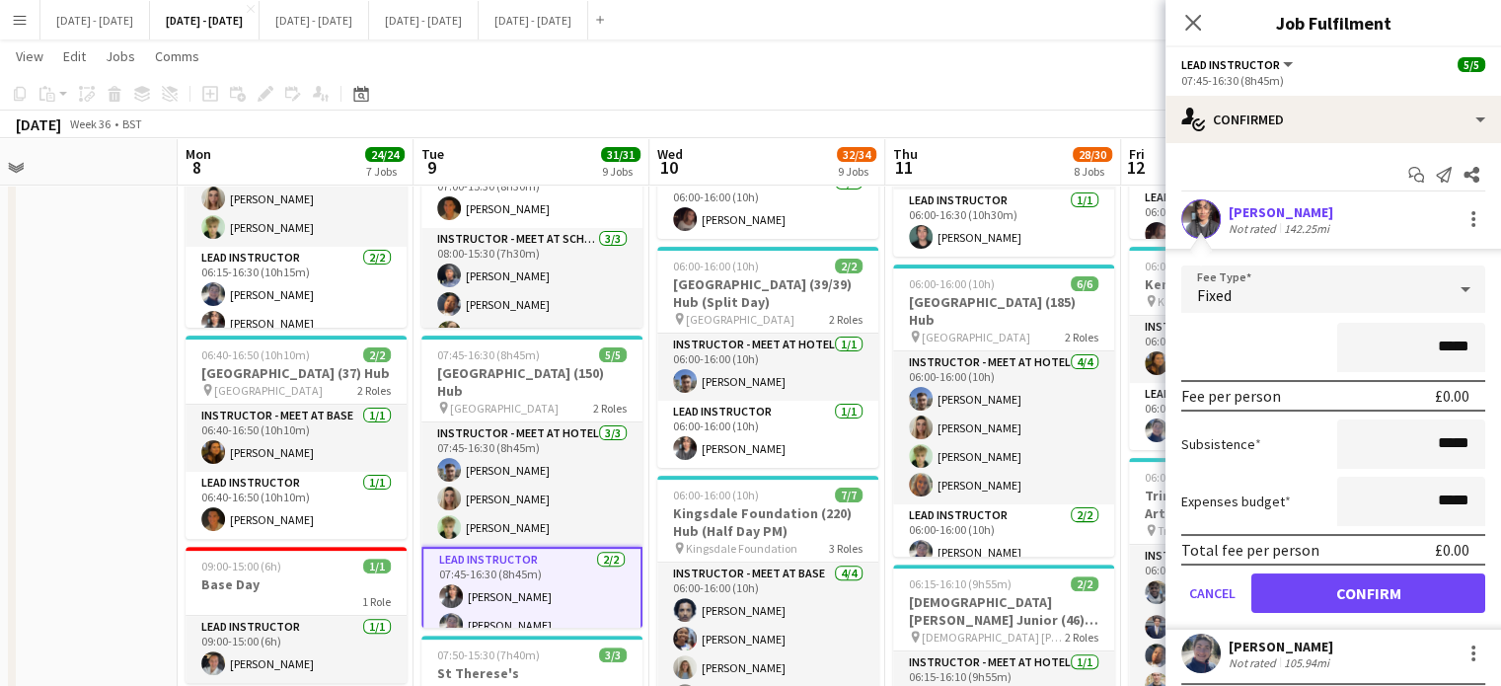
click at [1425, 352] on input "*****" at bounding box center [1411, 347] width 148 height 49
type input "*******"
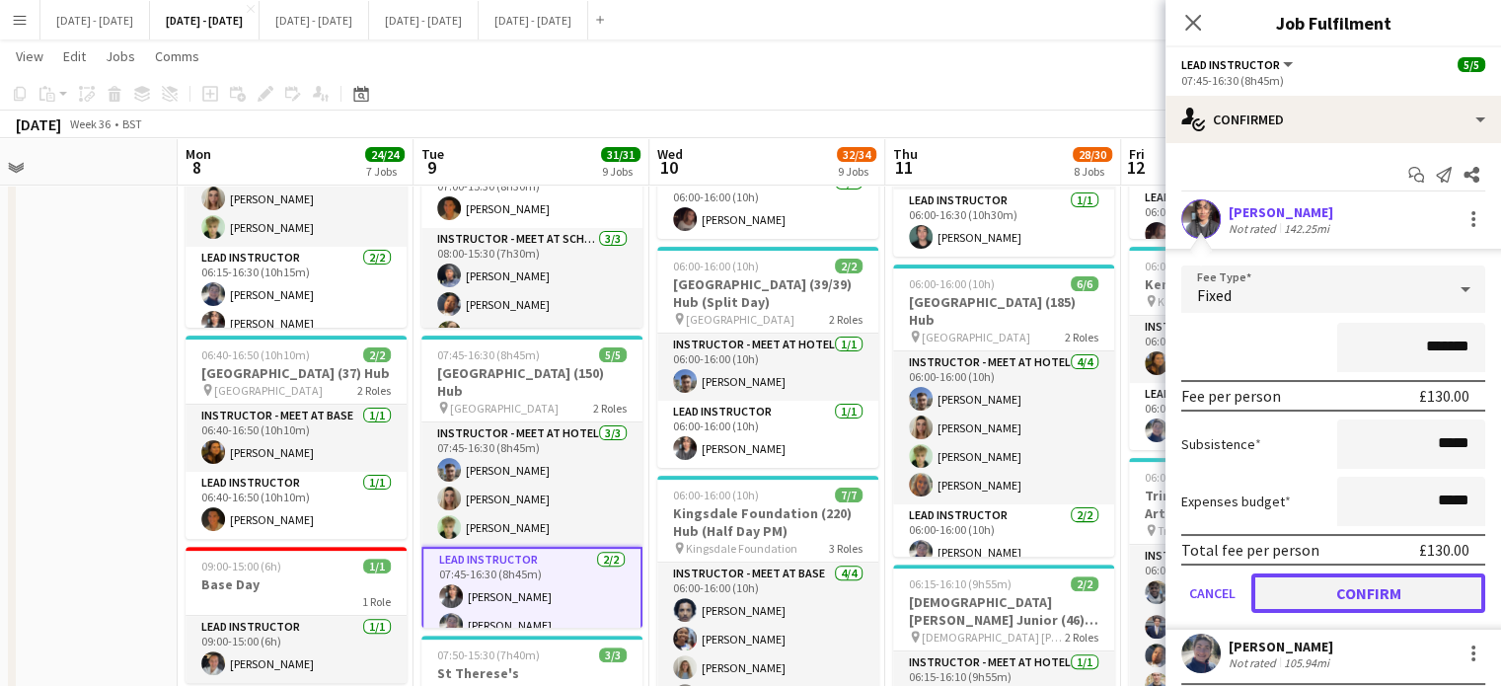
click at [1391, 590] on button "Confirm" at bounding box center [1368, 592] width 234 height 39
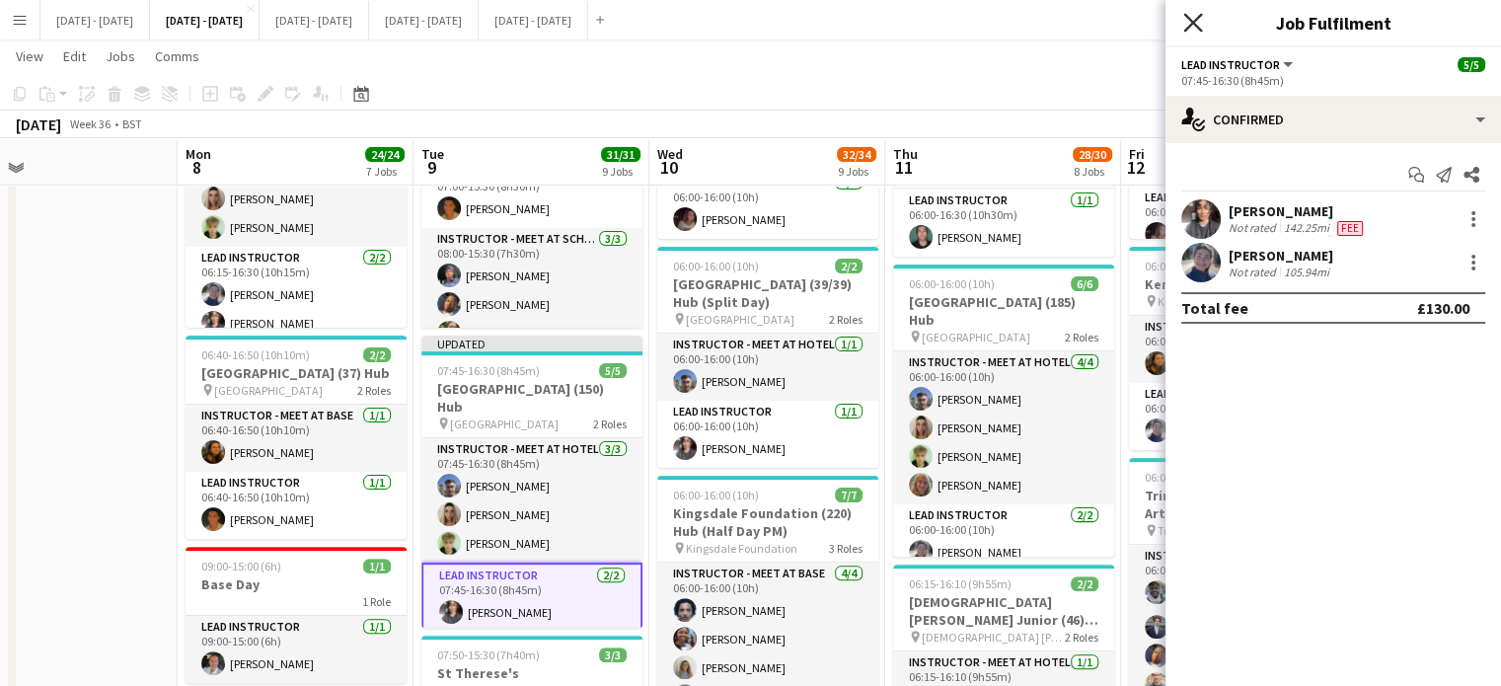
click at [1197, 28] on icon at bounding box center [1192, 22] width 19 height 19
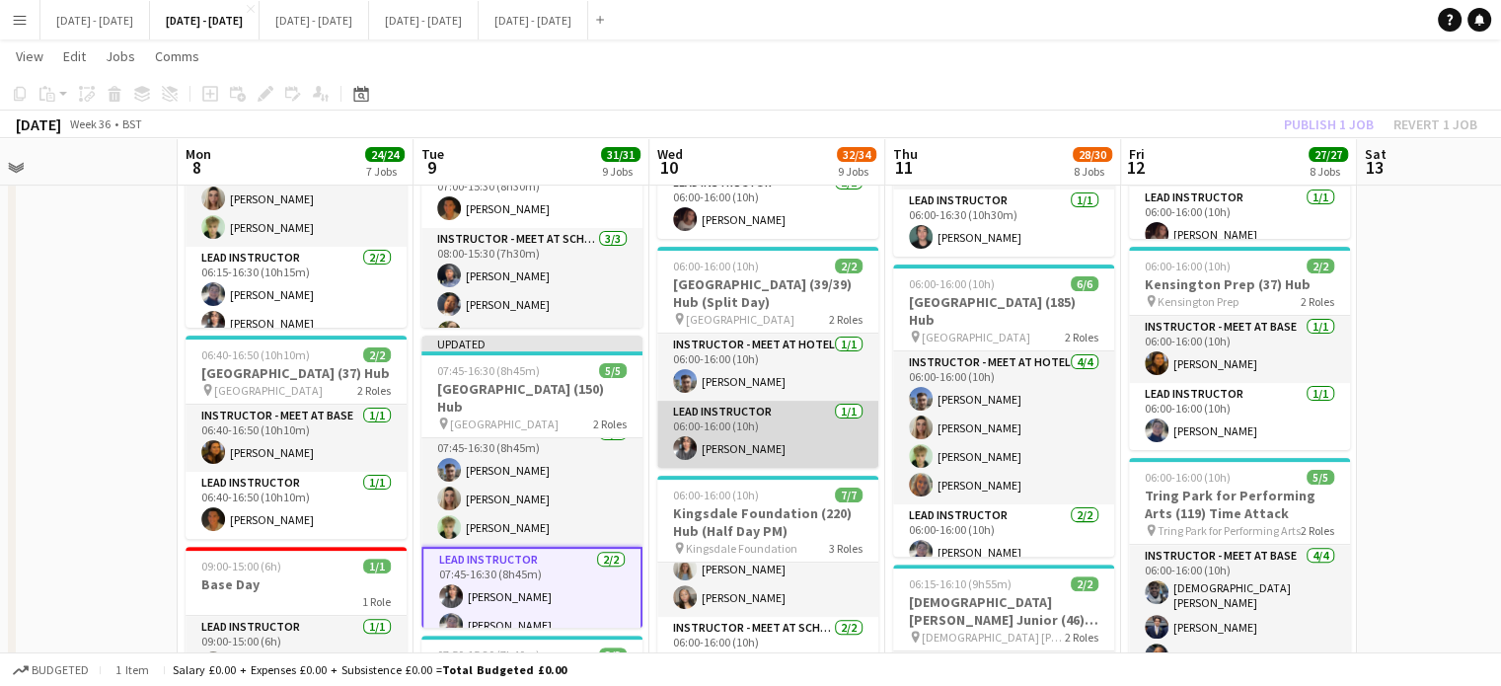
scroll to position [0, 765]
click at [779, 446] on app-card-role "Lead Instructor [DATE] 06:00-16:00 (10h) [PERSON_NAME]" at bounding box center [768, 434] width 221 height 67
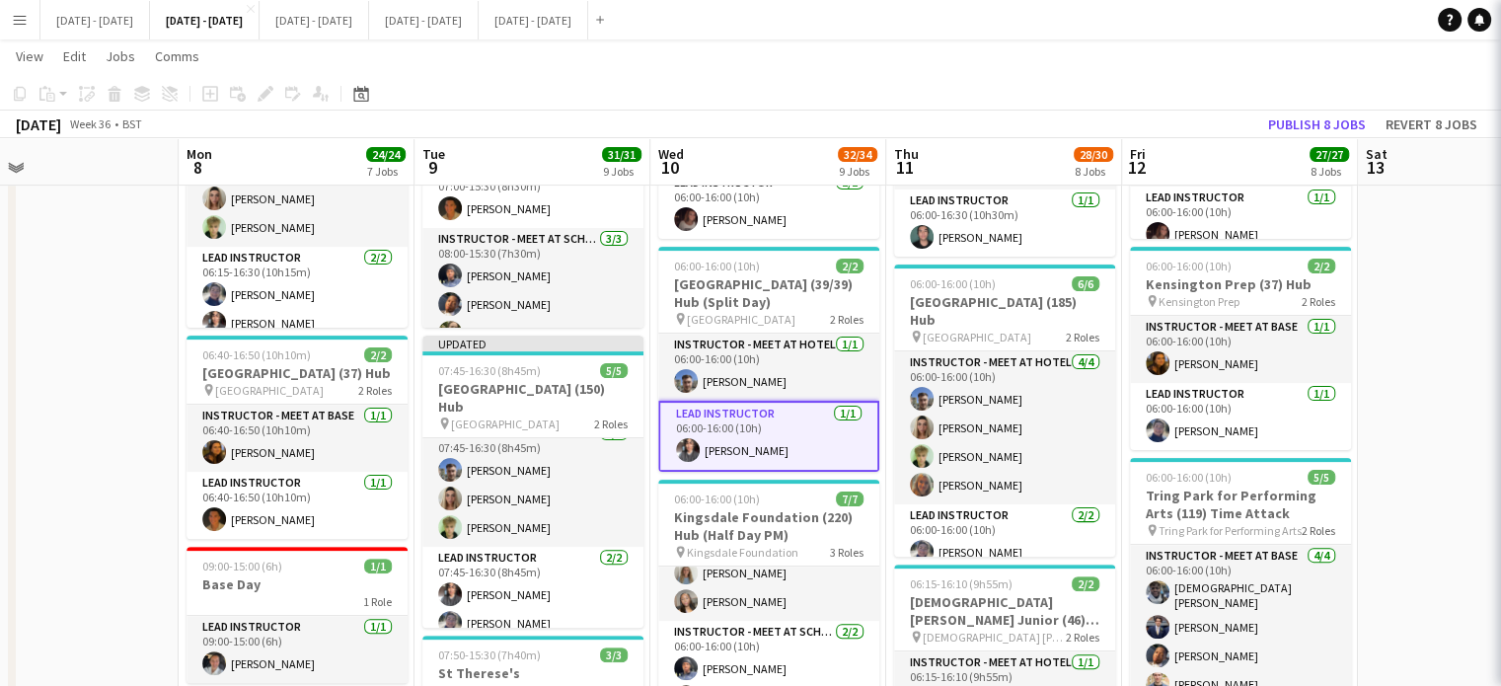
scroll to position [12, 0]
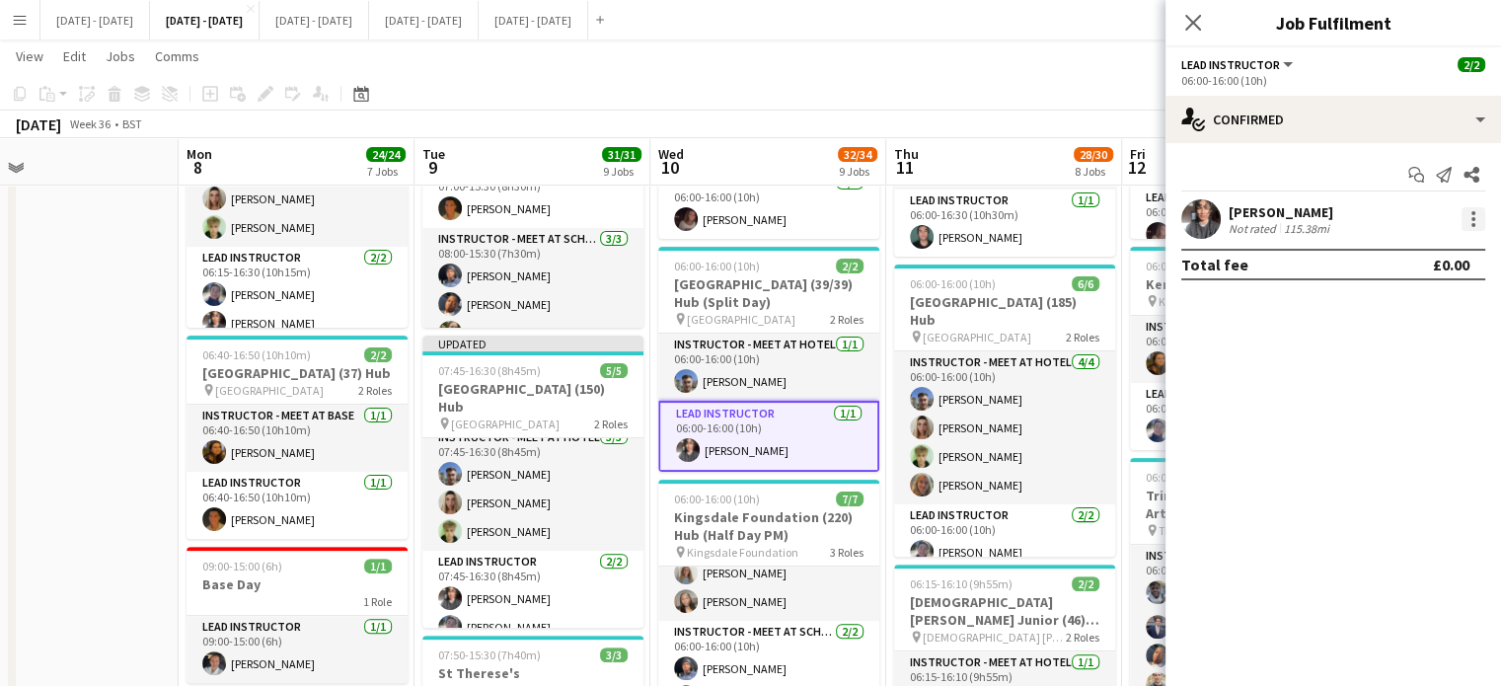
click at [1480, 223] on div at bounding box center [1473, 219] width 24 height 24
click at [1406, 256] on span "Edit fee" at bounding box center [1408, 256] width 122 height 18
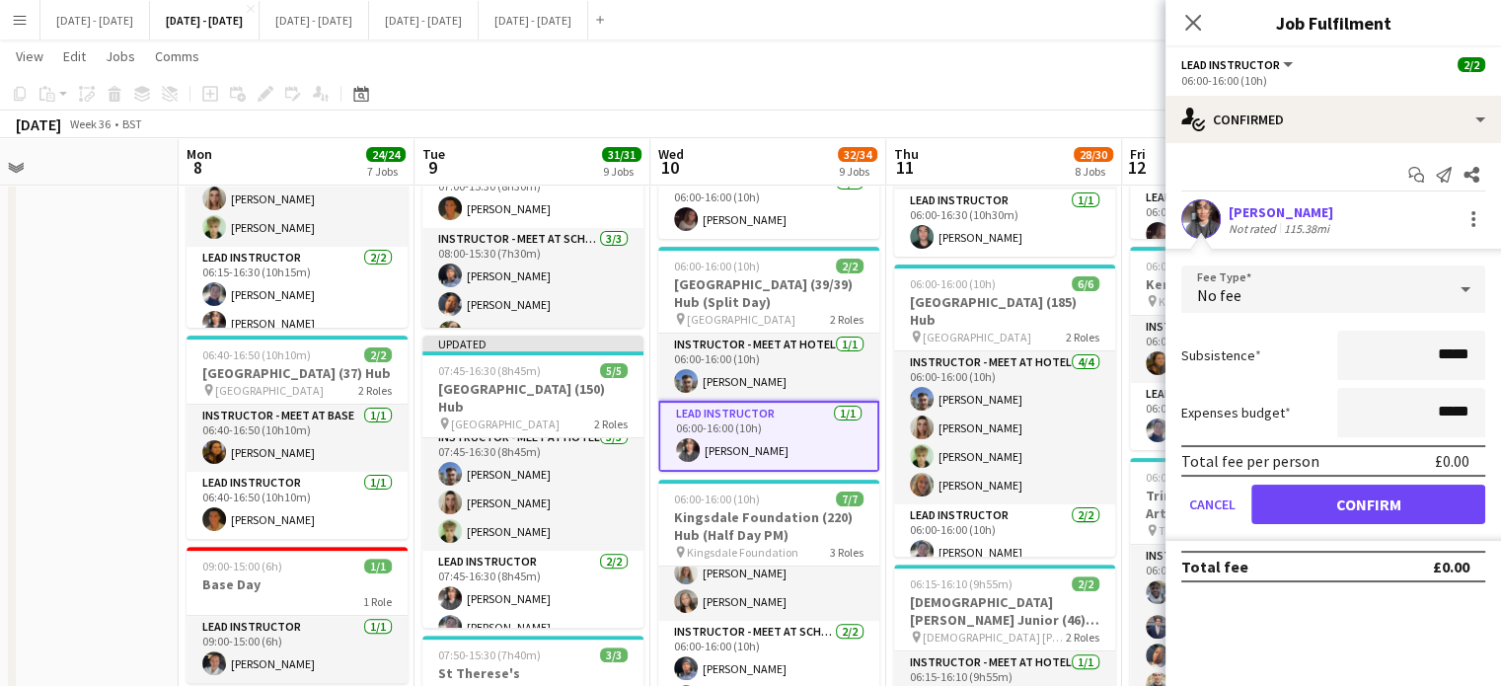
click at [1279, 294] on div "No fee" at bounding box center [1313, 288] width 264 height 47
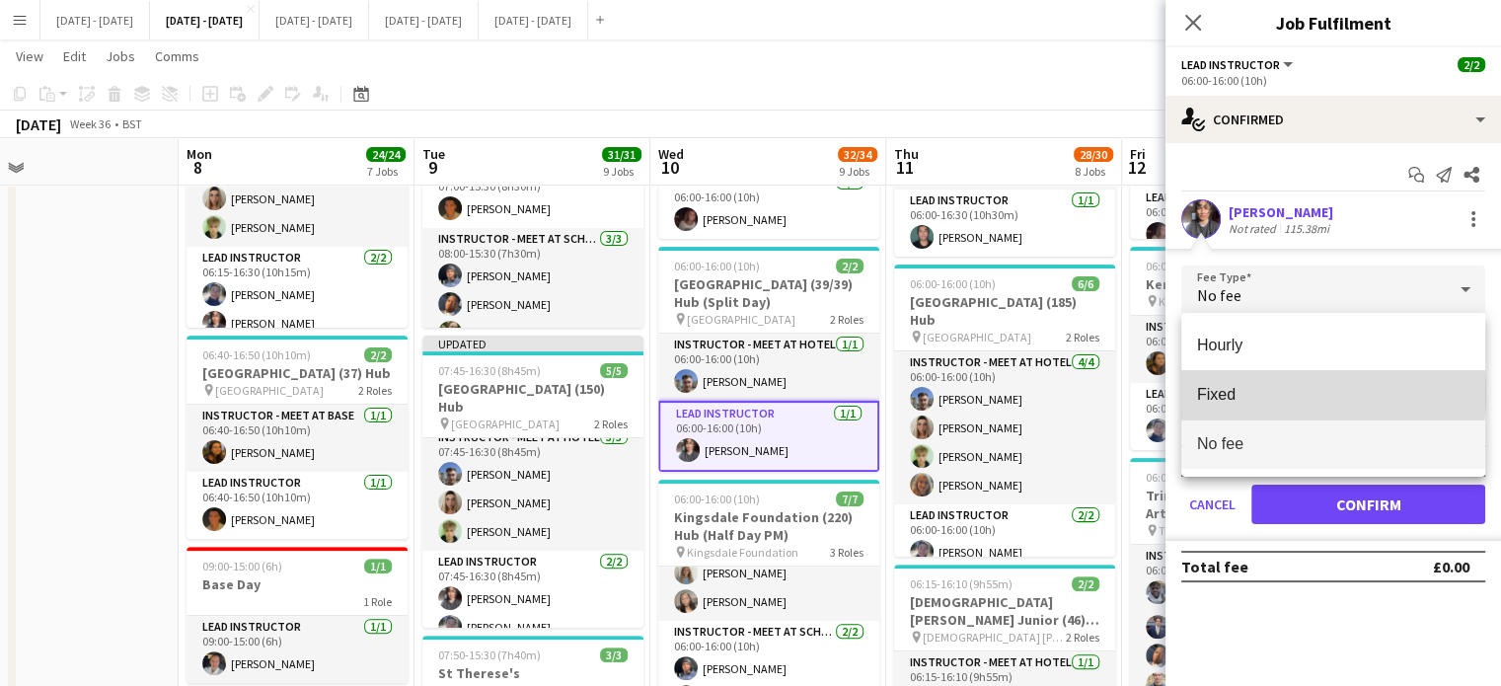
click at [1247, 393] on span "Fixed" at bounding box center [1333, 394] width 272 height 19
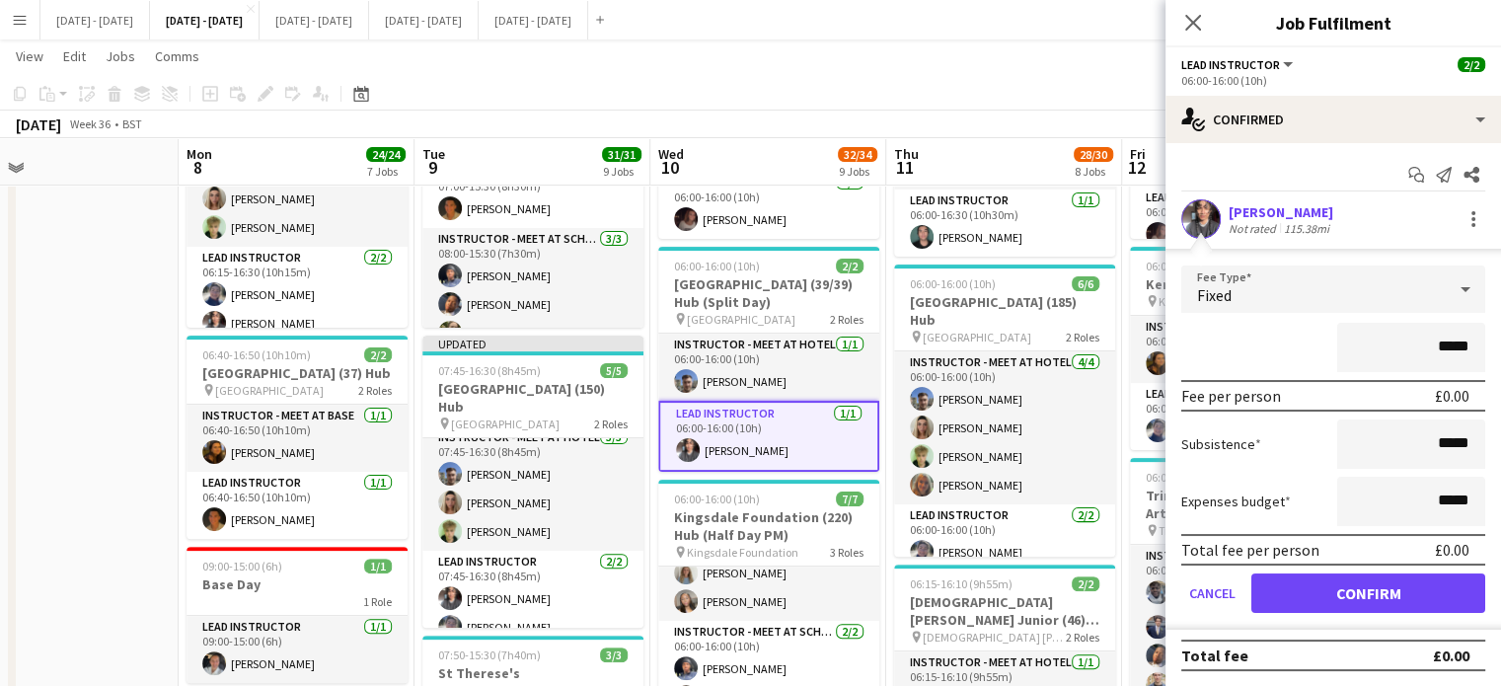
click at [1443, 350] on input "*****" at bounding box center [1411, 347] width 148 height 49
type input "*******"
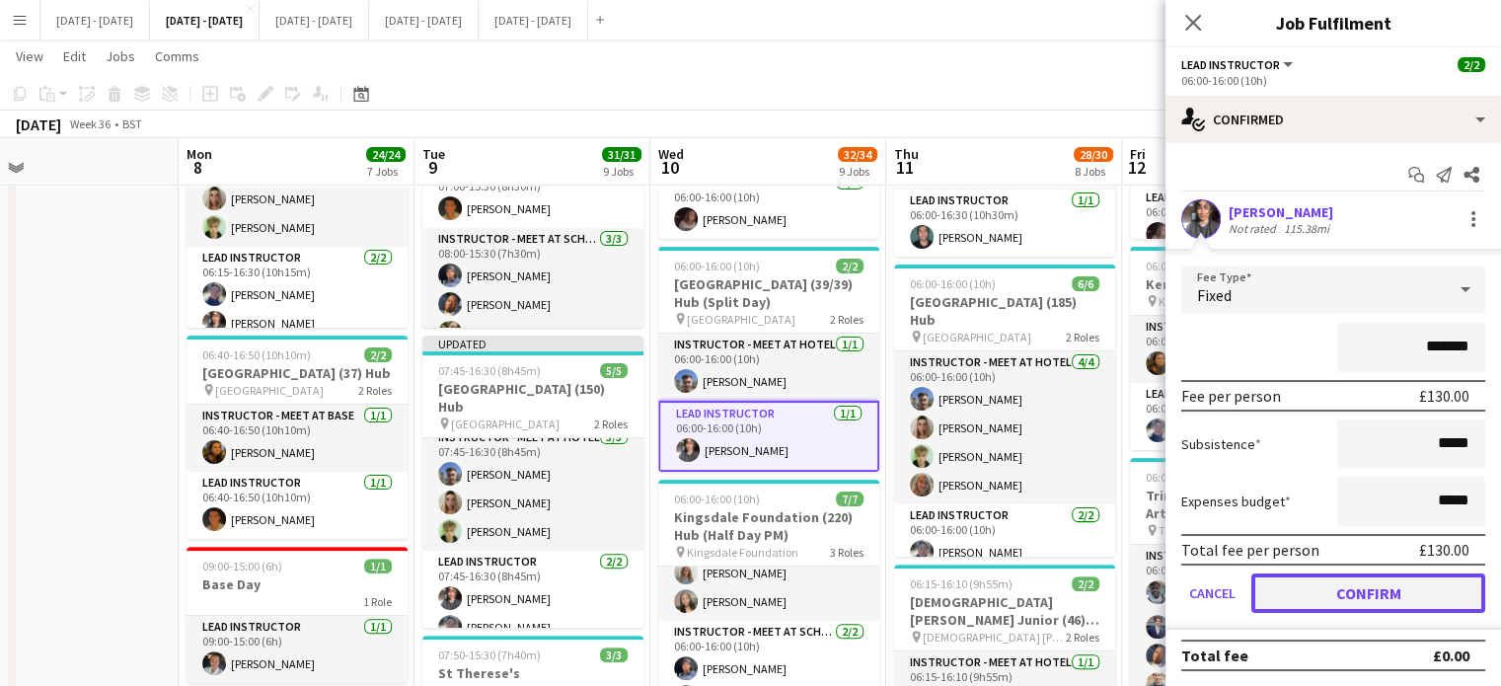
click at [1389, 604] on button "Confirm" at bounding box center [1368, 592] width 234 height 39
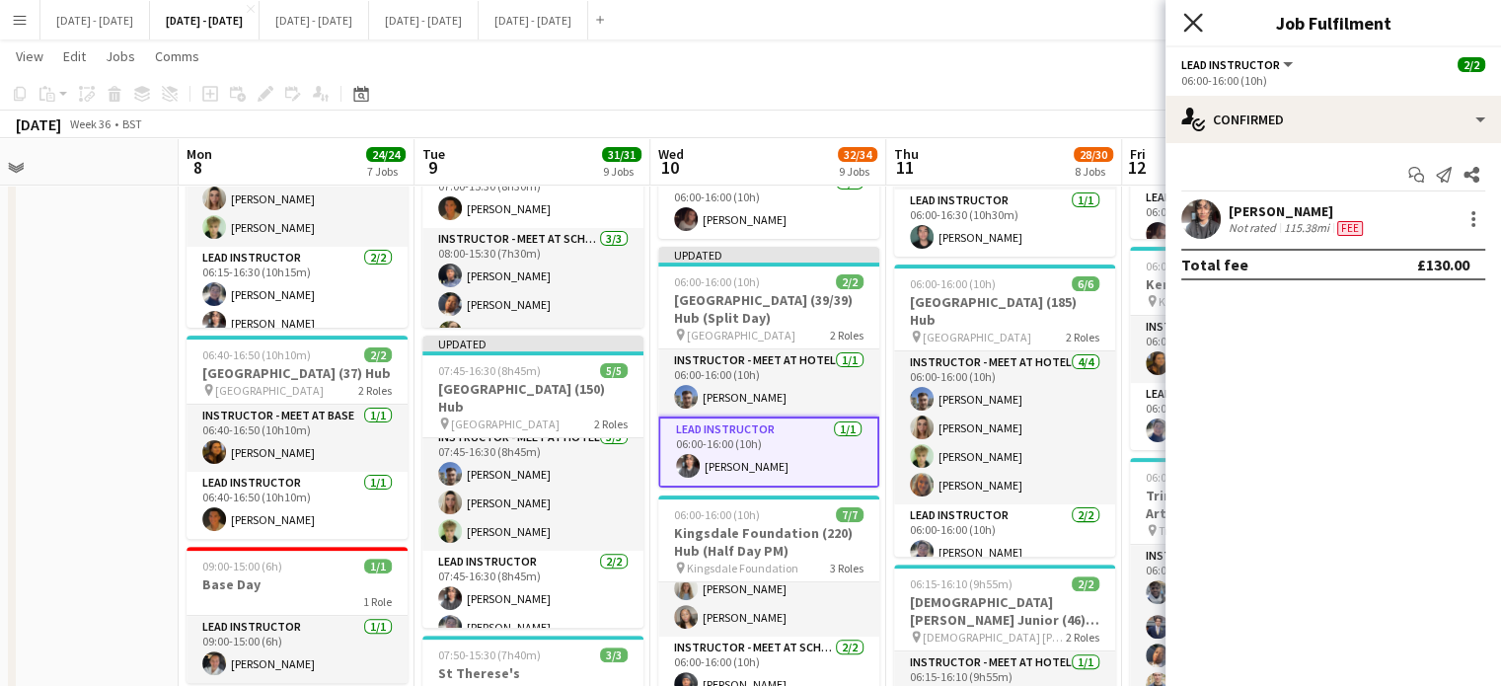
click at [1186, 19] on icon "Close pop-in" at bounding box center [1192, 22] width 19 height 19
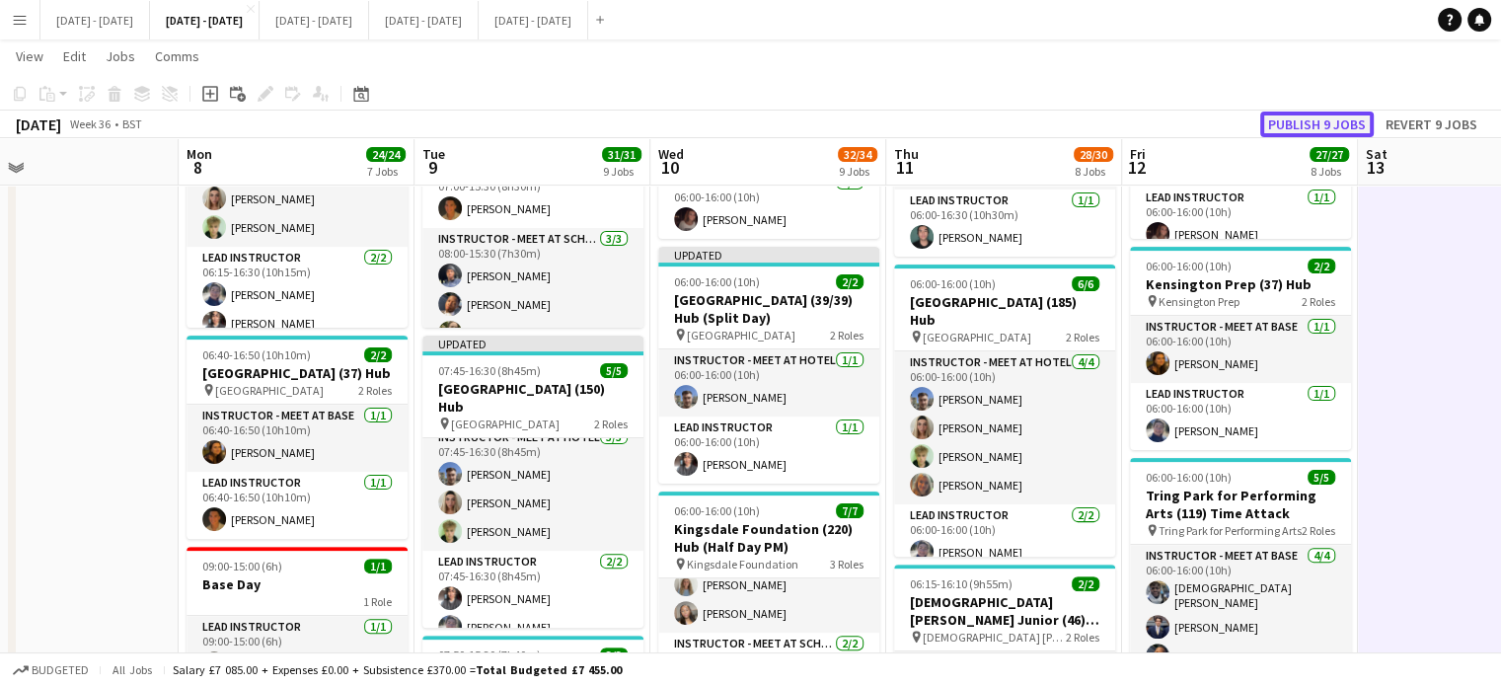
click at [1318, 121] on button "Publish 9 jobs" at bounding box center [1316, 124] width 113 height 26
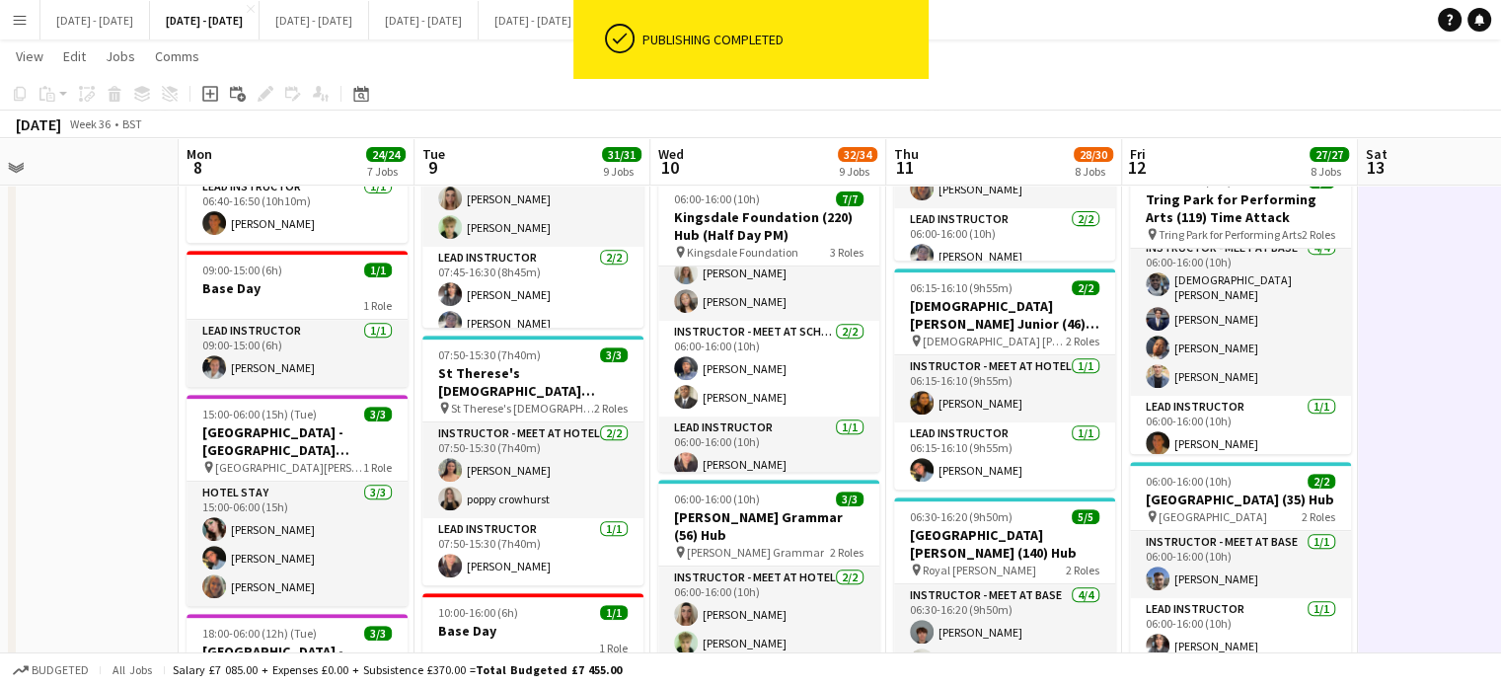
scroll to position [14, 0]
